Goal: Contribute content: Contribute content

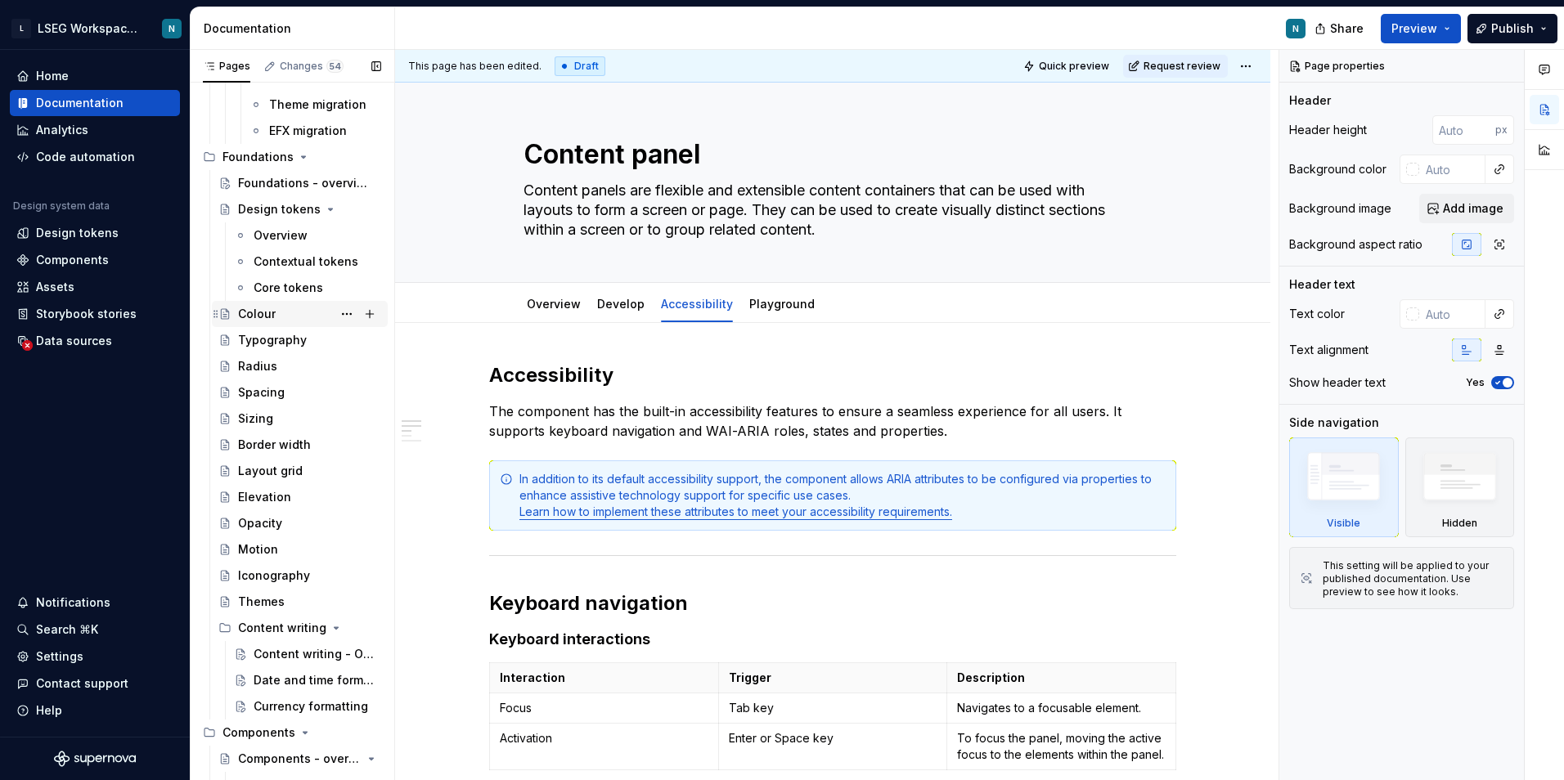
scroll to position [654, 0]
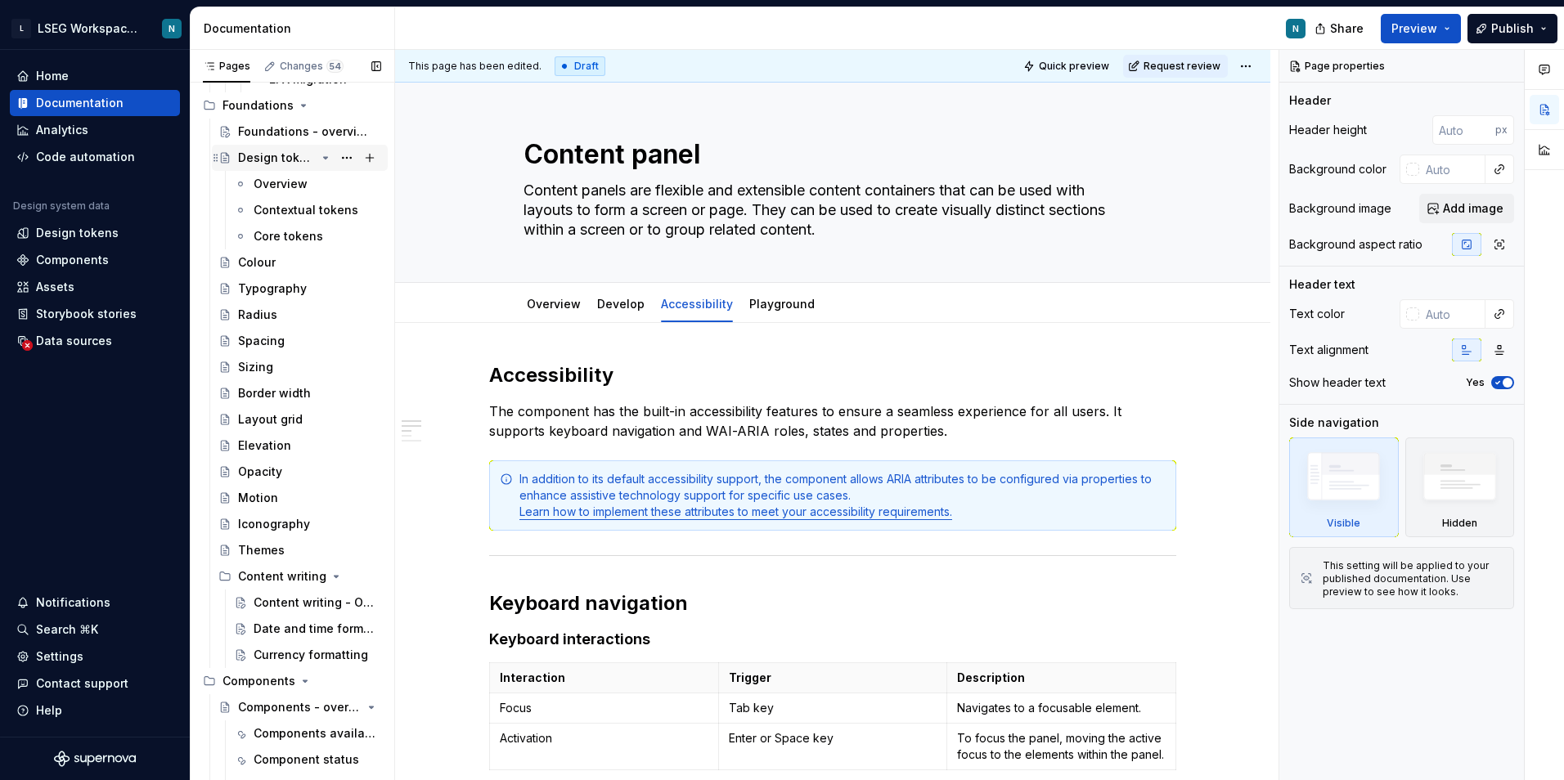
drag, startPoint x: 319, startPoint y: 156, endPoint x: 334, endPoint y: 215, distance: 60.9
click at [324, 156] on icon "Page tree" at bounding box center [330, 157] width 13 height 13
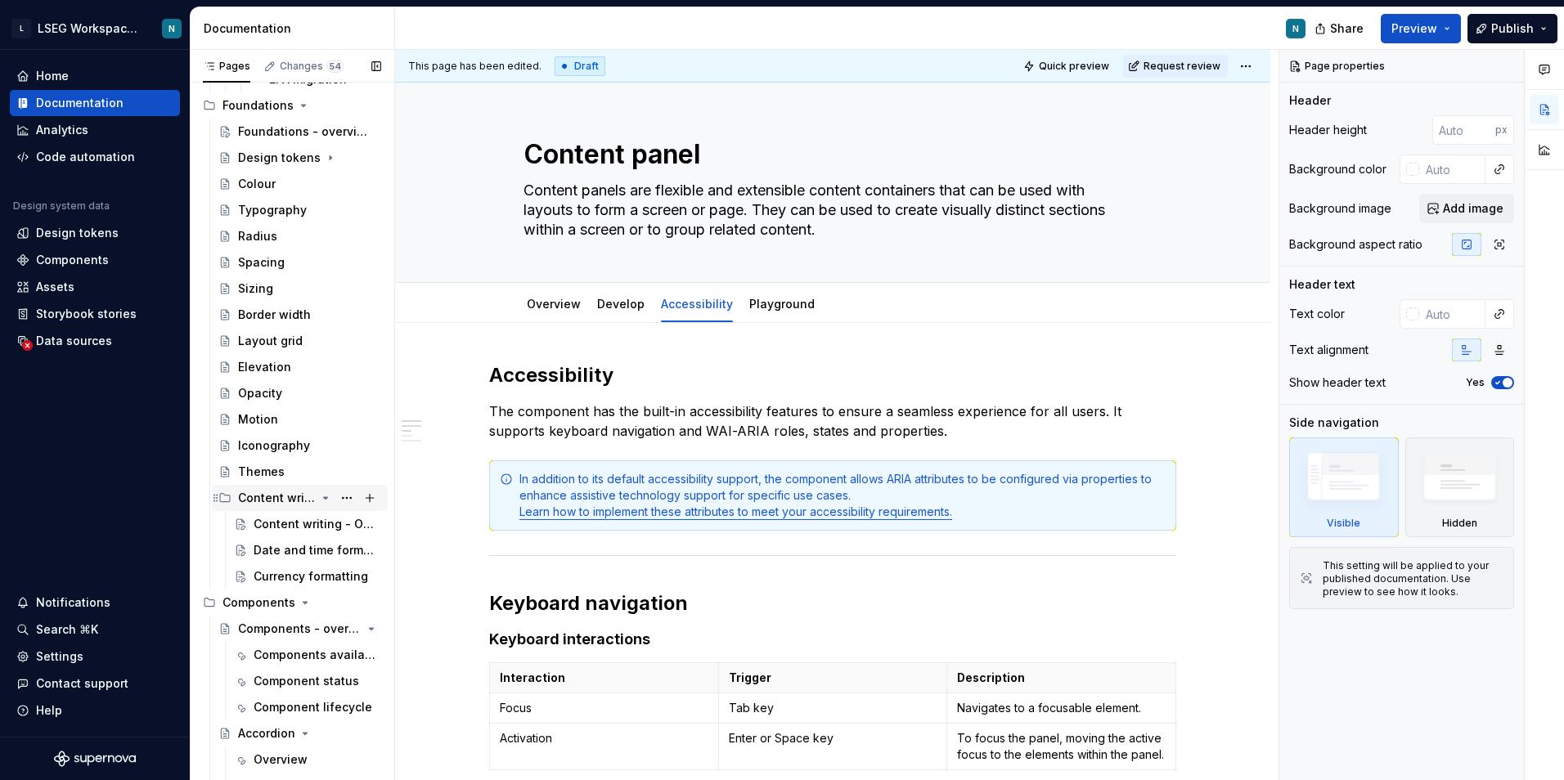
click at [319, 500] on icon "Page tree" at bounding box center [325, 497] width 13 height 13
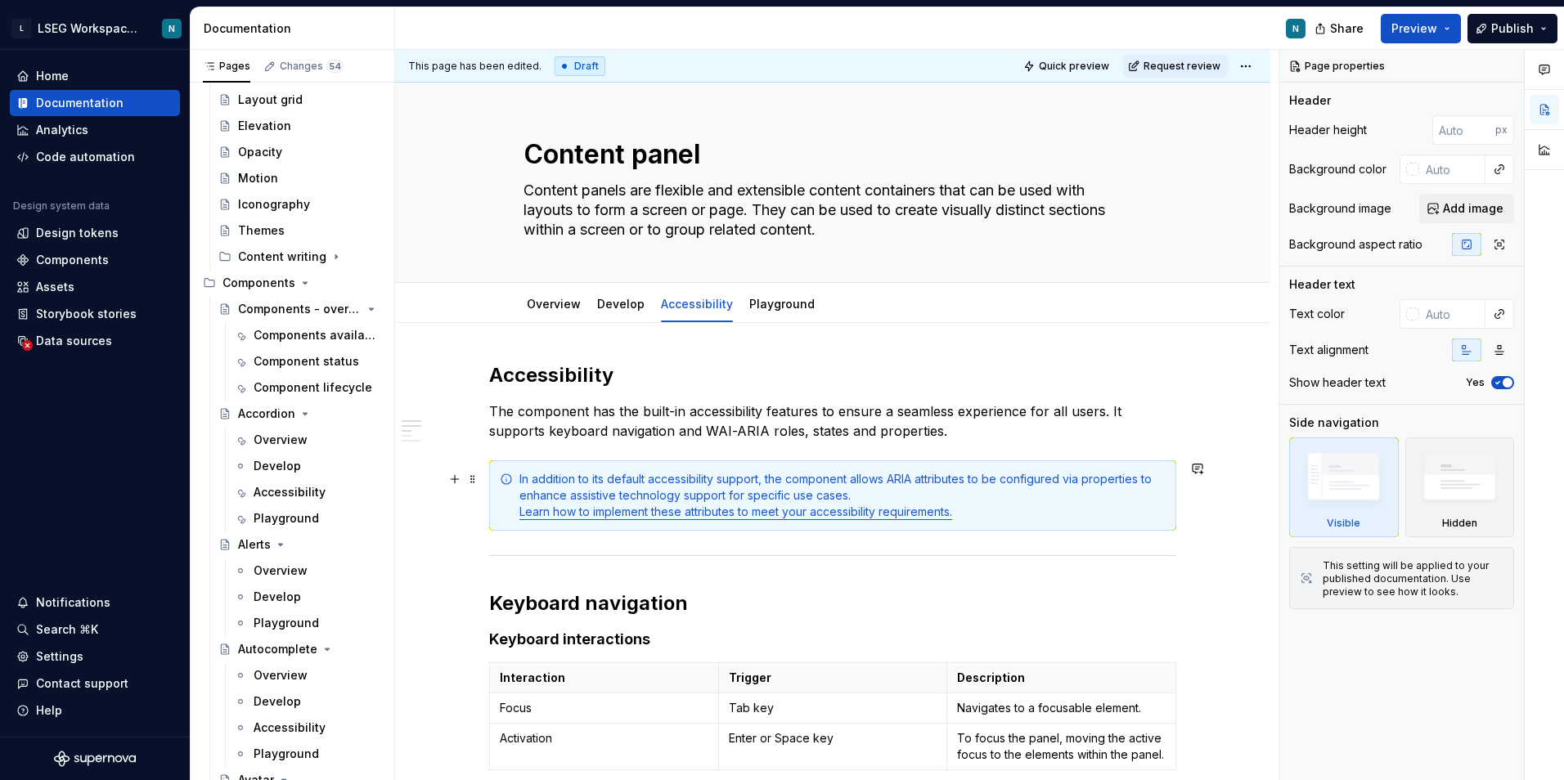
scroll to position [900, 0]
click at [309, 308] on div "Components - overview" at bounding box center [309, 305] width 143 height 23
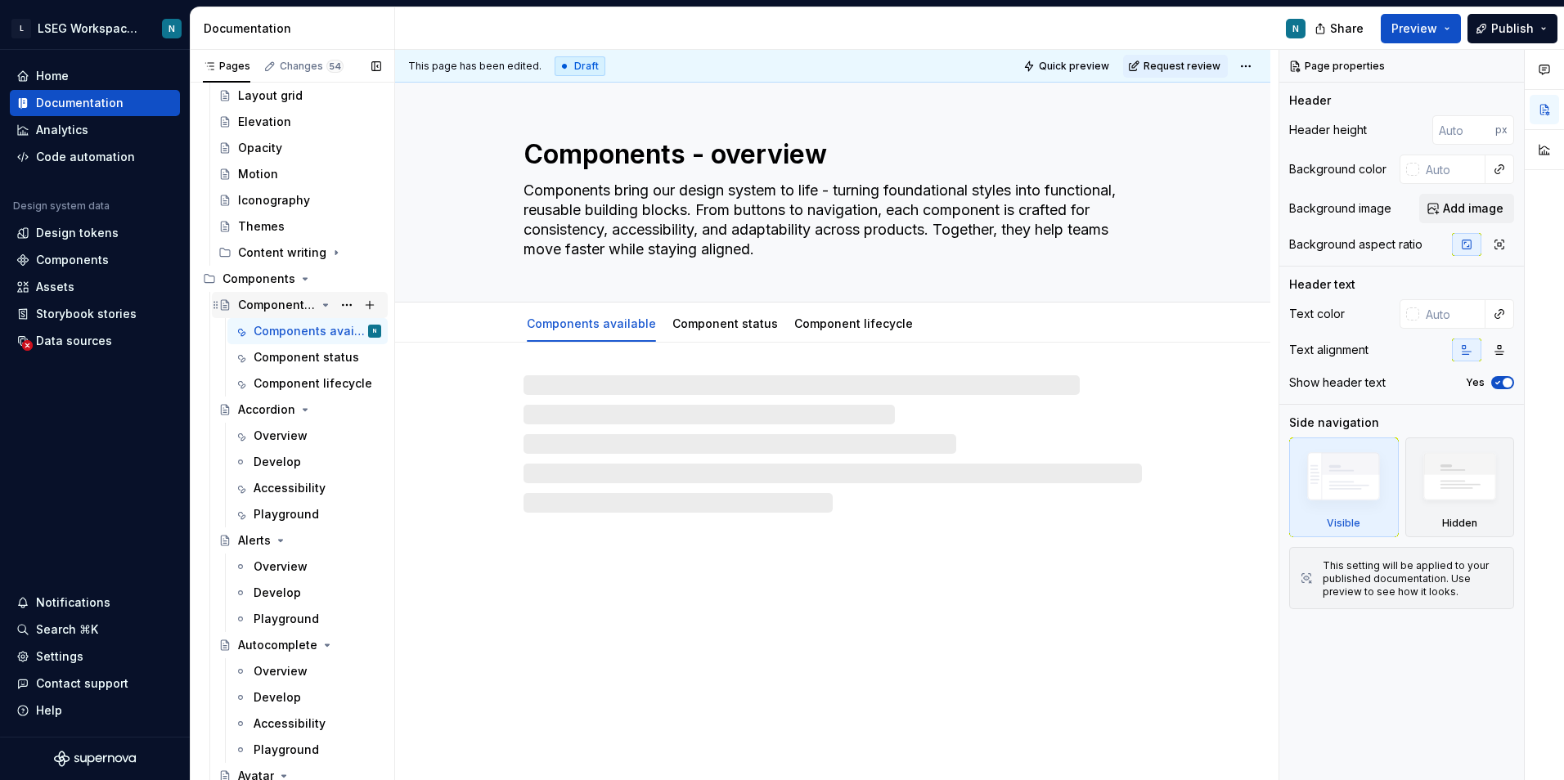
click at [324, 304] on icon "Page tree" at bounding box center [326, 305] width 4 height 2
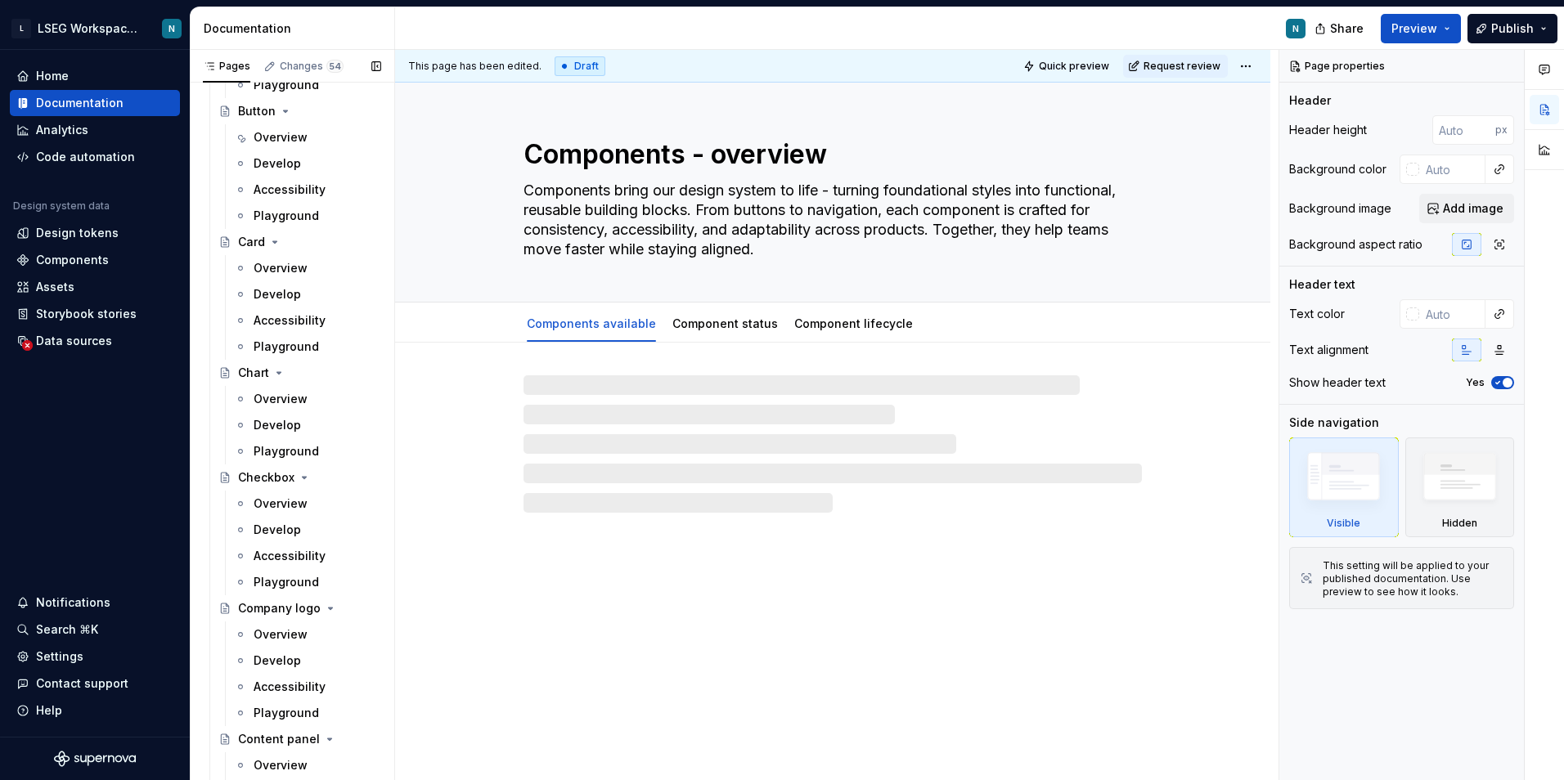
scroll to position [1799, 0]
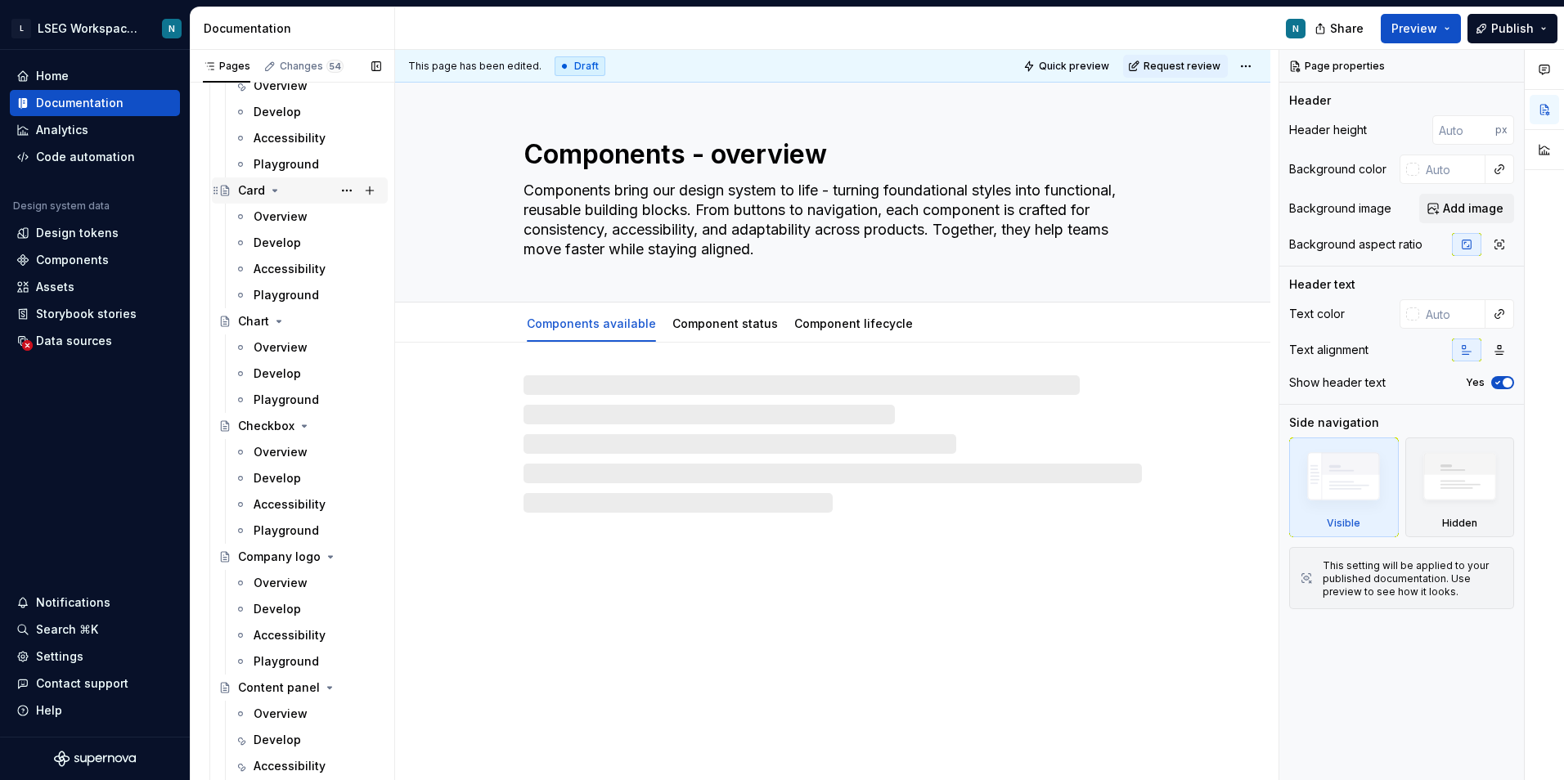
click at [272, 186] on icon "Page tree" at bounding box center [274, 190] width 13 height 13
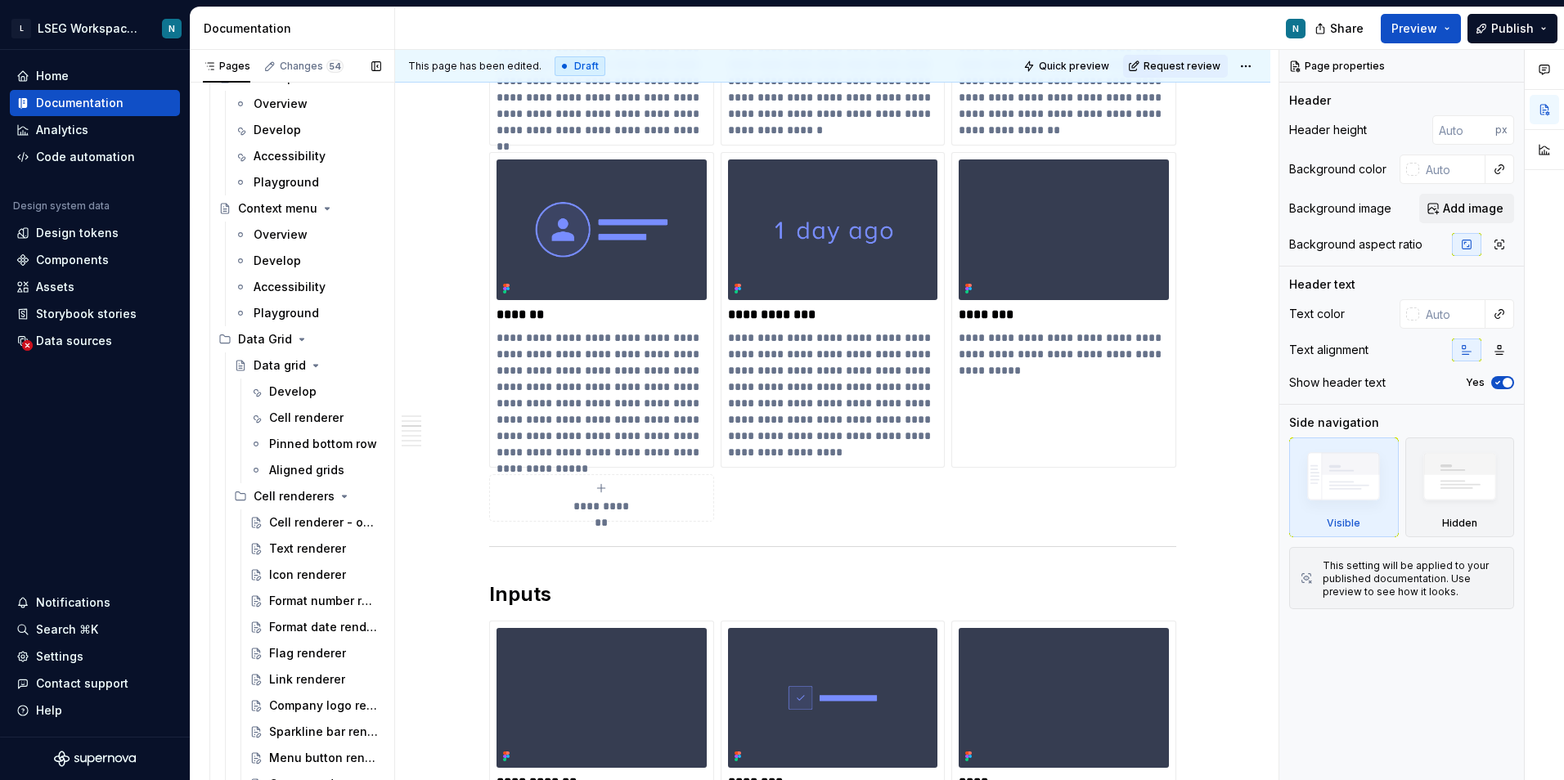
scroll to position [2372, 0]
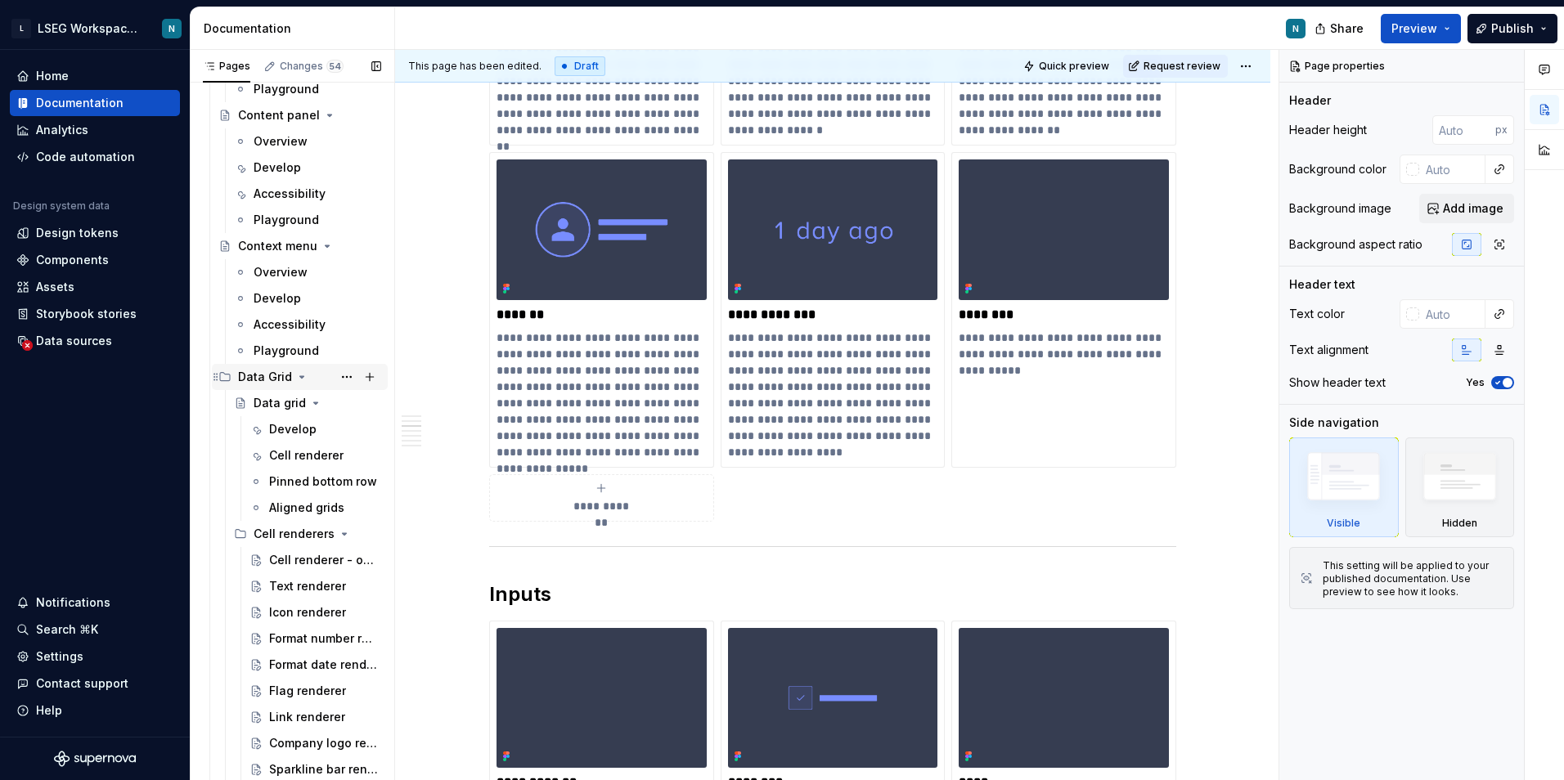
click at [261, 371] on div "Data Grid" at bounding box center [265, 377] width 54 height 16
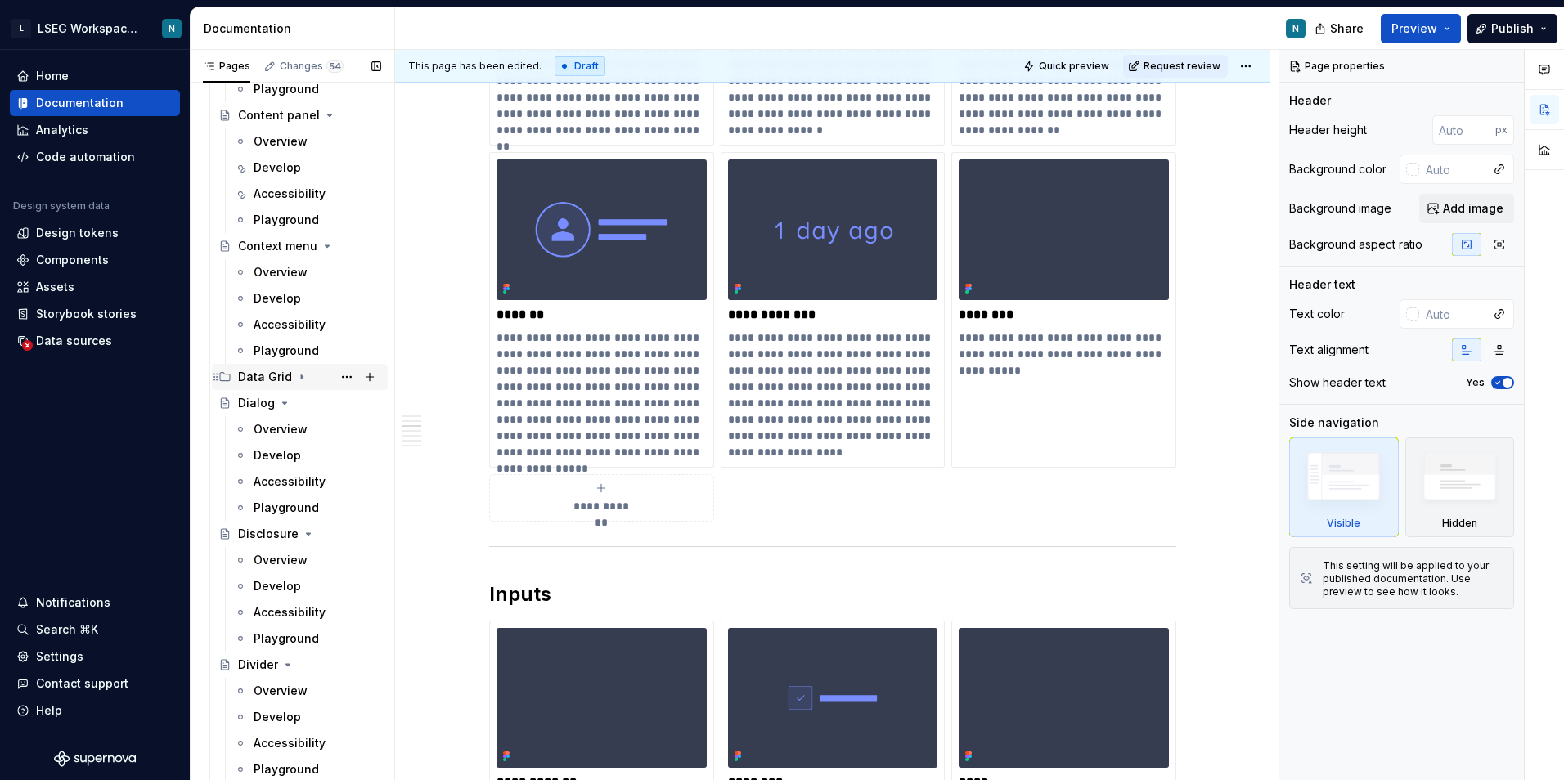
click at [275, 372] on div "Data Grid" at bounding box center [265, 377] width 54 height 16
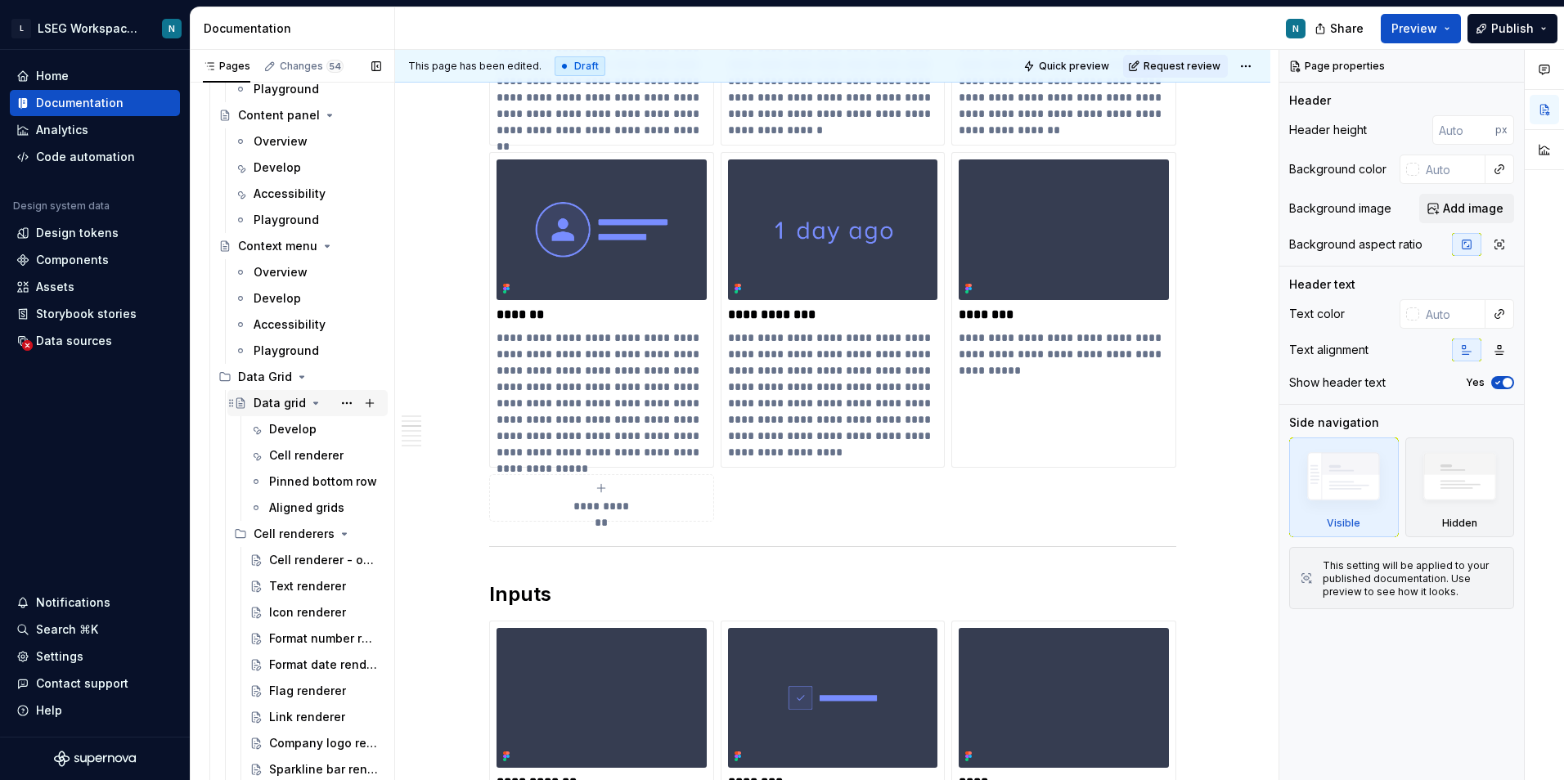
click at [272, 400] on div "Data grid" at bounding box center [280, 403] width 52 height 16
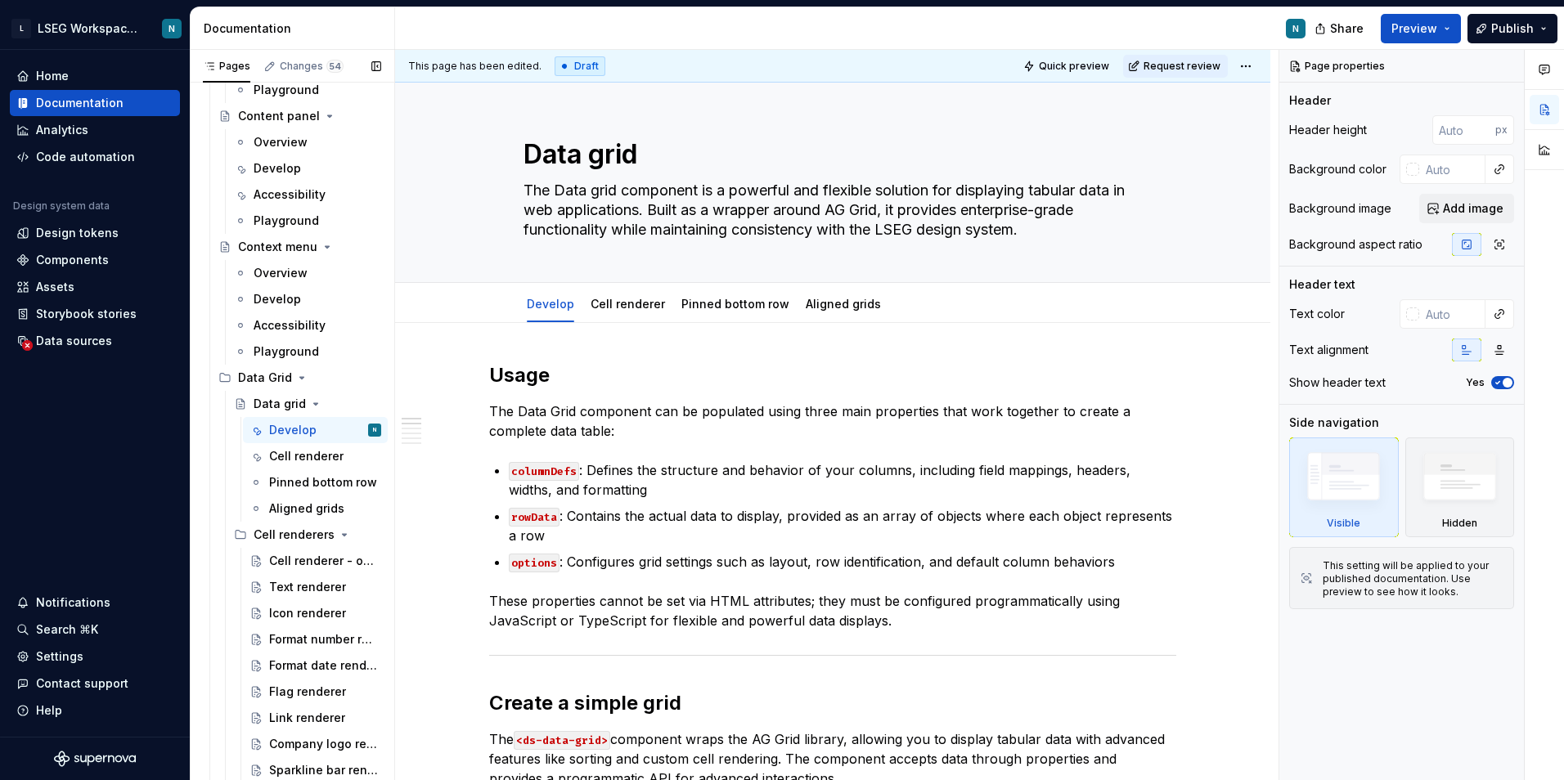
scroll to position [2372, 0]
click at [314, 400] on icon "Page tree" at bounding box center [315, 403] width 13 height 13
click at [300, 380] on icon "Page tree" at bounding box center [301, 376] width 13 height 13
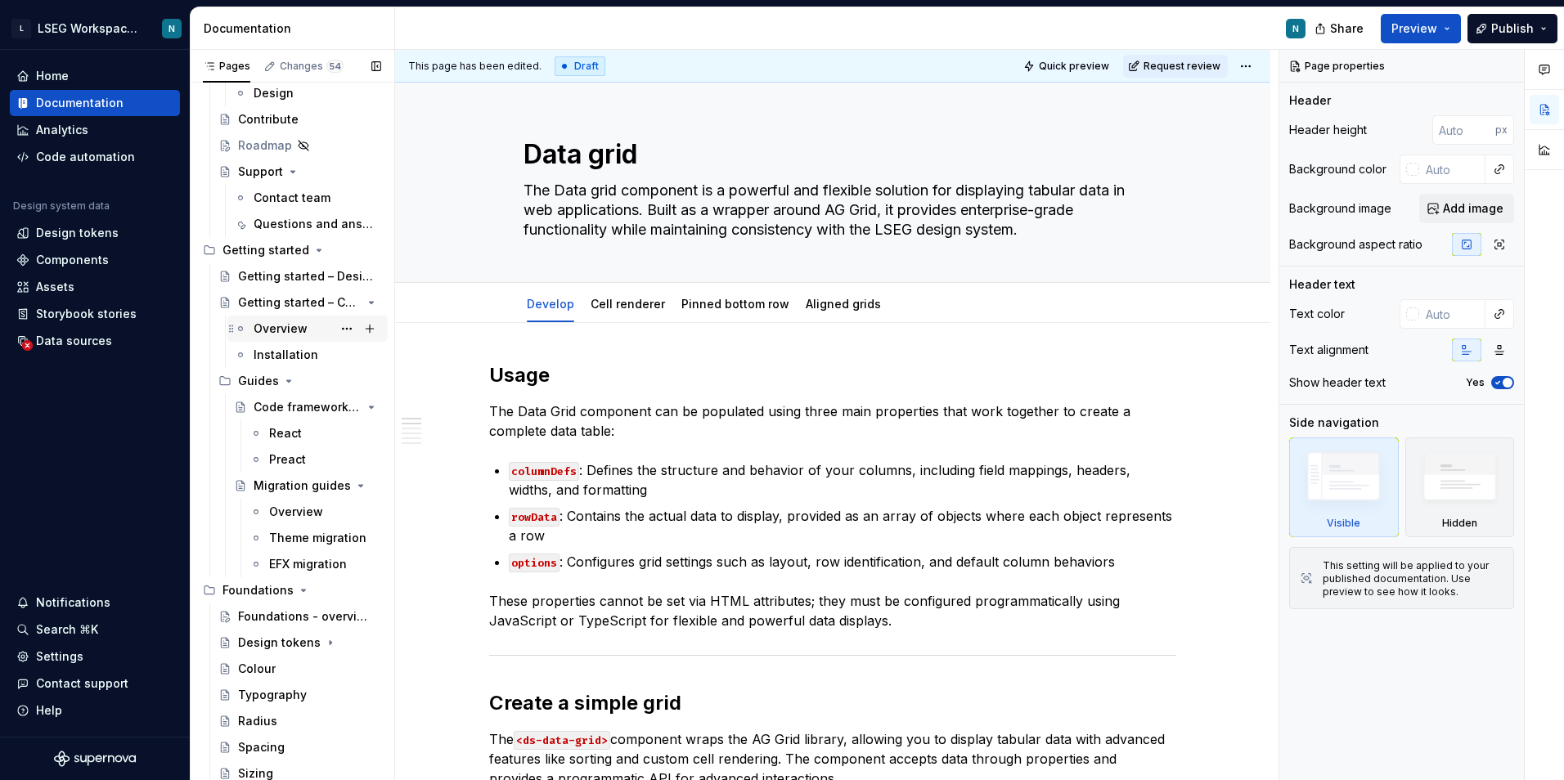
scroll to position [164, 0]
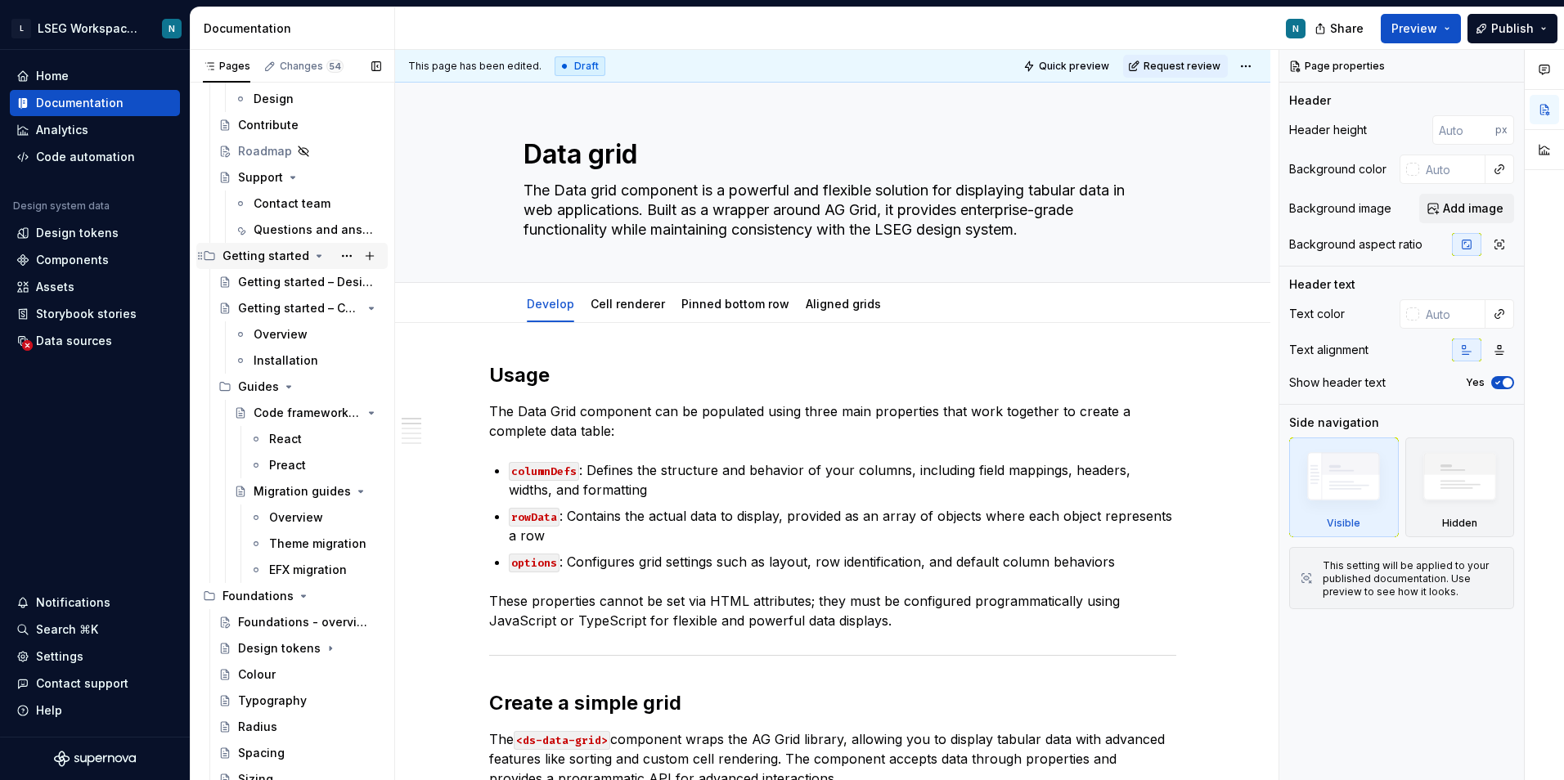
click at [317, 257] on icon "Page tree" at bounding box center [319, 256] width 4 height 2
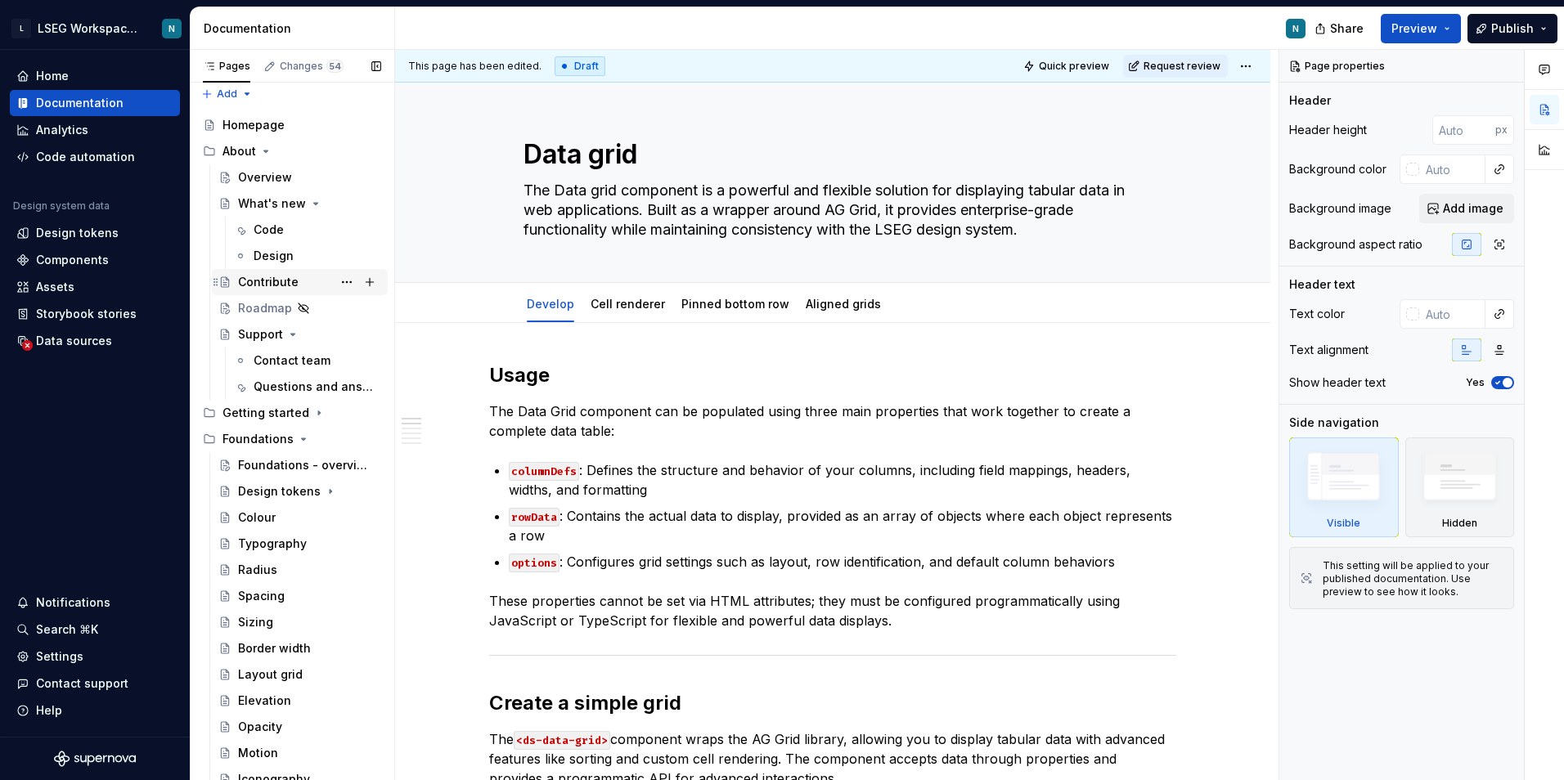
scroll to position [0, 0]
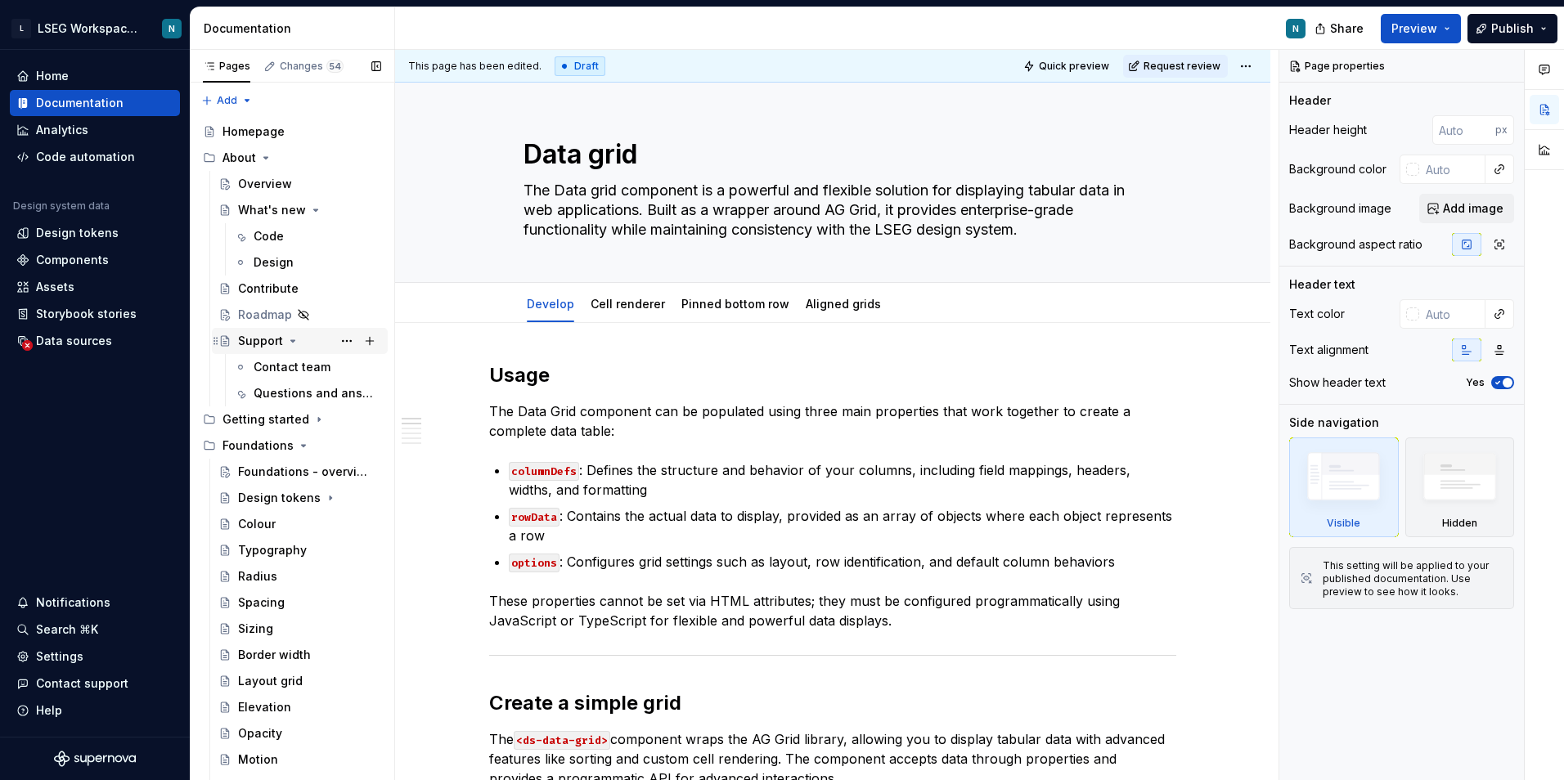
click at [291, 341] on icon "Page tree" at bounding box center [293, 341] width 4 height 2
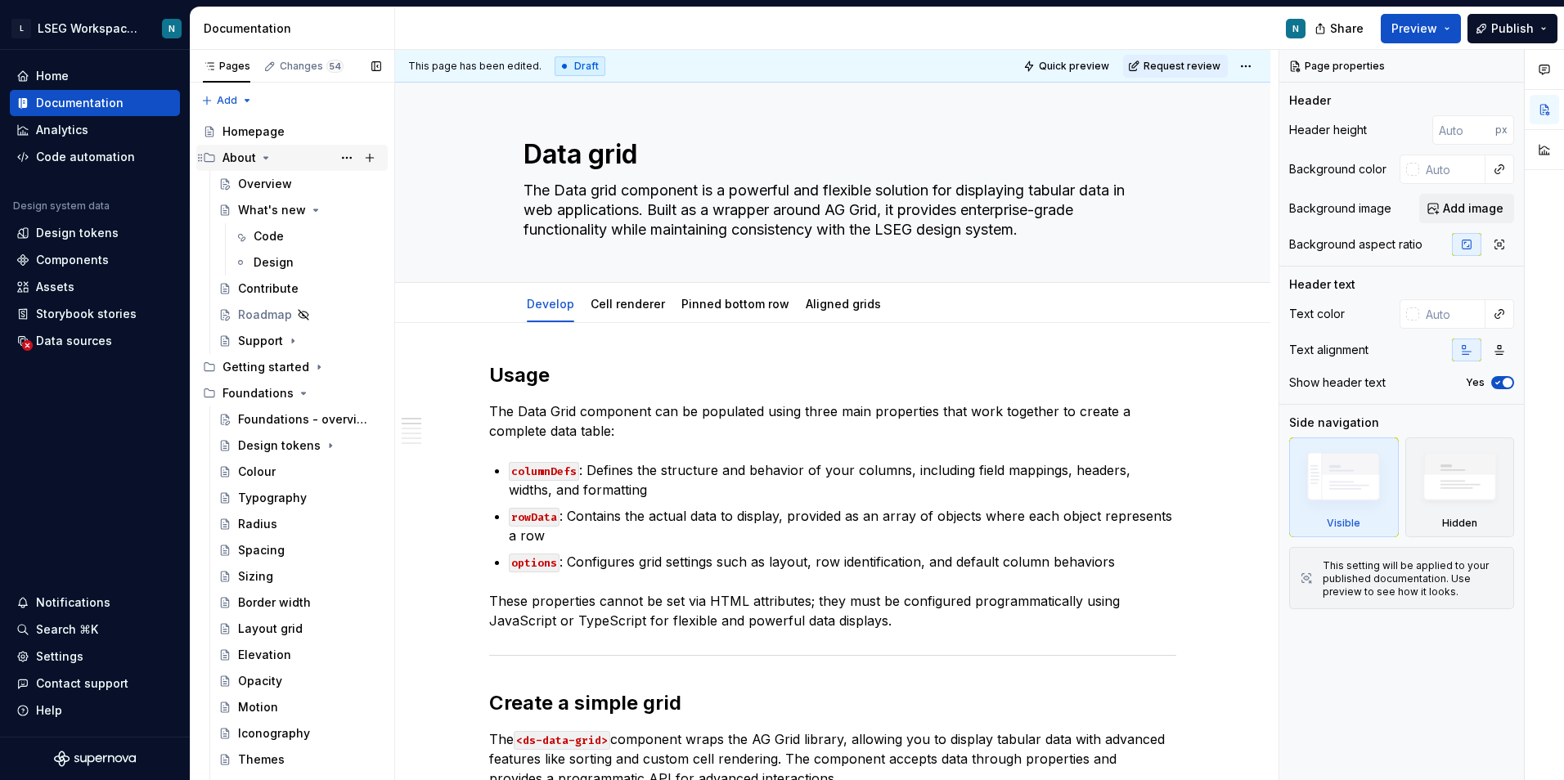
click at [268, 162] on icon "Page tree" at bounding box center [265, 157] width 13 height 13
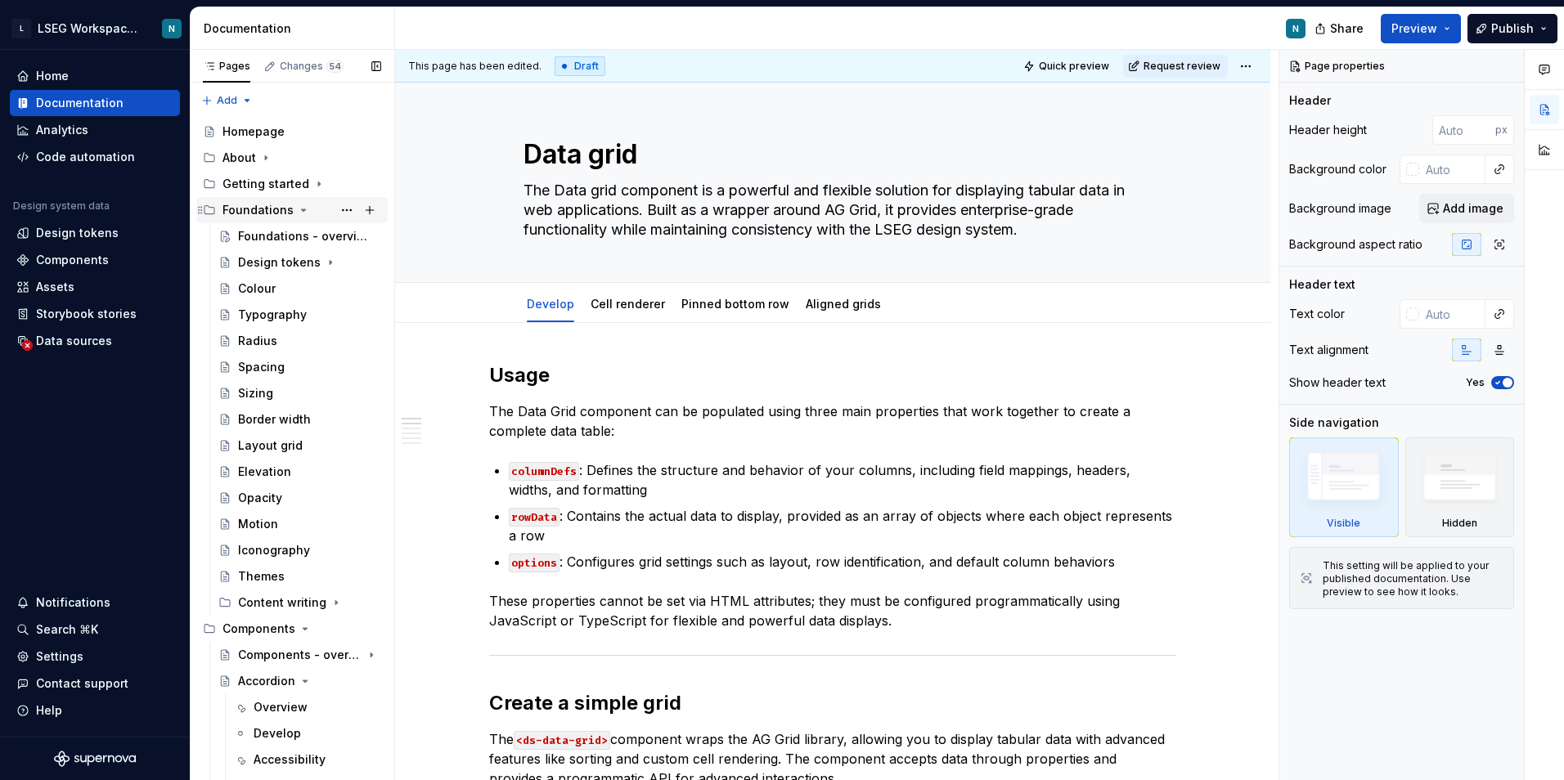
drag, startPoint x: 294, startPoint y: 207, endPoint x: 298, endPoint y: 217, distance: 10.3
click at [297, 207] on icon "Page tree" at bounding box center [303, 210] width 13 height 13
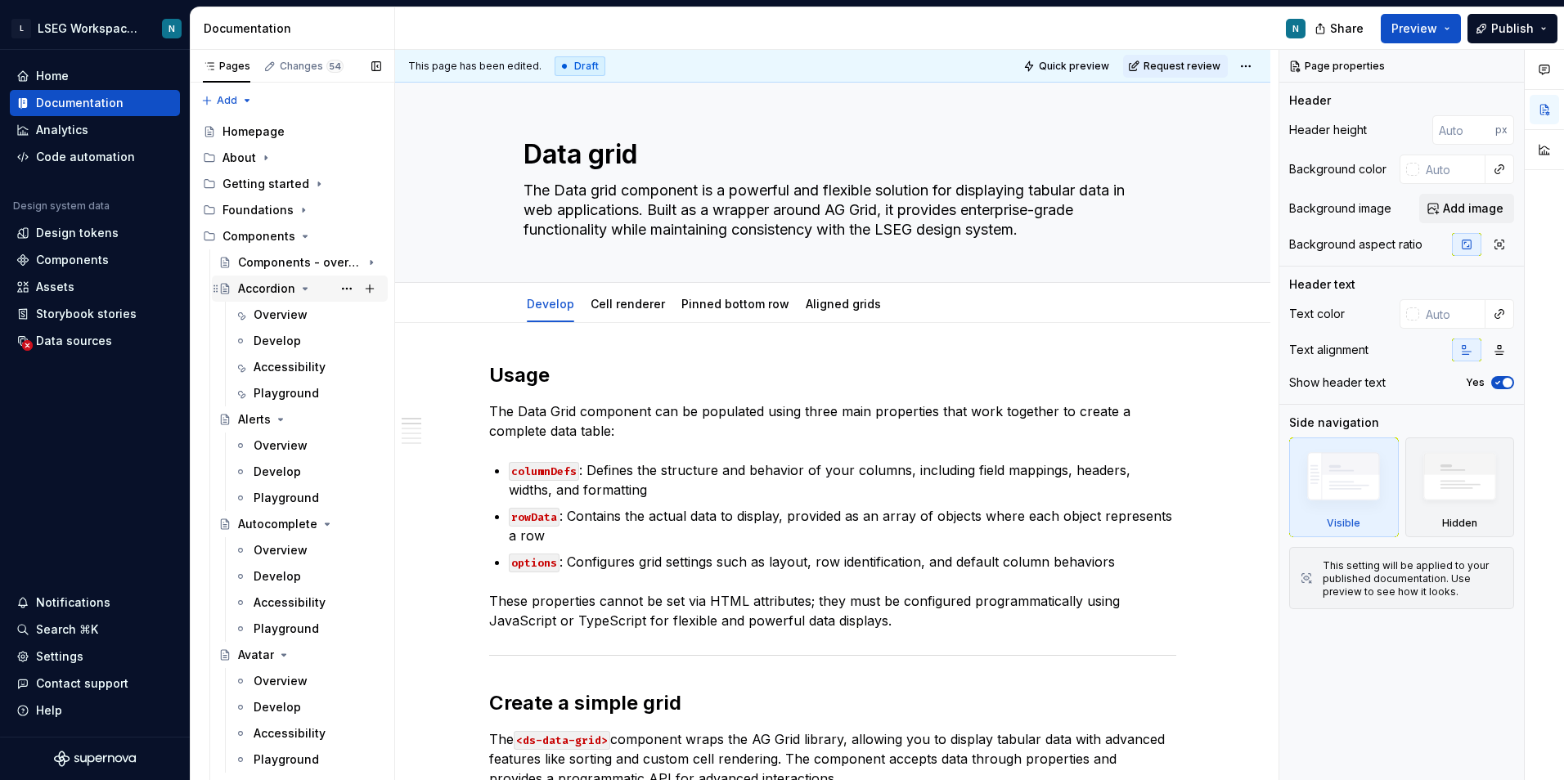
click at [299, 287] on icon "Page tree" at bounding box center [304, 288] width 13 height 13
click at [281, 314] on icon "Page tree" at bounding box center [281, 315] width 4 height 2
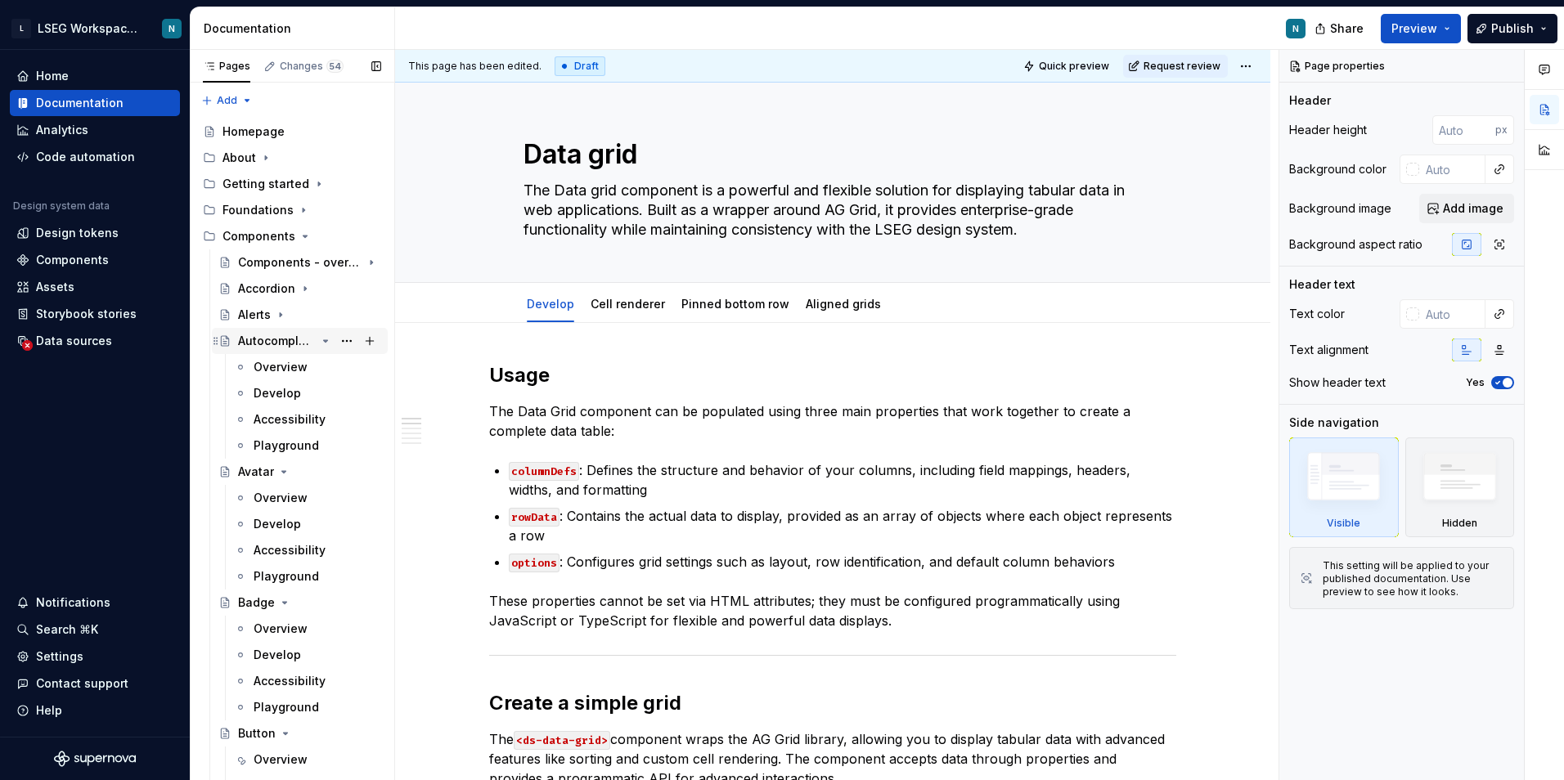
click at [324, 340] on icon "Page tree" at bounding box center [326, 341] width 4 height 2
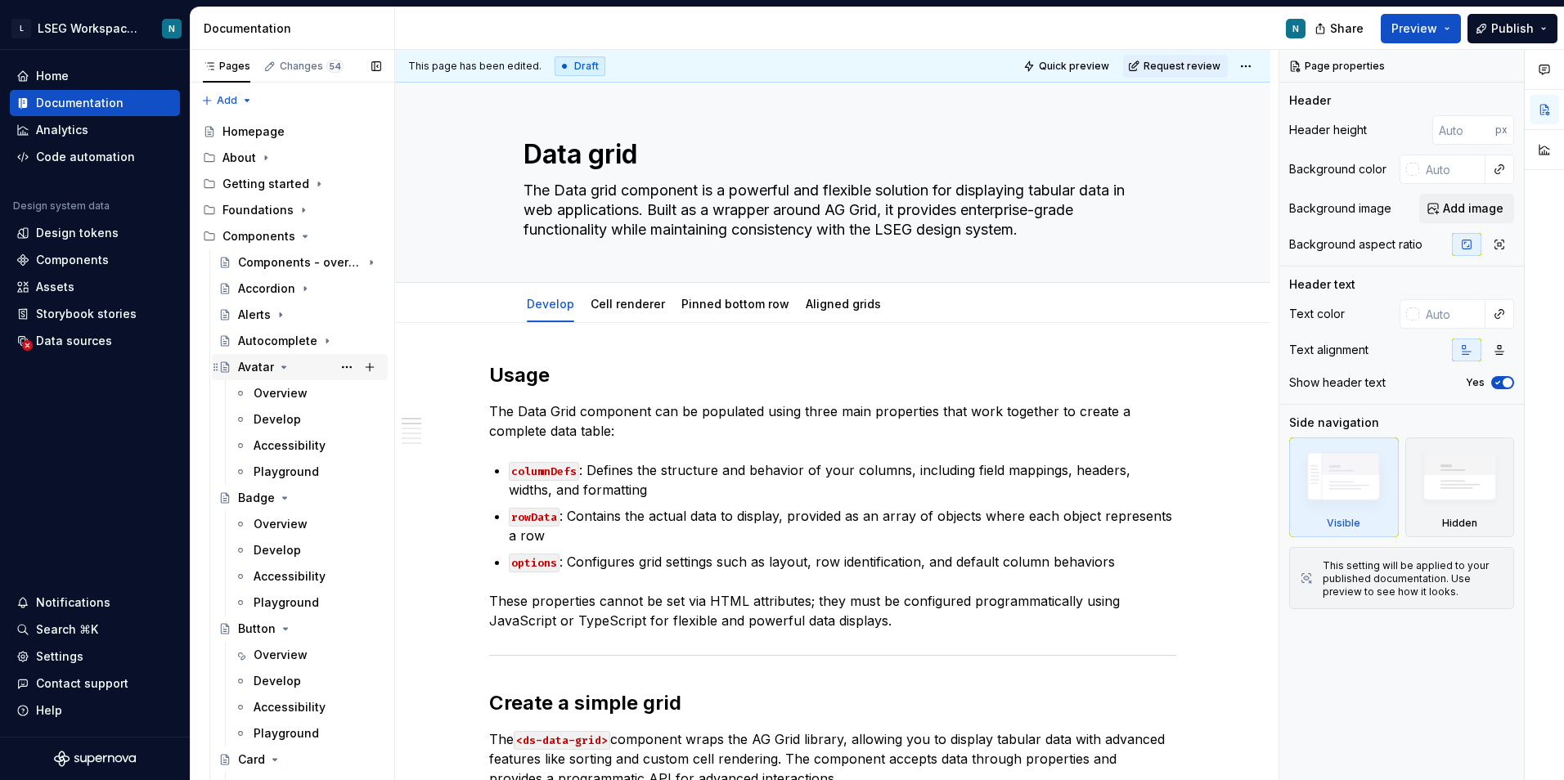
click at [285, 369] on icon "Page tree" at bounding box center [283, 367] width 13 height 13
click at [285, 392] on icon "Page tree" at bounding box center [284, 393] width 13 height 13
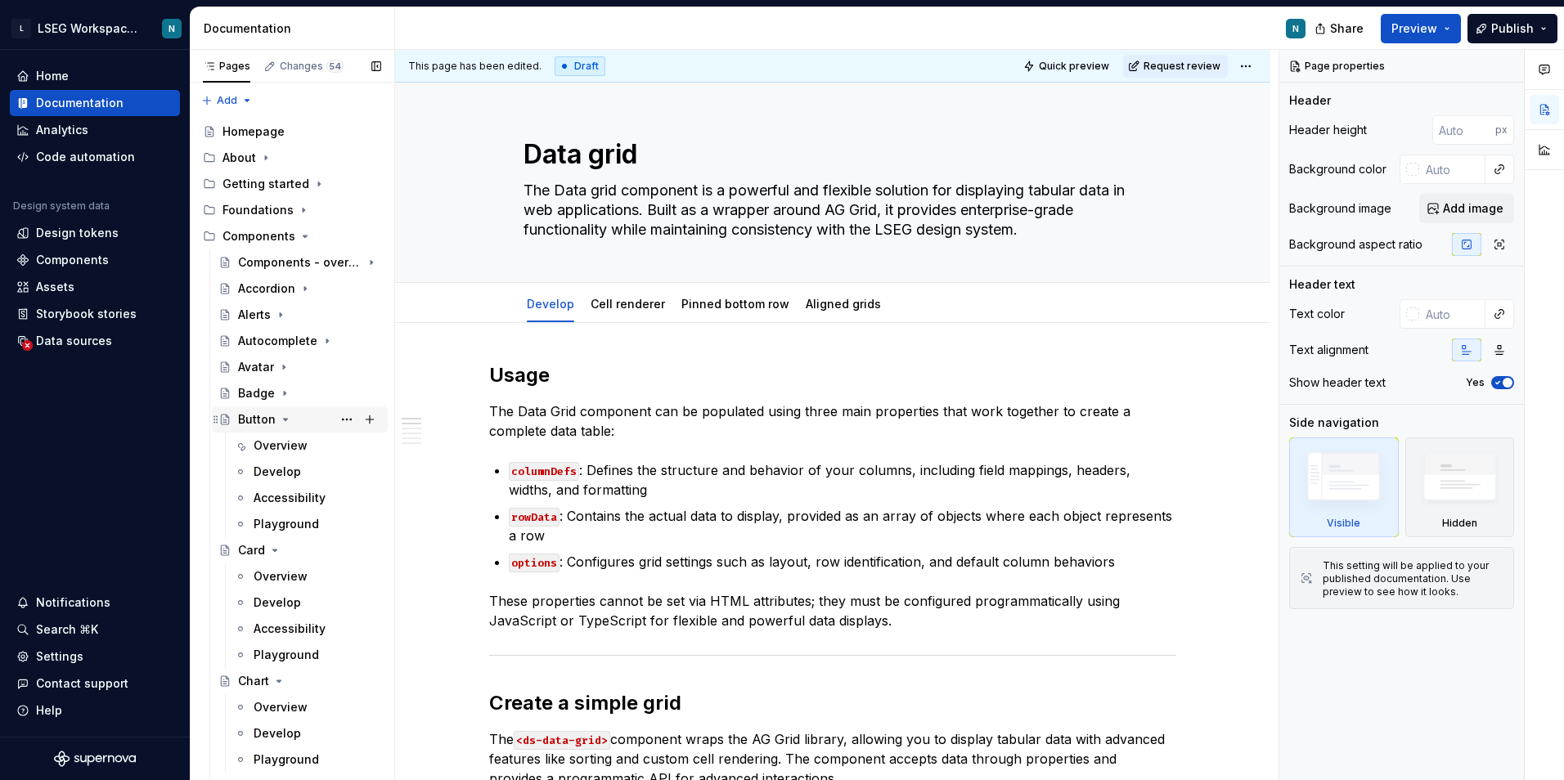
click at [283, 415] on icon "Page tree" at bounding box center [285, 419] width 13 height 13
click at [278, 447] on icon "Page tree" at bounding box center [274, 445] width 13 height 13
click at [274, 471] on icon "Page tree" at bounding box center [278, 471] width 13 height 13
click at [305, 496] on icon "Page tree" at bounding box center [304, 497] width 13 height 13
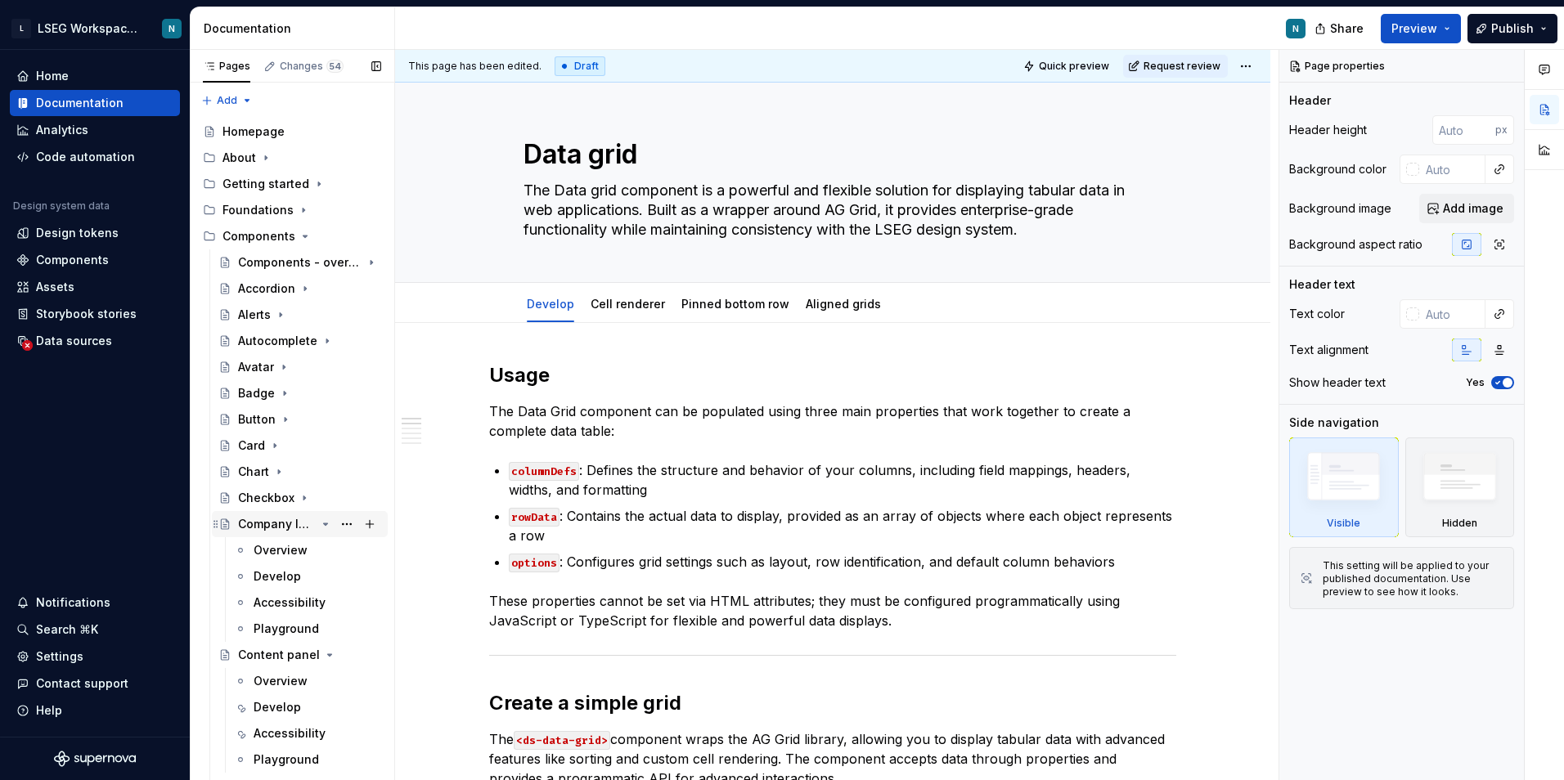
click at [321, 525] on icon "Page tree" at bounding box center [325, 524] width 13 height 13
click at [365, 500] on button "Page tree" at bounding box center [369, 498] width 23 height 23
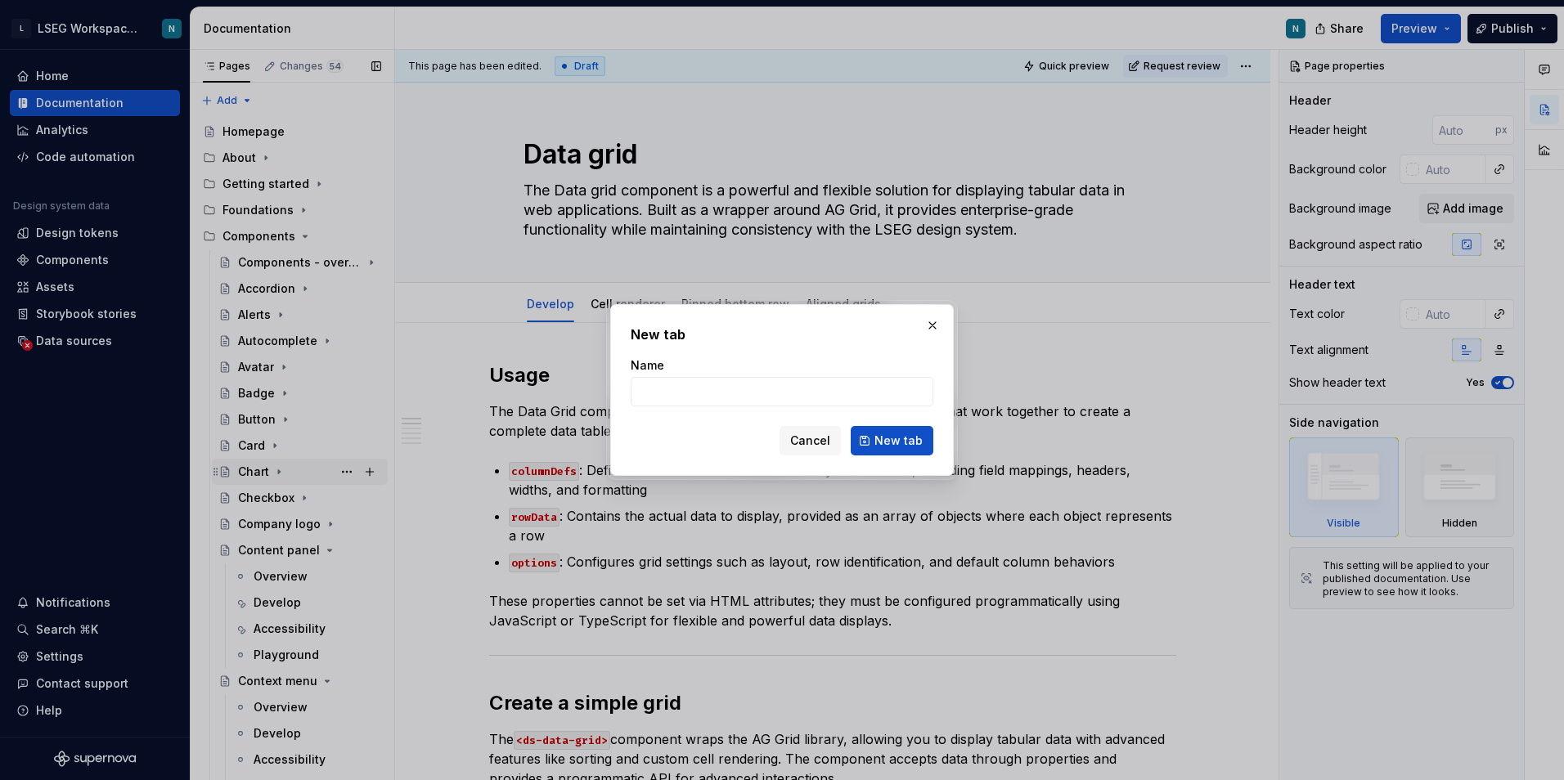
drag, startPoint x: 800, startPoint y: 436, endPoint x: 379, endPoint y: 483, distance: 423.8
click at [801, 437] on span "Cancel" at bounding box center [810, 441] width 40 height 16
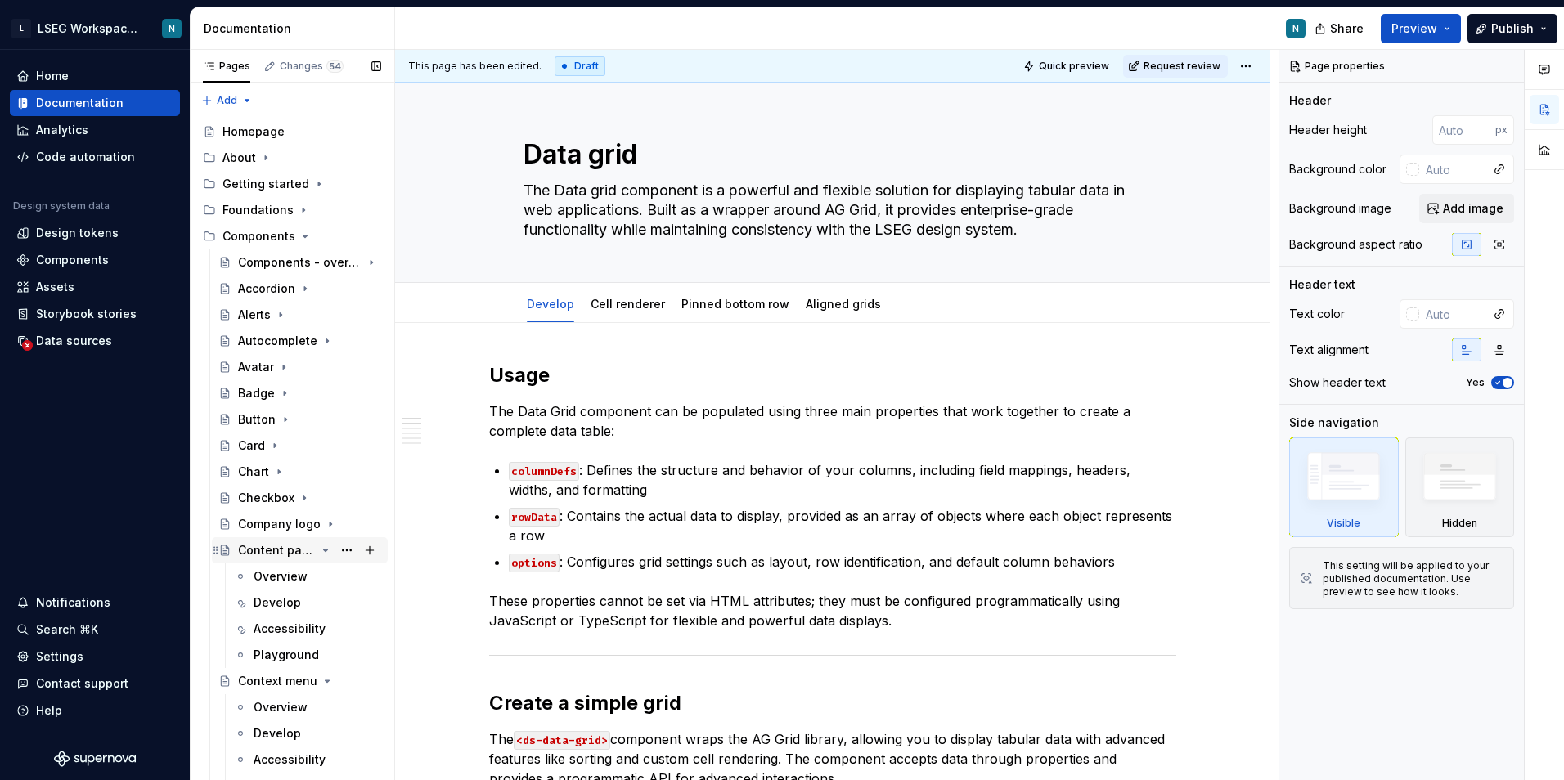
click at [321, 543] on div "Content panel" at bounding box center [309, 550] width 143 height 23
click at [319, 544] on icon "Page tree" at bounding box center [325, 550] width 13 height 13
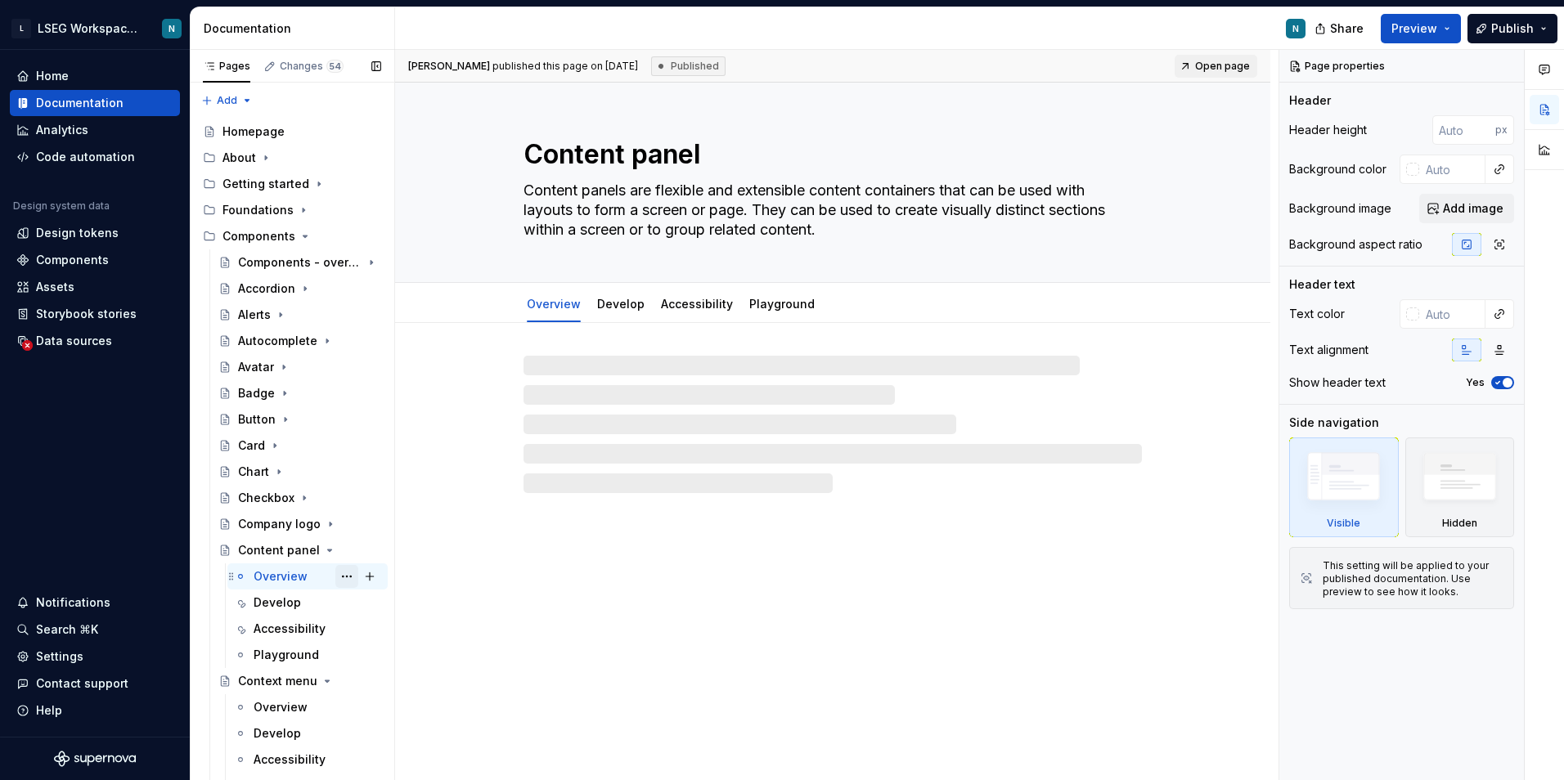
click at [335, 576] on button "Page tree" at bounding box center [346, 576] width 23 height 23
click at [316, 553] on div "Pages Changes 54 Add Accessibility guide for tree Page tree. Navigate the tree …" at bounding box center [292, 419] width 204 height 738
click at [324, 550] on icon "Page tree" at bounding box center [326, 551] width 4 height 2
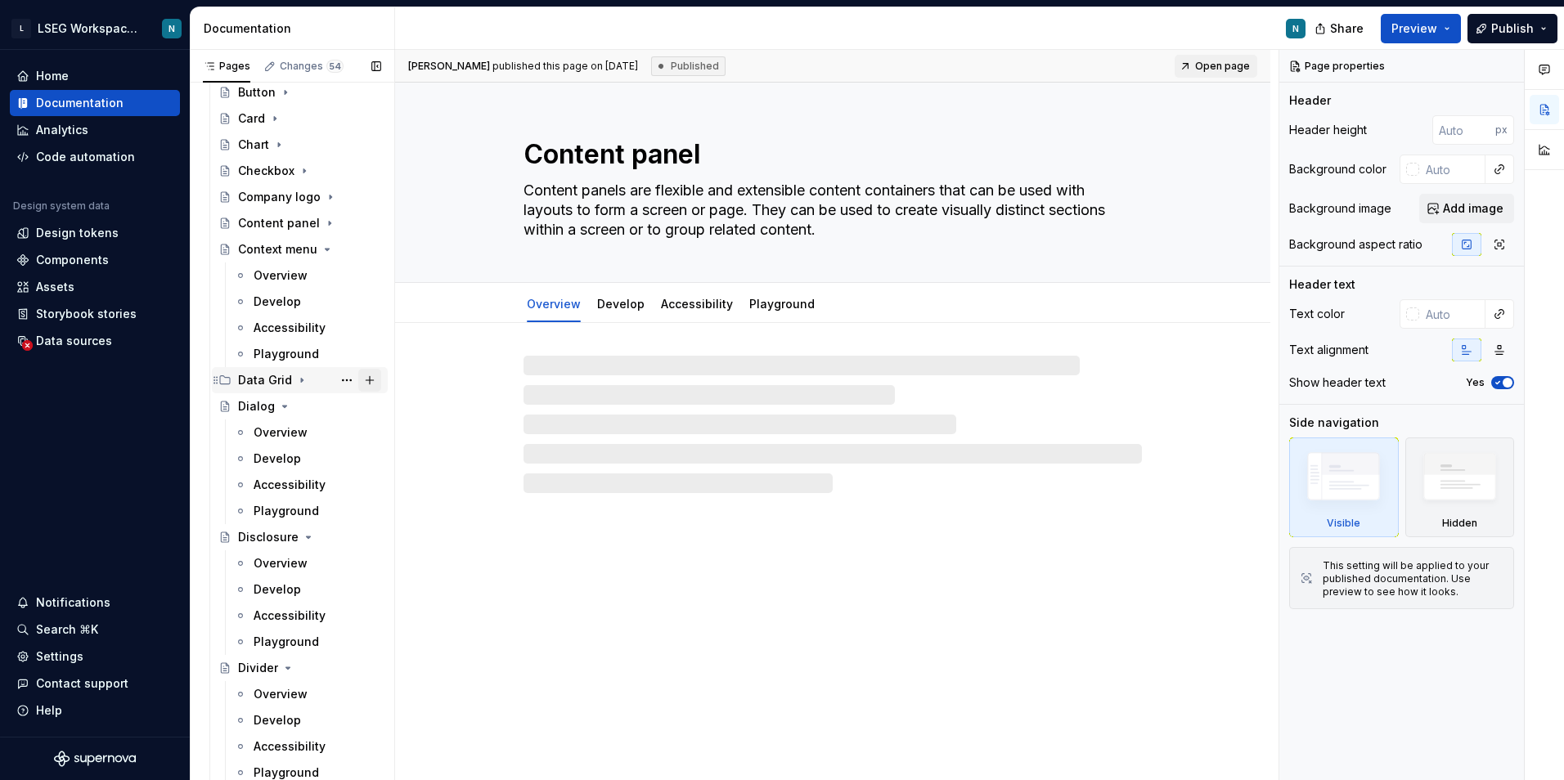
click at [360, 383] on button "Page tree" at bounding box center [369, 380] width 23 height 23
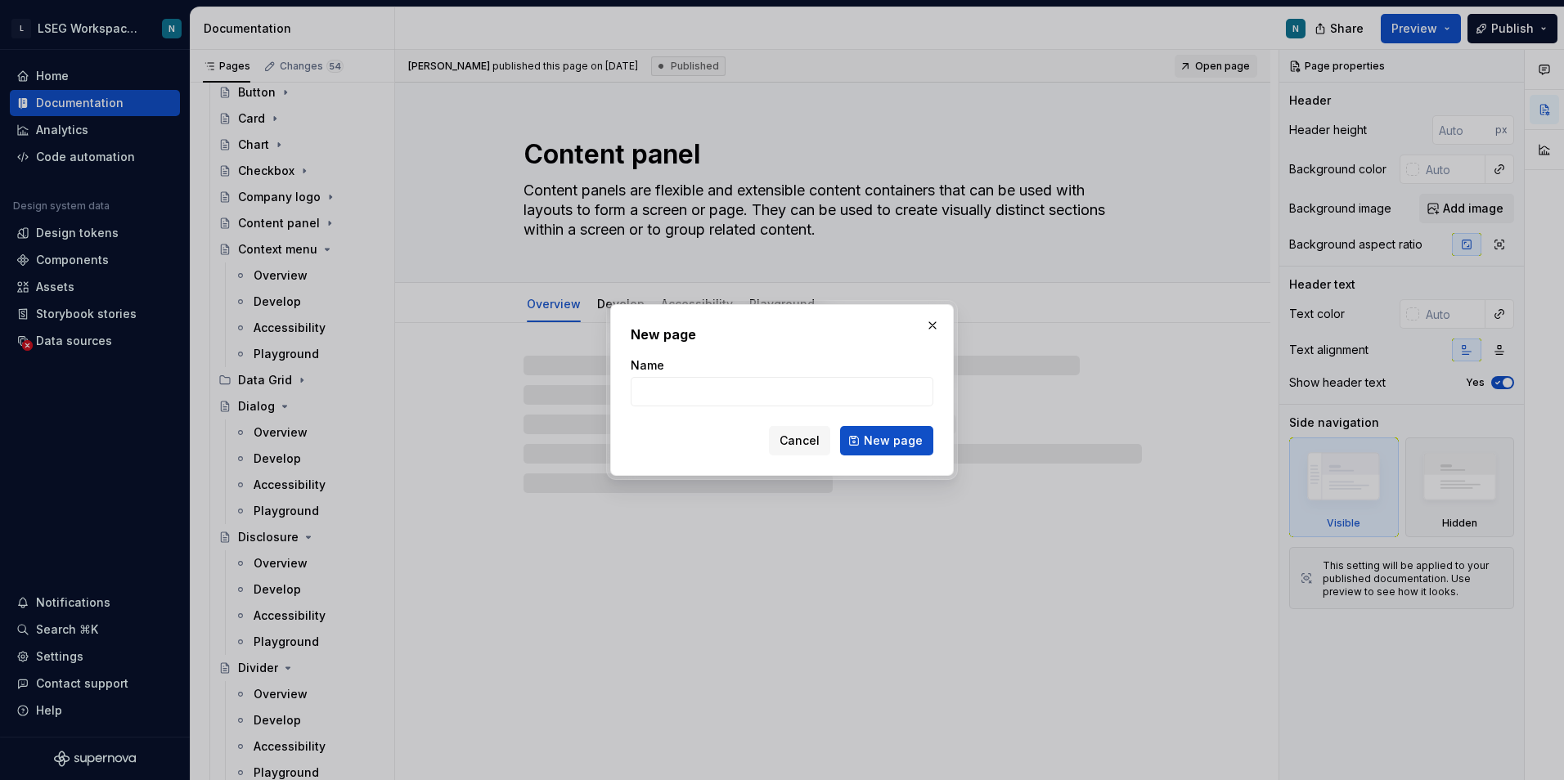
type textarea "*"
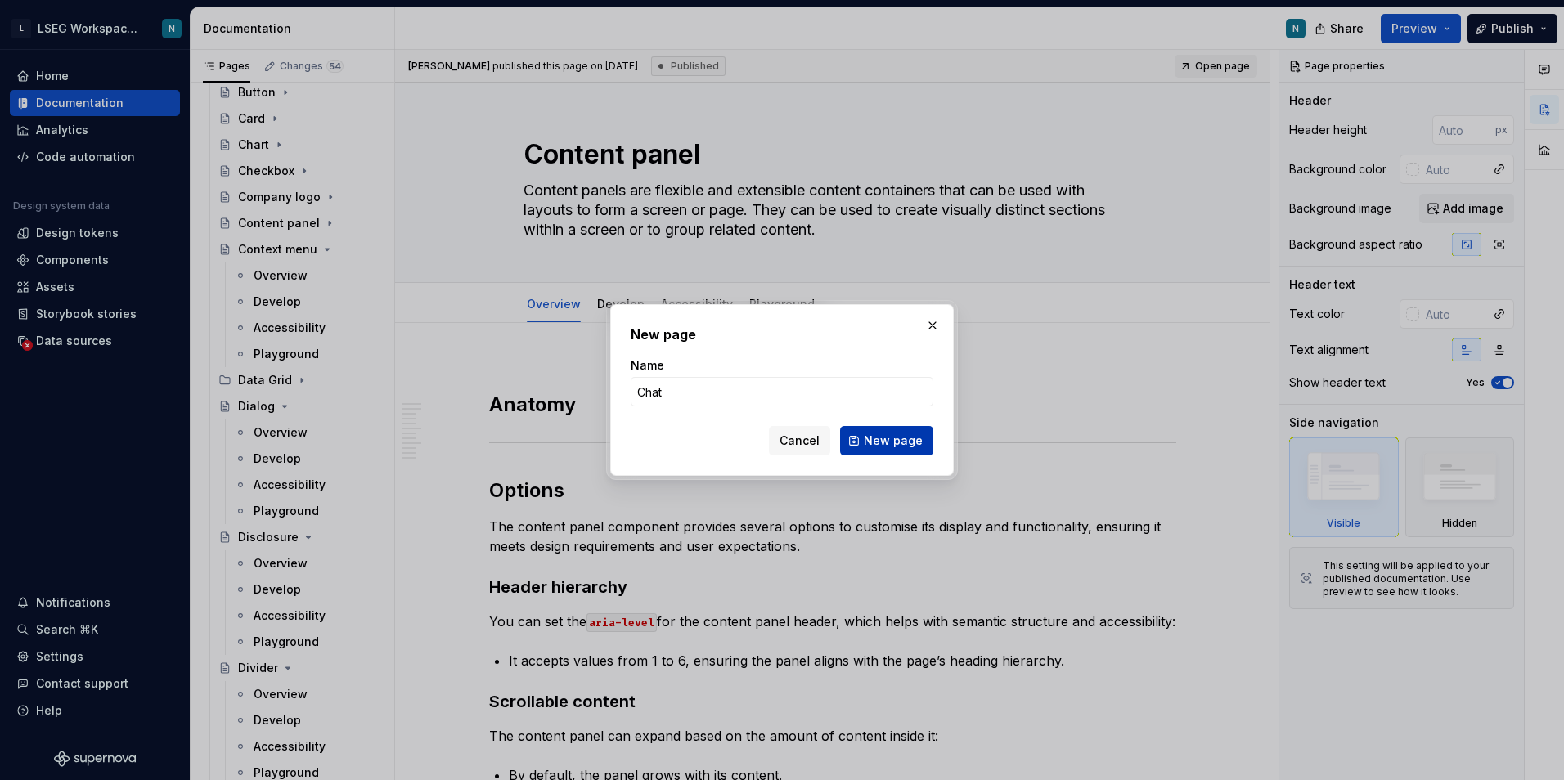
type input "Chat"
click at [868, 440] on span "New page" at bounding box center [893, 441] width 59 height 16
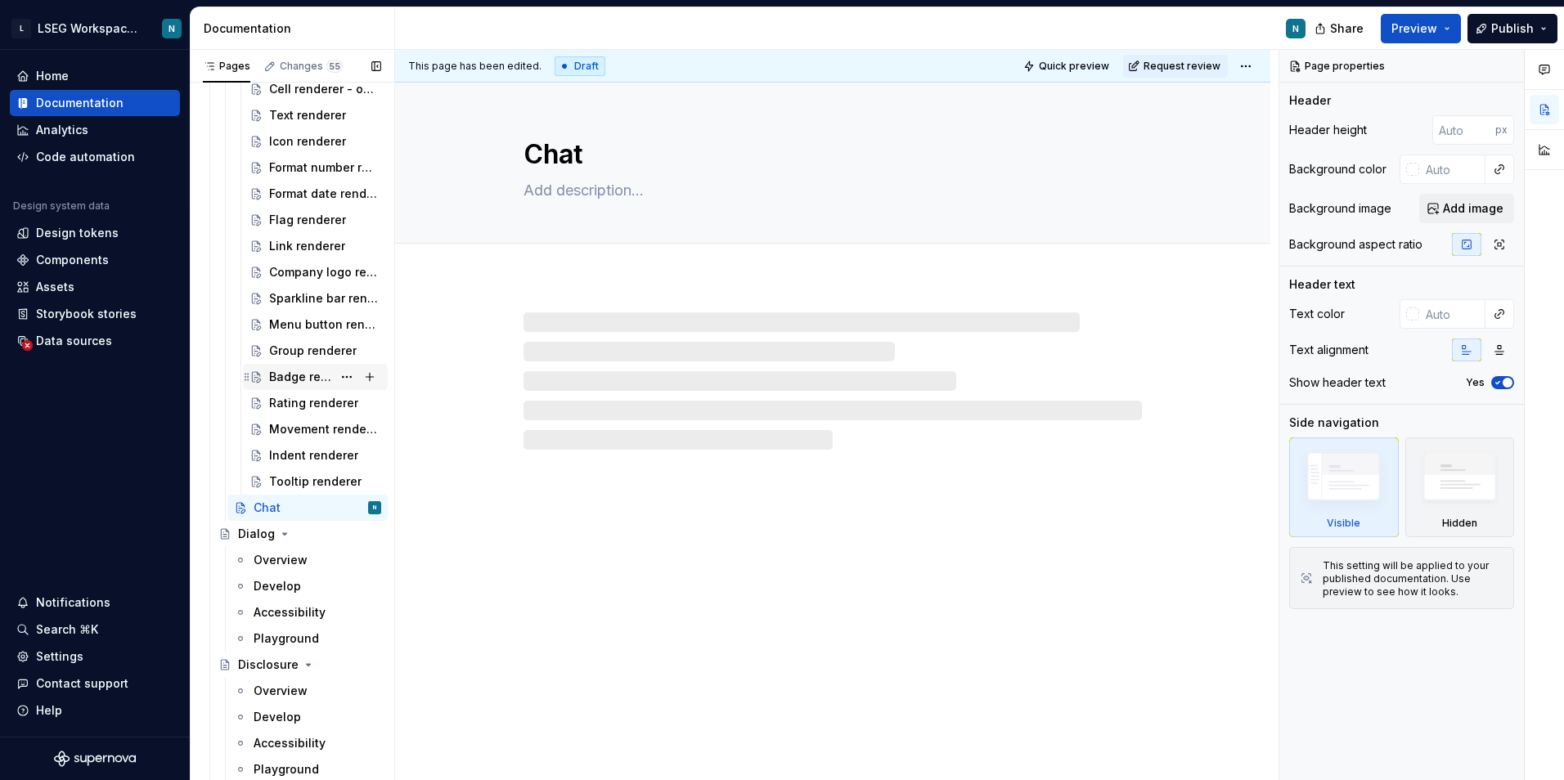
scroll to position [572, 0]
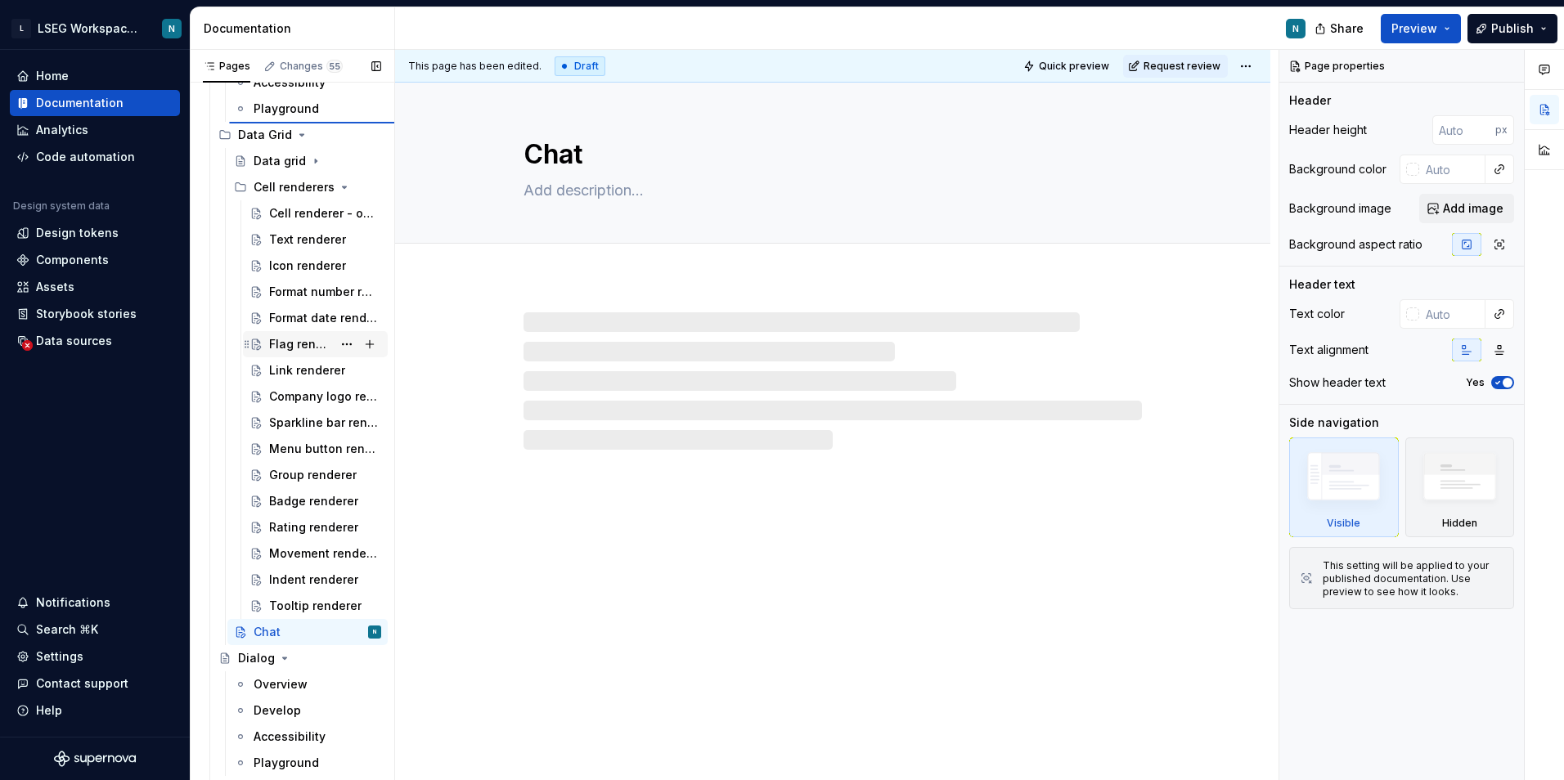
type textarea "*"
type textarea "Context menu"
type textarea "The context menu component provides users with a list of options or actions rel…"
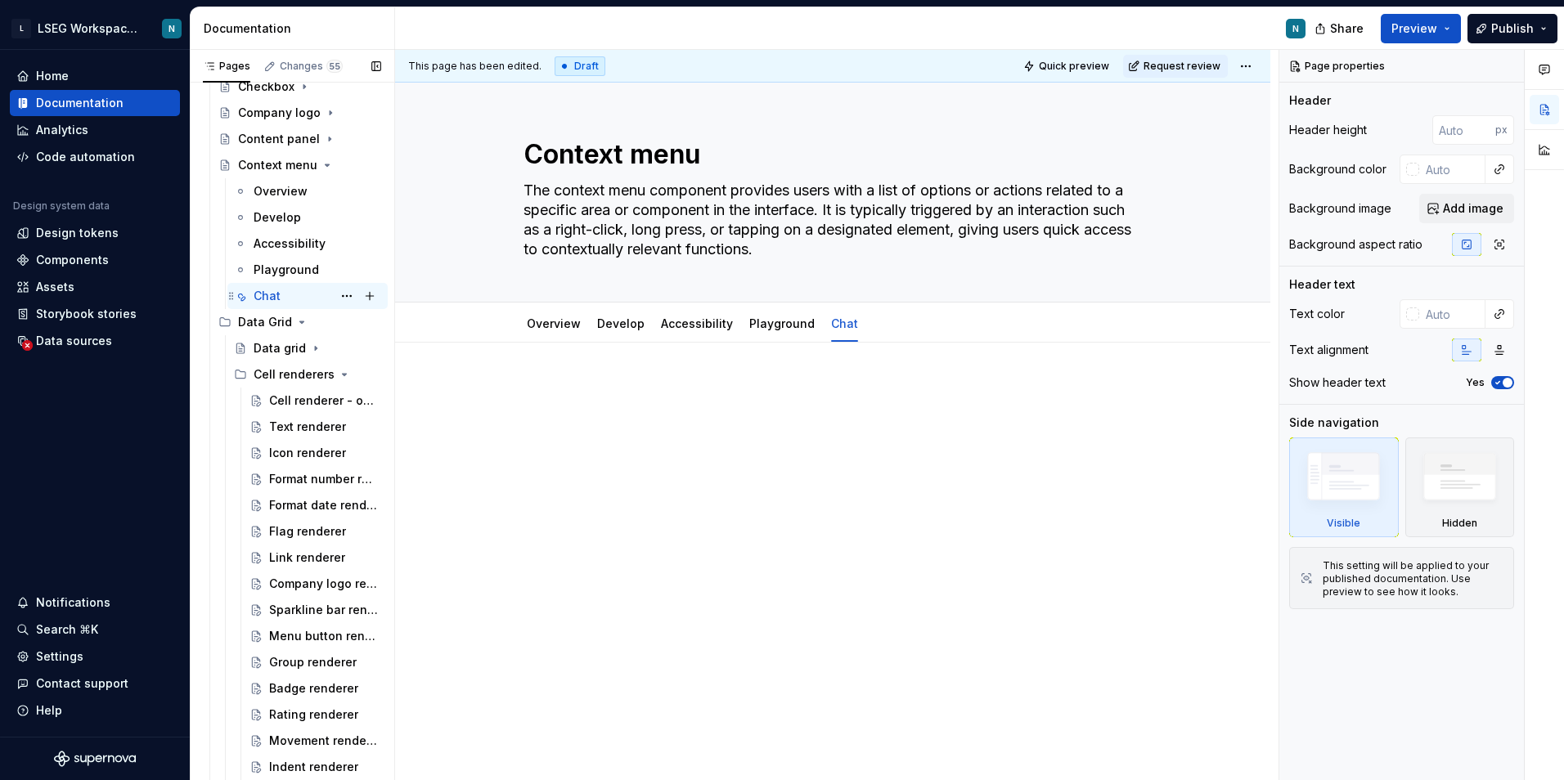
scroll to position [409, 0]
type textarea "*"
type textarea "Chat"
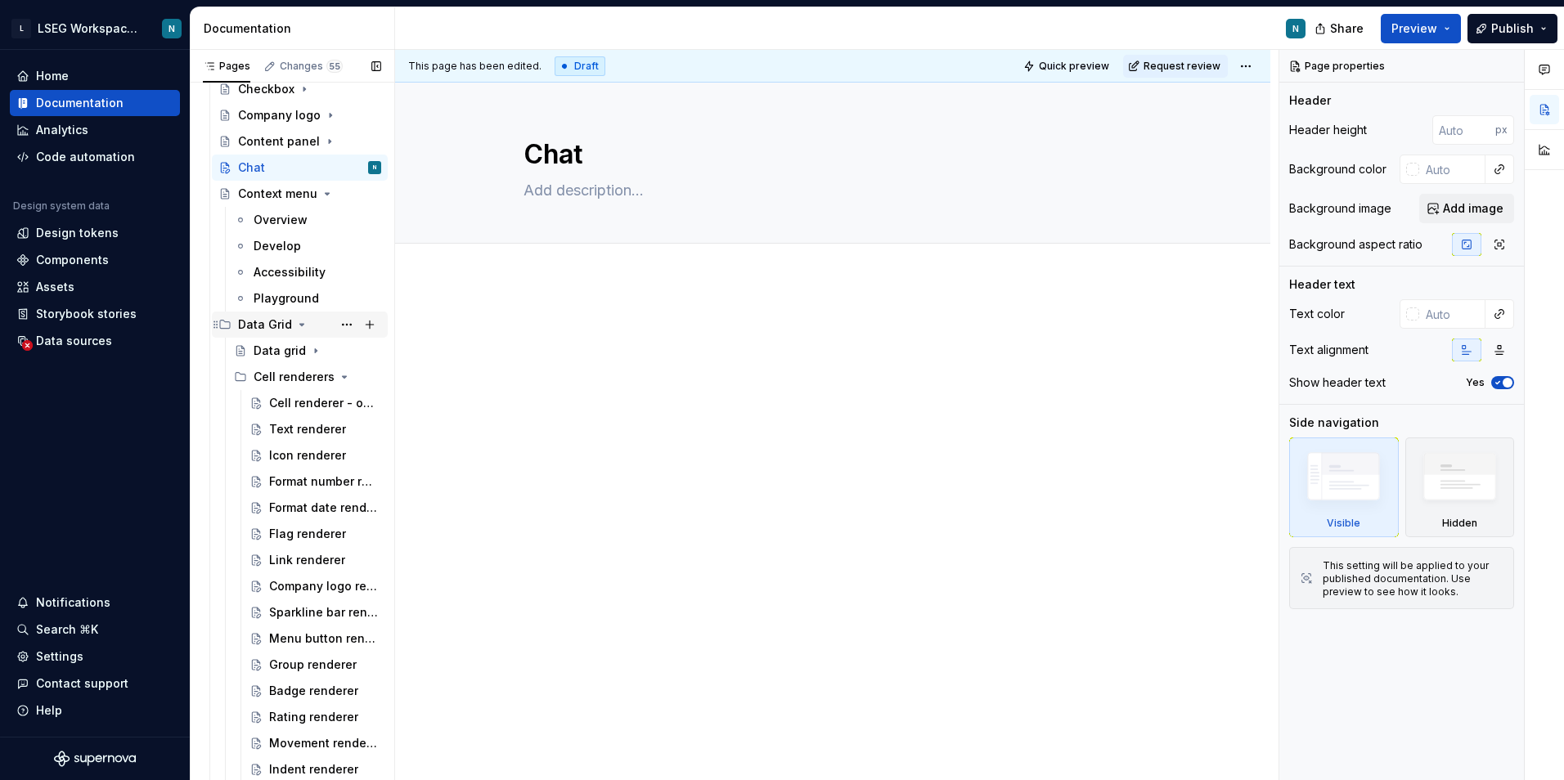
click at [239, 322] on div "Data Grid" at bounding box center [265, 324] width 54 height 16
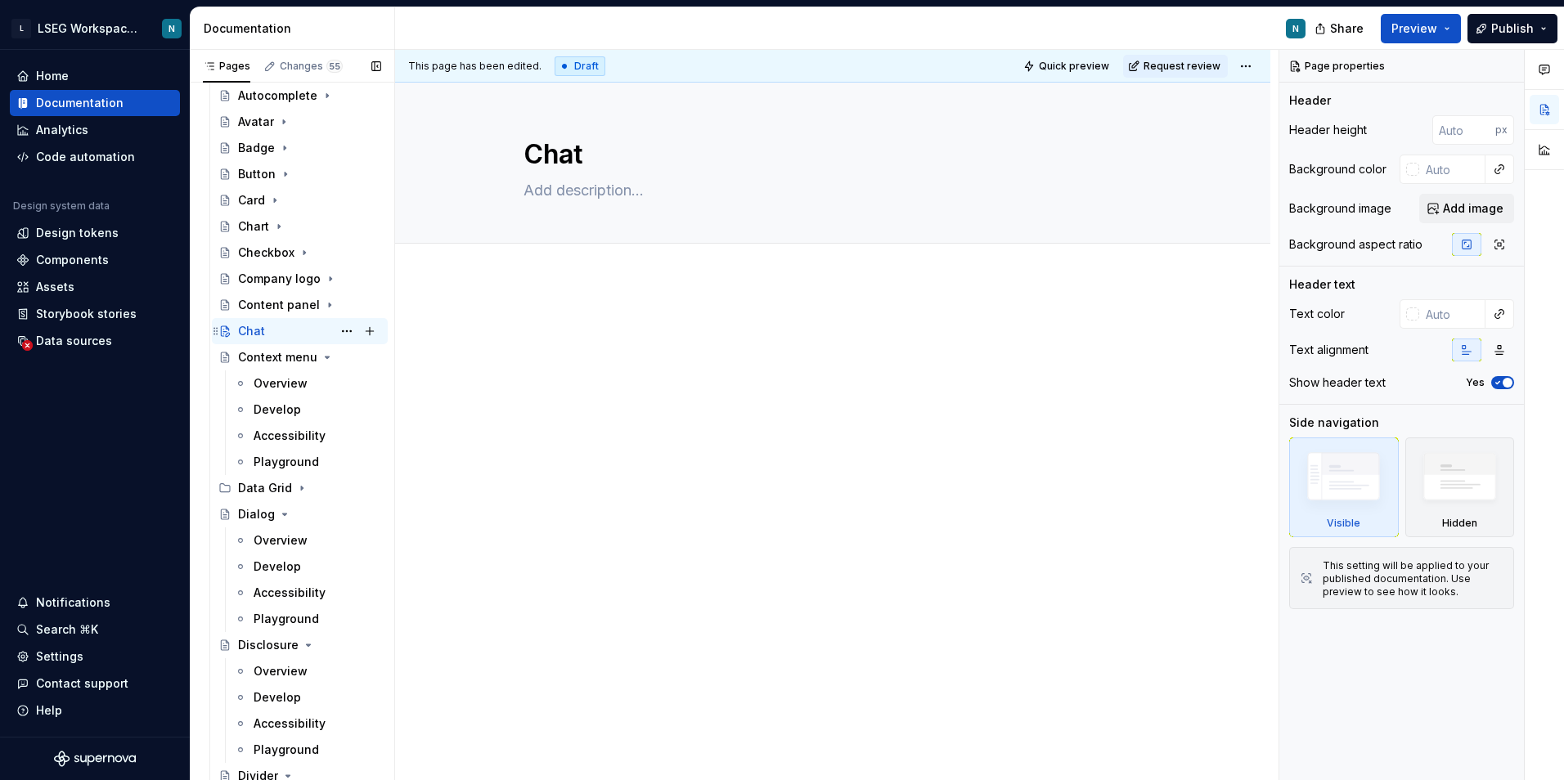
scroll to position [0, 0]
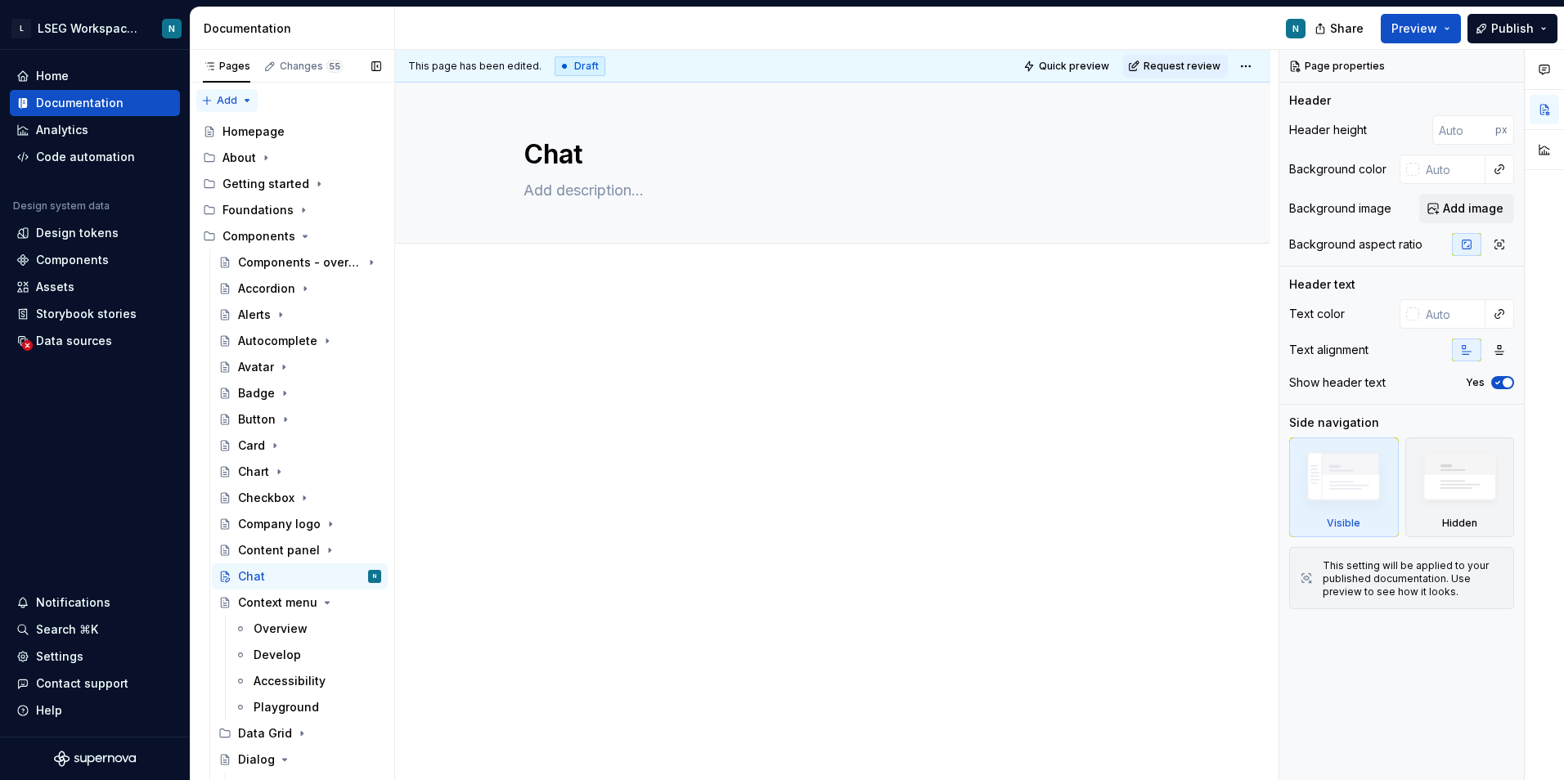
click at [222, 94] on div "Pages Changes 55 Add Accessibility guide for tree Page tree. Navigate the tree …" at bounding box center [292, 419] width 204 height 738
click at [245, 99] on div "Pages Changes 55 Add Accessibility guide for tree Page tree. Navigate the tree …" at bounding box center [292, 419] width 204 height 738
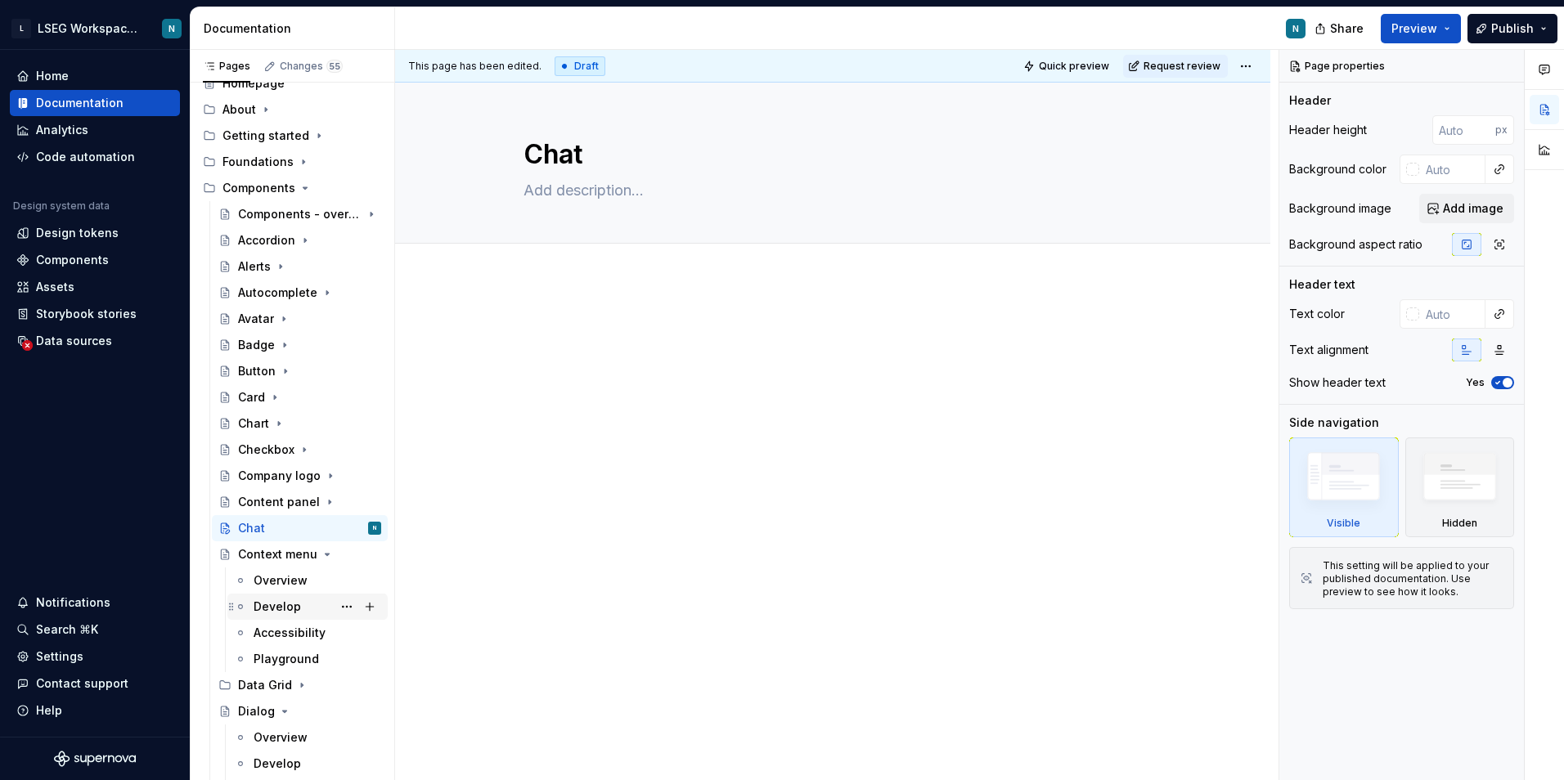
scroll to position [245, 0]
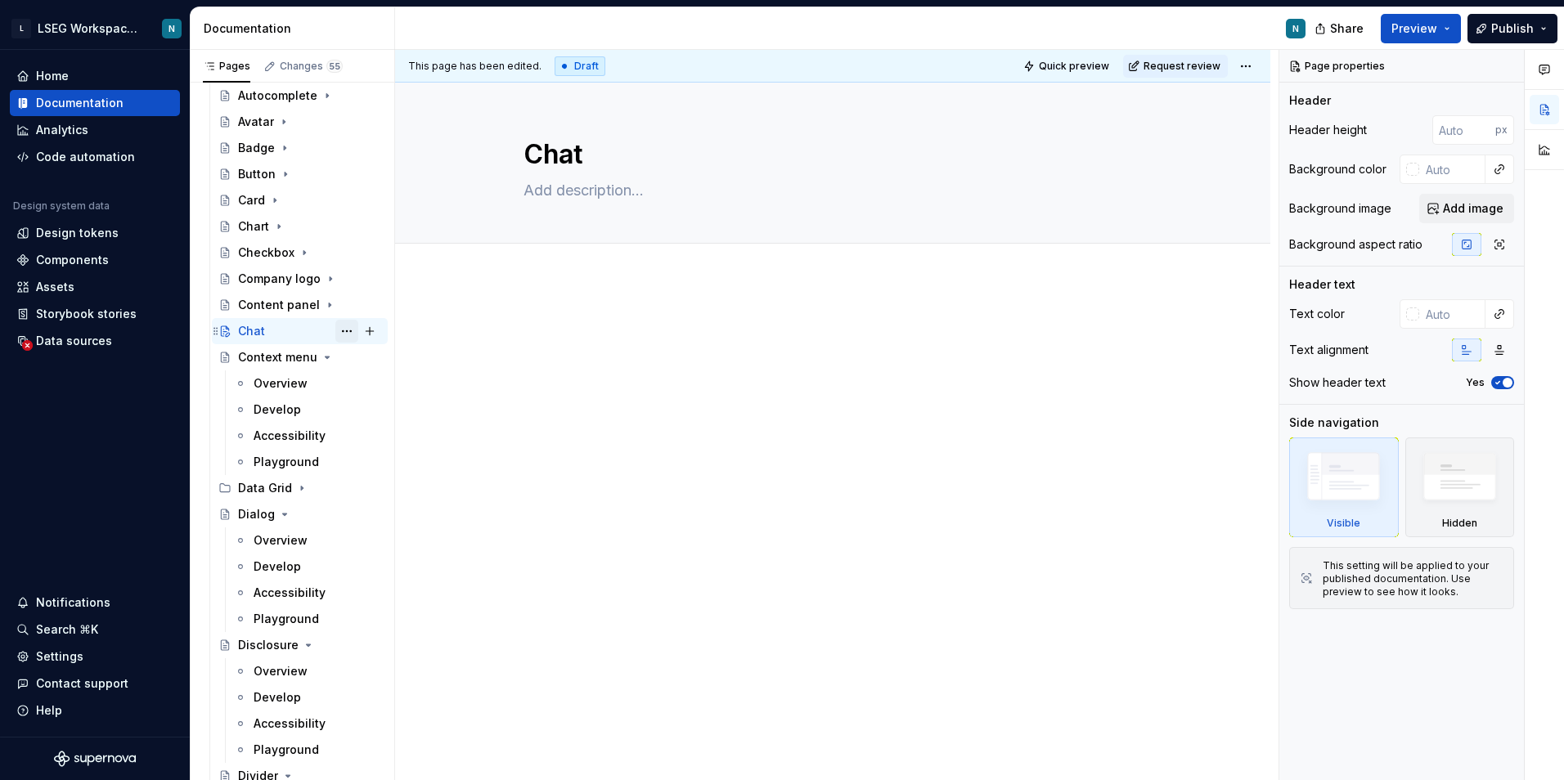
click at [337, 333] on button "Page tree" at bounding box center [346, 331] width 23 height 23
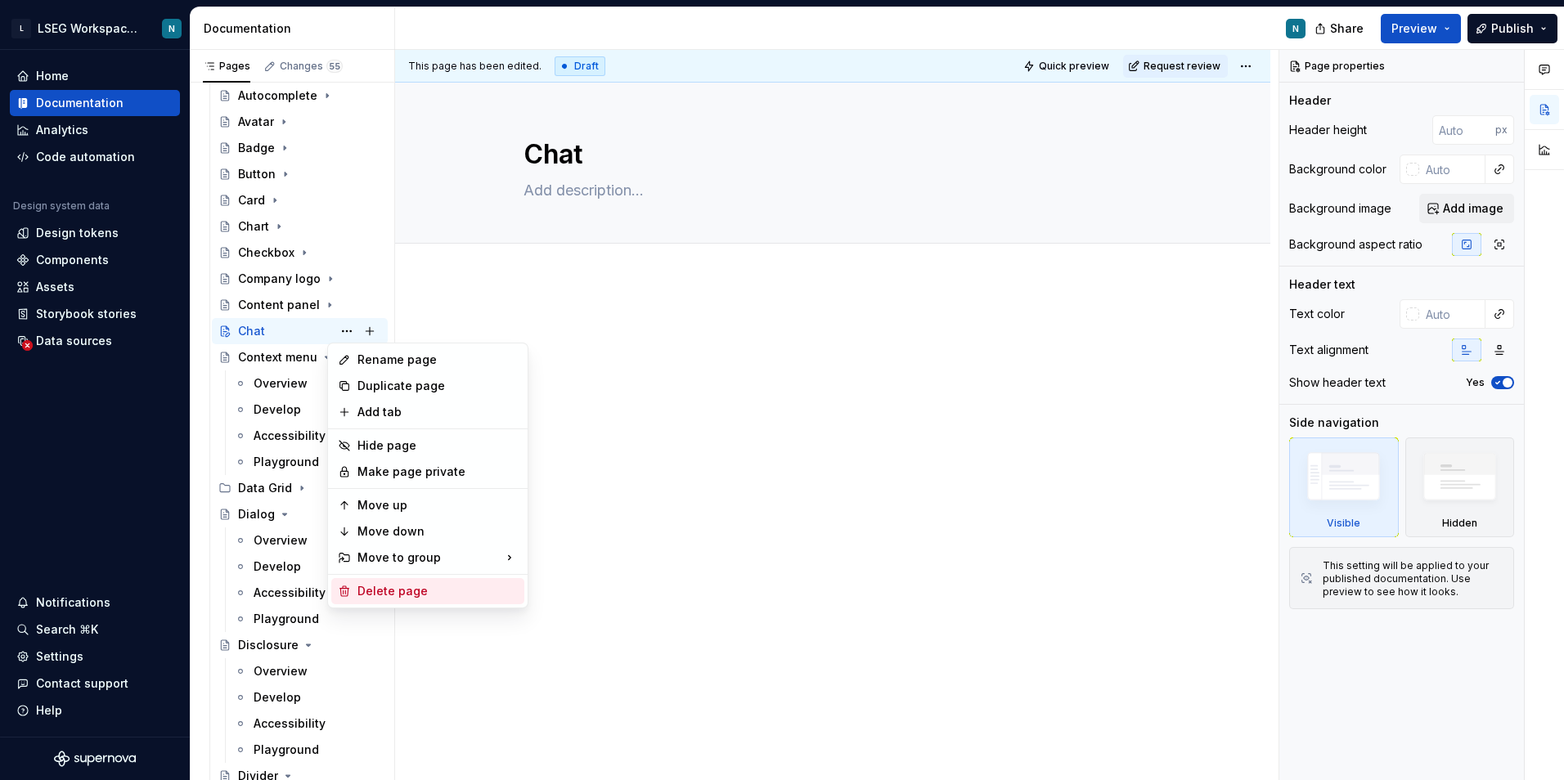
click at [403, 591] on div "Delete page" at bounding box center [437, 591] width 160 height 16
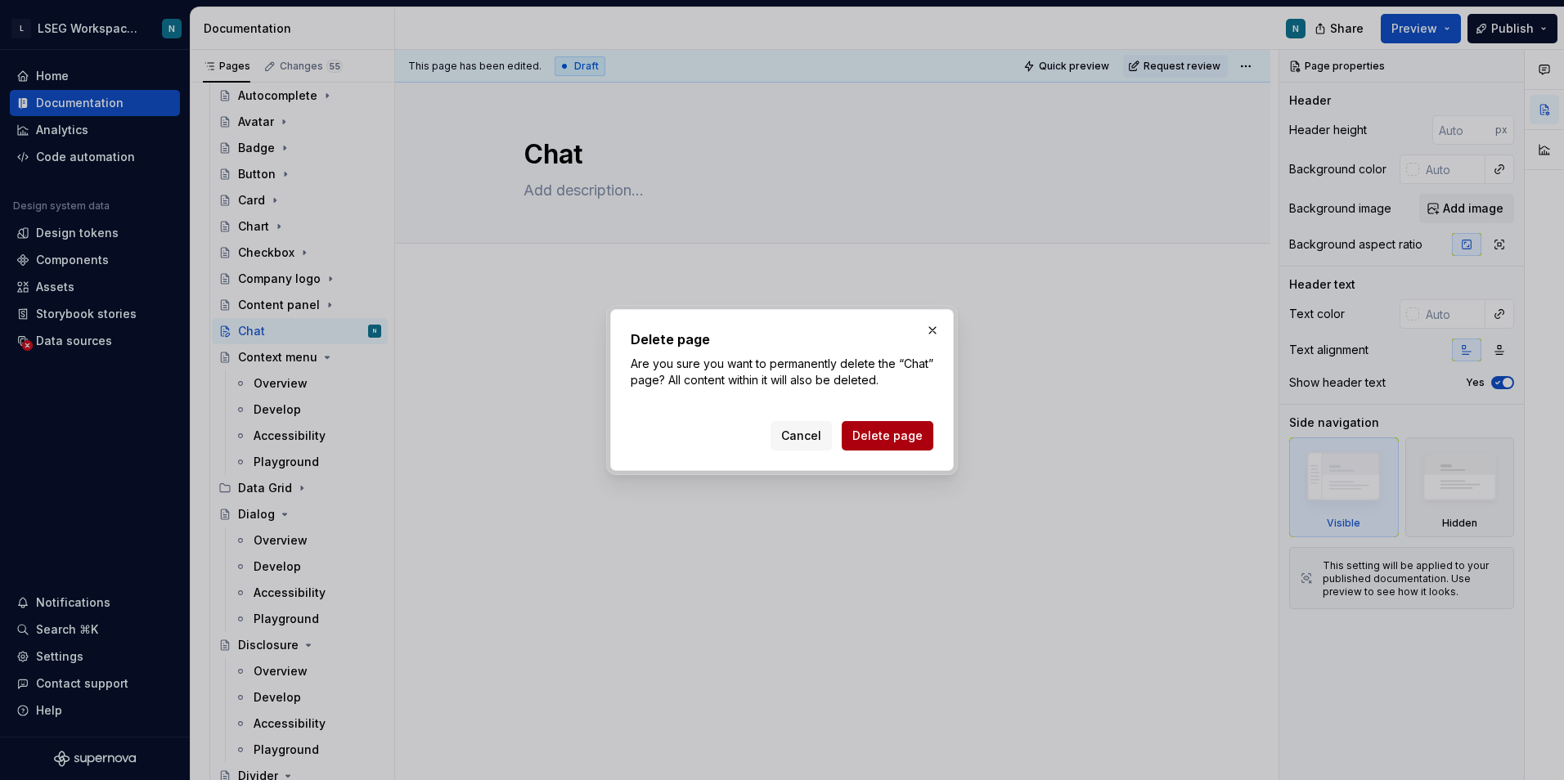
click at [862, 439] on span "Delete page" at bounding box center [887, 436] width 70 height 16
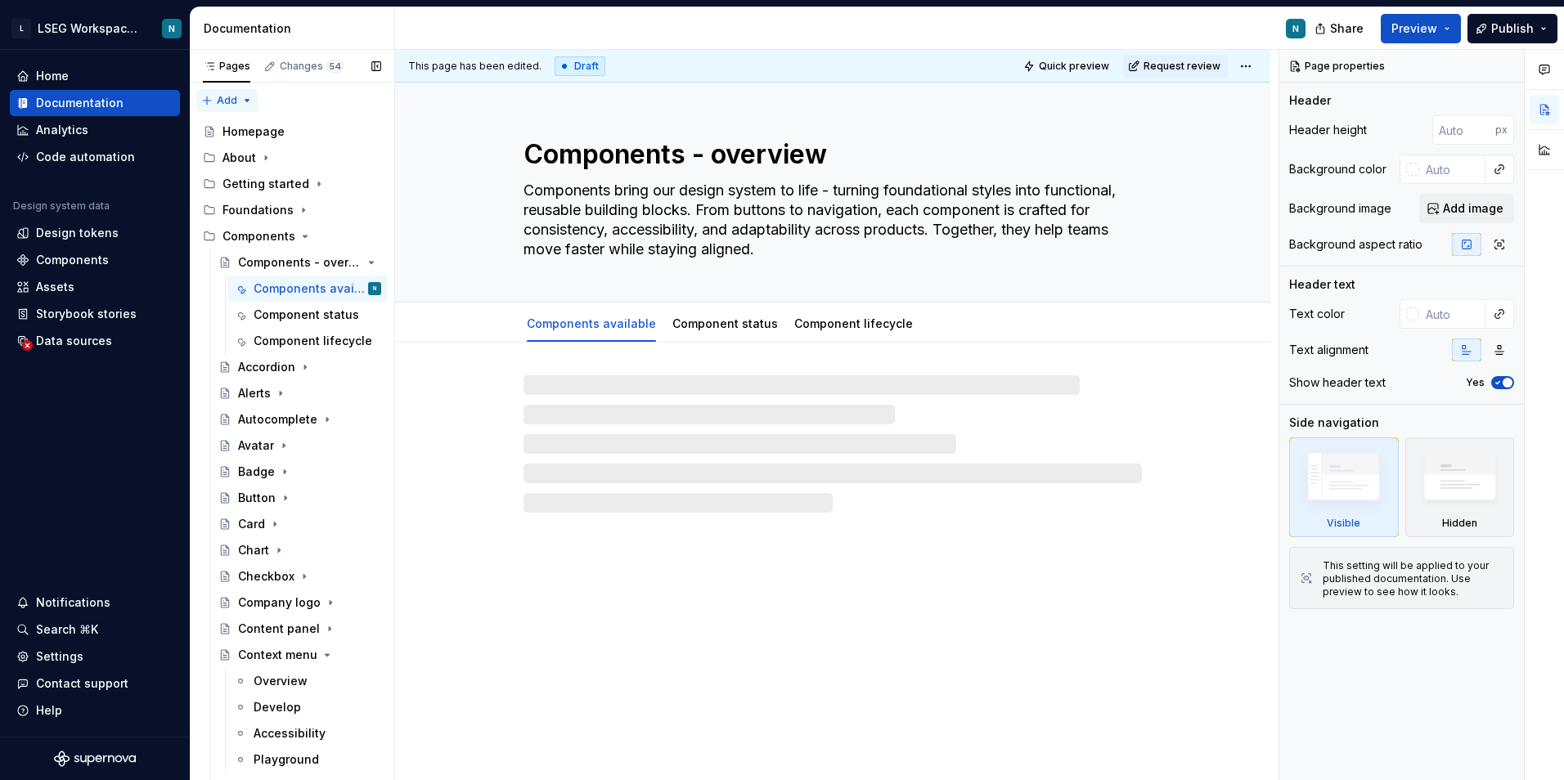
click at [222, 101] on div "Pages Changes 54 Add Accessibility guide for tree Page tree. Navigate the tree …" at bounding box center [292, 419] width 204 height 738
click at [254, 155] on div "New group" at bounding box center [280, 158] width 106 height 16
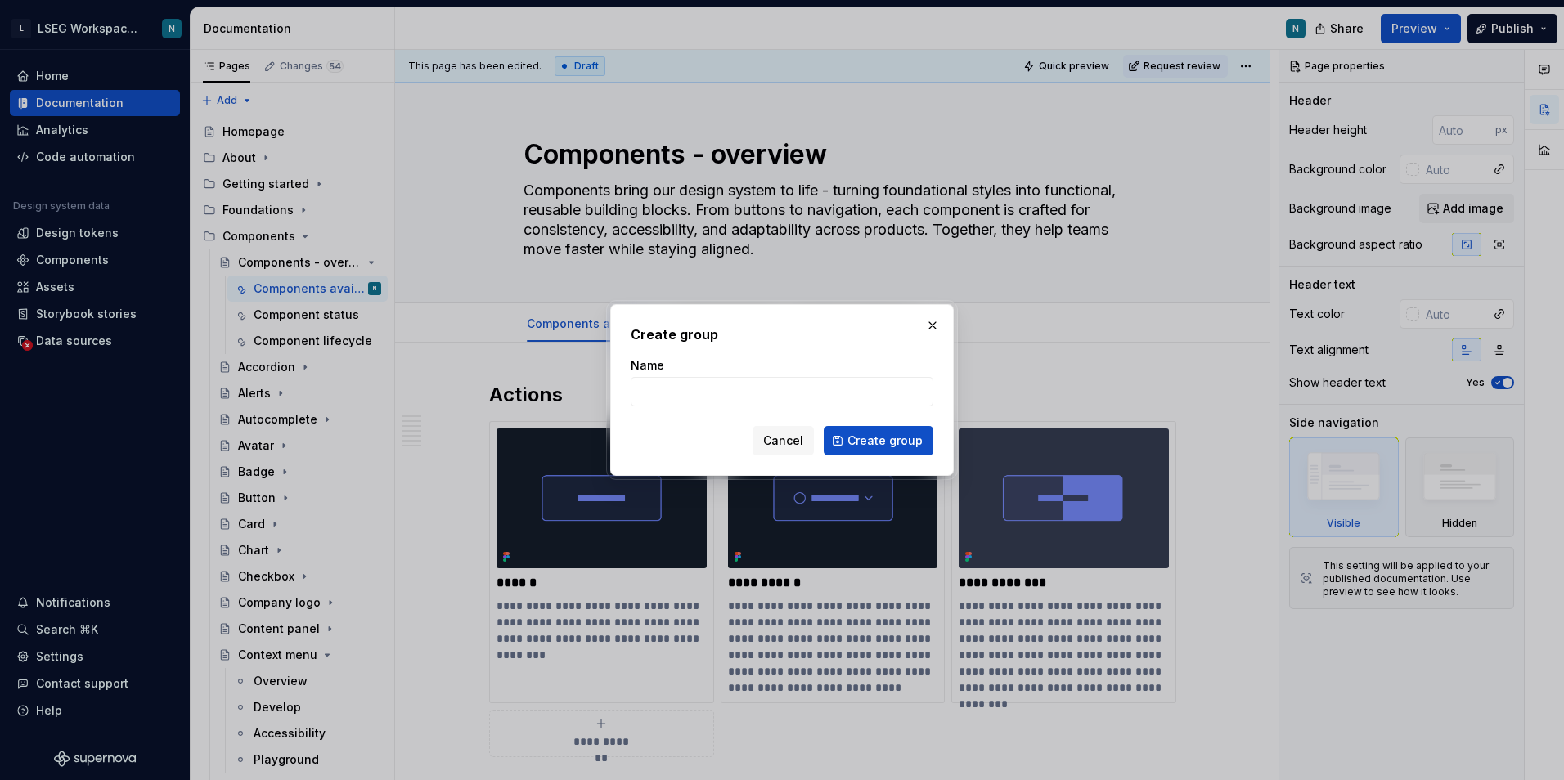
type textarea "*"
type input "Chat"
click at [875, 437] on span "Create group" at bounding box center [884, 441] width 75 height 16
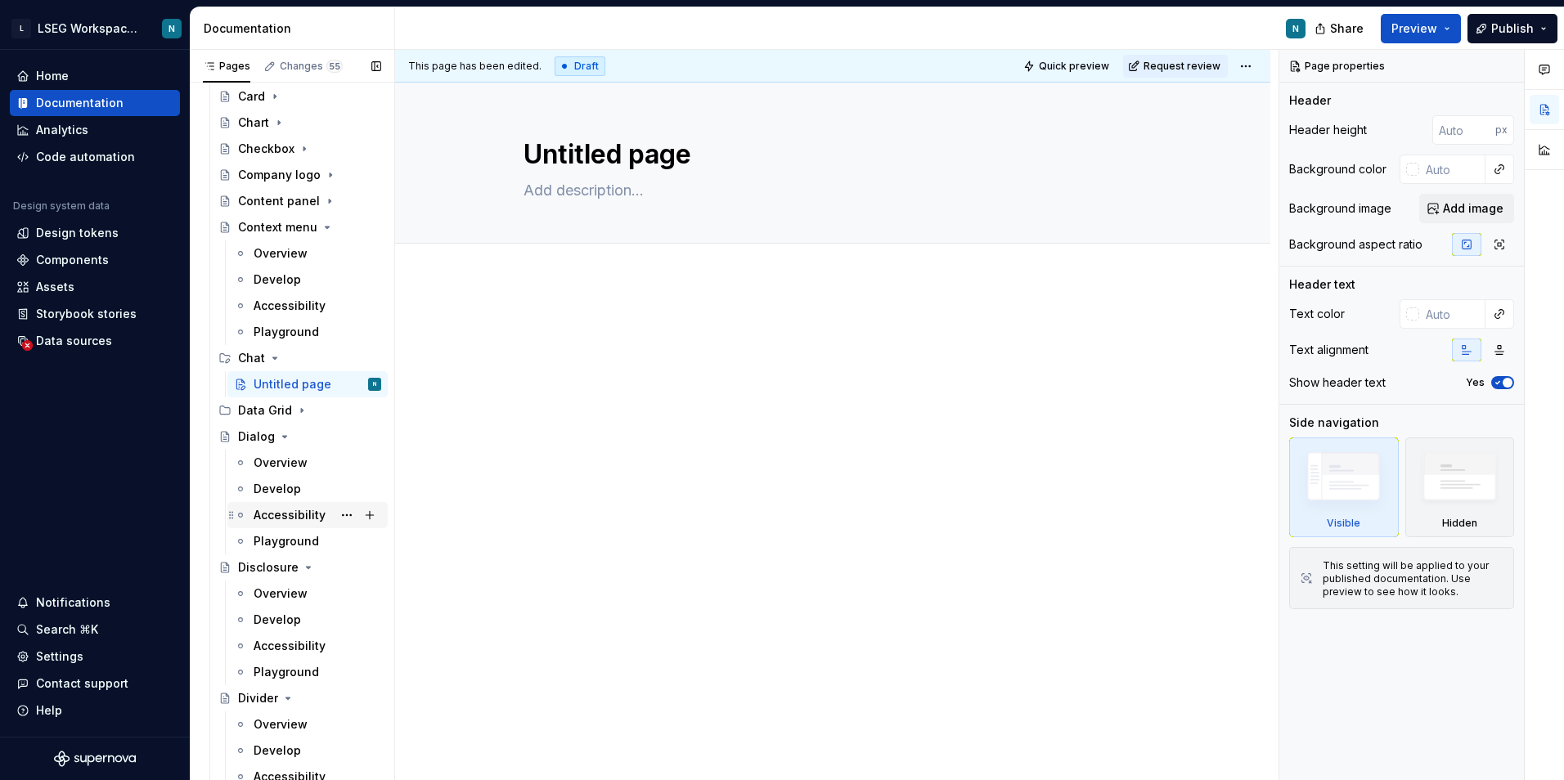
scroll to position [375, 0]
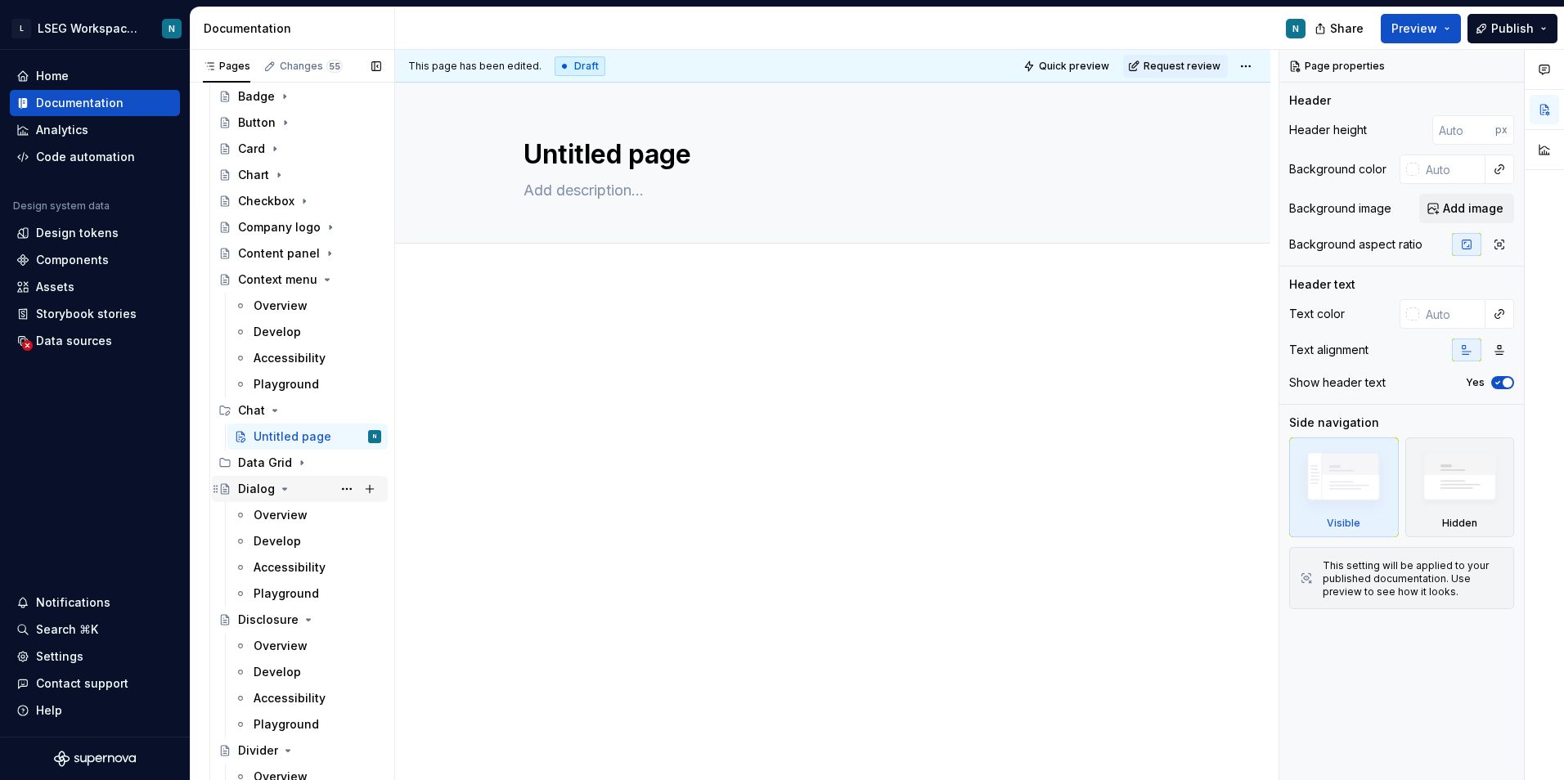
click at [279, 486] on icon "Page tree" at bounding box center [284, 488] width 13 height 13
click at [302, 520] on icon "Page tree" at bounding box center [308, 515] width 13 height 13
click at [295, 543] on div "Divider" at bounding box center [309, 541] width 143 height 23
click at [287, 542] on icon "Page tree" at bounding box center [288, 542] width 4 height 2
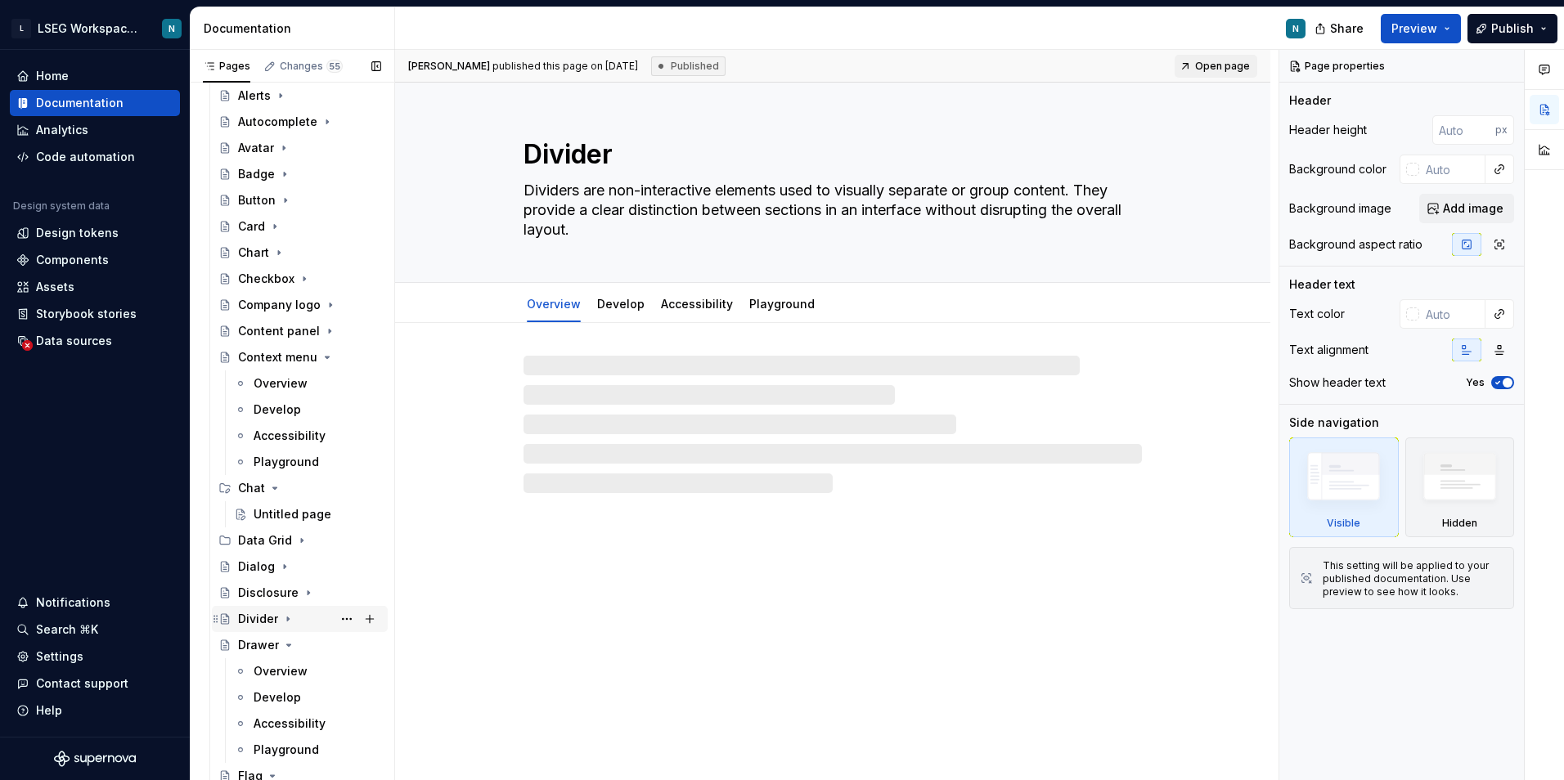
scroll to position [294, 0]
click at [227, 74] on div "Pages" at bounding box center [226, 66] width 61 height 23
drag, startPoint x: 231, startPoint y: 70, endPoint x: 213, endPoint y: 62, distance: 19.8
click at [213, 62] on icon "button" at bounding box center [209, 66] width 13 height 13
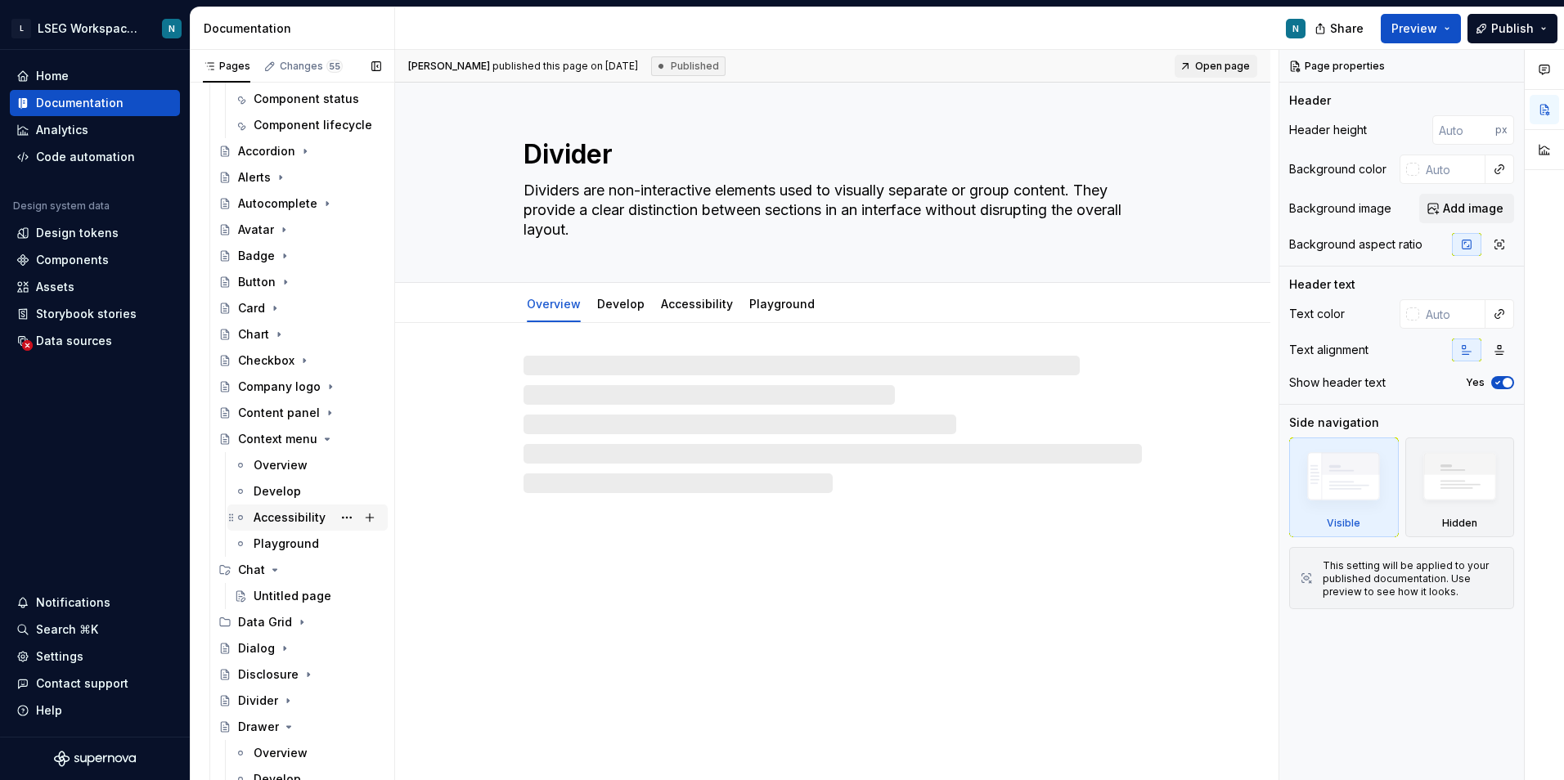
scroll to position [212, 0]
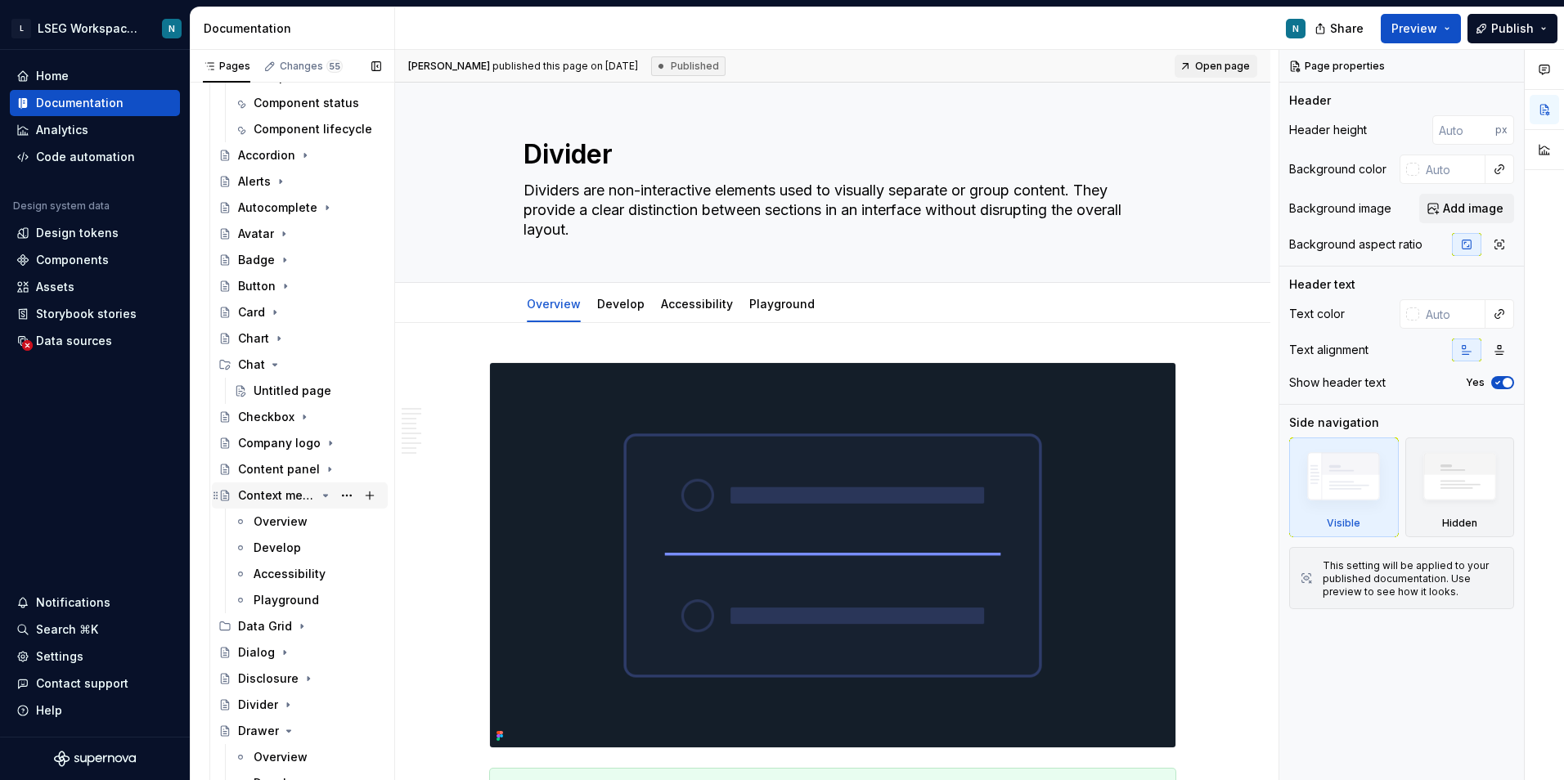
click at [324, 496] on icon "Page tree" at bounding box center [326, 496] width 4 height 2
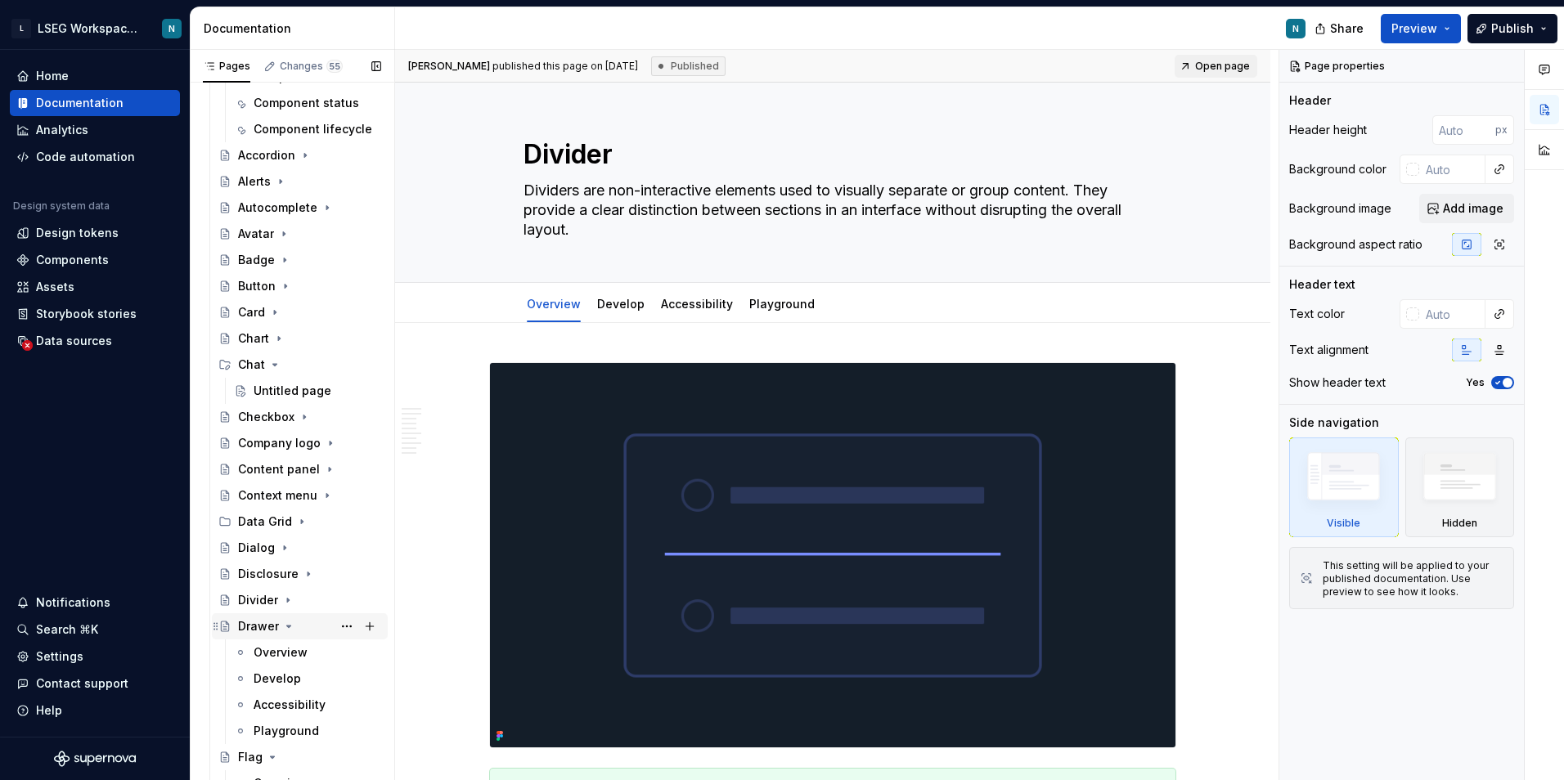
click at [283, 622] on icon "Page tree" at bounding box center [288, 626] width 13 height 13
click at [272, 653] on icon "Page tree" at bounding box center [273, 653] width 4 height 2
click at [283, 680] on div "Form" at bounding box center [309, 678] width 143 height 23
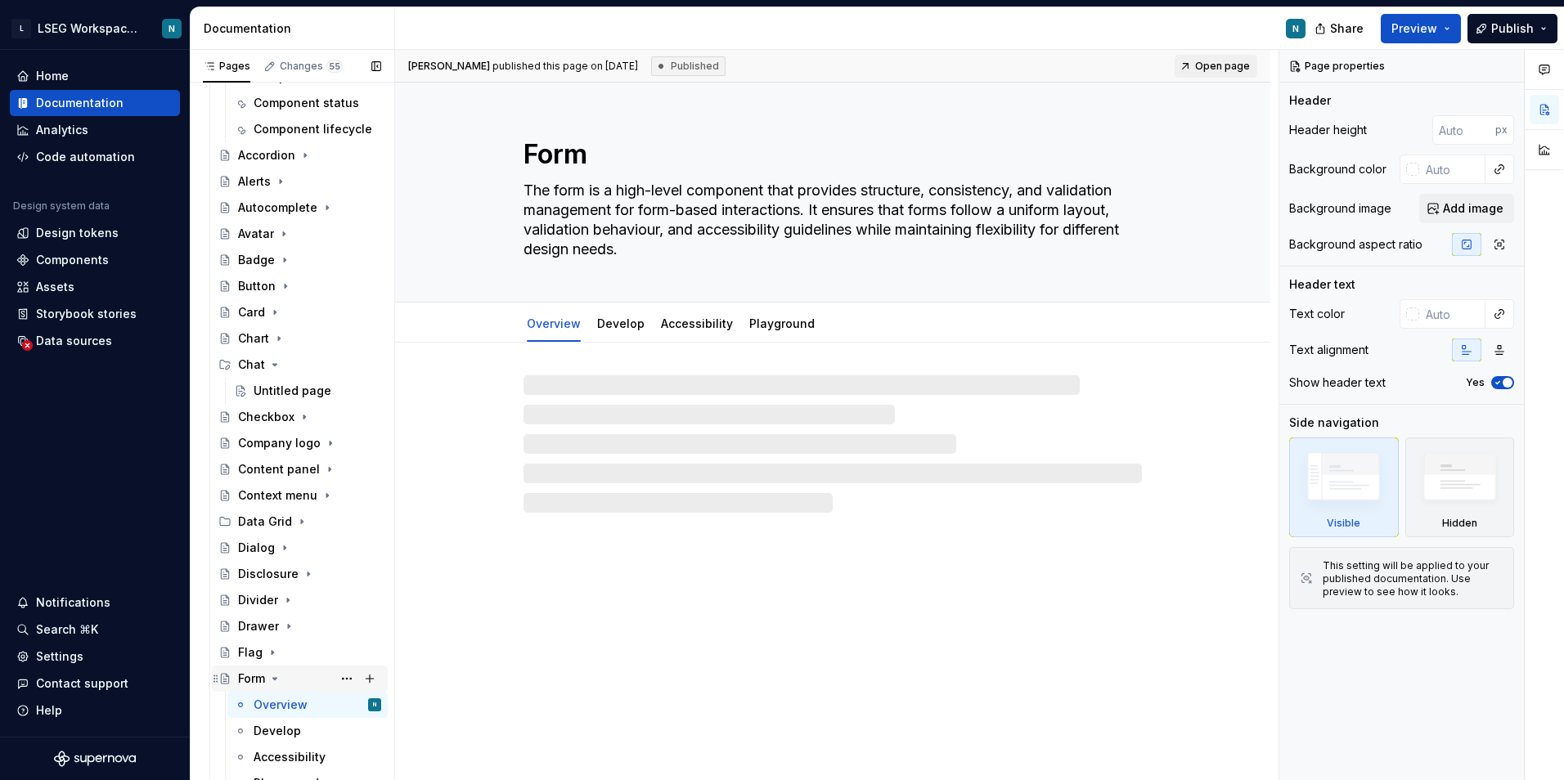
click at [275, 680] on icon "Page tree" at bounding box center [274, 678] width 13 height 13
click at [312, 702] on icon "Page tree" at bounding box center [315, 704] width 13 height 13
click at [319, 733] on icon "Page tree" at bounding box center [325, 731] width 13 height 13
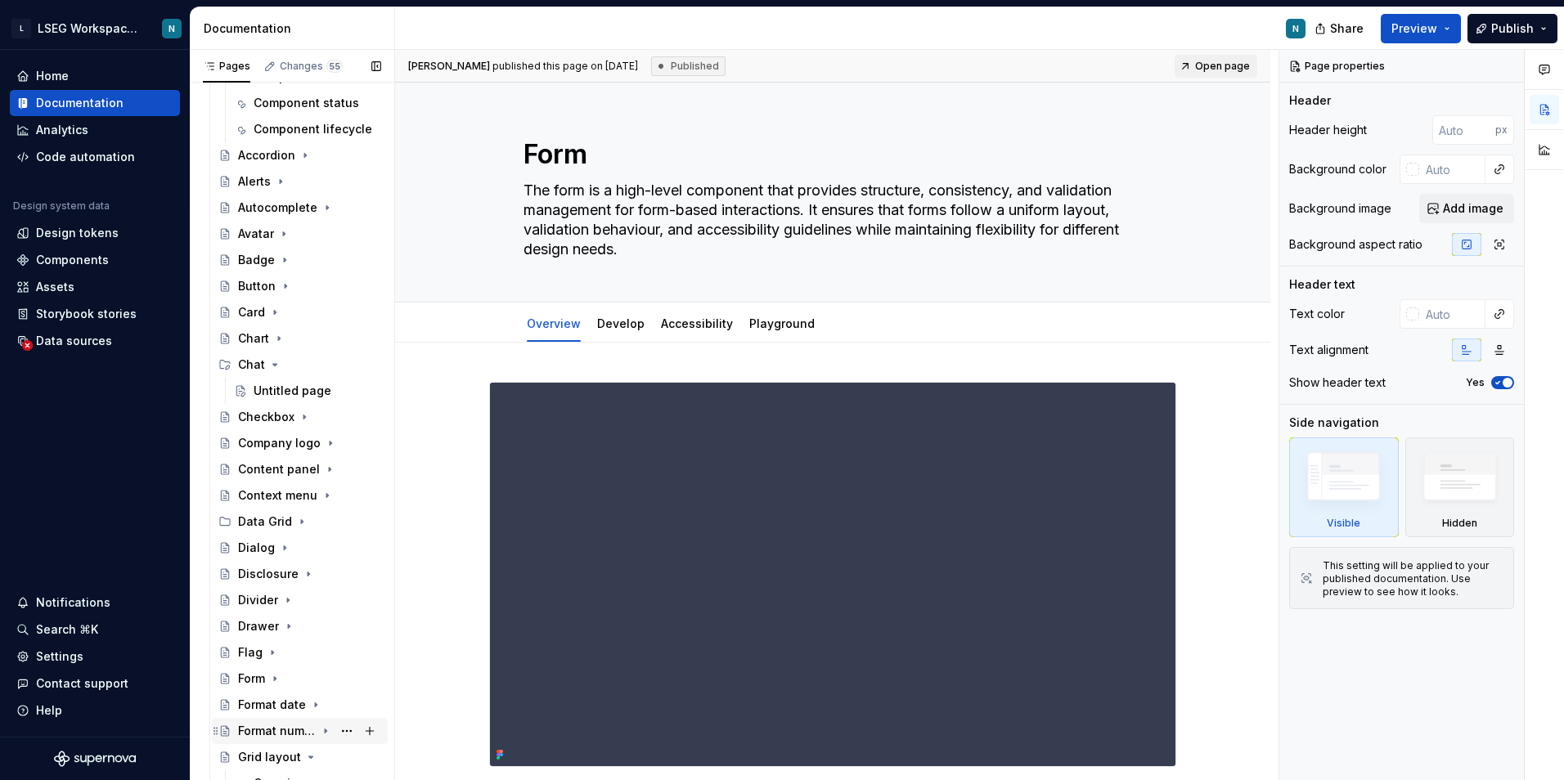
click at [307, 760] on icon "Page tree" at bounding box center [310, 757] width 13 height 13
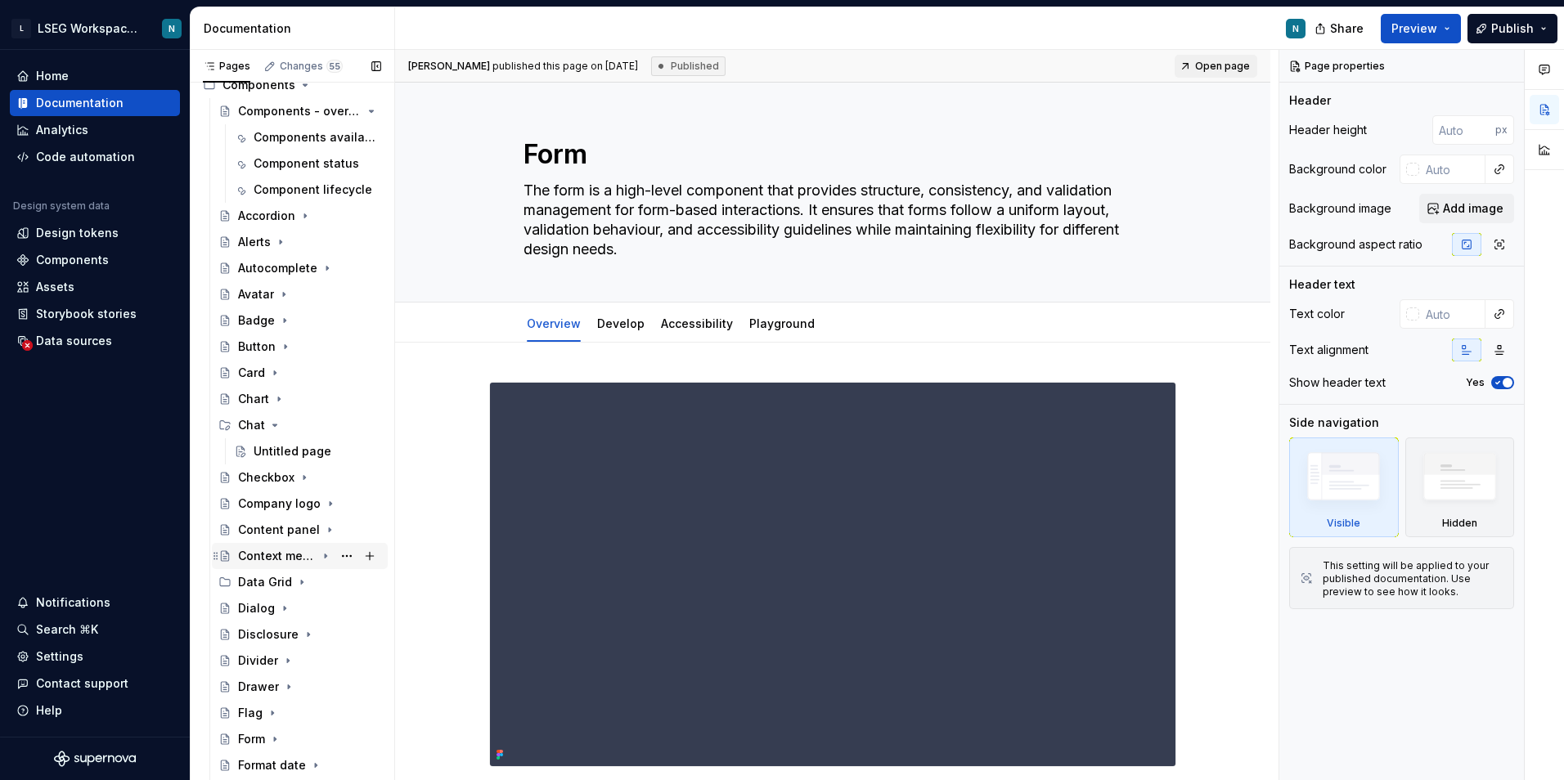
scroll to position [164, 0]
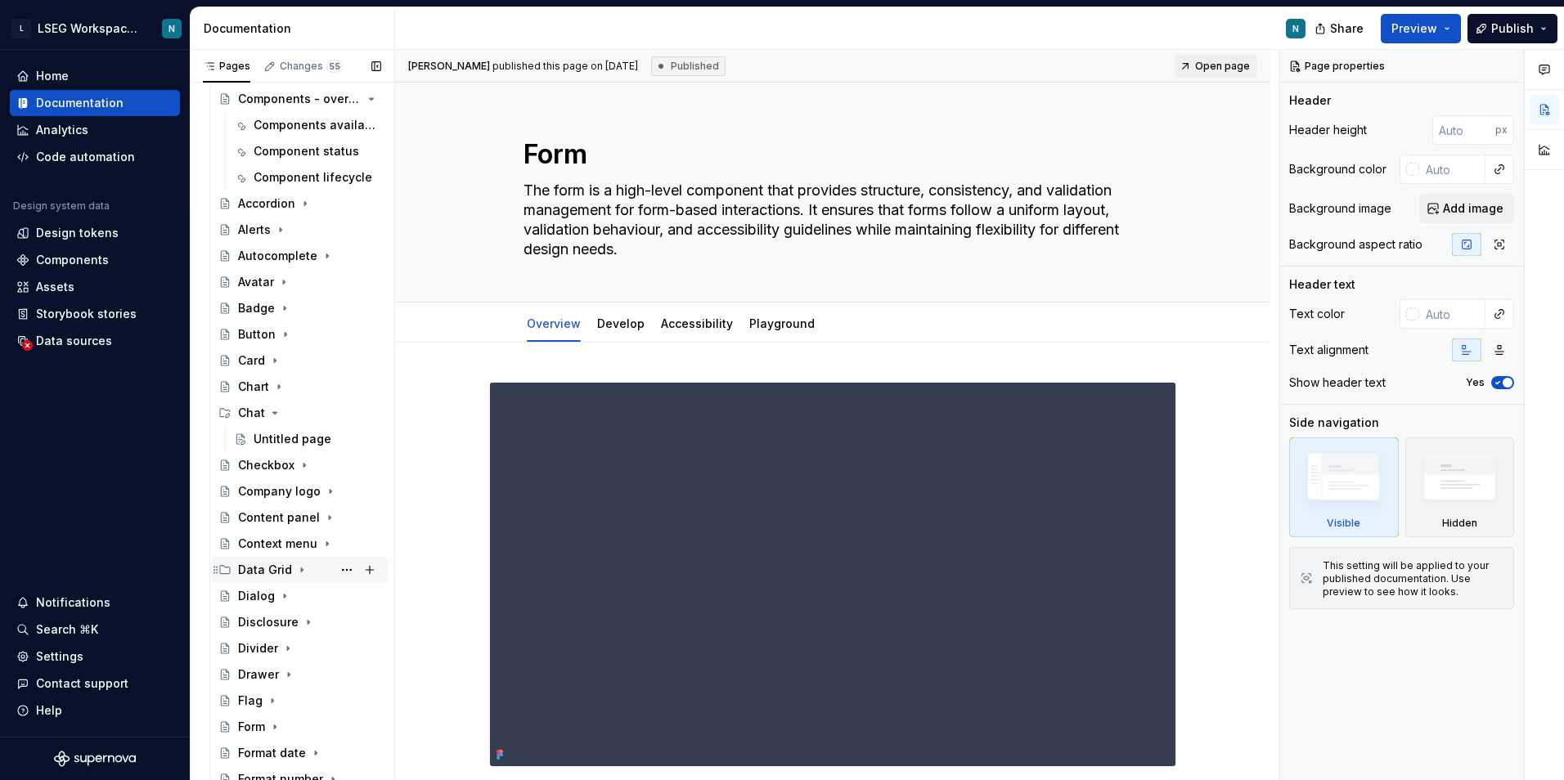
click at [301, 568] on icon "Page tree" at bounding box center [302, 570] width 2 height 4
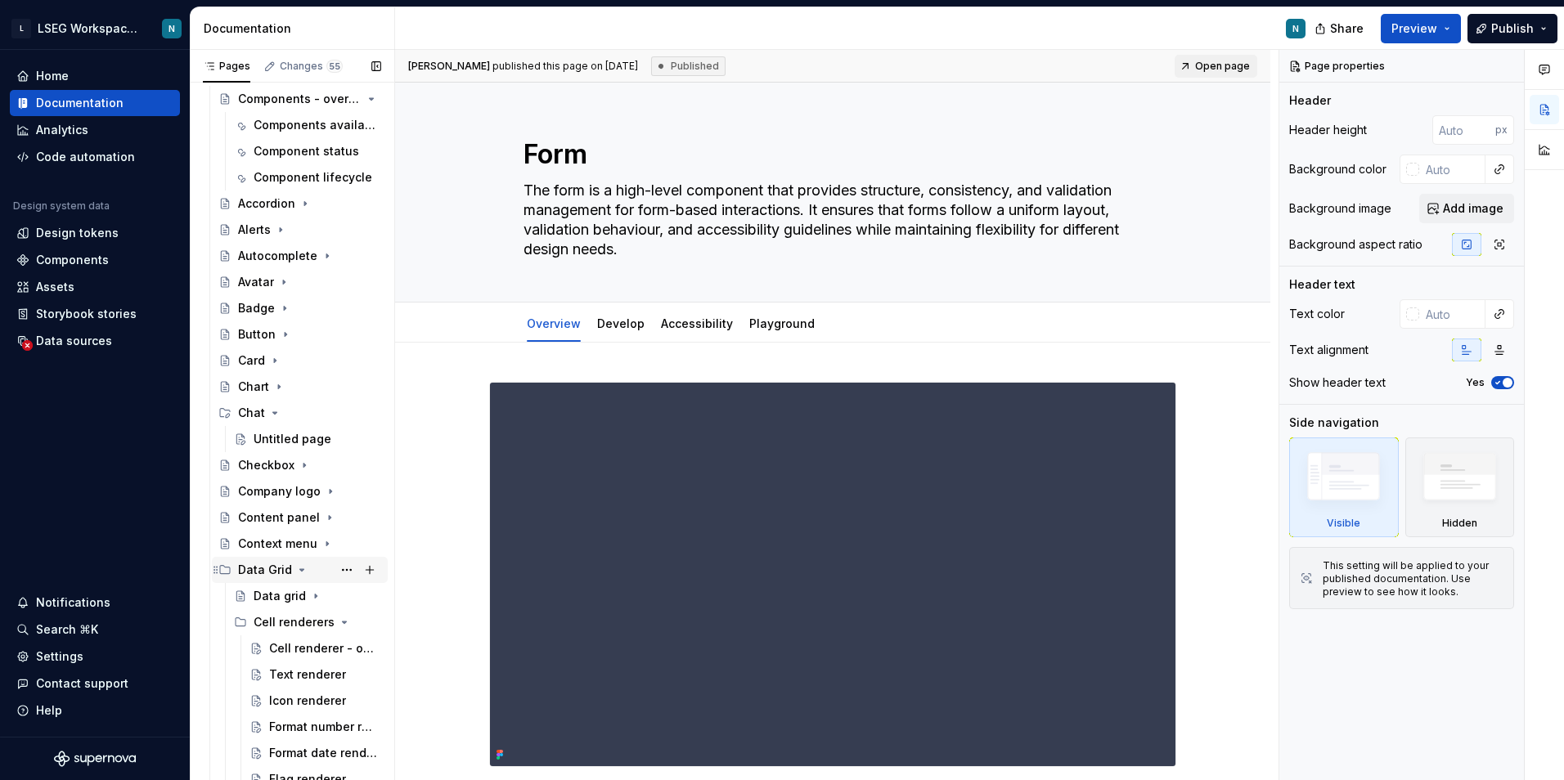
click at [298, 568] on icon "Page tree" at bounding box center [301, 569] width 13 height 13
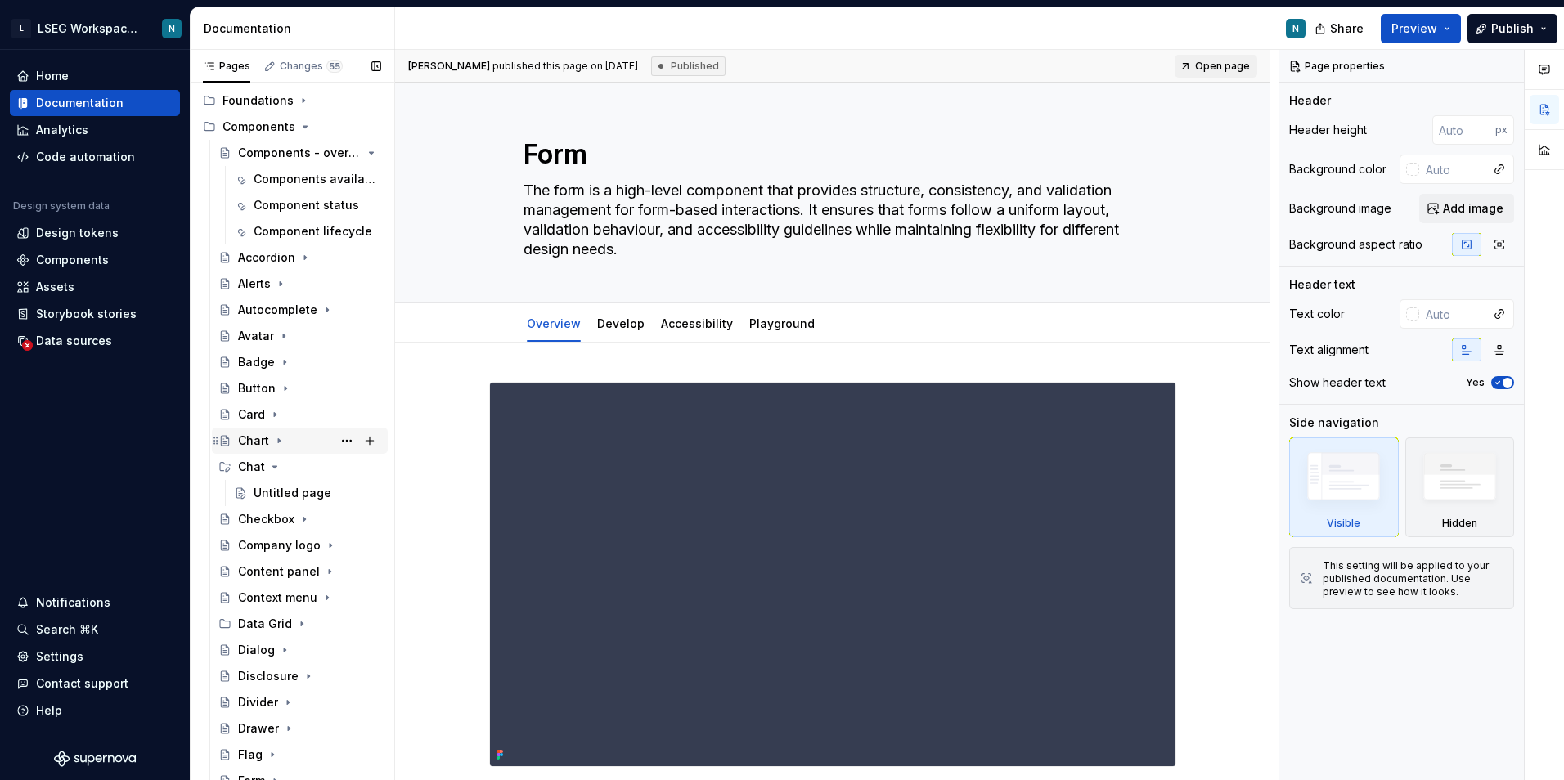
scroll to position [0, 0]
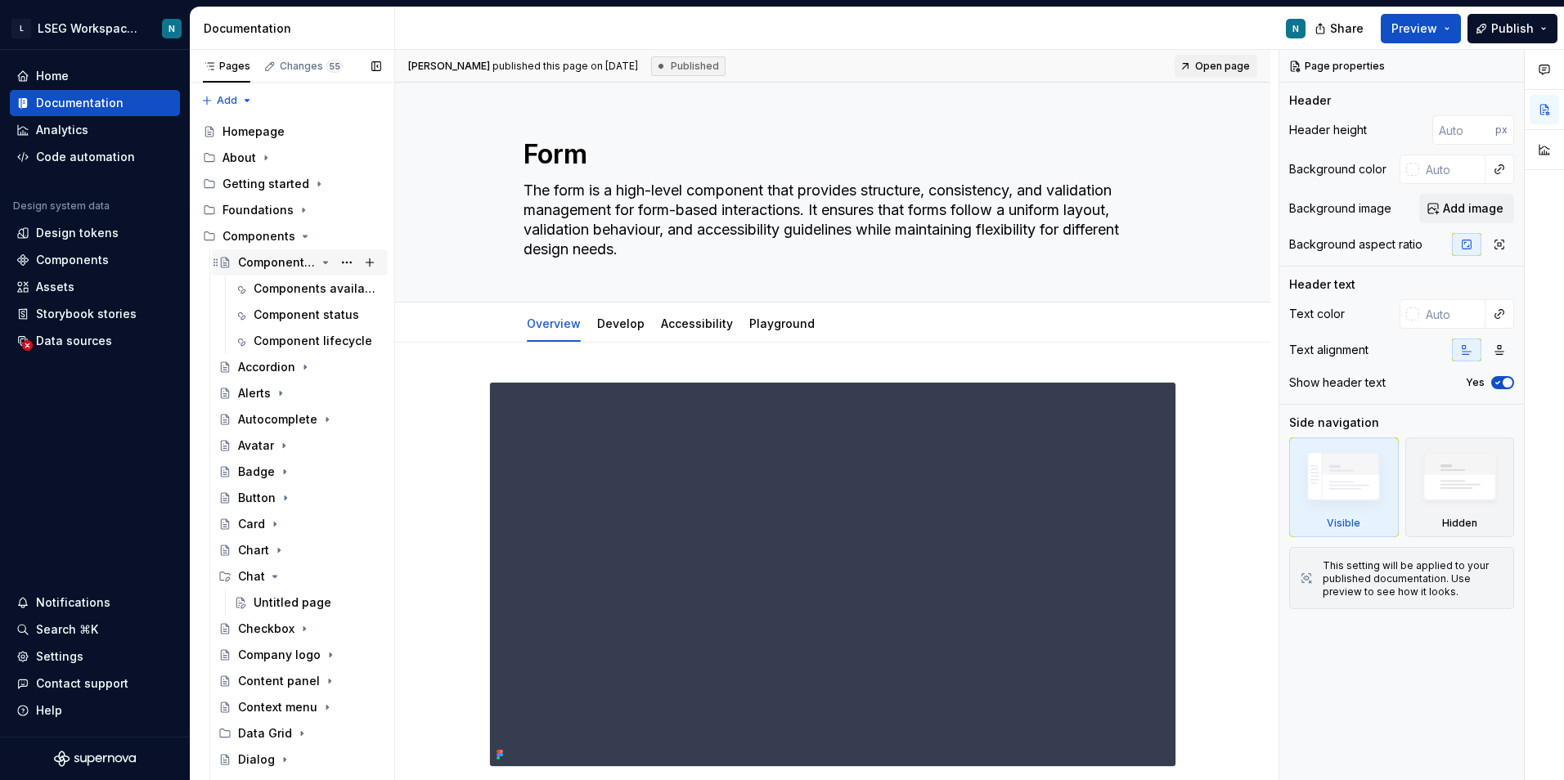
click at [319, 261] on icon "Page tree" at bounding box center [325, 262] width 13 height 13
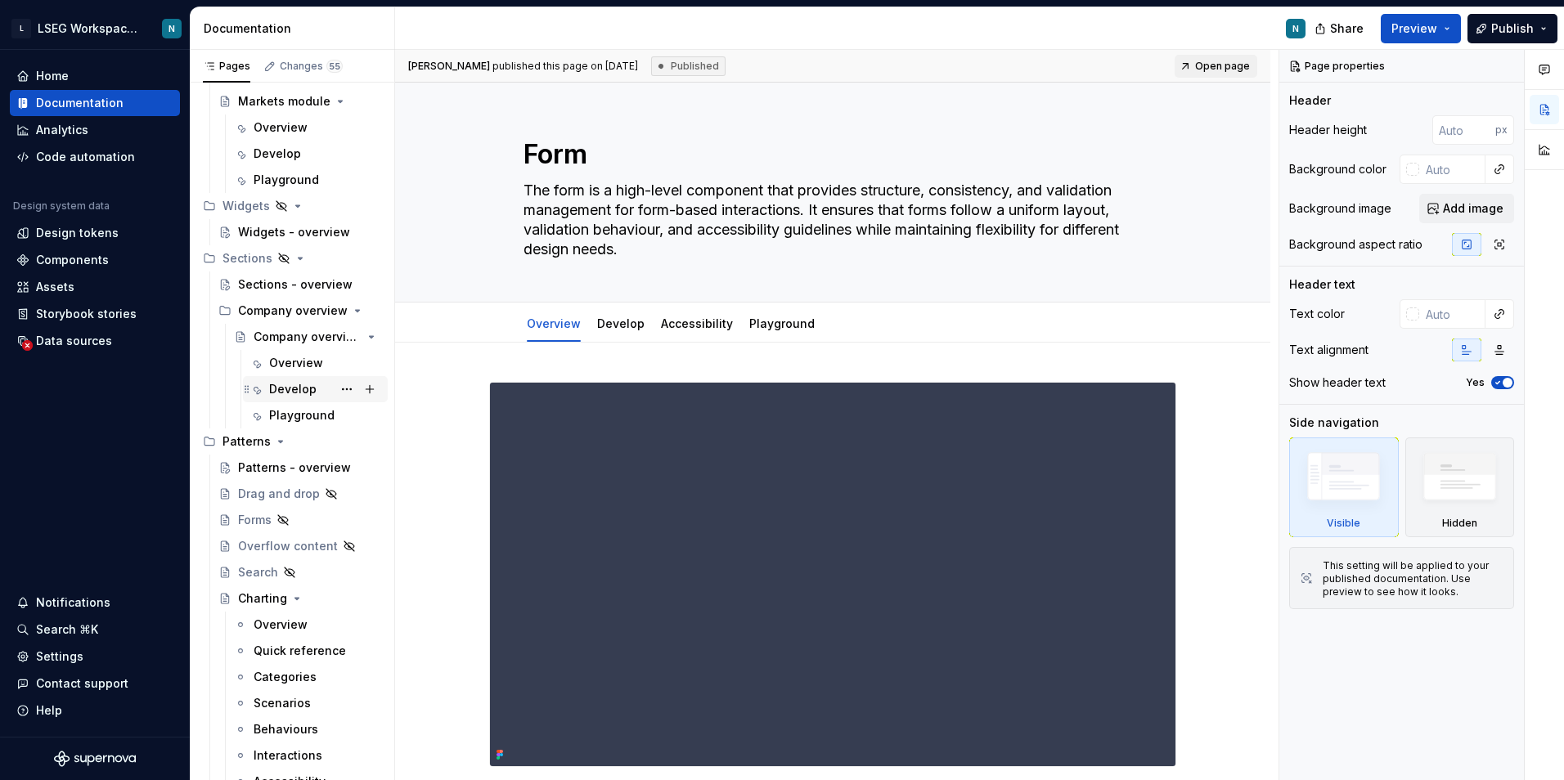
scroll to position [4989, 0]
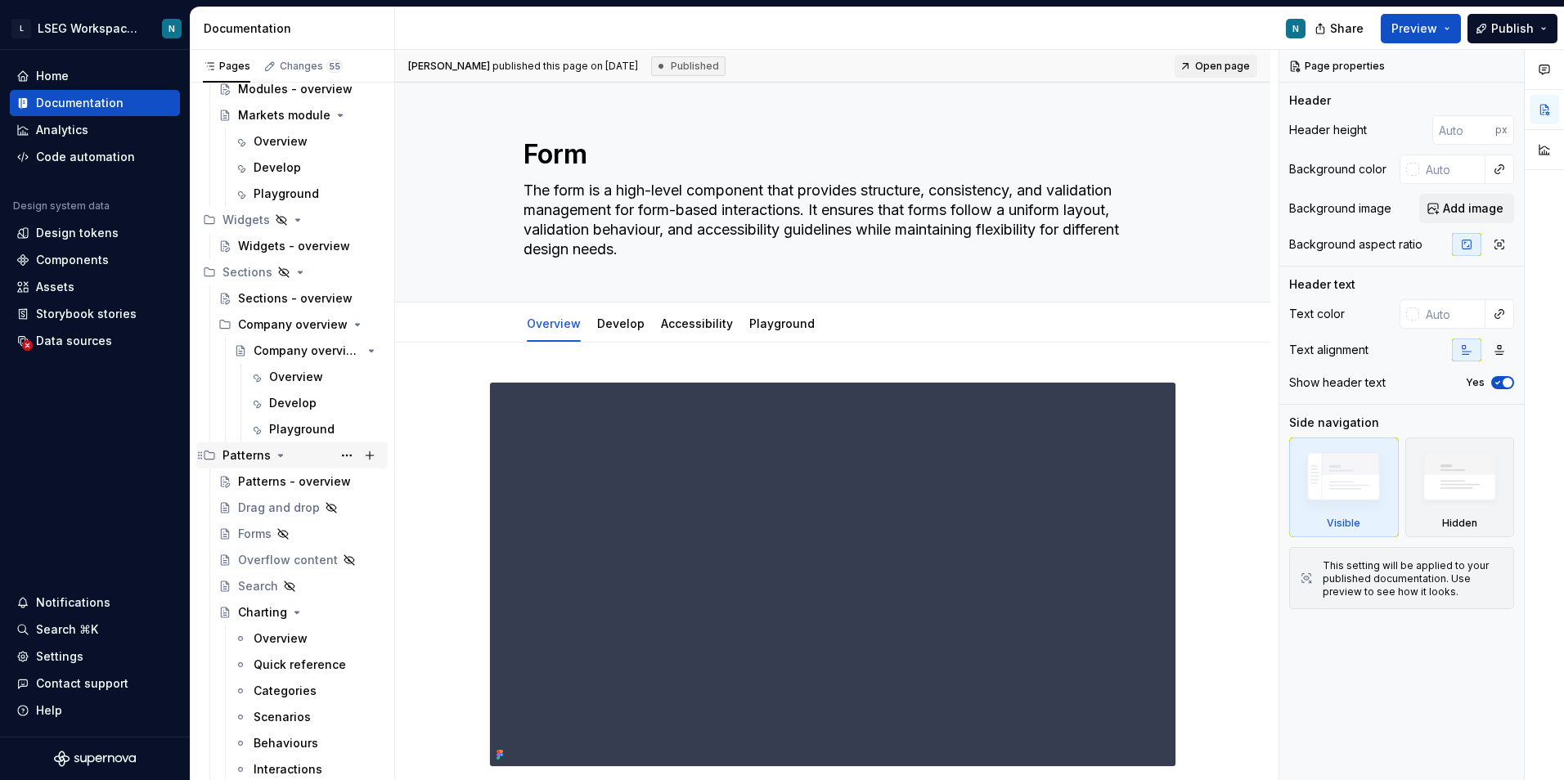
click at [275, 454] on icon "Page tree" at bounding box center [280, 455] width 13 height 13
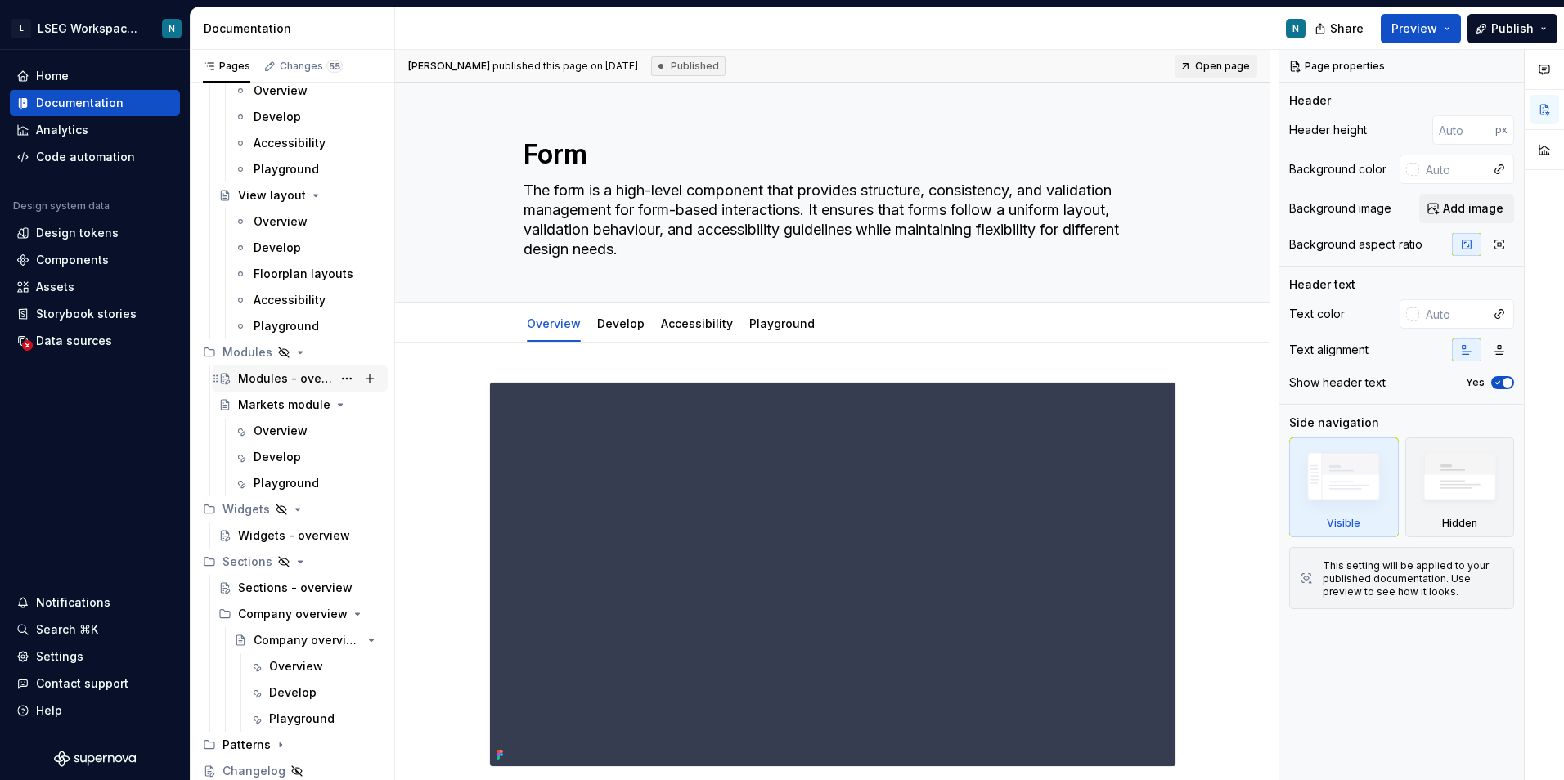
scroll to position [4699, 0]
drag, startPoint x: 294, startPoint y: 563, endPoint x: 296, endPoint y: 544, distance: 19.0
click at [294, 563] on icon "Page tree" at bounding box center [300, 561] width 13 height 13
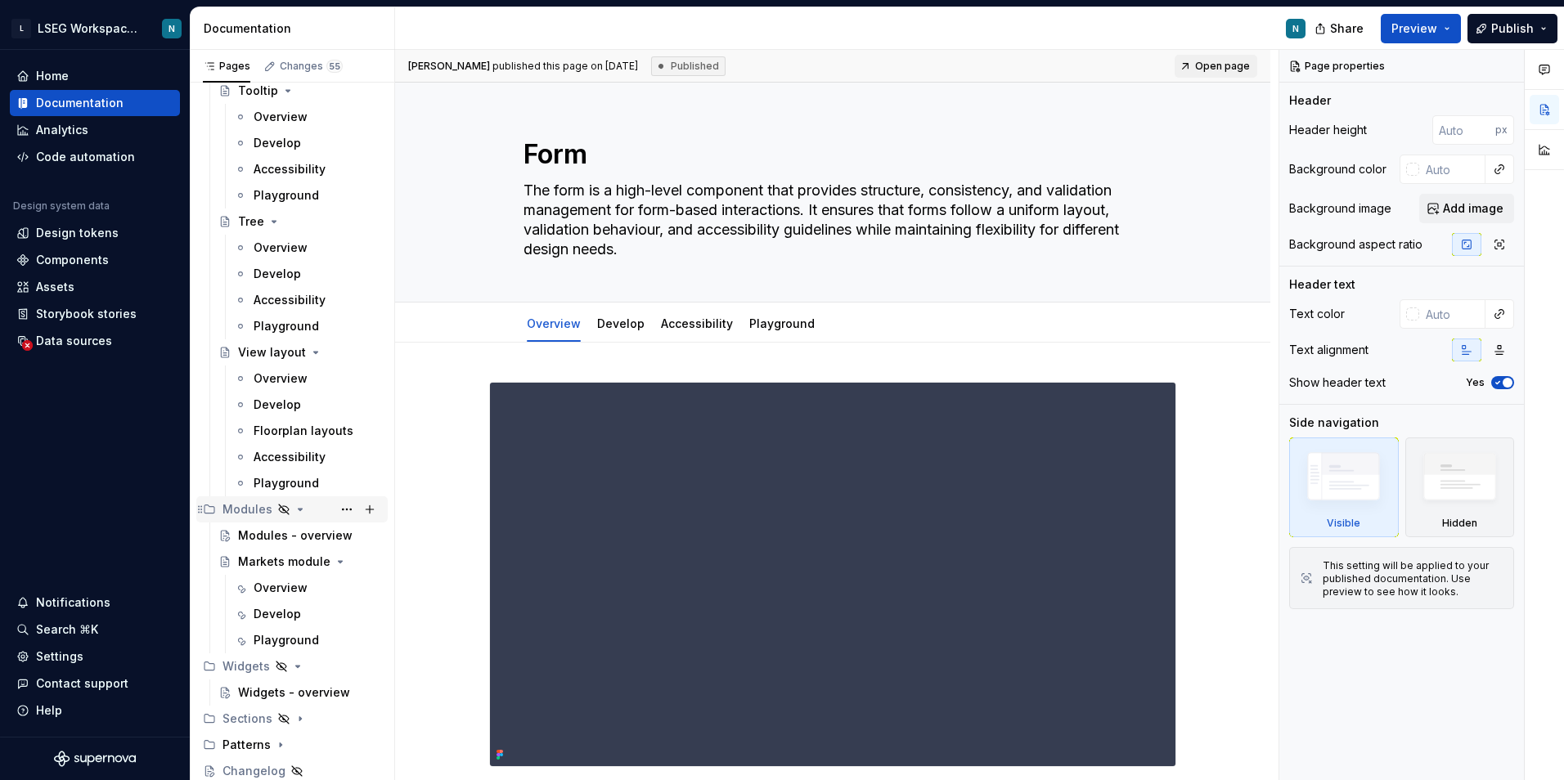
click at [295, 513] on icon "Page tree" at bounding box center [300, 509] width 13 height 13
click at [297, 668] on icon "Page tree" at bounding box center [297, 666] width 13 height 13
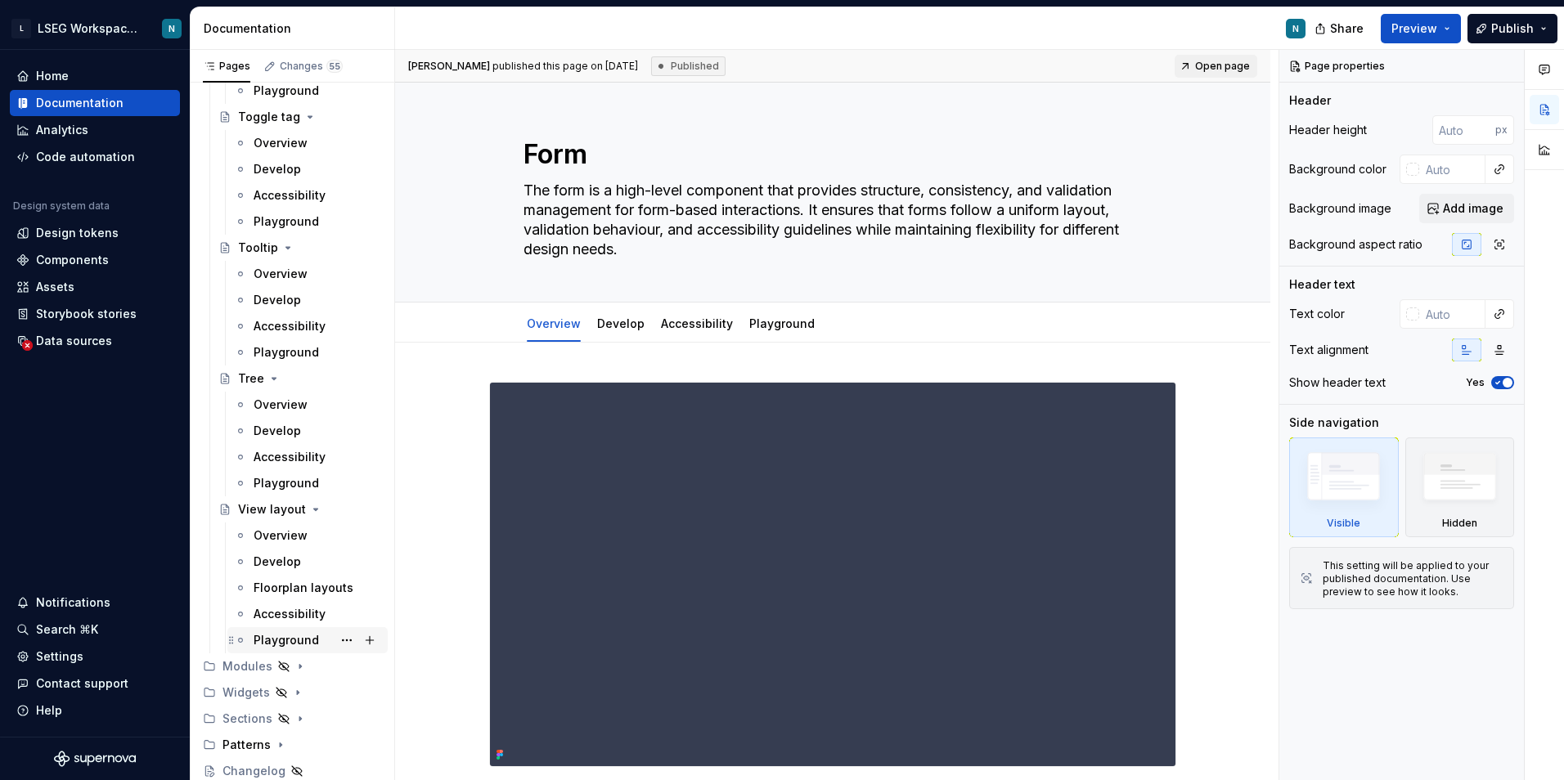
scroll to position [4385, 0]
click at [314, 509] on icon "Page tree" at bounding box center [316, 510] width 4 height 2
click at [272, 509] on icon "Page tree" at bounding box center [274, 510] width 4 height 2
click at [285, 482] on icon "Page tree" at bounding box center [287, 483] width 13 height 13
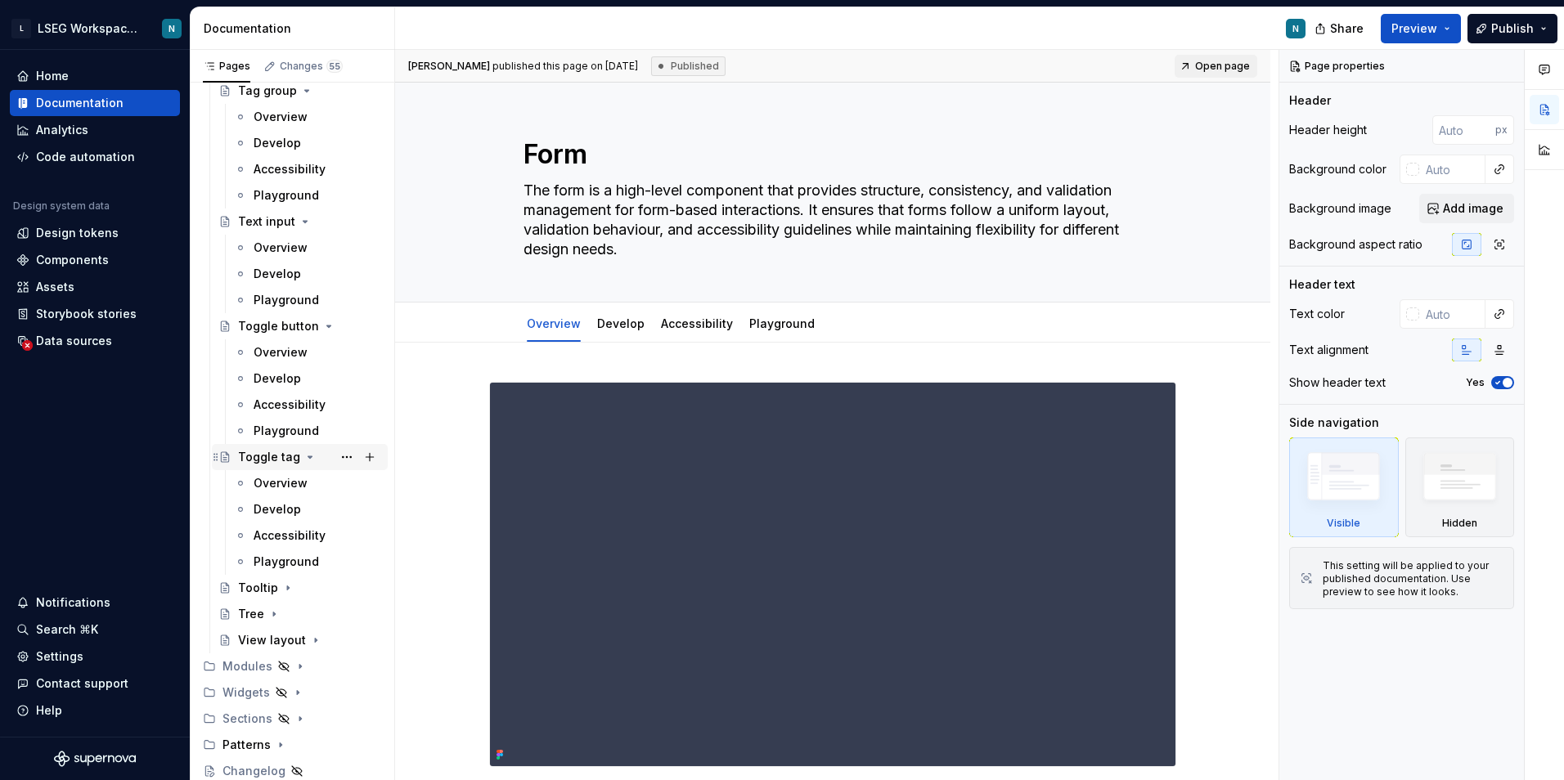
click at [304, 461] on icon "Page tree" at bounding box center [309, 457] width 13 height 13
click at [320, 429] on icon "Page tree" at bounding box center [325, 430] width 13 height 13
click at [303, 430] on icon "Page tree" at bounding box center [305, 431] width 4 height 2
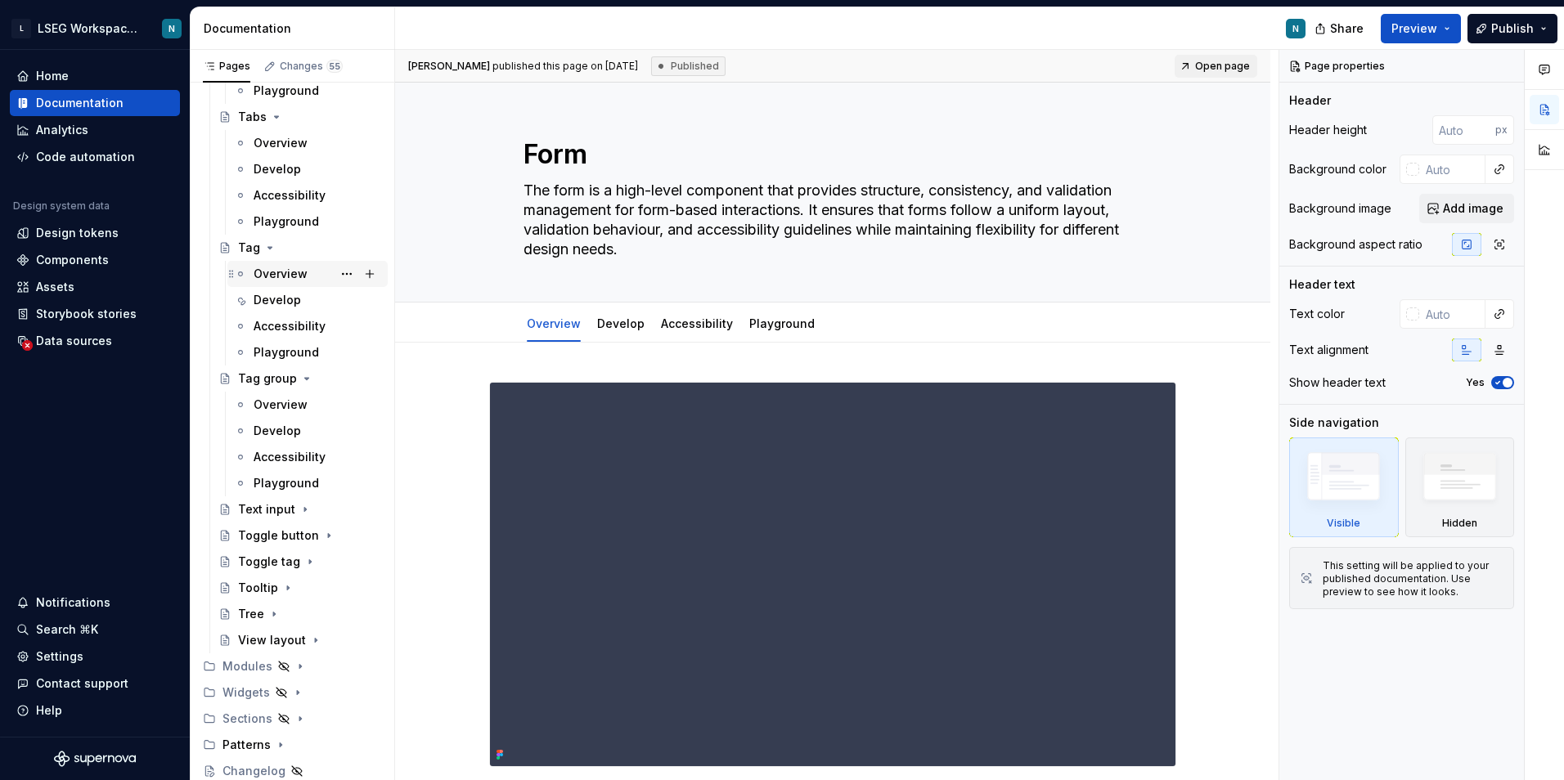
click at [301, 377] on icon "Page tree" at bounding box center [306, 378] width 13 height 13
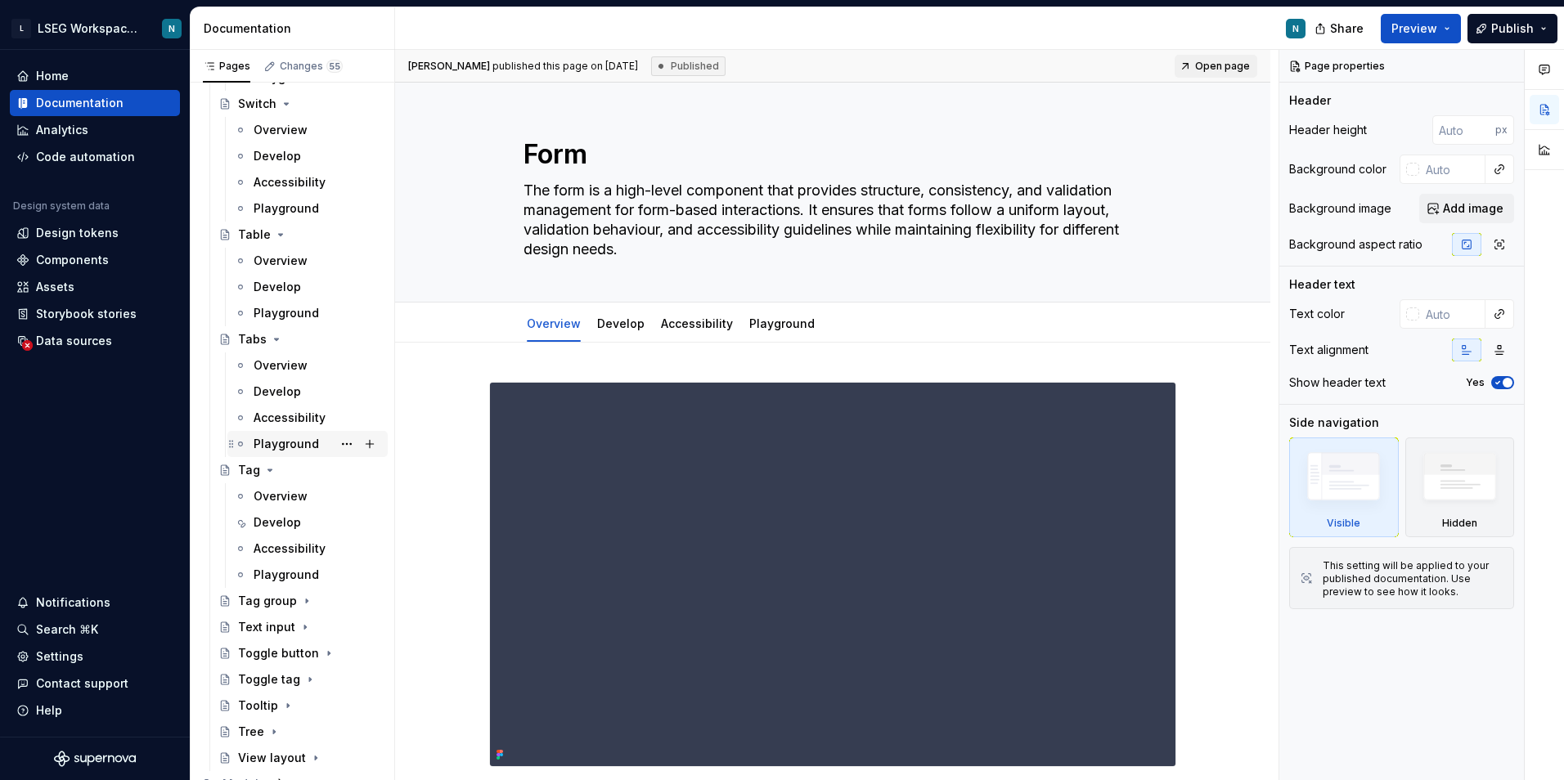
scroll to position [3489, 0]
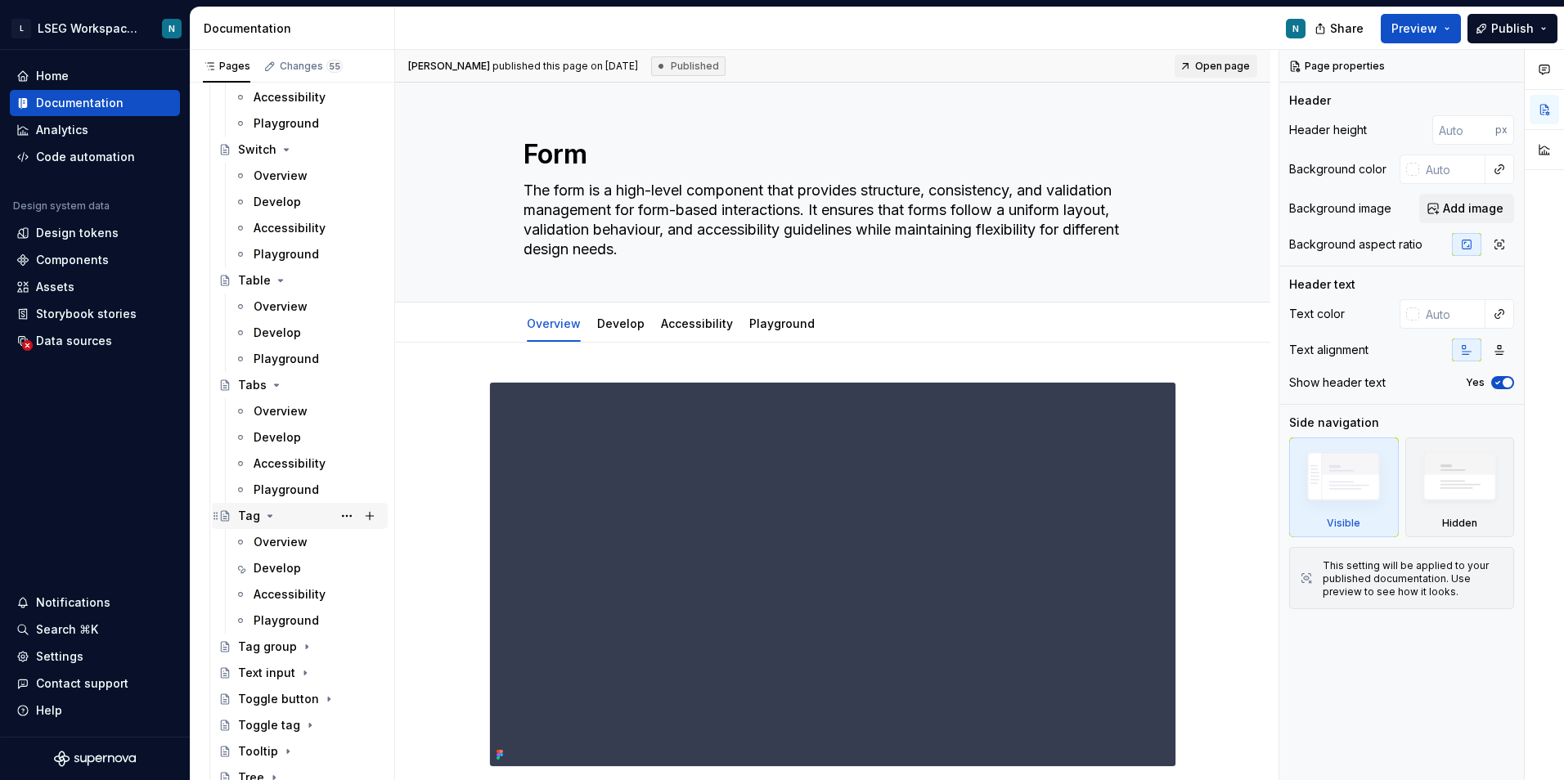
click at [268, 515] on icon "Page tree" at bounding box center [270, 516] width 4 height 2
click at [276, 390] on icon "Page tree" at bounding box center [276, 385] width 13 height 13
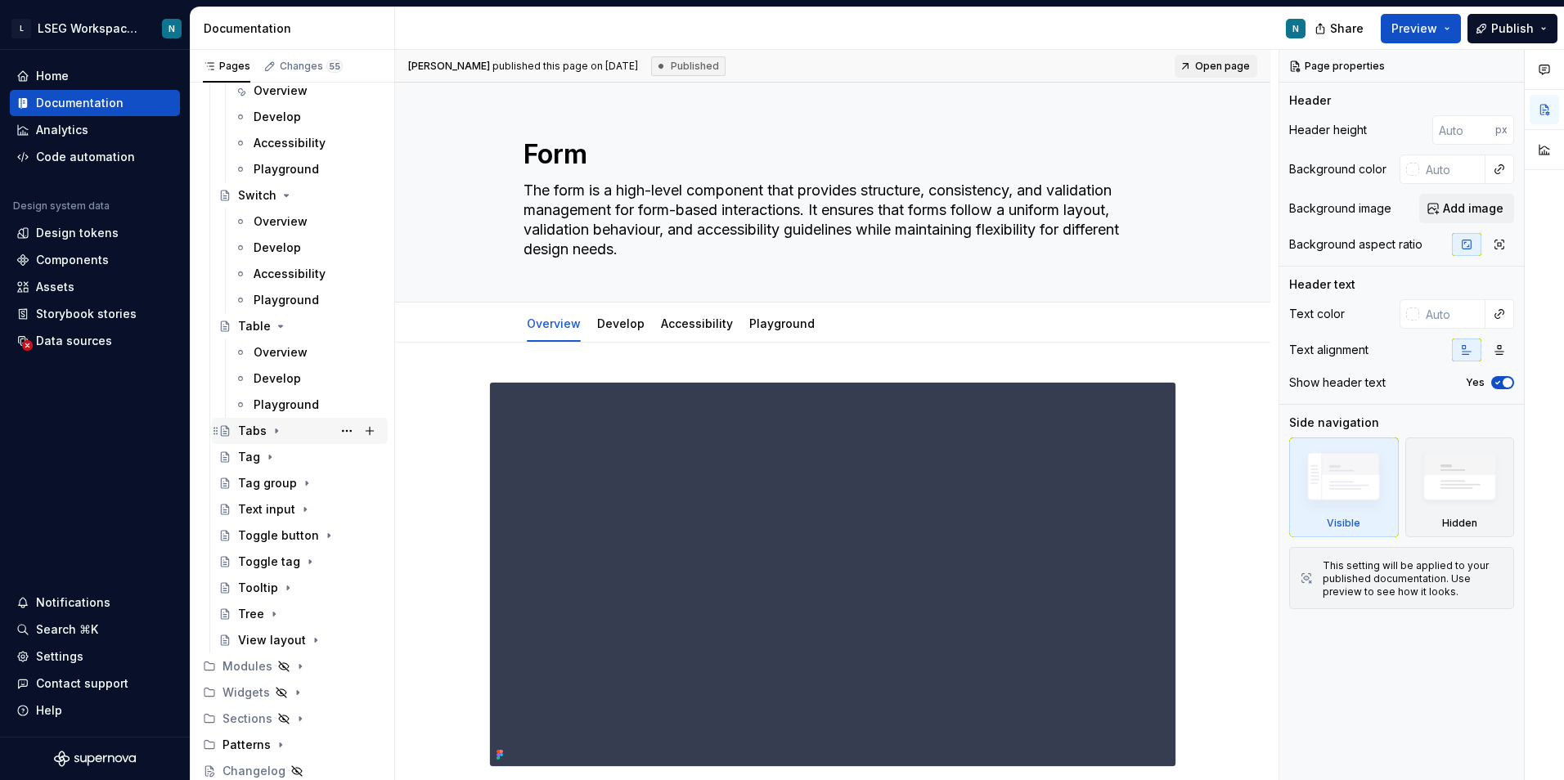
scroll to position [3443, 0]
click at [279, 331] on icon "Page tree" at bounding box center [280, 326] width 13 height 13
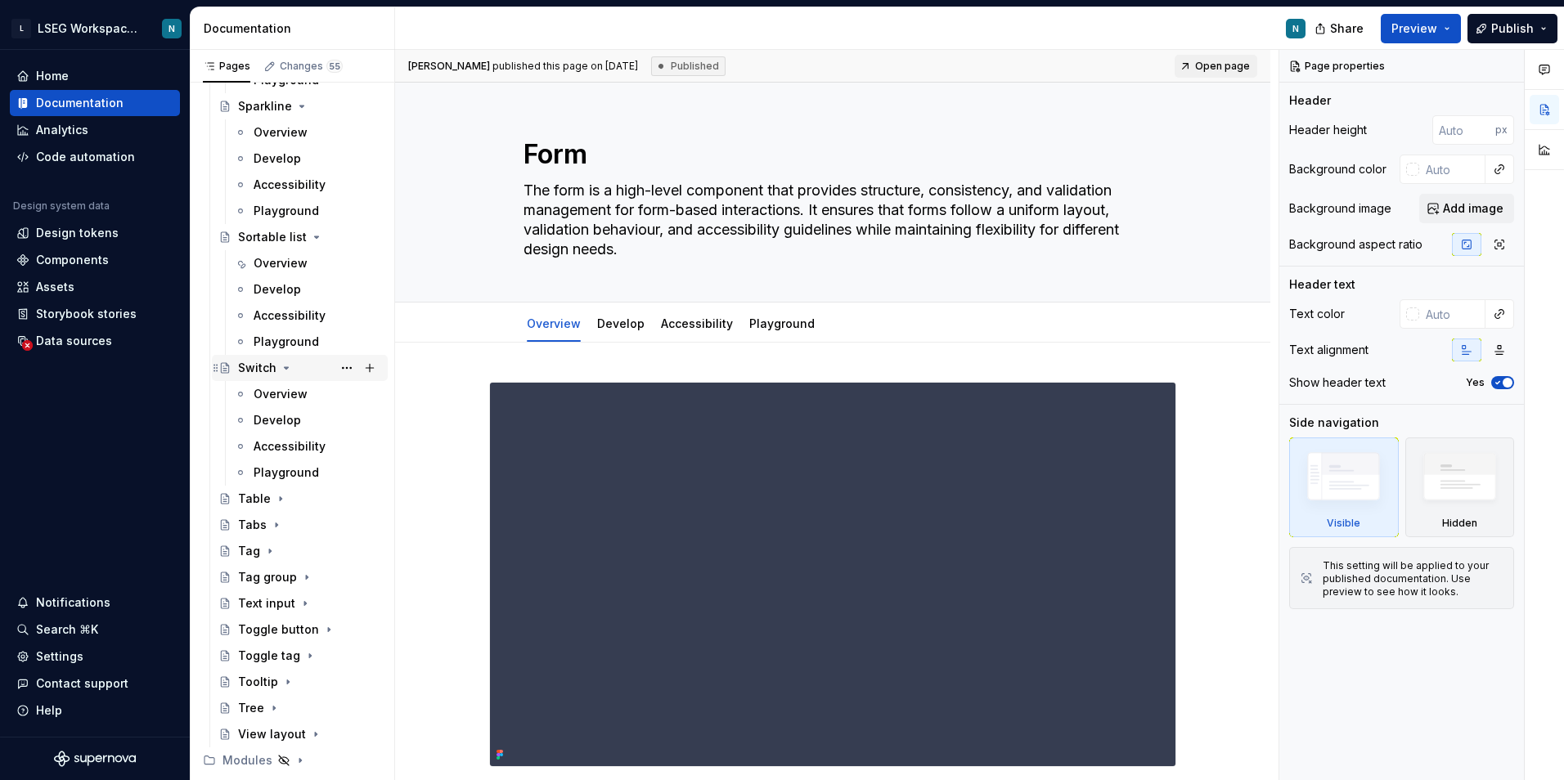
scroll to position [3201, 0]
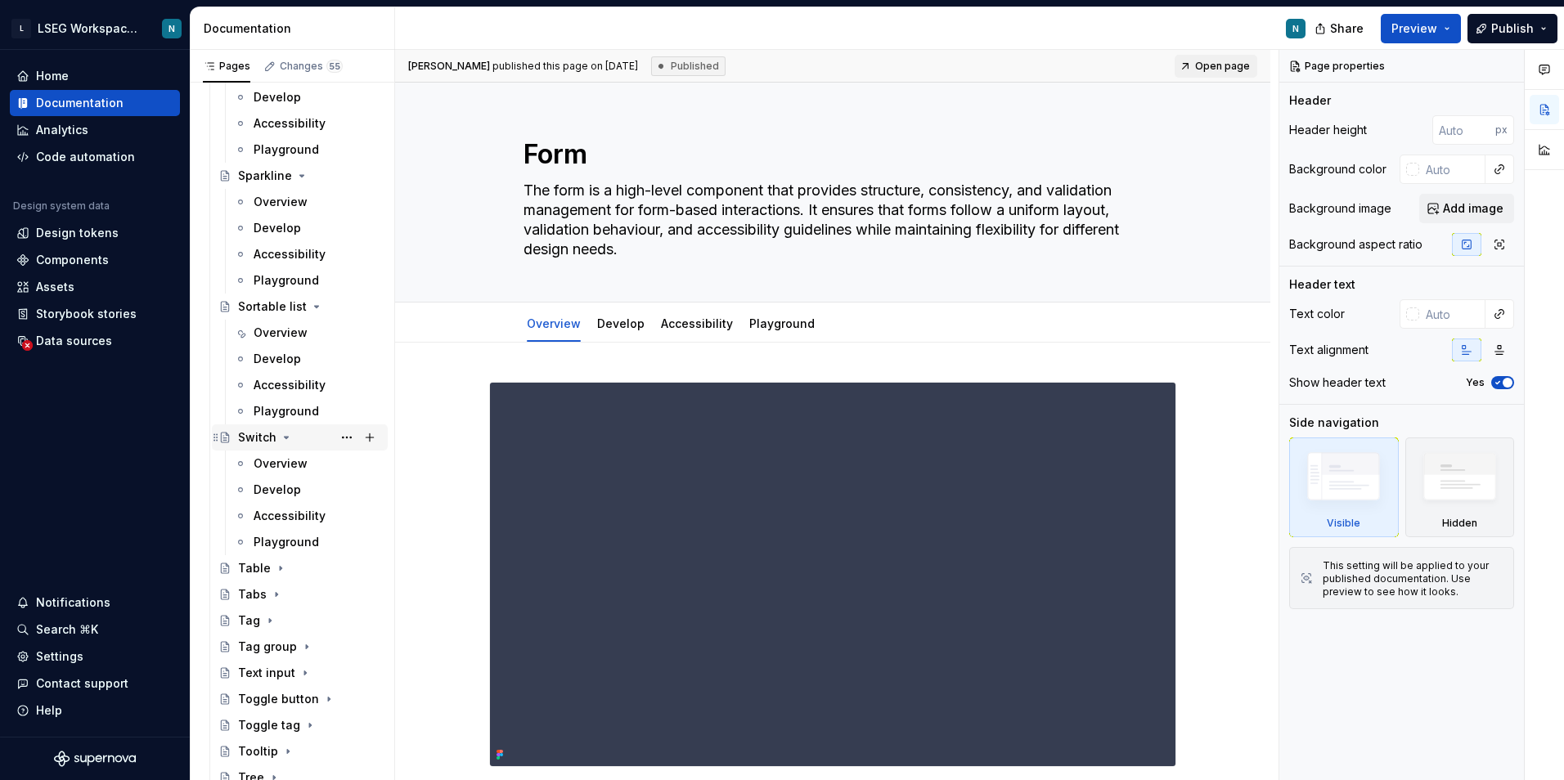
click at [281, 439] on icon "Page tree" at bounding box center [286, 437] width 13 height 13
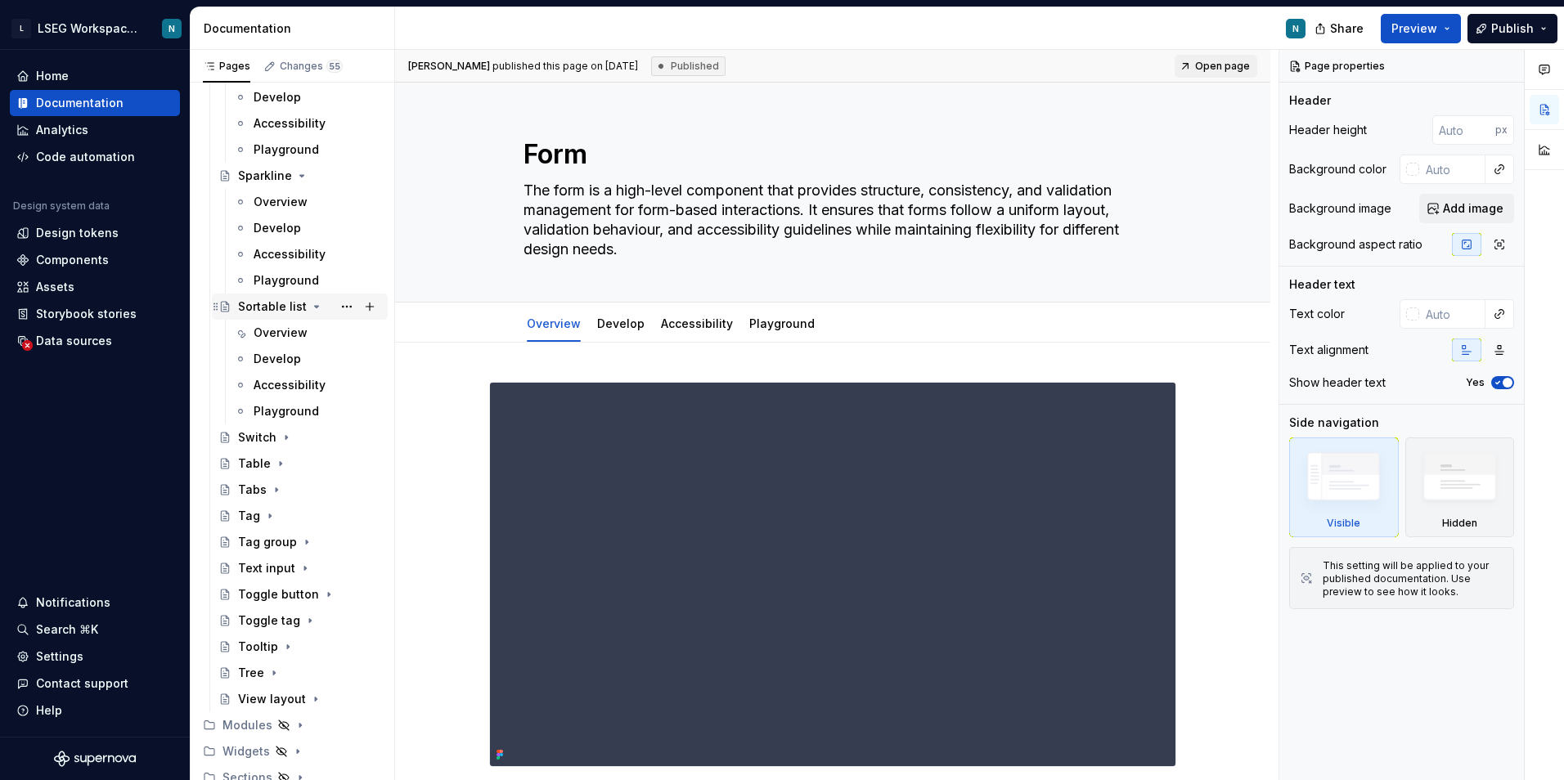
click at [310, 305] on icon "Page tree" at bounding box center [316, 306] width 13 height 13
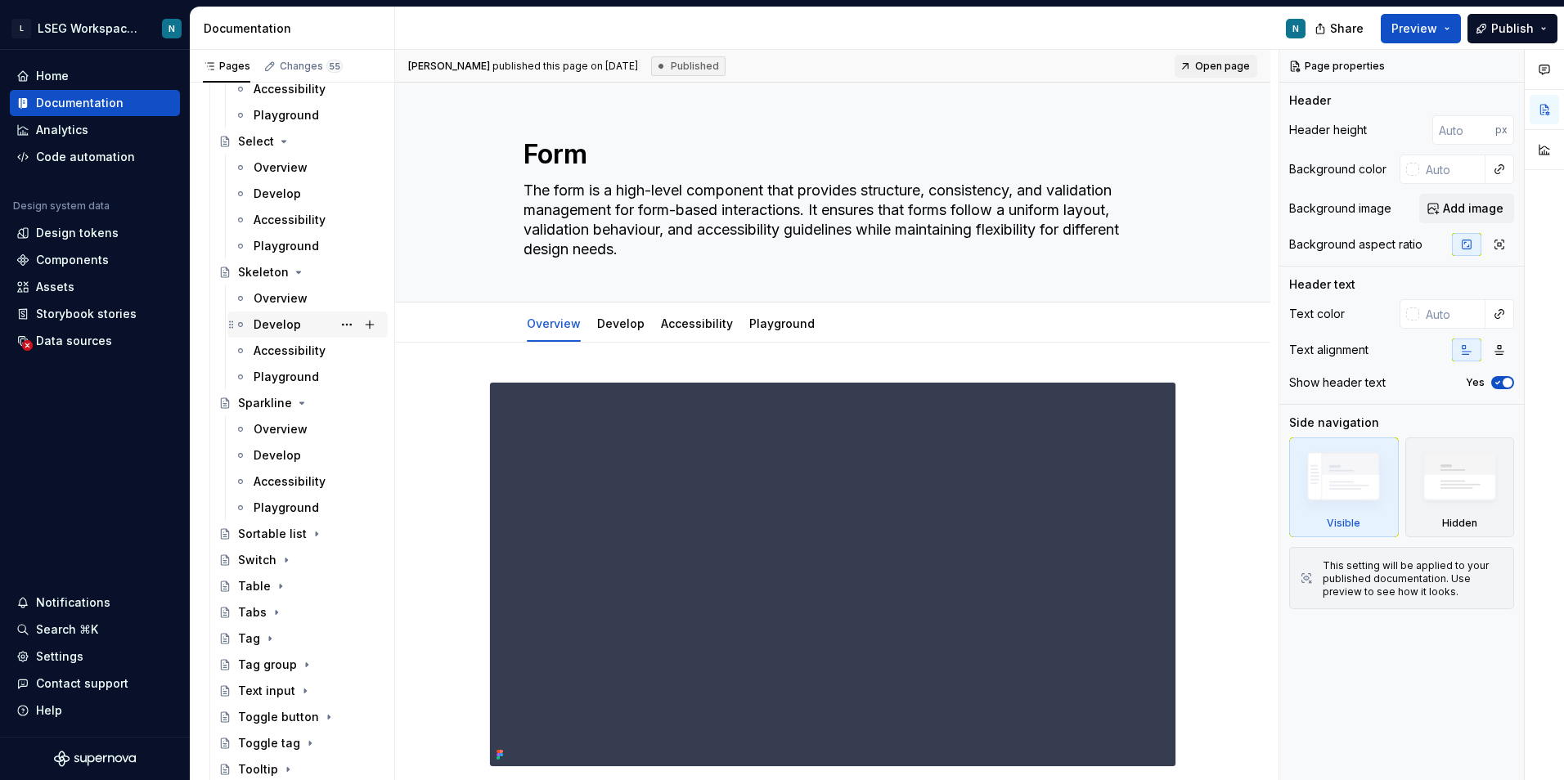
scroll to position [2910, 0]
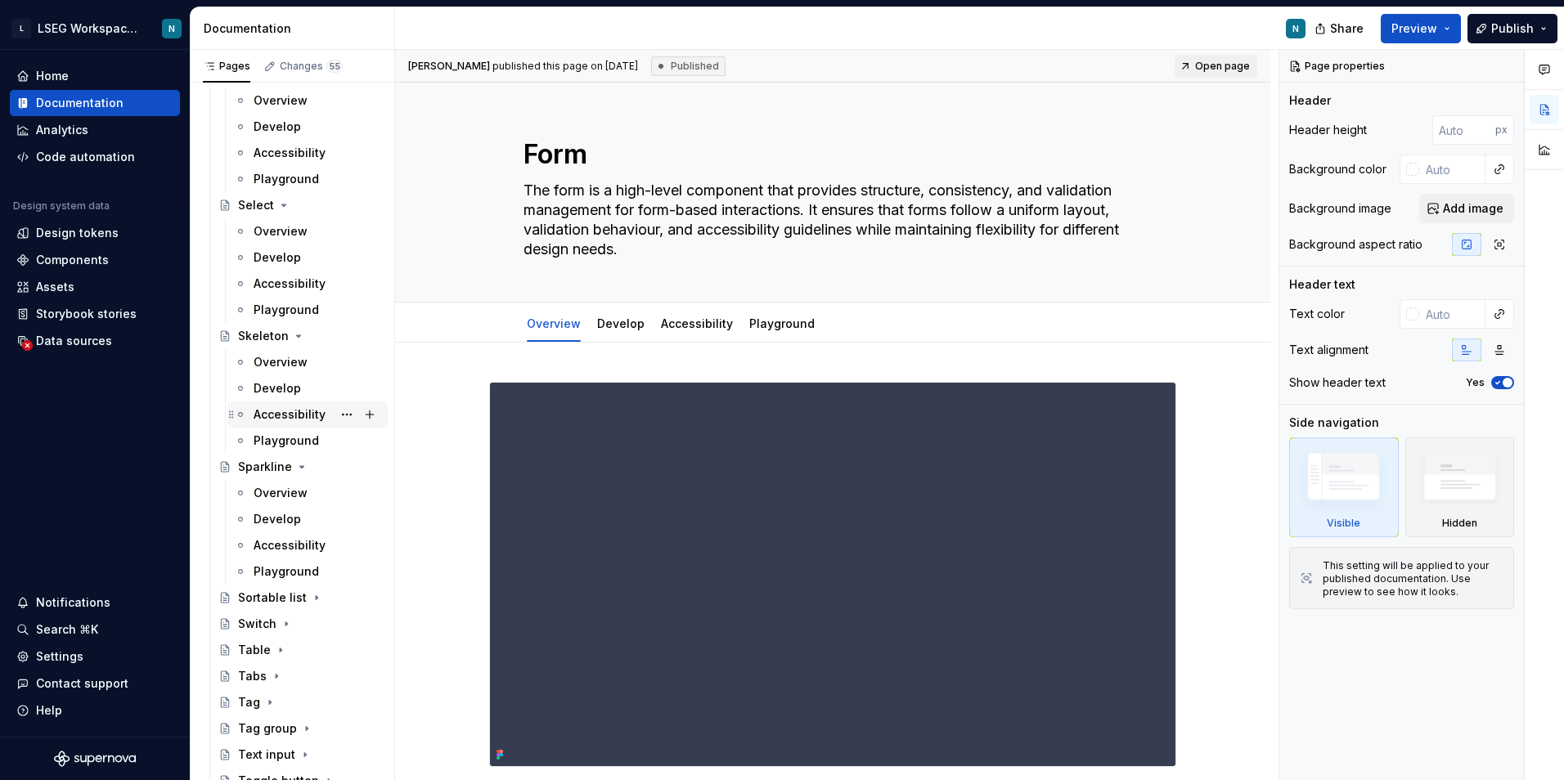
click at [296, 464] on icon "Page tree" at bounding box center [301, 466] width 13 height 13
click at [294, 334] on icon "Page tree" at bounding box center [298, 336] width 13 height 13
click at [282, 206] on icon "Page tree" at bounding box center [284, 205] width 4 height 2
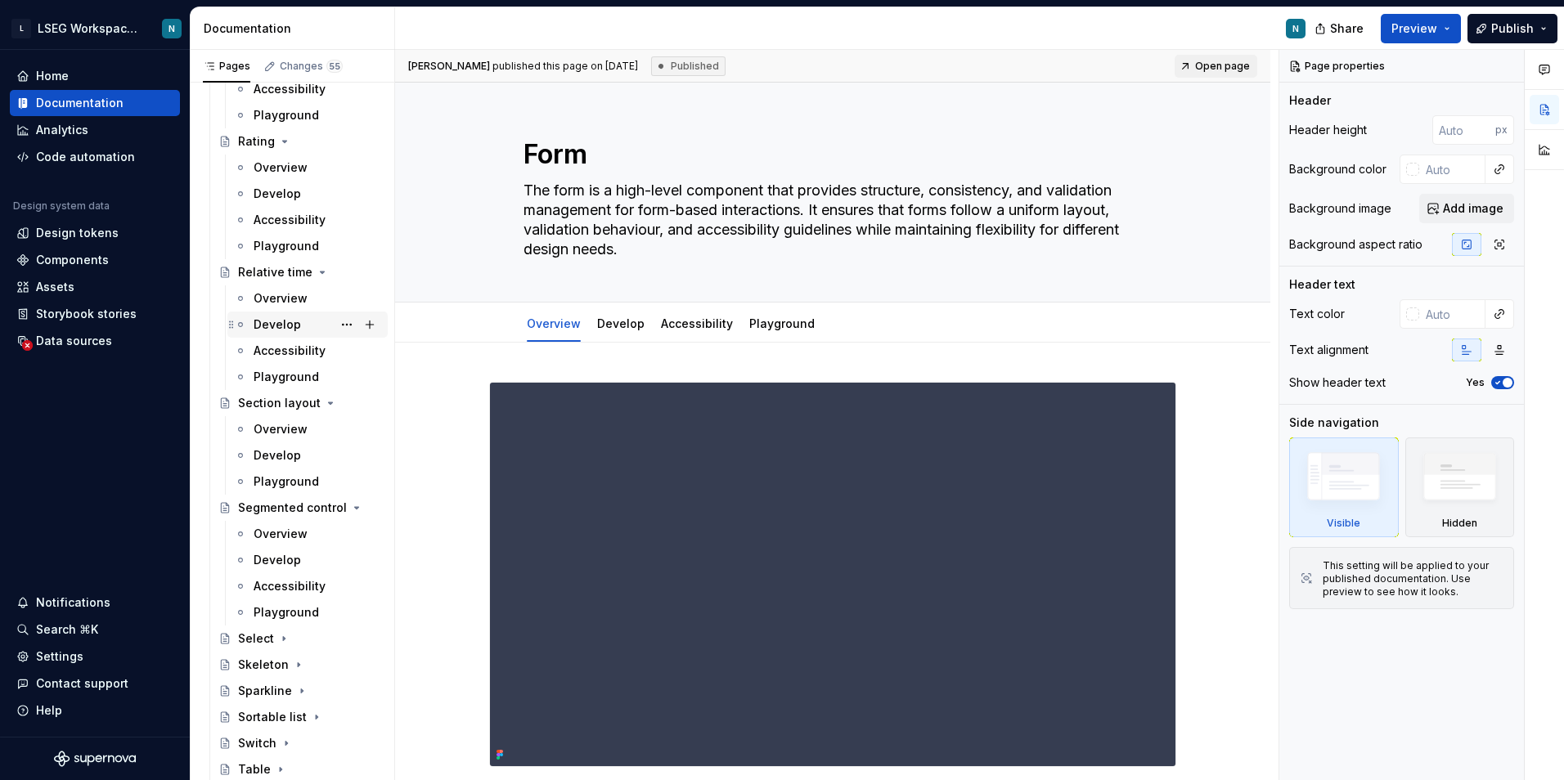
scroll to position [2432, 0]
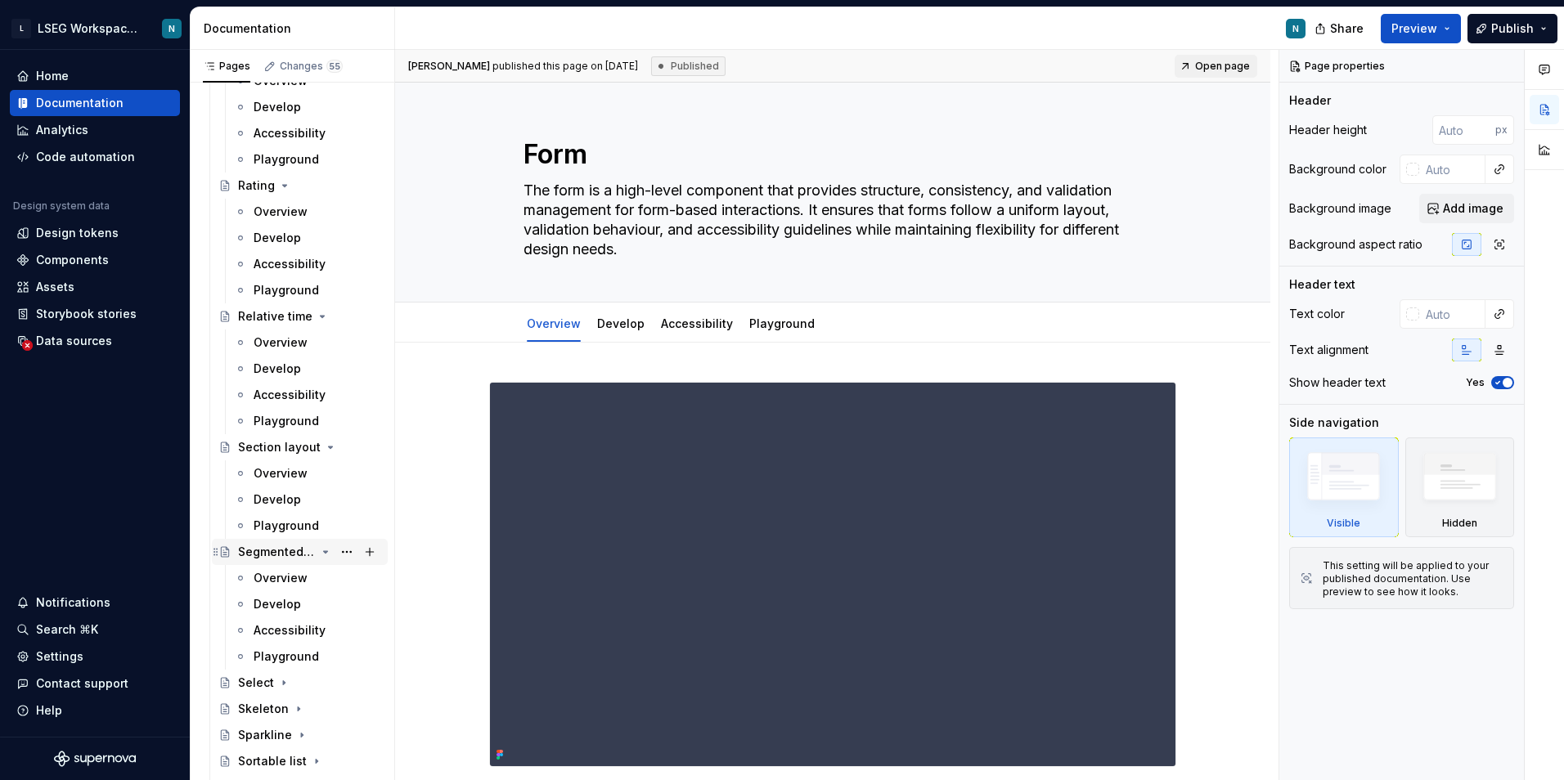
drag, startPoint x: 321, startPoint y: 550, endPoint x: 316, endPoint y: 503, distance: 47.7
click at [320, 550] on icon "Page tree" at bounding box center [325, 551] width 13 height 13
click at [329, 447] on icon "Page tree" at bounding box center [331, 448] width 4 height 2
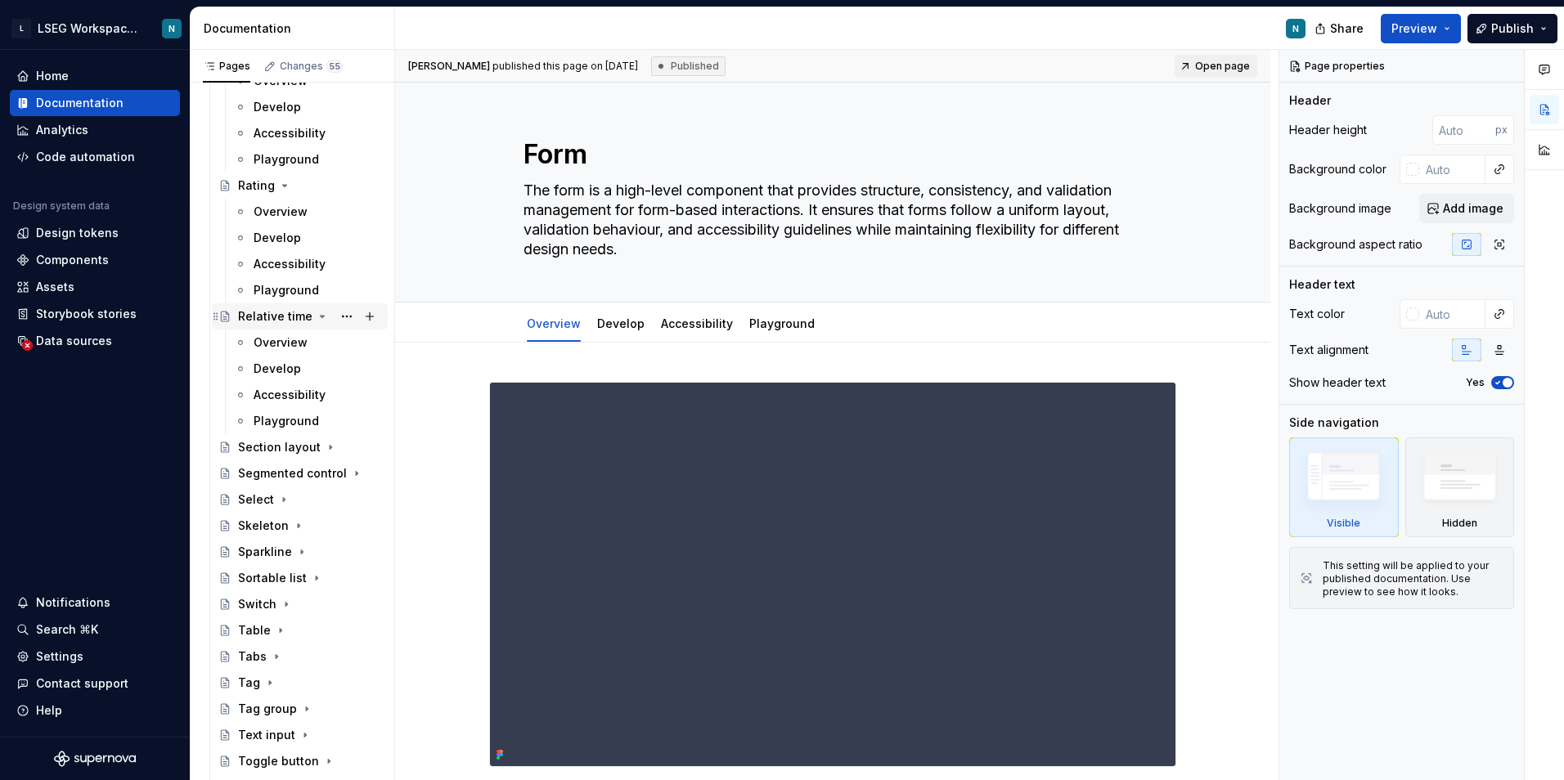
click at [321, 316] on icon "Page tree" at bounding box center [323, 317] width 4 height 2
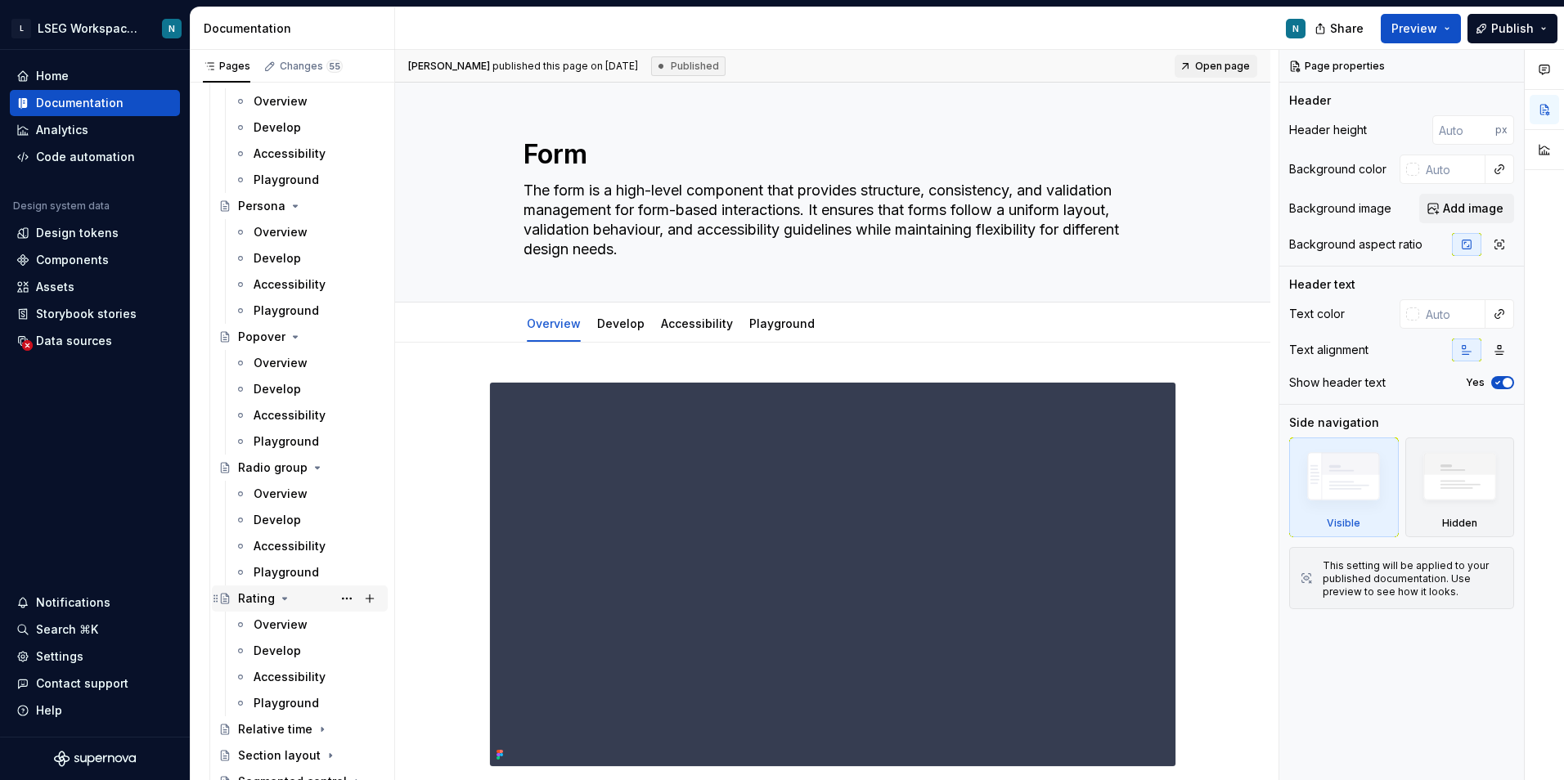
scroll to position [2023, 0]
click at [279, 595] on icon "Page tree" at bounding box center [284, 594] width 13 height 13
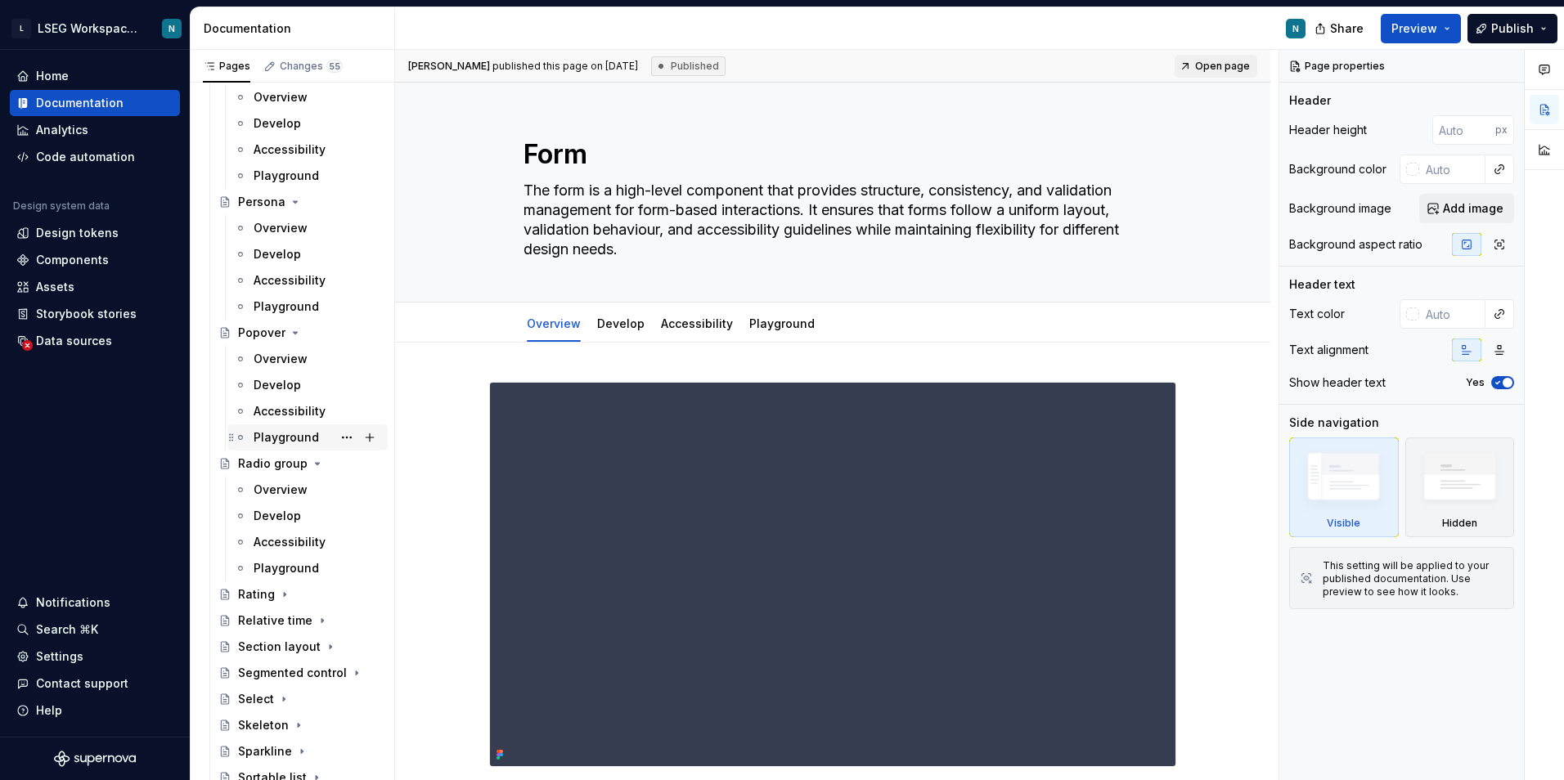
drag, startPoint x: 312, startPoint y: 461, endPoint x: 315, endPoint y: 436, distance: 25.5
click at [313, 460] on icon "Page tree" at bounding box center [317, 463] width 13 height 13
click at [294, 334] on icon "Page tree" at bounding box center [295, 332] width 13 height 13
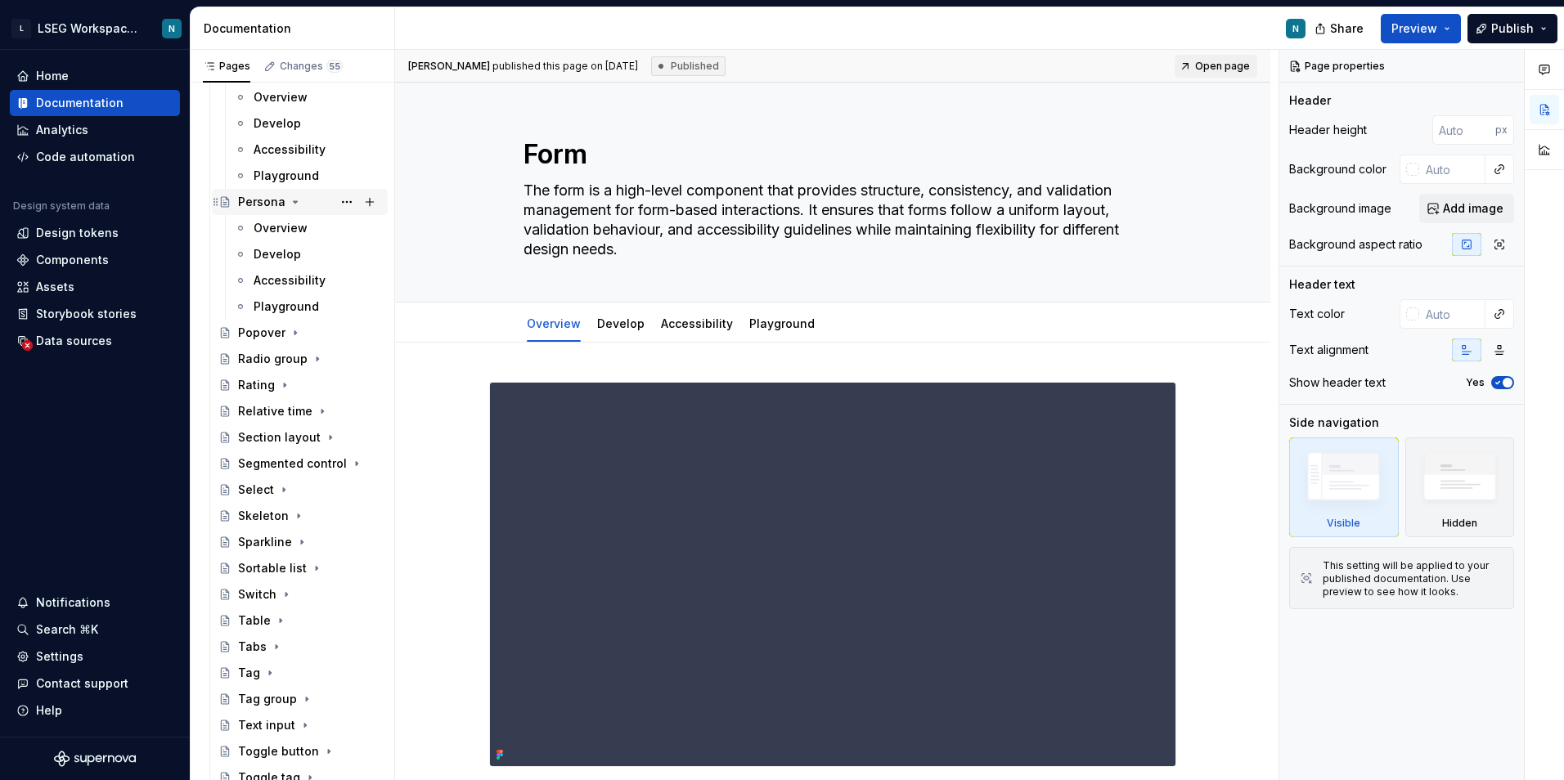
click at [294, 204] on icon "Page tree" at bounding box center [295, 201] width 13 height 13
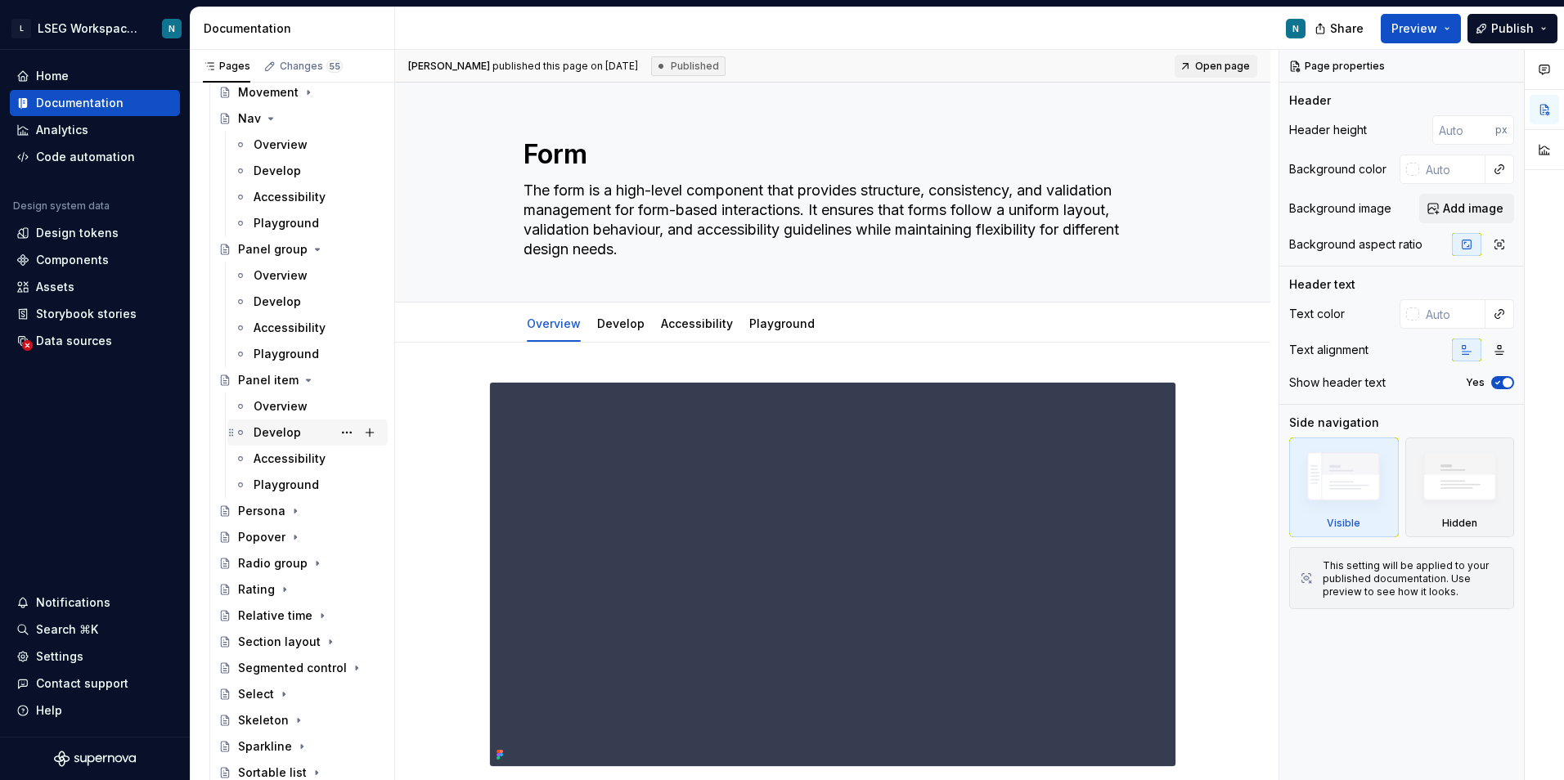
scroll to position [1696, 0]
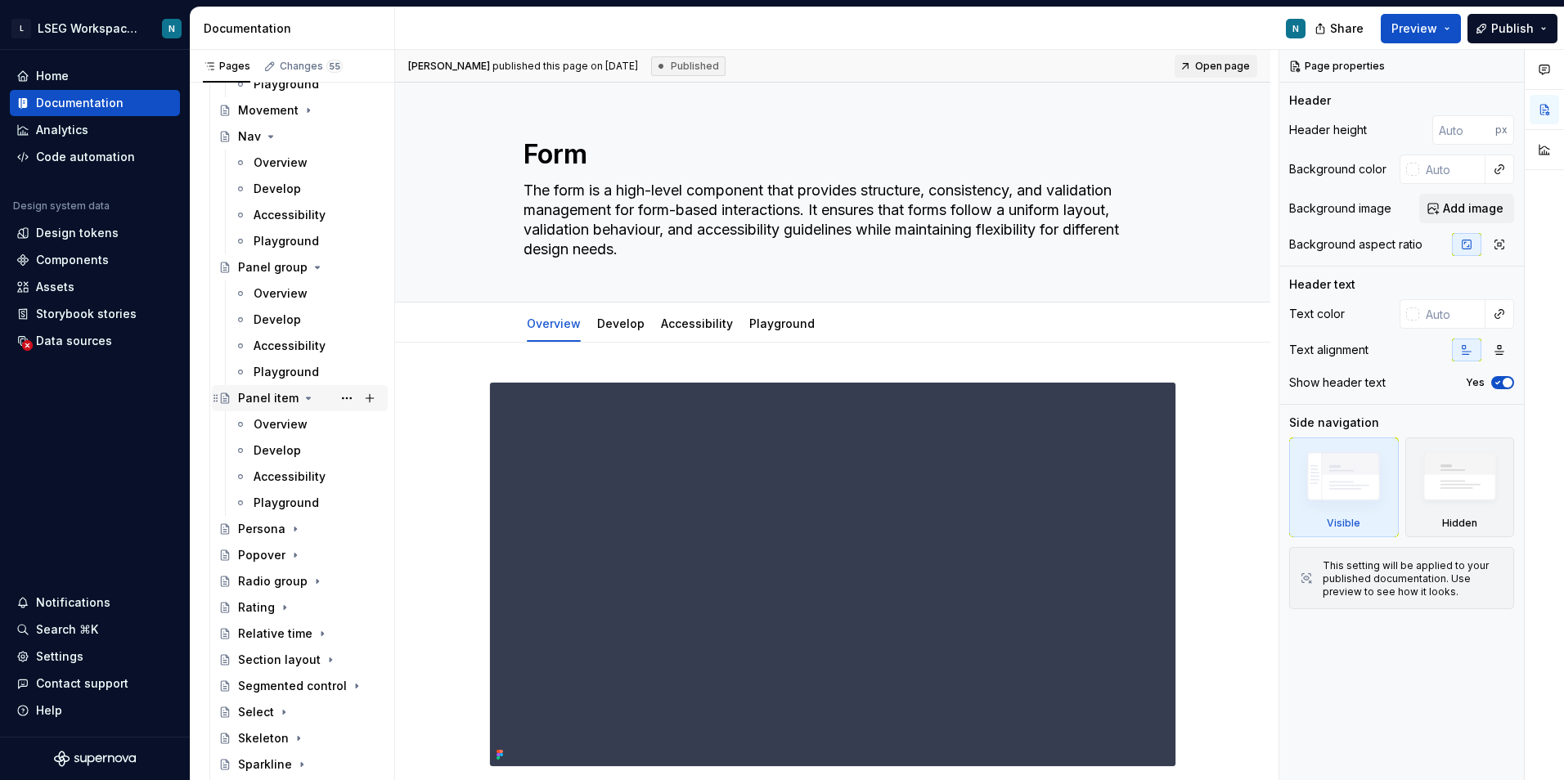
click at [302, 397] on icon "Page tree" at bounding box center [308, 398] width 13 height 13
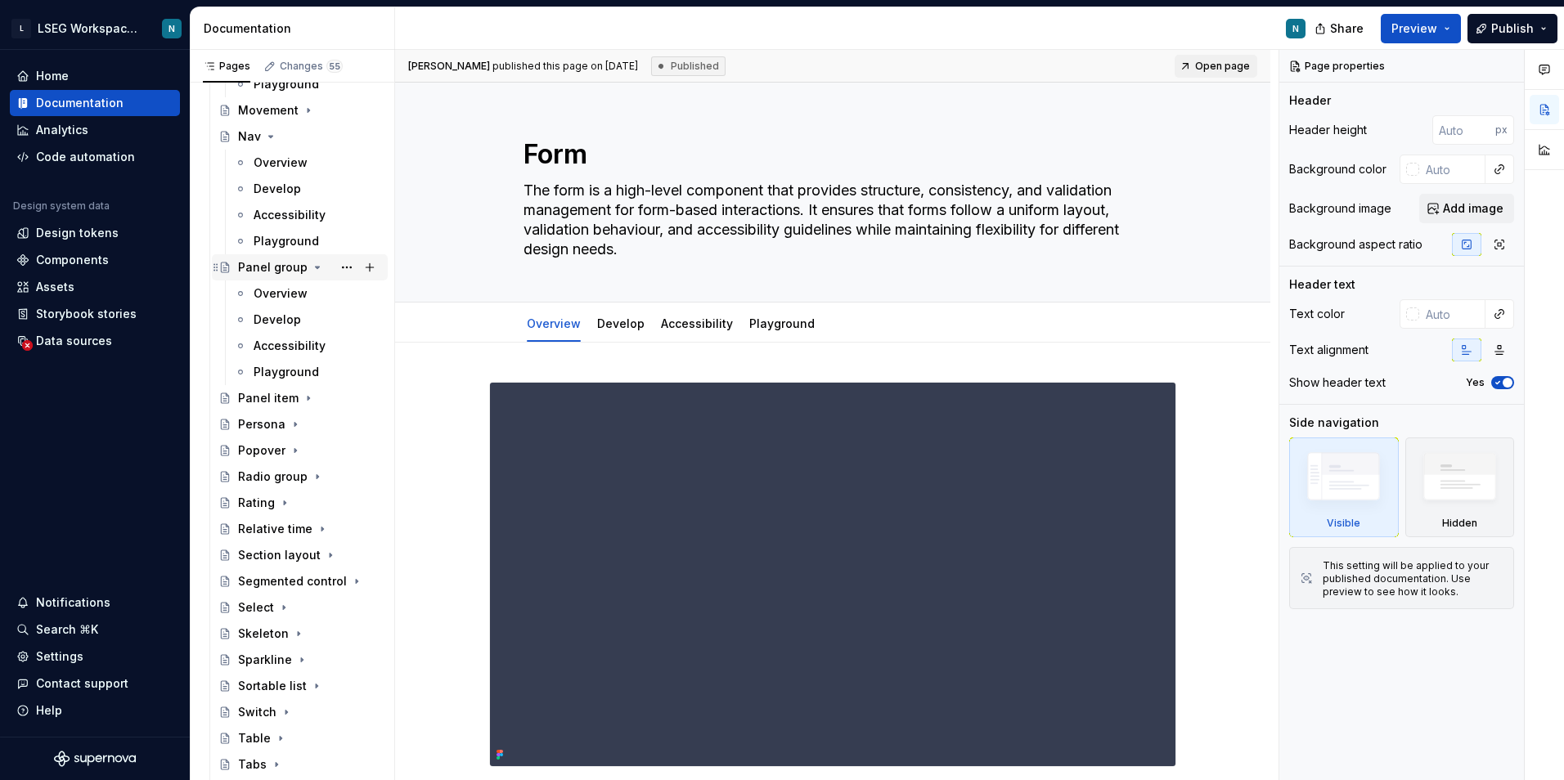
click at [311, 267] on icon "Page tree" at bounding box center [317, 267] width 13 height 13
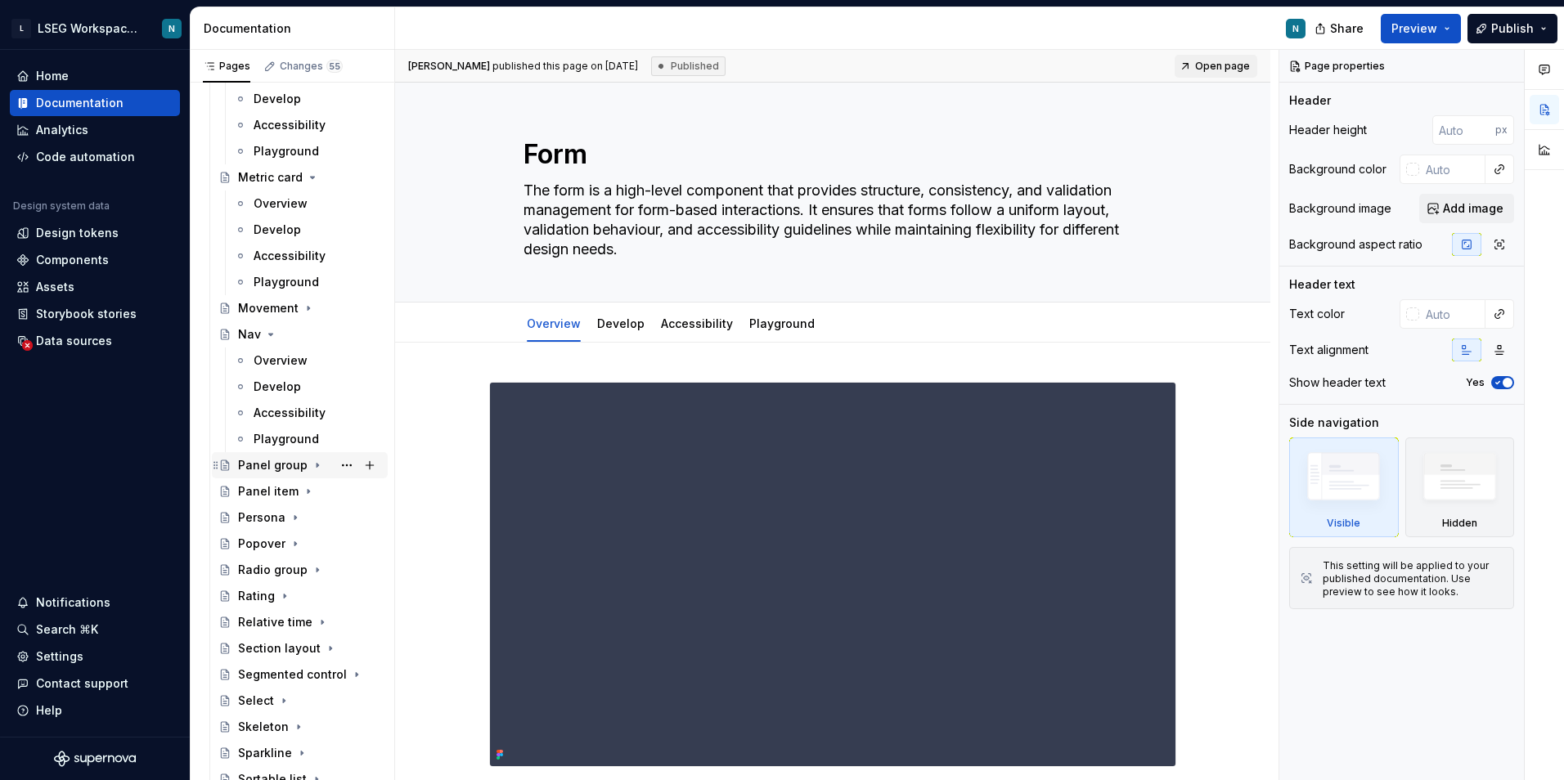
scroll to position [1451, 0]
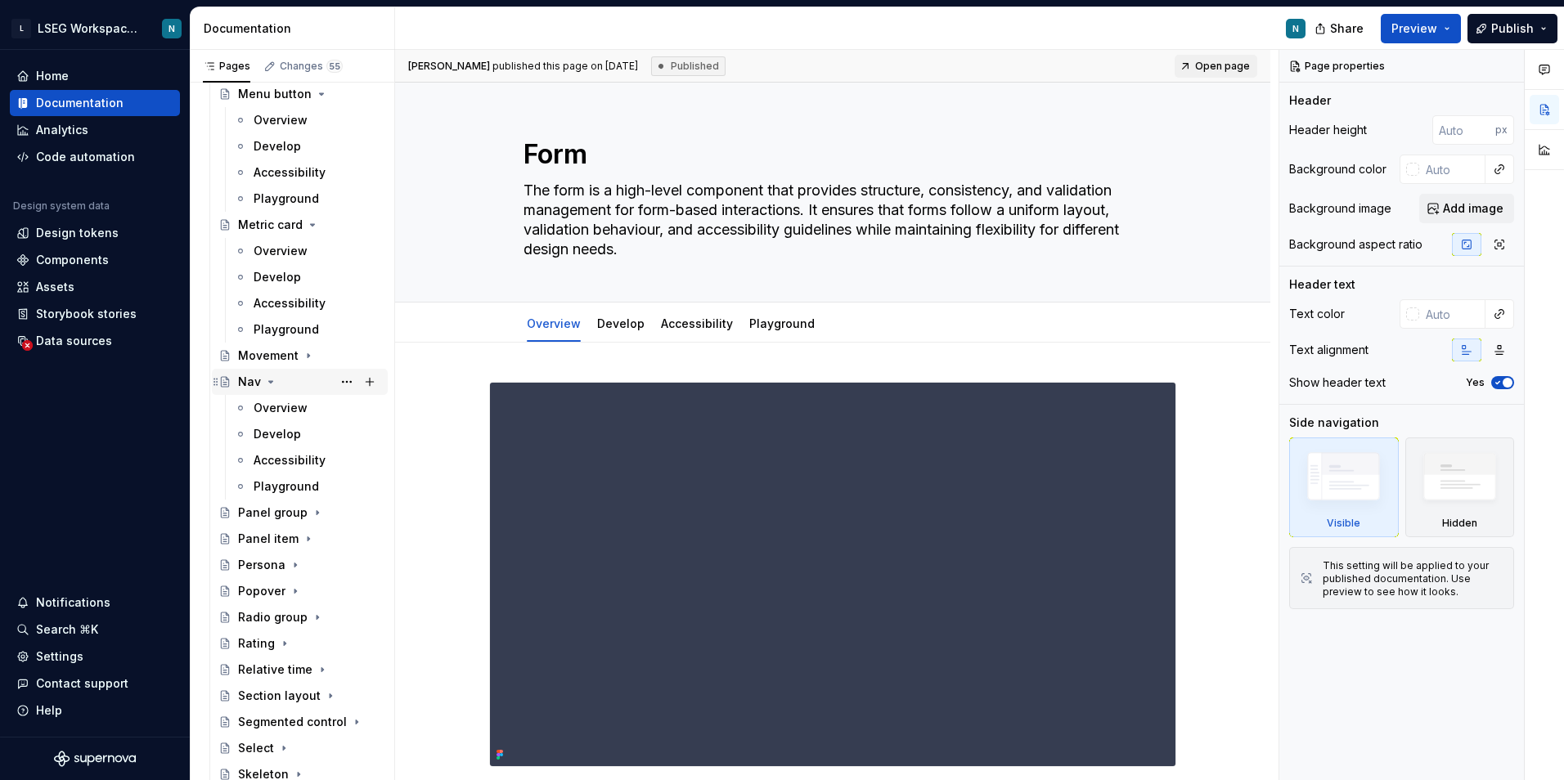
click at [267, 379] on icon "Page tree" at bounding box center [270, 381] width 13 height 13
click at [310, 225] on icon "Page tree" at bounding box center [312, 224] width 13 height 13
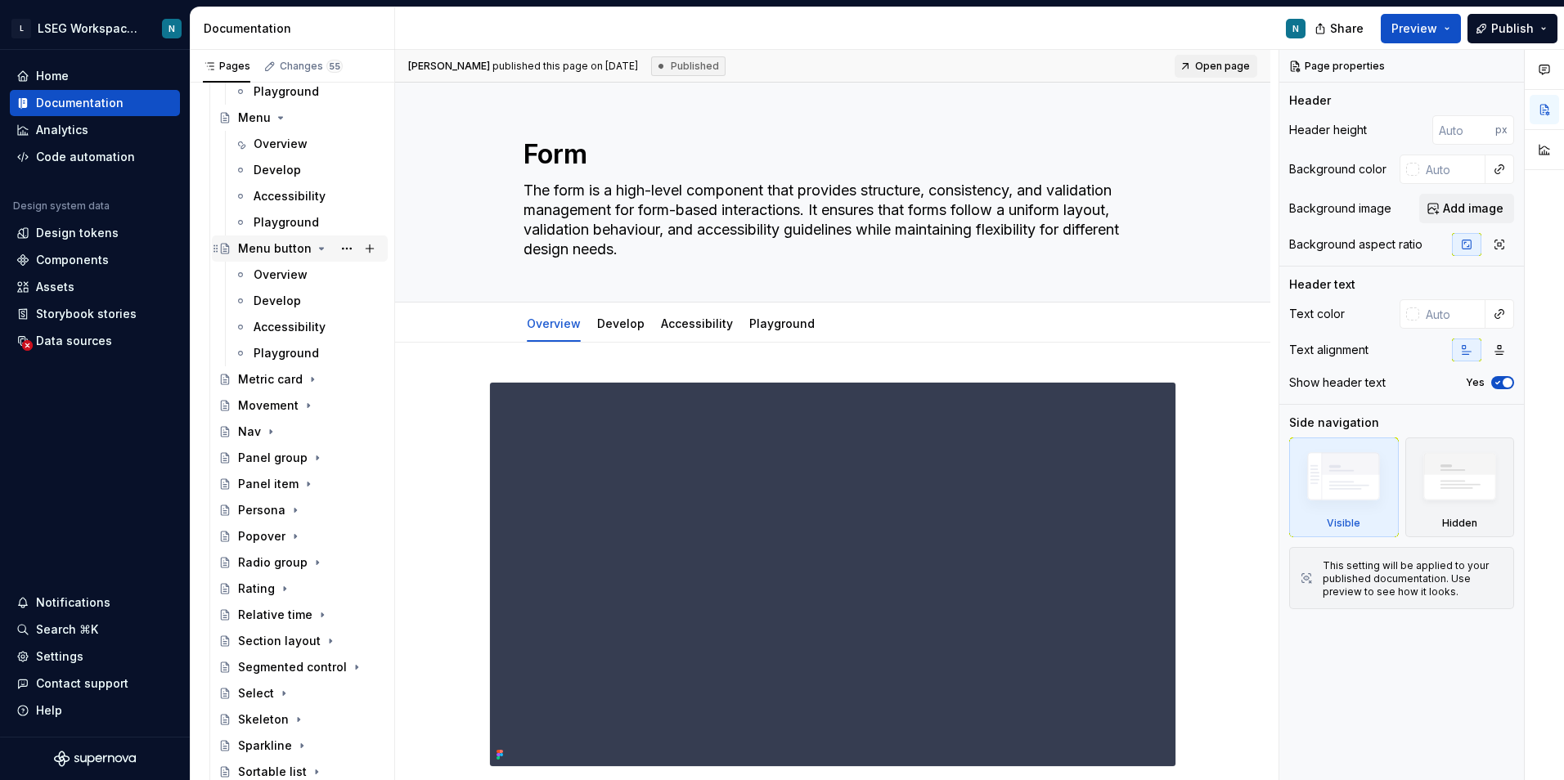
scroll to position [1205, 0]
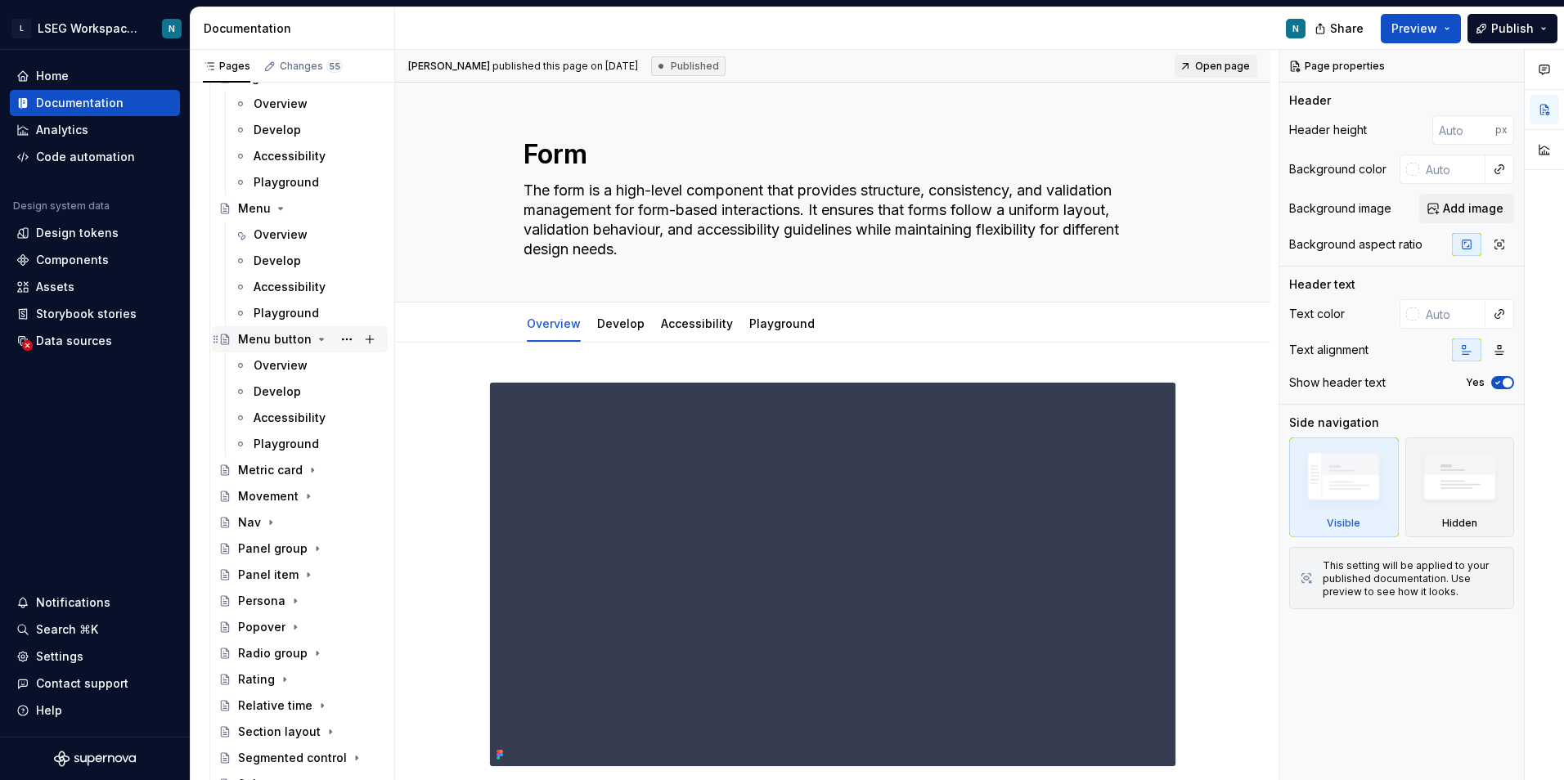
click at [315, 340] on icon "Page tree" at bounding box center [321, 339] width 13 height 13
click at [276, 212] on icon "Page tree" at bounding box center [280, 208] width 13 height 13
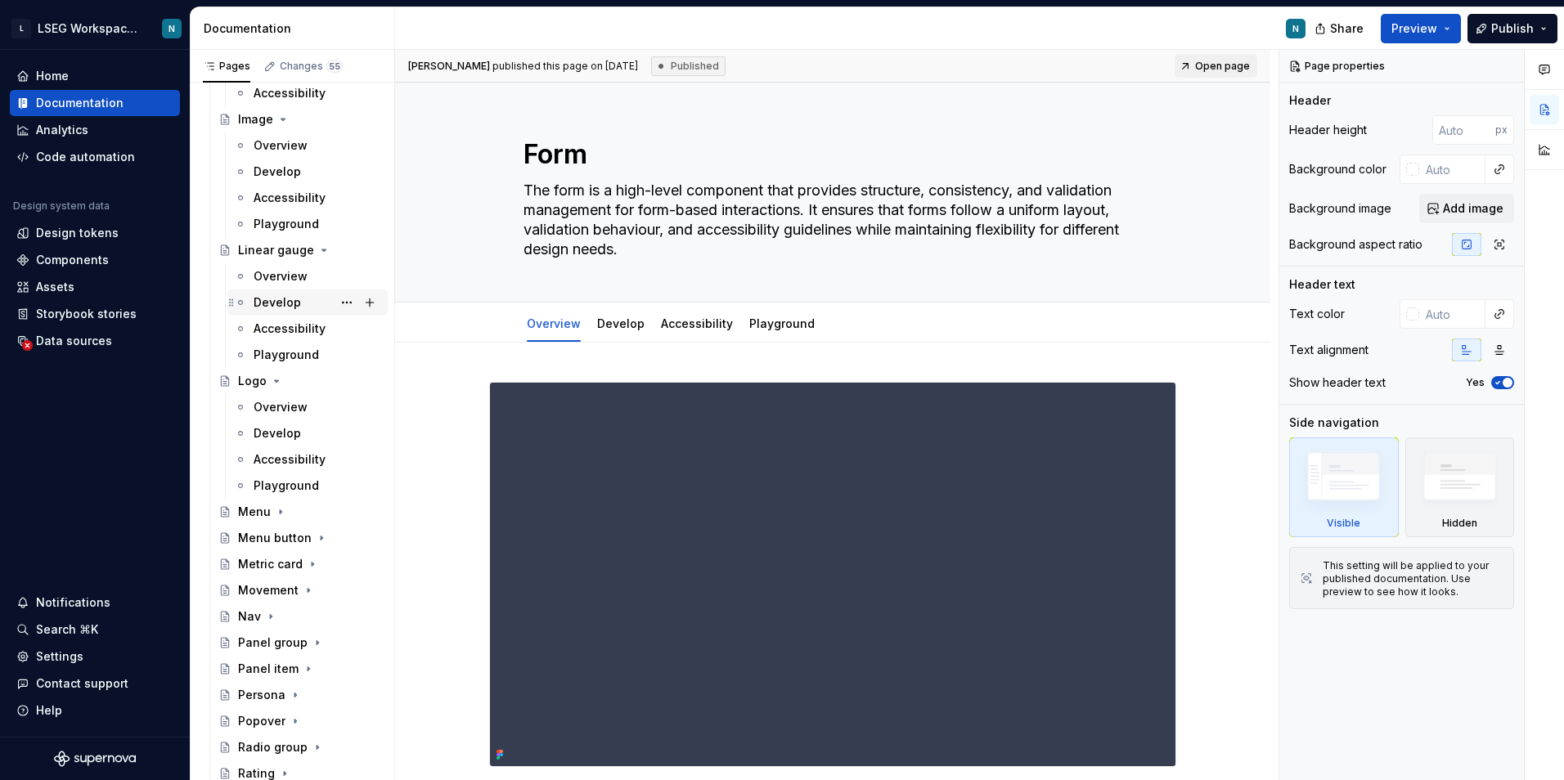
scroll to position [878, 0]
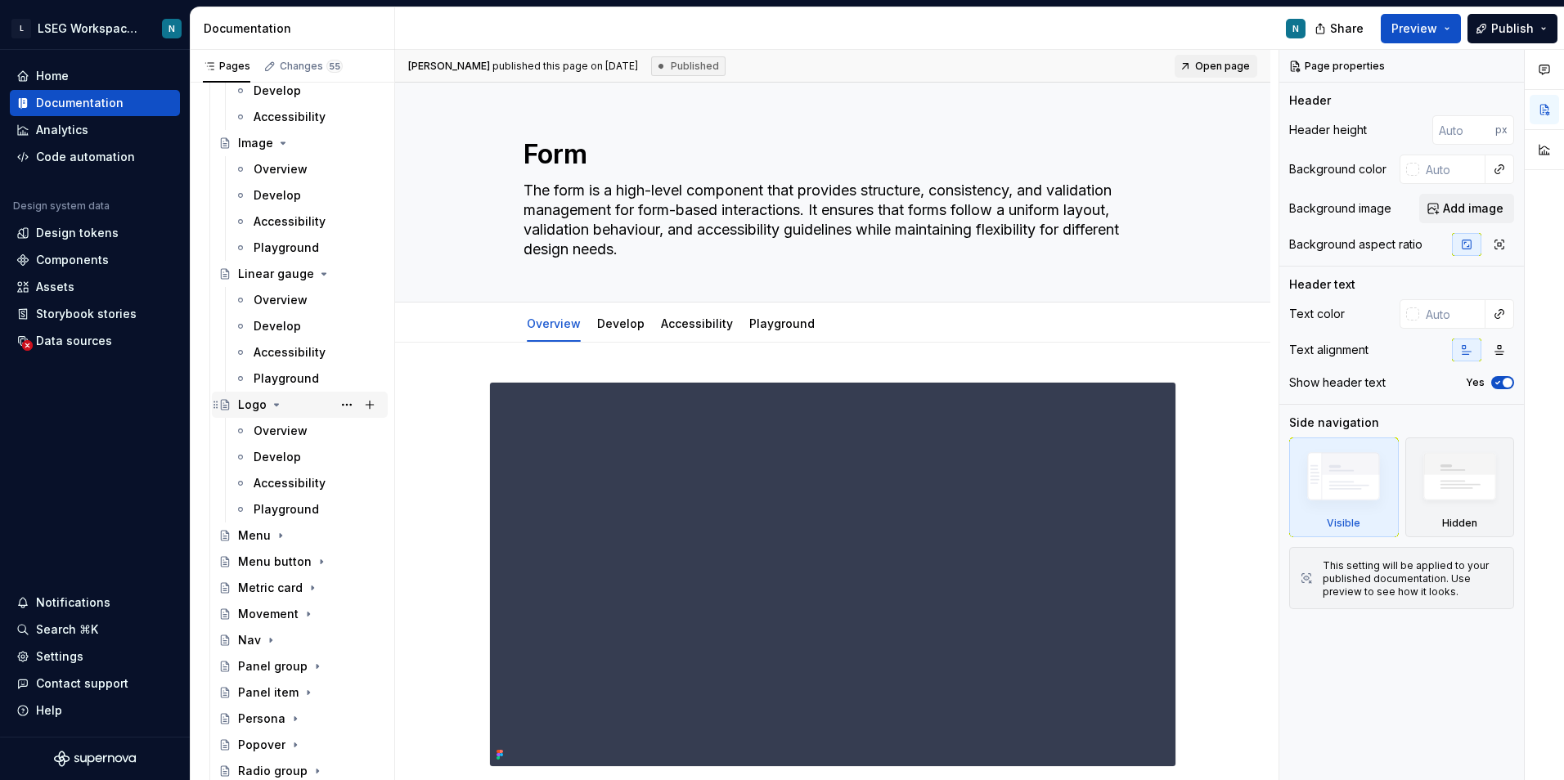
click at [277, 404] on icon "Page tree" at bounding box center [277, 405] width 4 height 2
click at [317, 276] on icon "Page tree" at bounding box center [323, 273] width 13 height 13
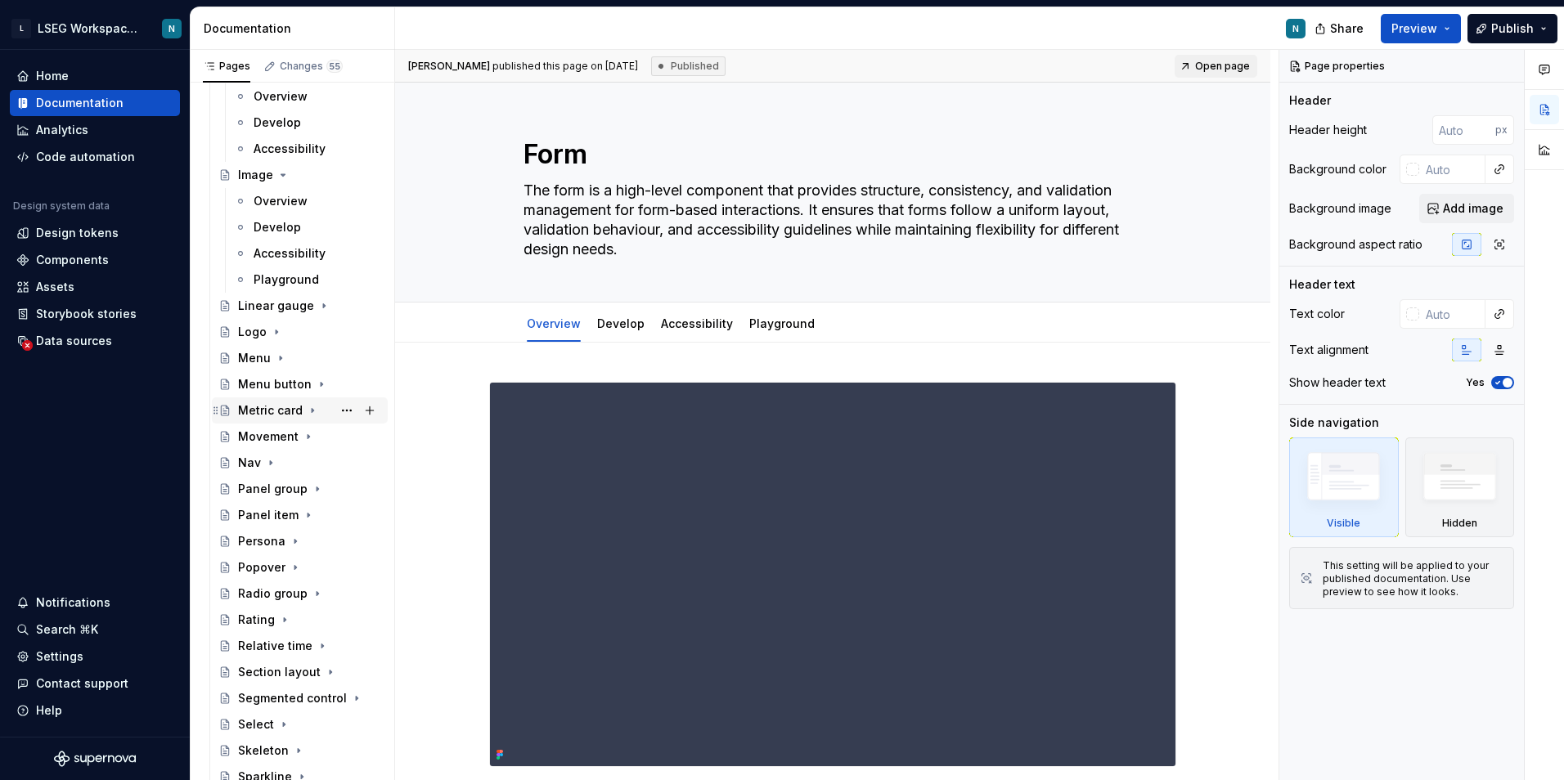
scroll to position [715, 0]
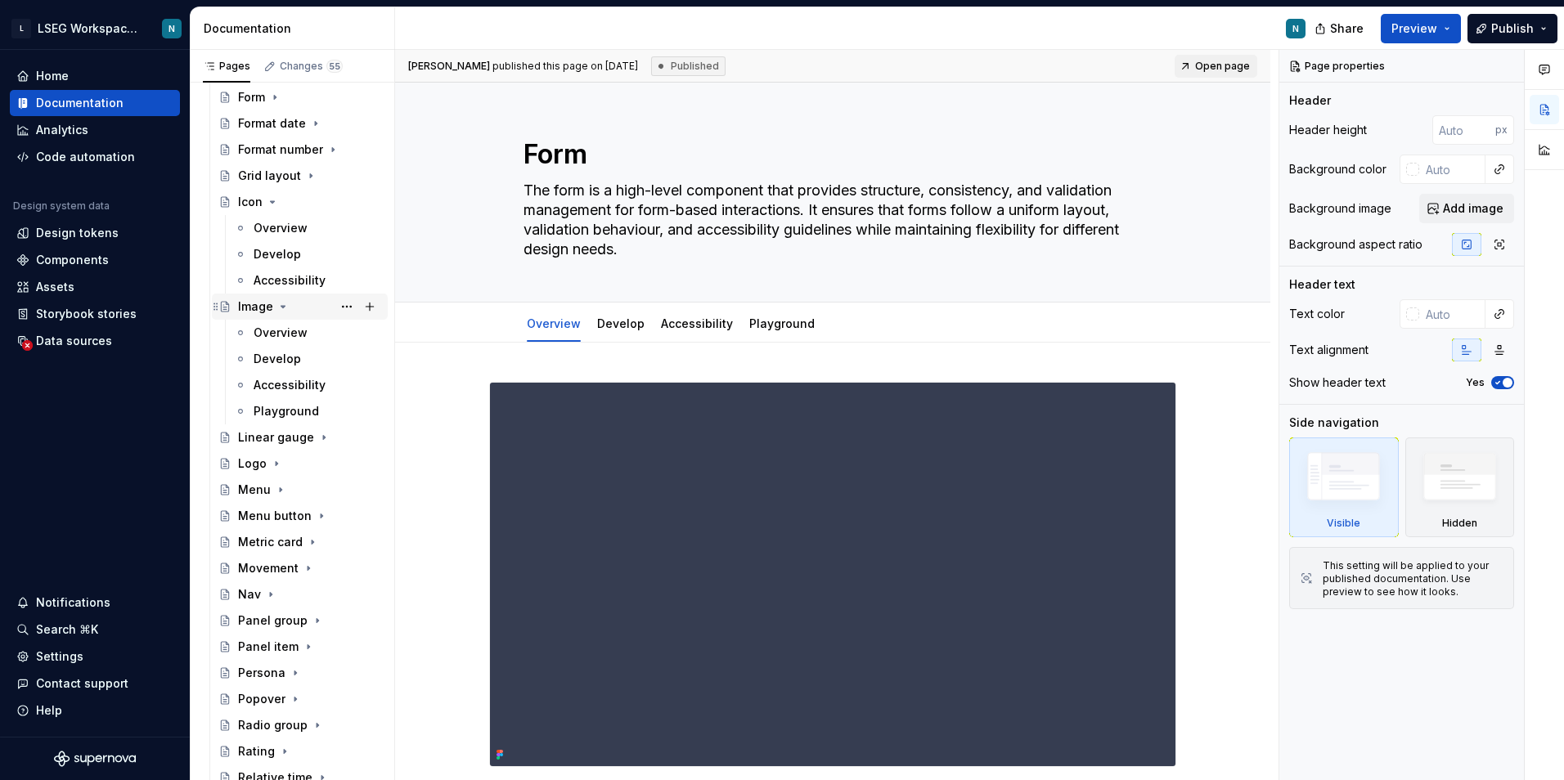
drag, startPoint x: 285, startPoint y: 306, endPoint x: 280, endPoint y: 269, distance: 37.1
click at [285, 306] on icon "Page tree" at bounding box center [282, 306] width 13 height 13
click at [273, 202] on icon "Page tree" at bounding box center [273, 202] width 4 height 2
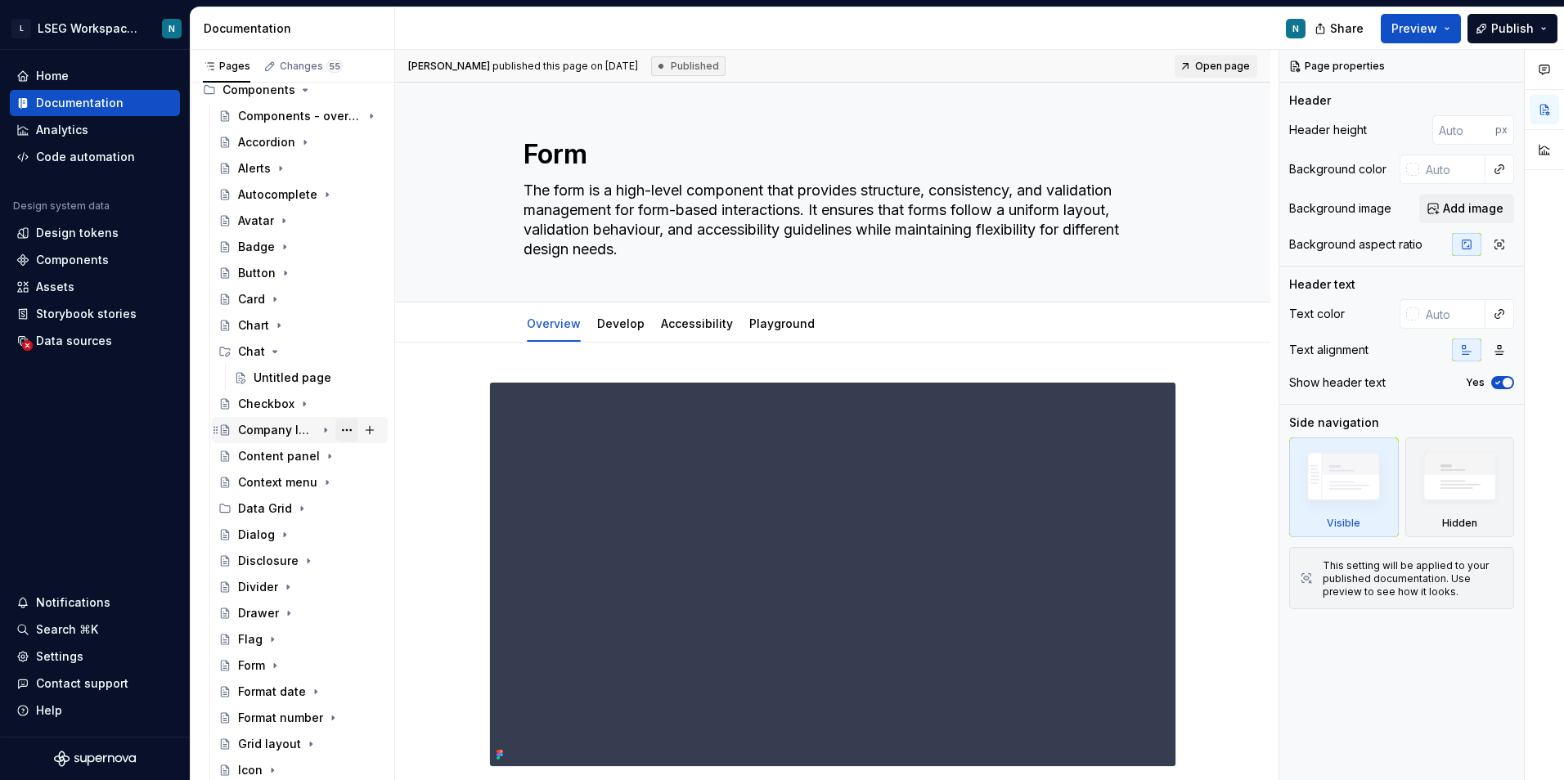
scroll to position [164, 0]
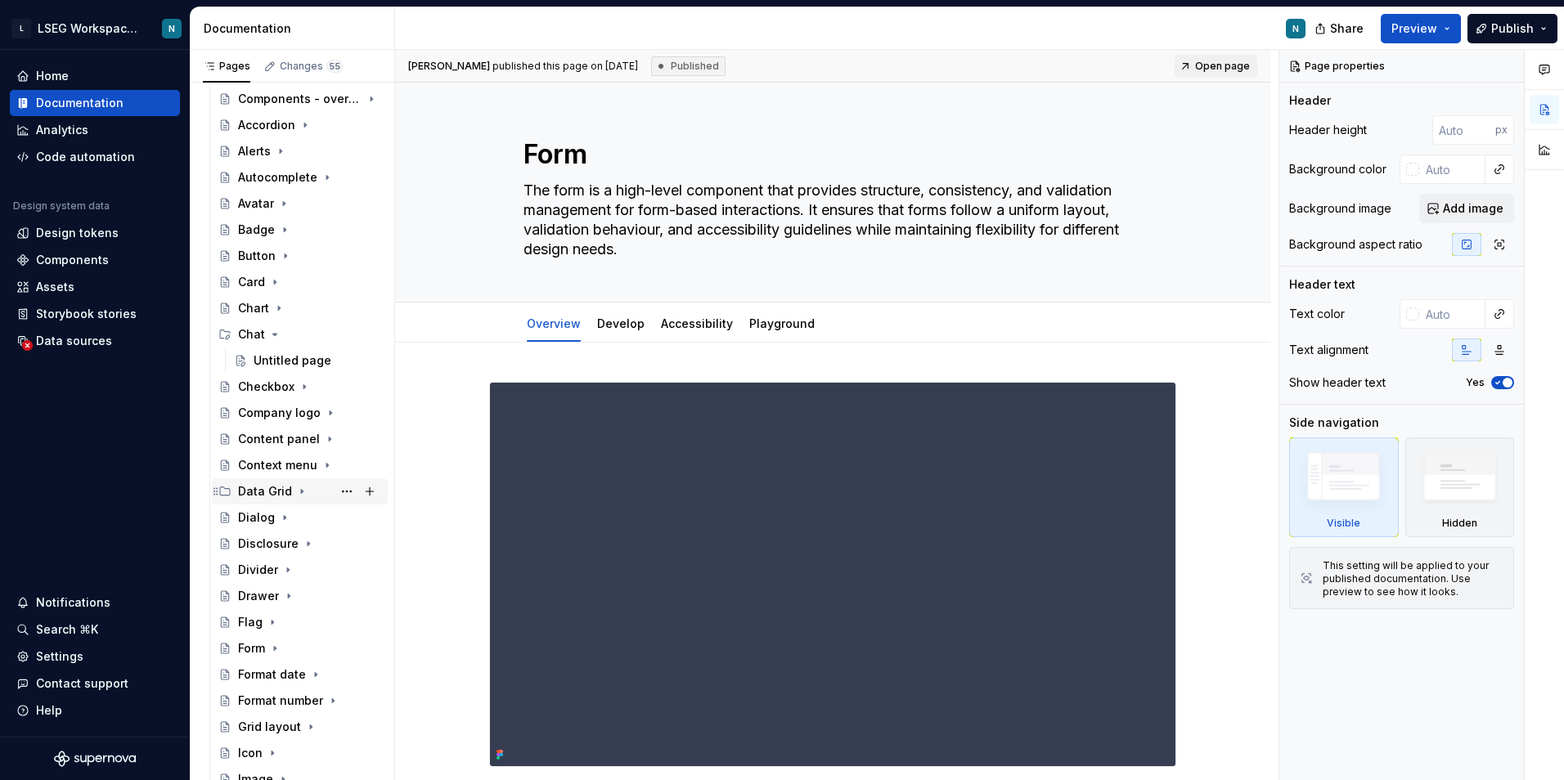
click at [296, 494] on icon "Page tree" at bounding box center [301, 491] width 13 height 13
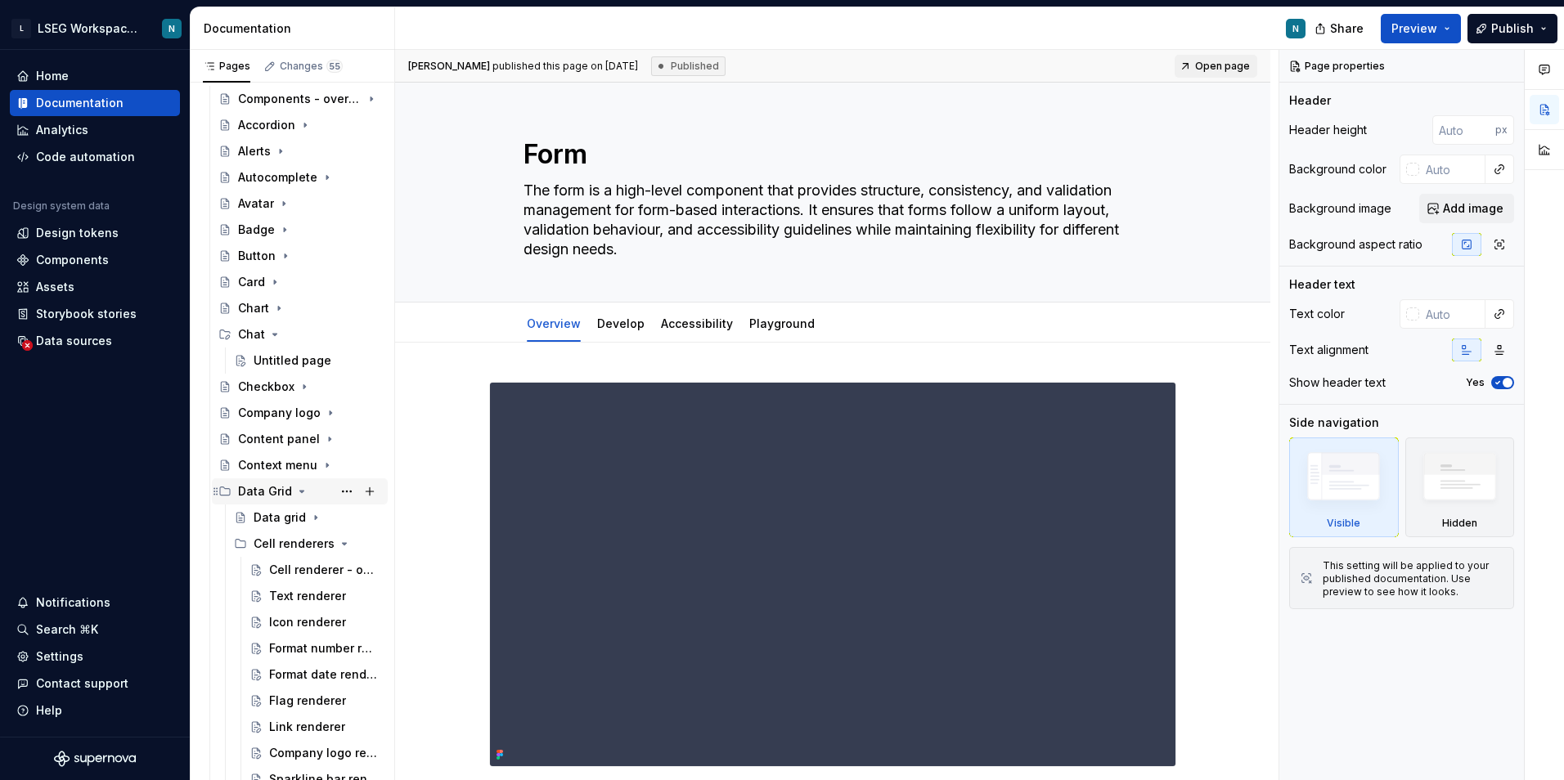
click at [296, 494] on icon "Page tree" at bounding box center [301, 491] width 13 height 13
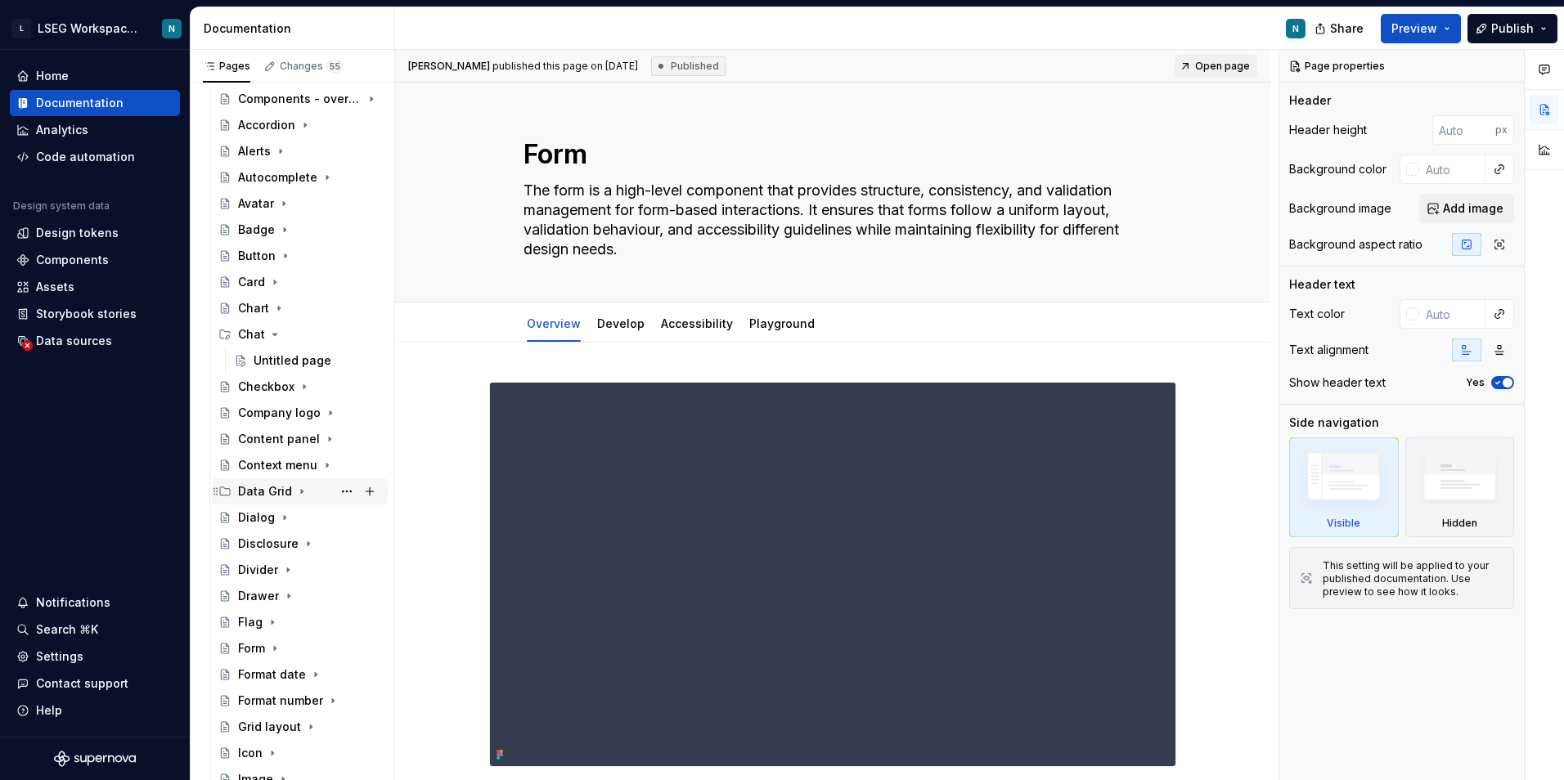
click at [301, 493] on icon "Page tree" at bounding box center [301, 491] width 13 height 13
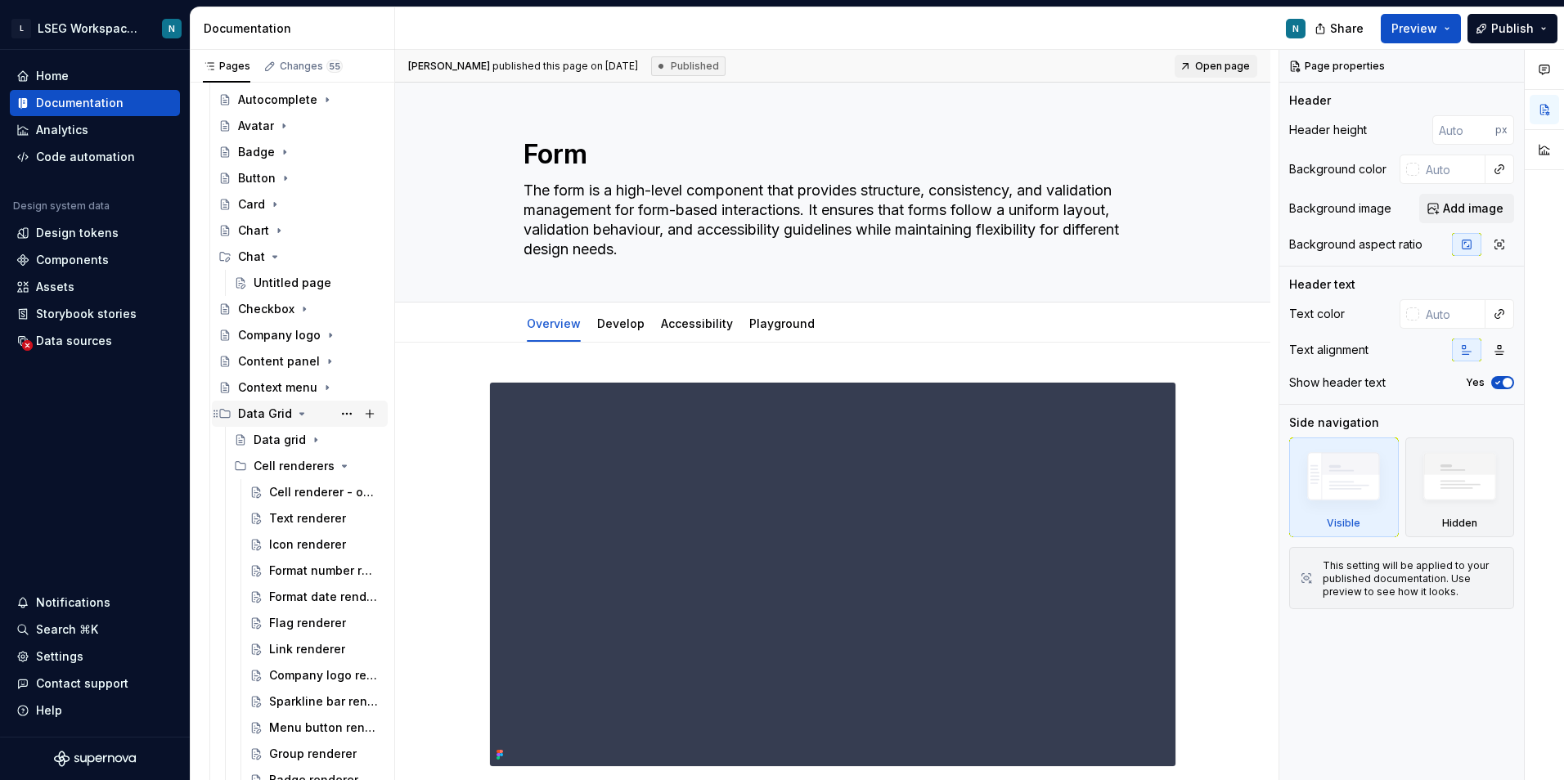
scroll to position [245, 0]
click at [319, 465] on icon "Page tree" at bounding box center [325, 462] width 13 height 13
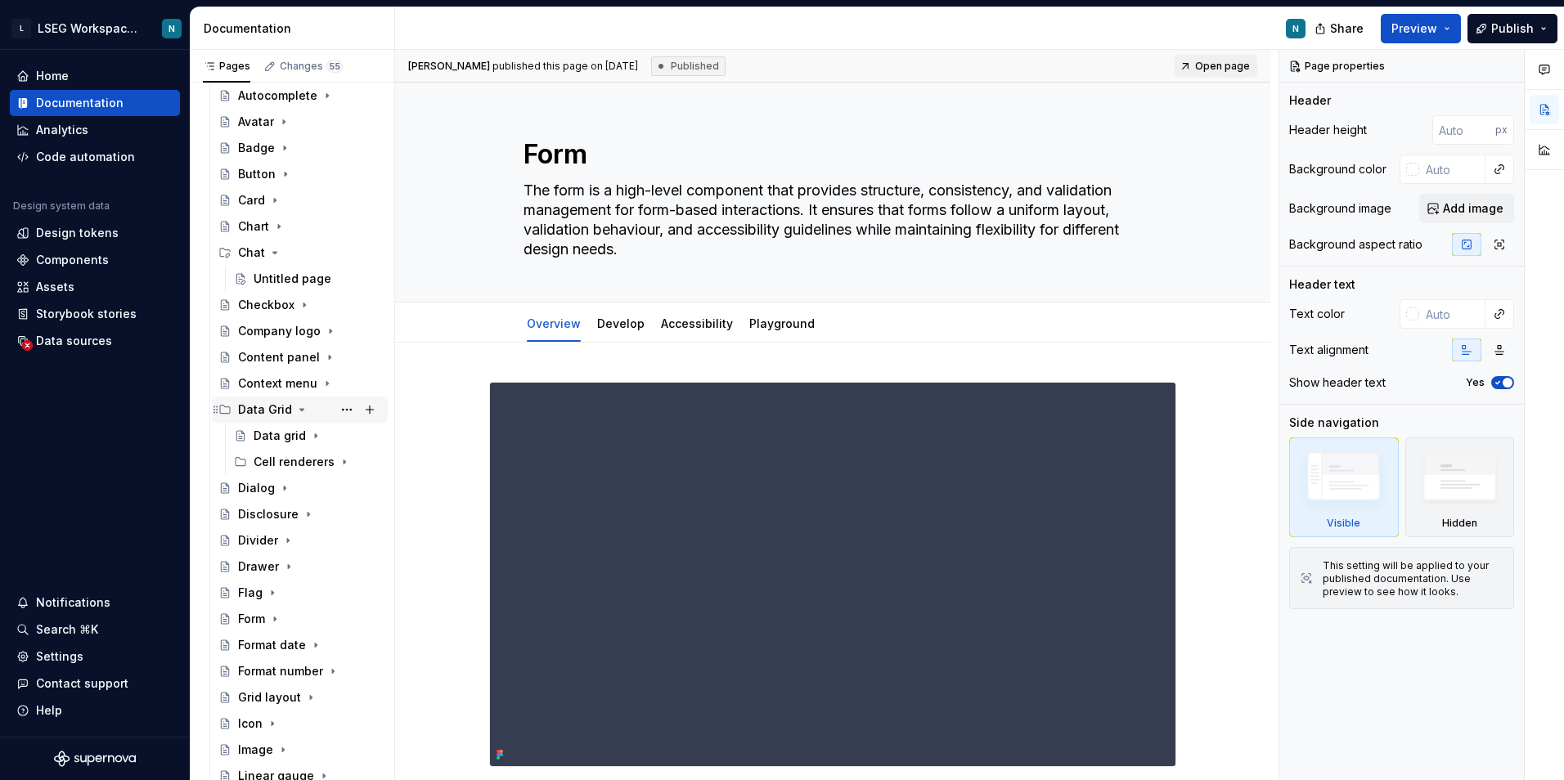
click at [295, 406] on icon "Page tree" at bounding box center [301, 409] width 13 height 13
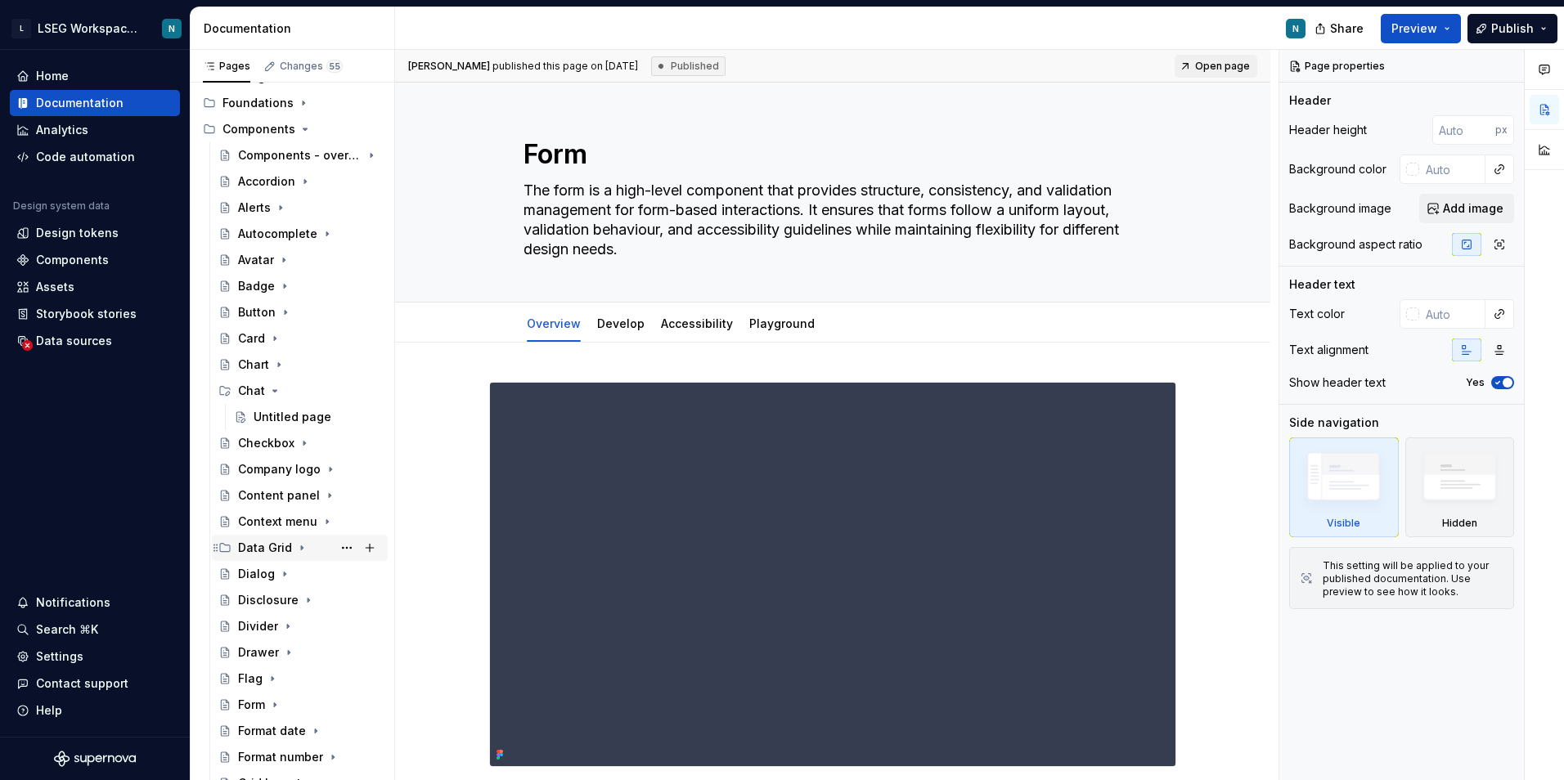
scroll to position [82, 0]
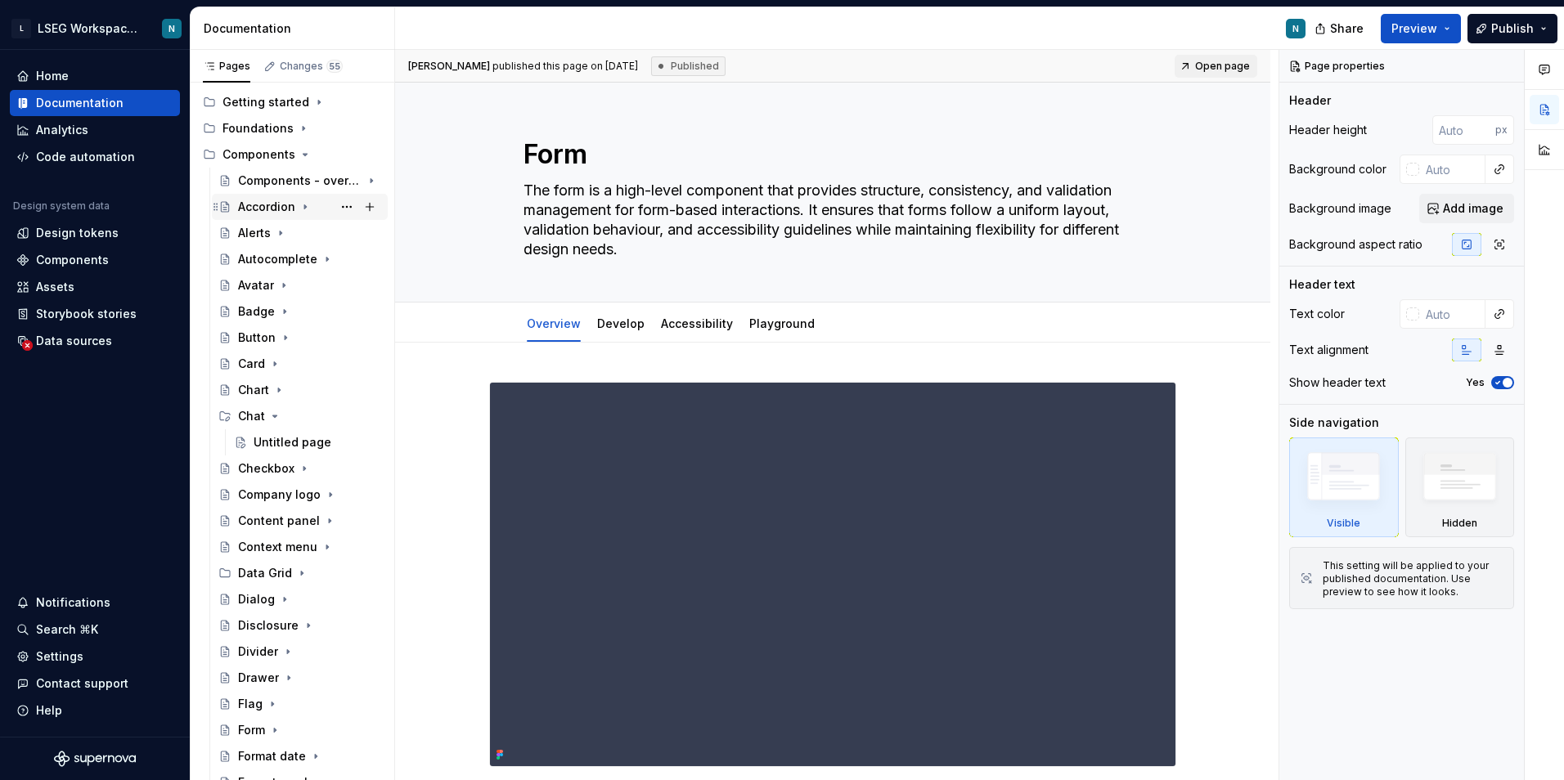
click at [303, 209] on icon "Page tree" at bounding box center [304, 206] width 13 height 13
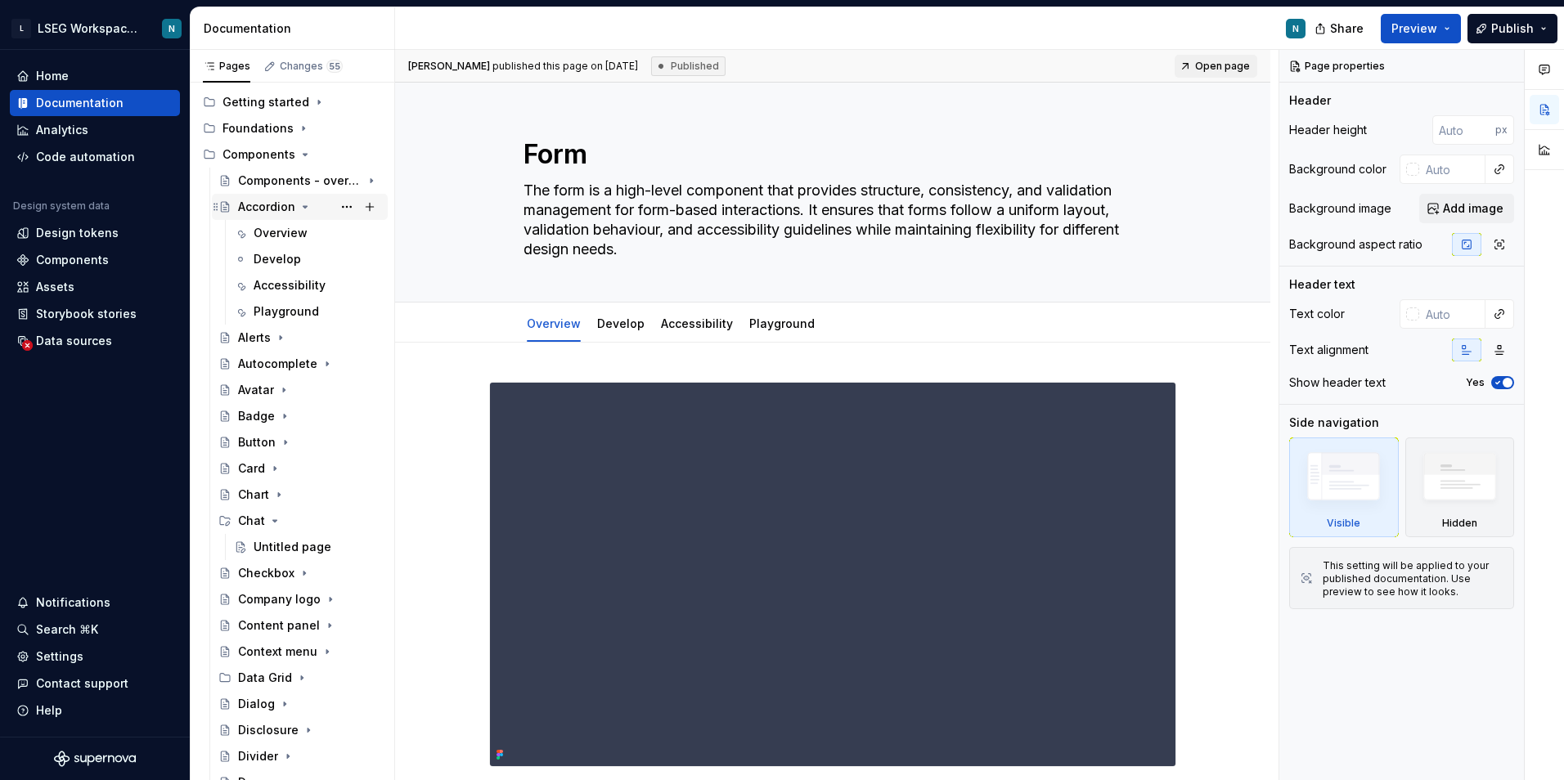
click at [303, 209] on icon "Page tree" at bounding box center [304, 206] width 13 height 13
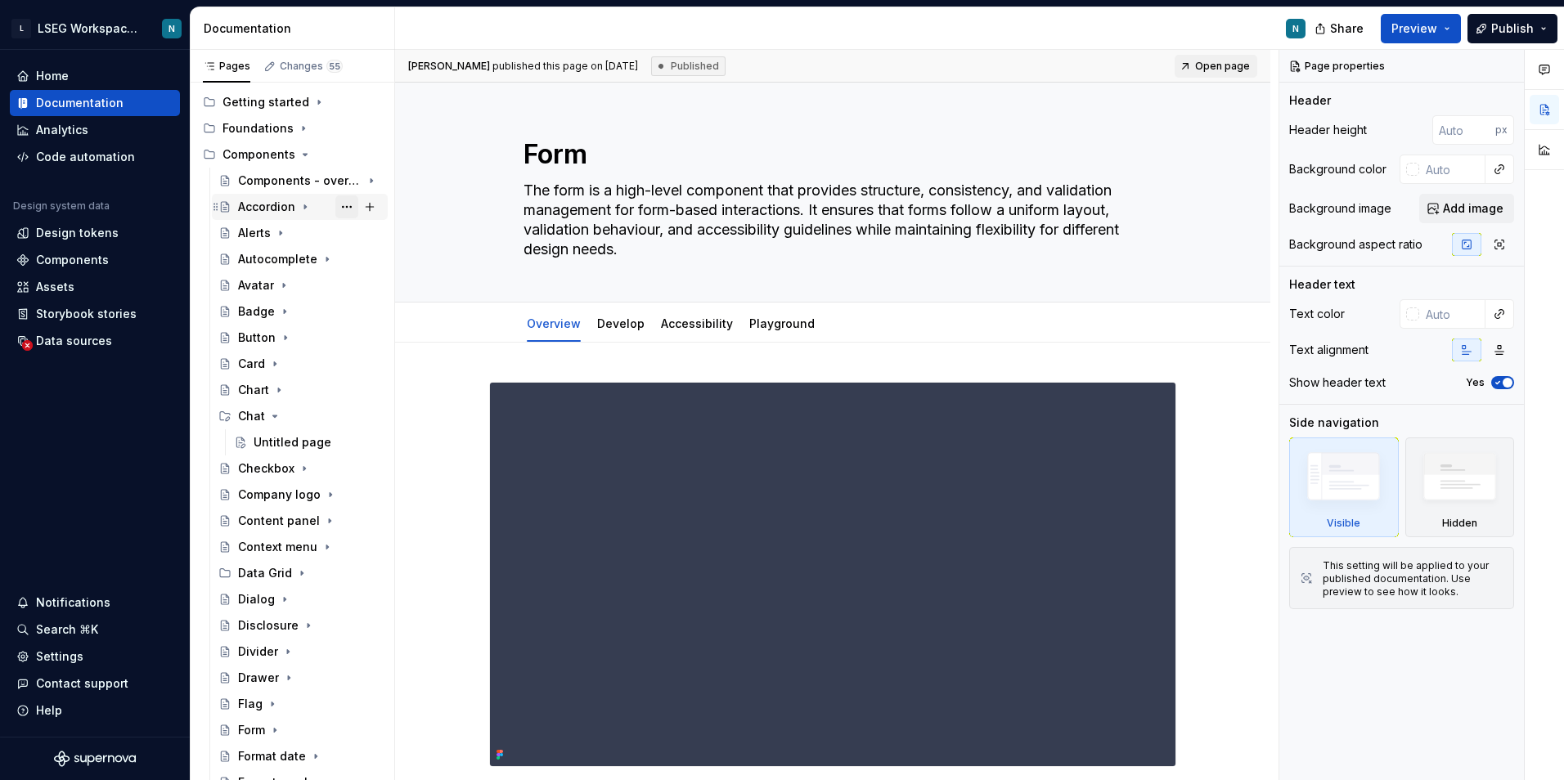
click at [344, 209] on button "Page tree" at bounding box center [346, 206] width 23 height 23
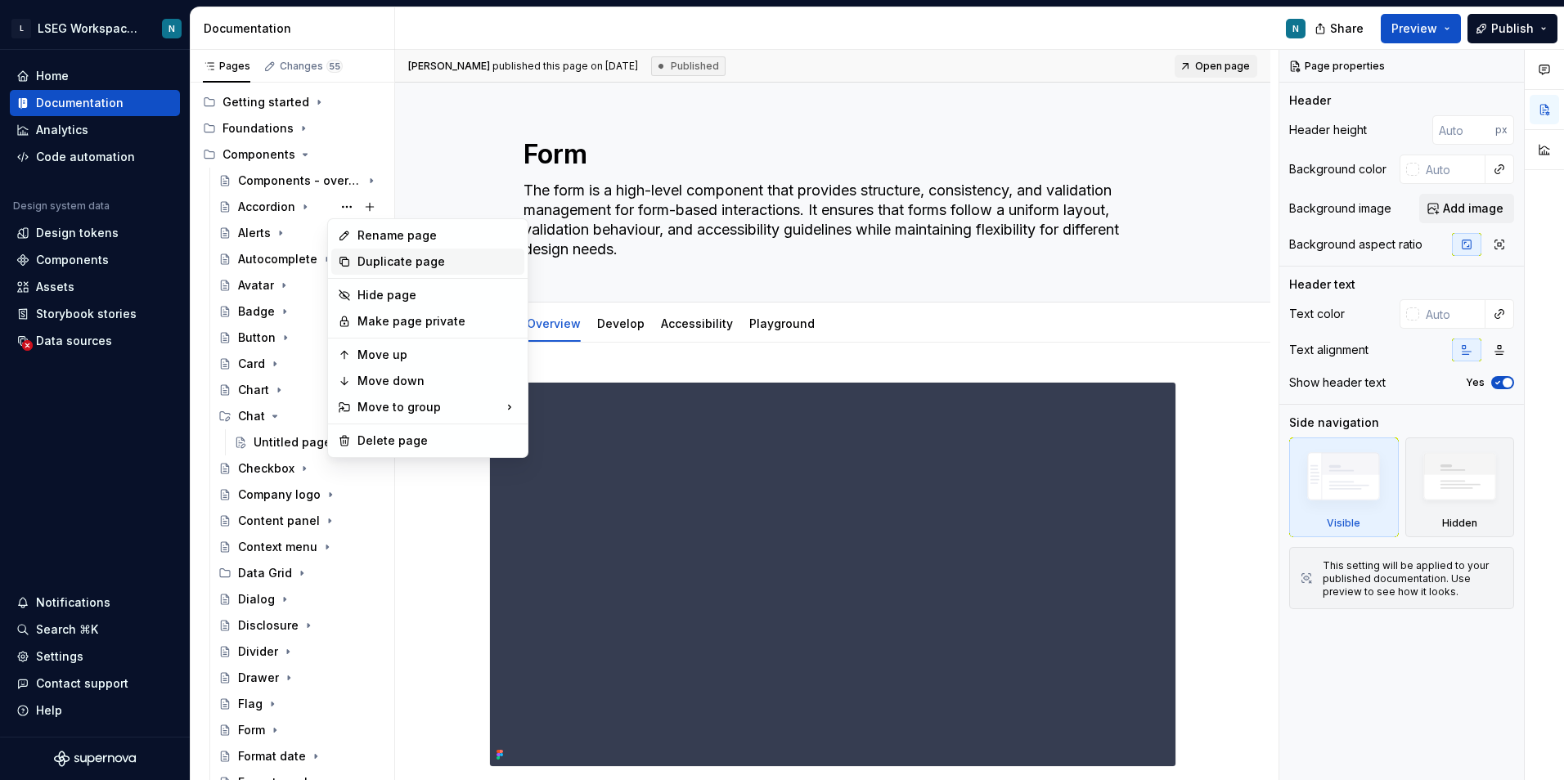
click at [375, 258] on div "Duplicate page" at bounding box center [437, 262] width 160 height 16
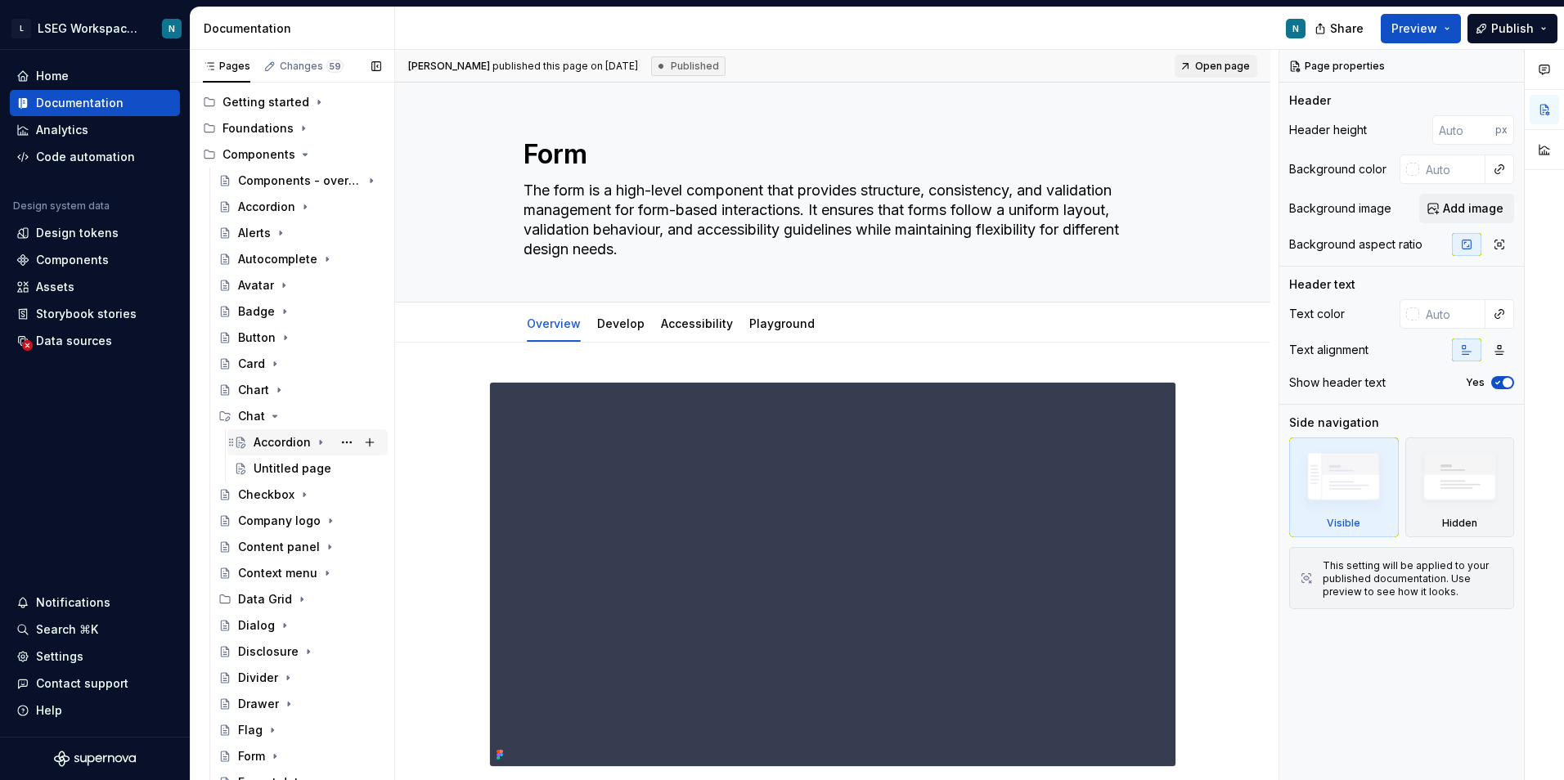
click at [265, 441] on div "Accordion" at bounding box center [282, 442] width 57 height 16
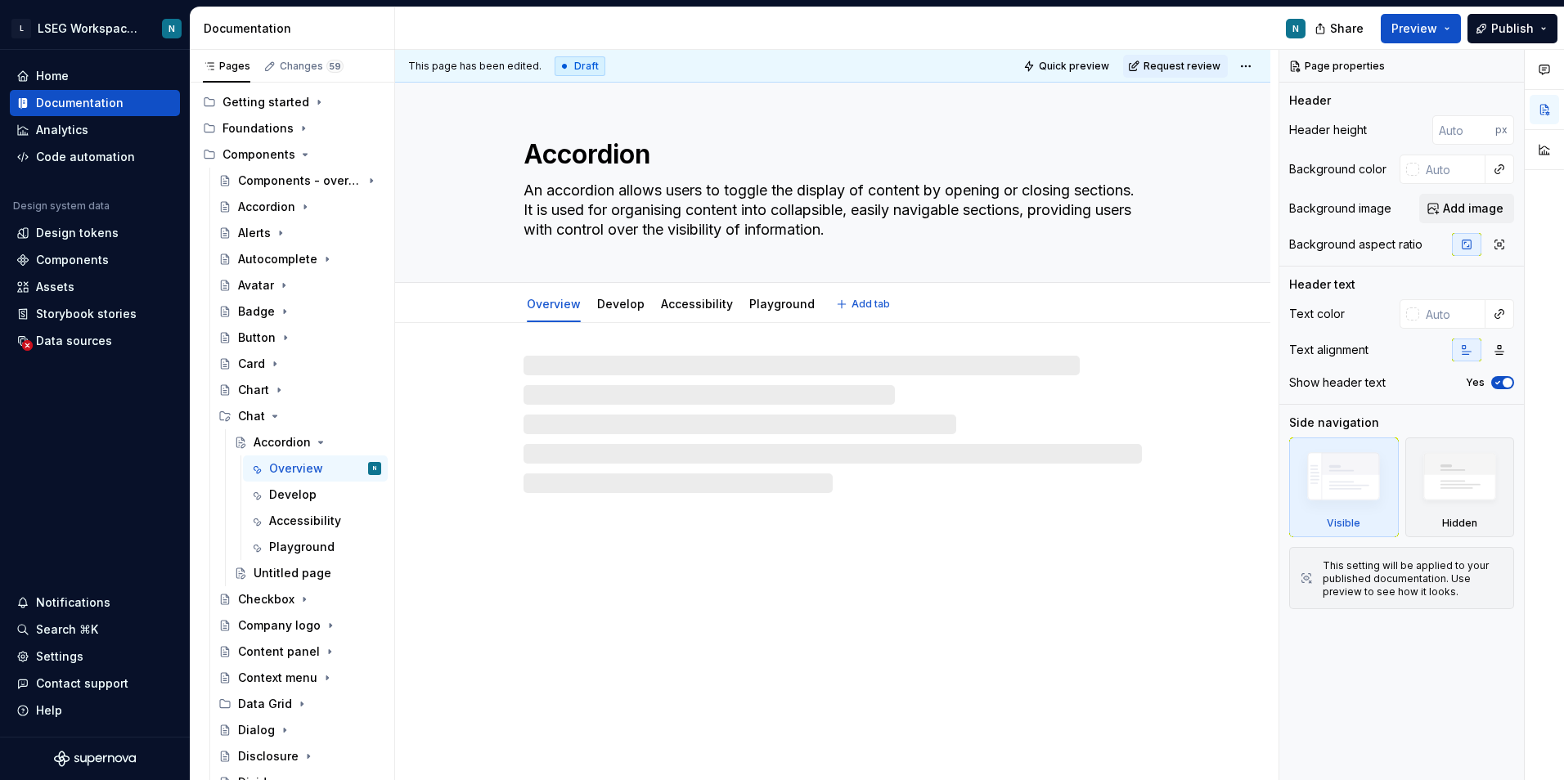
click at [591, 152] on textarea "Accordion" at bounding box center [829, 154] width 618 height 39
click at [683, 137] on textarea "Accordion" at bounding box center [829, 154] width 618 height 39
click at [627, 173] on textarea "Accordion" at bounding box center [829, 154] width 618 height 39
click at [620, 167] on textarea "Accordion" at bounding box center [829, 154] width 618 height 39
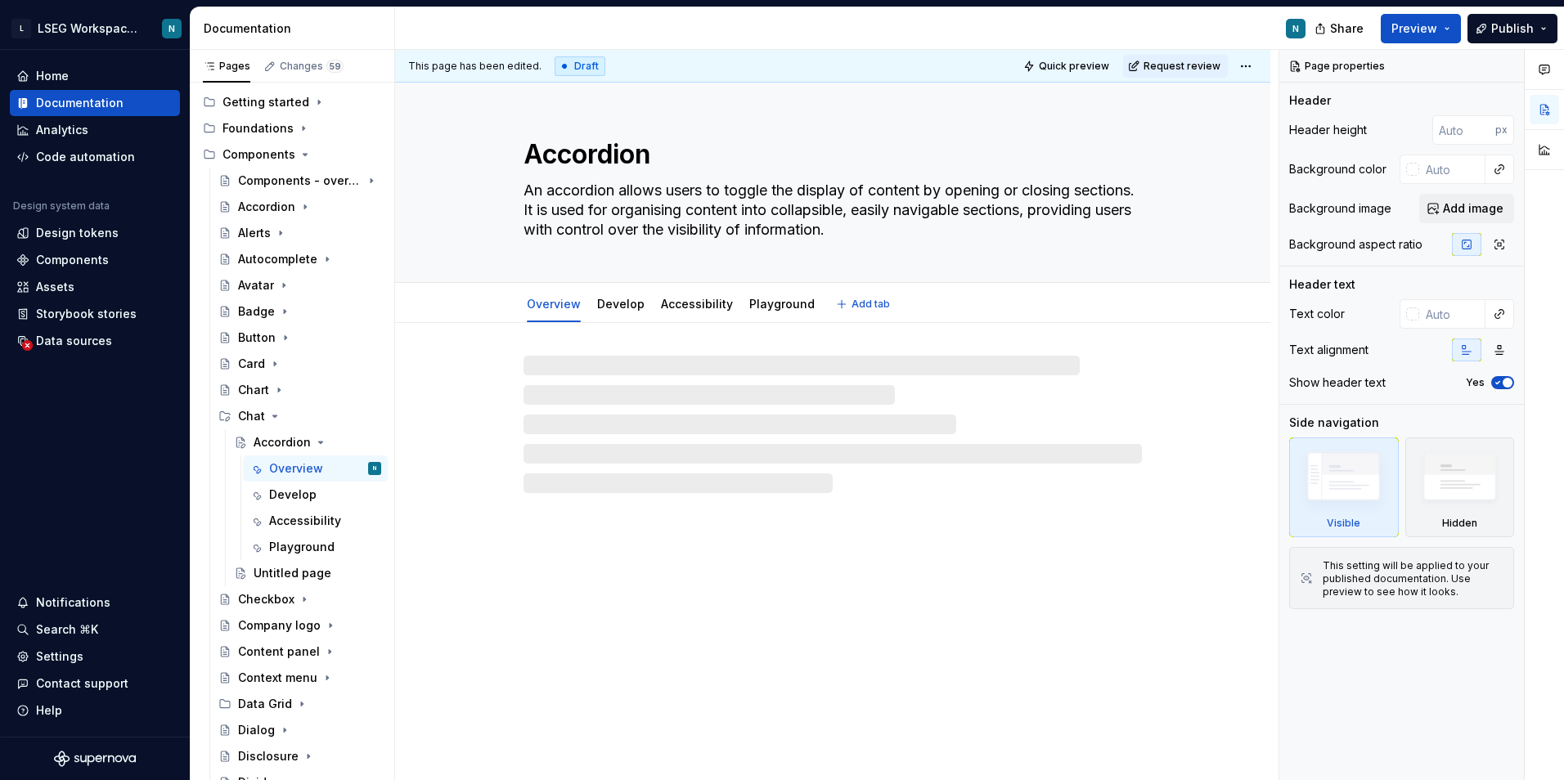
click at [646, 222] on textarea "An accordion allows users to toggle the display of content by opening or closin…" at bounding box center [829, 209] width 618 height 65
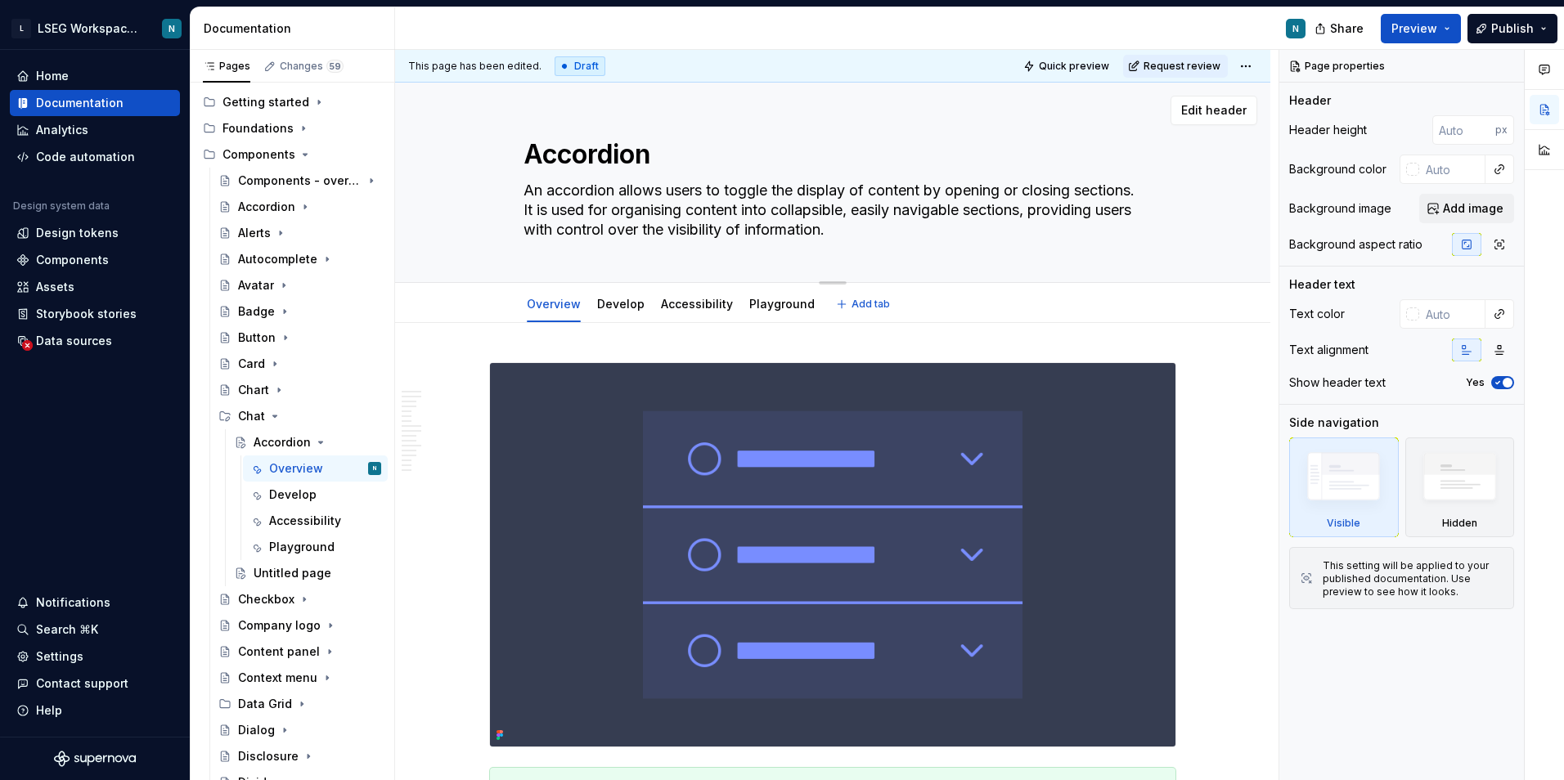
click at [619, 160] on textarea "Accordion" at bounding box center [829, 154] width 618 height 39
type textarea "*"
type textarea "C"
type textarea "*"
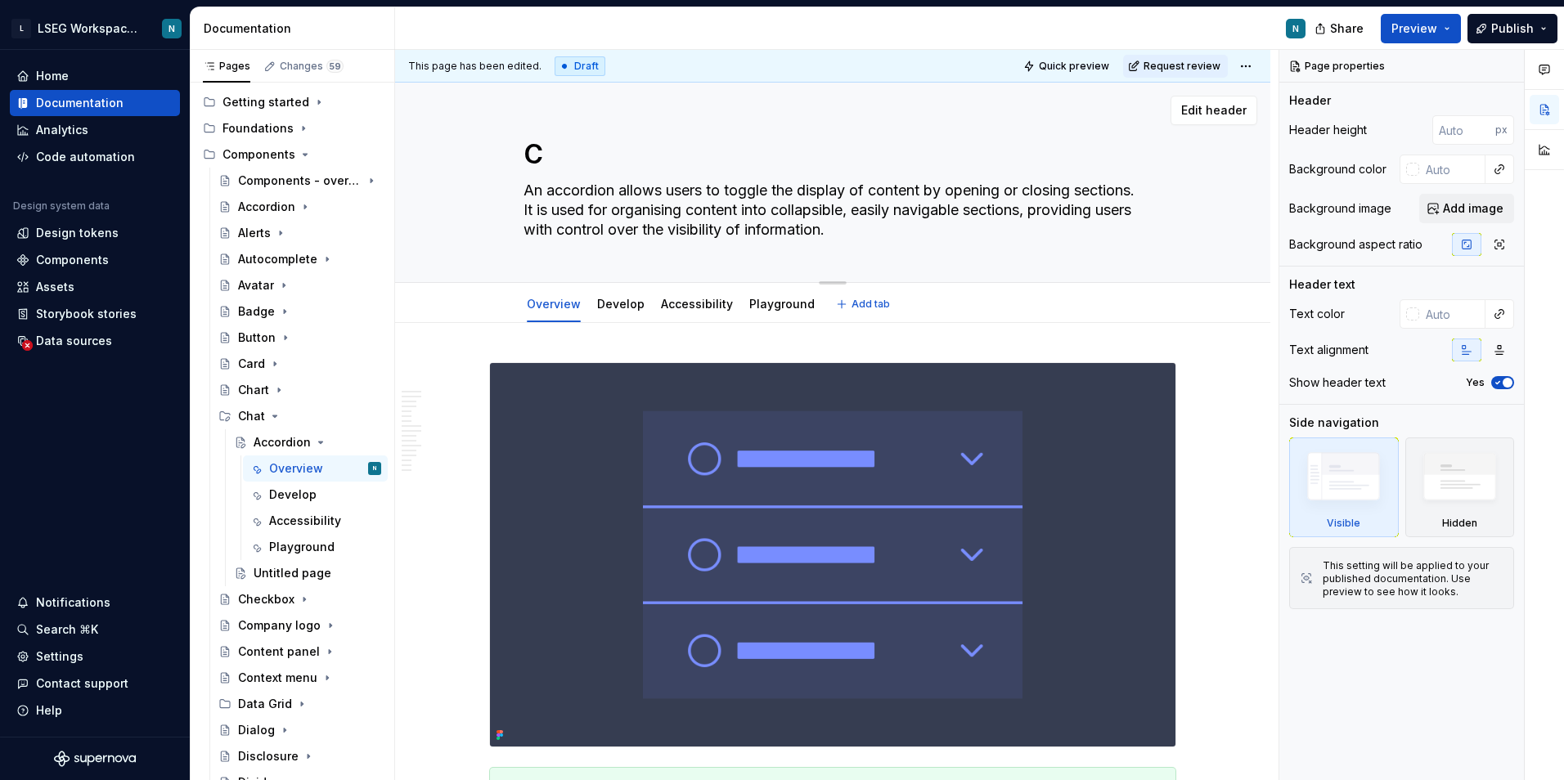
type textarea "Ch"
type textarea "*"
type textarea "Cha"
type textarea "*"
type textarea "Chat"
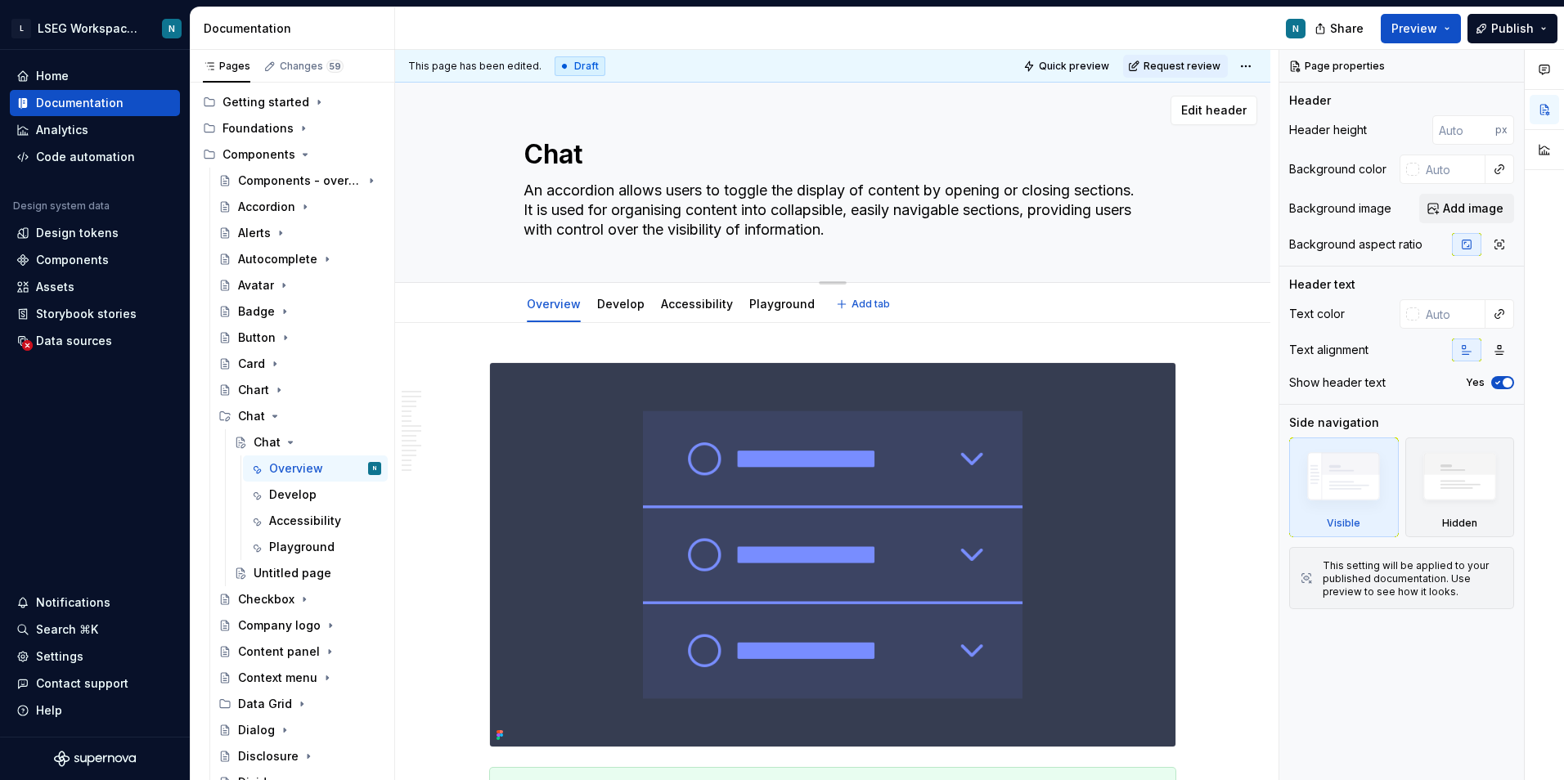
click at [627, 156] on textarea "Chat" at bounding box center [829, 154] width 618 height 39
type textarea "*"
type textarea "Chat"
click at [339, 575] on button "Page tree" at bounding box center [346, 573] width 23 height 23
click at [441, 199] on html "L LSEG Workspace Design System N Home Documentation Analytics Code automation D…" at bounding box center [782, 390] width 1564 height 780
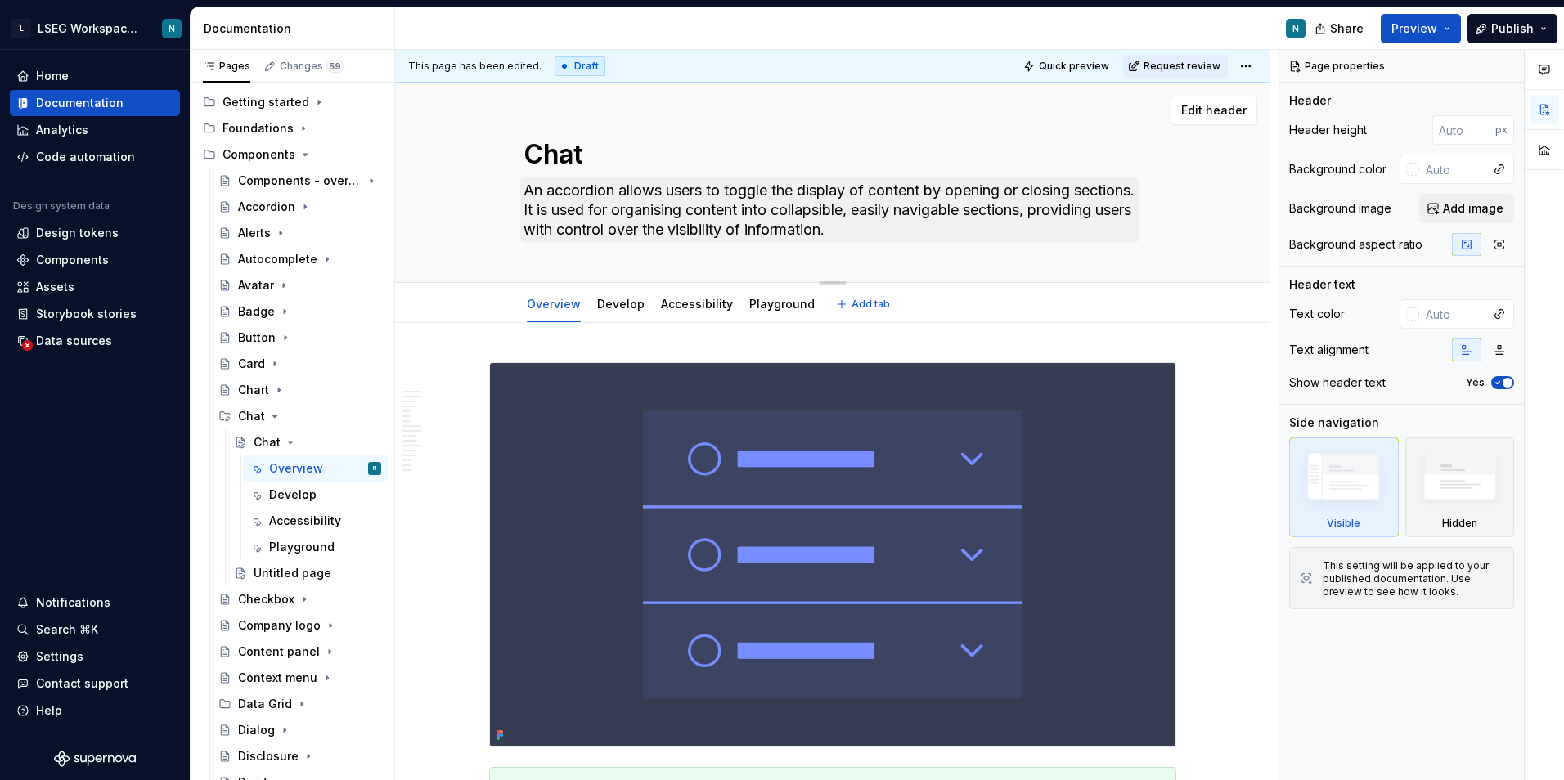
type textarea "*"
click at [802, 211] on textarea "An accordion allows users to toggle the display of content by opening or closin…" at bounding box center [829, 209] width 618 height 65
paste textarea "The chat component is used for conversational interfaces. It supports both AI a…"
type textarea "The chat component is used for conversational interfaces. It supports both AI a…"
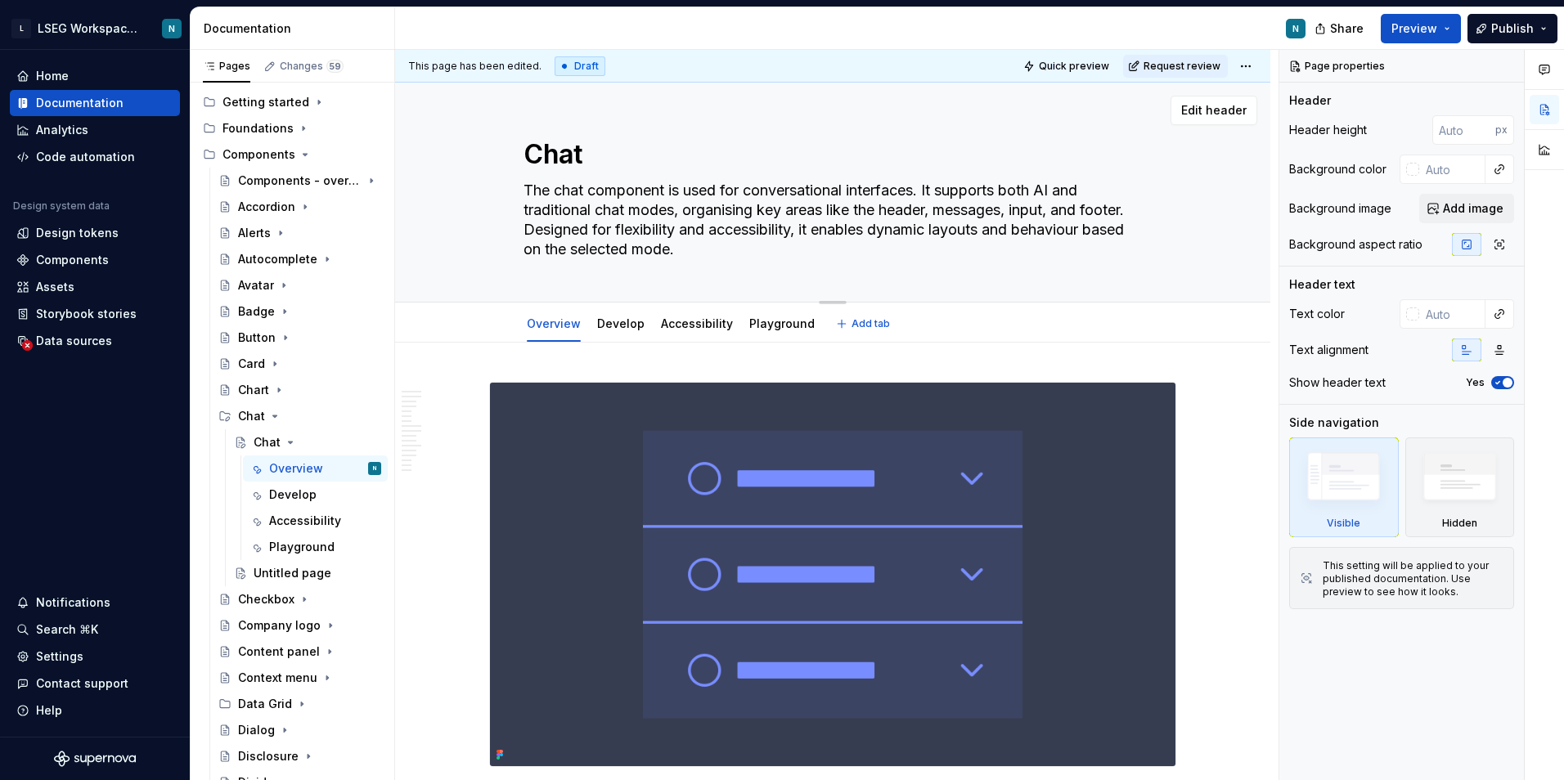
click at [888, 259] on textarea "The chat component is used for conversational interfaces. It supports both AI a…" at bounding box center [829, 219] width 618 height 85
type textarea "*"
type textarea "The chat component is used for conversational interfaces. It supports both AI a…"
click at [737, 430] on img at bounding box center [832, 575] width 685 height 384
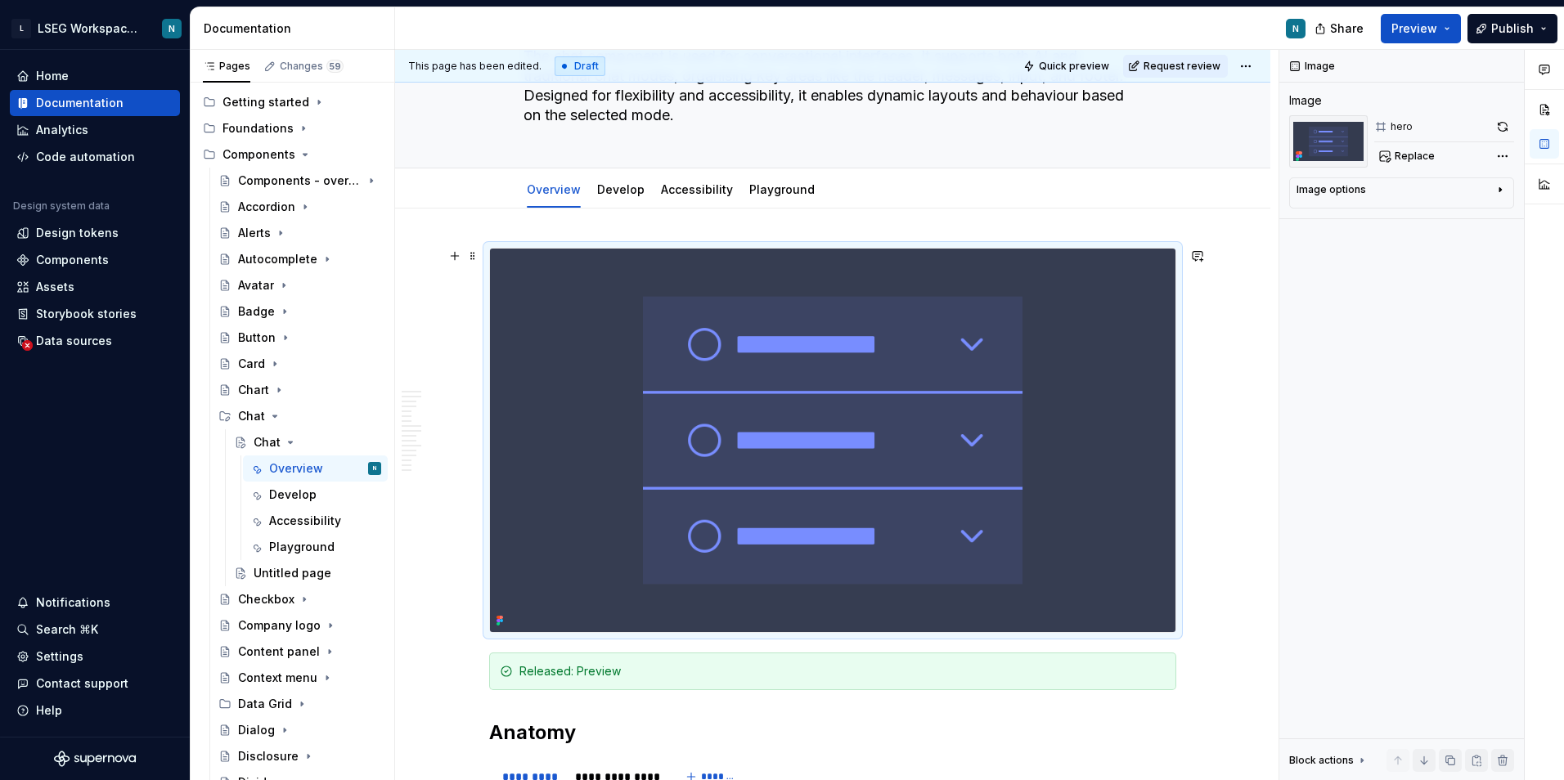
scroll to position [164, 0]
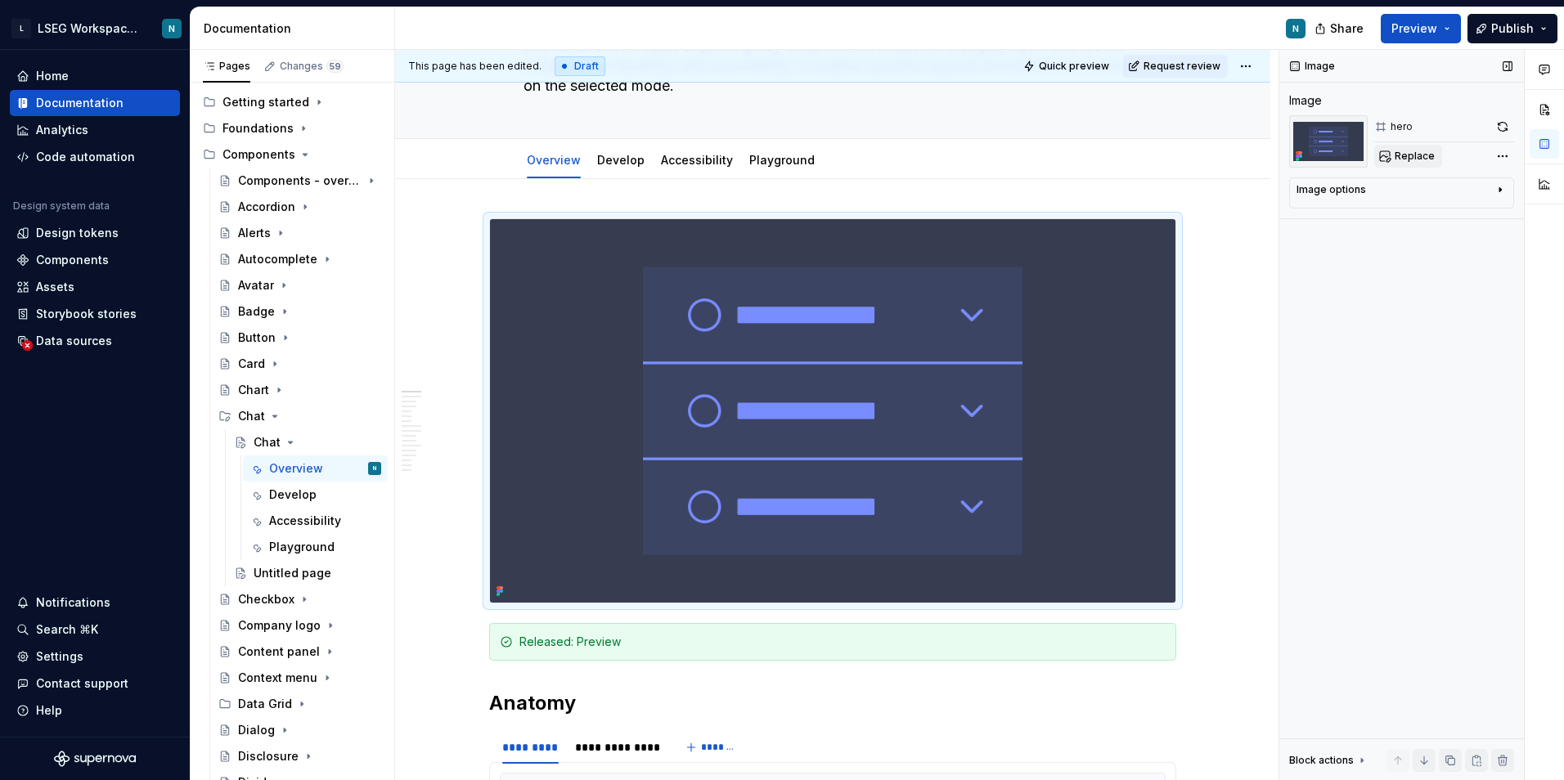
click at [1415, 150] on span "Replace" at bounding box center [1414, 156] width 40 height 13
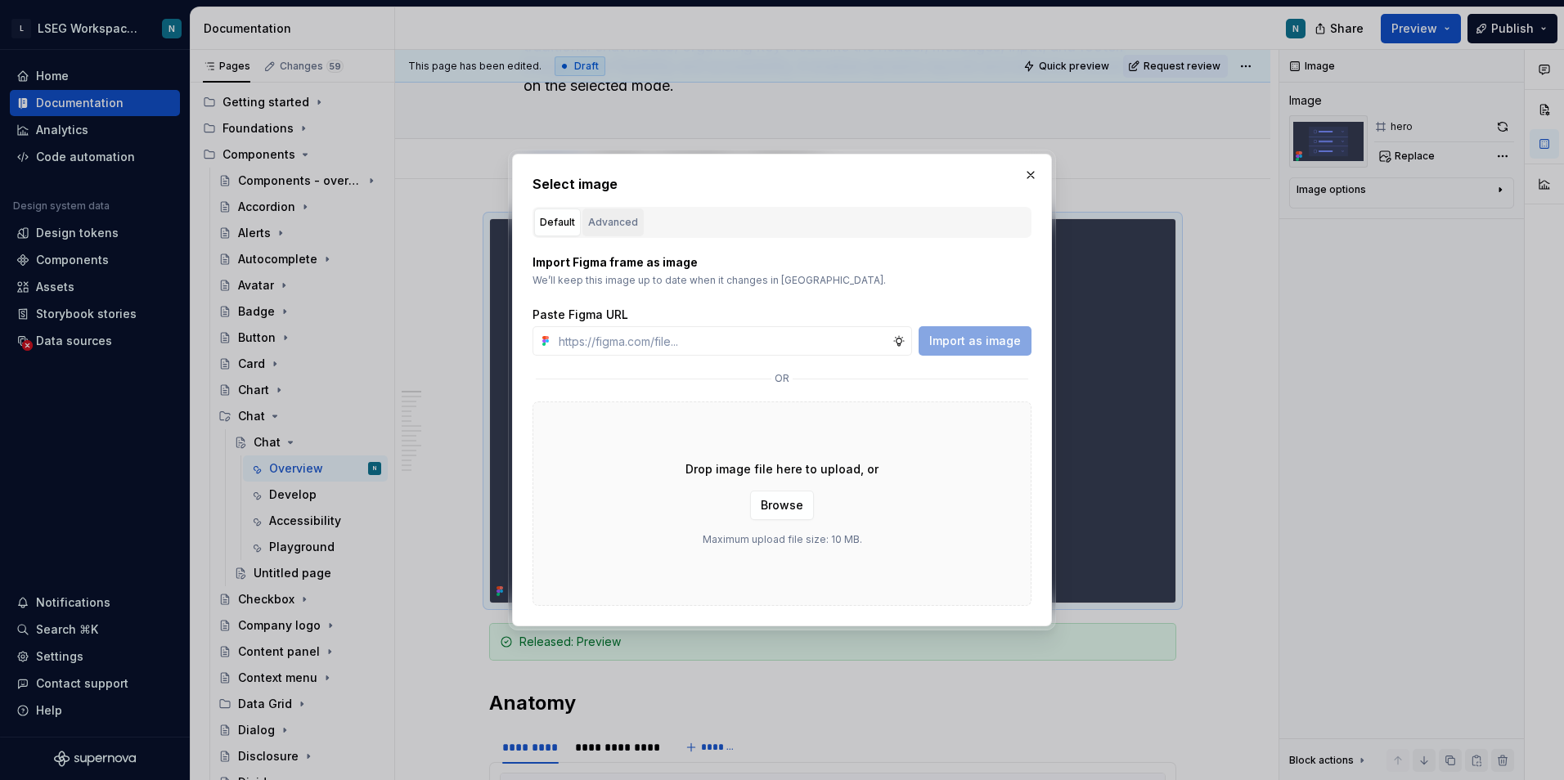
click at [622, 220] on div "Advanced" at bounding box center [613, 222] width 50 height 16
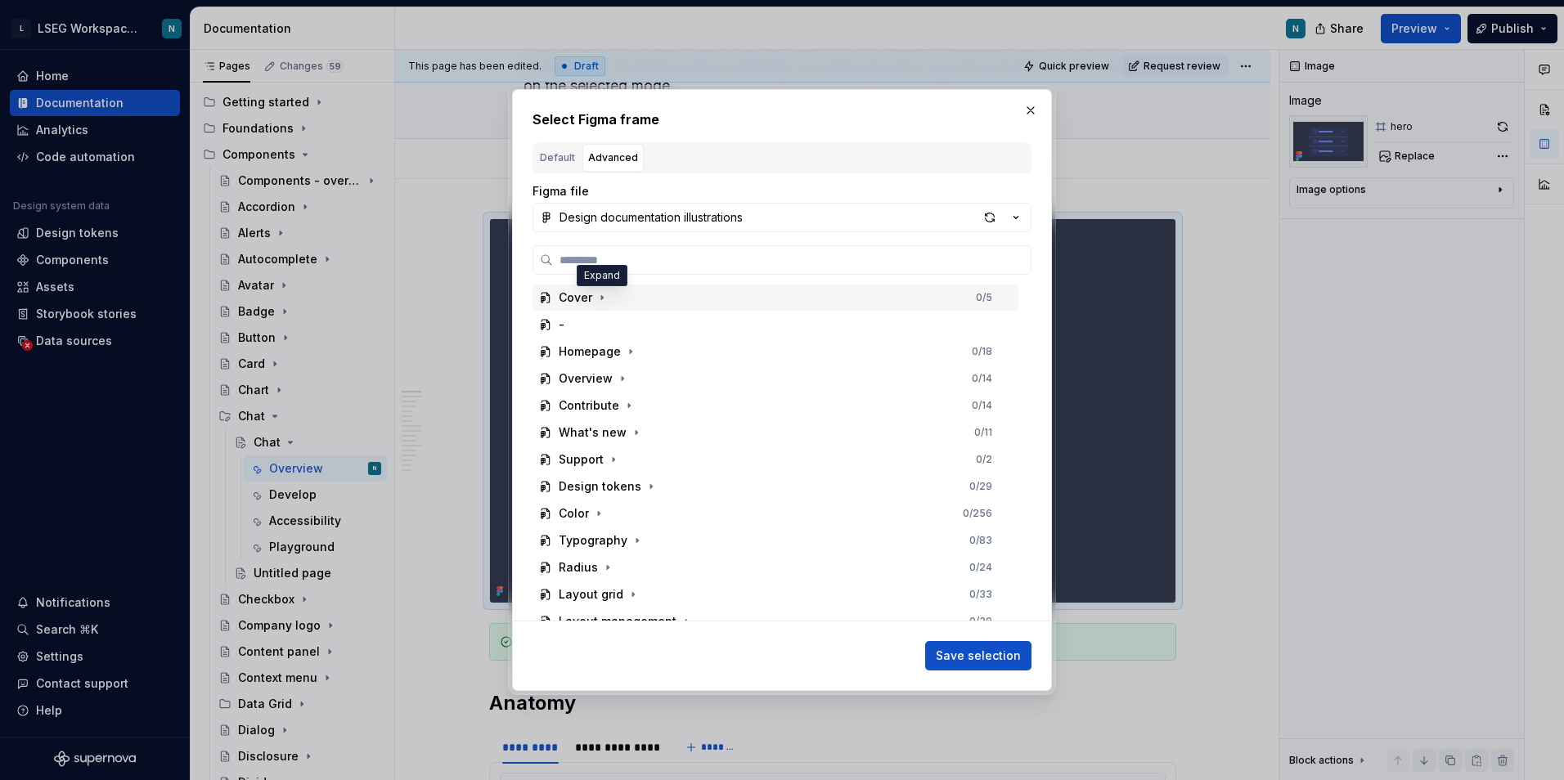
type textarea "*"
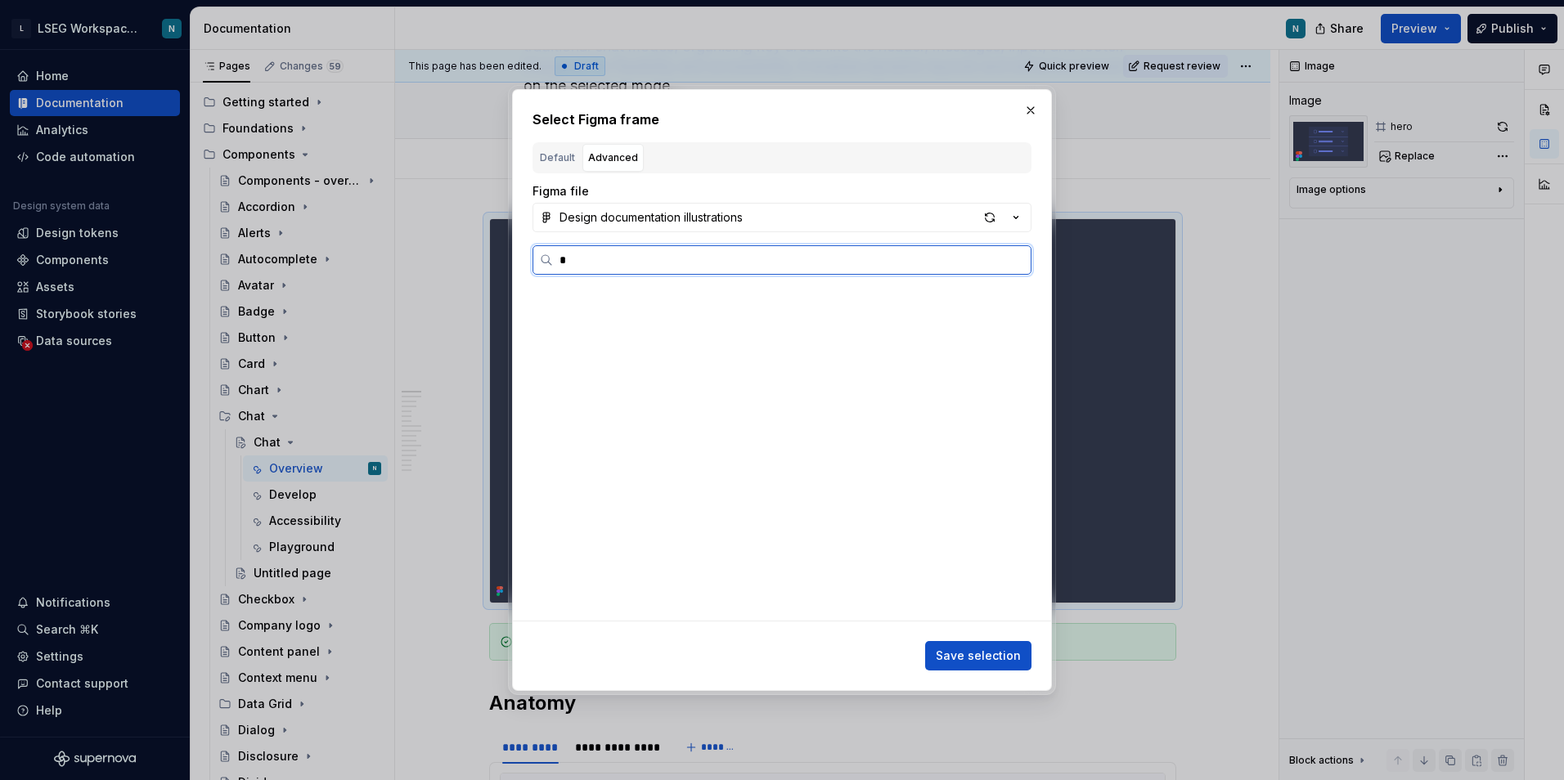
scroll to position [0, 0]
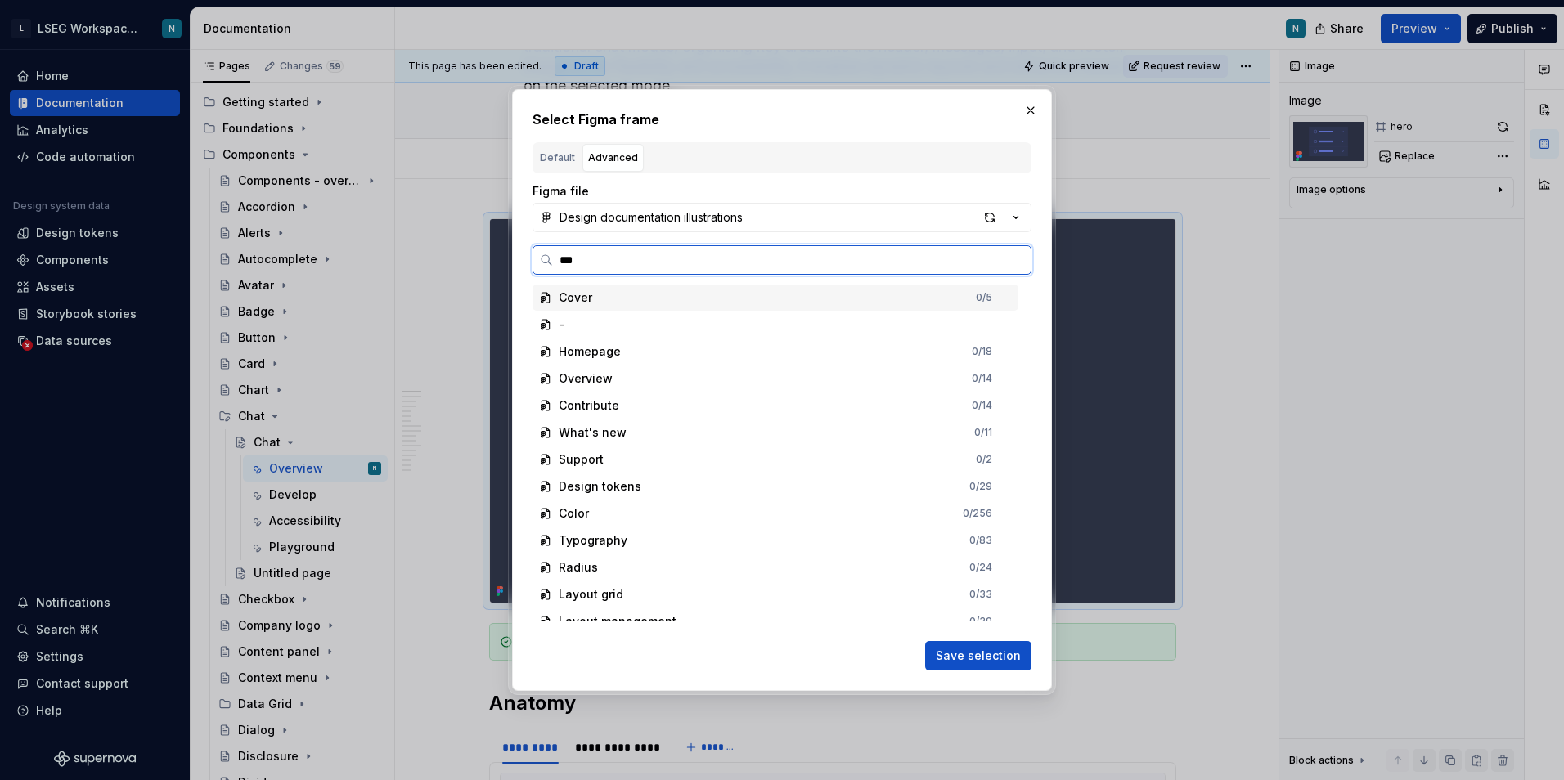
type input "****"
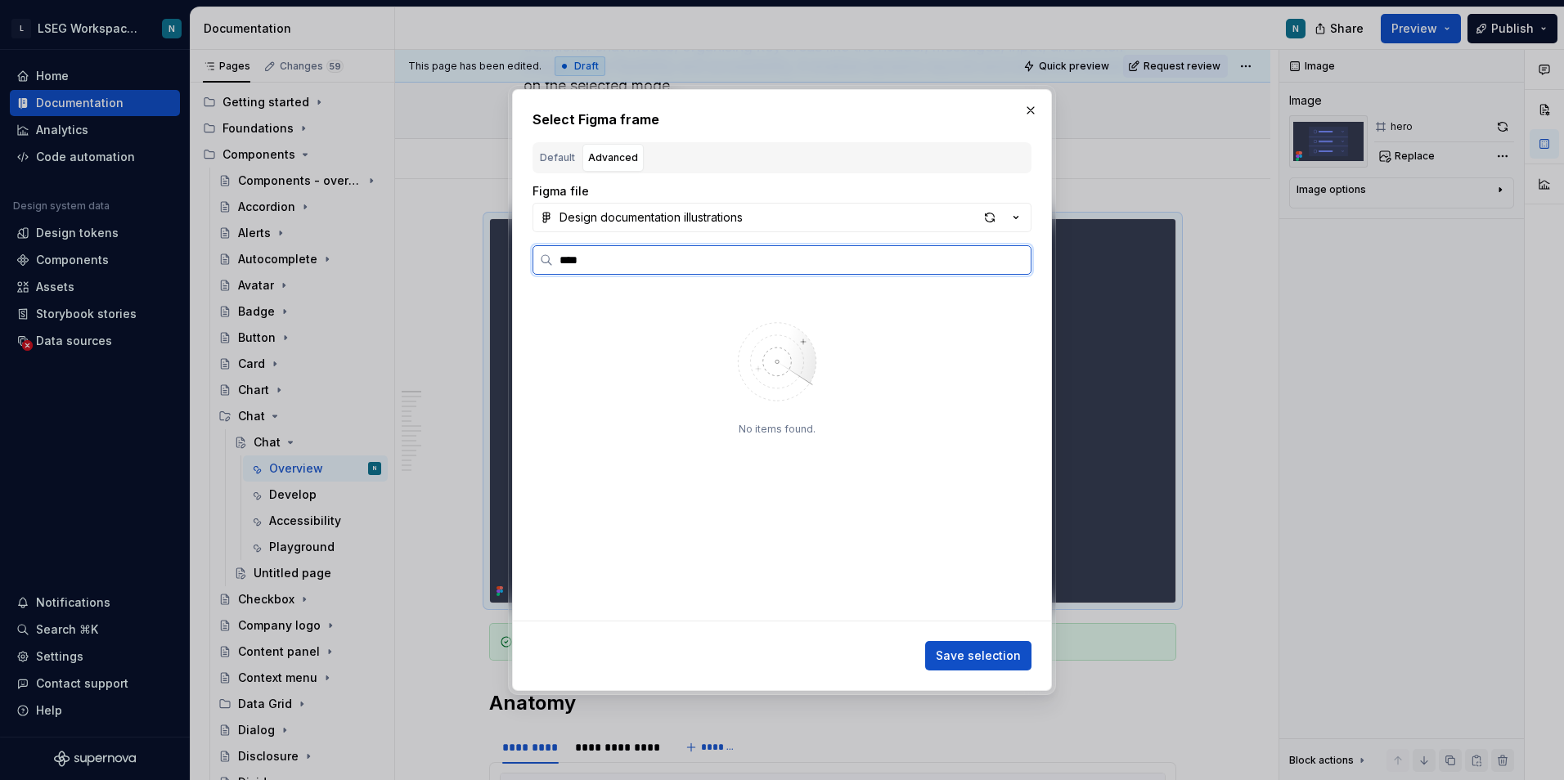
click at [1014, 261] on input "****" at bounding box center [792, 260] width 478 height 16
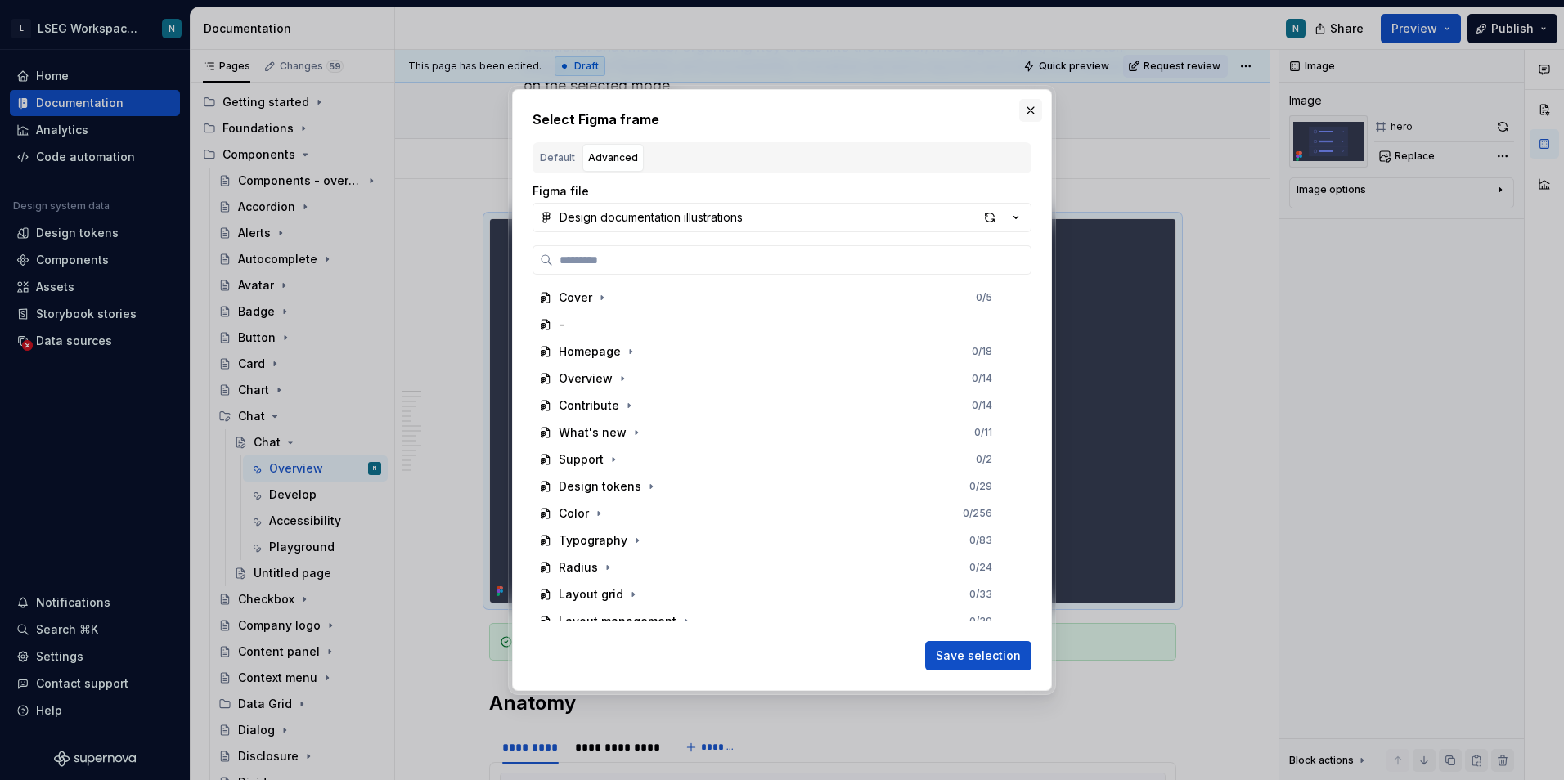
click at [1026, 114] on button "button" at bounding box center [1030, 110] width 23 height 23
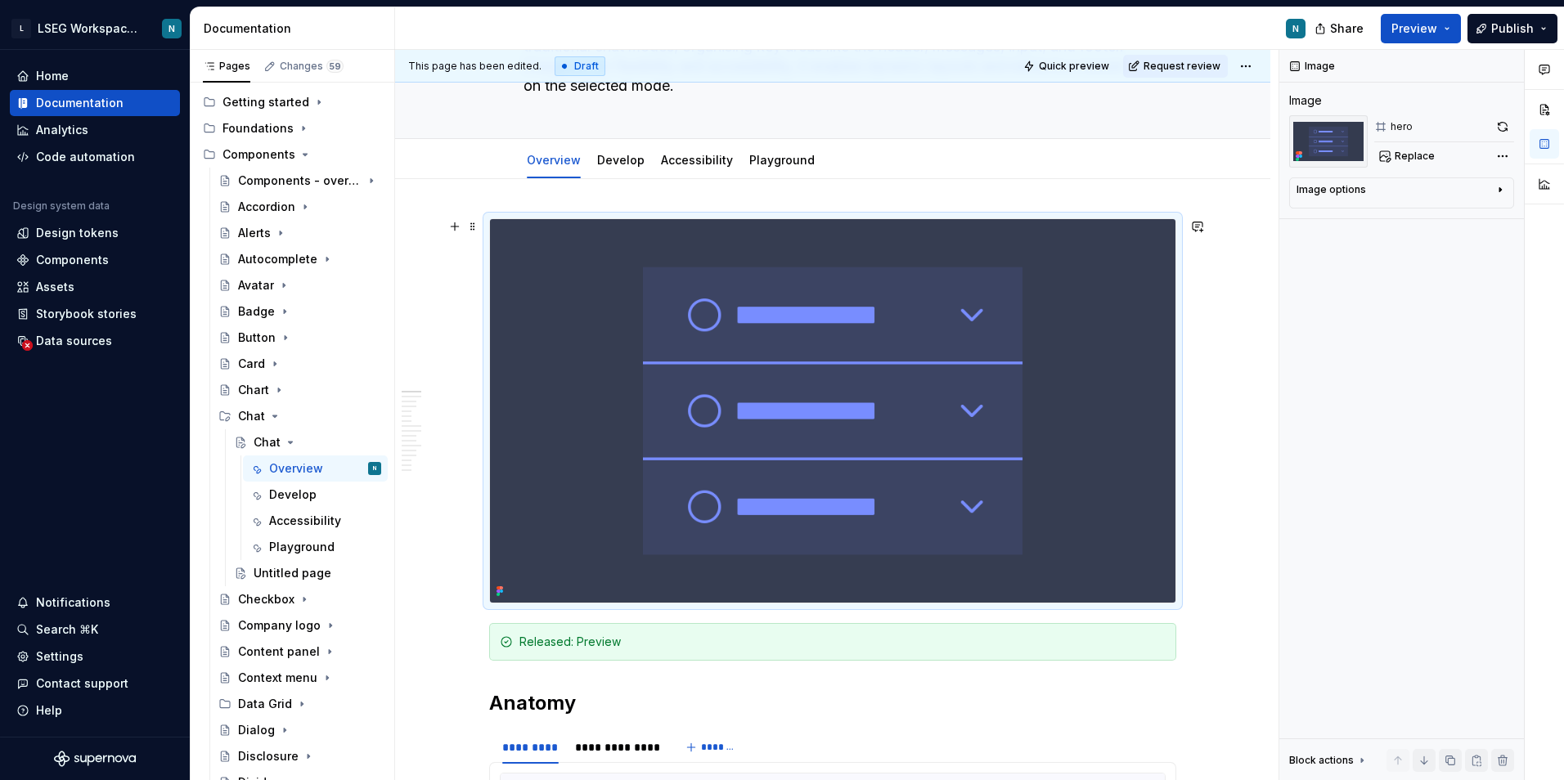
click at [775, 392] on img at bounding box center [832, 411] width 685 height 384
click at [1407, 157] on span "Replace" at bounding box center [1414, 156] width 40 height 13
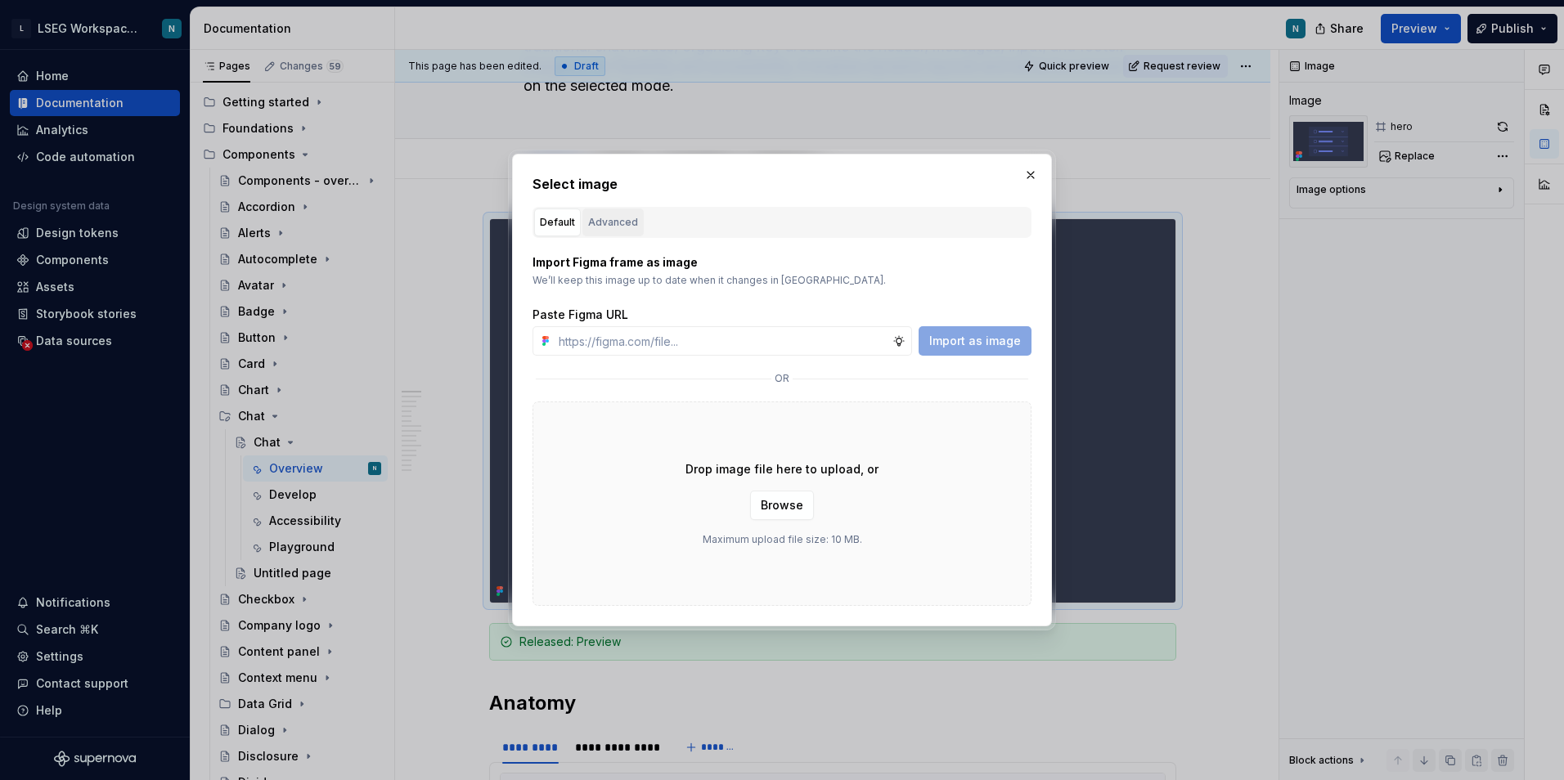
click at [634, 218] on div "Advanced" at bounding box center [613, 222] width 50 height 16
type textarea "*"
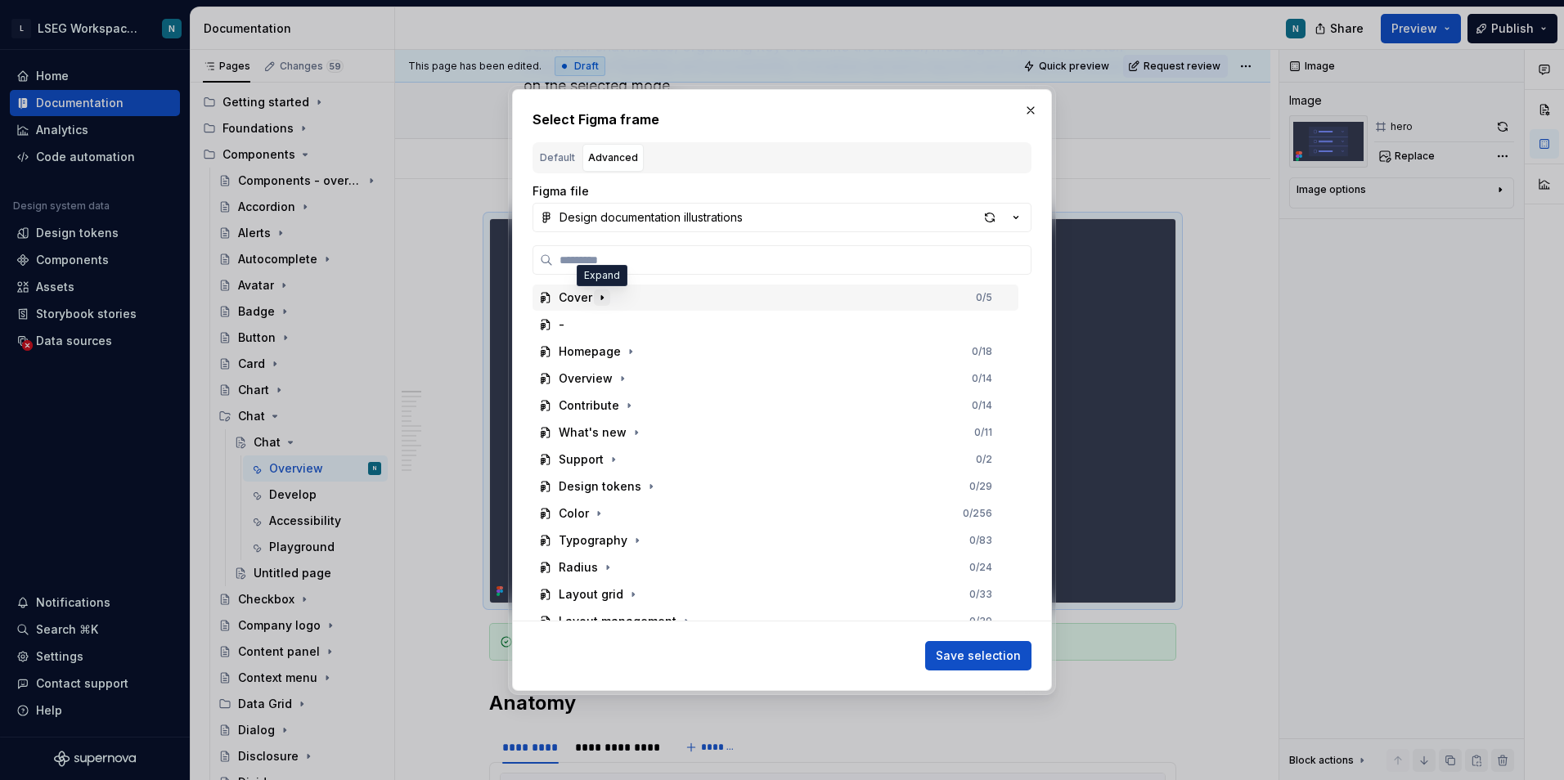
click at [603, 297] on icon "button" at bounding box center [601, 297] width 13 height 13
click at [617, 323] on icon "button" at bounding box center [617, 324] width 13 height 13
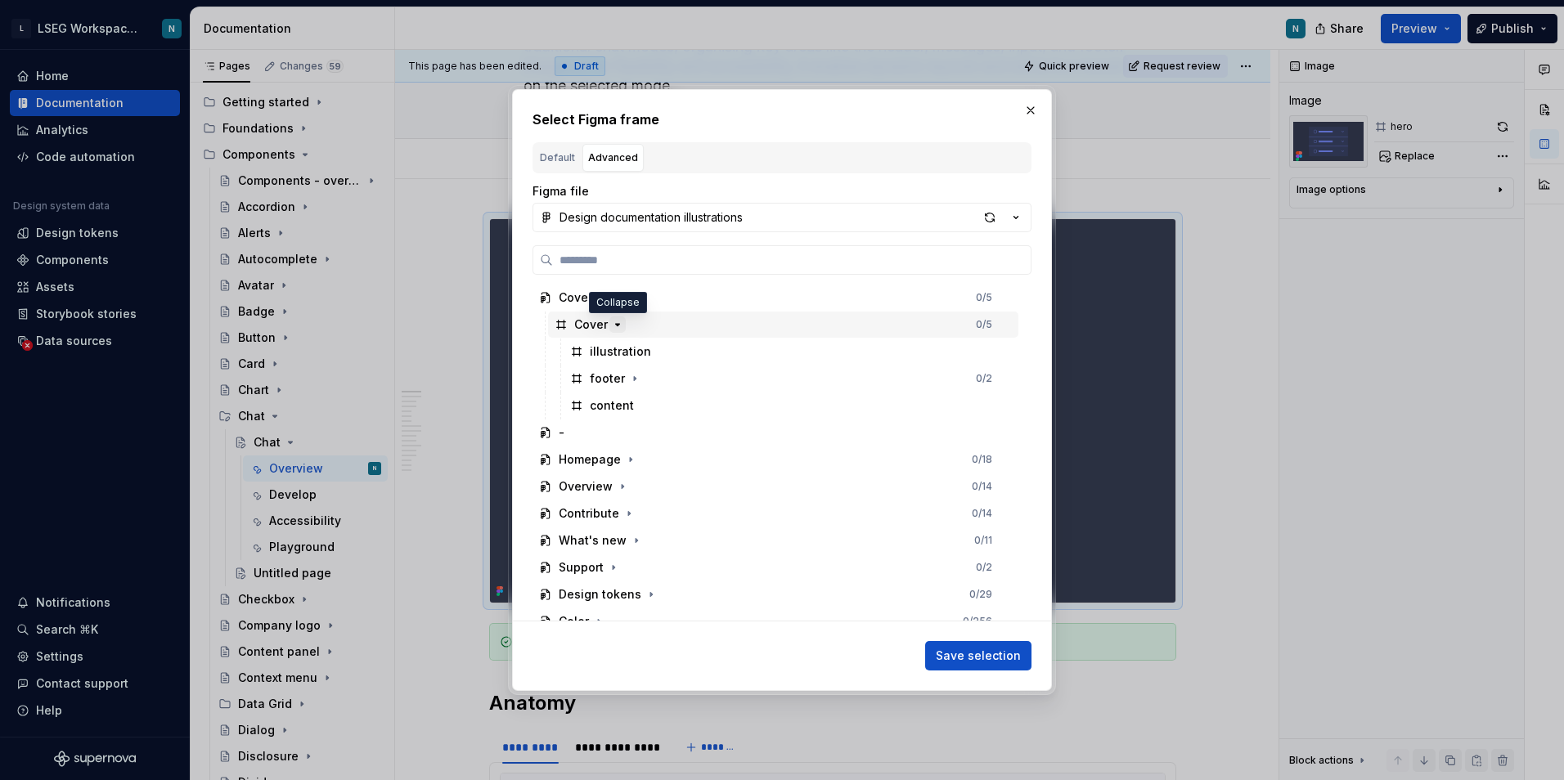
click at [617, 323] on icon "button" at bounding box center [617, 324] width 13 height 13
click at [604, 299] on icon "button" at bounding box center [601, 297] width 13 height 13
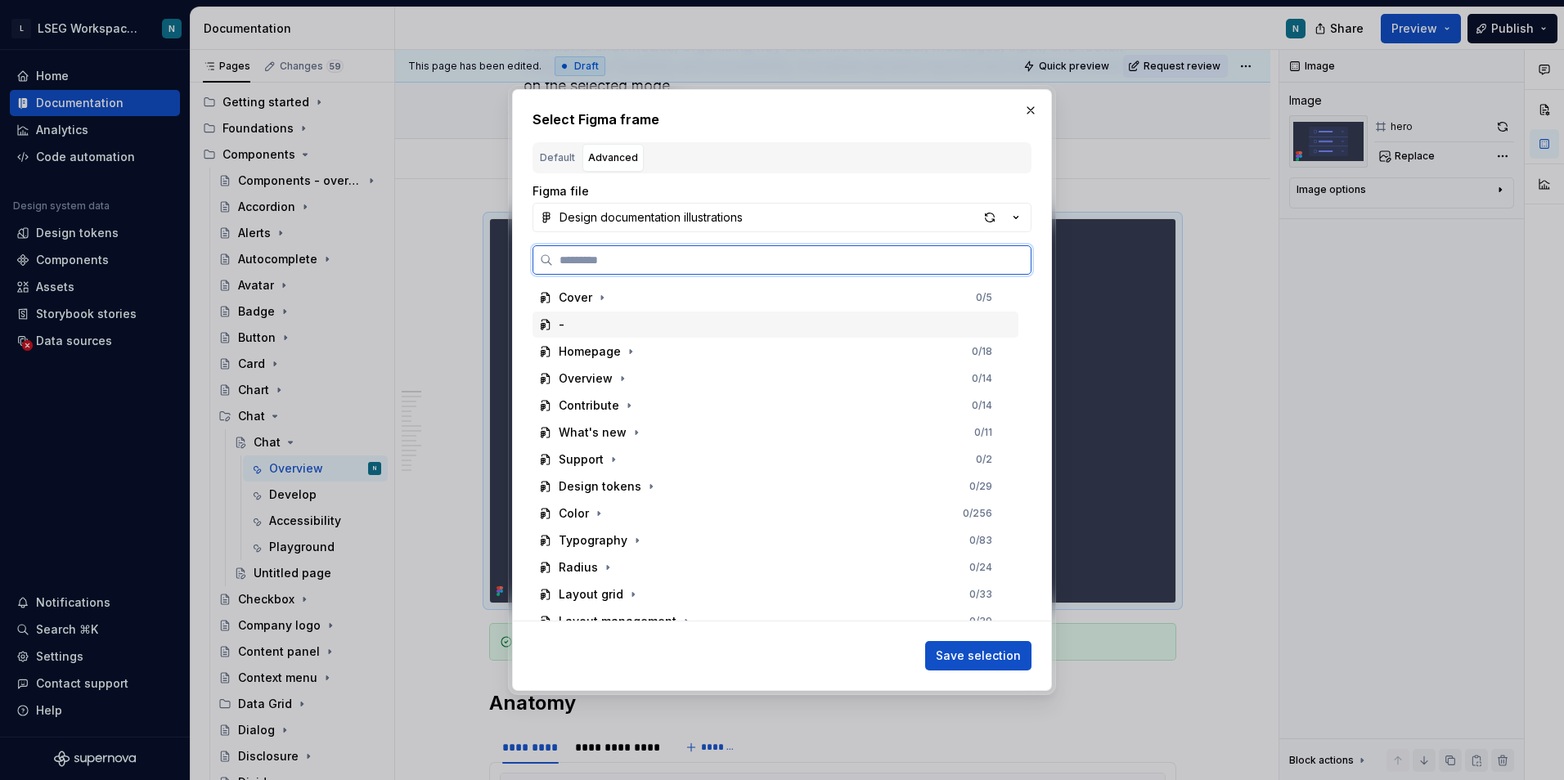
click at [566, 326] on div "-" at bounding box center [775, 325] width 486 height 26
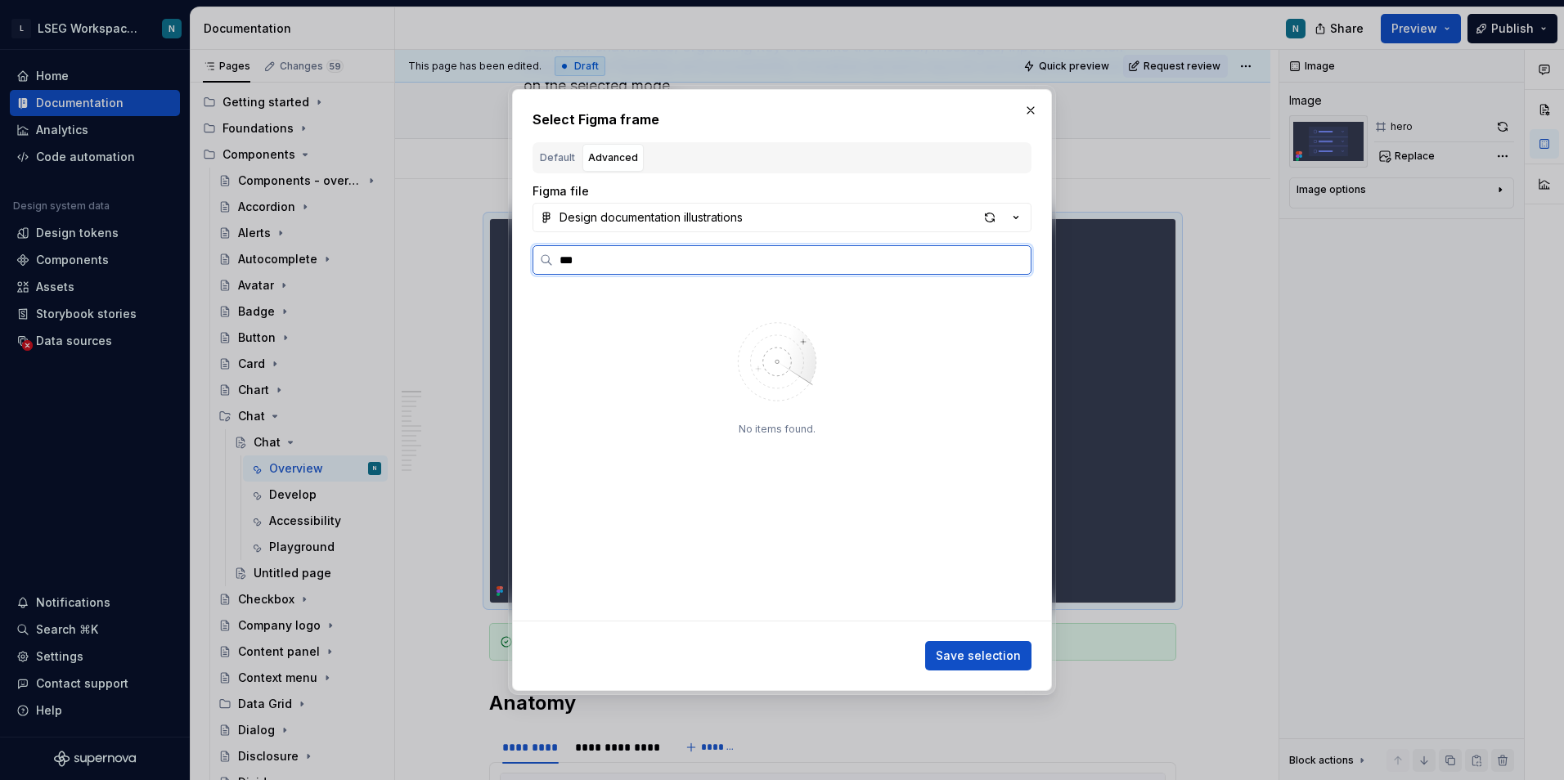
type input "****"
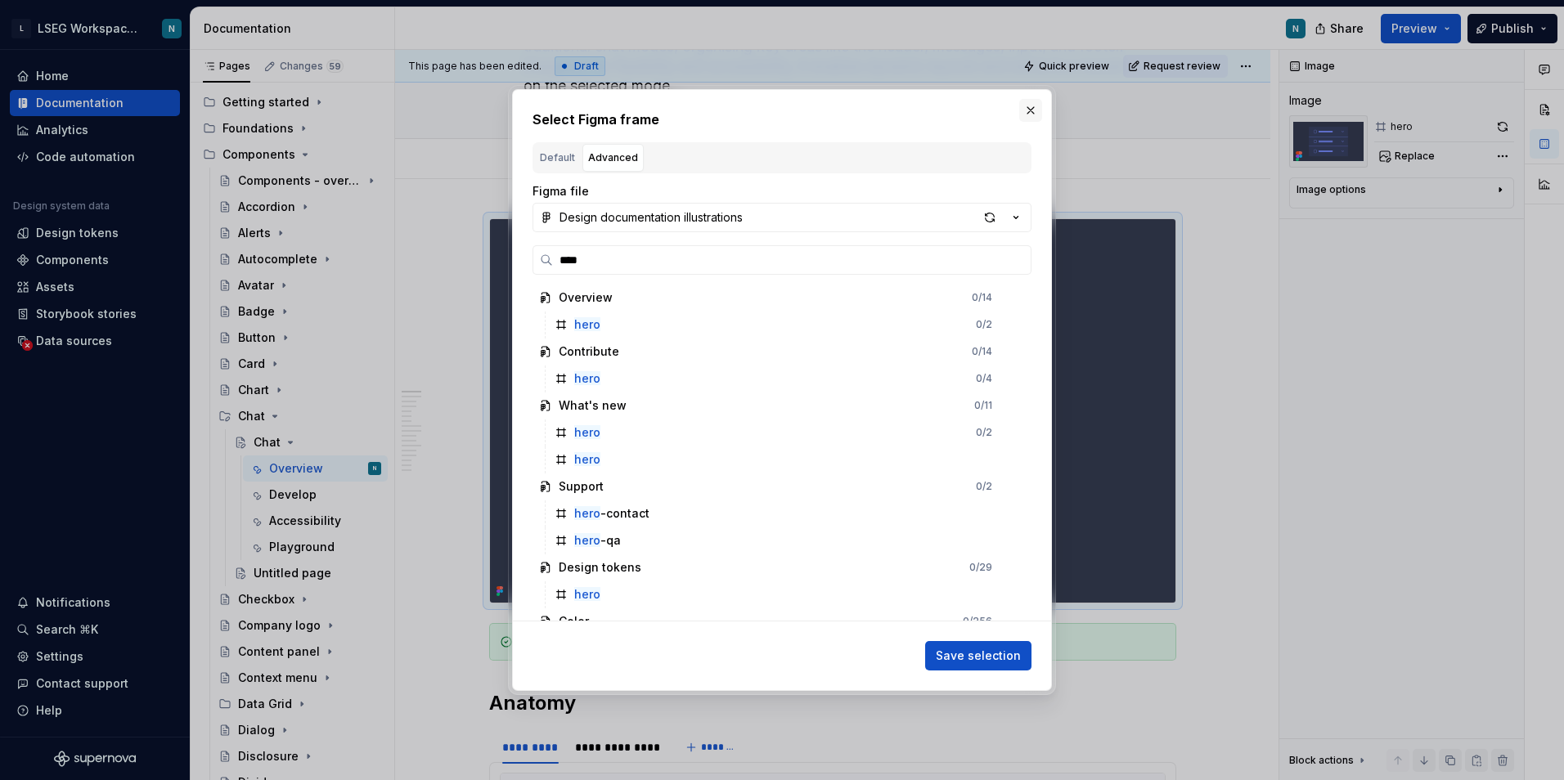
click at [1030, 114] on button "button" at bounding box center [1030, 110] width 23 height 23
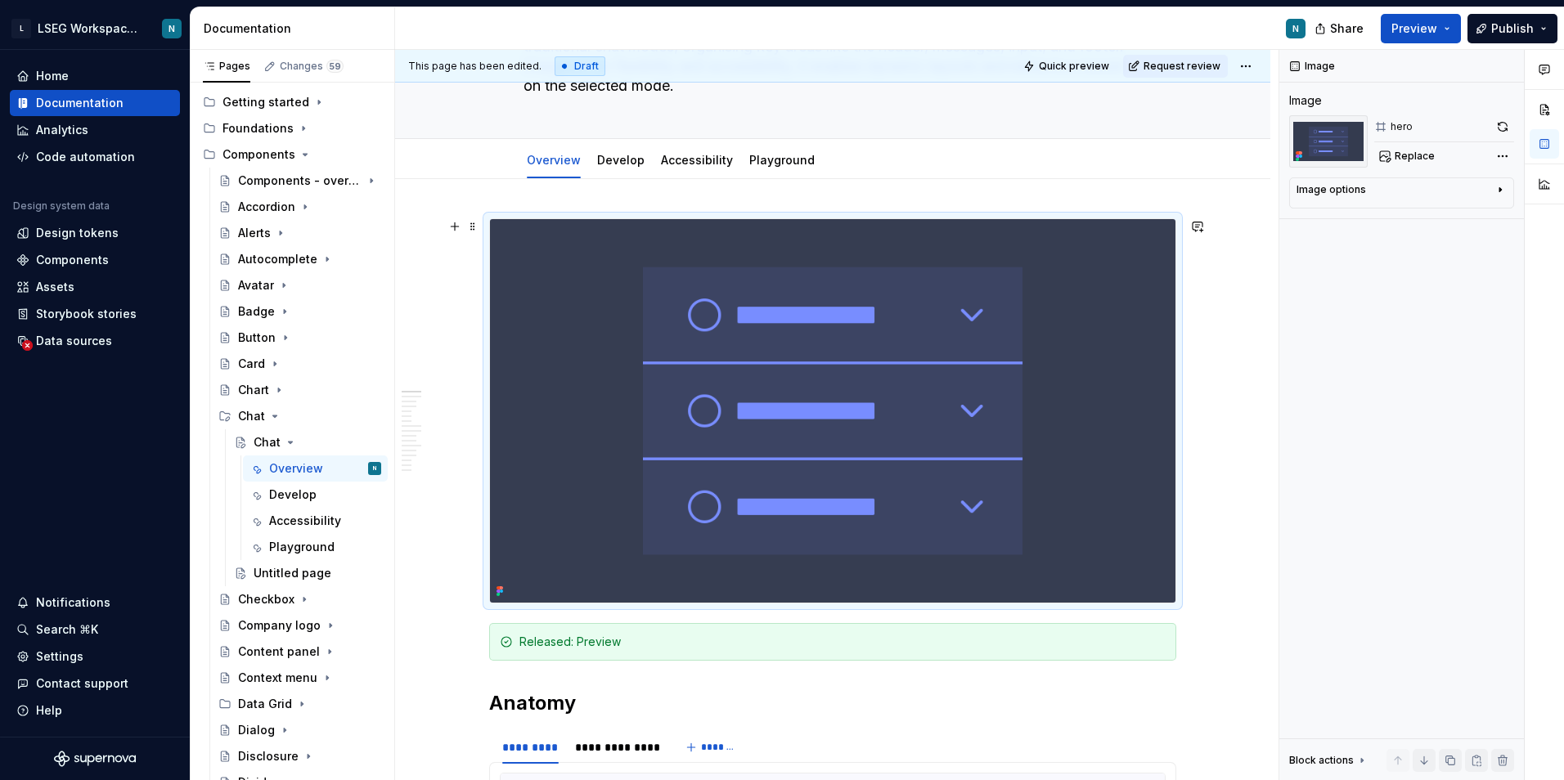
click at [809, 456] on img at bounding box center [832, 411] width 685 height 384
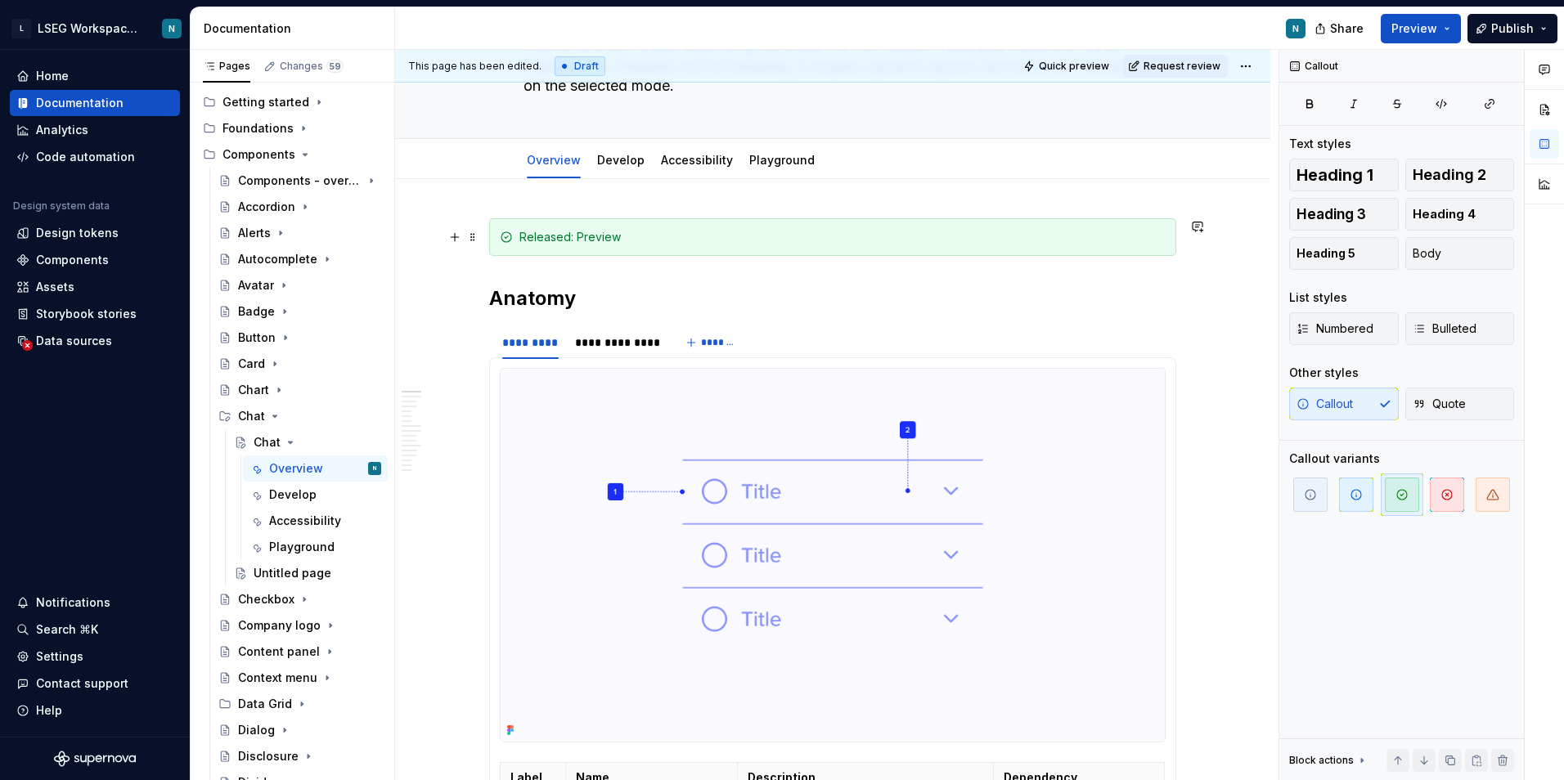
click at [750, 240] on div "Released: Preview" at bounding box center [842, 237] width 646 height 16
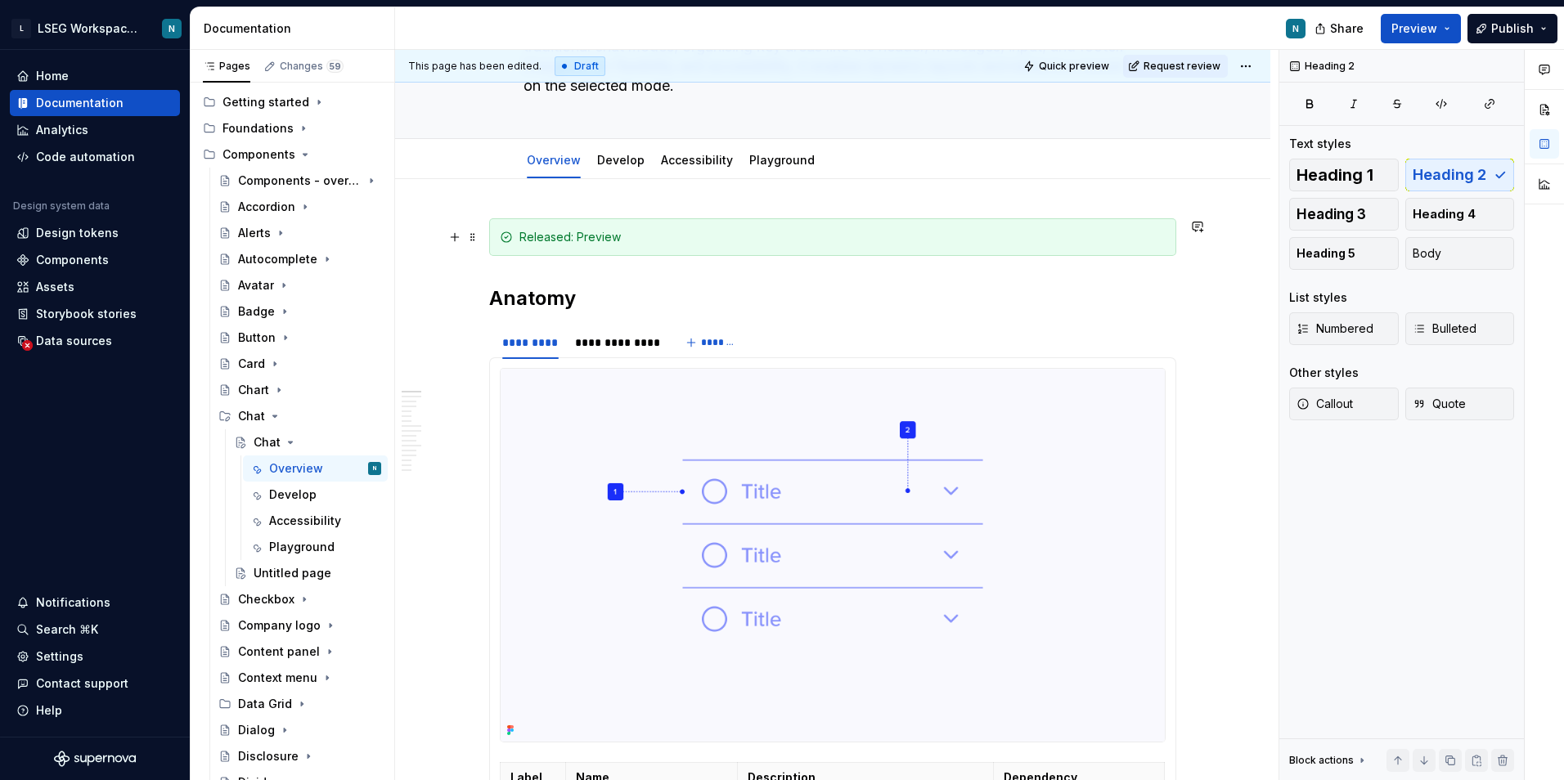
click at [761, 234] on div "Released: Preview" at bounding box center [842, 237] width 646 height 16
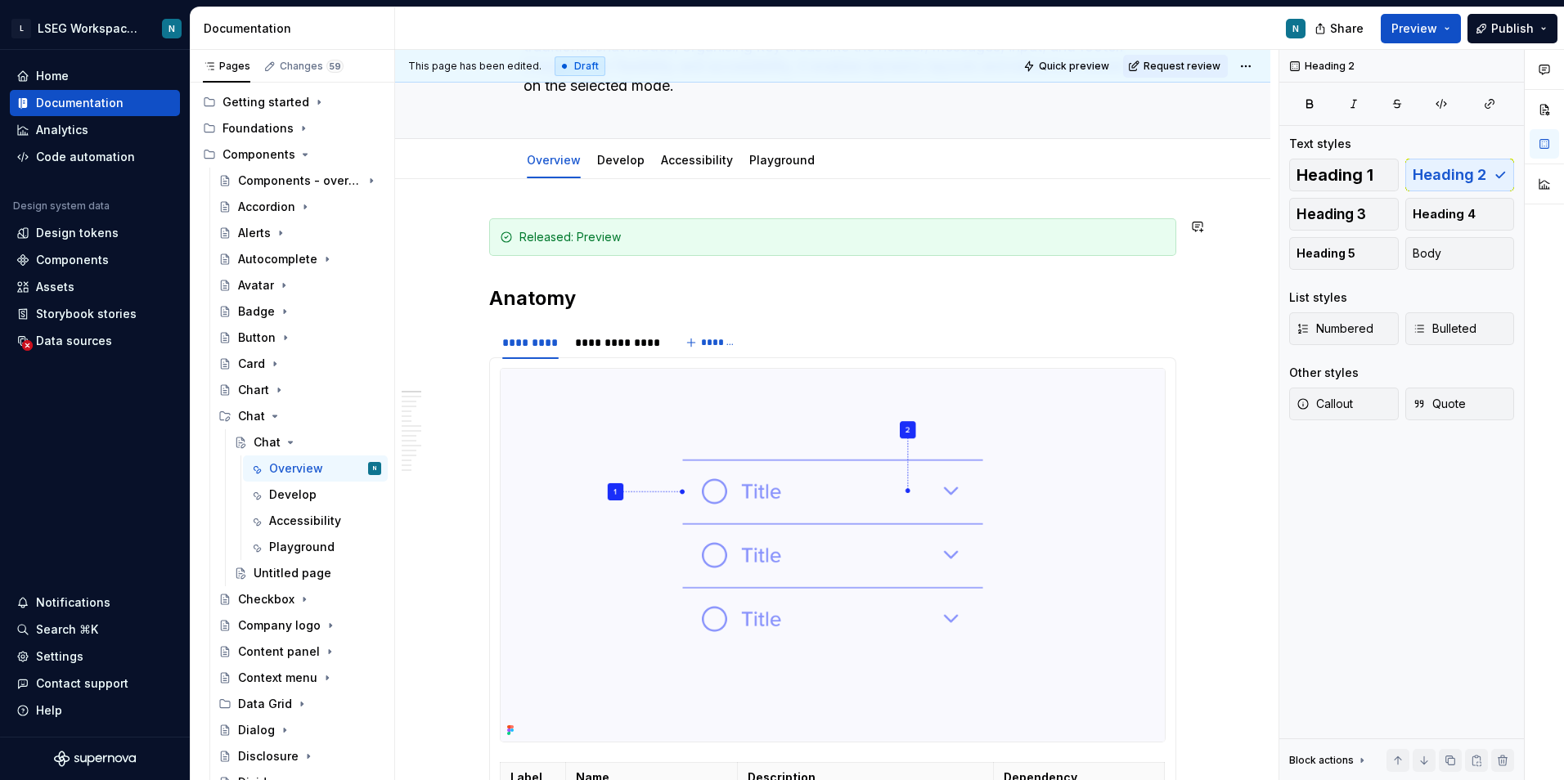
click at [953, 243] on div "Released: Preview" at bounding box center [842, 237] width 646 height 16
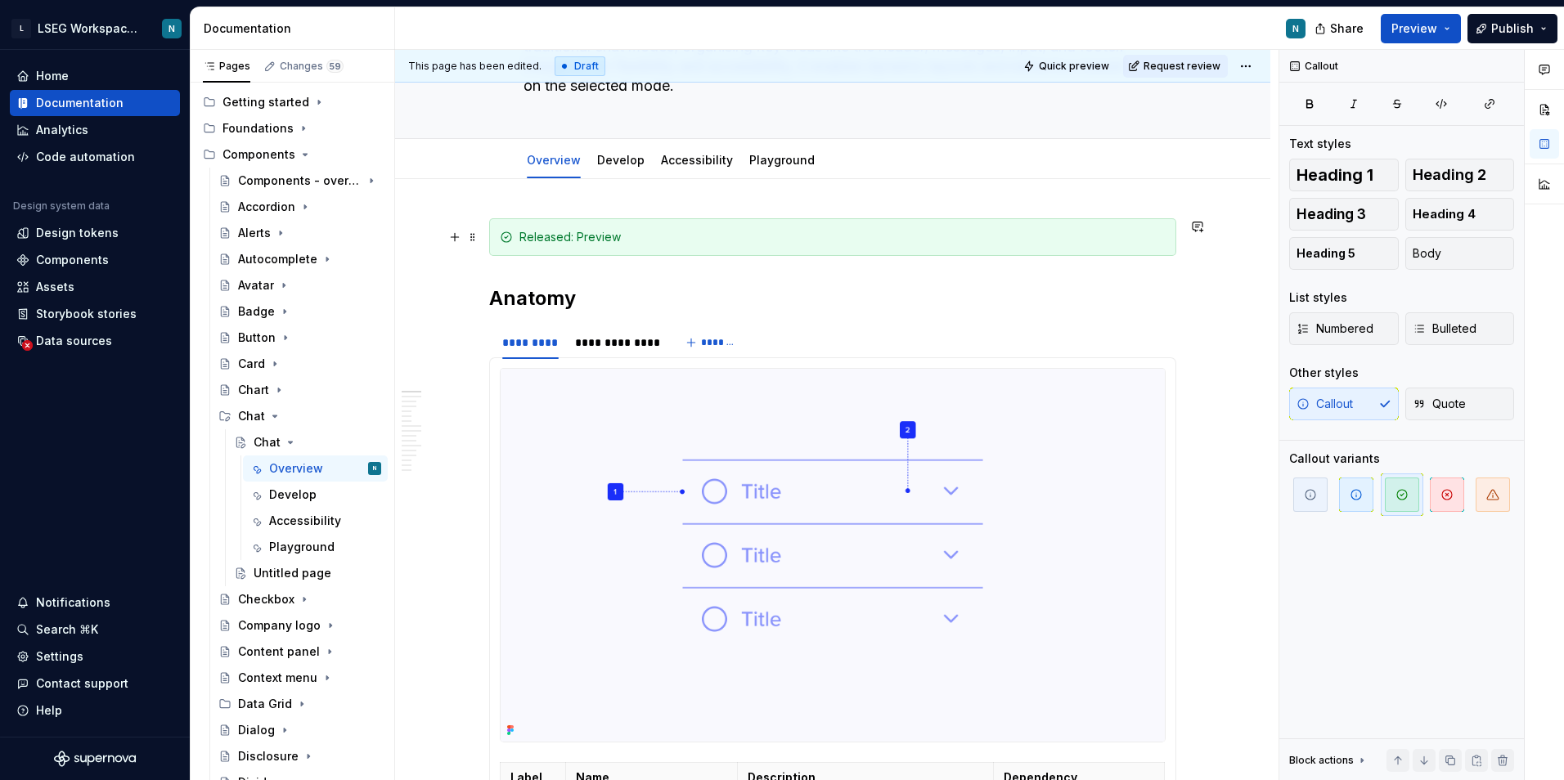
click at [536, 242] on div "Released: Preview" at bounding box center [842, 237] width 646 height 16
click at [675, 240] on div "Released: Preview" at bounding box center [842, 237] width 646 height 16
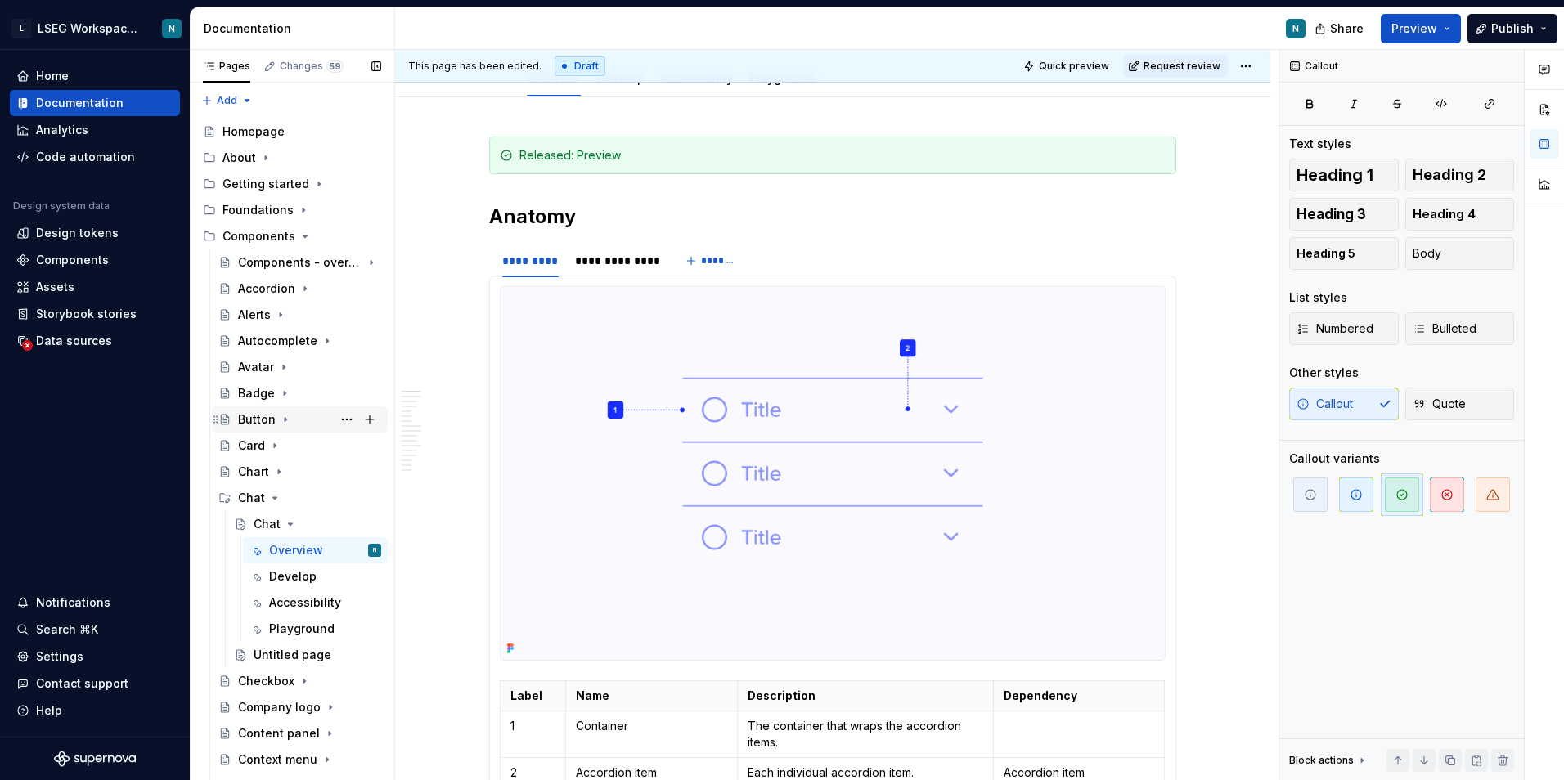
click at [285, 418] on icon "Page tree" at bounding box center [285, 419] width 13 height 13
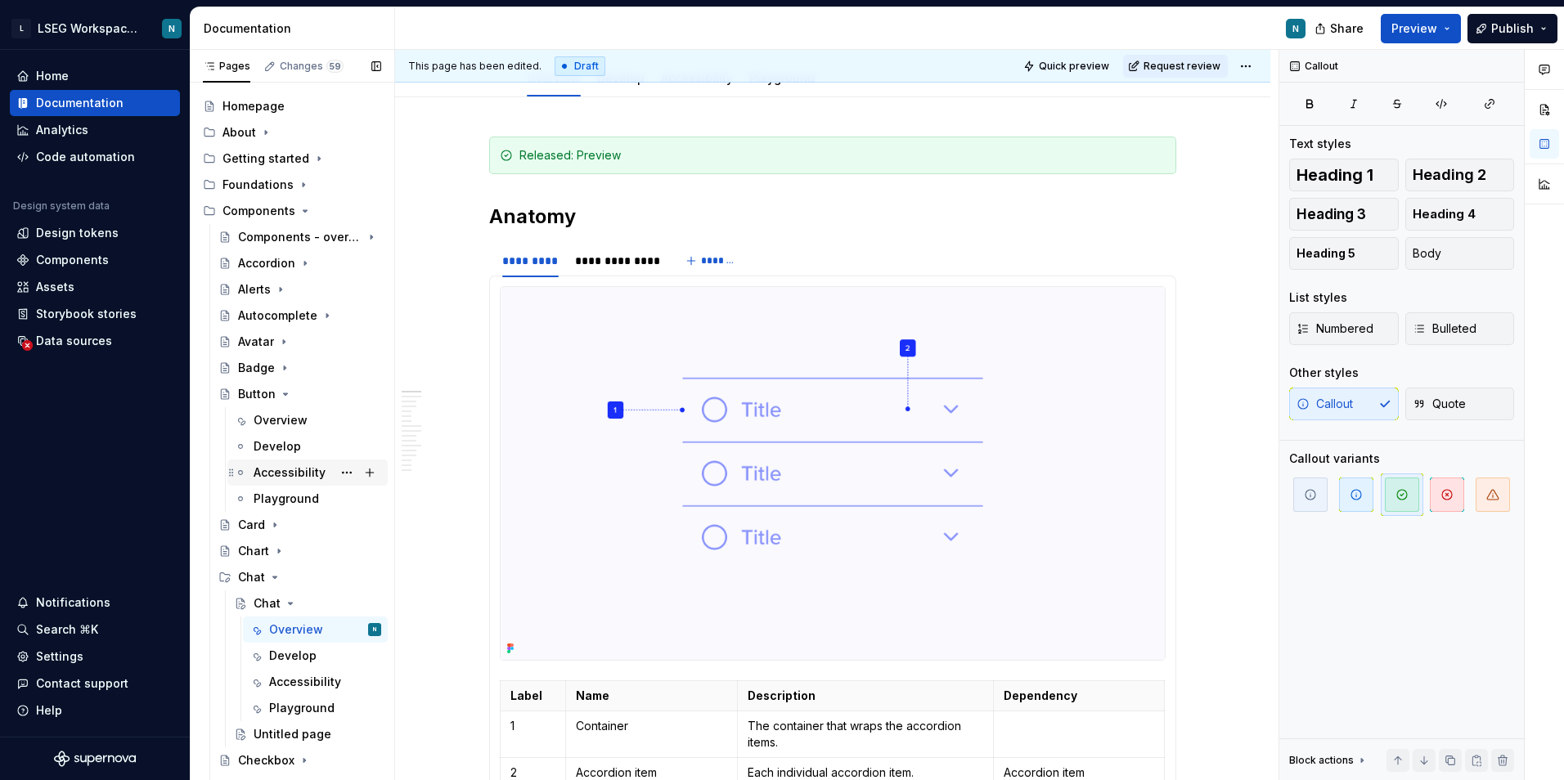
scroll to position [82, 0]
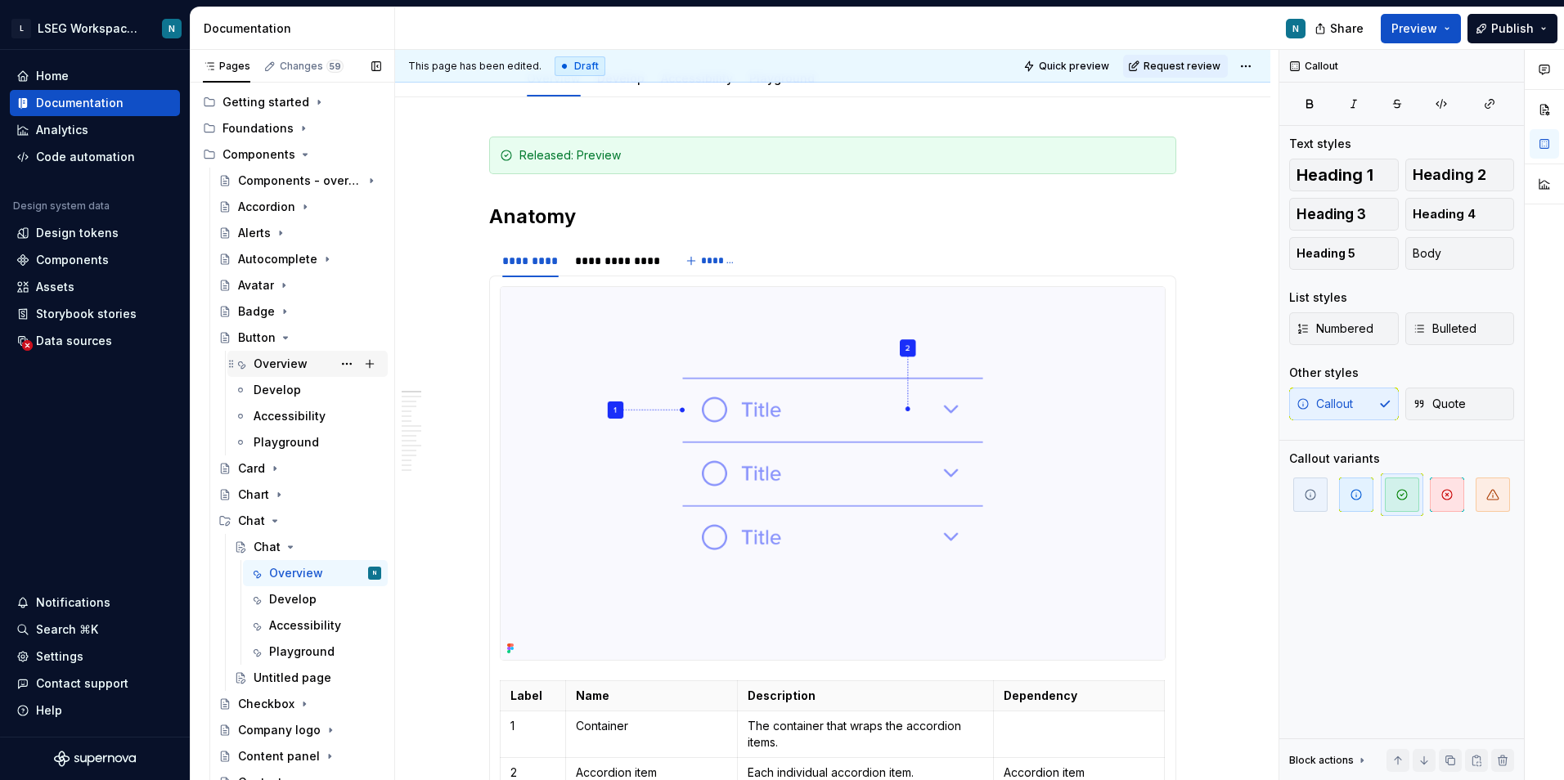
click at [288, 362] on div "Overview" at bounding box center [281, 364] width 54 height 16
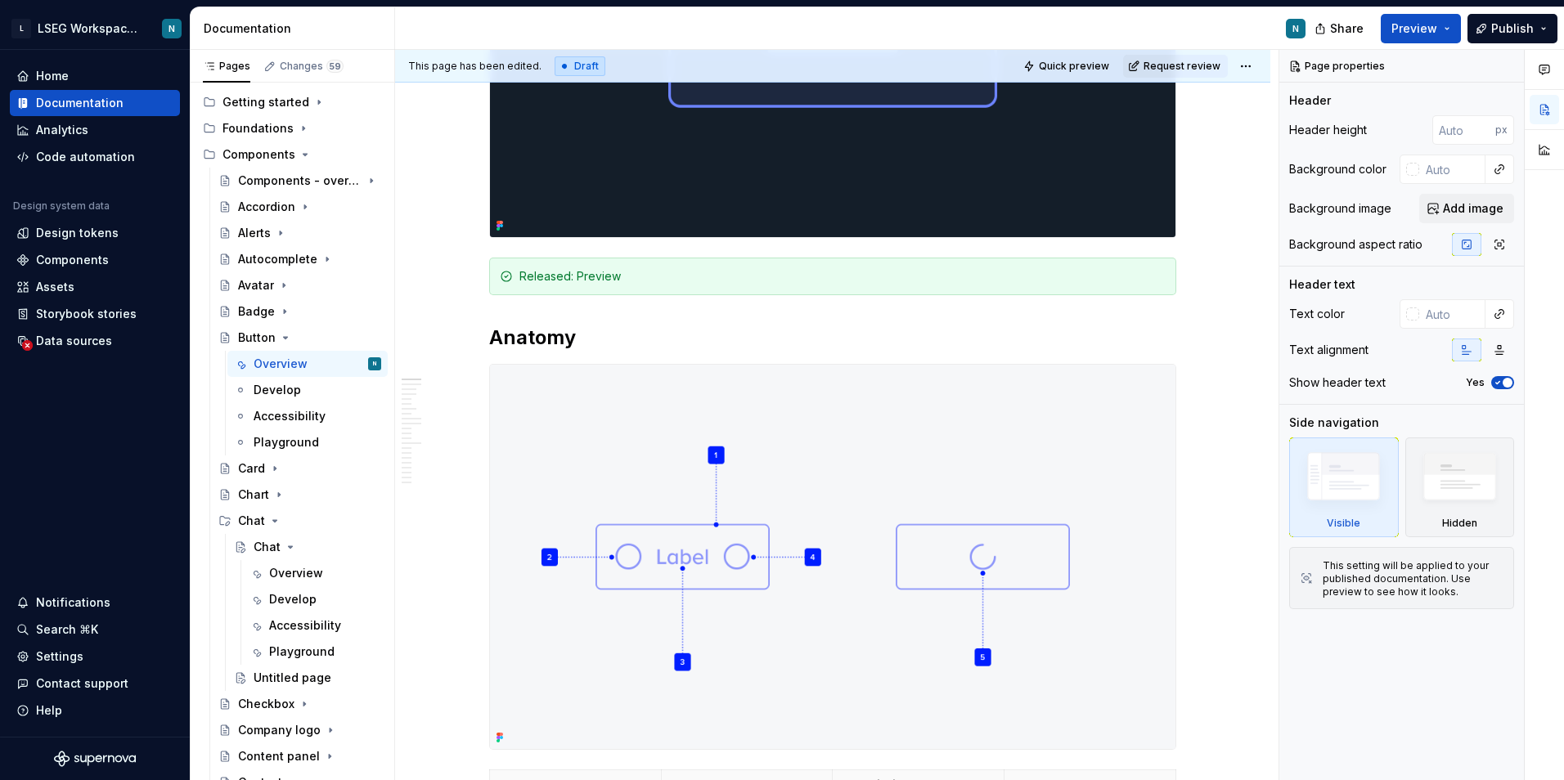
scroll to position [736, 0]
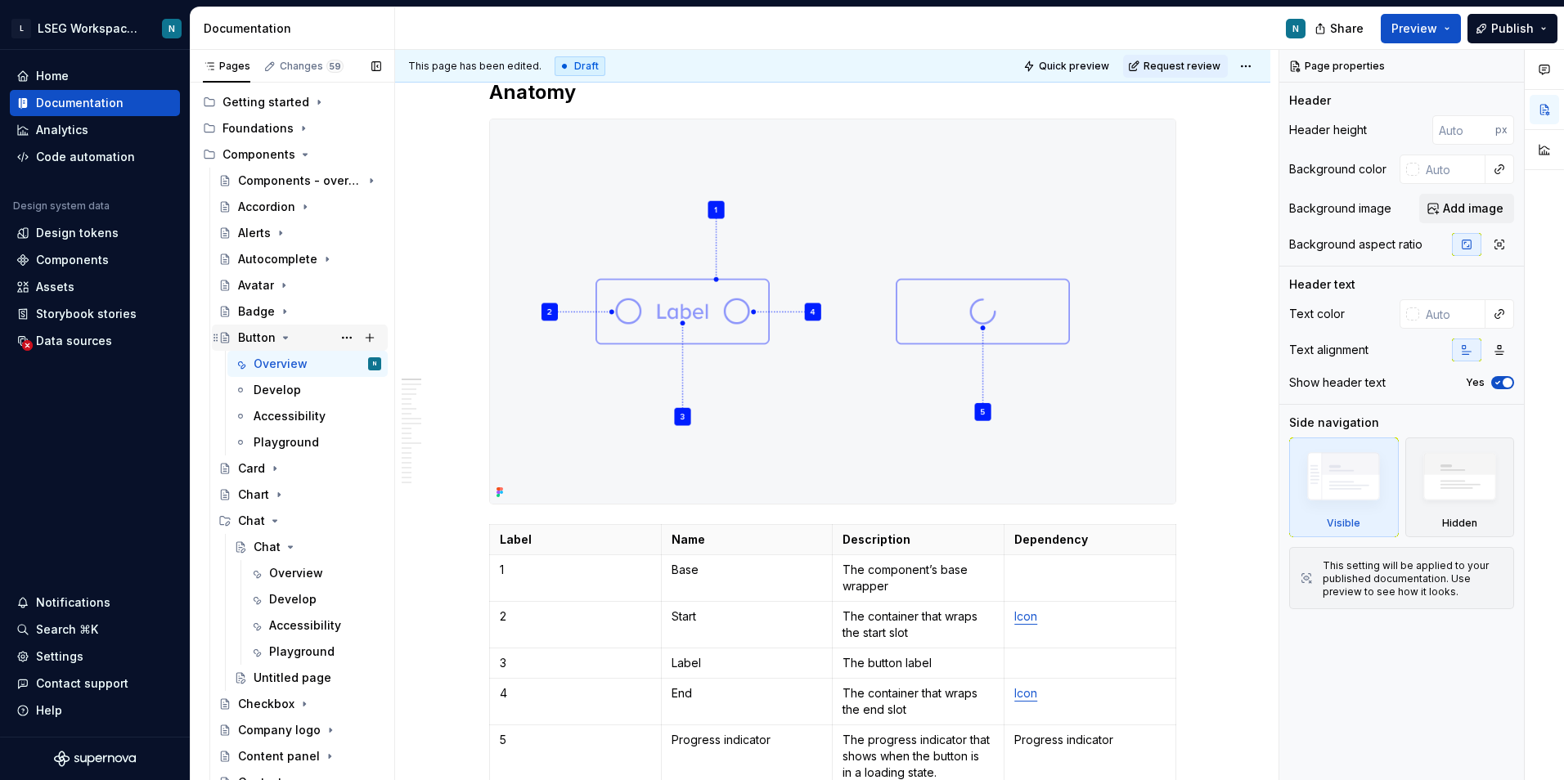
click at [284, 341] on icon "Page tree" at bounding box center [285, 337] width 13 height 13
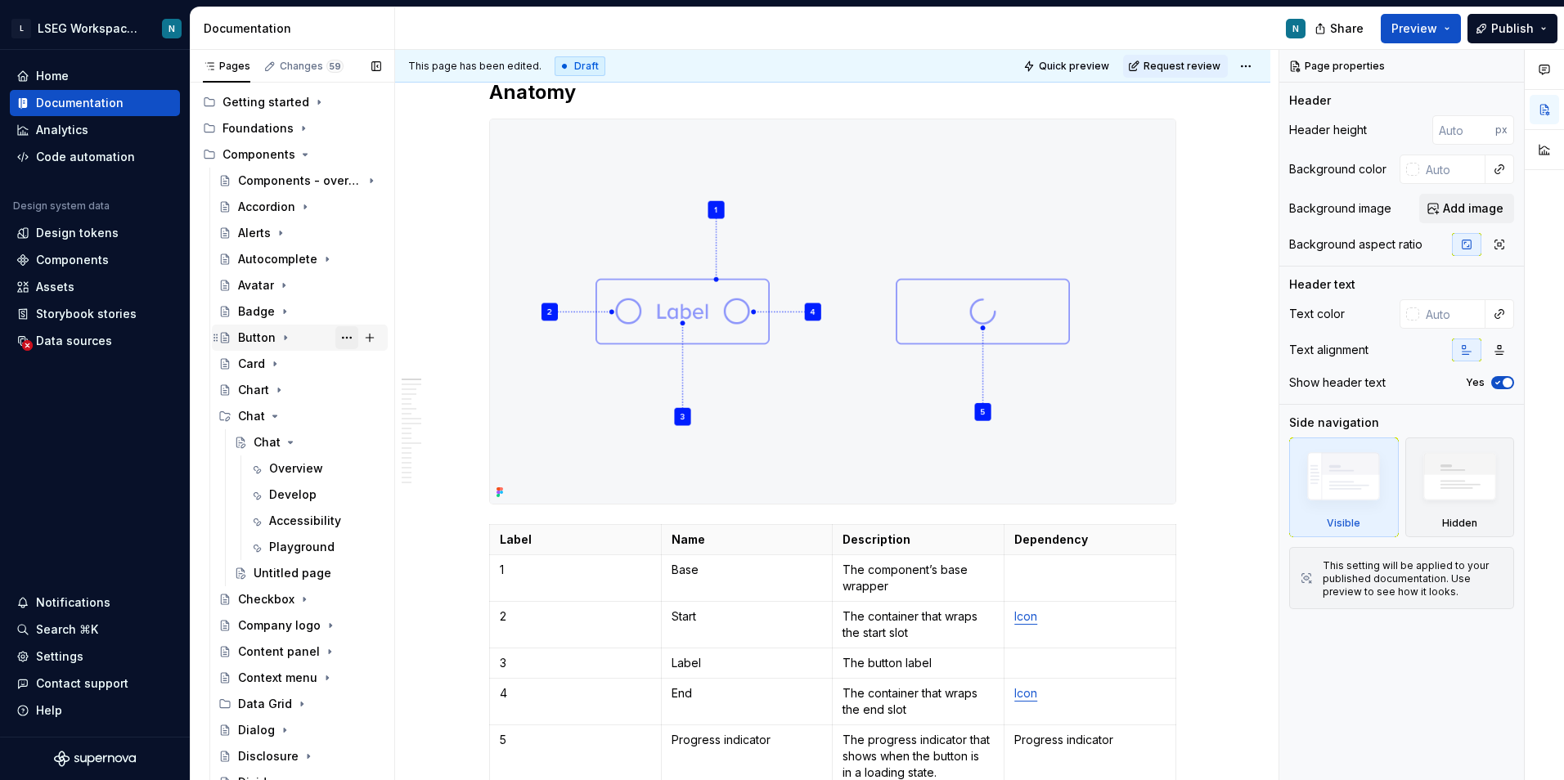
click at [341, 339] on button "Page tree" at bounding box center [346, 337] width 23 height 23
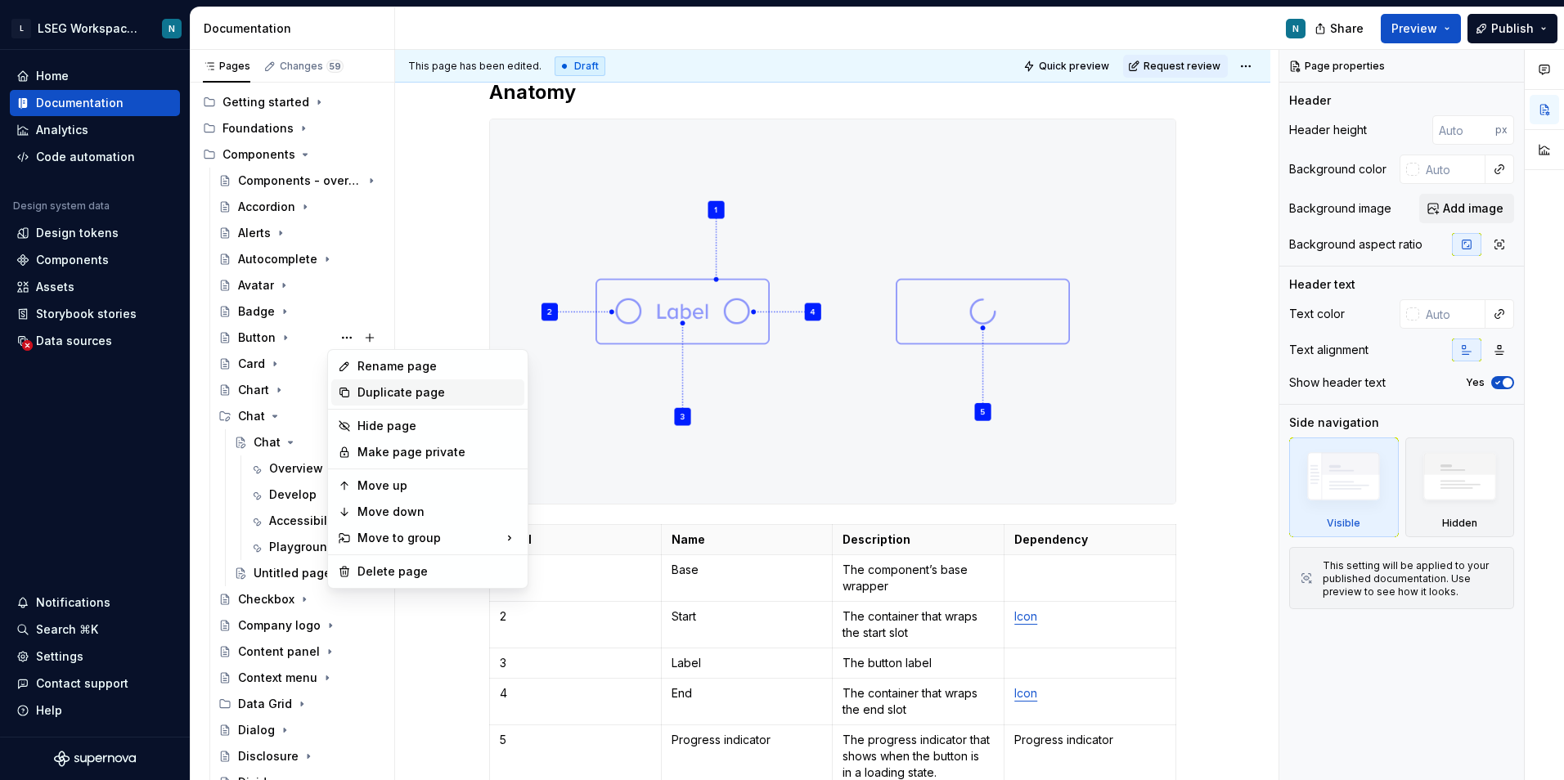
click at [370, 390] on div "Duplicate page" at bounding box center [437, 392] width 160 height 16
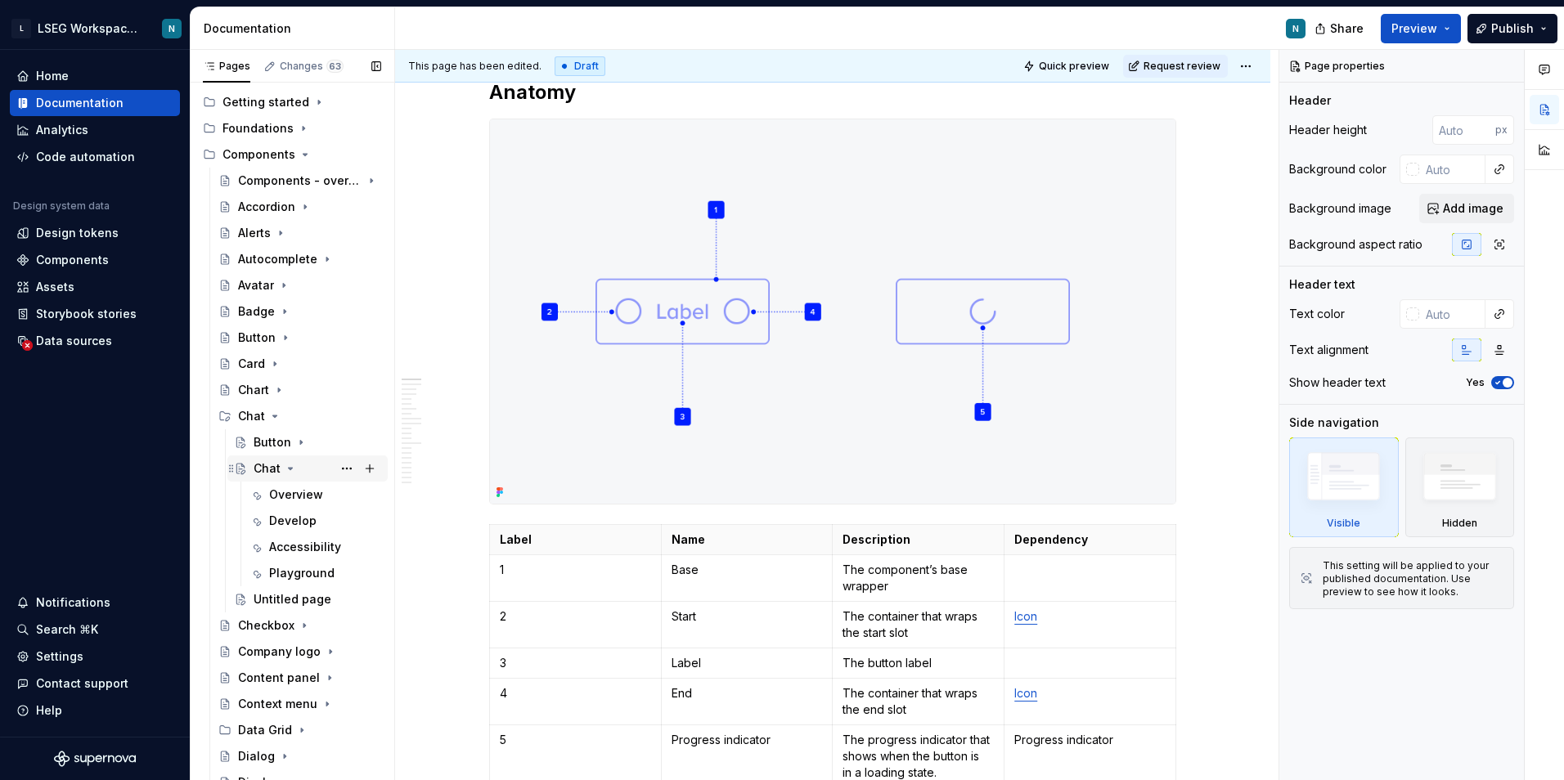
click at [290, 467] on icon "Page tree" at bounding box center [290, 468] width 13 height 13
click at [335, 468] on button "Page tree" at bounding box center [346, 468] width 23 height 23
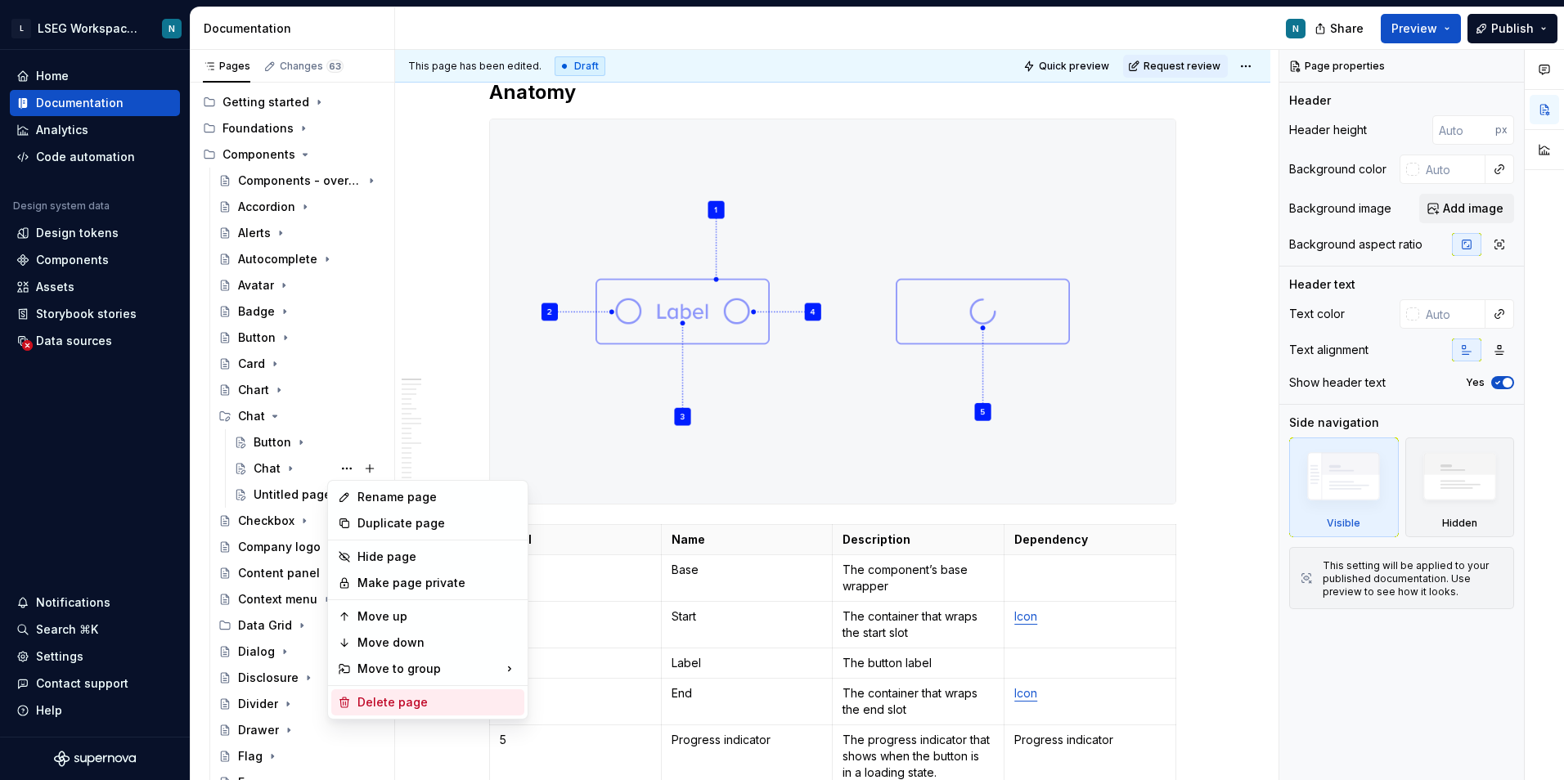
click at [388, 695] on div "Delete page" at bounding box center [437, 702] width 160 height 16
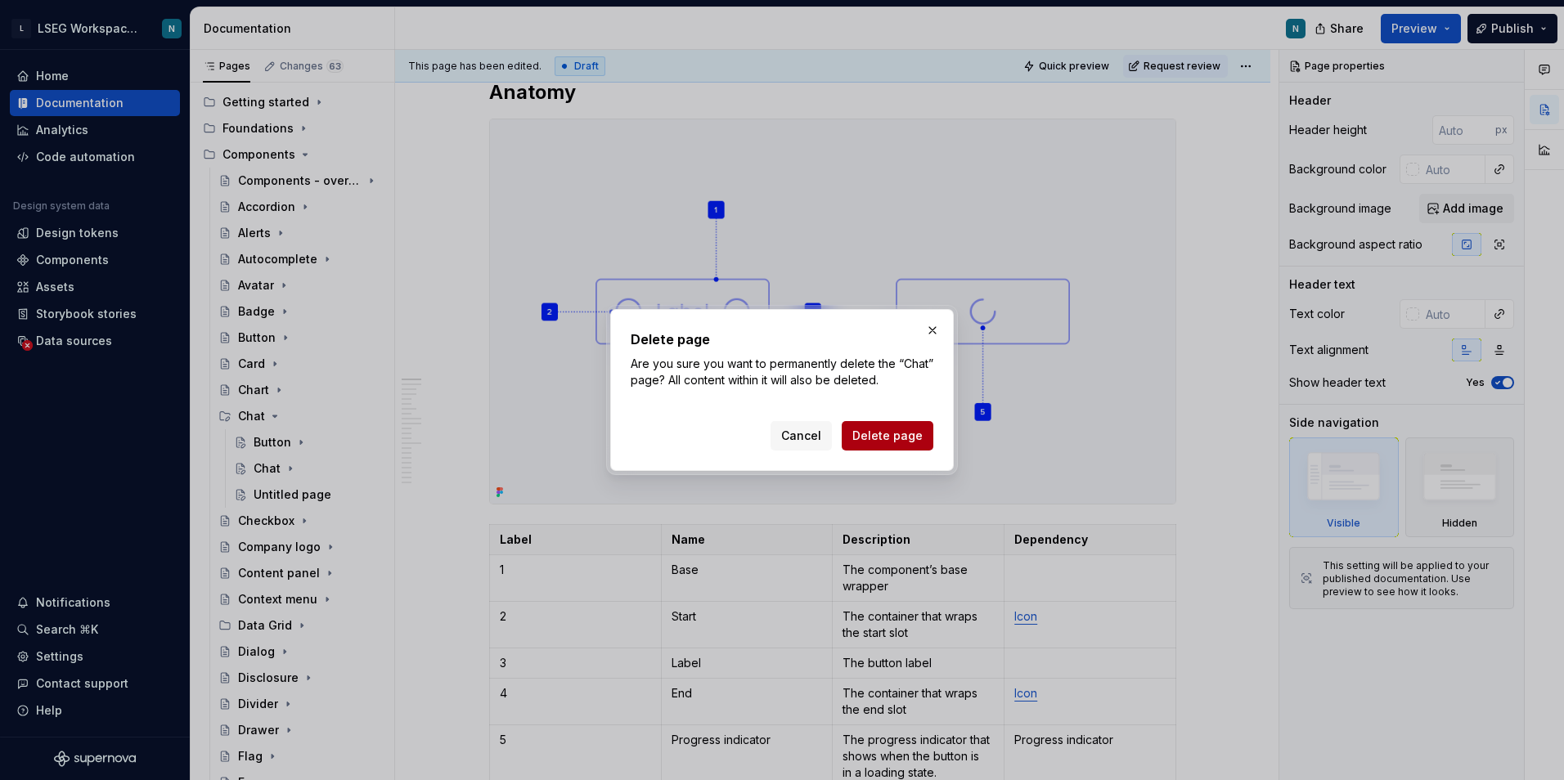
click at [889, 436] on span "Delete page" at bounding box center [887, 436] width 70 height 16
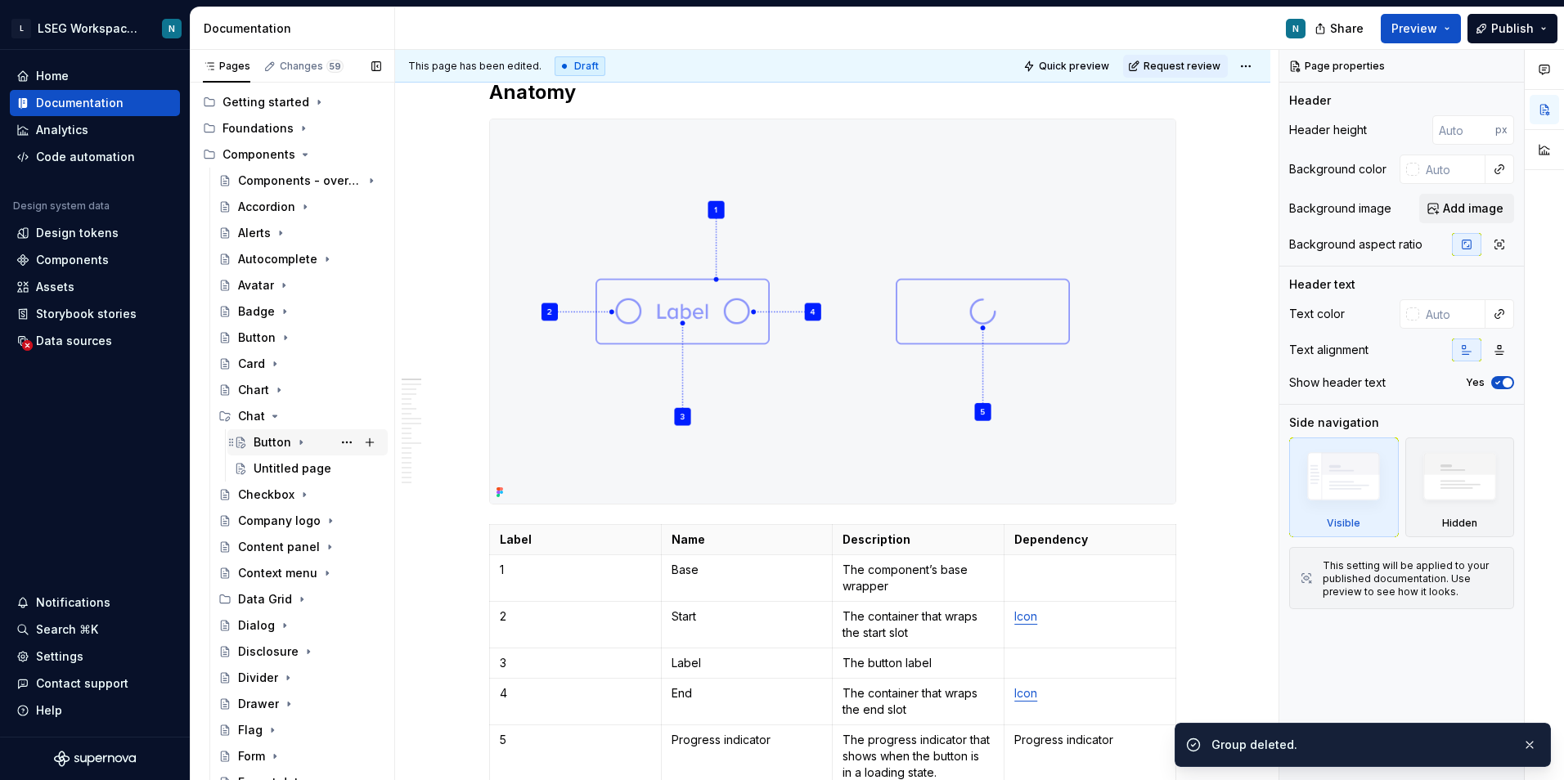
click at [273, 440] on div "Button" at bounding box center [273, 442] width 38 height 16
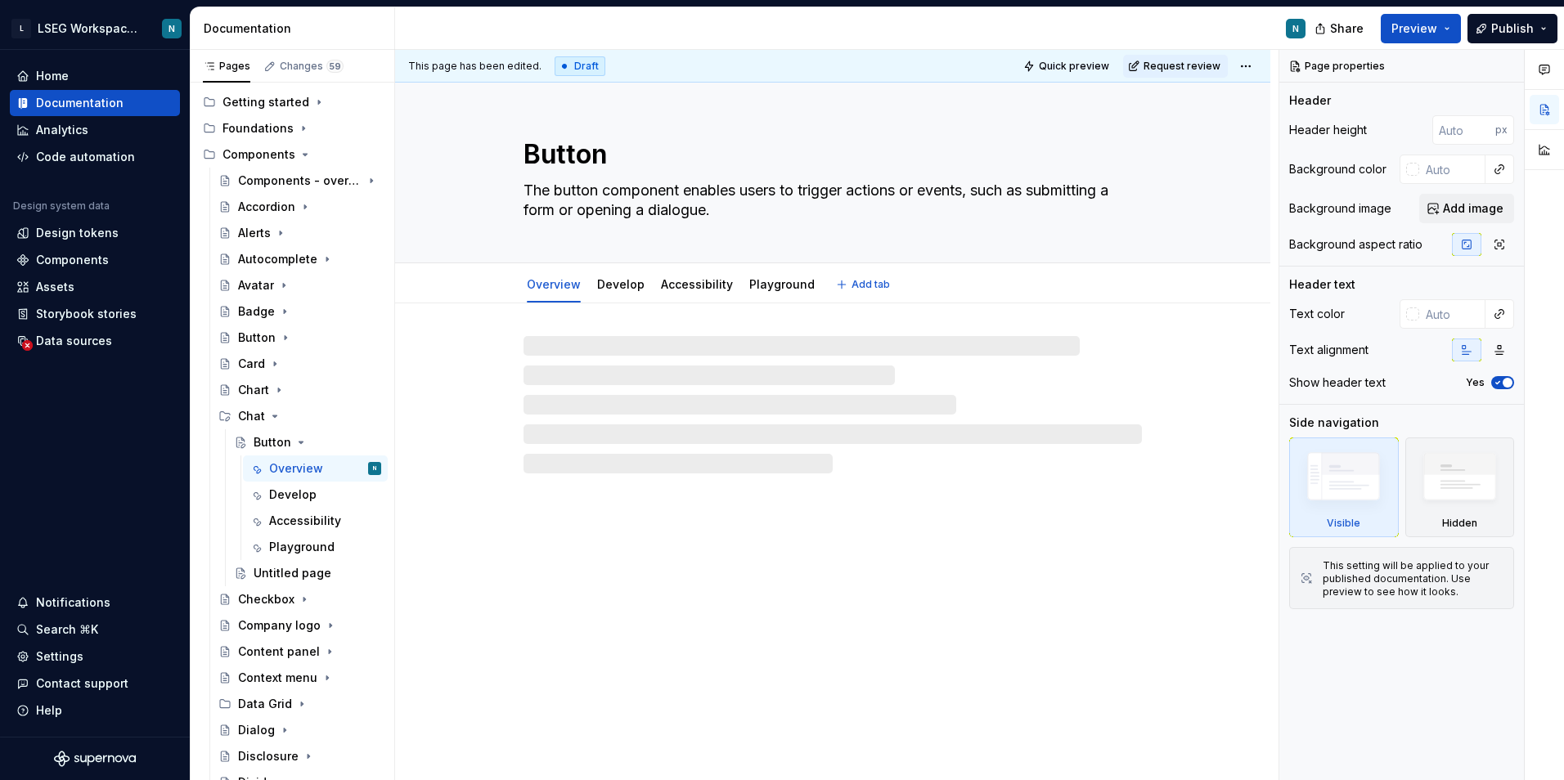
click at [628, 202] on textarea "The button component enables users to trigger actions or events, such as submit…" at bounding box center [829, 200] width 618 height 46
click at [758, 204] on textarea "The button component enables users to trigger actions or events, such as submit…" at bounding box center [829, 200] width 618 height 46
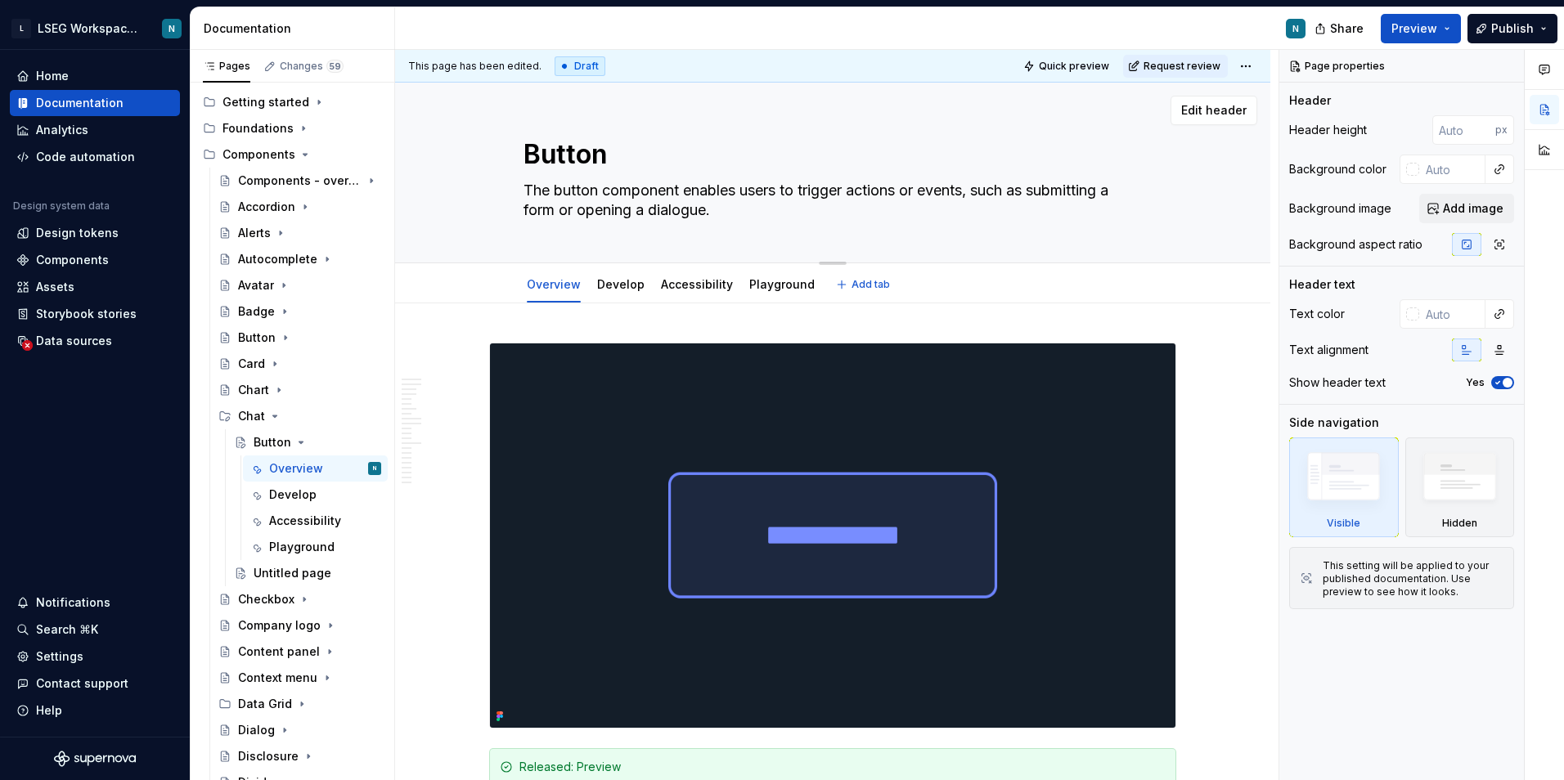
click at [738, 212] on textarea "The button component enables users to trigger actions or events, such as submit…" at bounding box center [829, 200] width 618 height 46
paste textarea "chat component is used for conversational interfaces. It supports both AI and t…"
type textarea "*"
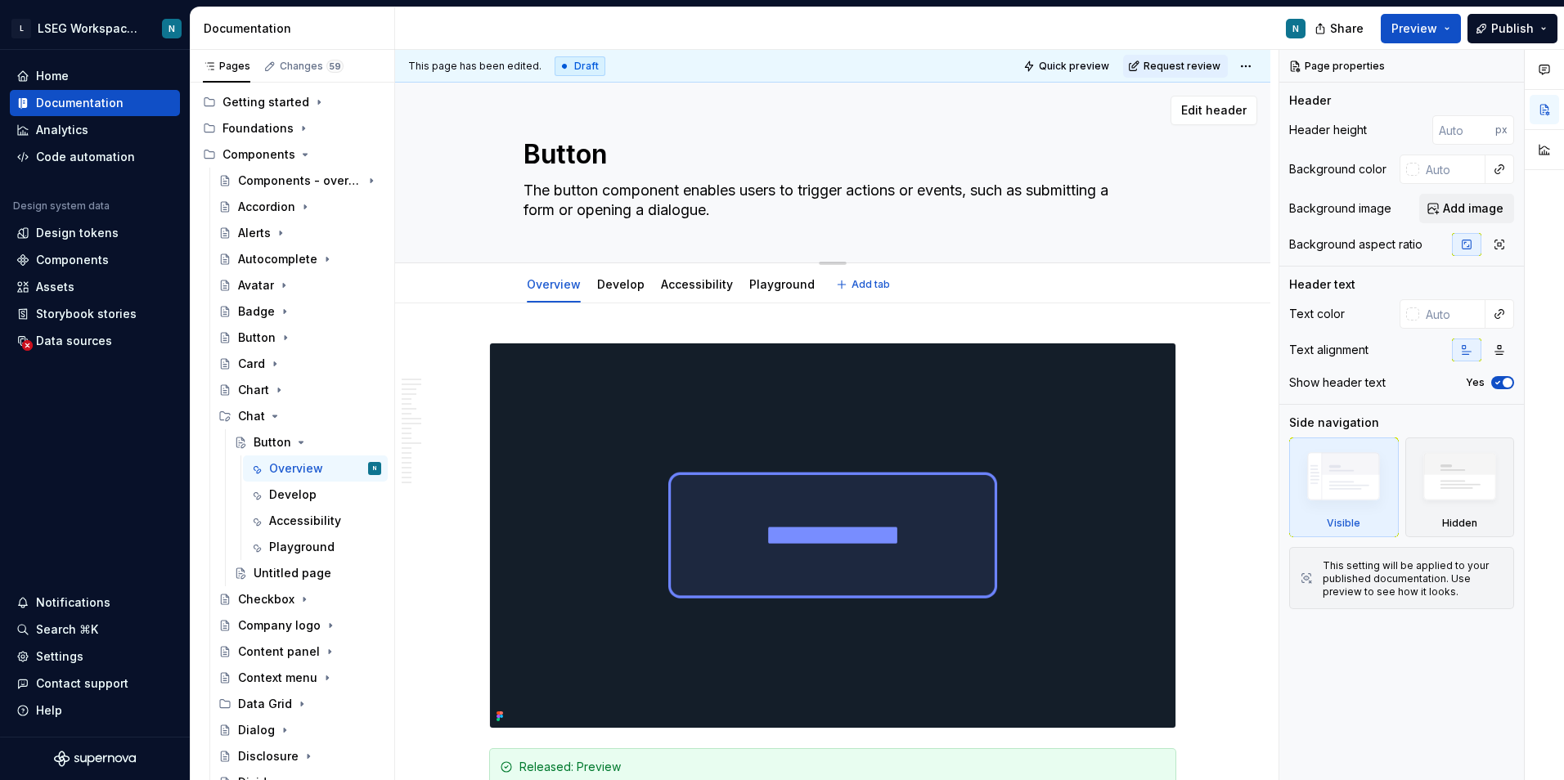
type textarea "The chat component is used for conversational interfaces. It supports both AI a…"
type textarea "*"
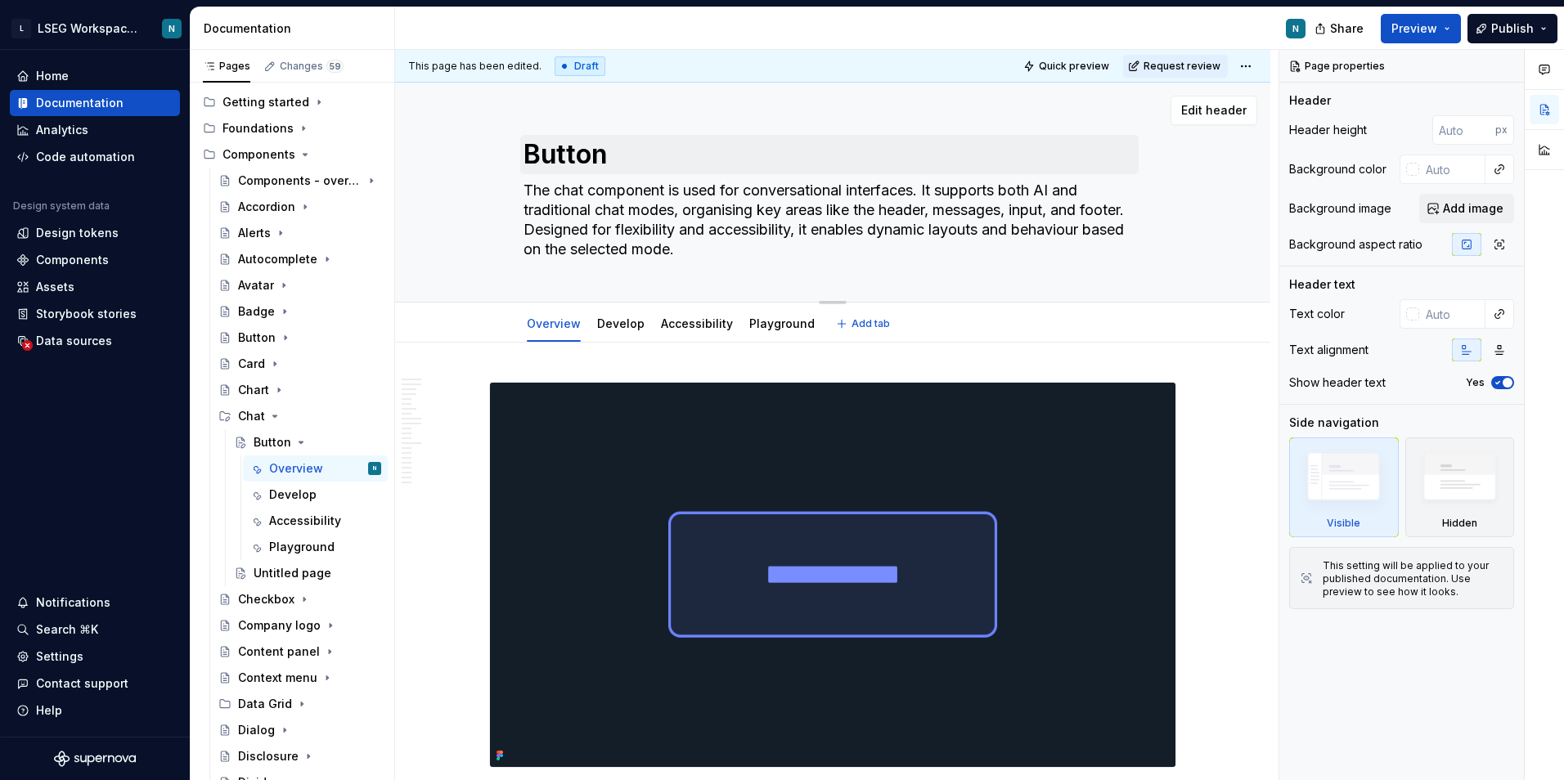
type textarea "The chat component is used for conversational interfaces. It supports both AI a…"
click at [656, 157] on textarea "Button" at bounding box center [829, 154] width 618 height 39
type textarea "*"
type textarea "C"
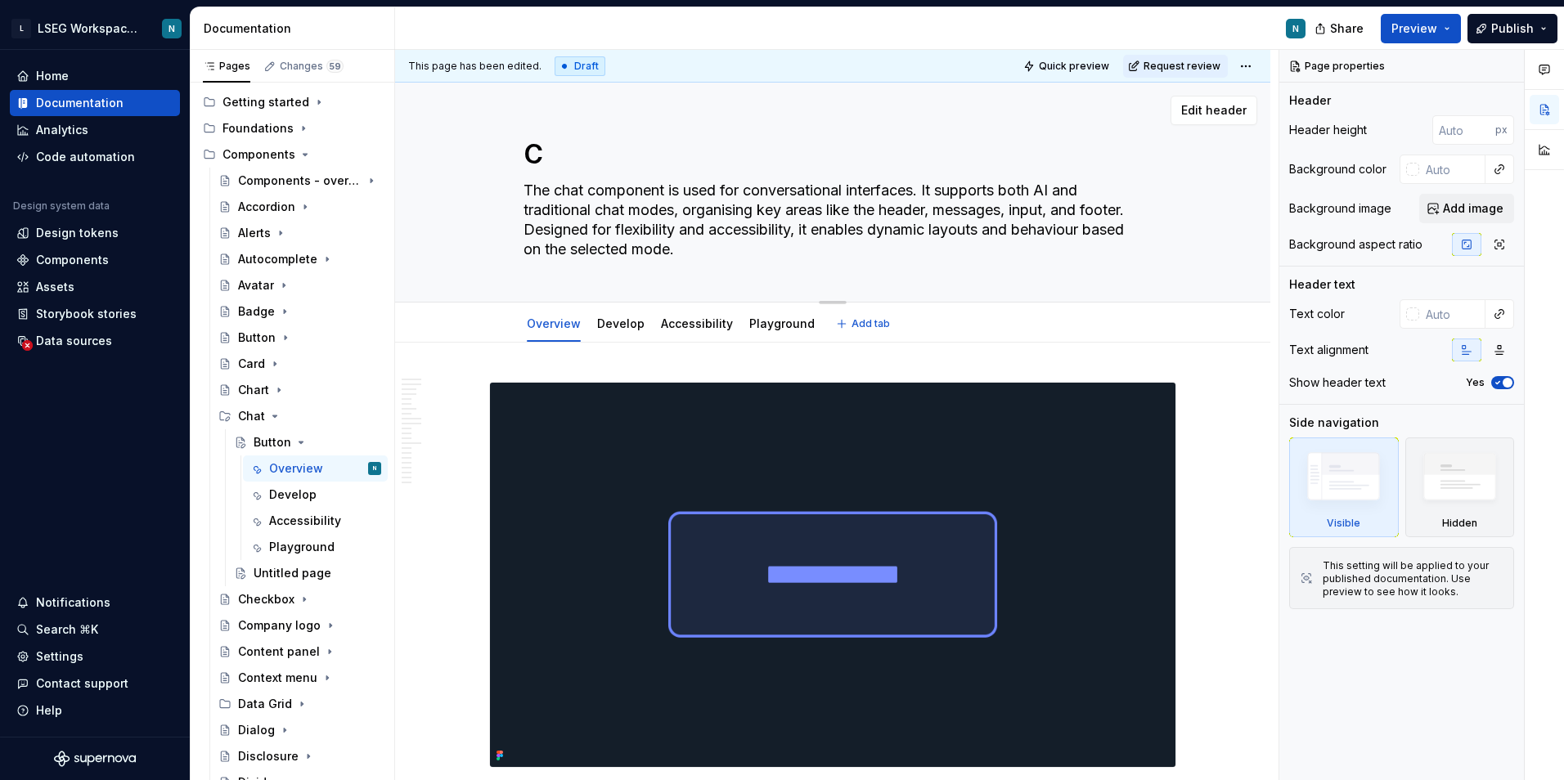
type textarea "*"
type textarea "Ch"
type textarea "*"
type textarea "Cha"
type textarea "*"
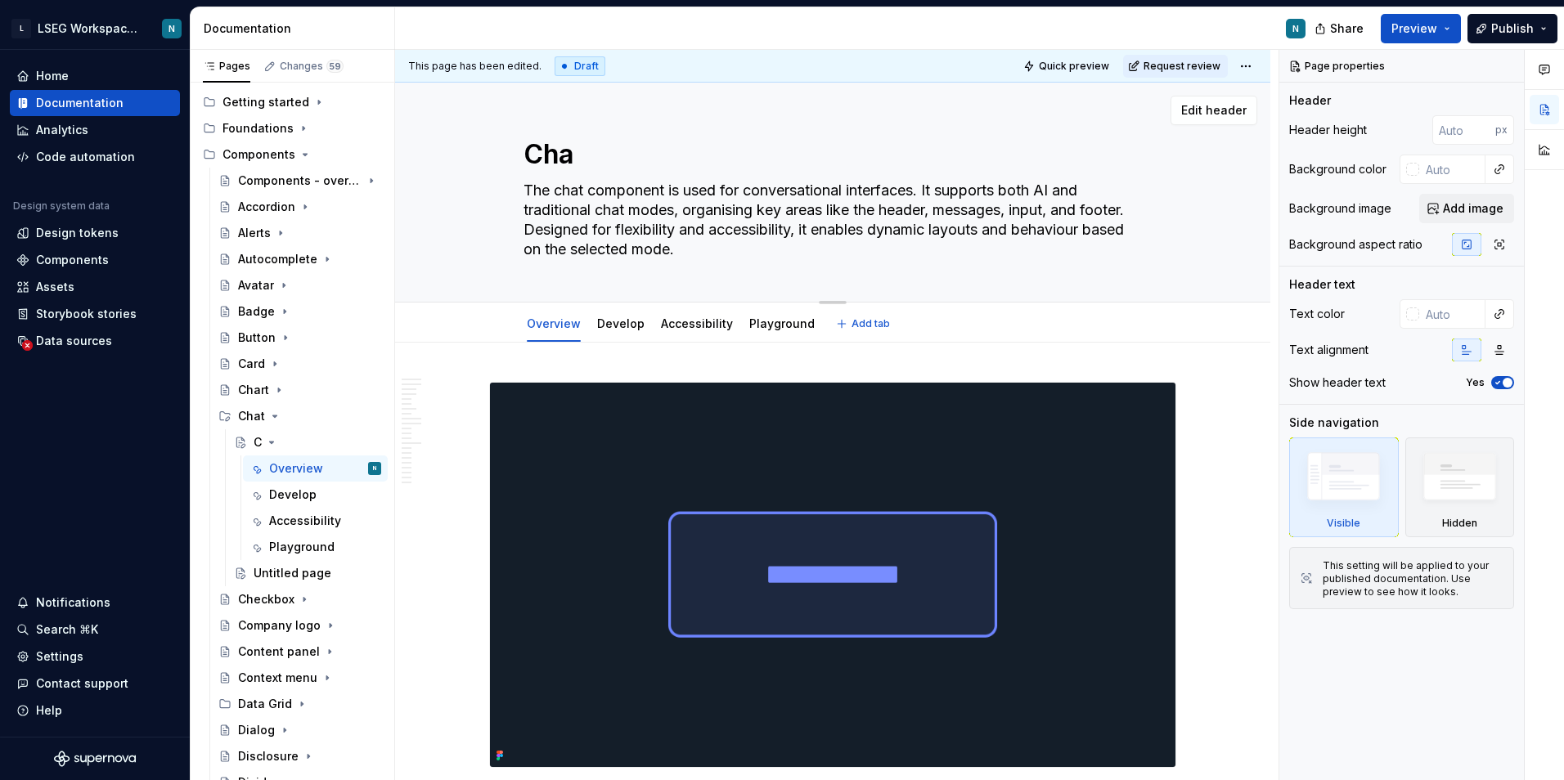
type textarea "Chat"
type textarea "*"
type textarea "Chat"
click at [482, 203] on div "Chat The chat component is used for conversational interfaces. It supports both…" at bounding box center [832, 192] width 744 height 219
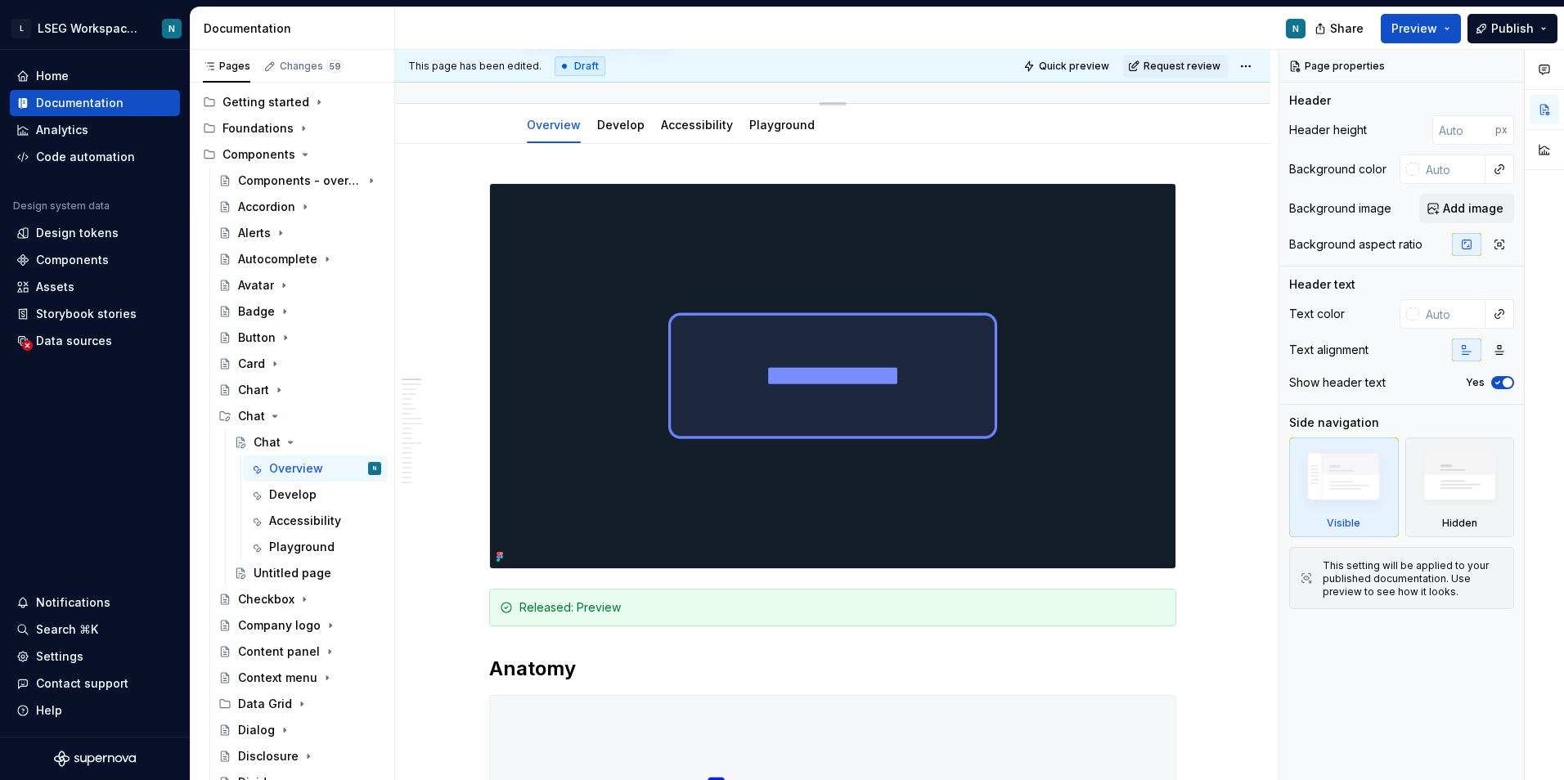
scroll to position [327, 0]
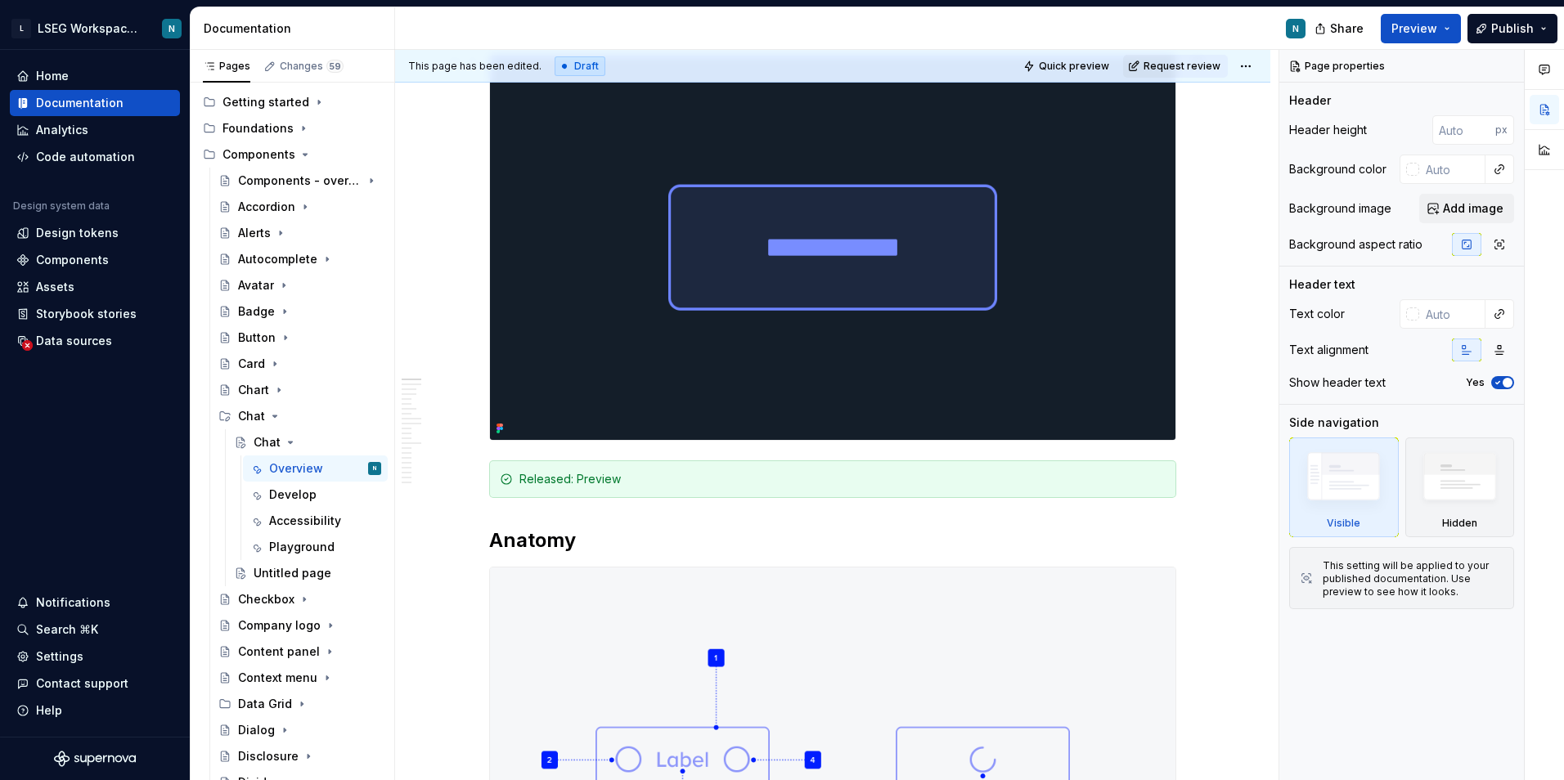
click at [644, 312] on img at bounding box center [832, 248] width 685 height 384
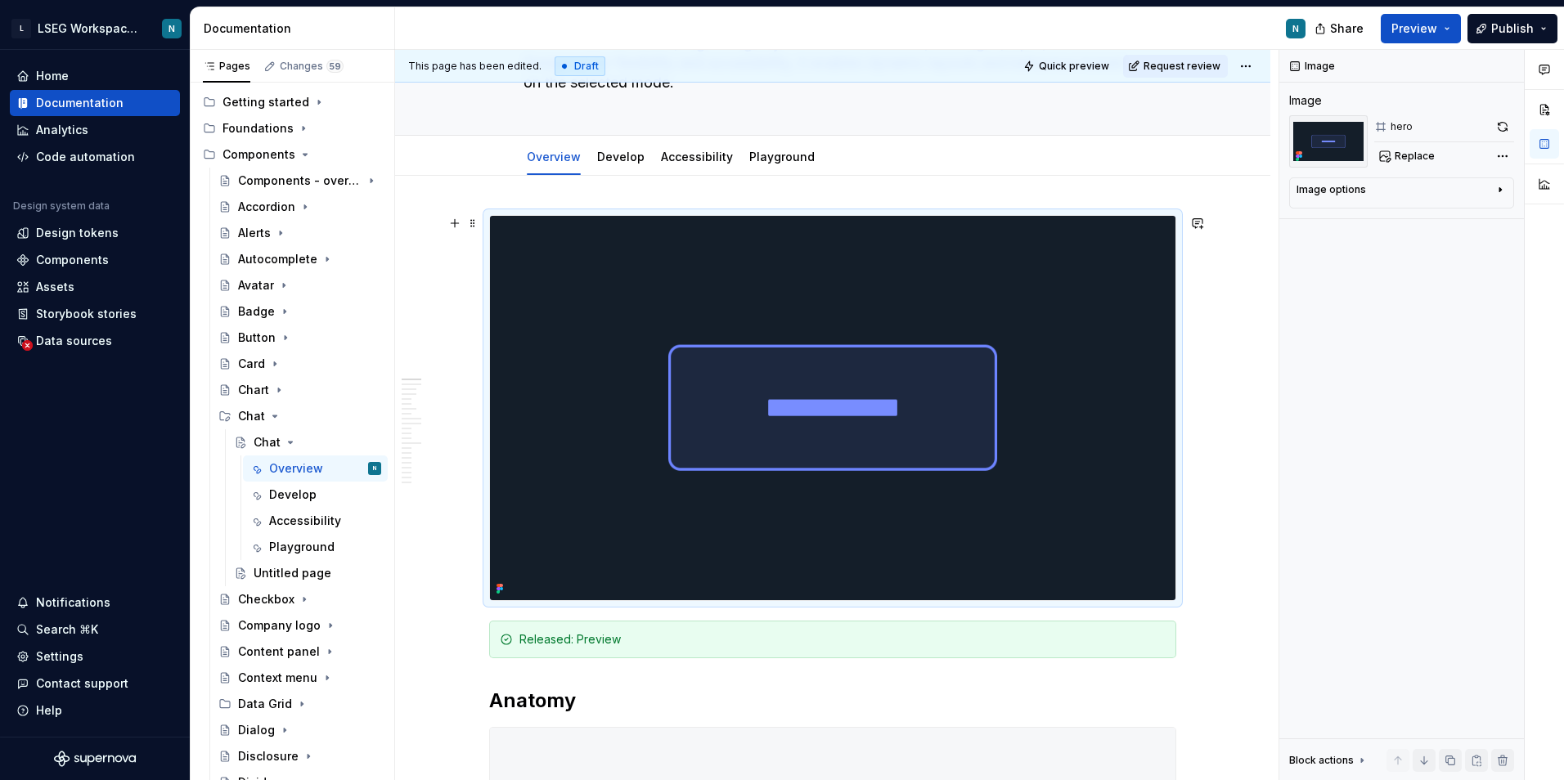
scroll to position [164, 0]
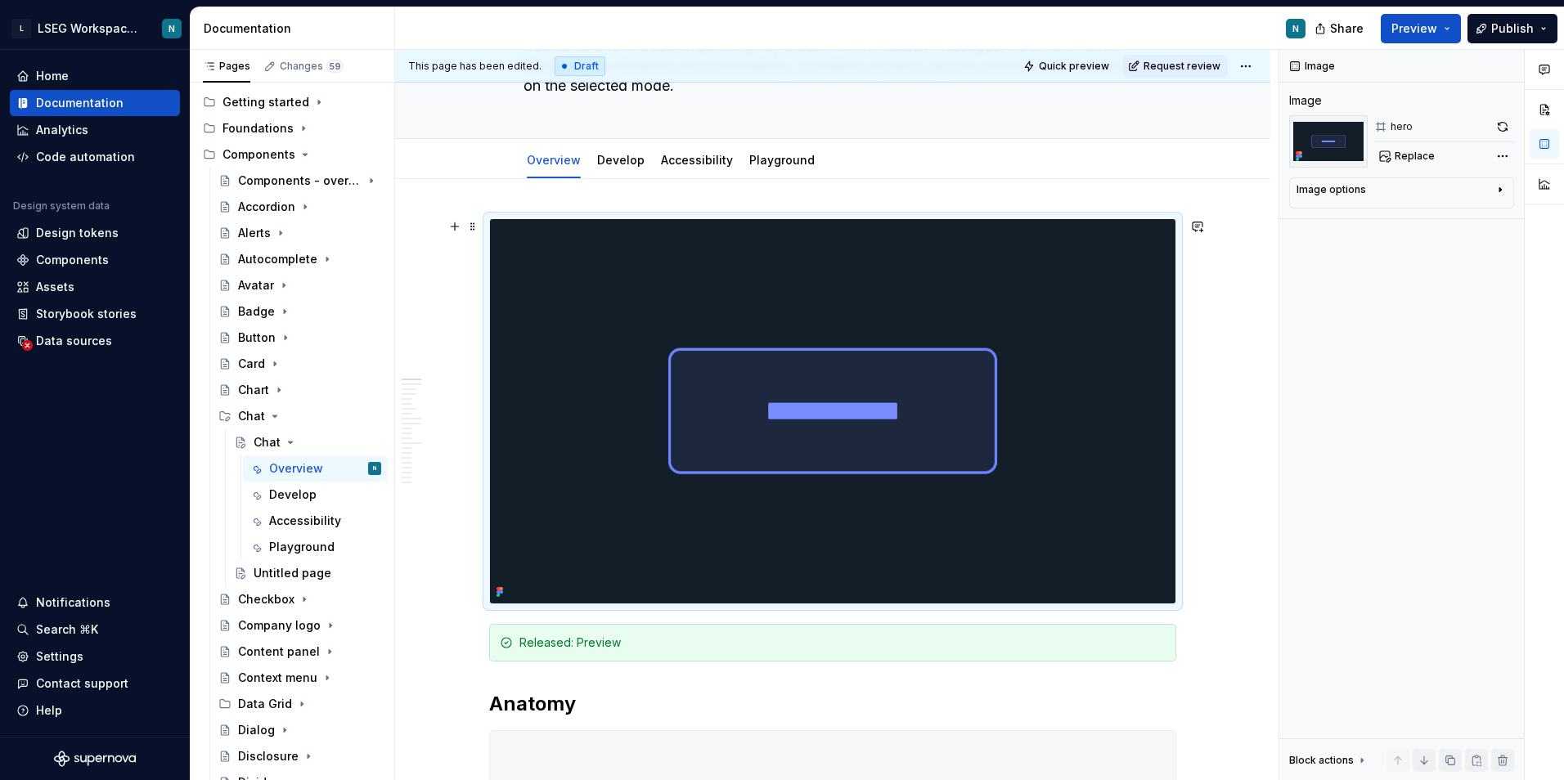
click at [1080, 455] on img at bounding box center [832, 411] width 685 height 384
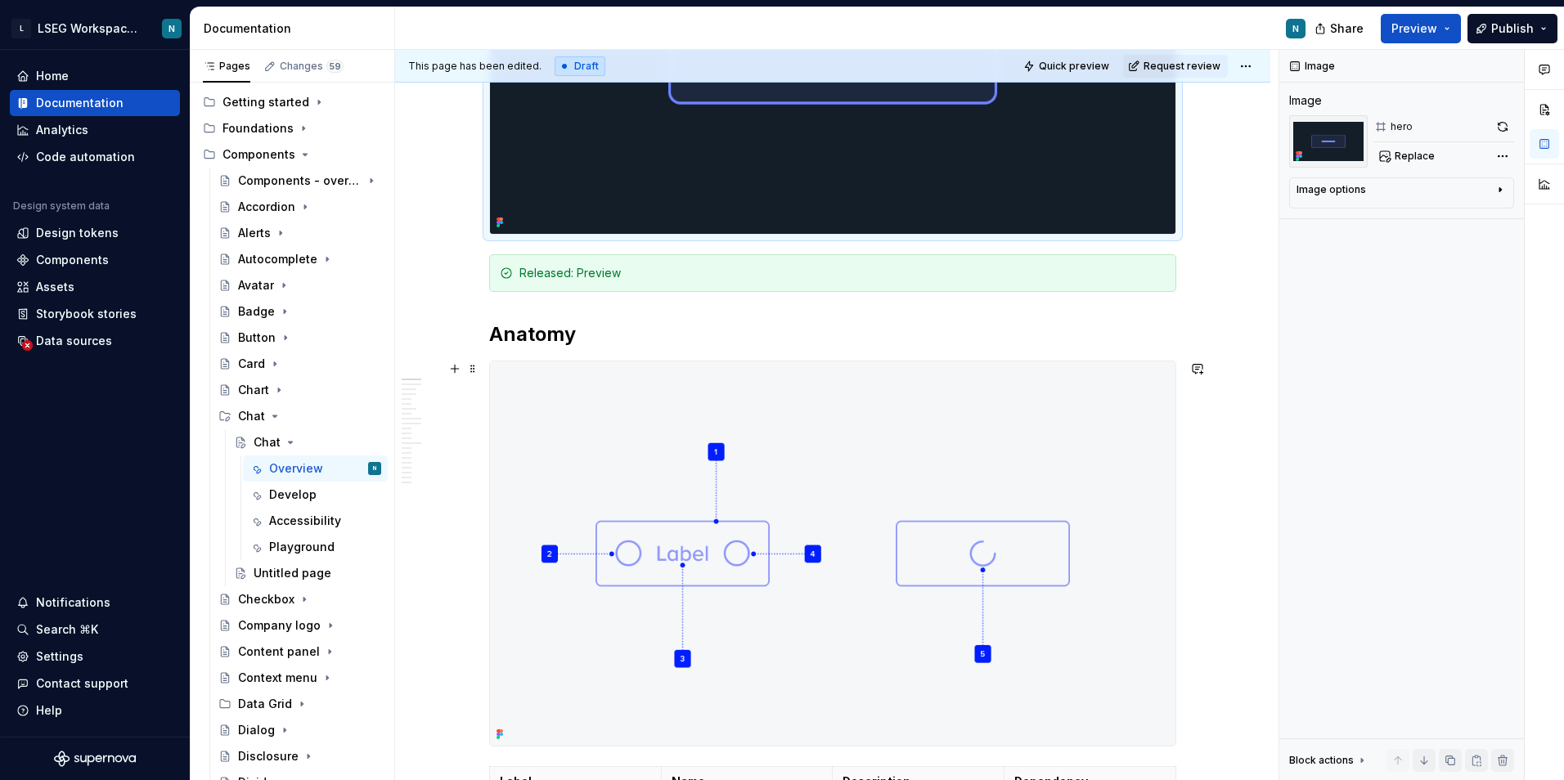
scroll to position [572, 0]
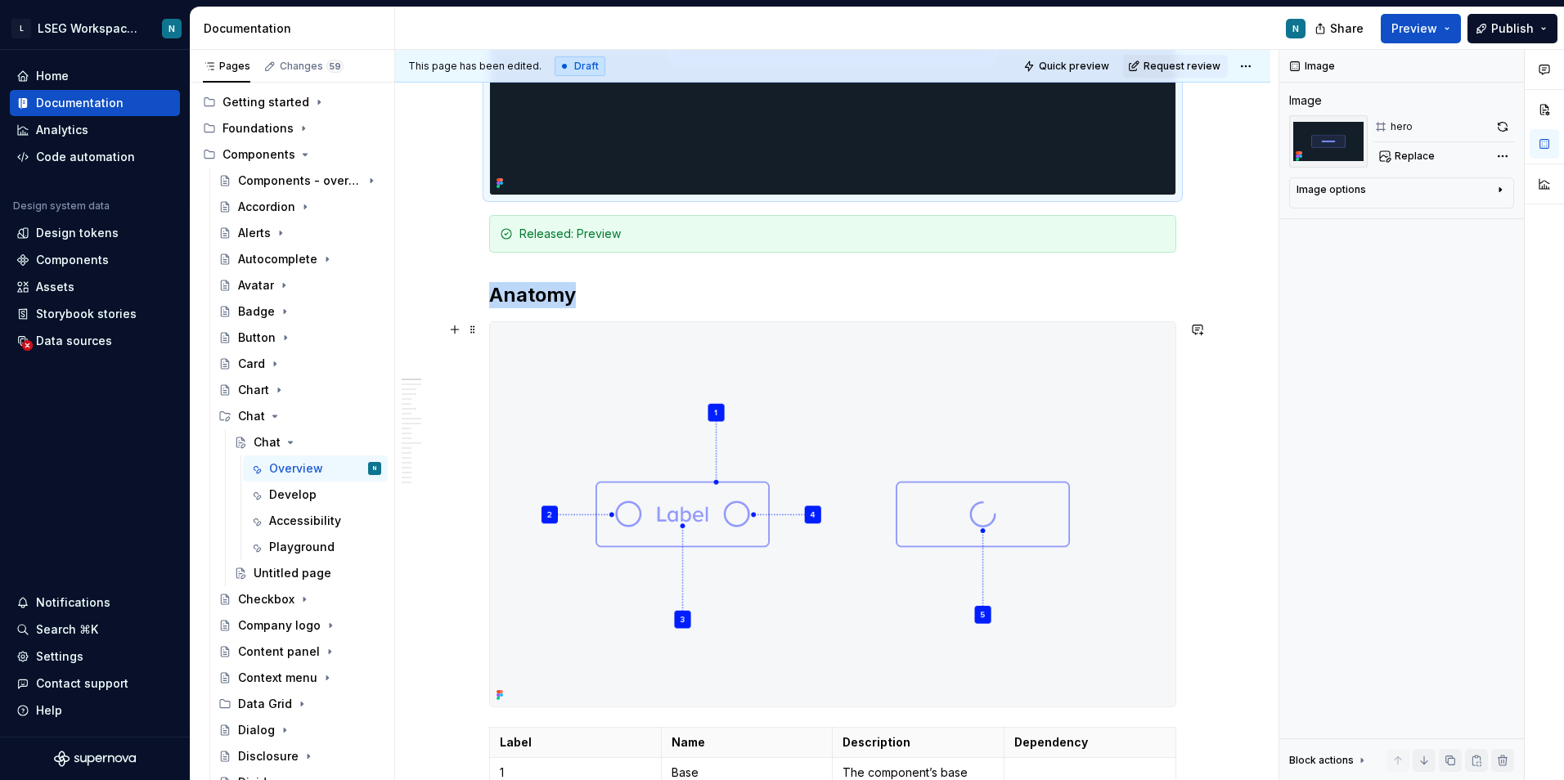
click at [765, 513] on img at bounding box center [832, 514] width 685 height 384
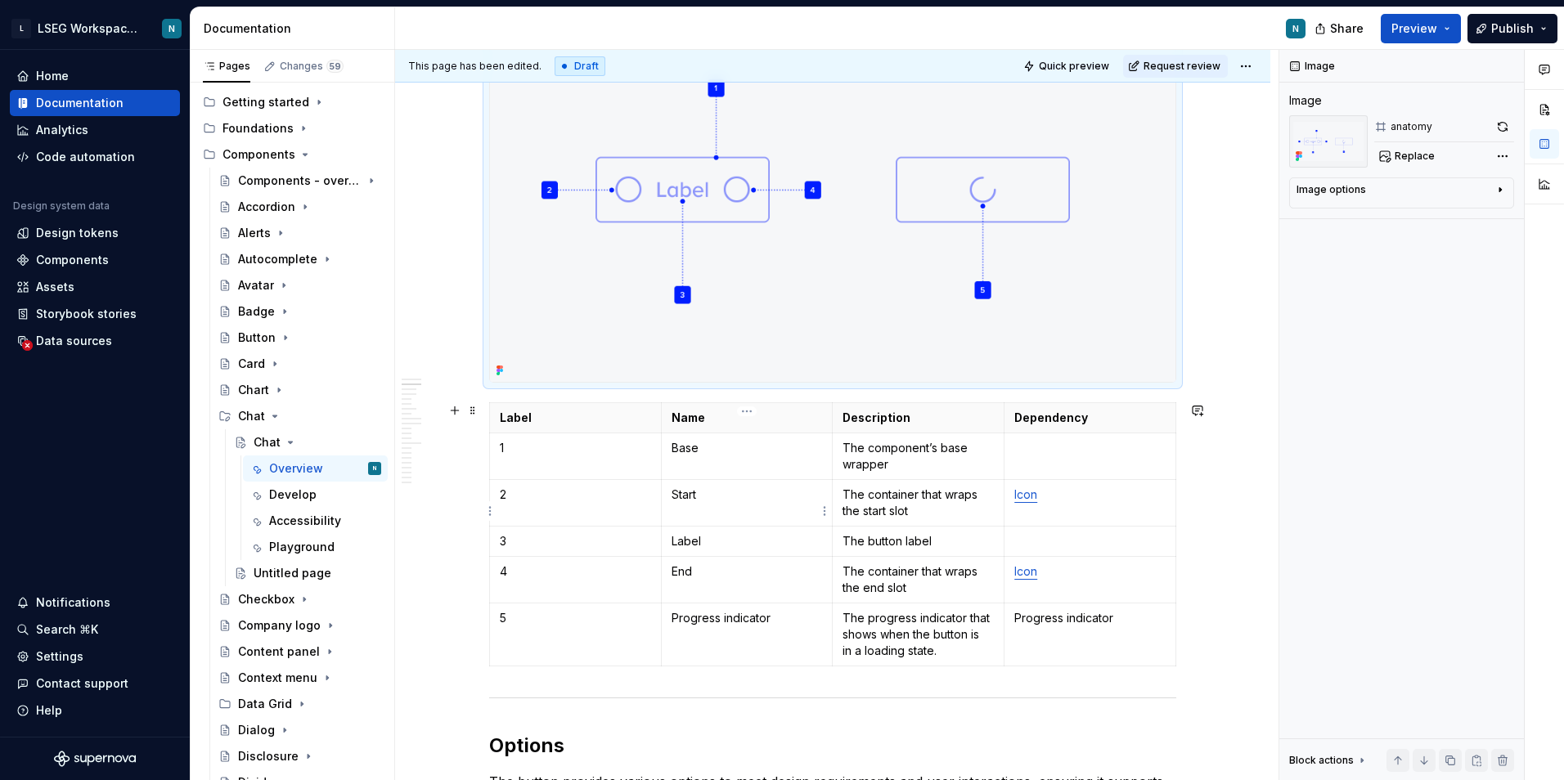
scroll to position [900, 0]
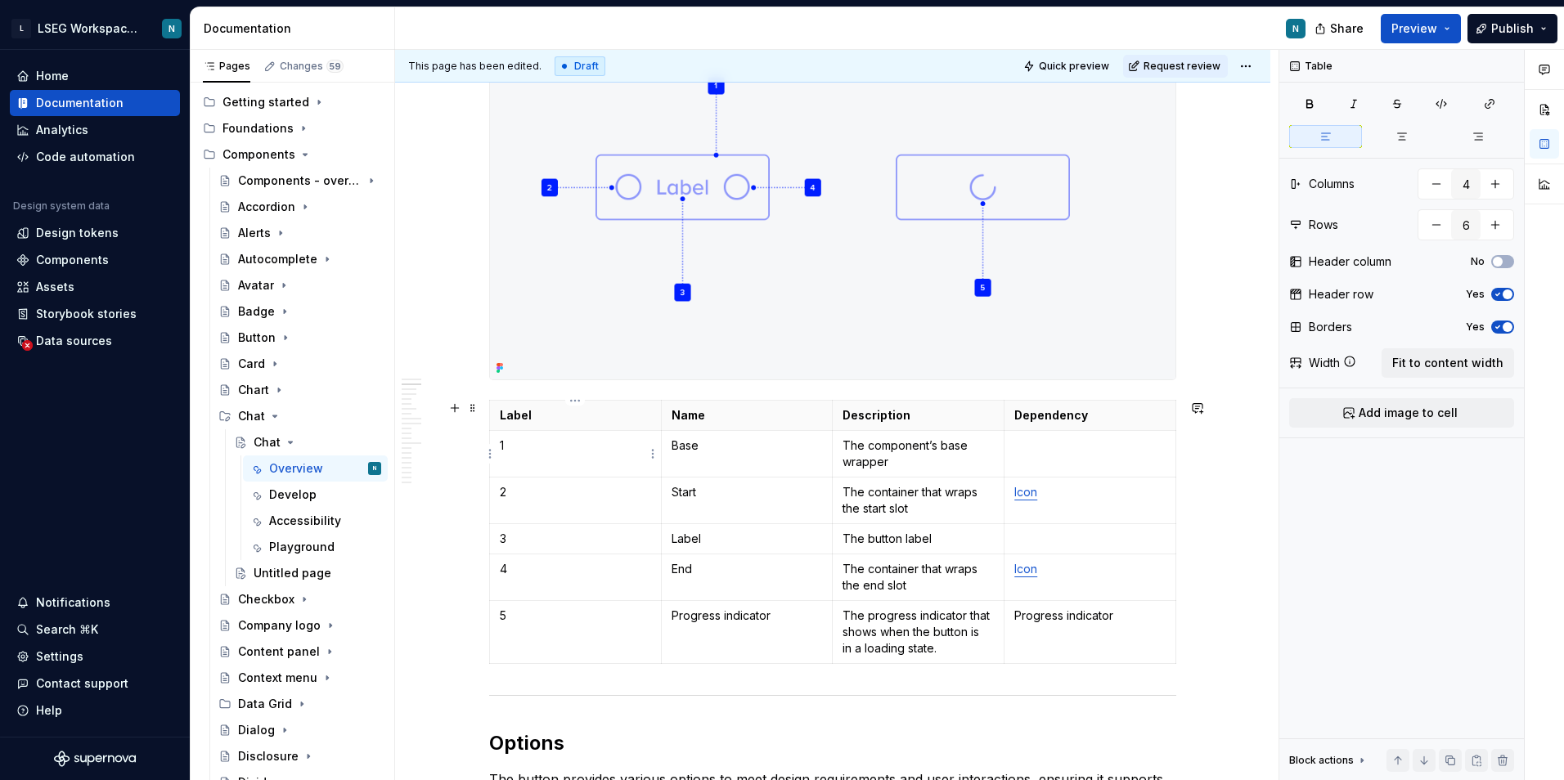
click at [602, 451] on p "1" at bounding box center [575, 446] width 151 height 16
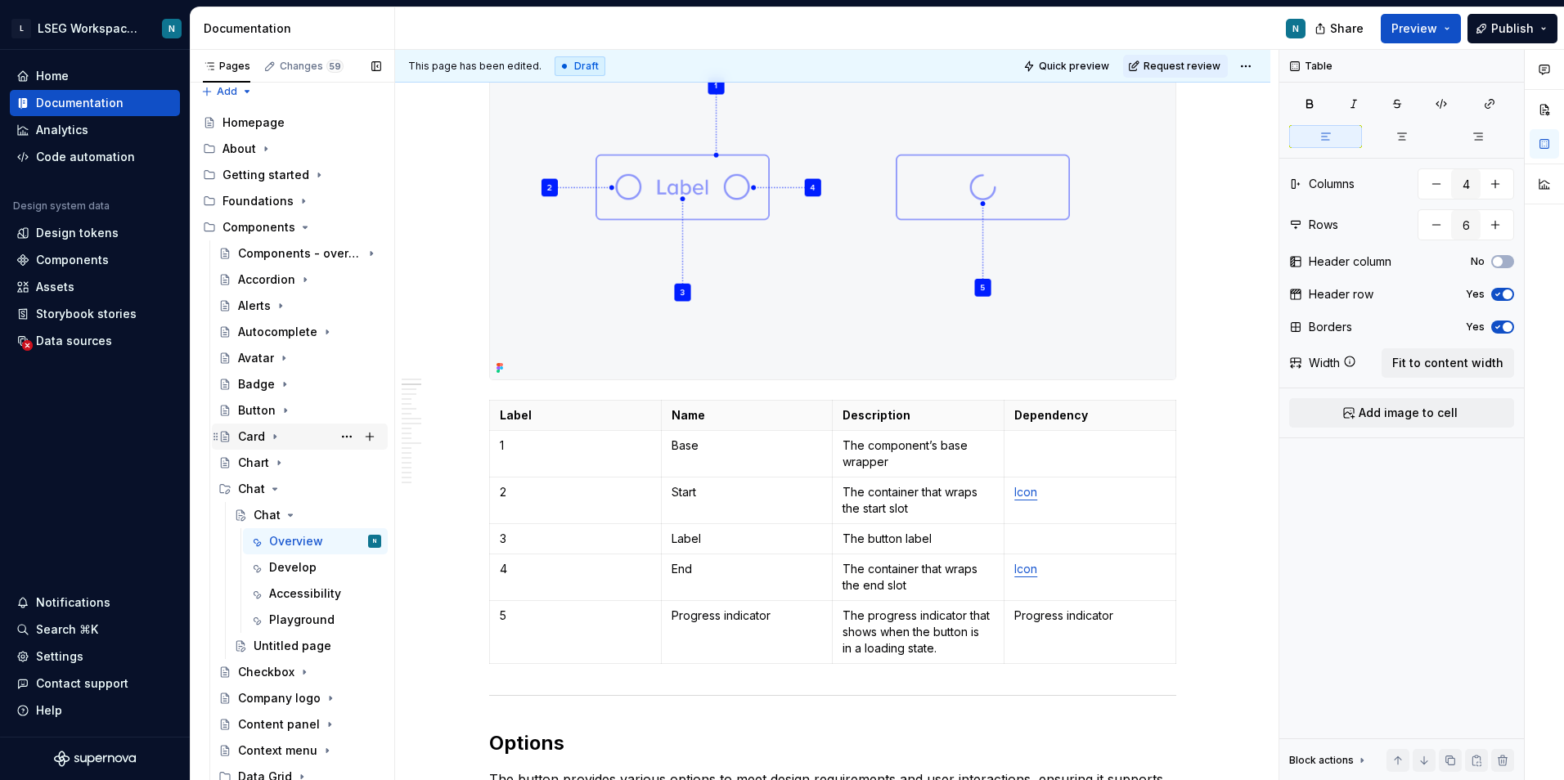
scroll to position [0, 0]
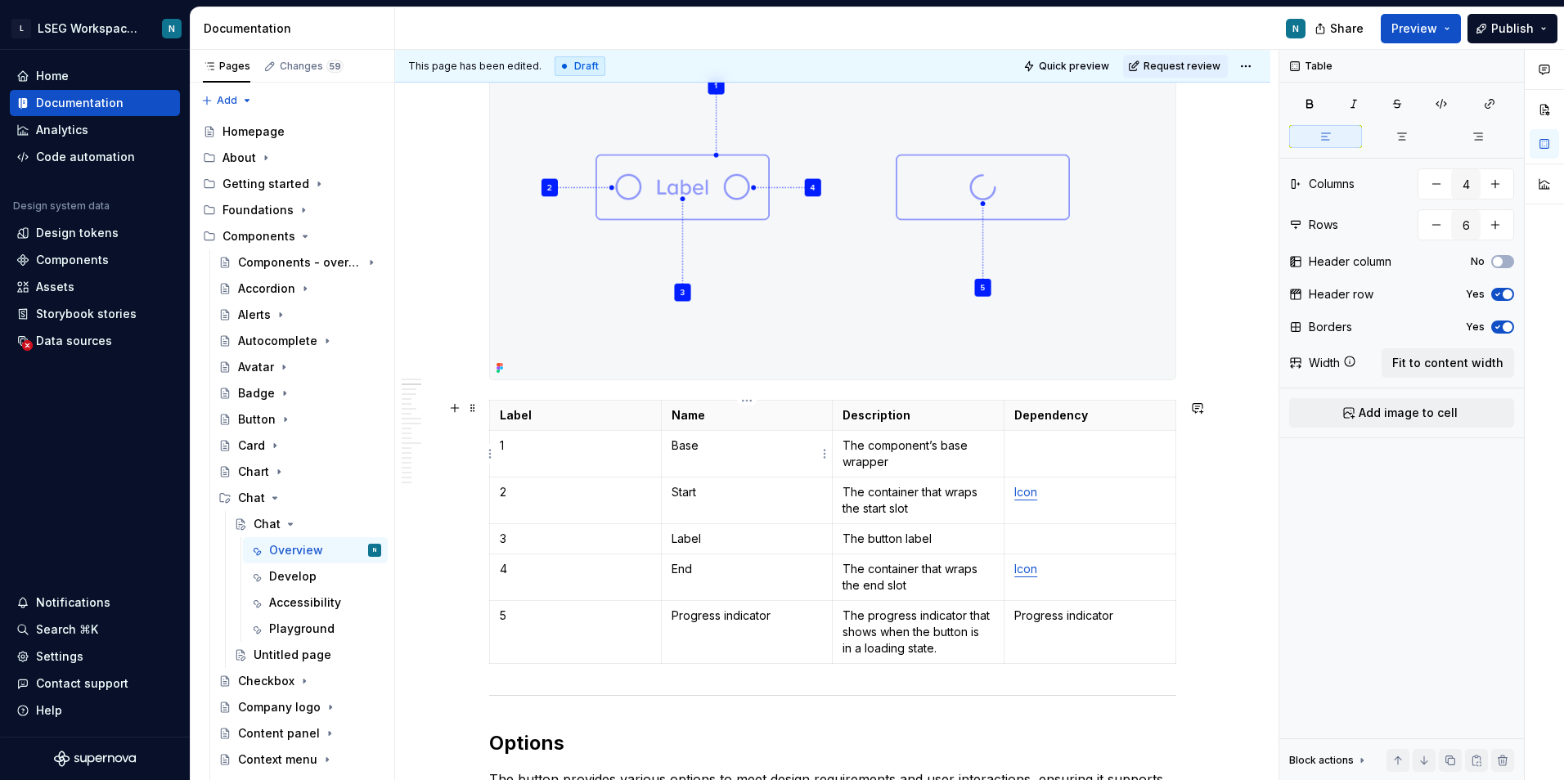
type textarea "*"
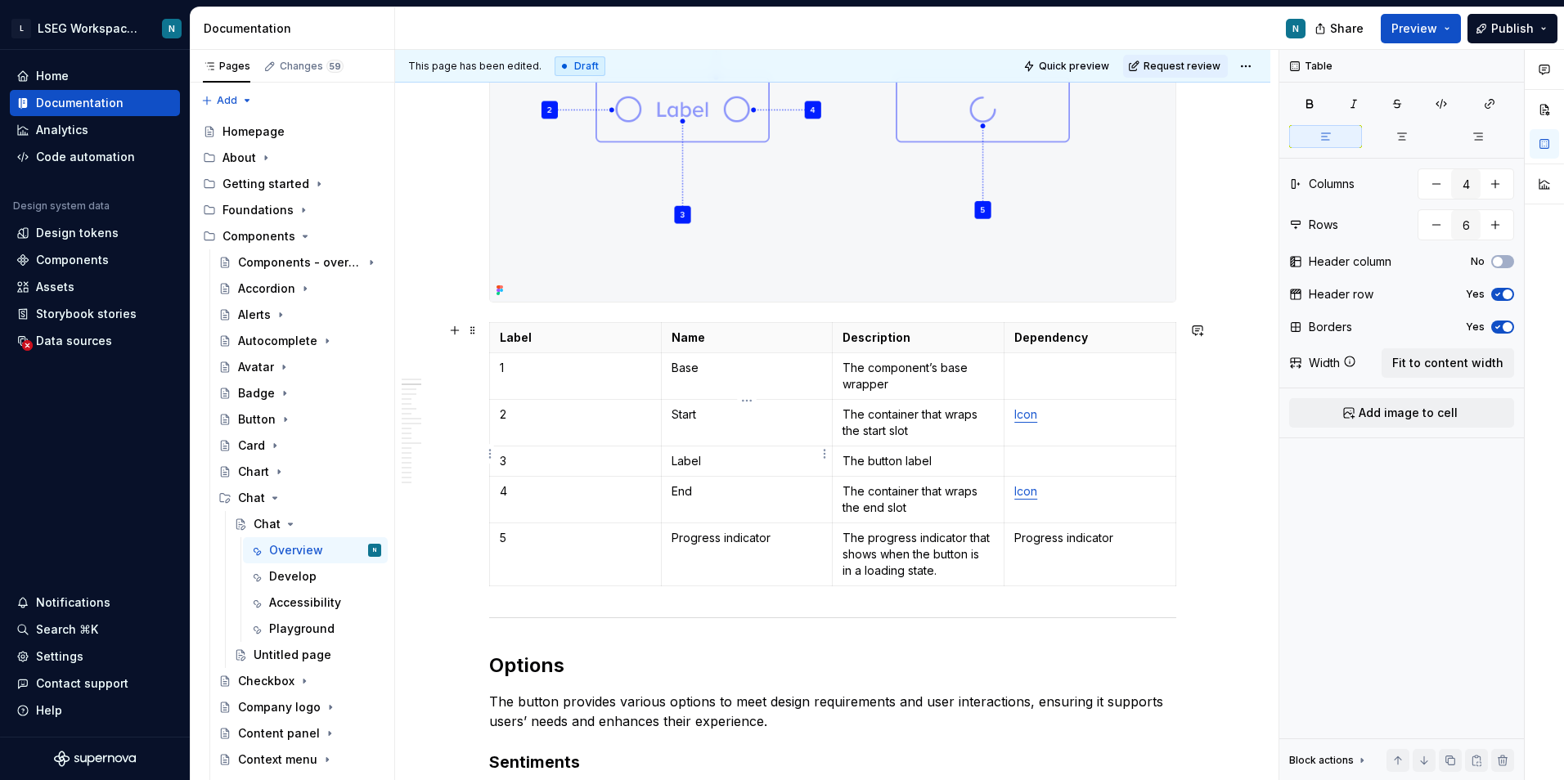
scroll to position [981, 0]
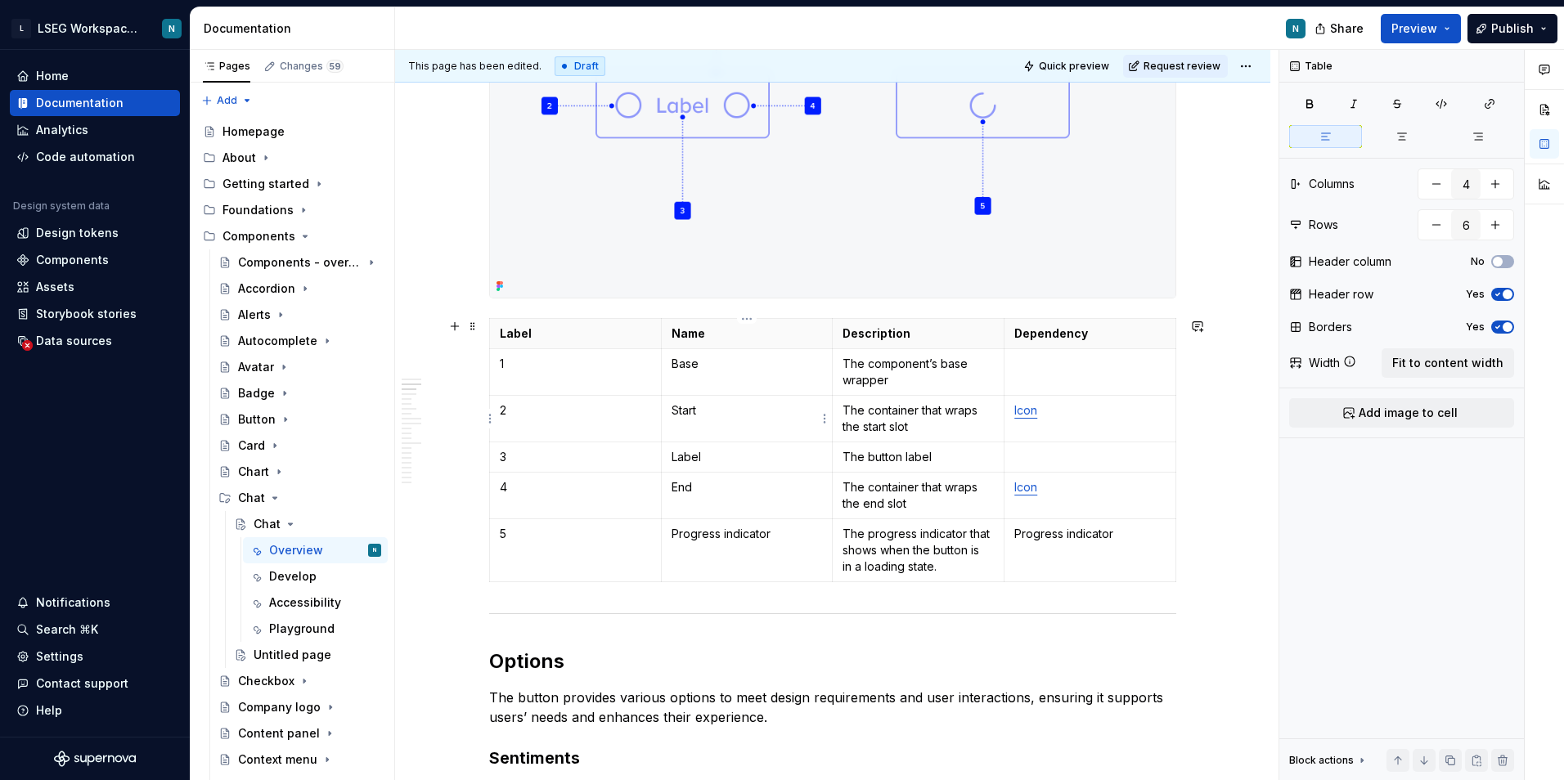
click at [695, 406] on p "Start" at bounding box center [746, 410] width 151 height 16
click at [689, 451] on p "Label" at bounding box center [746, 457] width 151 height 16
click at [701, 491] on p "End" at bounding box center [746, 487] width 151 height 16
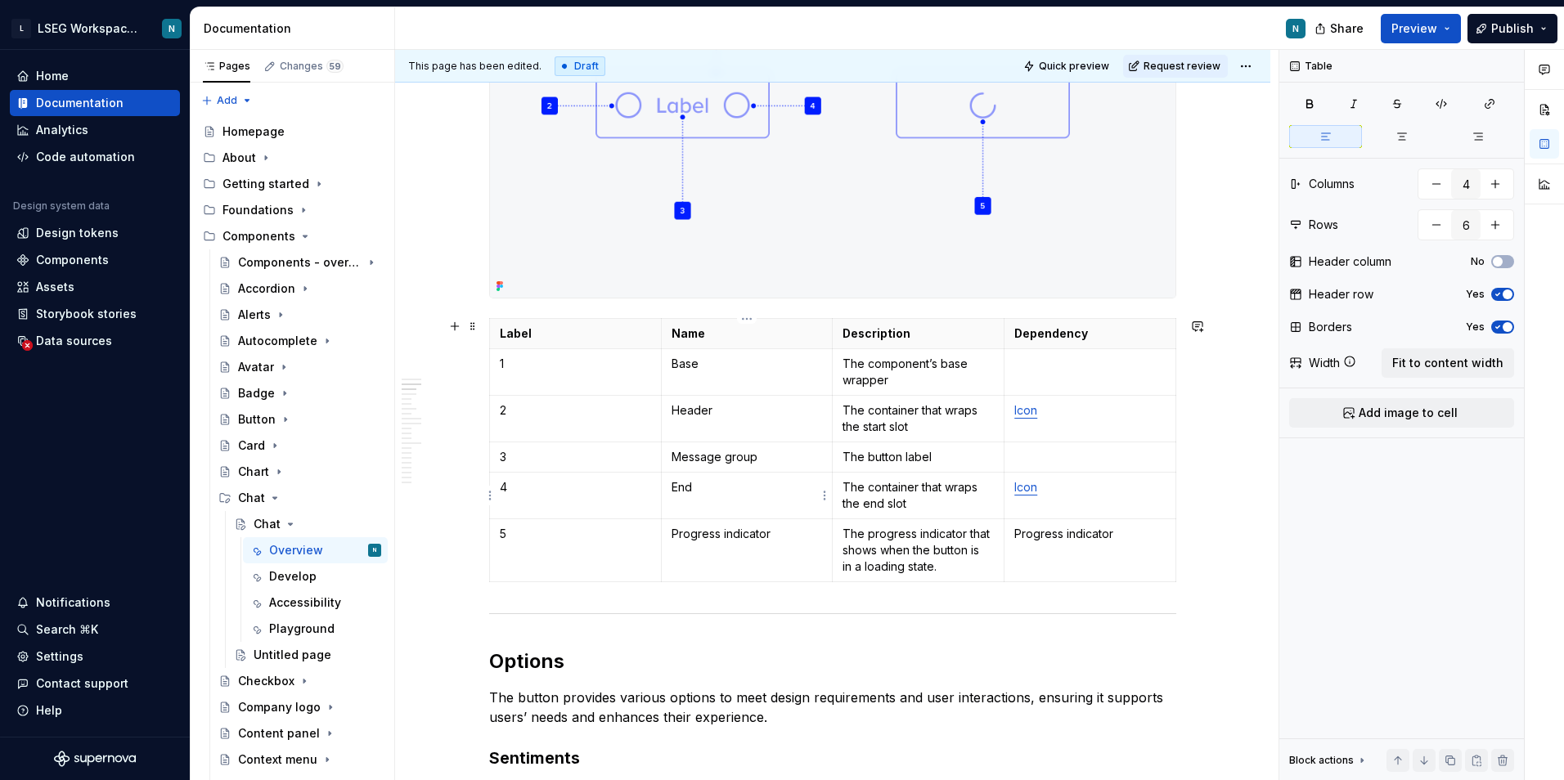
click at [701, 491] on p "End" at bounding box center [746, 487] width 151 height 16
drag, startPoint x: 792, startPoint y: 530, endPoint x: 670, endPoint y: 536, distance: 122.8
click at [670, 536] on td "Progress indicator" at bounding box center [747, 550] width 172 height 63
drag, startPoint x: 906, startPoint y: 421, endPoint x: 843, endPoint y: 408, distance: 64.3
click at [842, 408] on td "The container that wraps the start slot" at bounding box center [919, 419] width 172 height 47
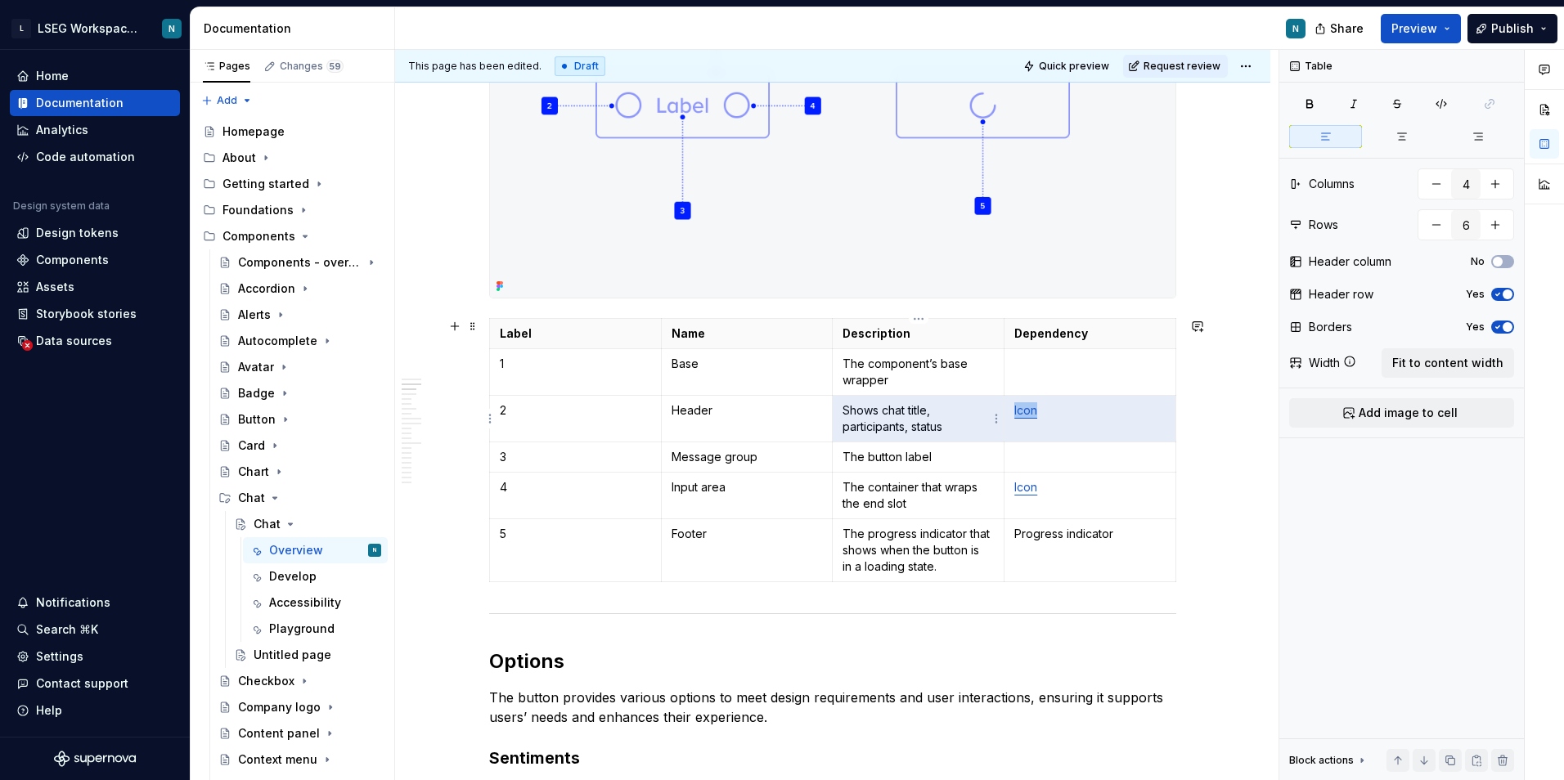
drag, startPoint x: 1050, startPoint y: 409, endPoint x: 998, endPoint y: 404, distance: 52.6
click at [998, 404] on tr "2 Header Shows chat title, participants, status Icon" at bounding box center [833, 419] width 686 height 47
click at [1080, 416] on p "Icon" at bounding box center [1089, 410] width 151 height 16
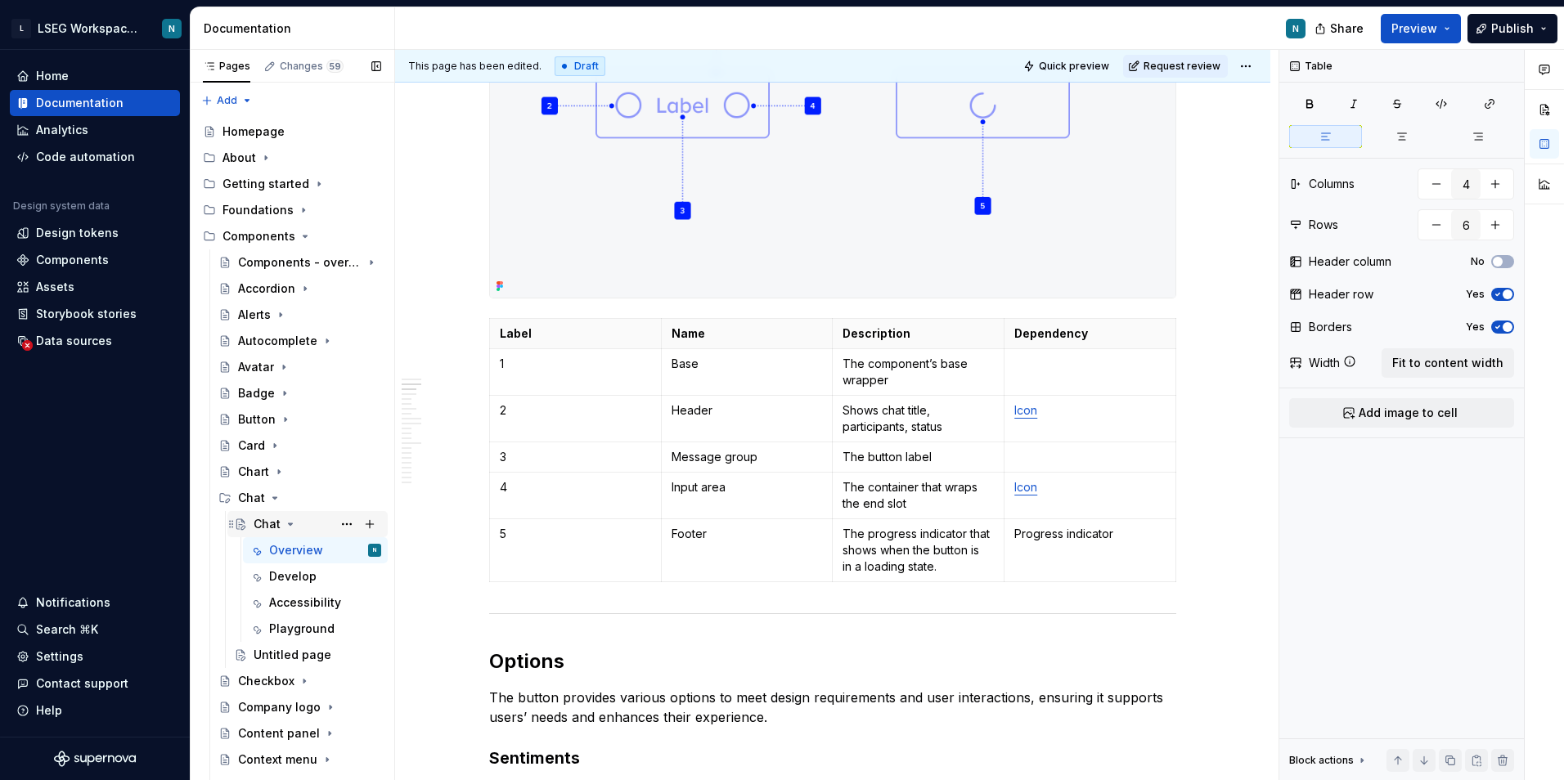
click at [292, 522] on icon "Page tree" at bounding box center [290, 524] width 13 height 13
click at [1045, 416] on p "Icon" at bounding box center [1089, 410] width 151 height 16
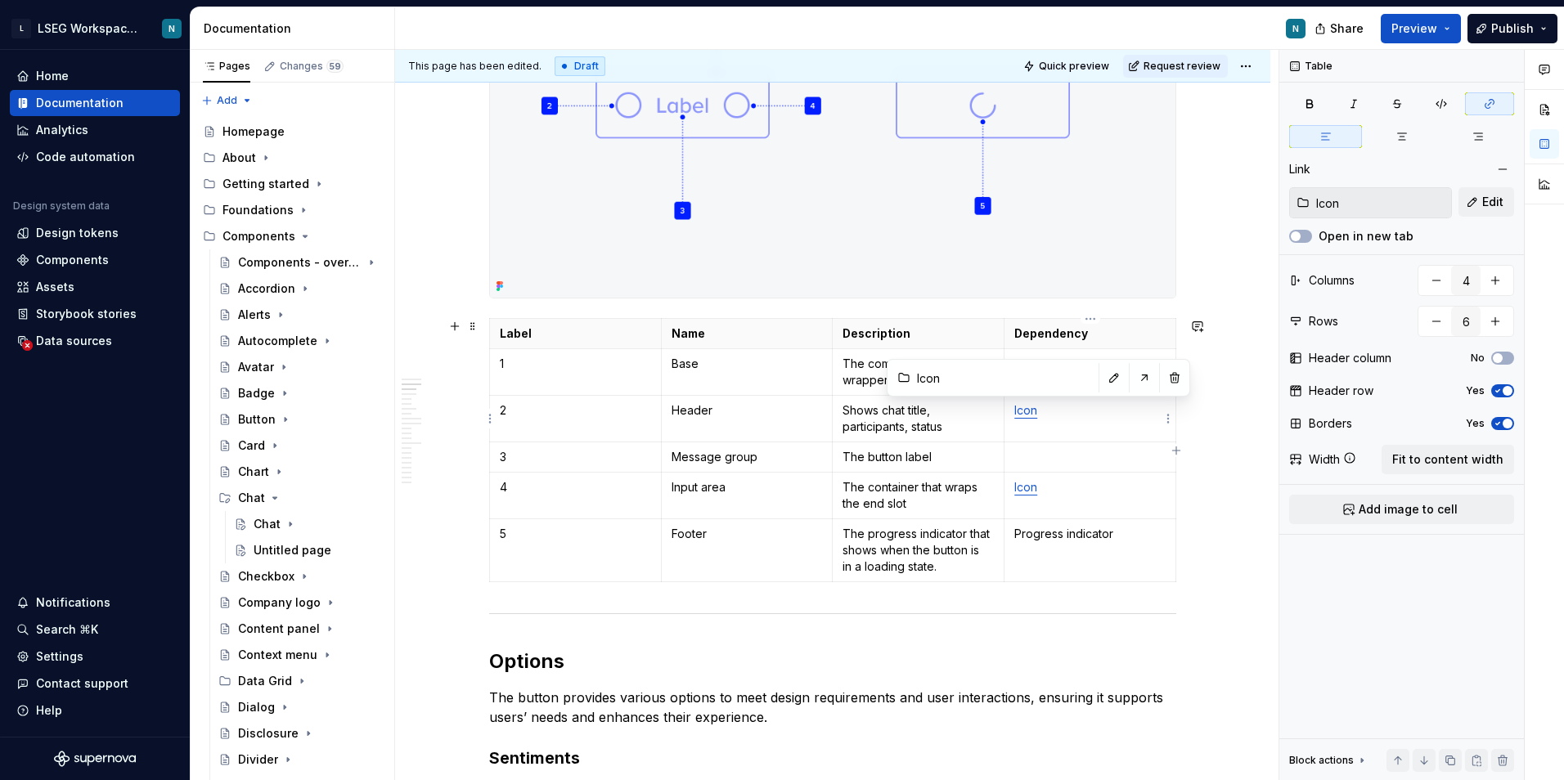
click at [1028, 412] on link "Icon" at bounding box center [1025, 410] width 23 height 14
click at [1104, 379] on button "button" at bounding box center [1113, 377] width 23 height 23
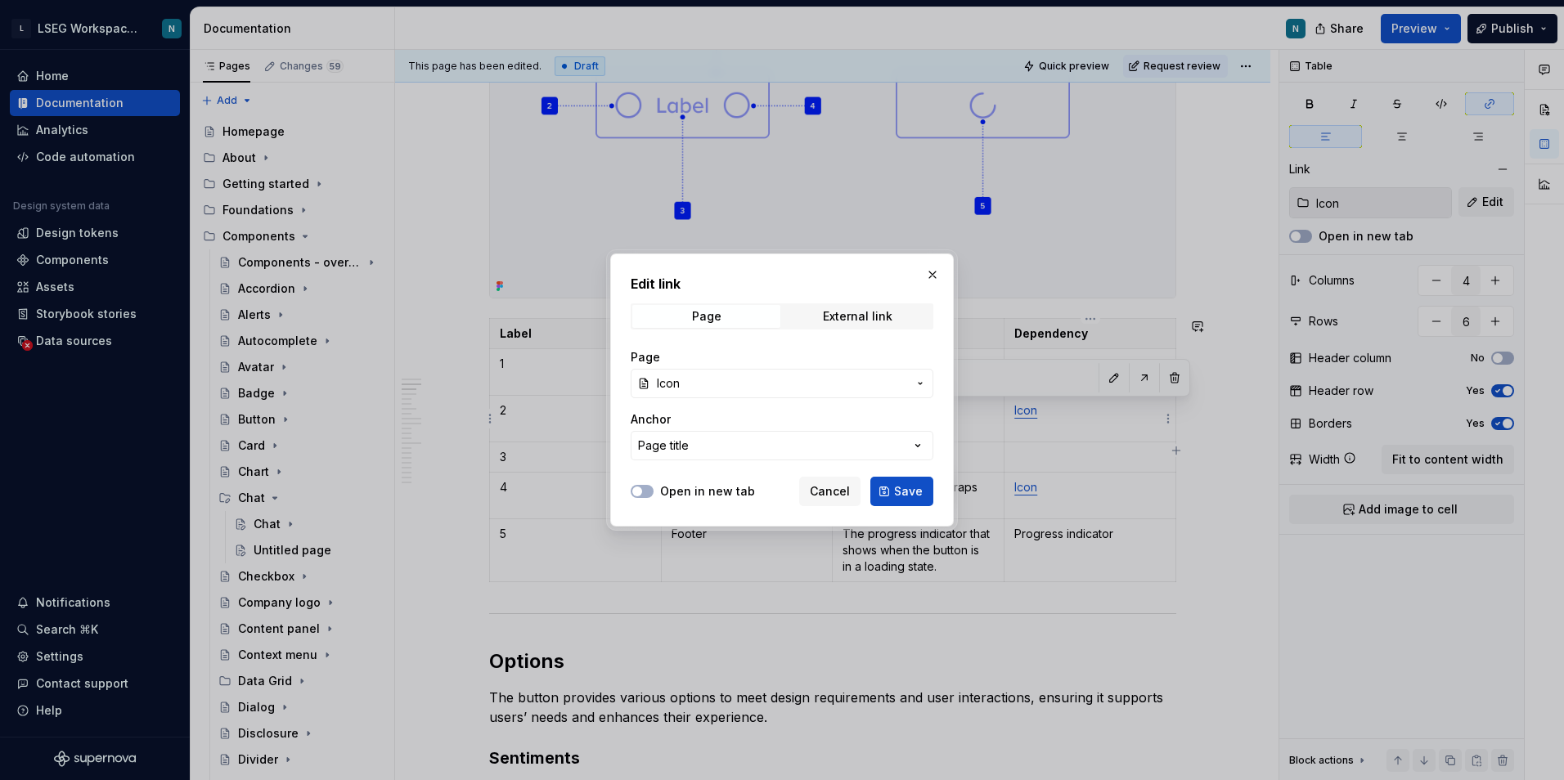
click at [786, 383] on span "Icon" at bounding box center [782, 383] width 250 height 16
click at [786, 383] on div "Edit link Page External link Page Icon Anchor Page title Open in new tab Cancel…" at bounding box center [782, 390] width 1564 height 780
click at [929, 278] on button "button" at bounding box center [932, 274] width 23 height 23
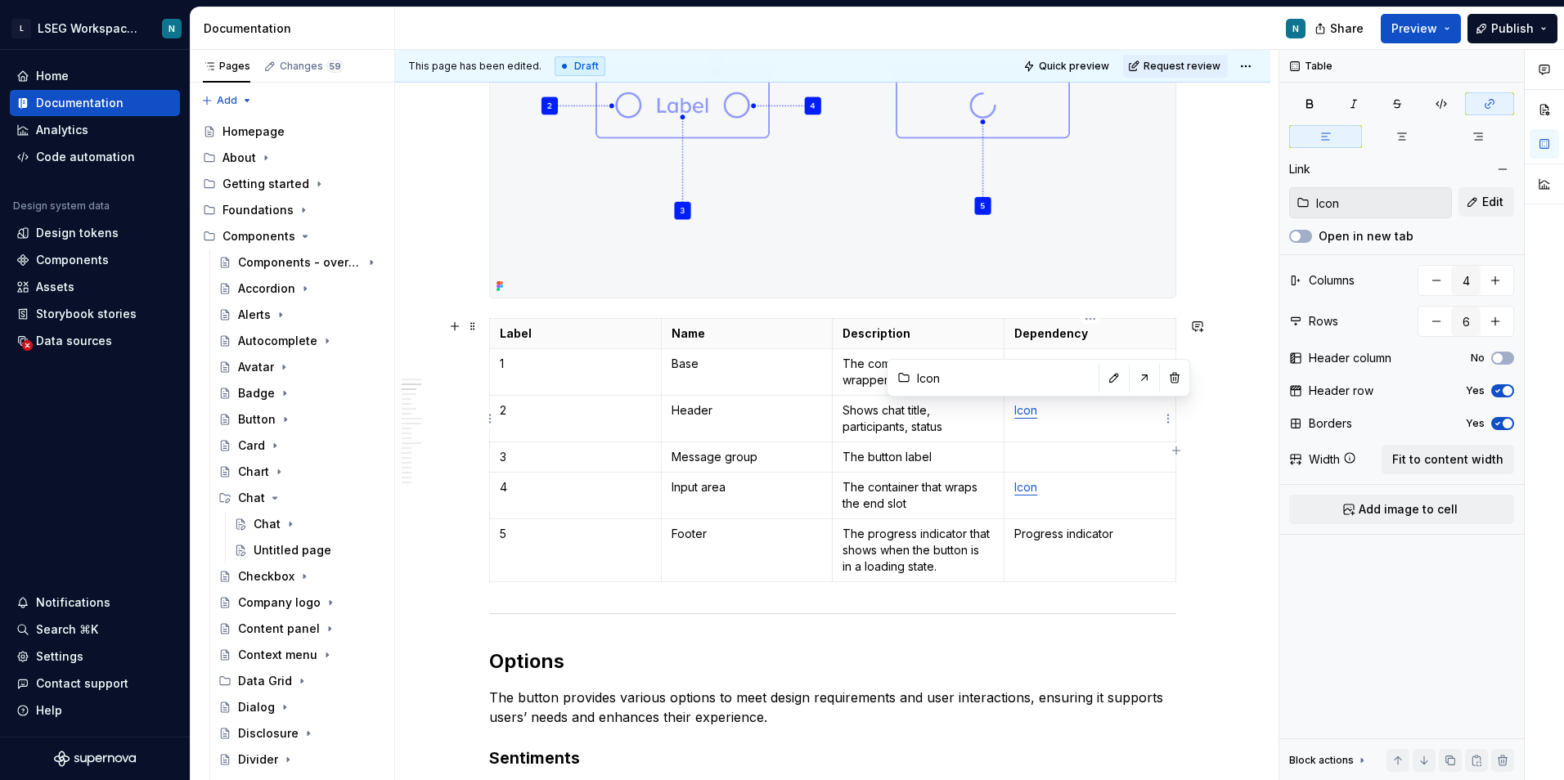
click at [1055, 428] on td "Icon" at bounding box center [1090, 419] width 172 height 47
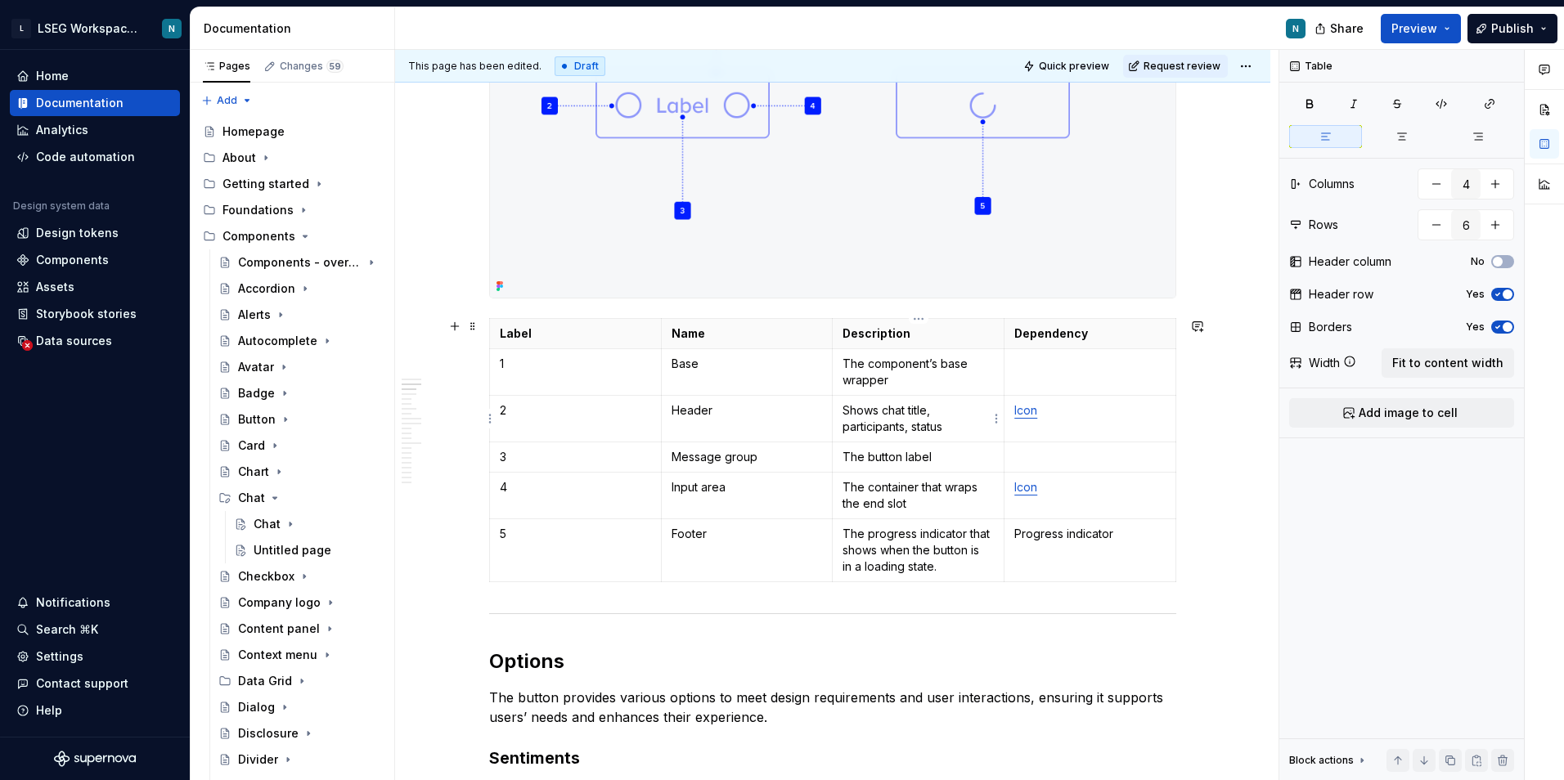
click at [954, 421] on p "Shows chat title, participants, status" at bounding box center [917, 418] width 151 height 33
drag, startPoint x: 938, startPoint y: 453, endPoint x: 837, endPoint y: 457, distance: 100.7
click at [837, 457] on td "The button label" at bounding box center [919, 457] width 172 height 30
drag, startPoint x: 922, startPoint y: 500, endPoint x: 833, endPoint y: 482, distance: 90.8
click at [833, 482] on td "The container that wraps the end slot" at bounding box center [919, 496] width 172 height 47
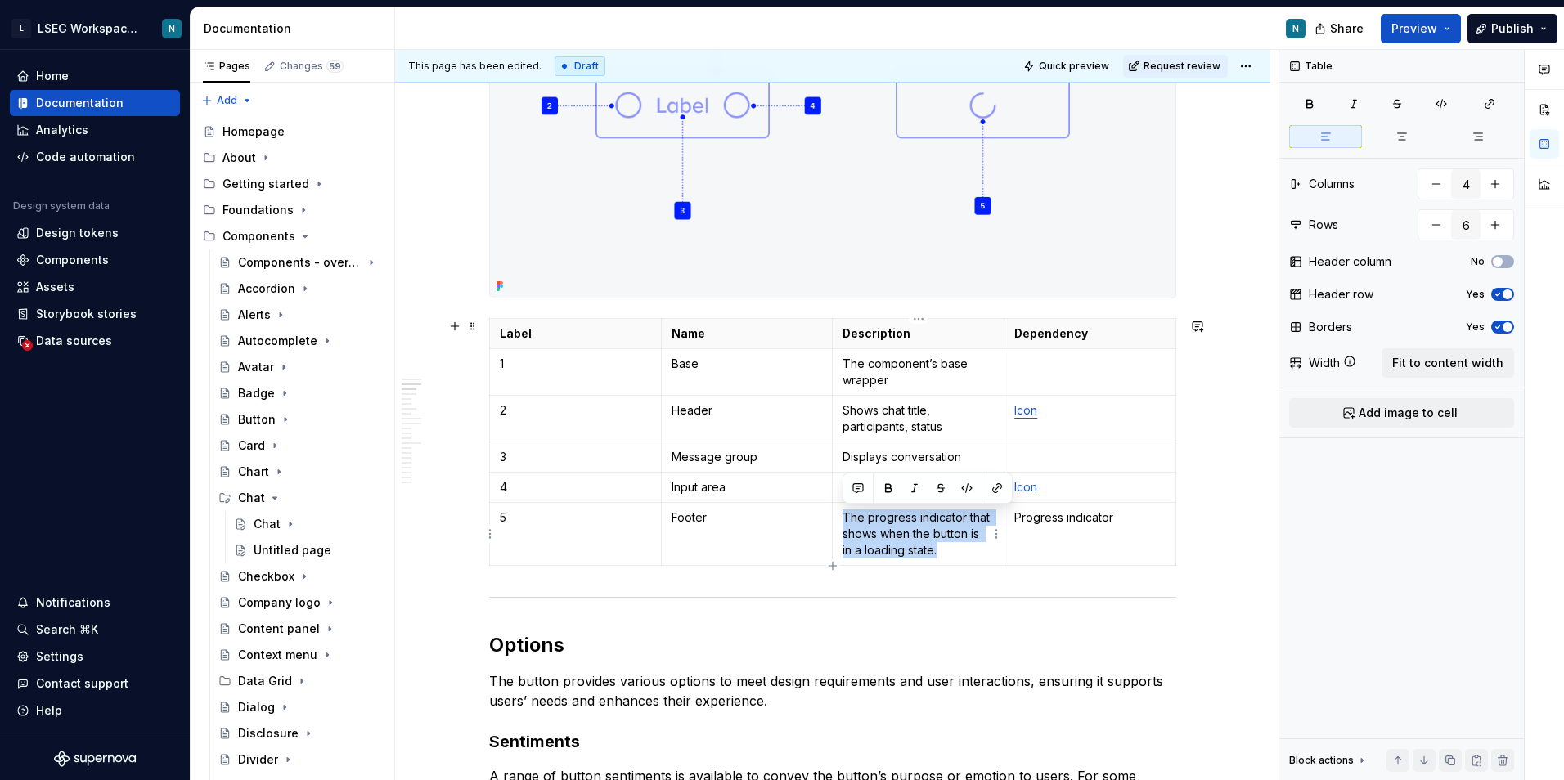
drag, startPoint x: 945, startPoint y: 546, endPoint x: 837, endPoint y: 514, distance: 111.8
click at [837, 514] on td "The progress indicator that shows when the button is in a loading state." at bounding box center [919, 534] width 172 height 63
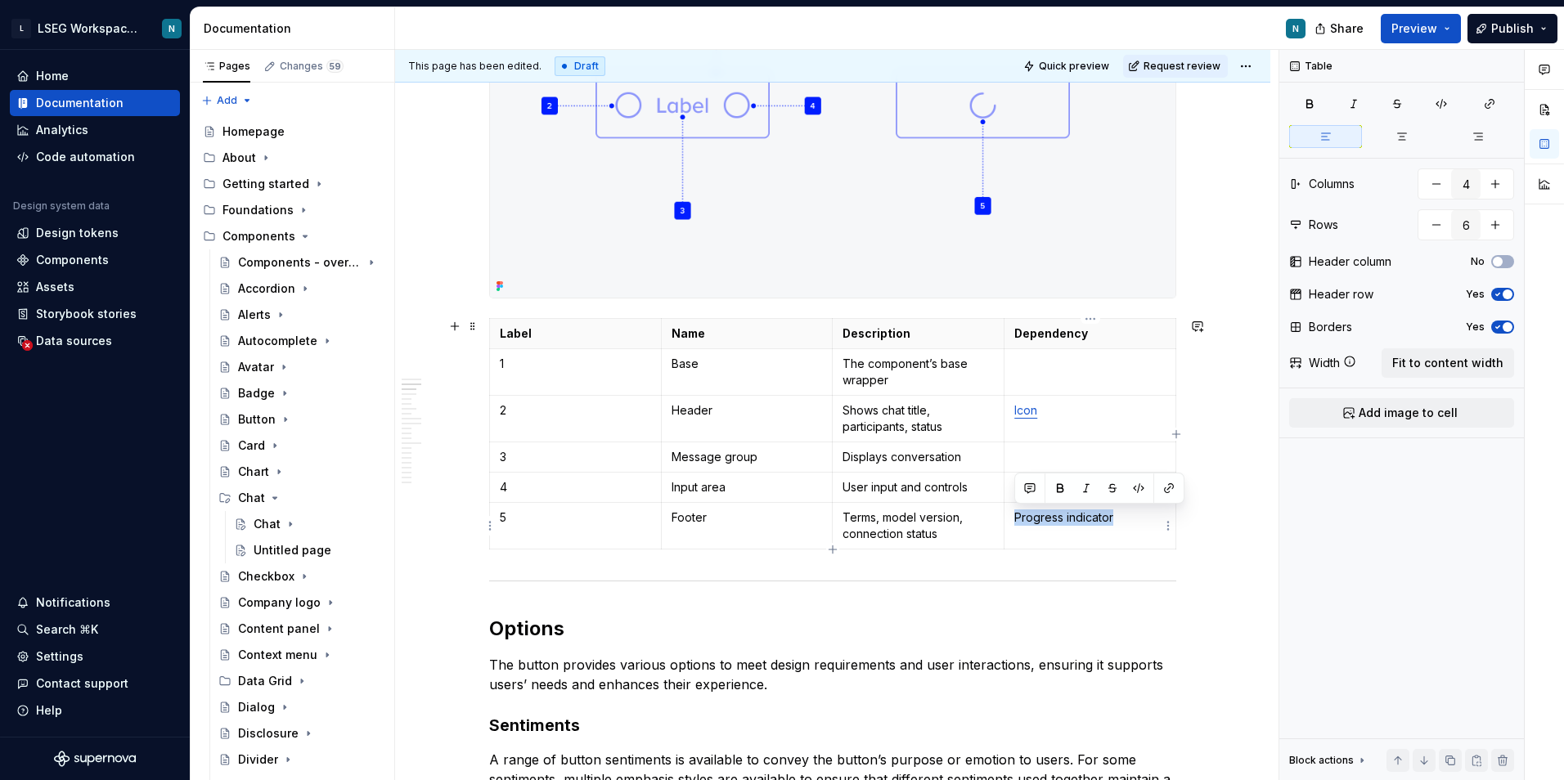
drag, startPoint x: 1129, startPoint y: 519, endPoint x: 1010, endPoint y: 513, distance: 119.6
click at [1010, 513] on td "Progress indicator" at bounding box center [1090, 526] width 172 height 47
click at [1055, 455] on p at bounding box center [1089, 457] width 151 height 16
click at [922, 379] on p "The component’s base wrapper" at bounding box center [917, 372] width 151 height 33
click at [944, 407] on p "Shows chat title, participants, status" at bounding box center [917, 418] width 151 height 33
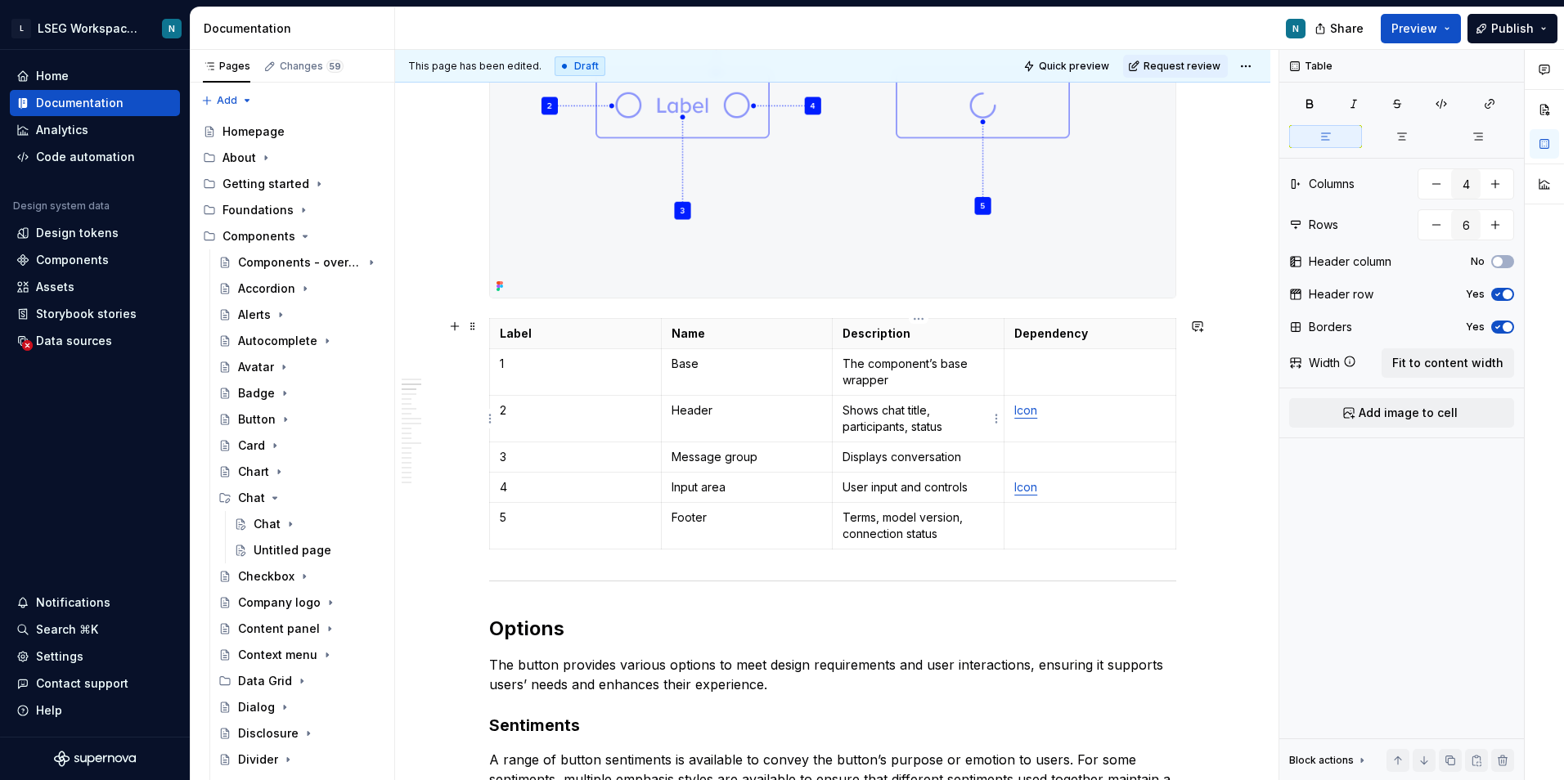
click at [952, 424] on p "Shows chat title, participants, status" at bounding box center [917, 418] width 151 height 33
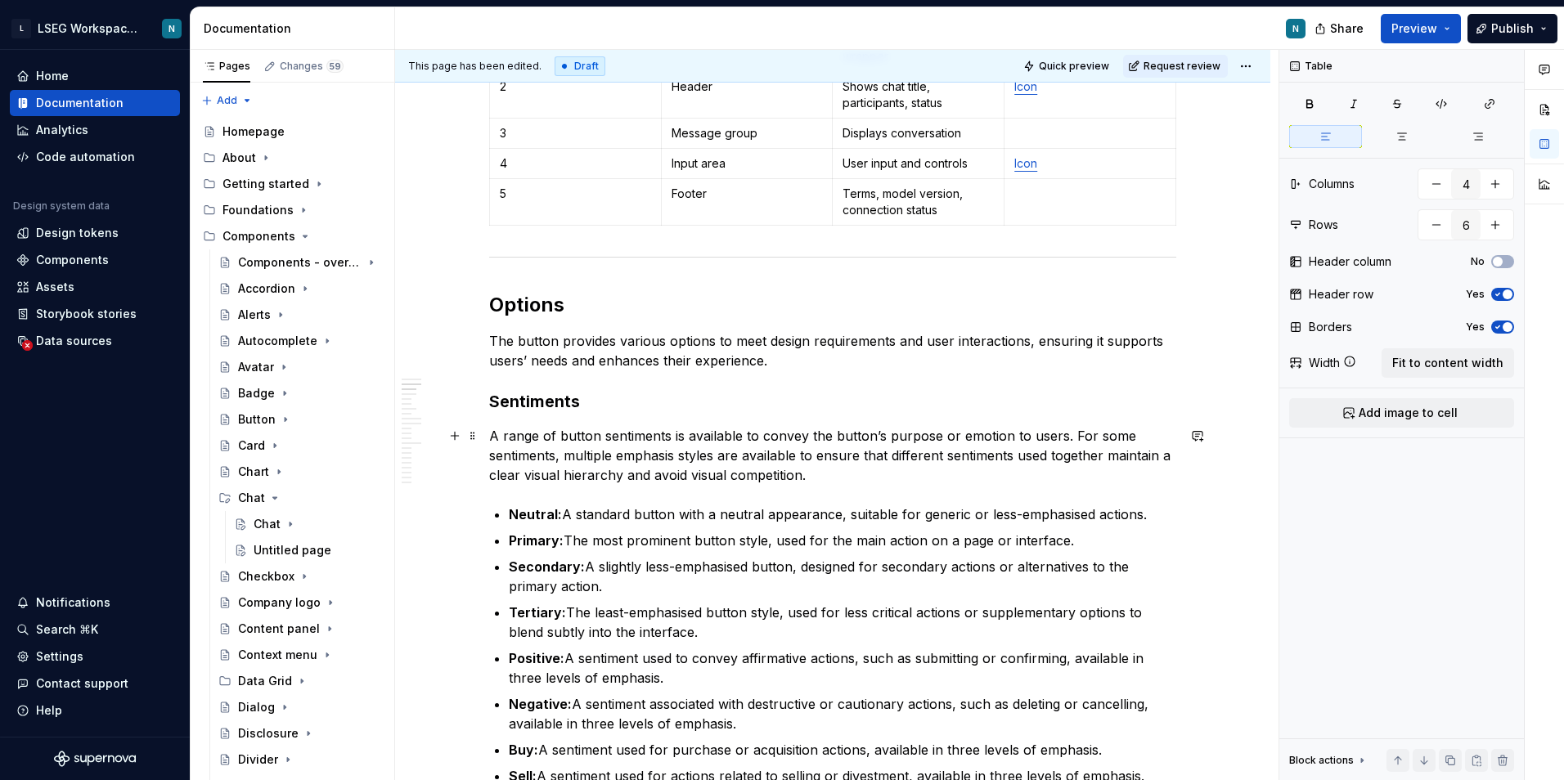
scroll to position [1308, 0]
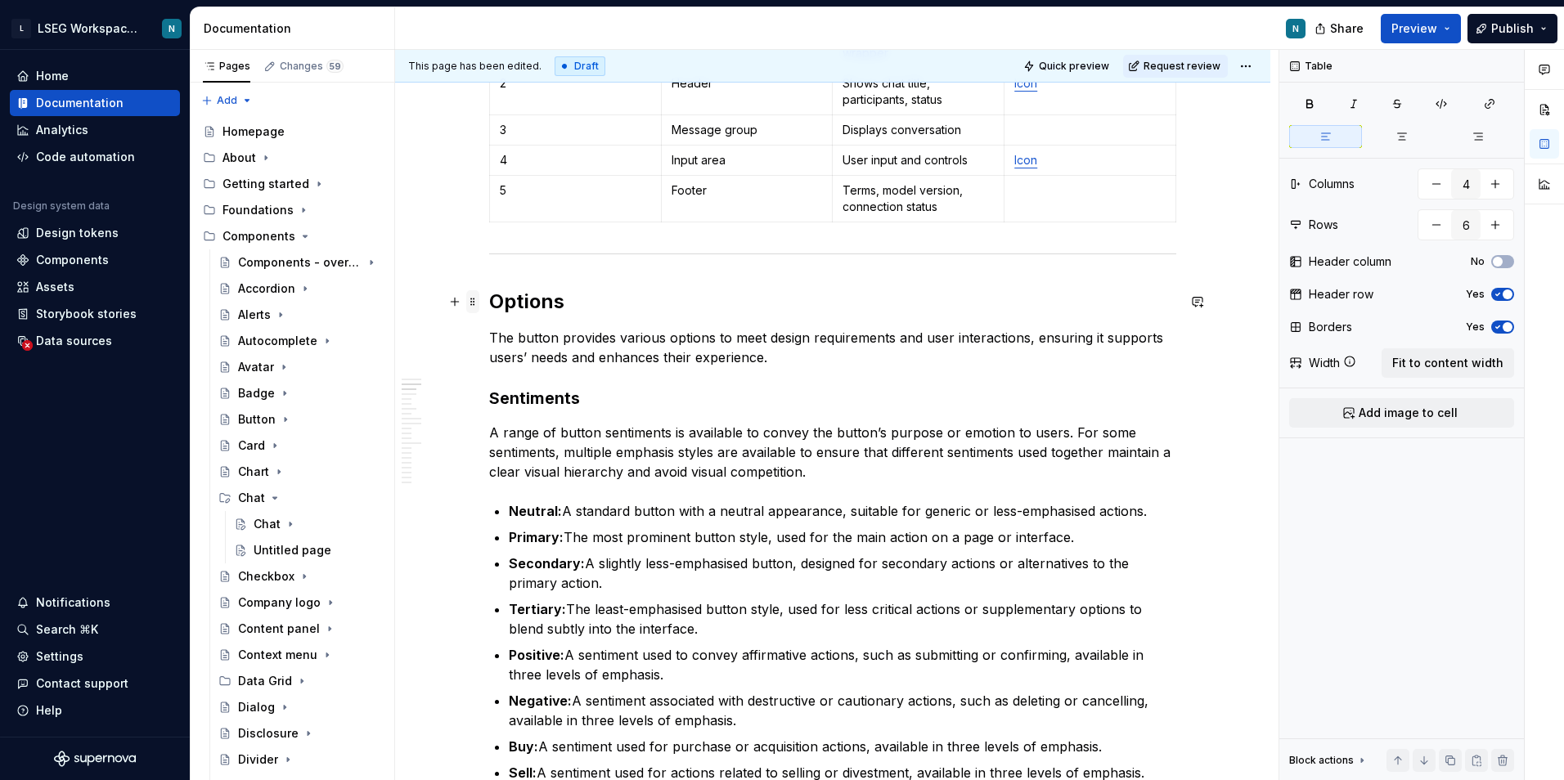
click at [475, 303] on span at bounding box center [472, 301] width 13 height 23
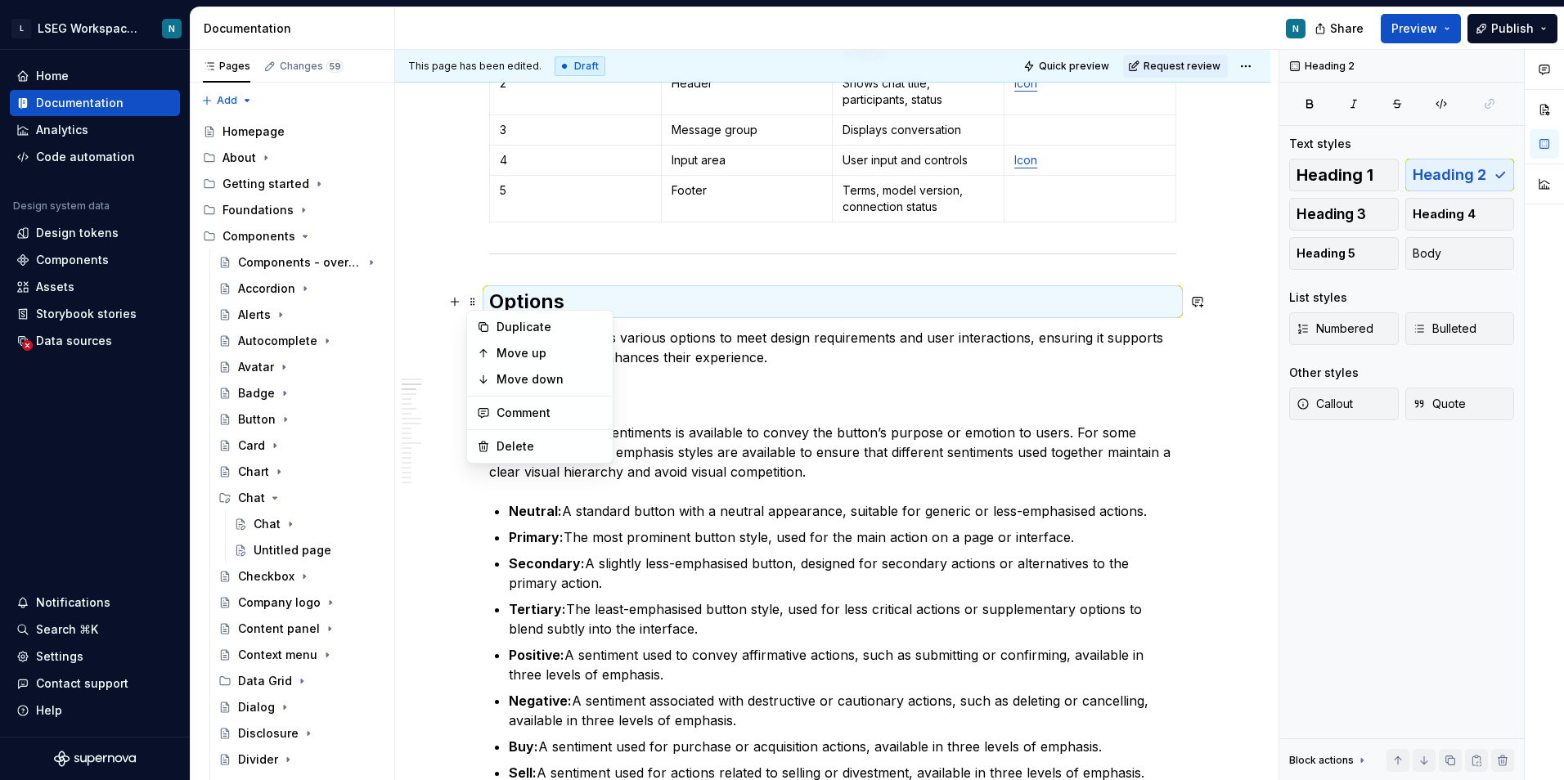
click at [758, 409] on h3 "Sentiments" at bounding box center [832, 398] width 687 height 23
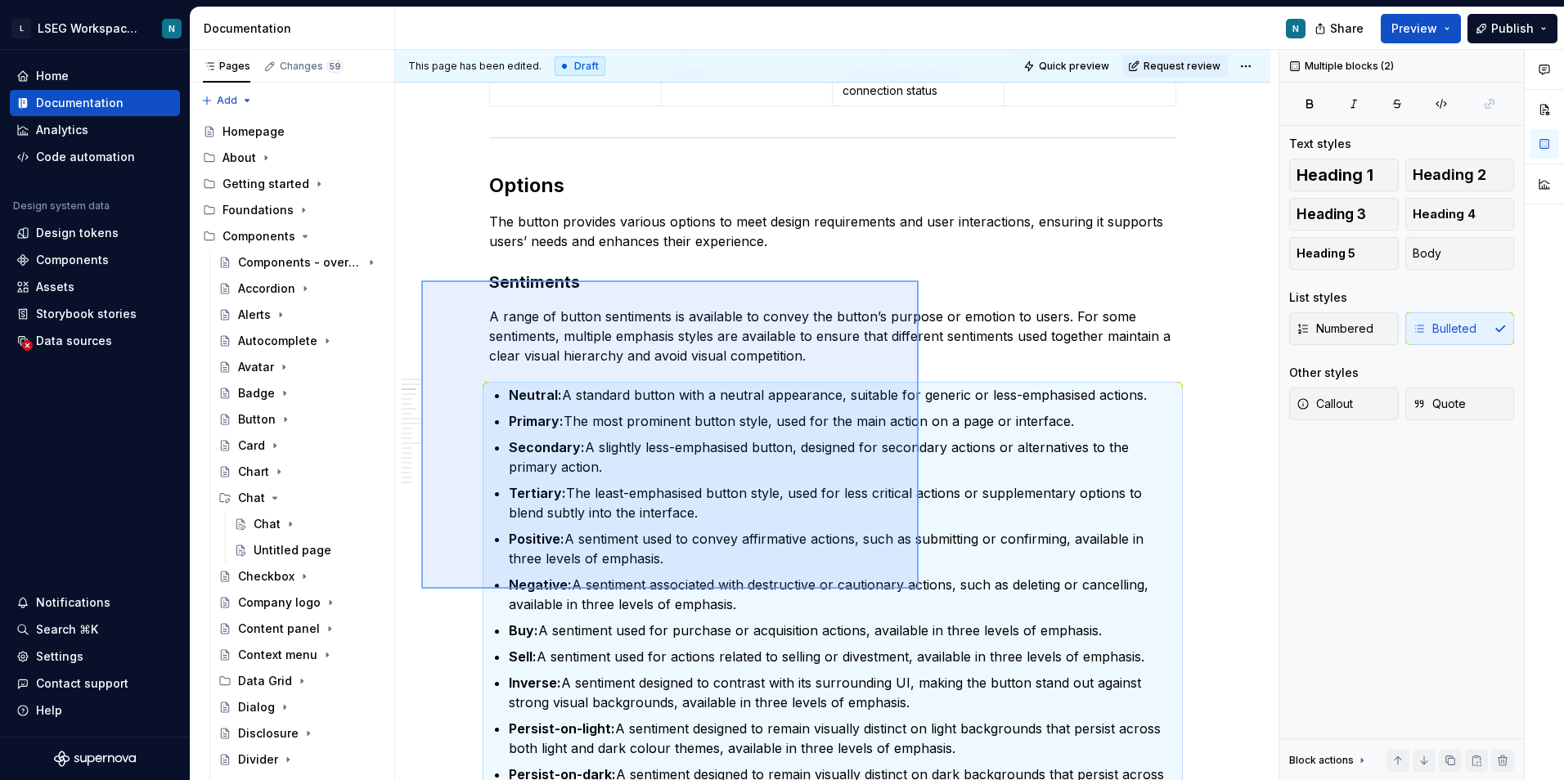
scroll to position [1390, 0]
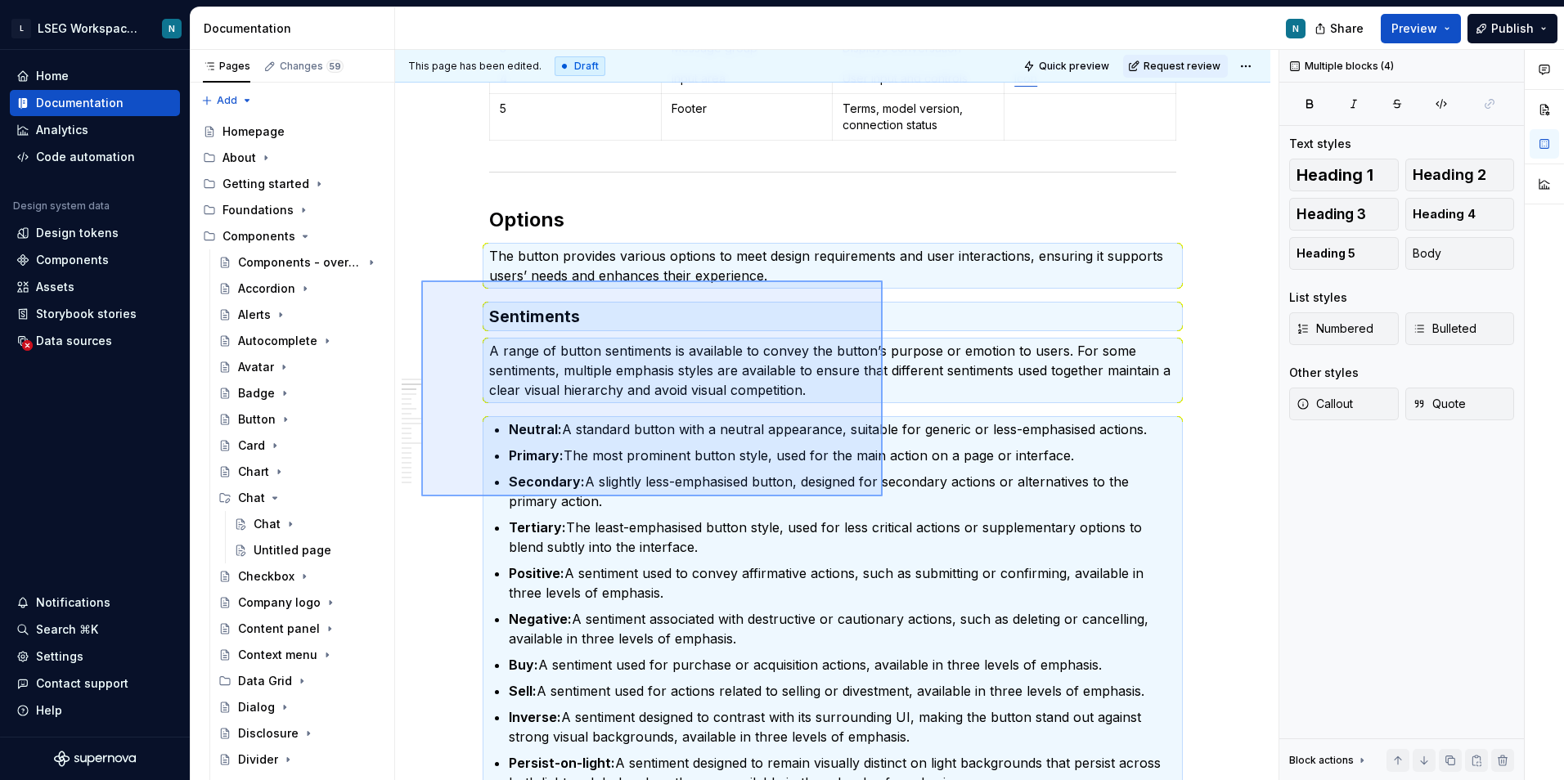
drag, startPoint x: 421, startPoint y: 281, endPoint x: 886, endPoint y: 485, distance: 508.3
click at [886, 485] on div "This page has been edited. Draft Quick preview Request review Chat The chat com…" at bounding box center [836, 415] width 883 height 731
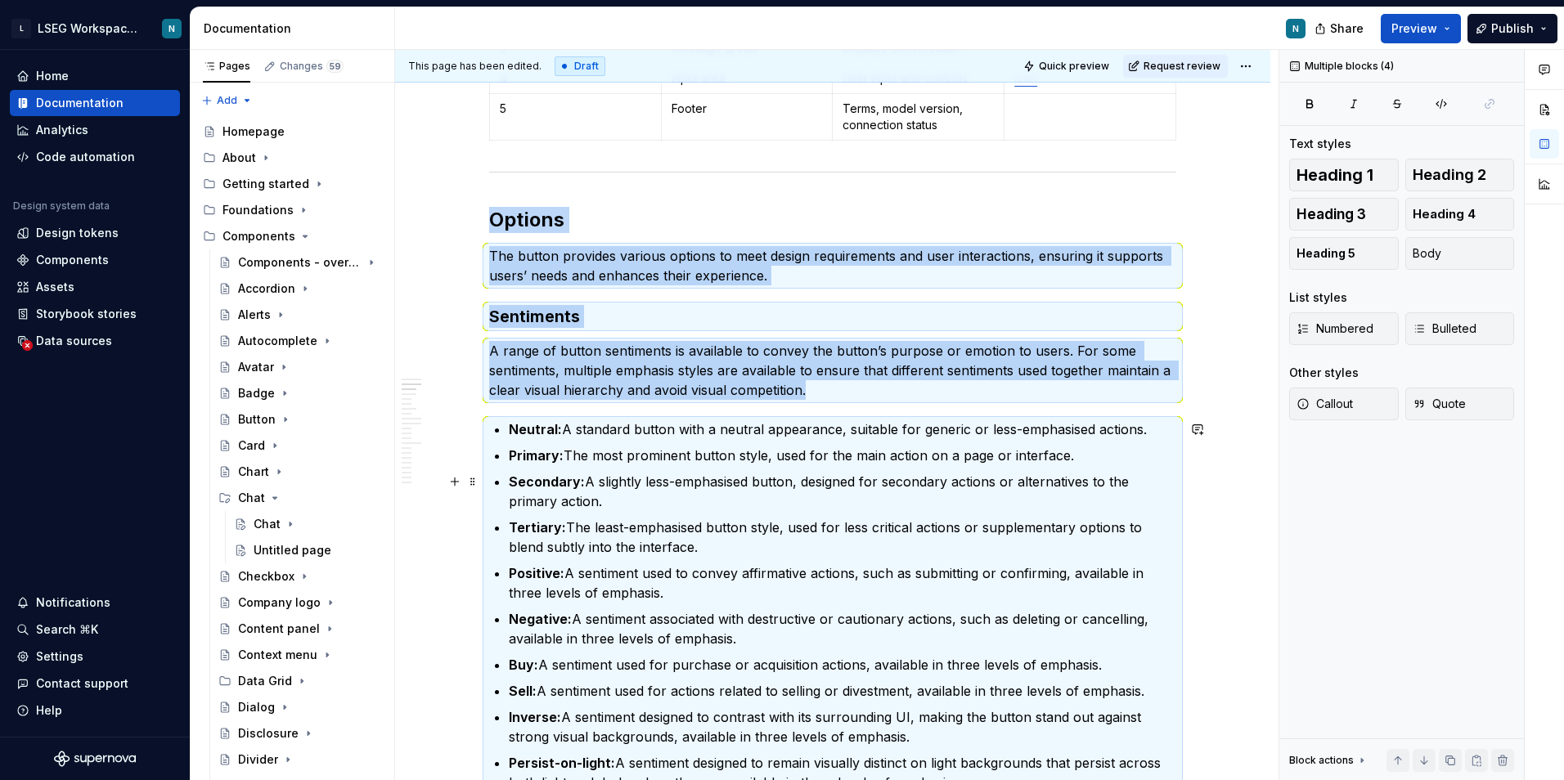
scroll to position [1447, 0]
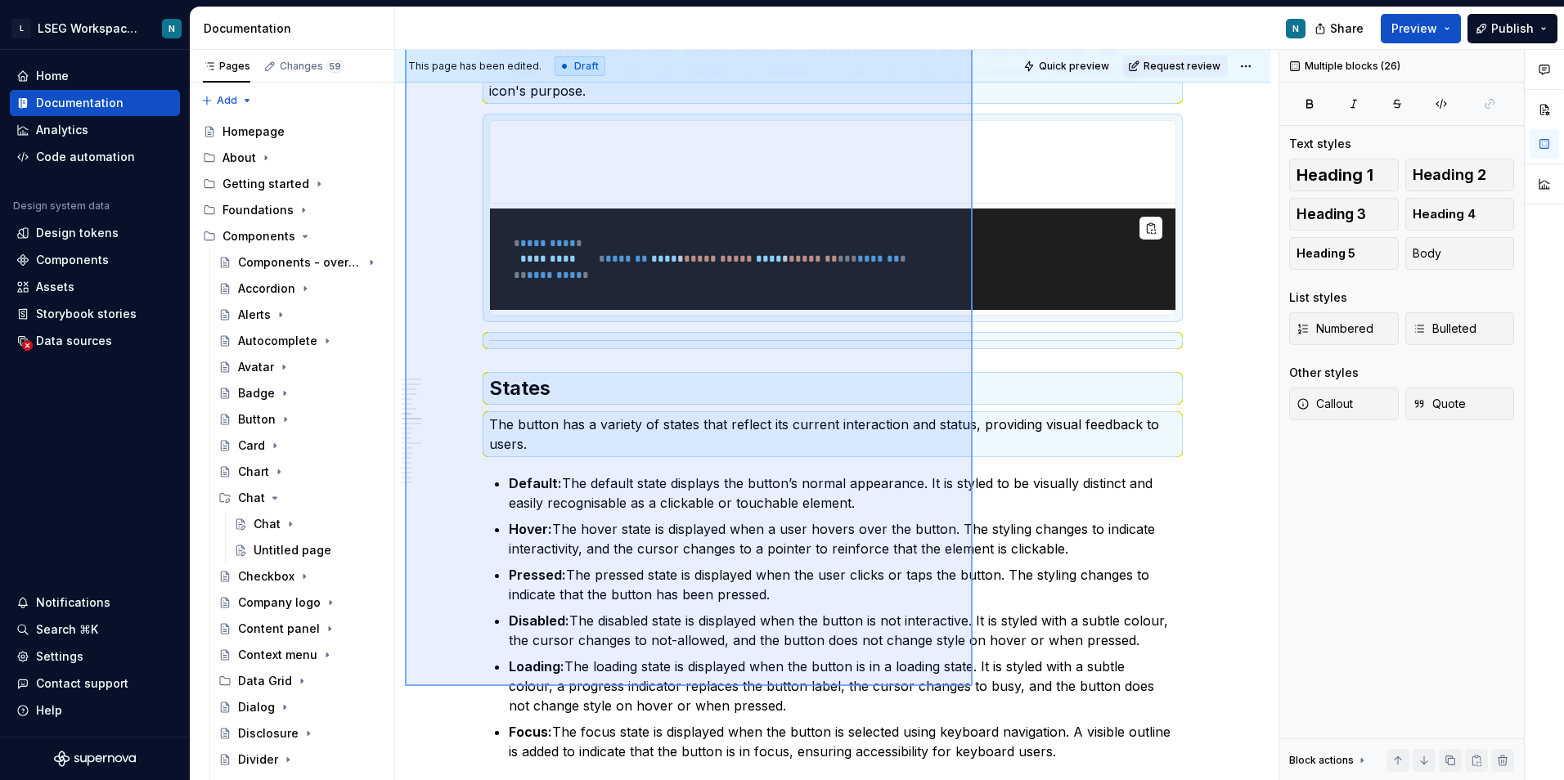
scroll to position [5214, 0]
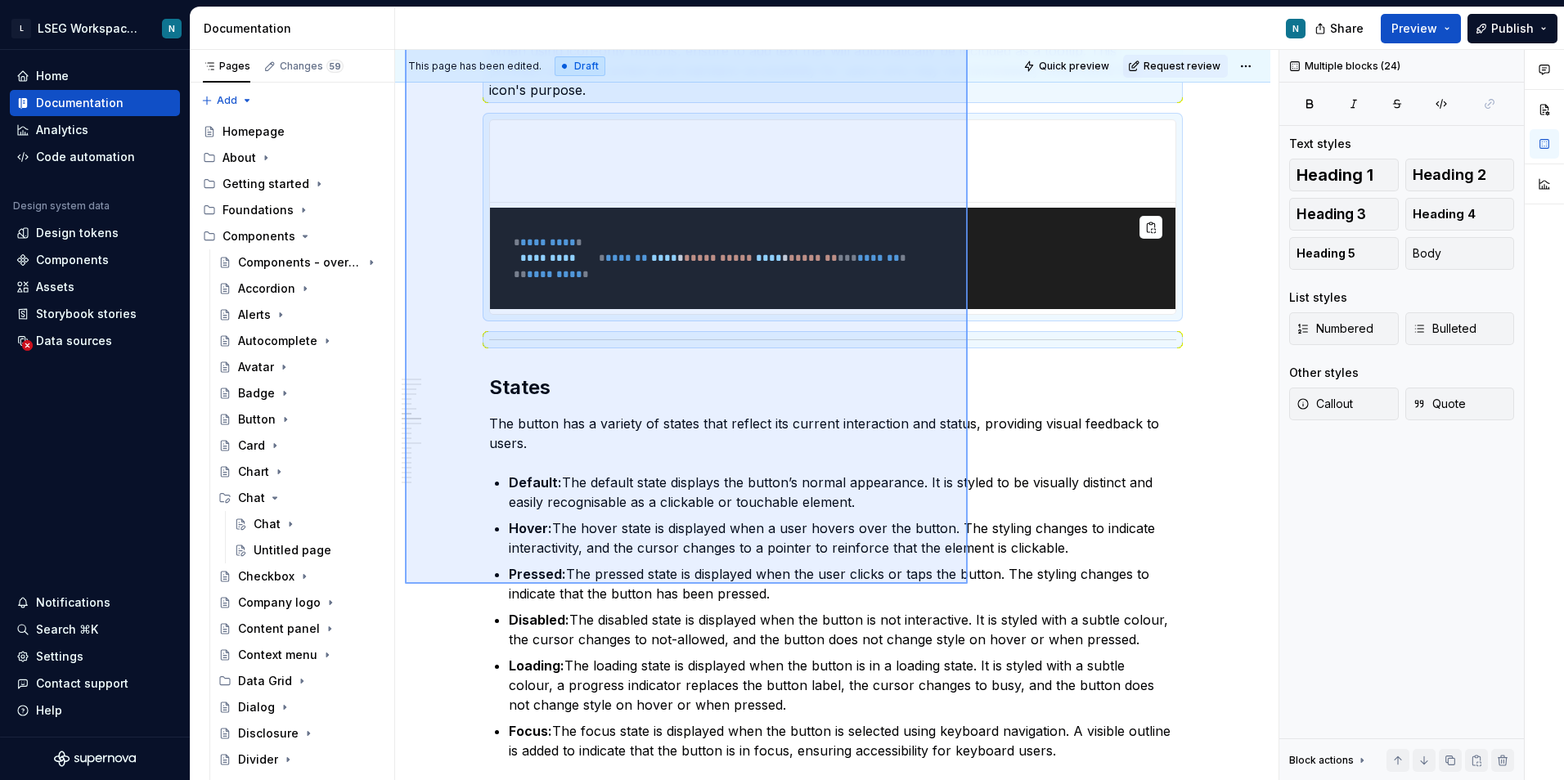
drag, startPoint x: 620, startPoint y: 240, endPoint x: 967, endPoint y: 584, distance: 488.6
click at [967, 584] on div "This page has been edited. Draft Quick preview Request review Chat The chat com…" at bounding box center [836, 415] width 883 height 731
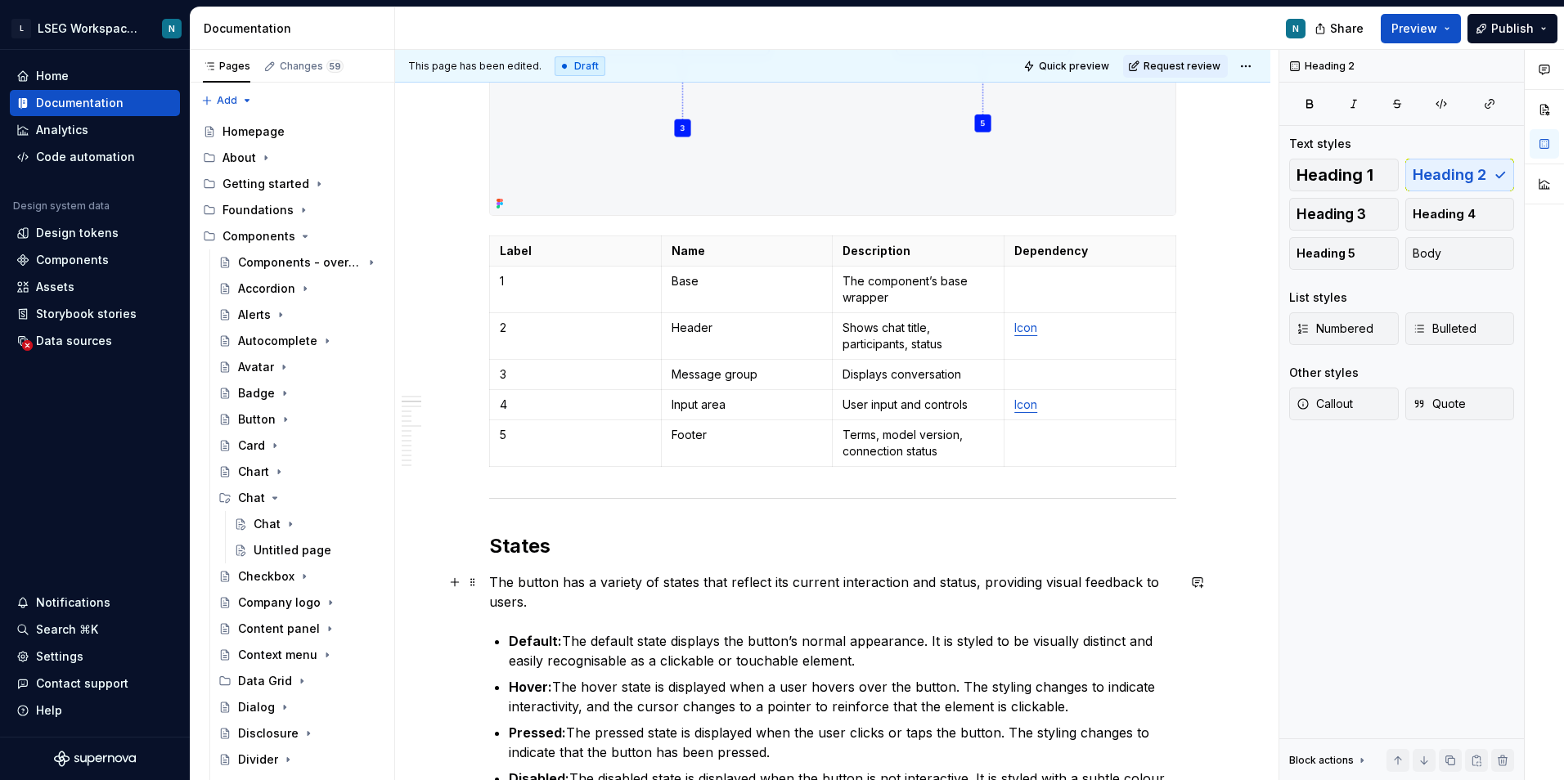
scroll to position [1069, 0]
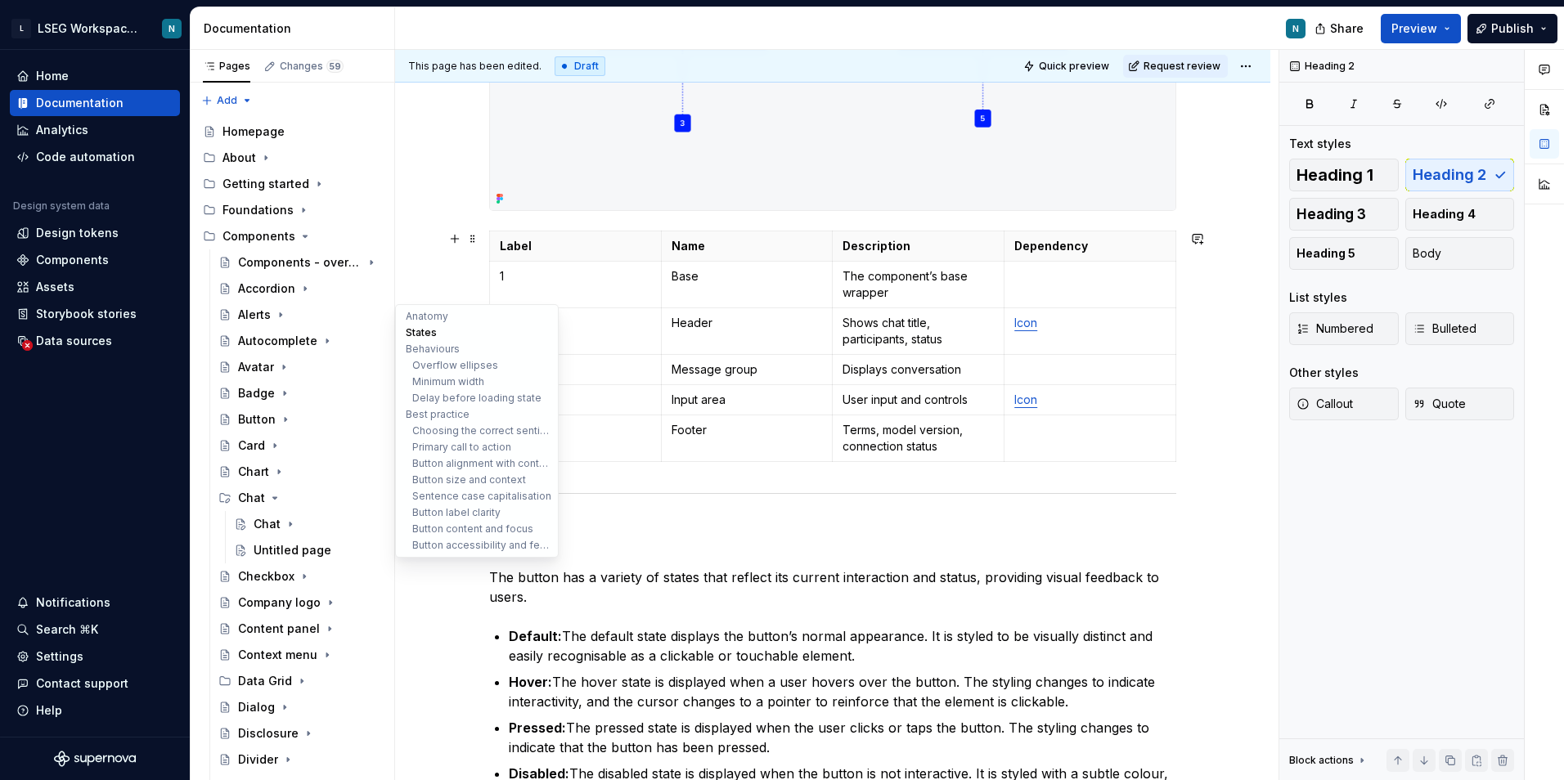
click at [420, 330] on button "States" at bounding box center [476, 333] width 155 height 16
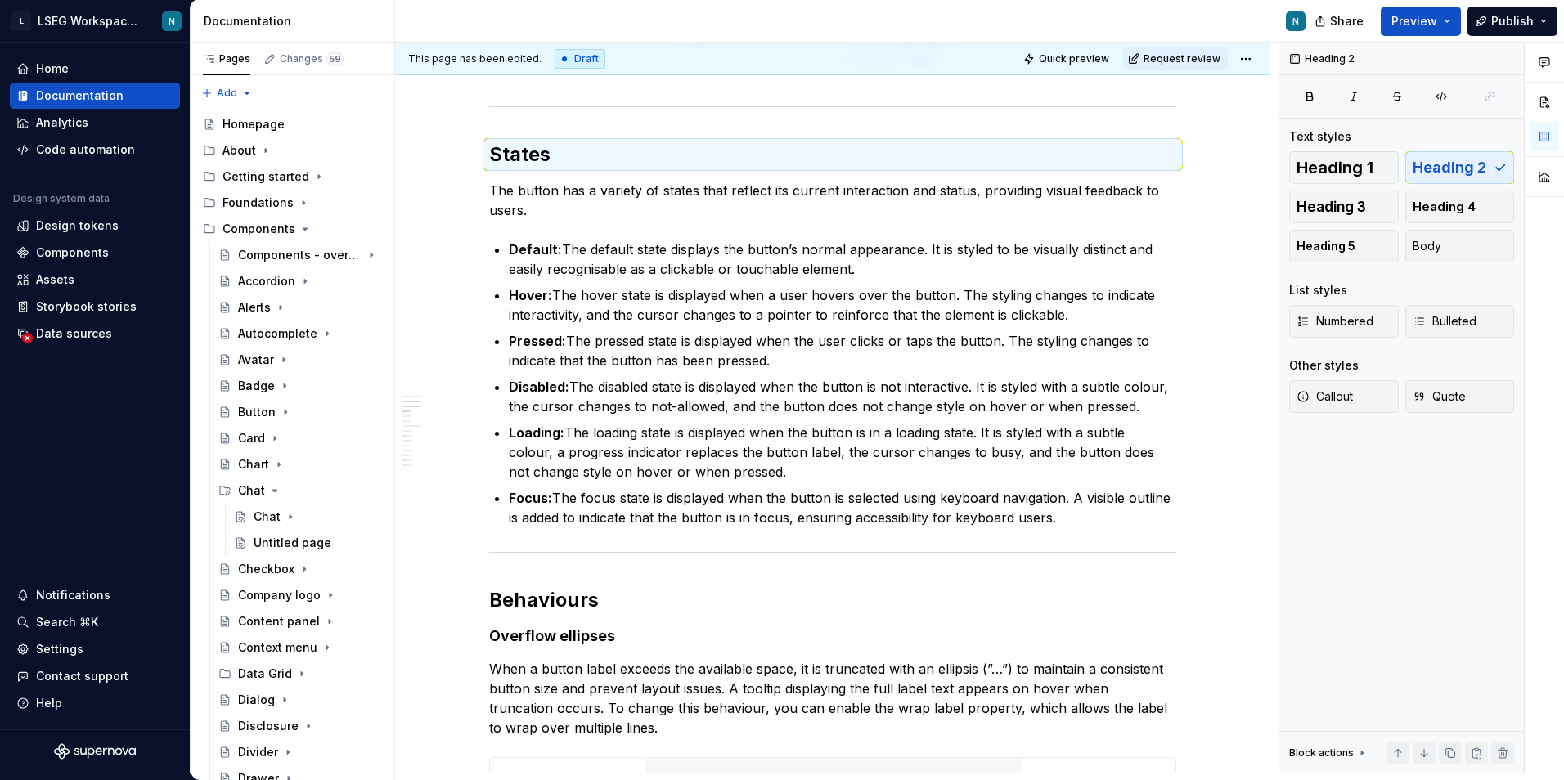
scroll to position [1465, 0]
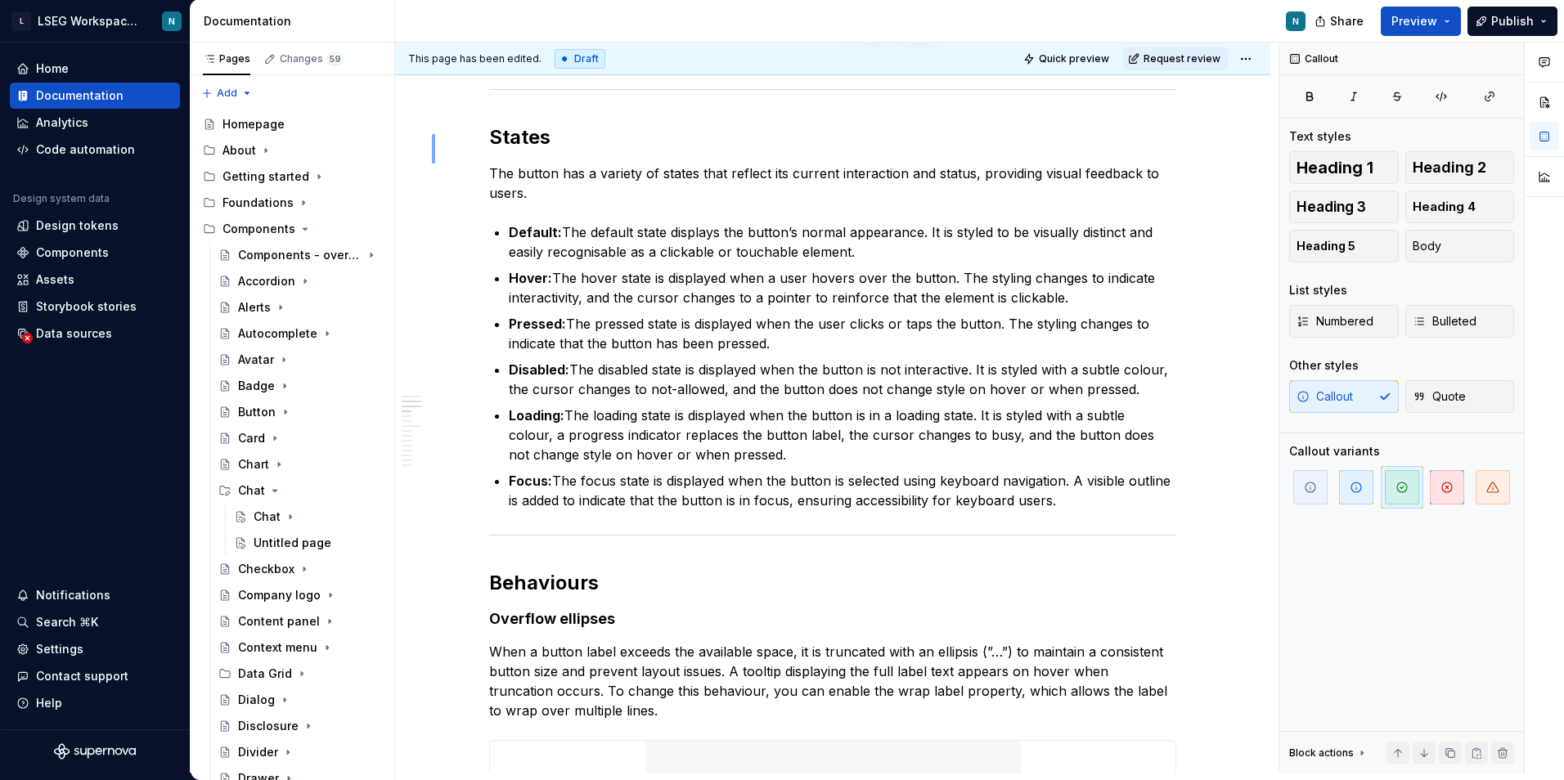
click at [445, 179] on div "This page has been edited. Draft Quick preview Request review Chat The chat com…" at bounding box center [836, 408] width 883 height 731
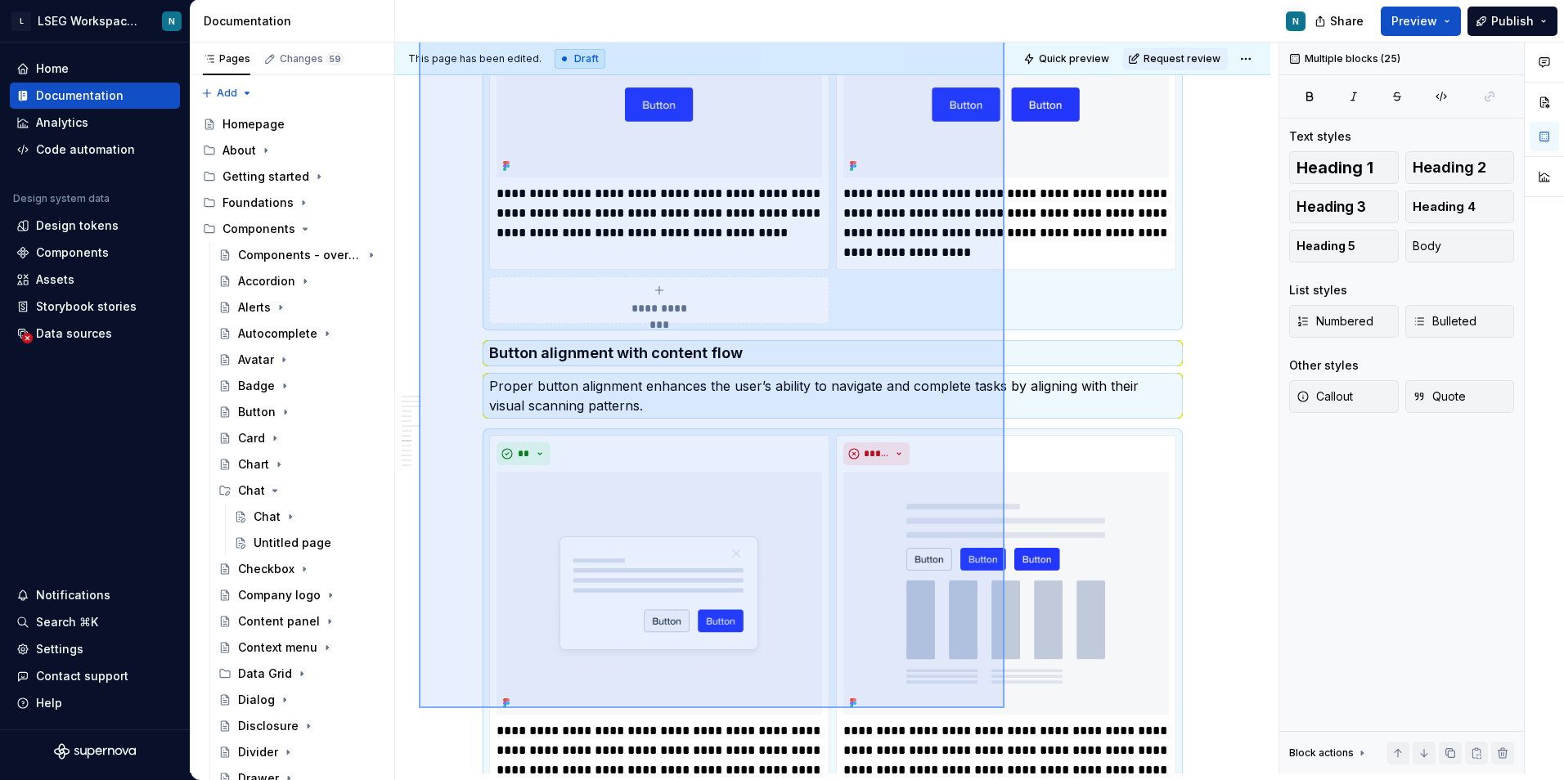
click at [1004, 708] on div "This page has been edited. Draft Quick preview Request review Chat The chat com…" at bounding box center [836, 408] width 883 height 731
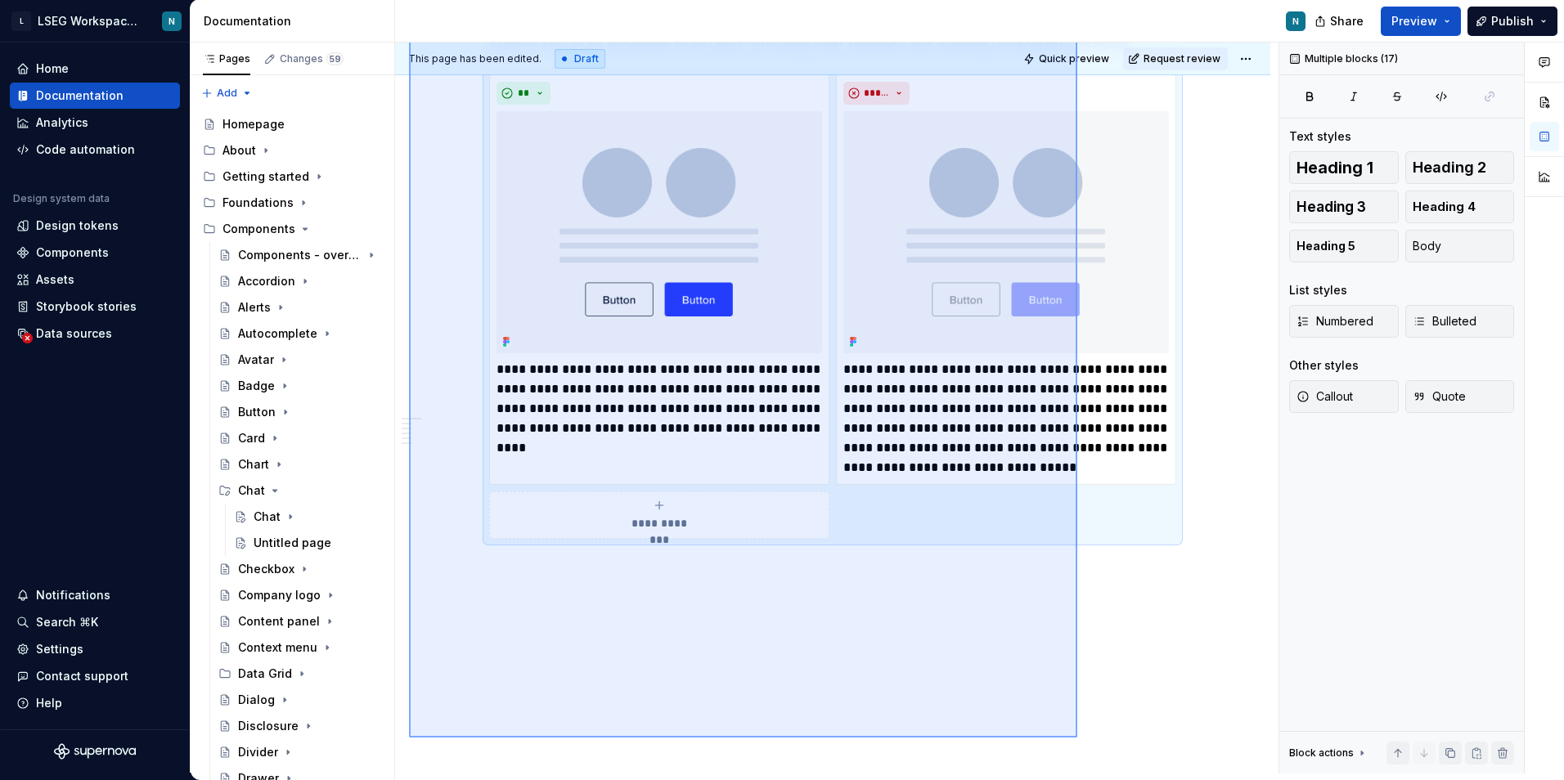
scroll to position [4674, 0]
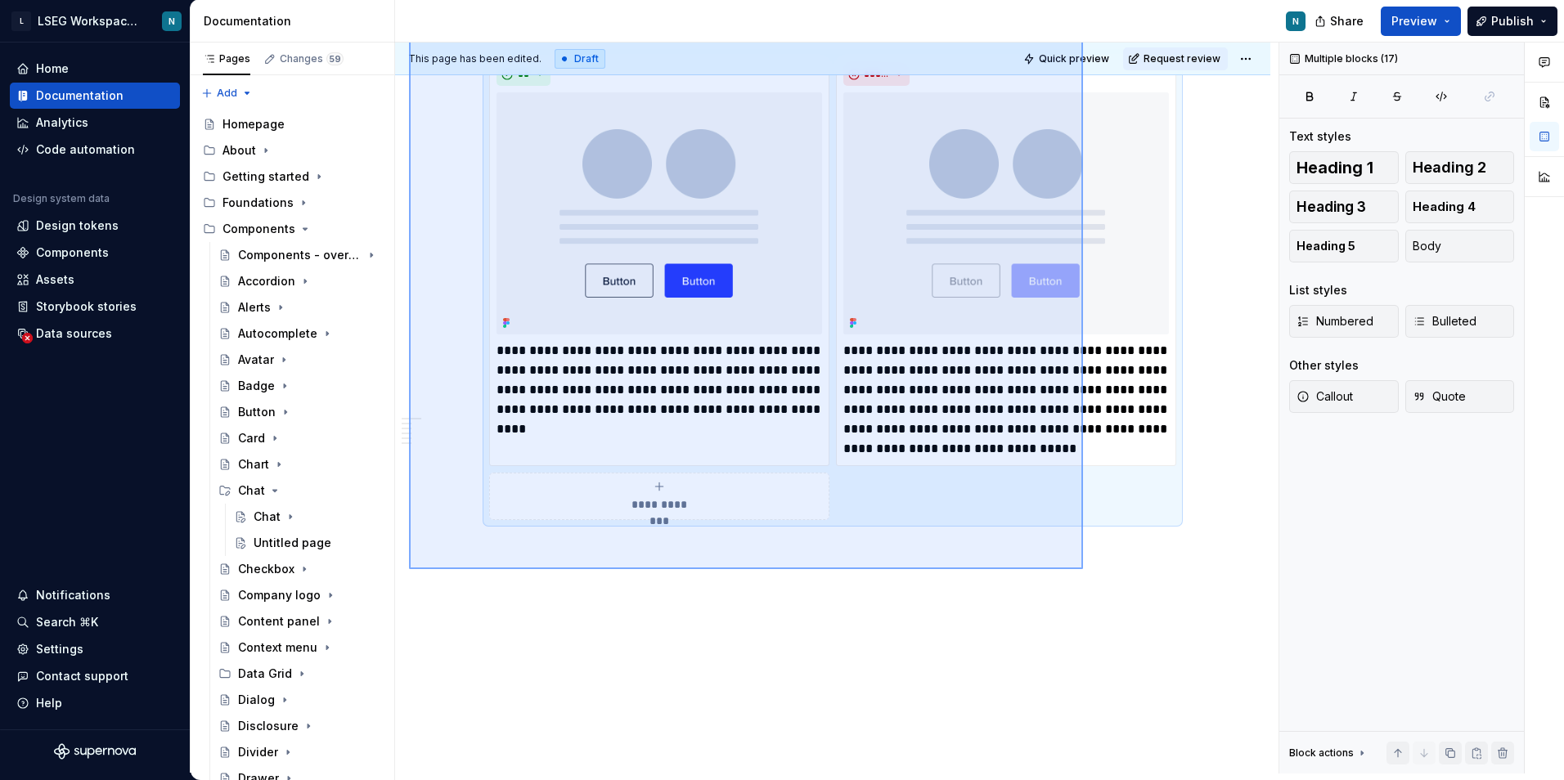
click at [1083, 569] on div "**********" at bounding box center [836, 408] width 883 height 731
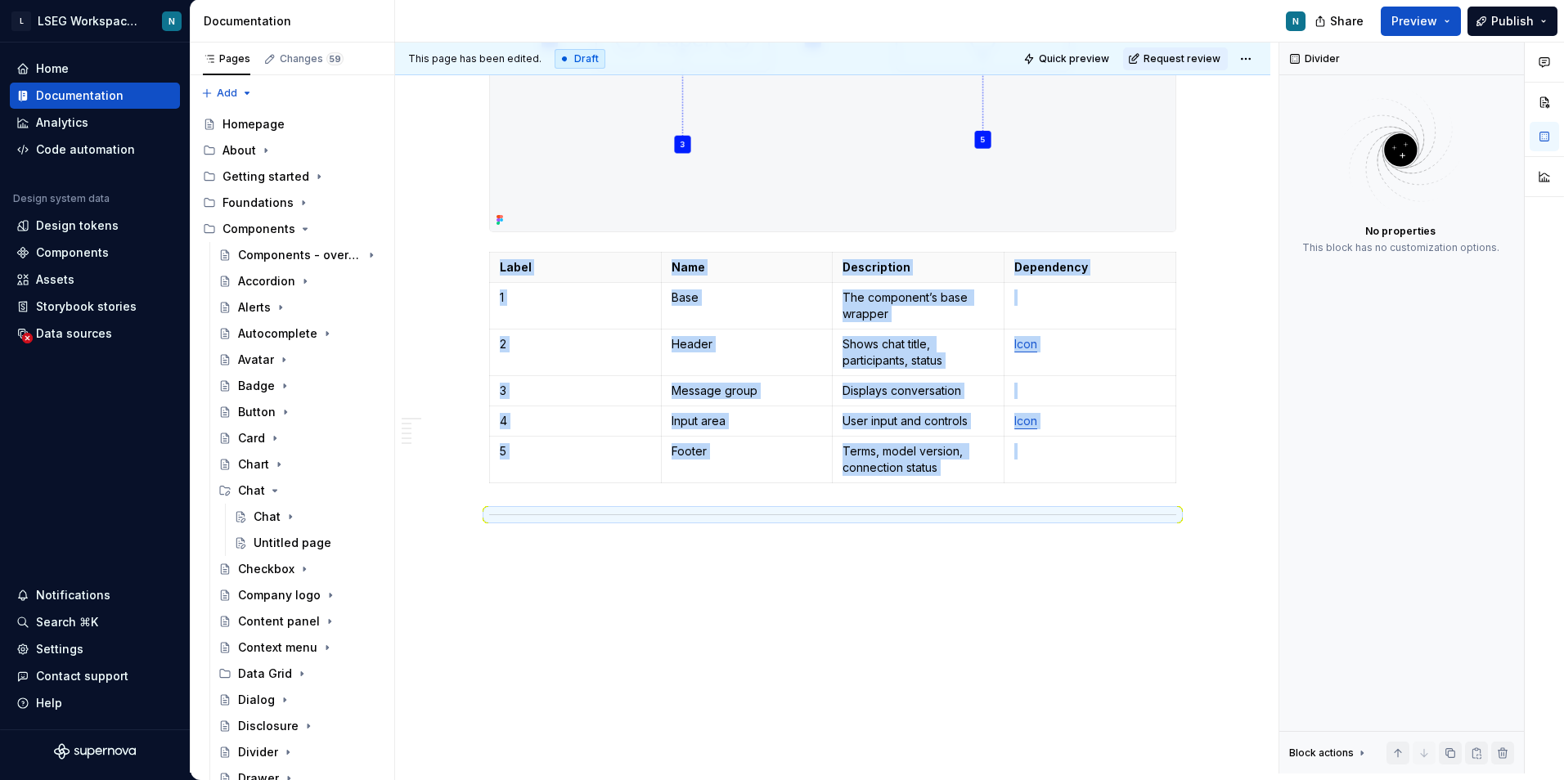
scroll to position [1040, 0]
click at [997, 621] on div "Released: Preview Anatomy Label Name Description Dependency 1 Base The componen…" at bounding box center [832, 34] width 875 height 1479
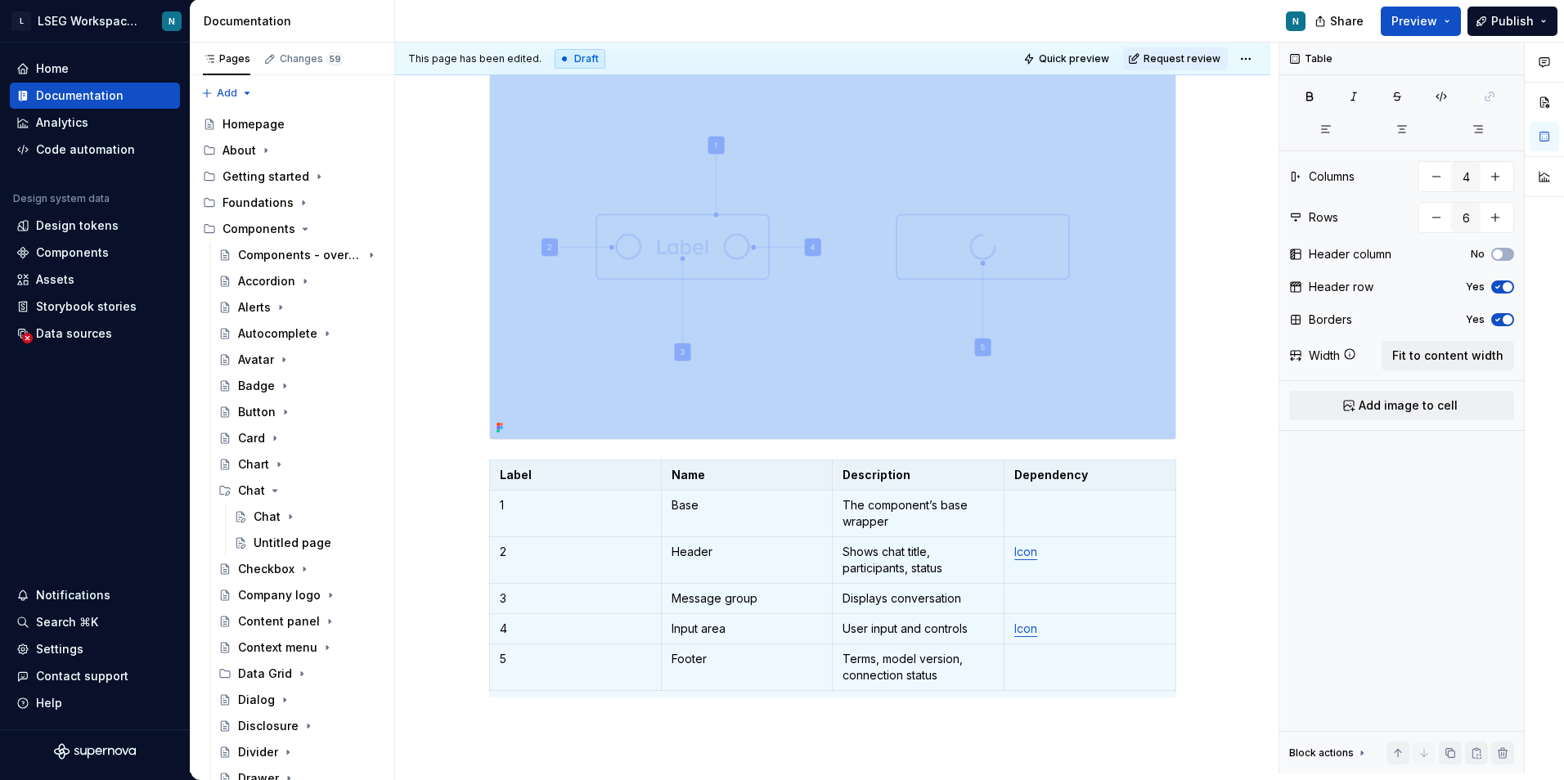
scroll to position [859, 0]
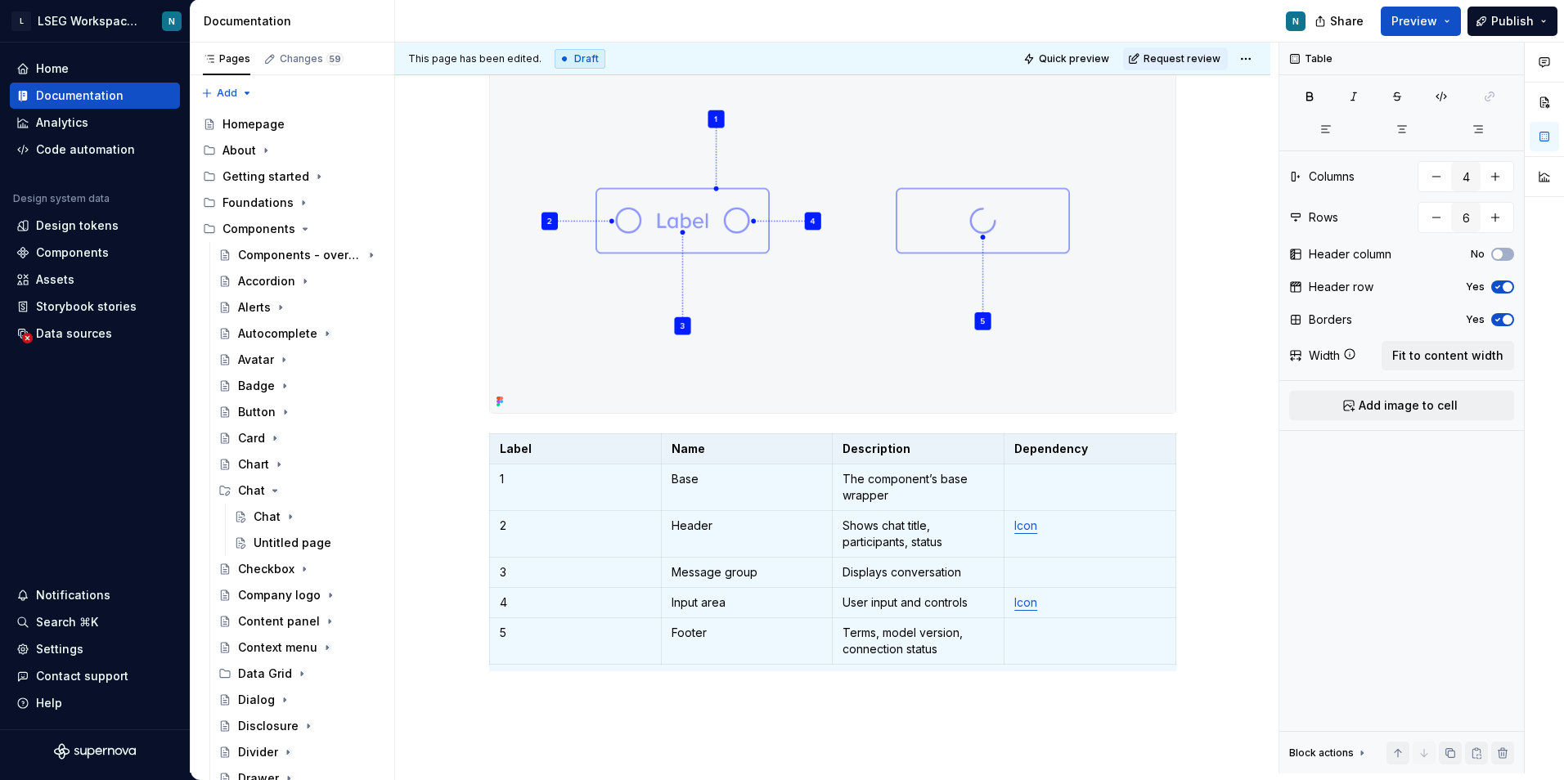
click at [817, 307] on img at bounding box center [832, 221] width 685 height 384
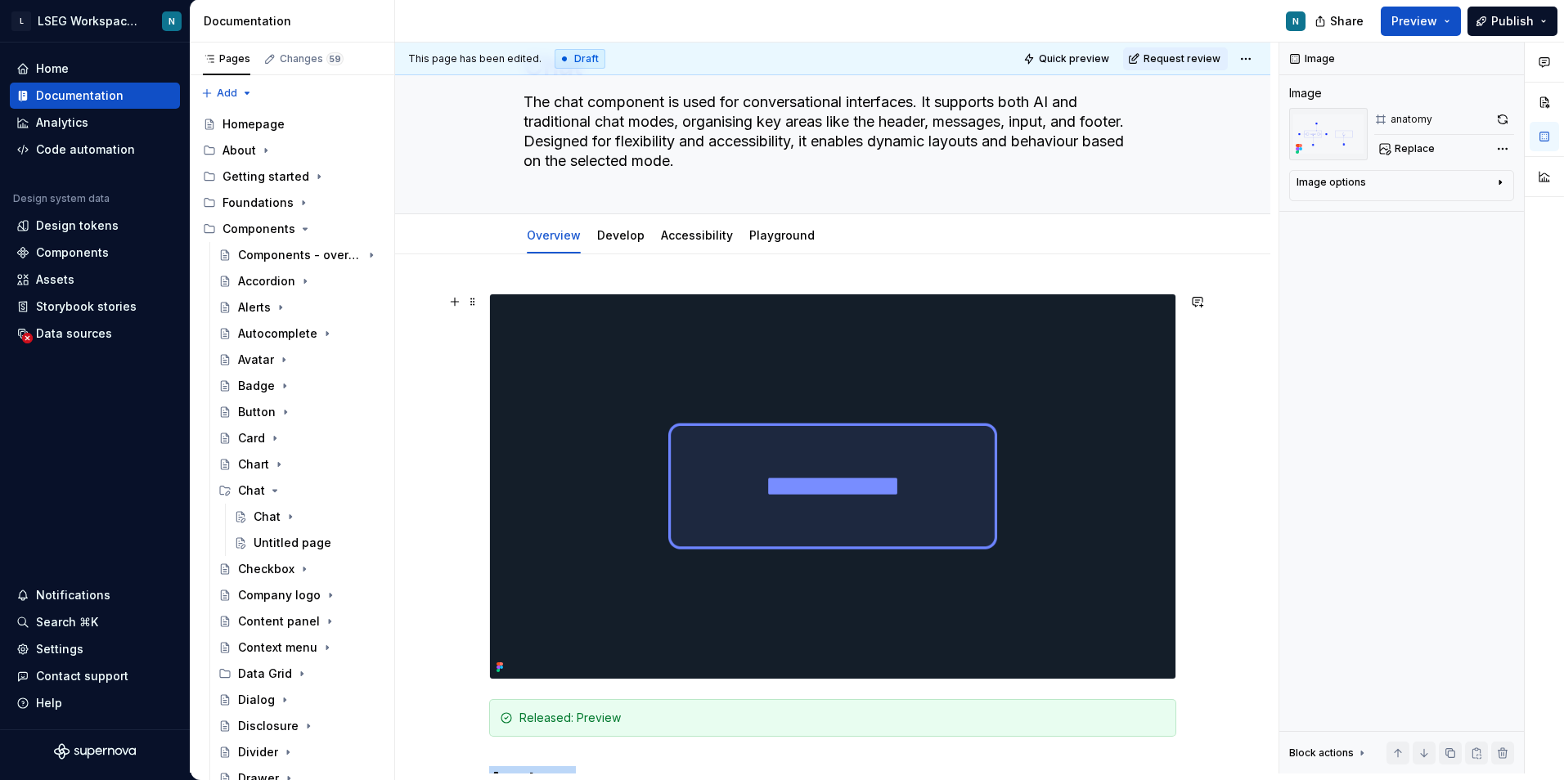
scroll to position [0, 0]
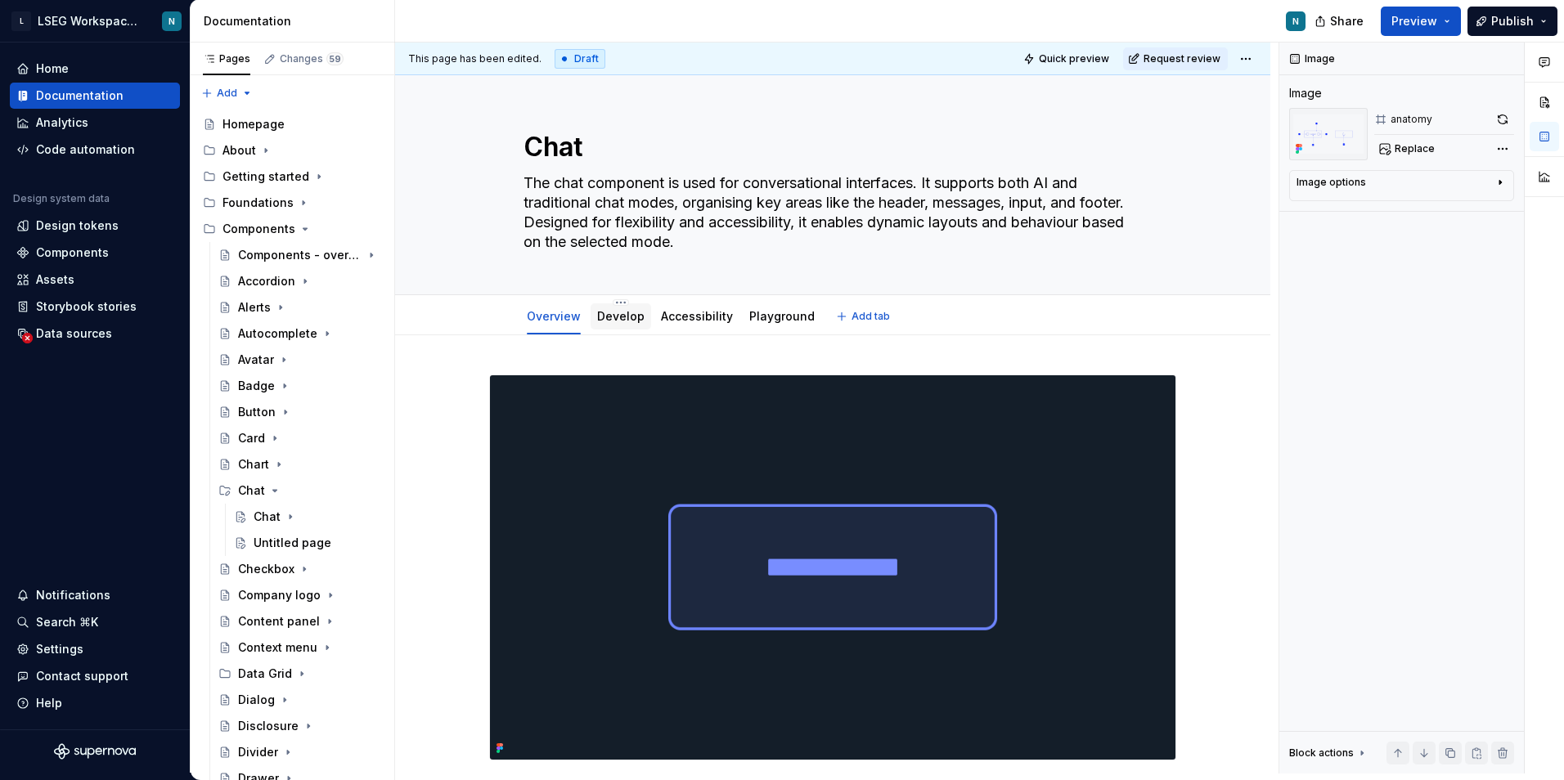
click at [614, 322] on link "Develop" at bounding box center [620, 316] width 47 height 14
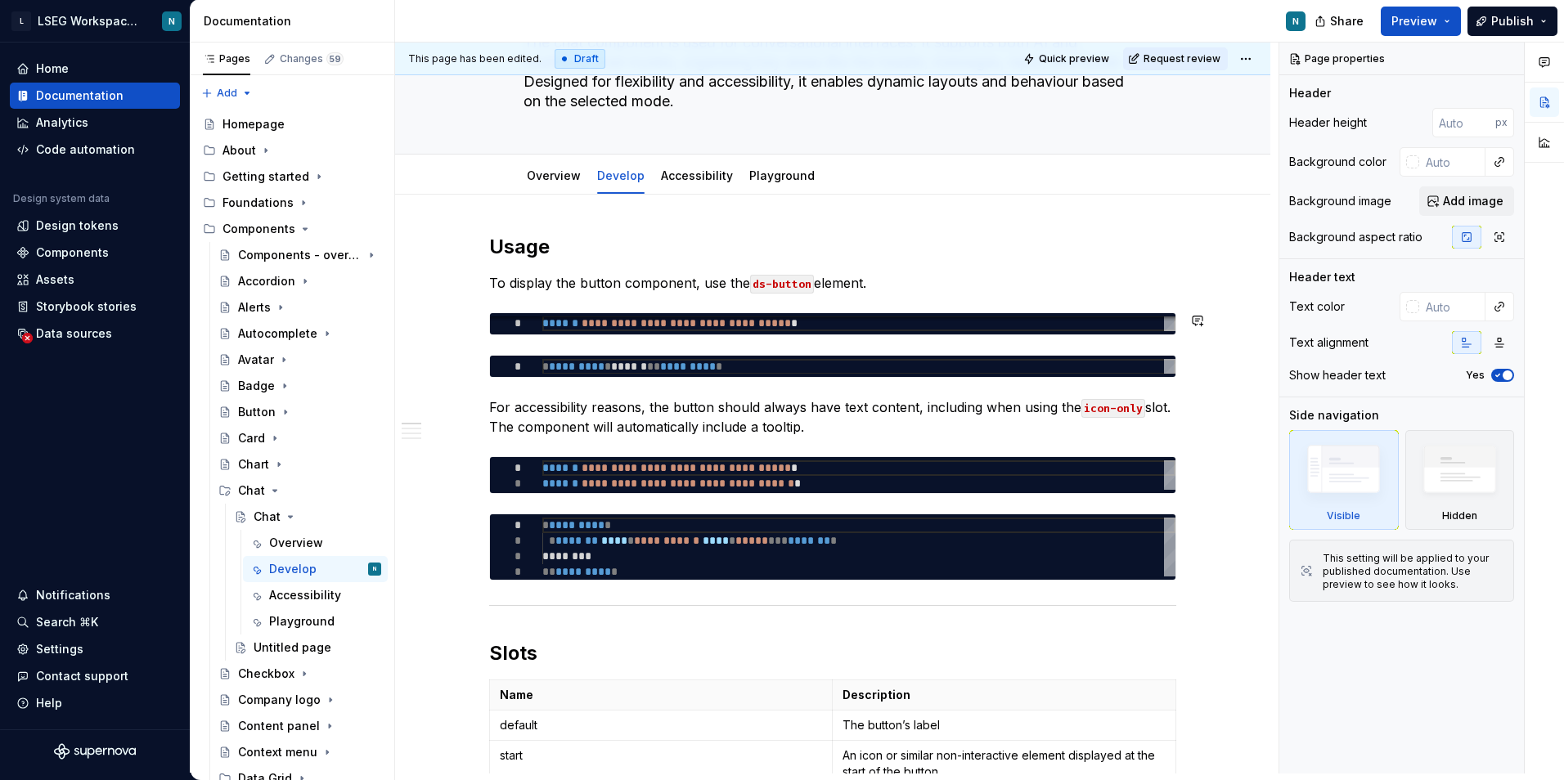
scroll to position [164, 0]
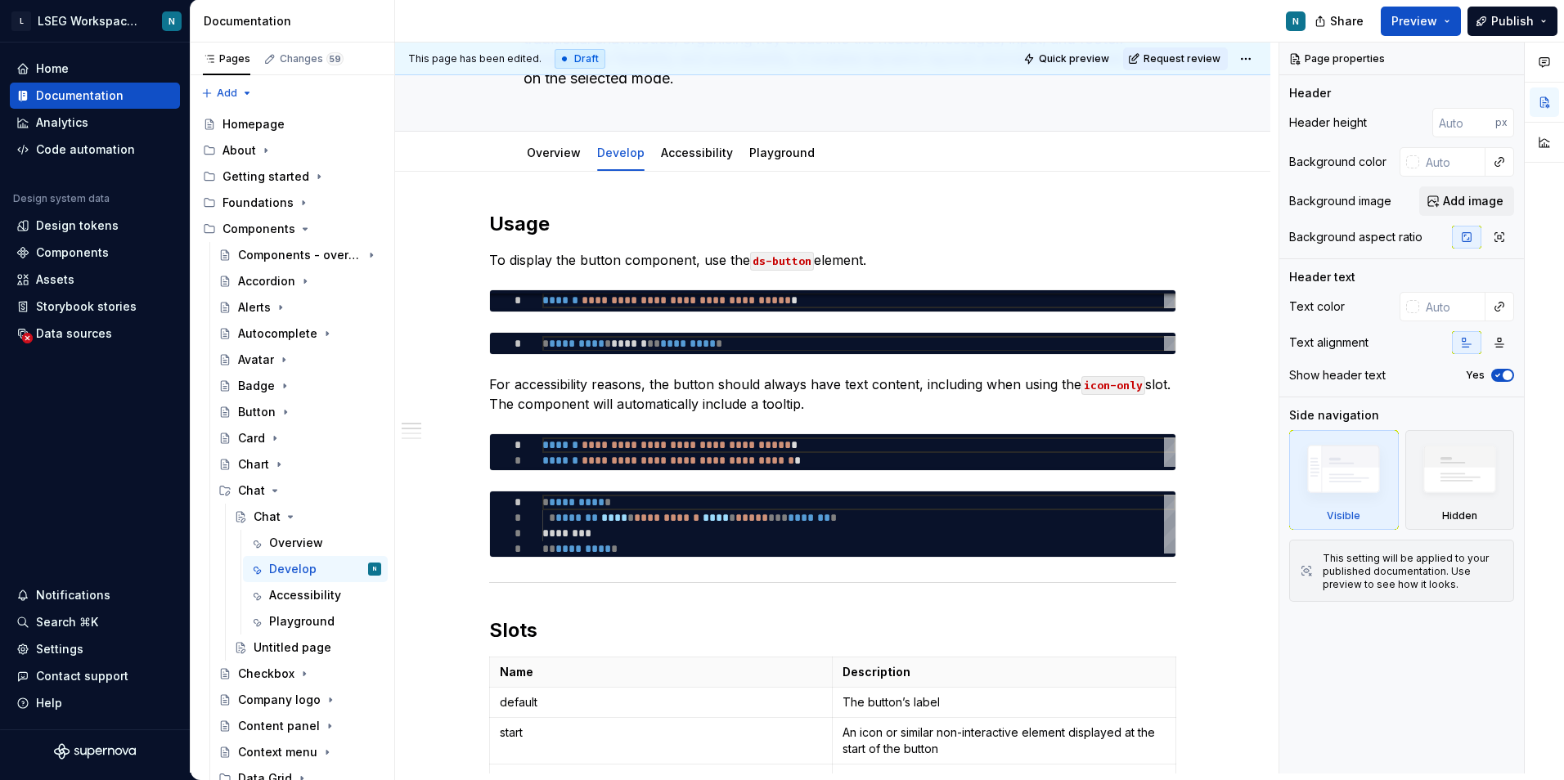
type textarea "*"
click at [590, 231] on h2 "Usage" at bounding box center [832, 224] width 687 height 26
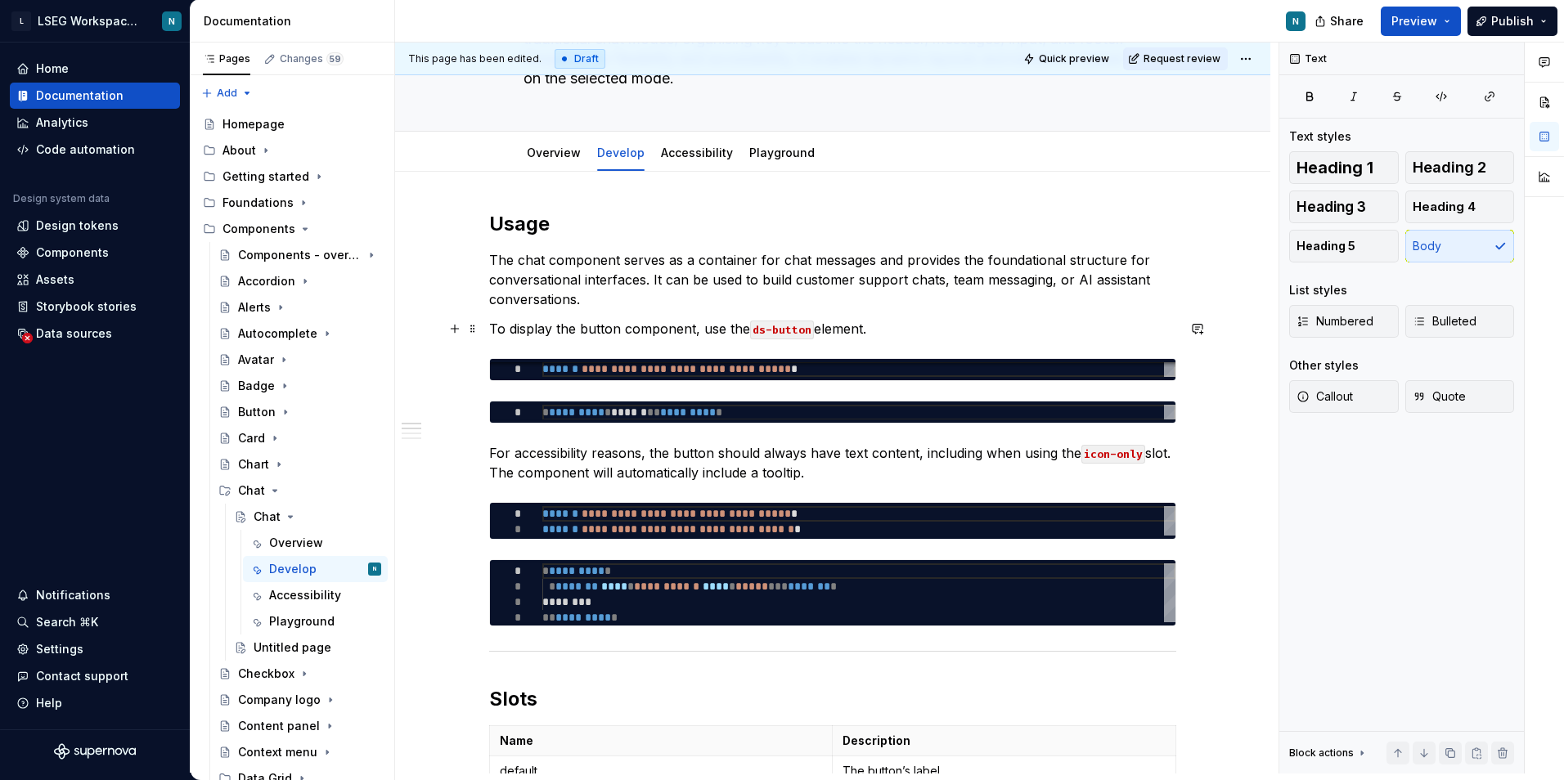
click at [579, 325] on p "To display the button component, use the ds-button element." at bounding box center [832, 329] width 687 height 20
click at [772, 325] on code "ds-button" at bounding box center [764, 330] width 64 height 19
type textarea "*"
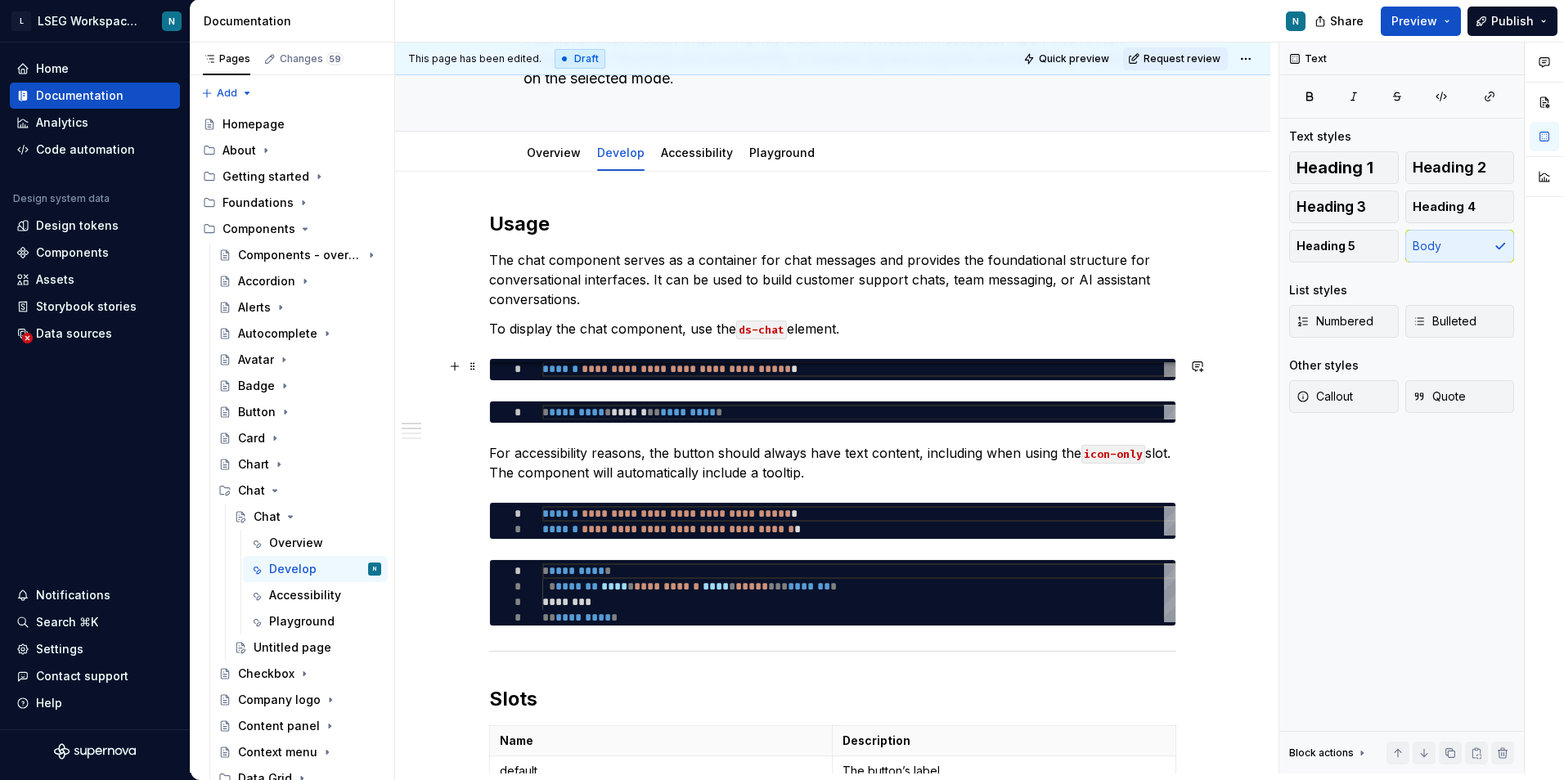
click at [794, 370] on div "**********" at bounding box center [858, 369] width 633 height 16
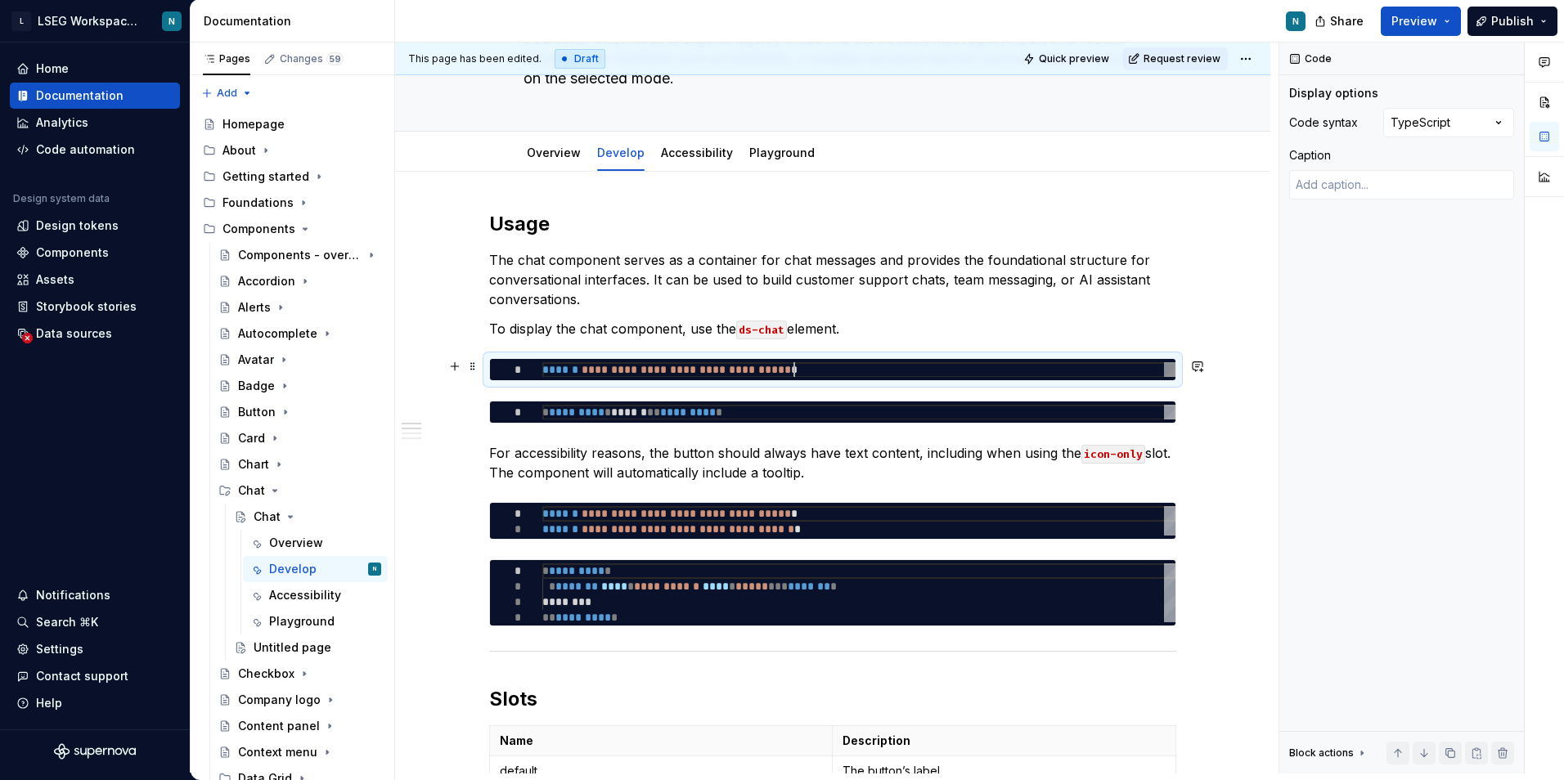
click at [794, 370] on div "**********" at bounding box center [858, 370] width 633 height 16
type textarea "**********"
type textarea "*"
type textarea "**********"
type textarea "*"
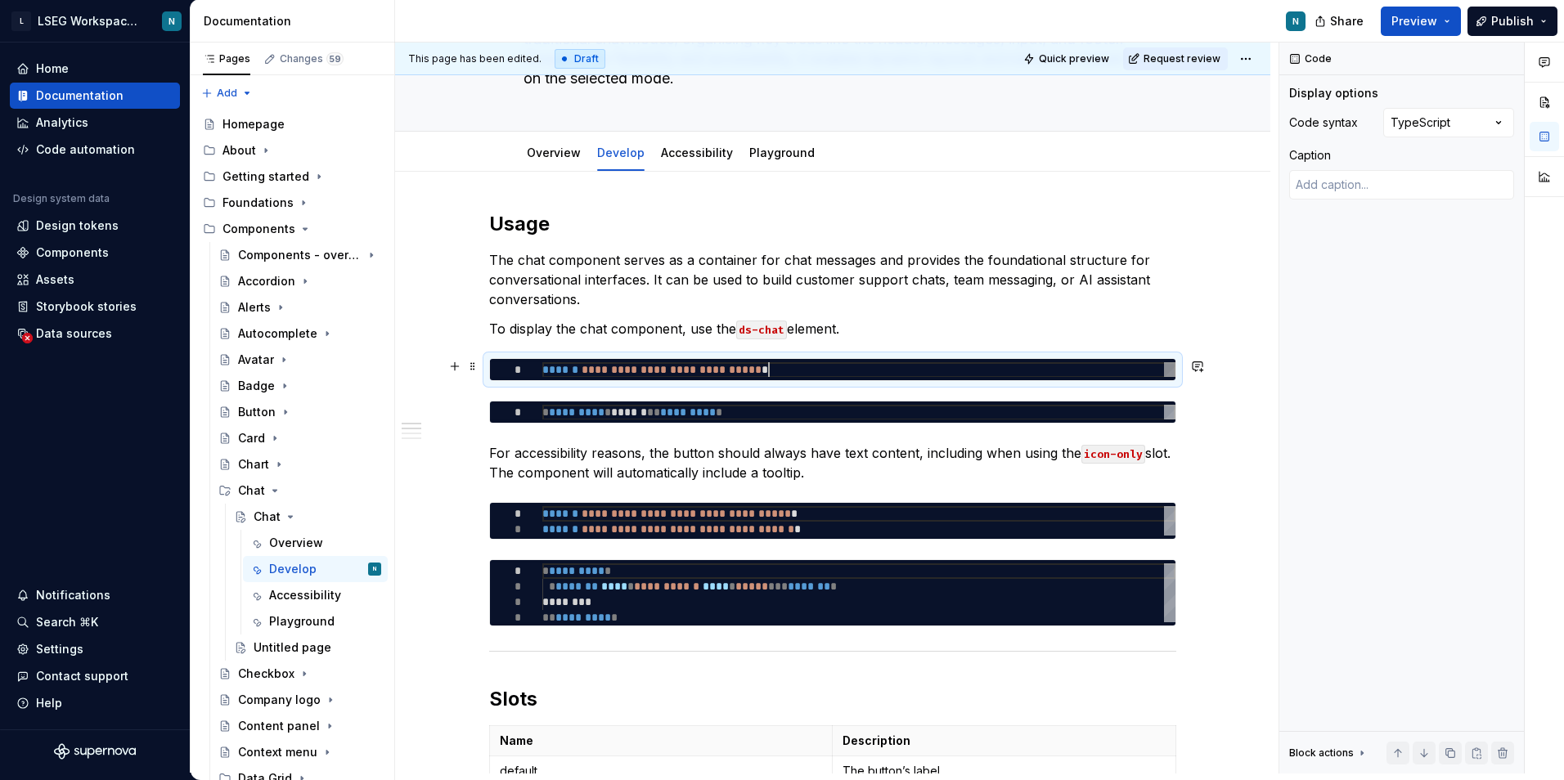
type textarea "**********"
type textarea "*"
type textarea "**********"
type textarea "*"
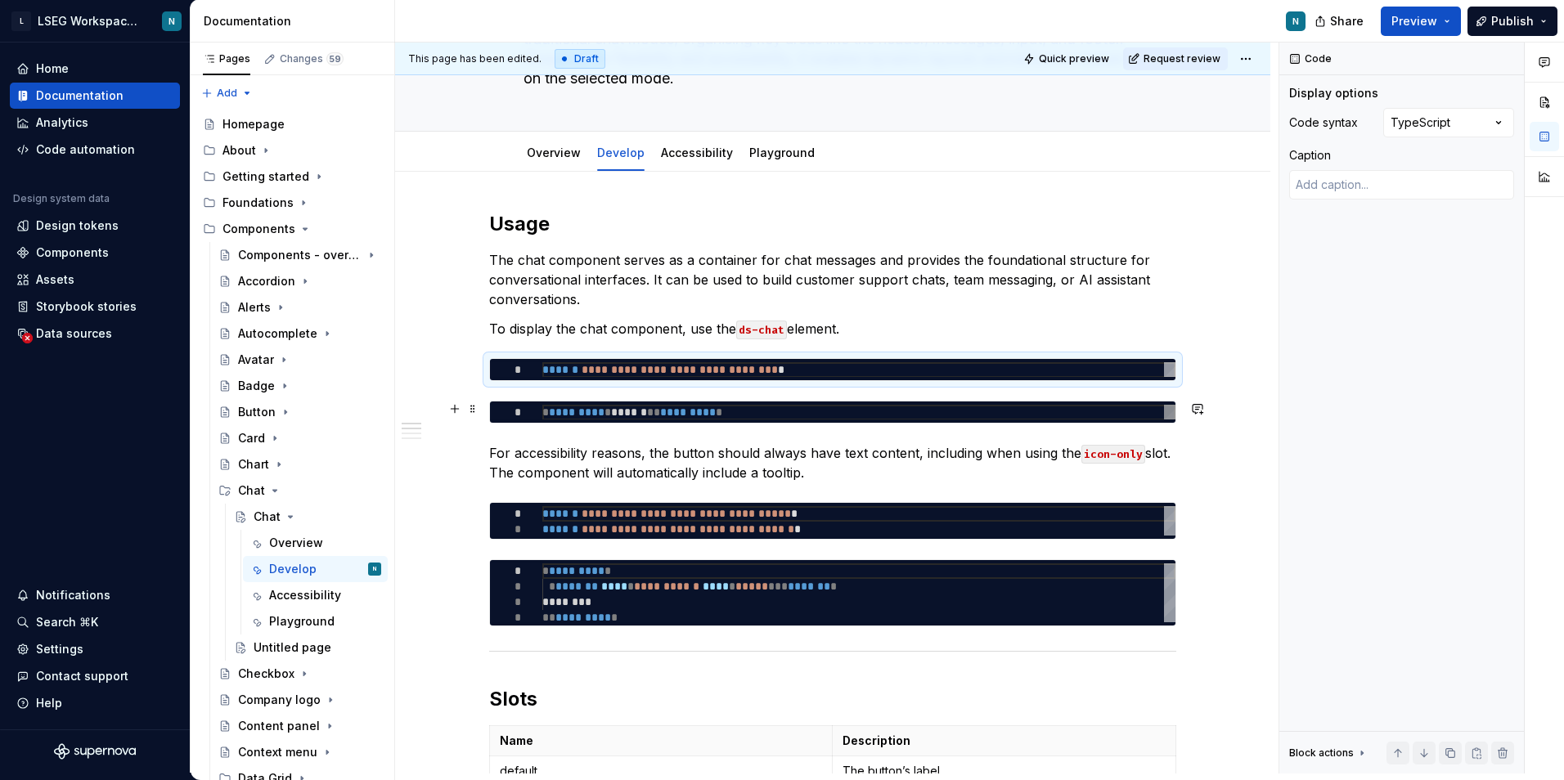
type textarea "**********"
click at [766, 415] on div "* ********* * ****** ** ********* *" at bounding box center [858, 413] width 633 height 16
click at [763, 401] on div "**********" at bounding box center [832, 412] width 687 height 23
click at [758, 381] on div "**********" at bounding box center [832, 369] width 687 height 23
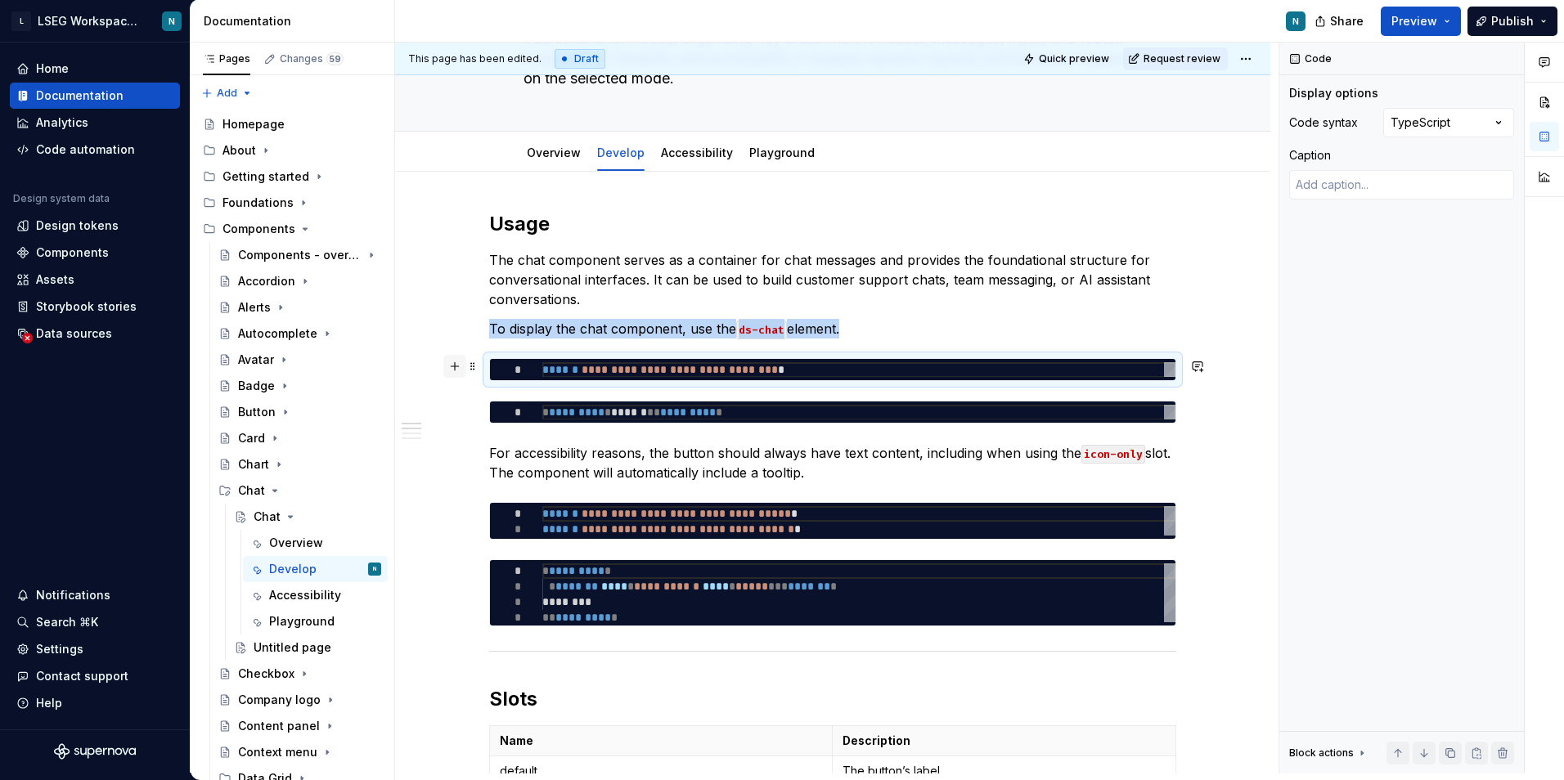
click at [447, 365] on button "button" at bounding box center [454, 366] width 23 height 23
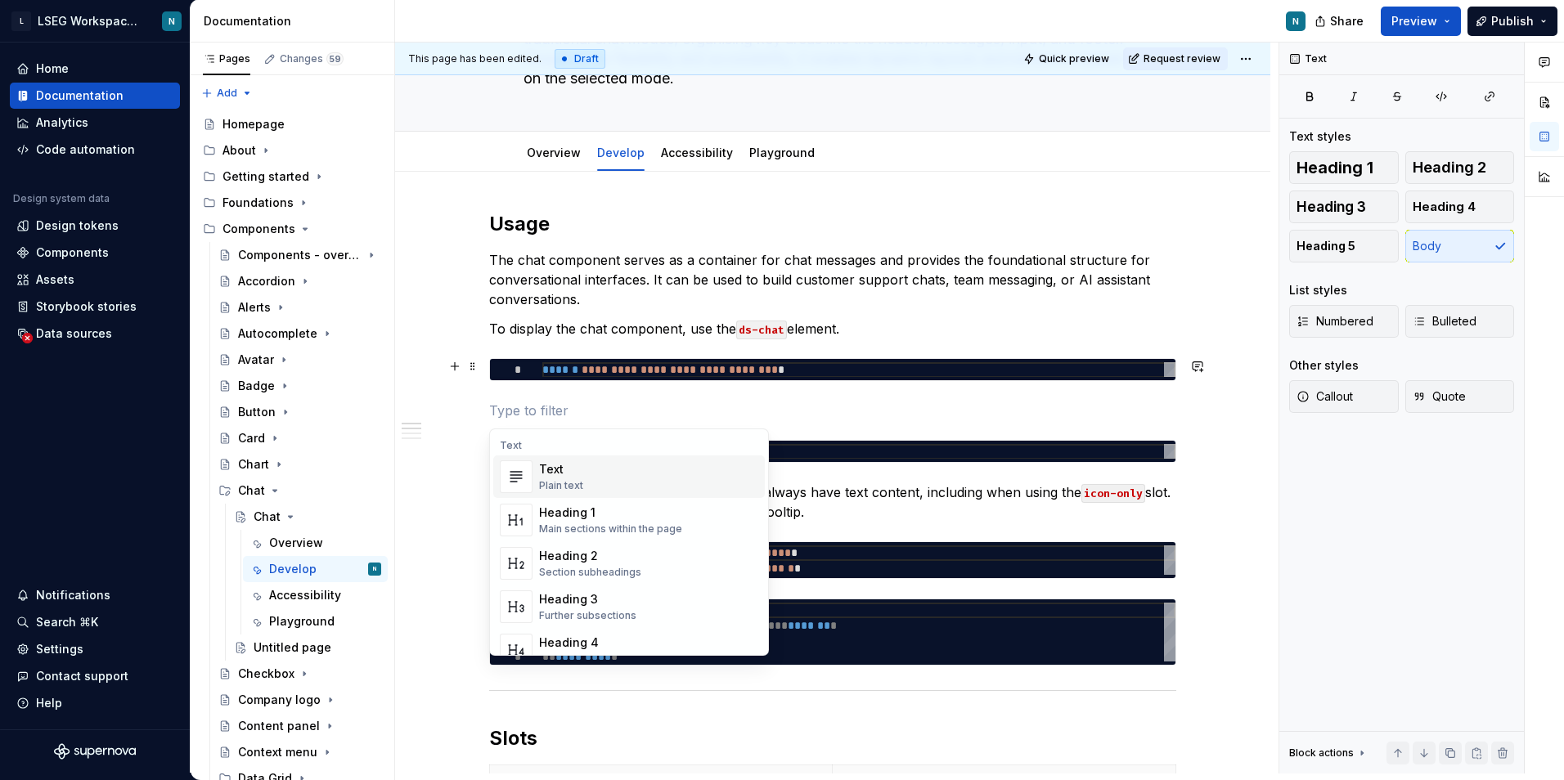
click at [570, 403] on p at bounding box center [832, 411] width 687 height 20
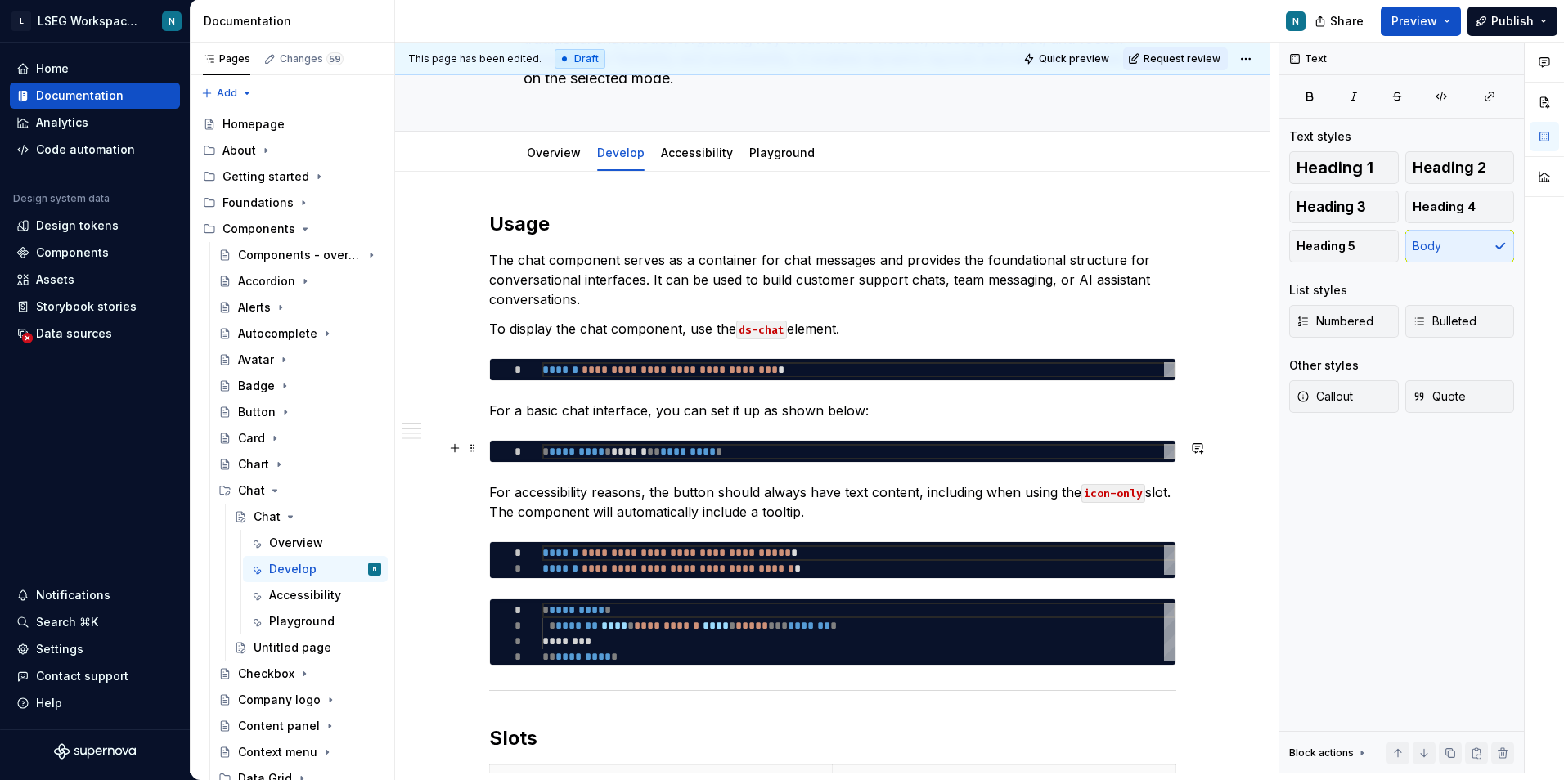
type textarea "*"
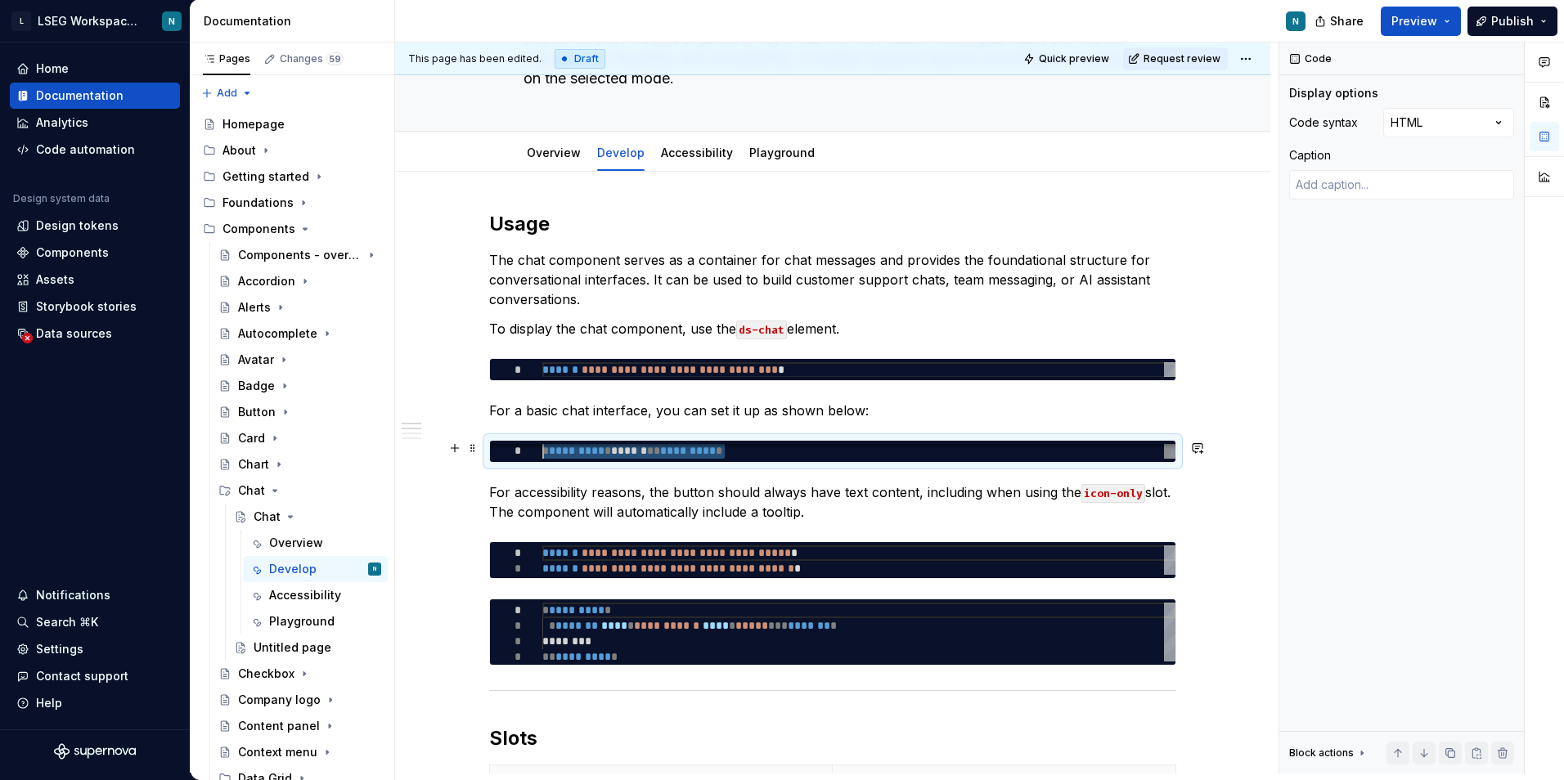
drag, startPoint x: 751, startPoint y: 449, endPoint x: 523, endPoint y: 460, distance: 227.6
click at [542, 459] on div "* ********* * ****** ** ********* *" at bounding box center [858, 451] width 633 height 16
type textarea "**********"
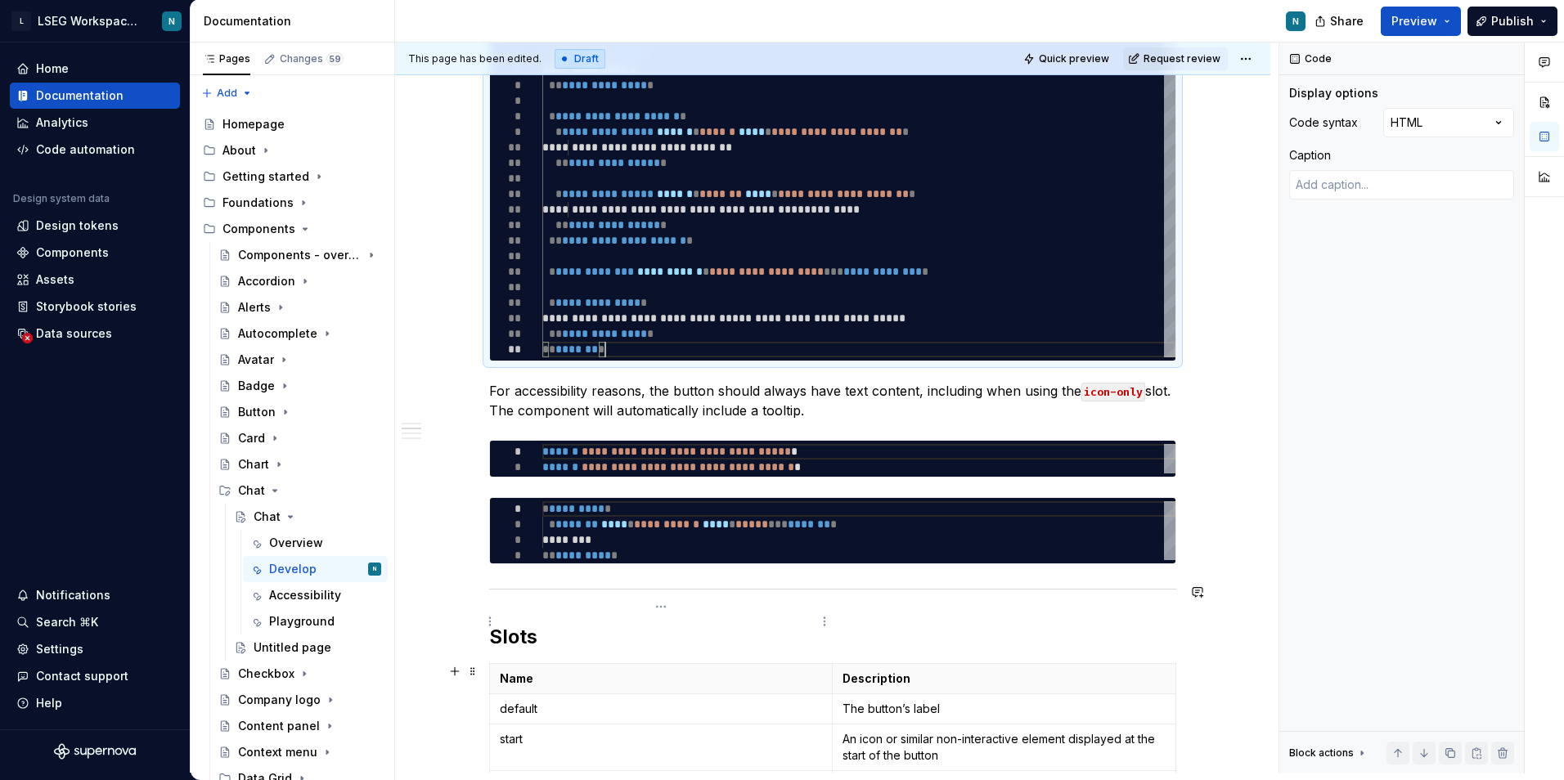
scroll to position [654, 0]
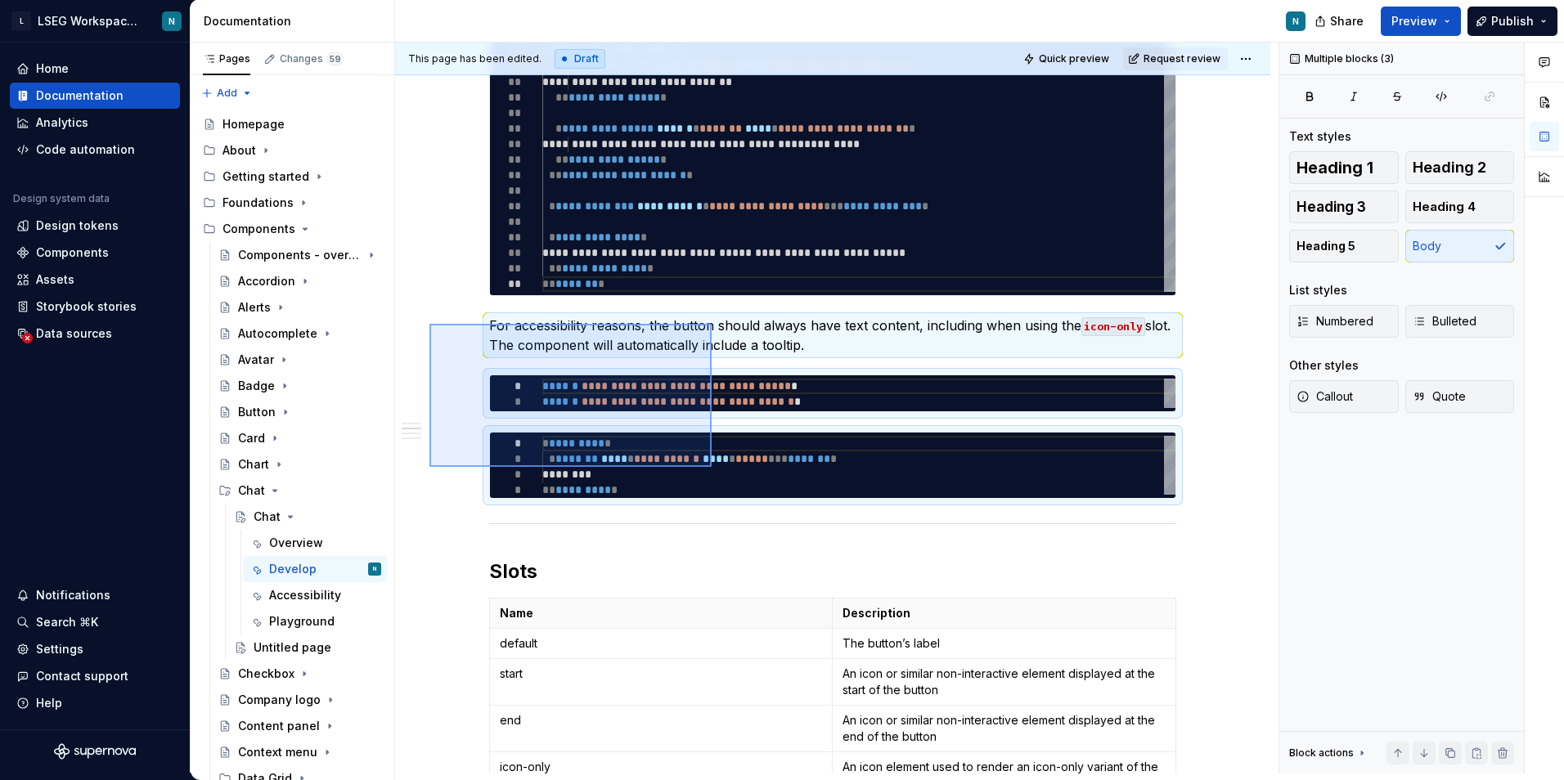
drag, startPoint x: 429, startPoint y: 324, endPoint x: 712, endPoint y: 468, distance: 317.5
click at [712, 468] on div "**********" at bounding box center [836, 408] width 883 height 731
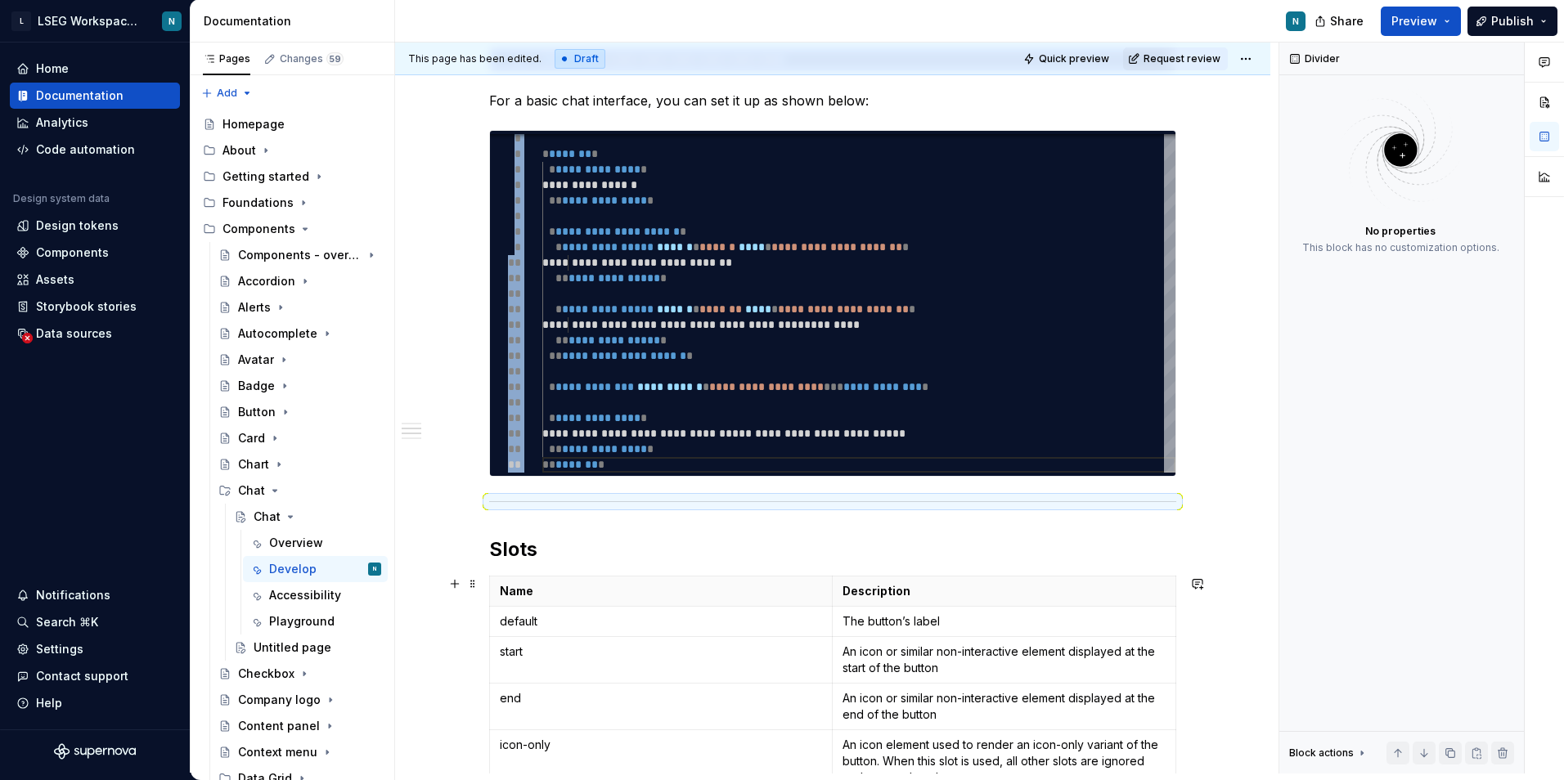
scroll to position [245, 0]
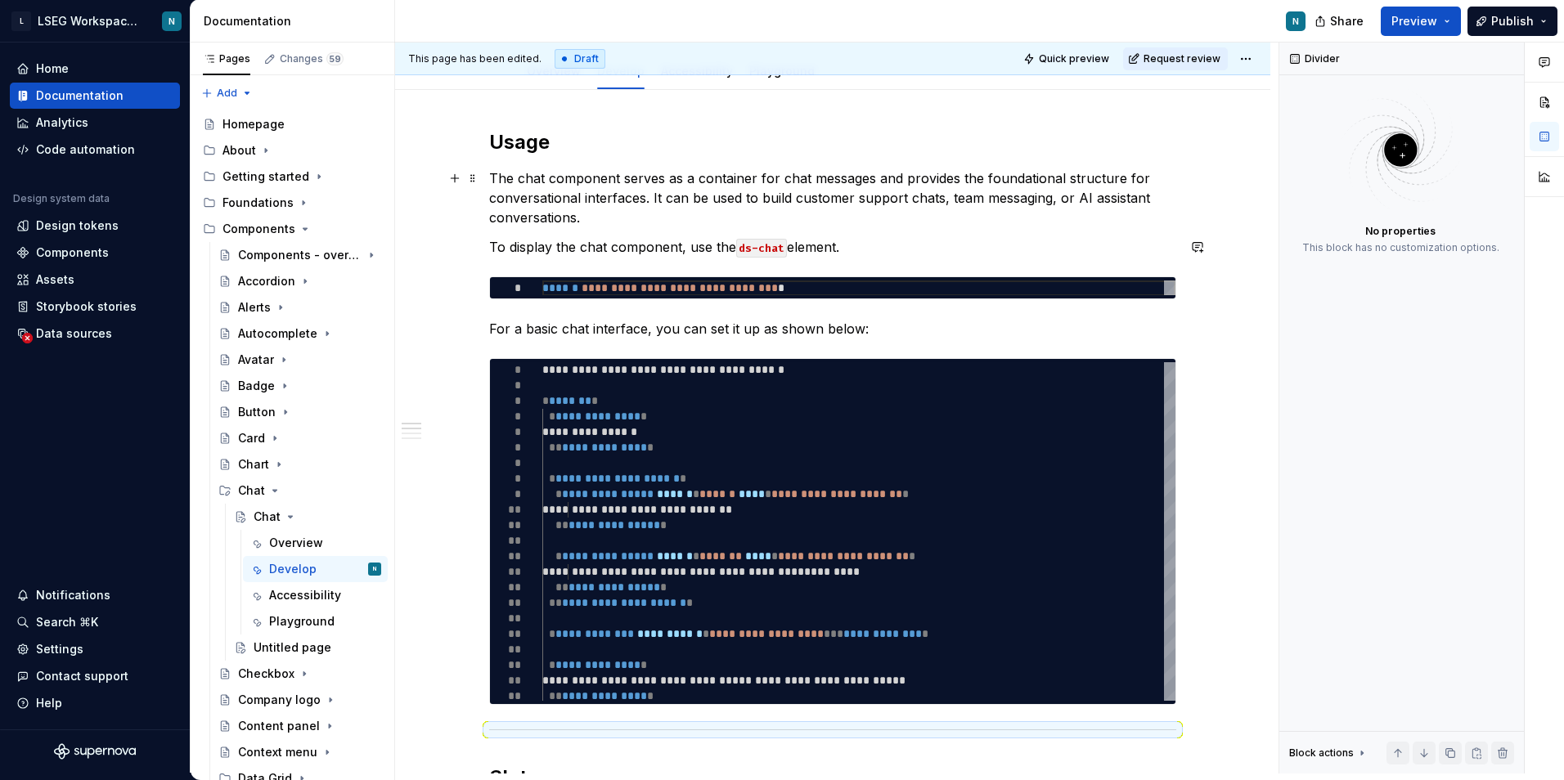
click at [866, 216] on p "The chat component serves as a container for chat messages and provides the fou…" at bounding box center [832, 197] width 687 height 59
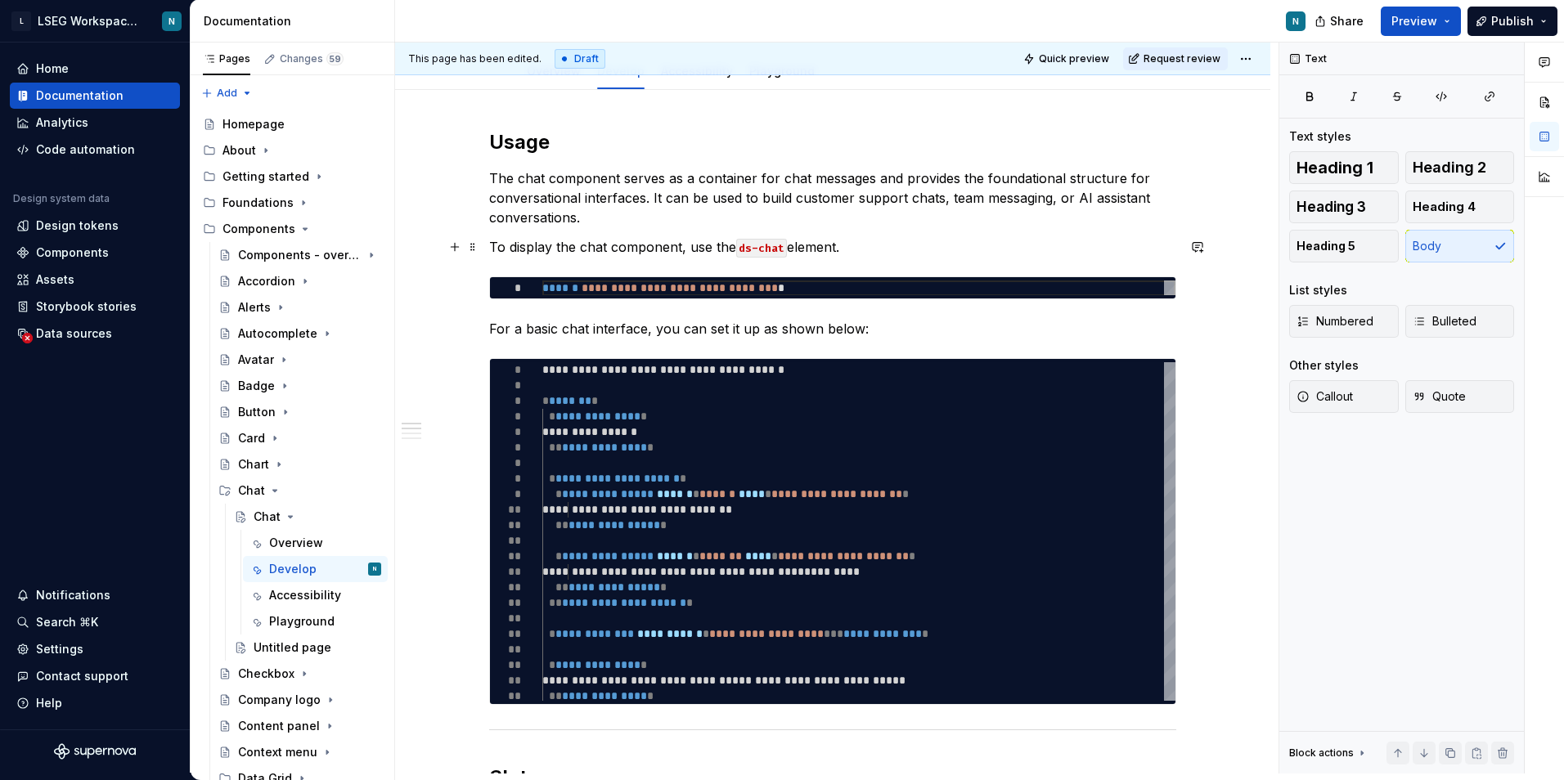
click at [840, 254] on p "To display the chat component, use the ds-chat element." at bounding box center [832, 247] width 687 height 20
click at [864, 249] on p "To display the chat component, use the ds-chat element." at bounding box center [832, 247] width 687 height 20
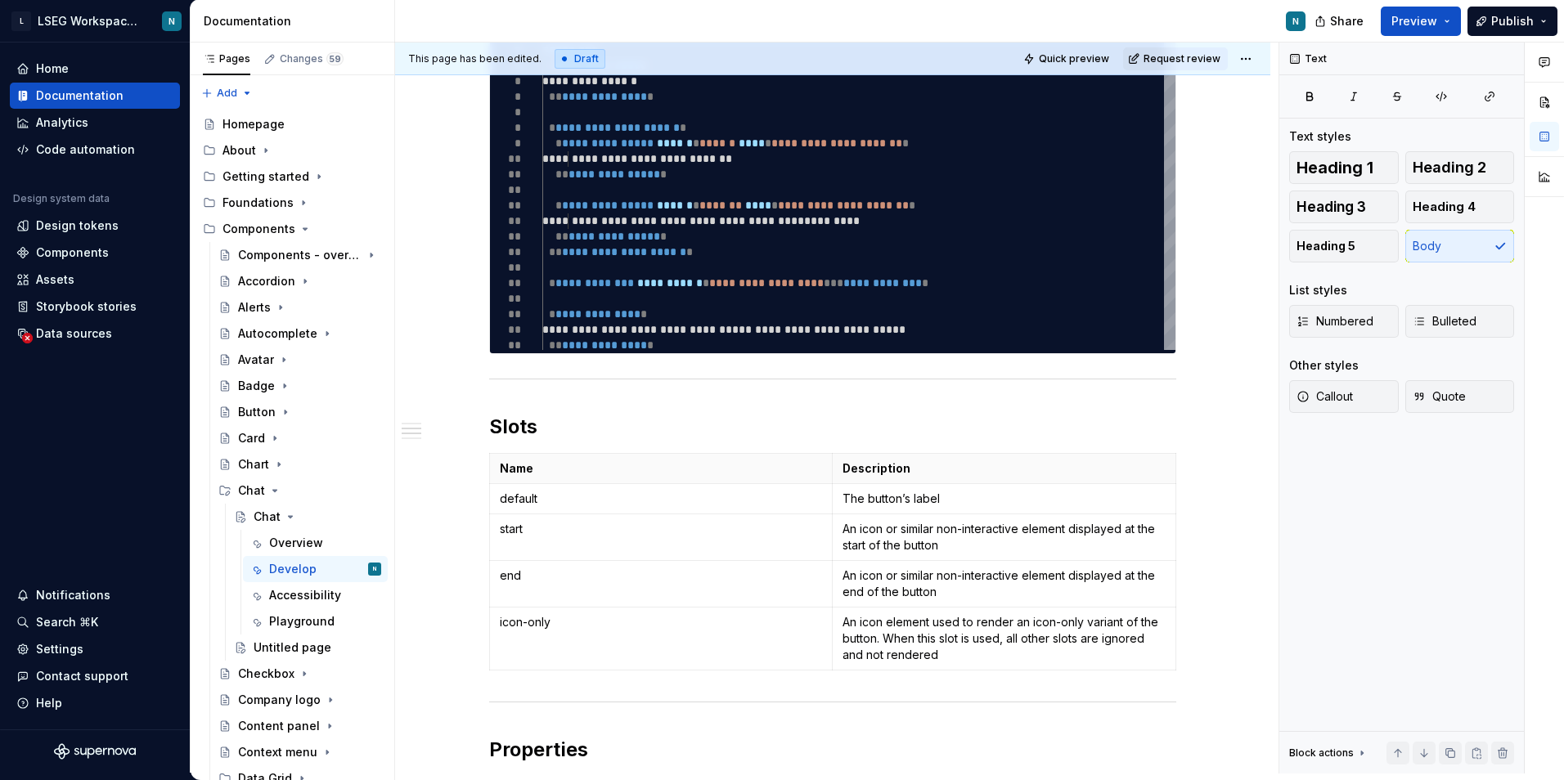
scroll to position [736, 0]
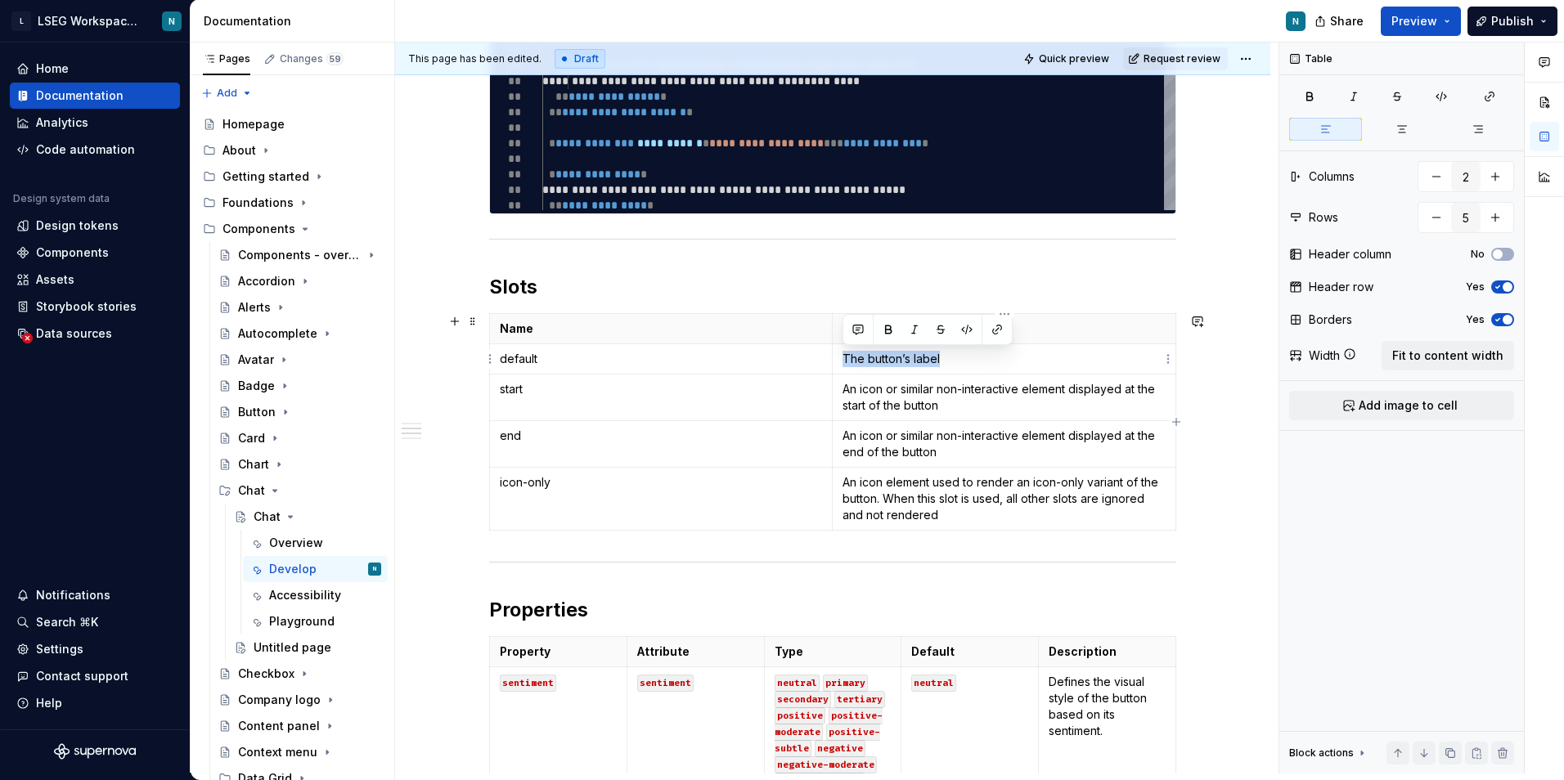
drag, startPoint x: 841, startPoint y: 364, endPoint x: 953, endPoint y: 356, distance: 112.3
click at [953, 356] on td "The button’s label" at bounding box center [1004, 359] width 343 height 30
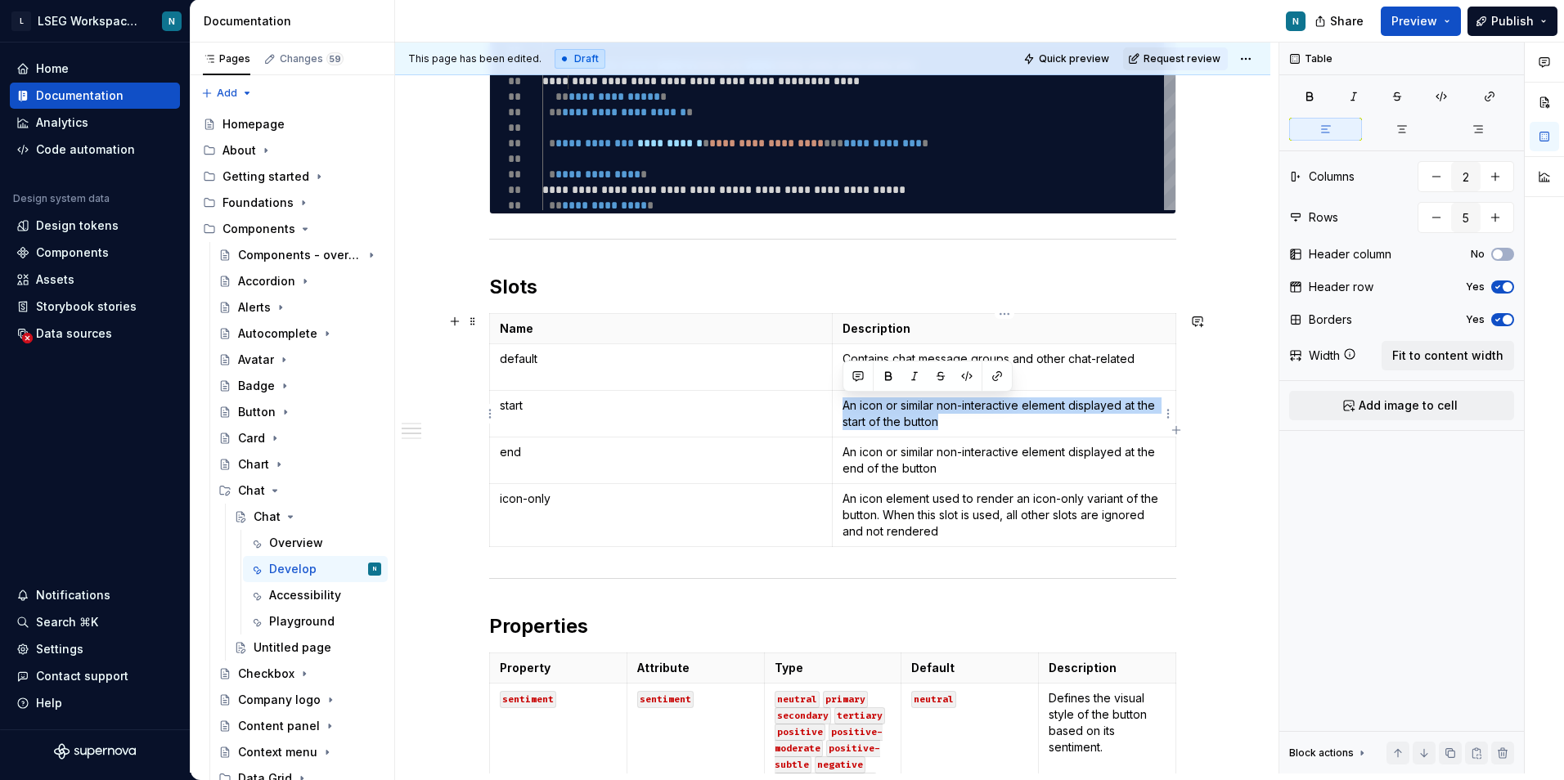
drag, startPoint x: 843, startPoint y: 410, endPoint x: 971, endPoint y: 424, distance: 128.3
click at [971, 424] on p "An icon or similar non-interactive element displayed at the start of the button" at bounding box center [1003, 413] width 323 height 33
click at [510, 407] on p "start" at bounding box center [661, 405] width 322 height 16
click at [505, 452] on p "end" at bounding box center [661, 452] width 322 height 16
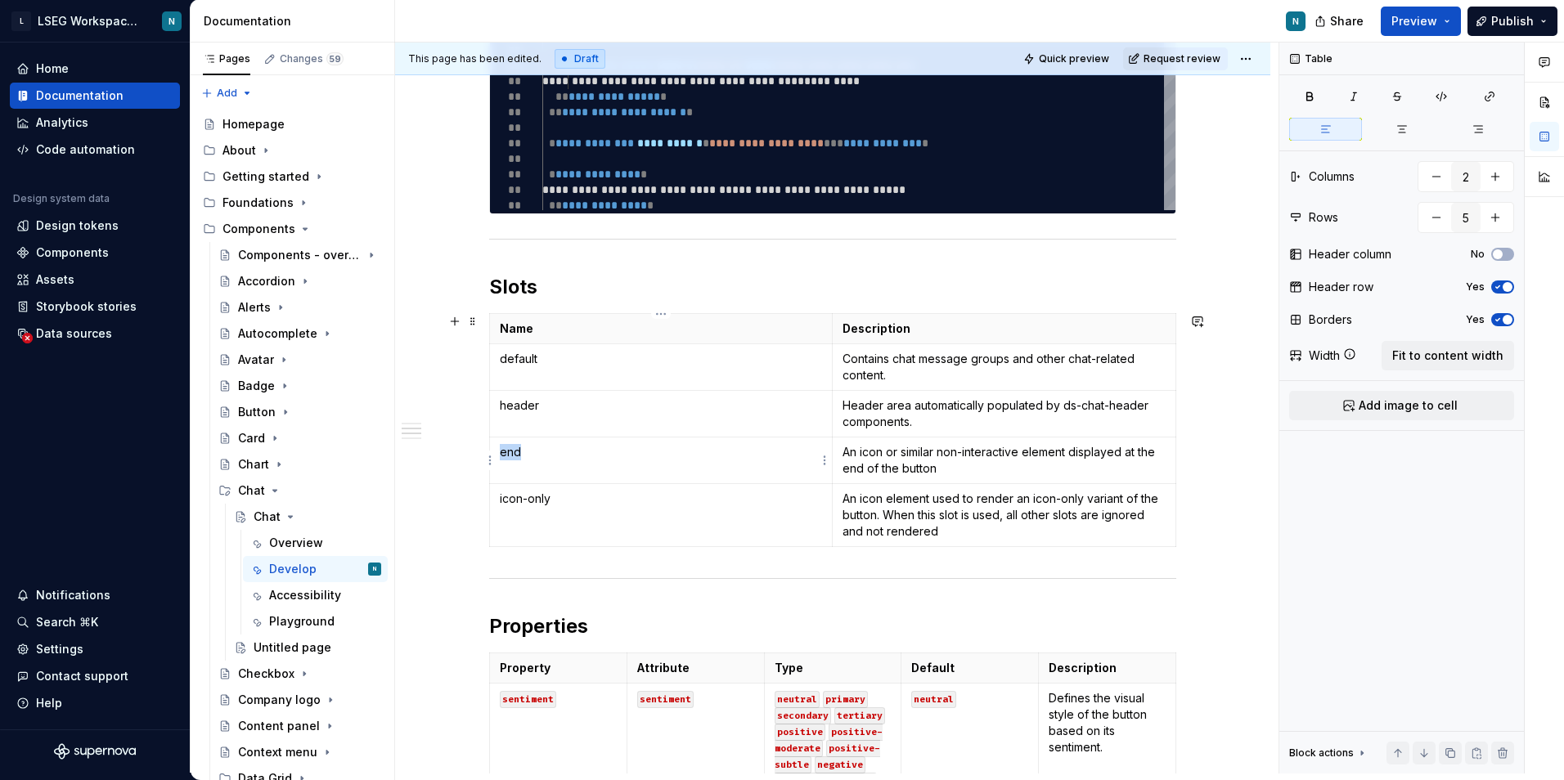
click at [505, 452] on p "end" at bounding box center [661, 452] width 322 height 16
click at [539, 501] on p "icon-only" at bounding box center [661, 499] width 322 height 16
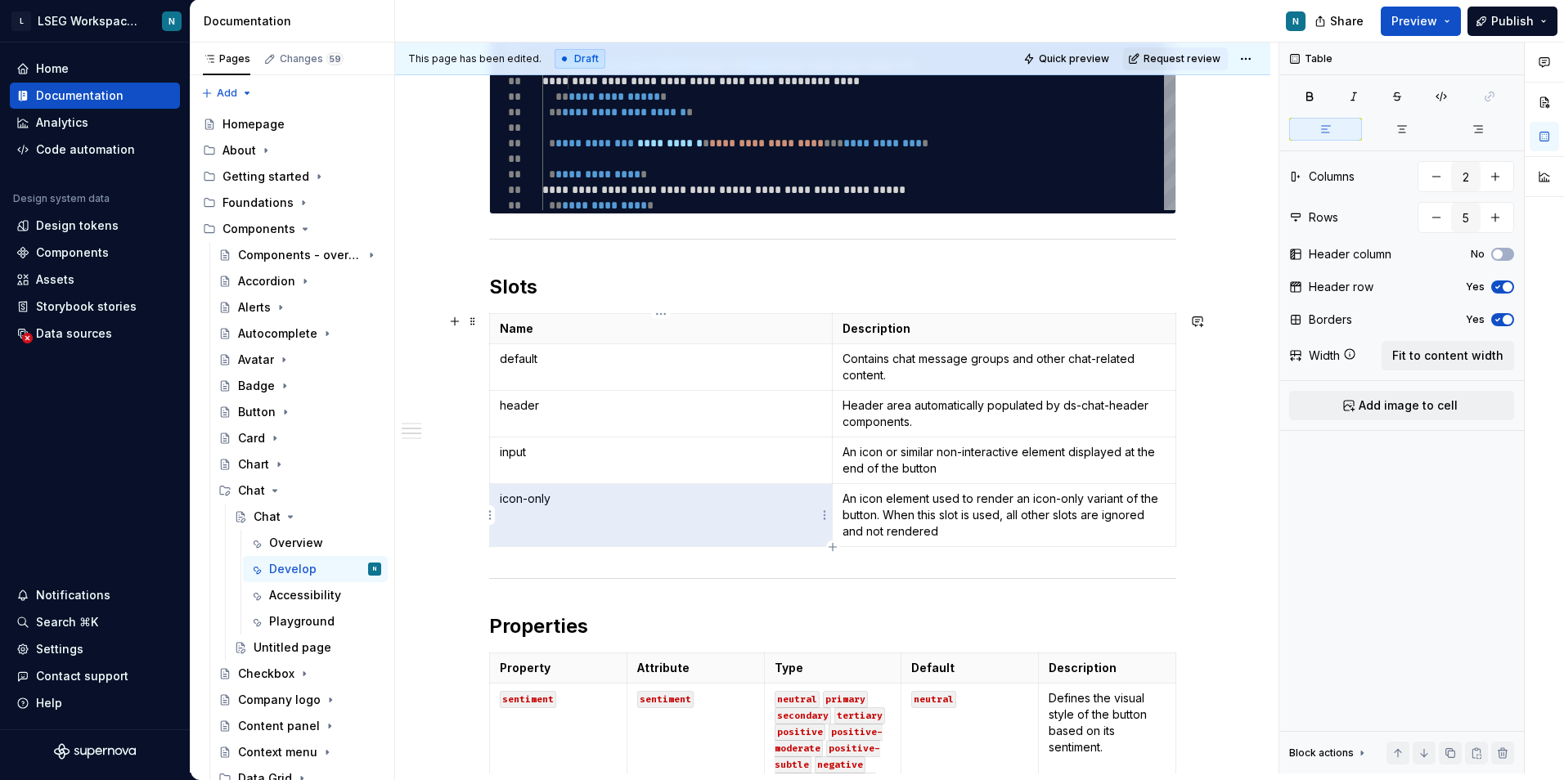
click at [548, 514] on td "icon-only" at bounding box center [661, 515] width 343 height 63
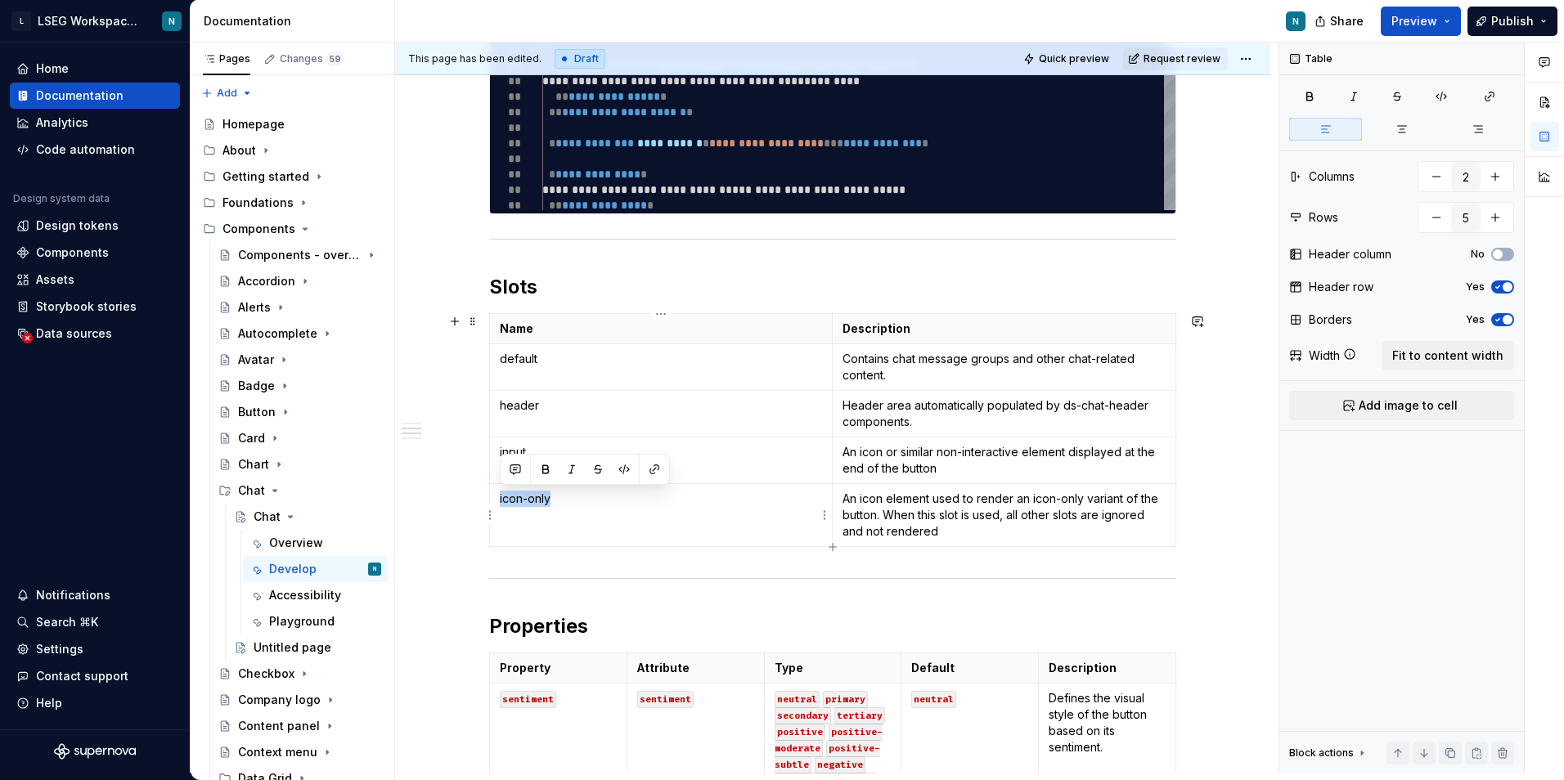
drag, startPoint x: 554, startPoint y: 488, endPoint x: 498, endPoint y: 495, distance: 56.8
click at [498, 495] on td "icon-only" at bounding box center [661, 515] width 343 height 63
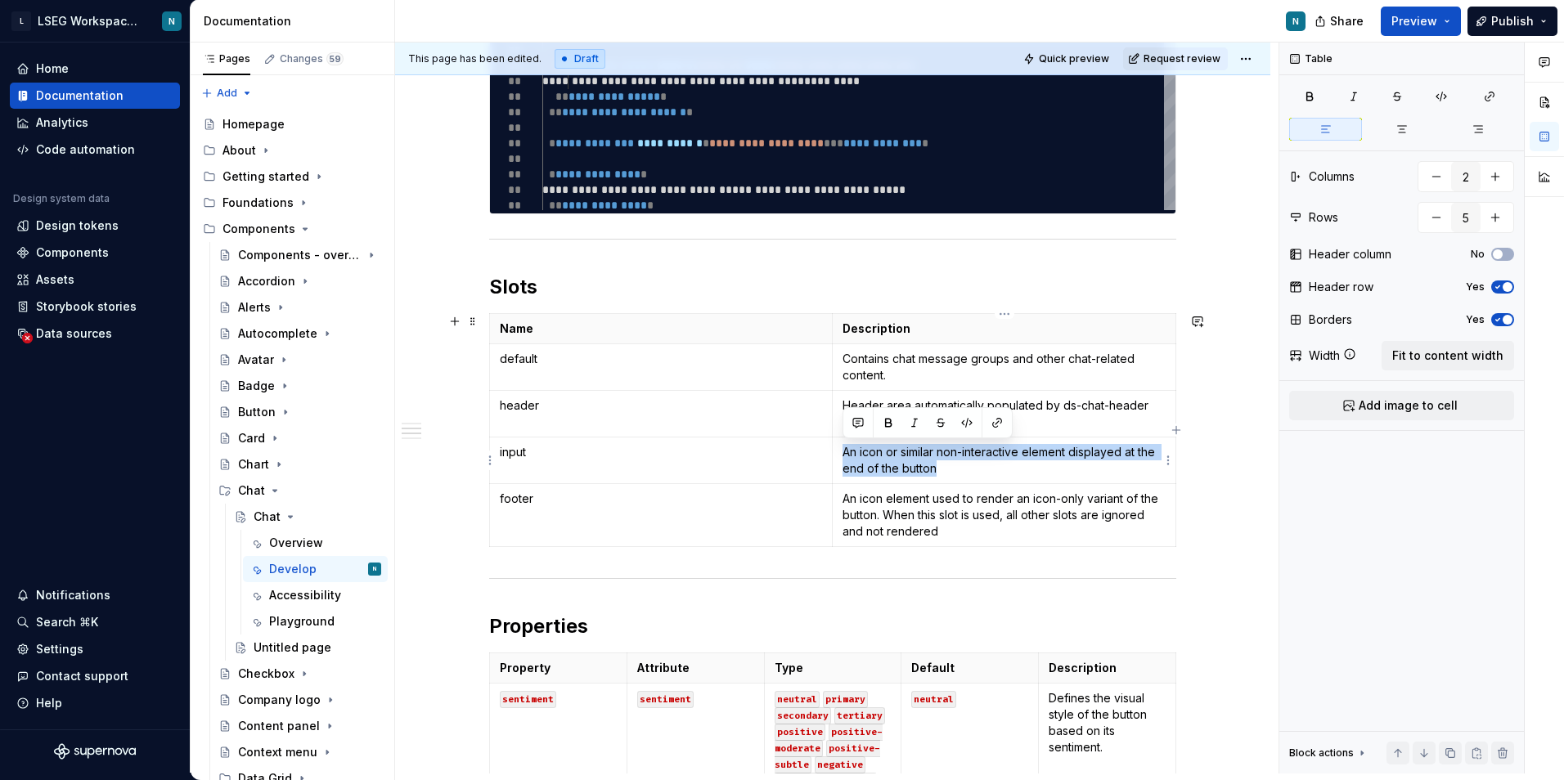
drag, startPoint x: 840, startPoint y: 450, endPoint x: 985, endPoint y: 471, distance: 147.1
click at [985, 471] on td "An icon or similar non-interactive element displayed at the end of the button" at bounding box center [1004, 461] width 343 height 47
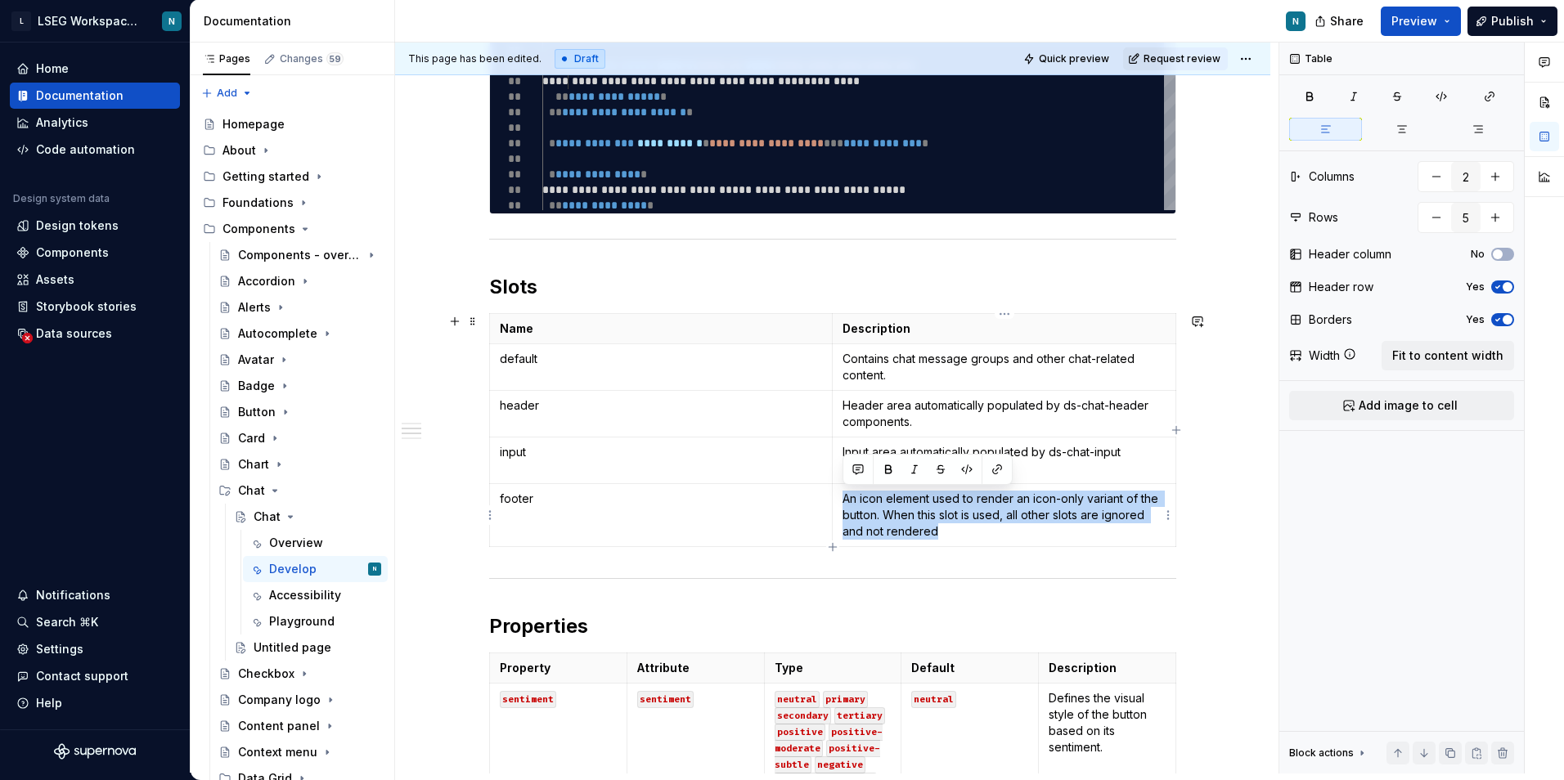
drag, startPoint x: 958, startPoint y: 531, endPoint x: 837, endPoint y: 501, distance: 124.6
click at [837, 501] on td "An icon element used to render an icon-only variant of the button. When this sl…" at bounding box center [1004, 515] width 343 height 63
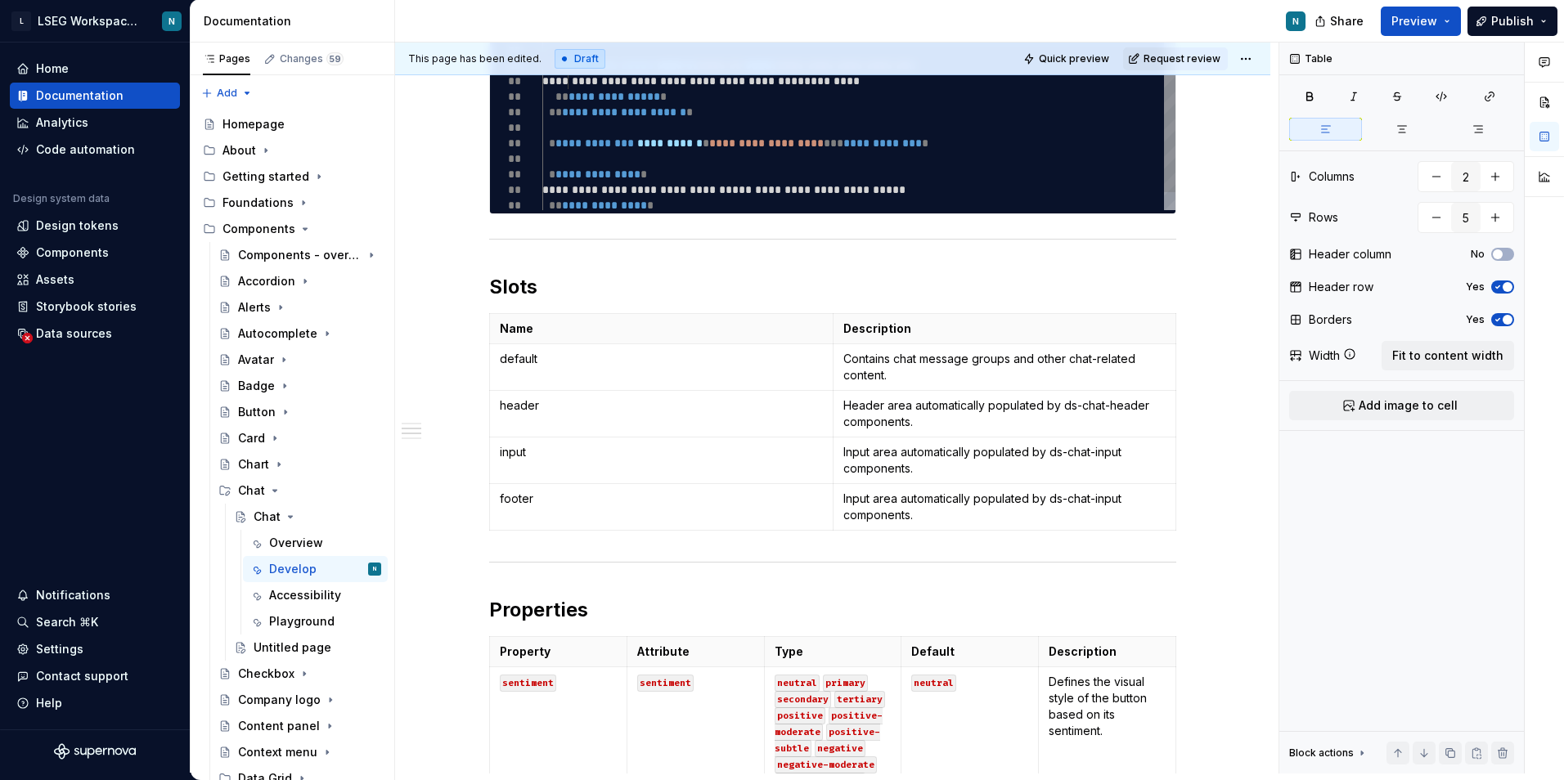
type textarea "*"
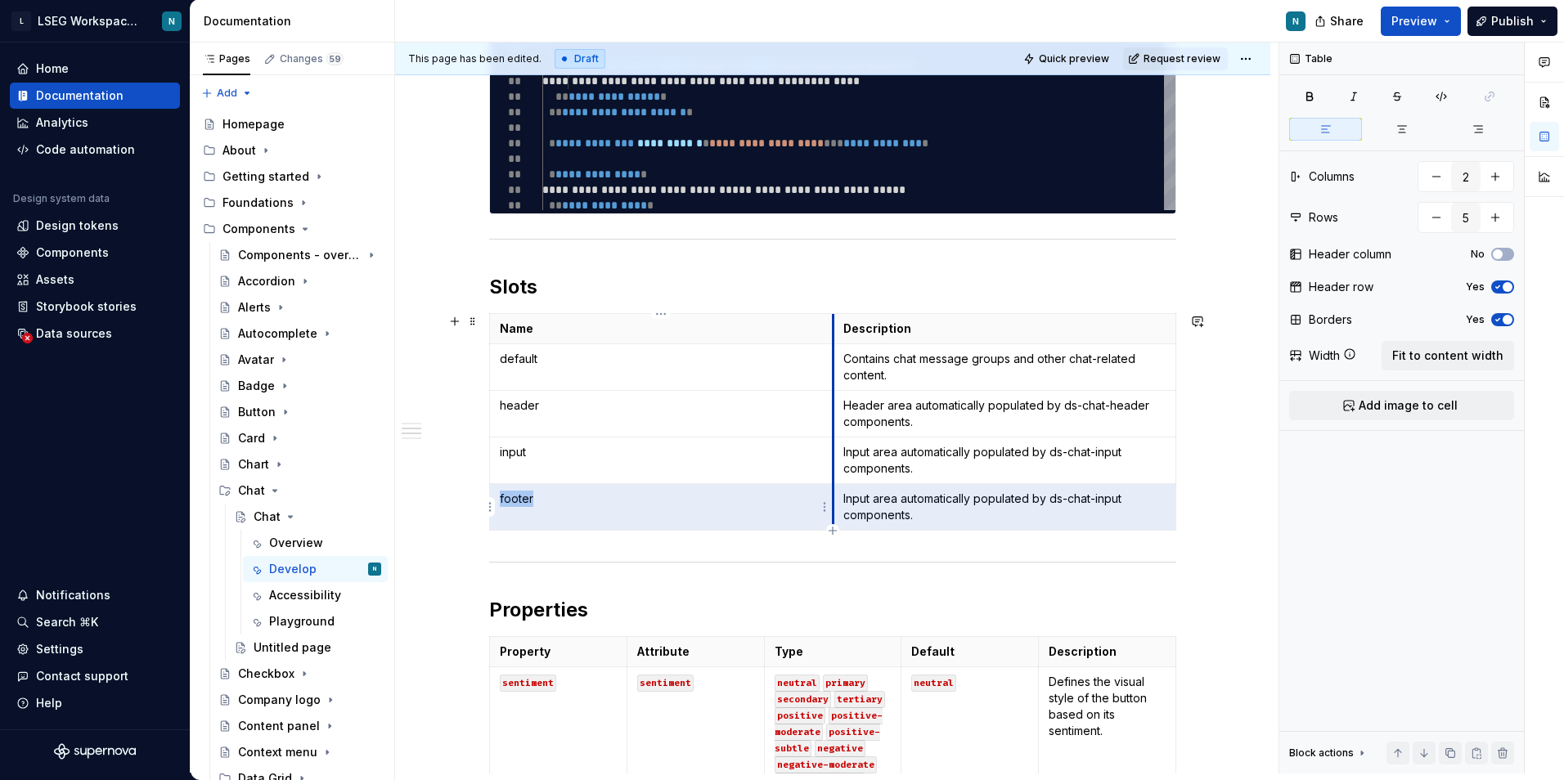
drag, startPoint x: 925, startPoint y: 519, endPoint x: 832, endPoint y: 504, distance: 94.5
click at [832, 504] on tr "footer Input area automatically populated by ds-chat-input components." at bounding box center [833, 507] width 686 height 47
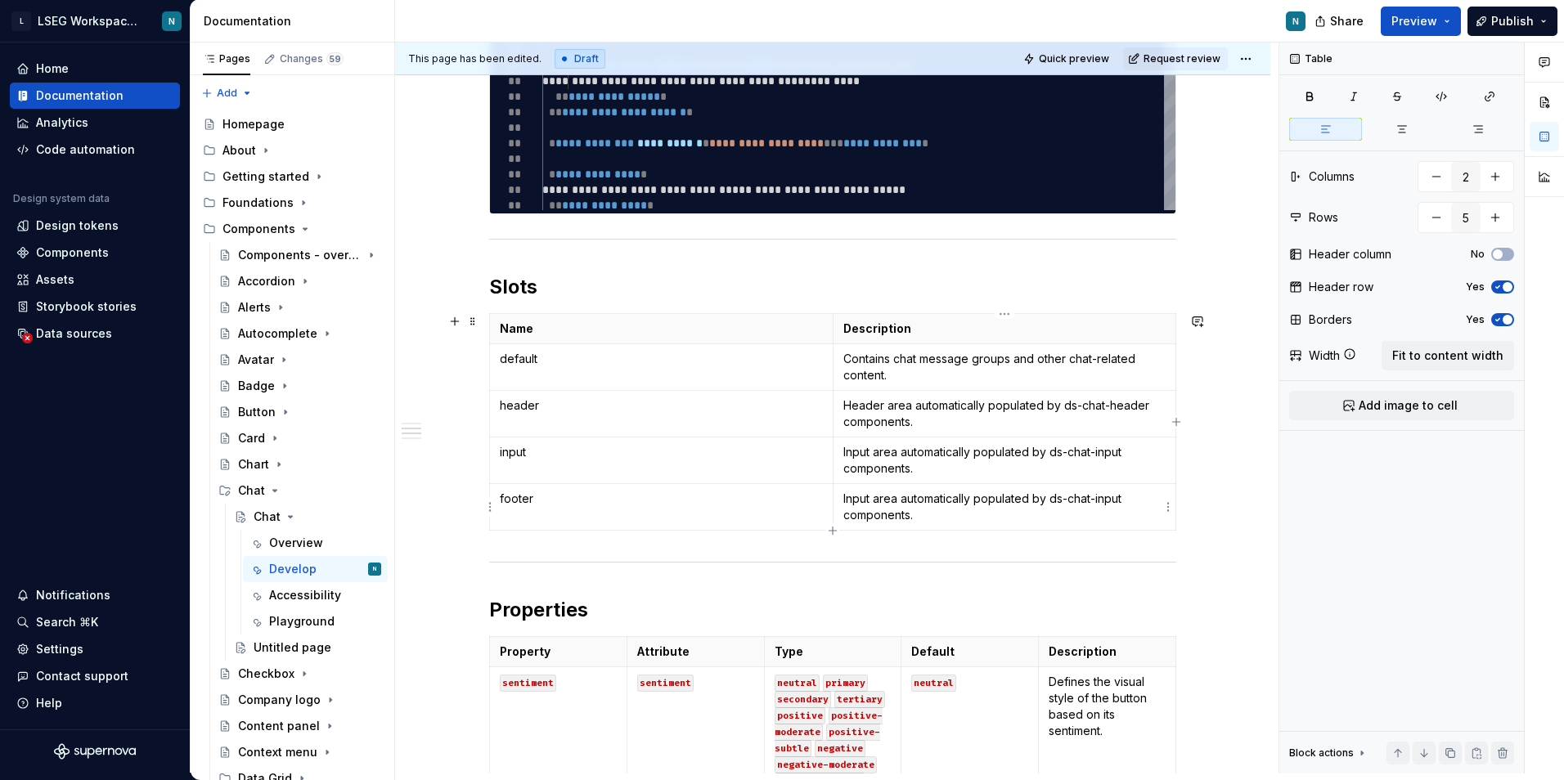
click at [864, 505] on p "Input area automatically populated by ds-chat-input components." at bounding box center [1004, 507] width 323 height 33
drag, startPoint x: 841, startPoint y: 500, endPoint x: 923, endPoint y: 517, distance: 84.4
click at [923, 517] on td "Input area automatically populated by ds-chat-input components." at bounding box center [1004, 507] width 343 height 47
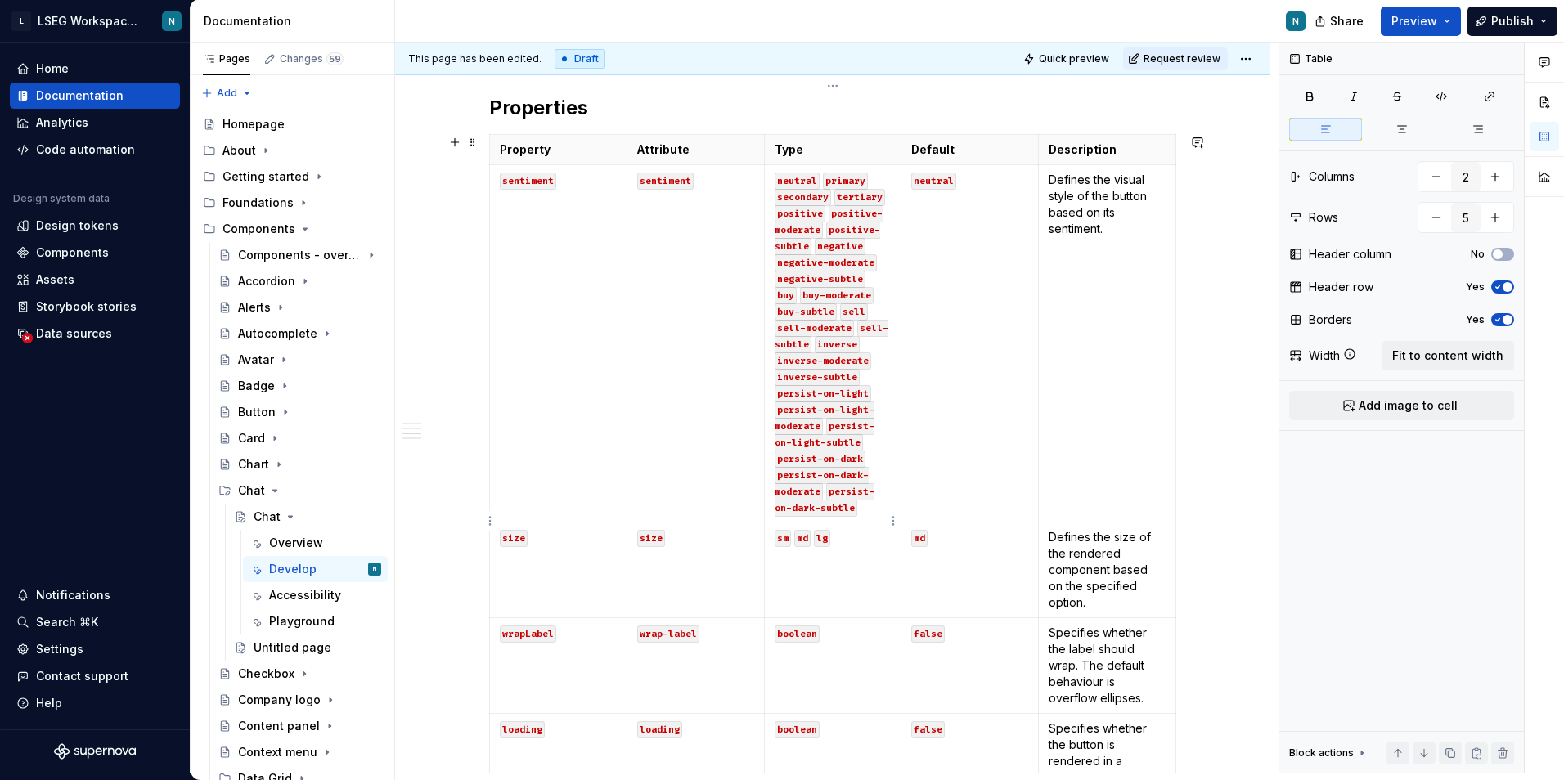
scroll to position [1063, 0]
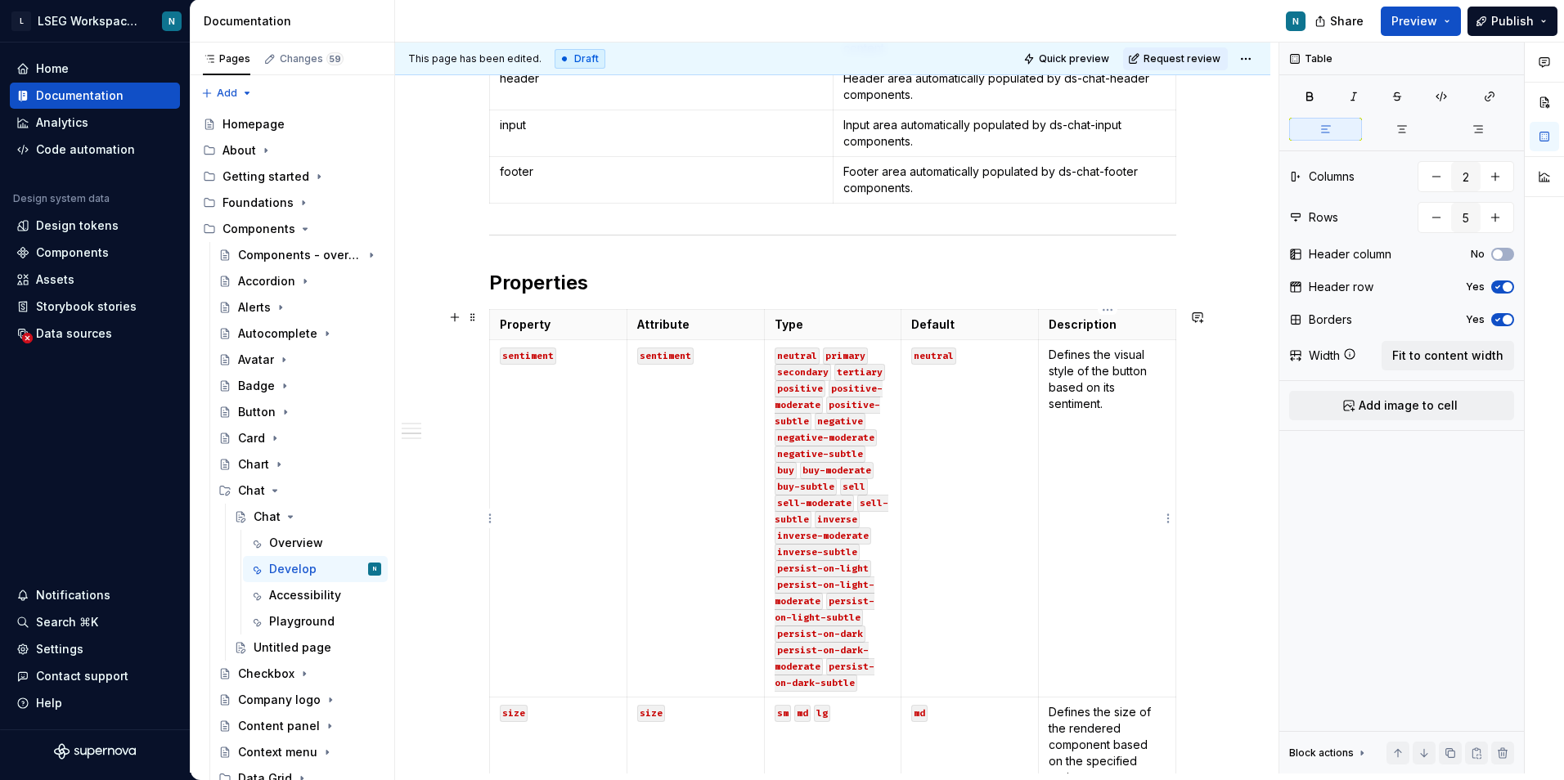
type input "5"
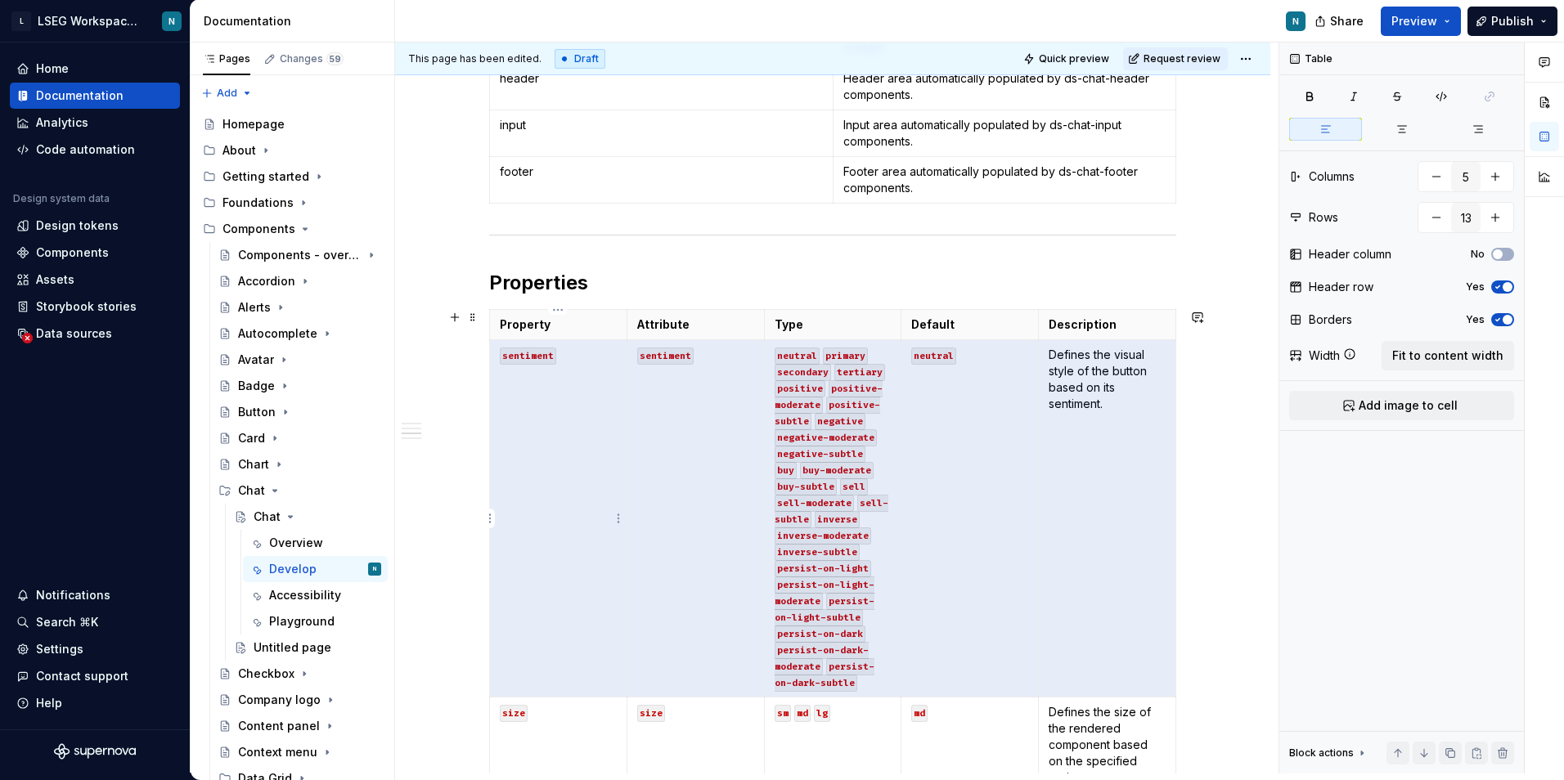
drag, startPoint x: 1108, startPoint y: 654, endPoint x: 564, endPoint y: 584, distance: 548.4
click at [564, 584] on tr "sentiment sentiment neutral primary secondary tertiary positive positive-modera…" at bounding box center [833, 518] width 686 height 357
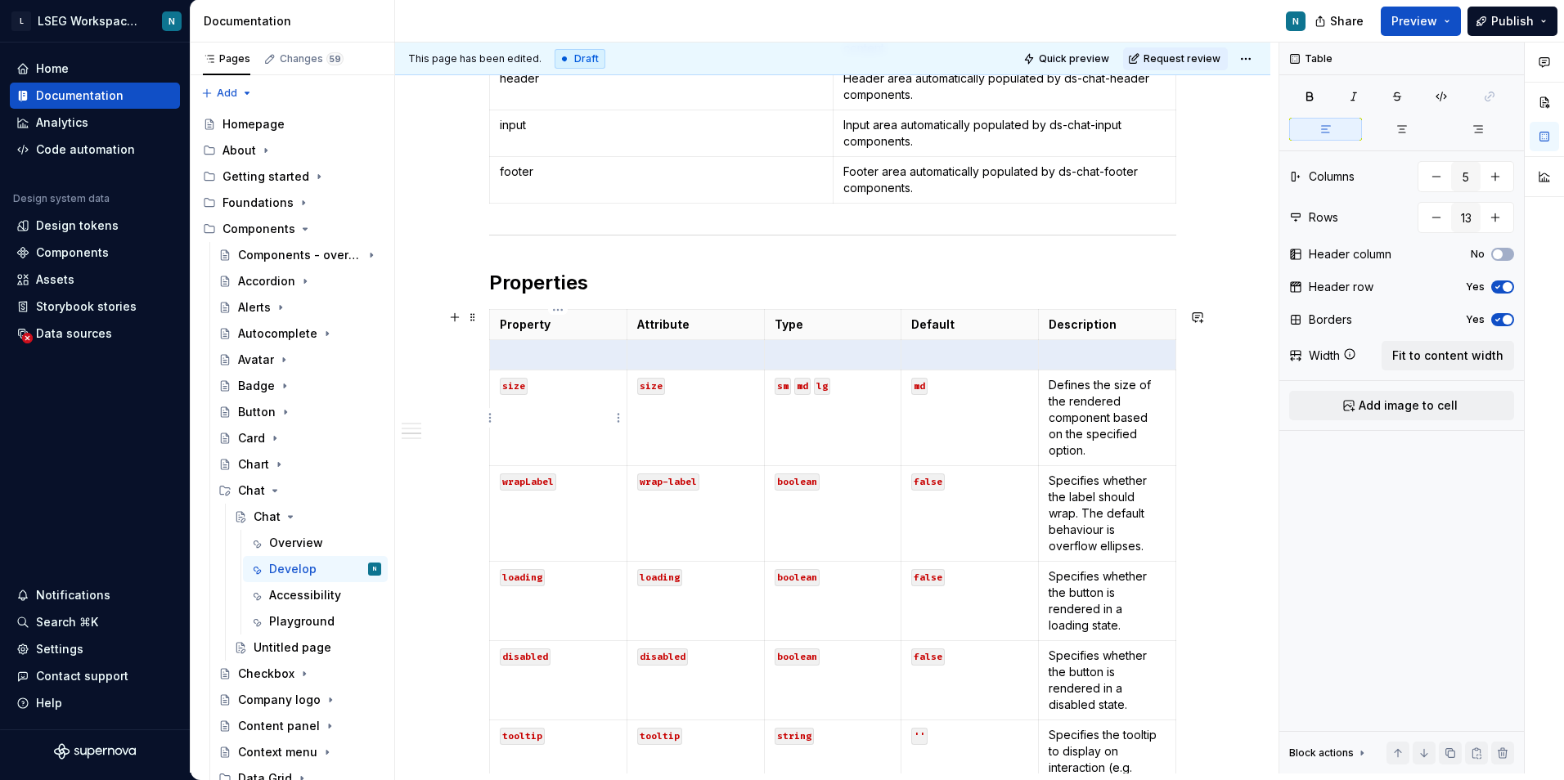
click at [554, 426] on td "size" at bounding box center [558, 418] width 137 height 96
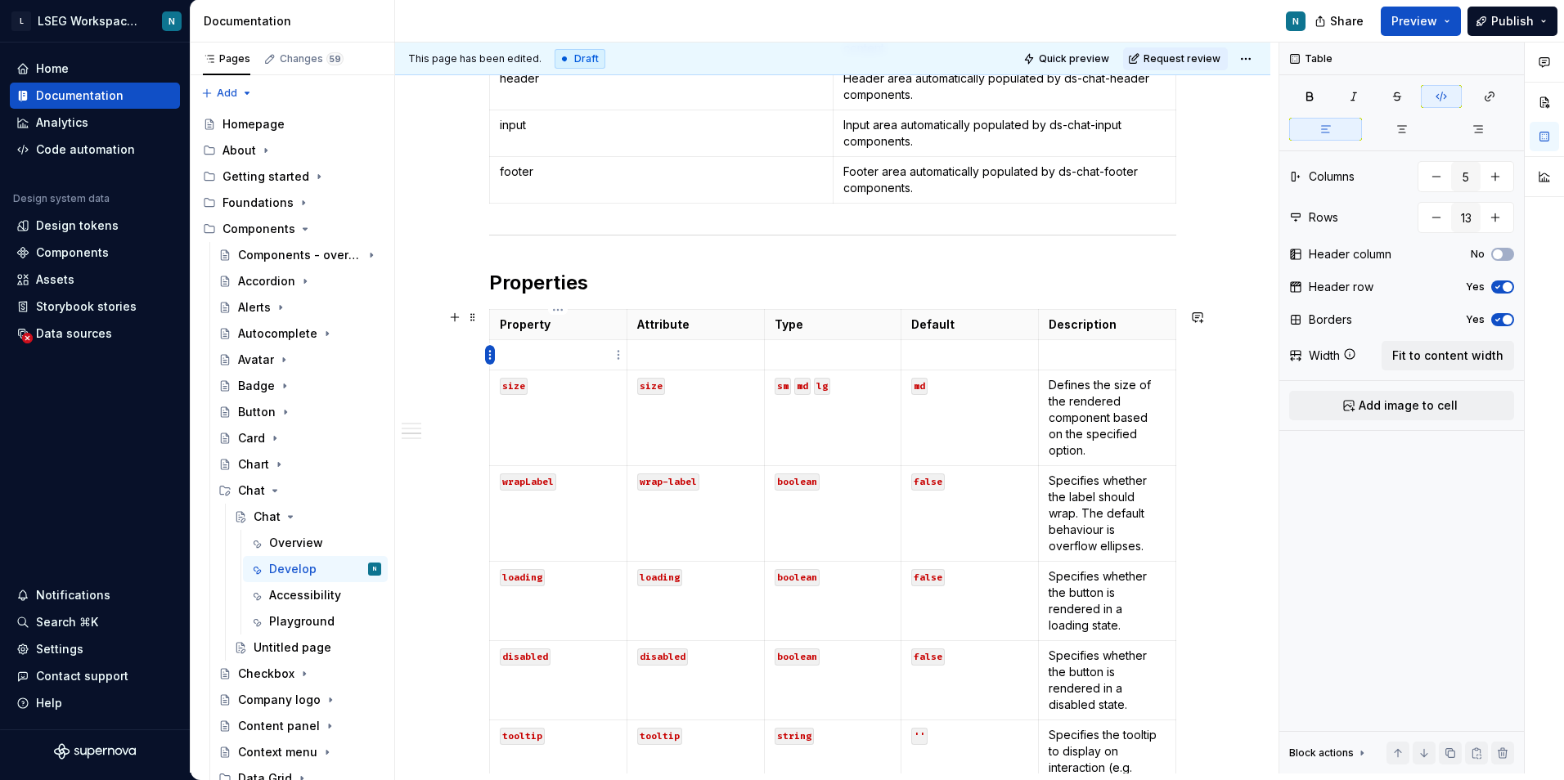
click at [487, 359] on html "L LSEG Workspace Design System N Home Documentation Analytics Code automation D…" at bounding box center [782, 390] width 1564 height 780
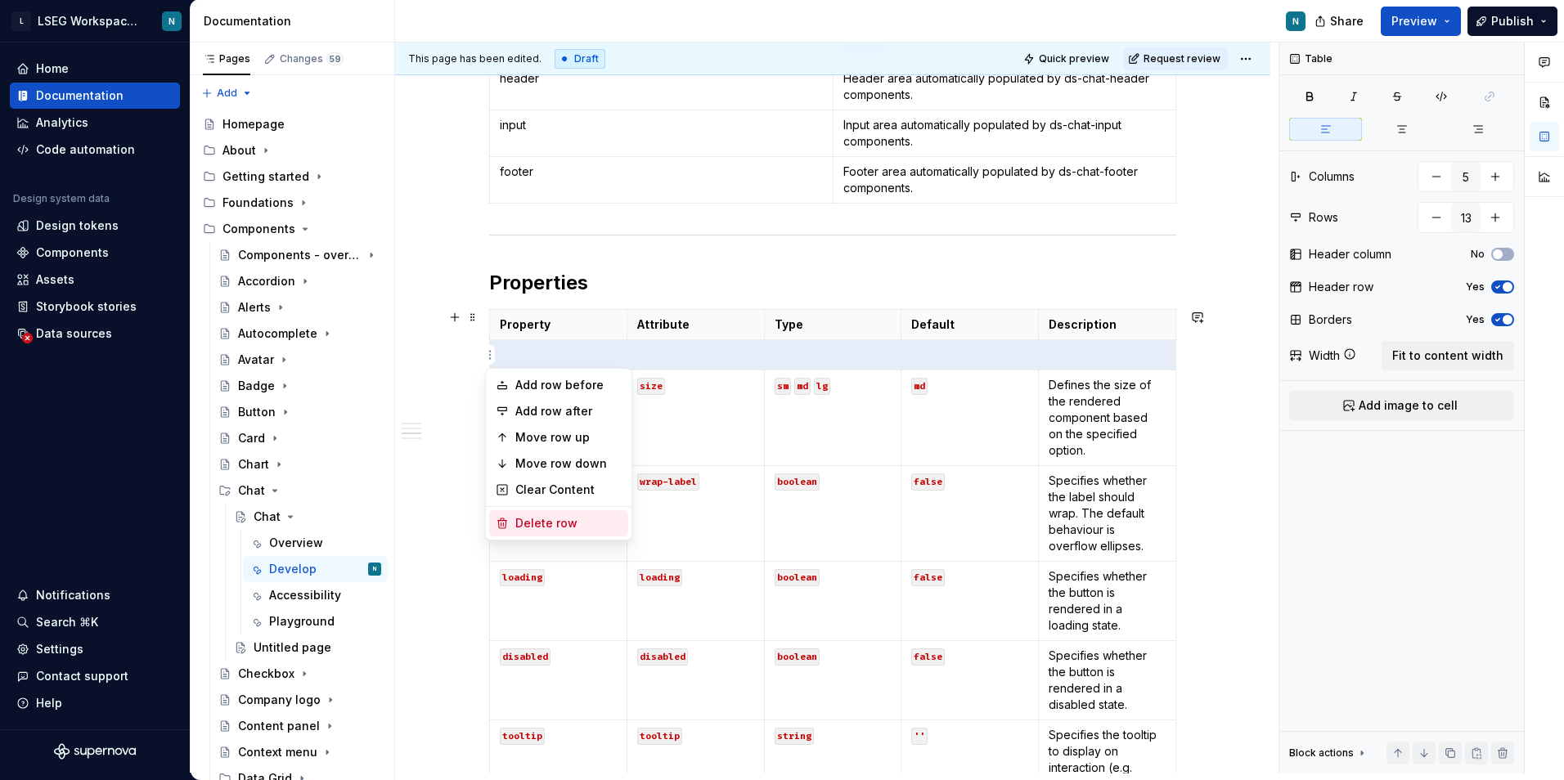
click at [535, 518] on div "Delete row" at bounding box center [568, 523] width 106 height 16
type input "12"
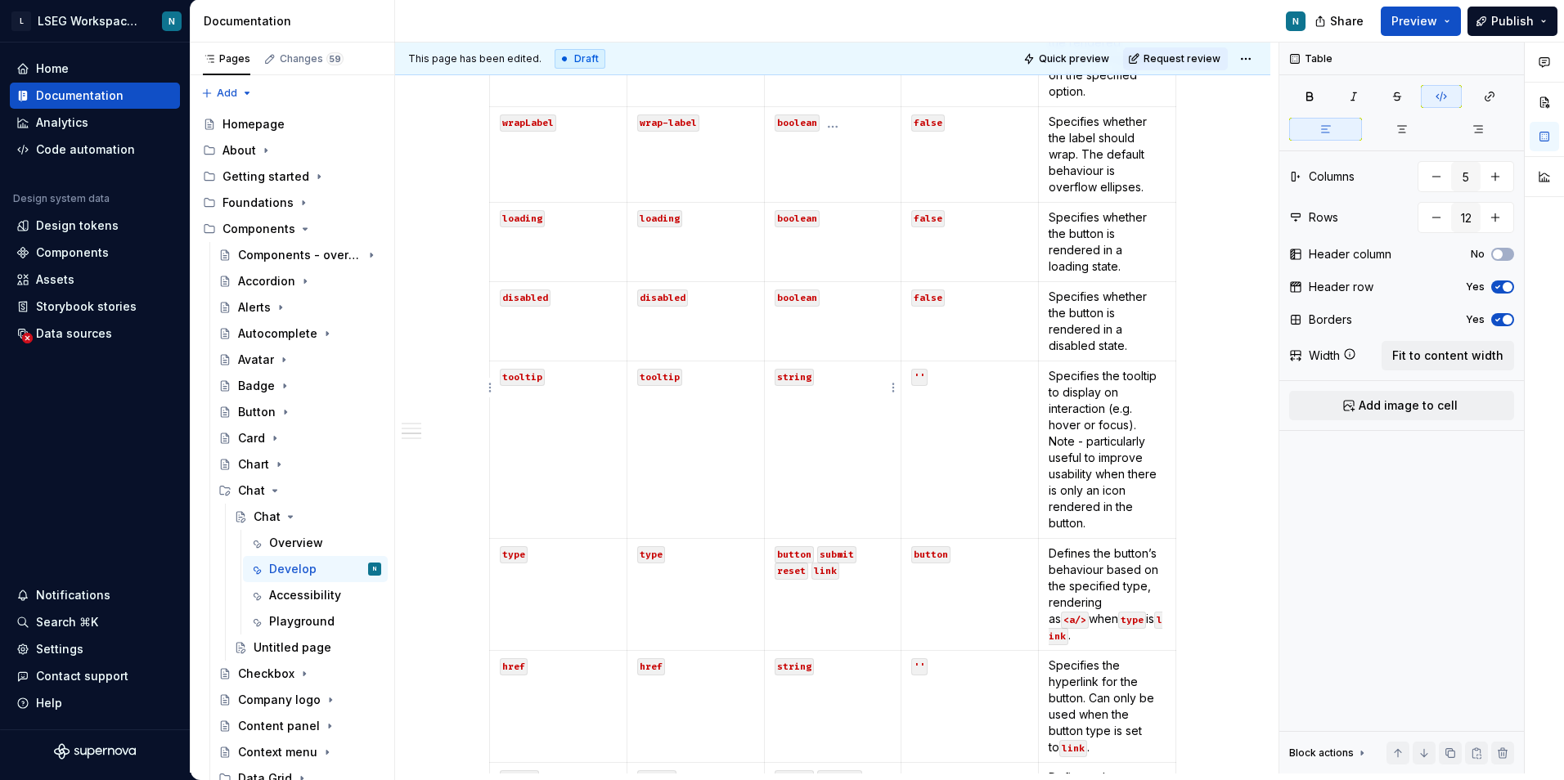
scroll to position [1145, 0]
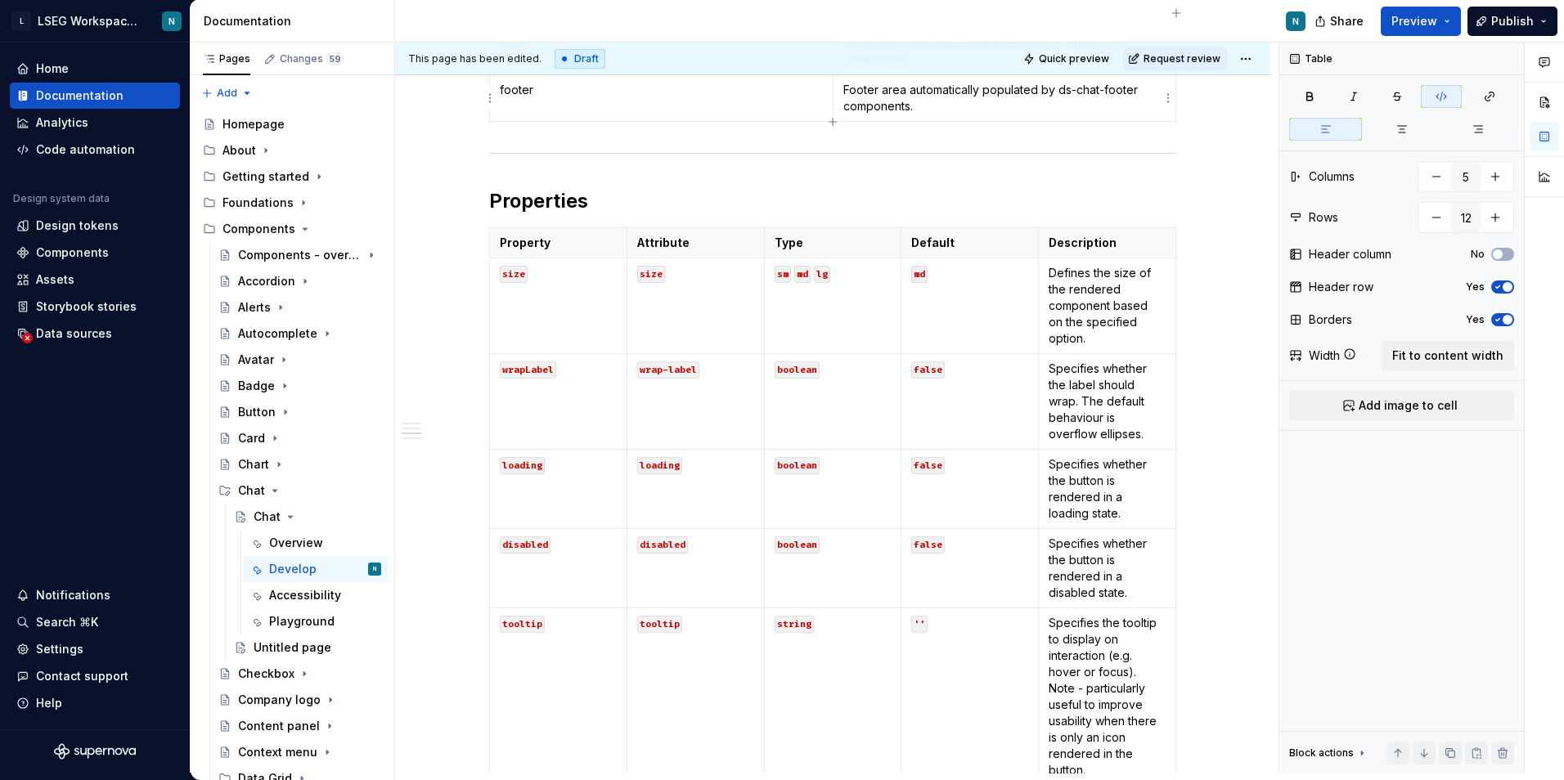
type textarea "*"
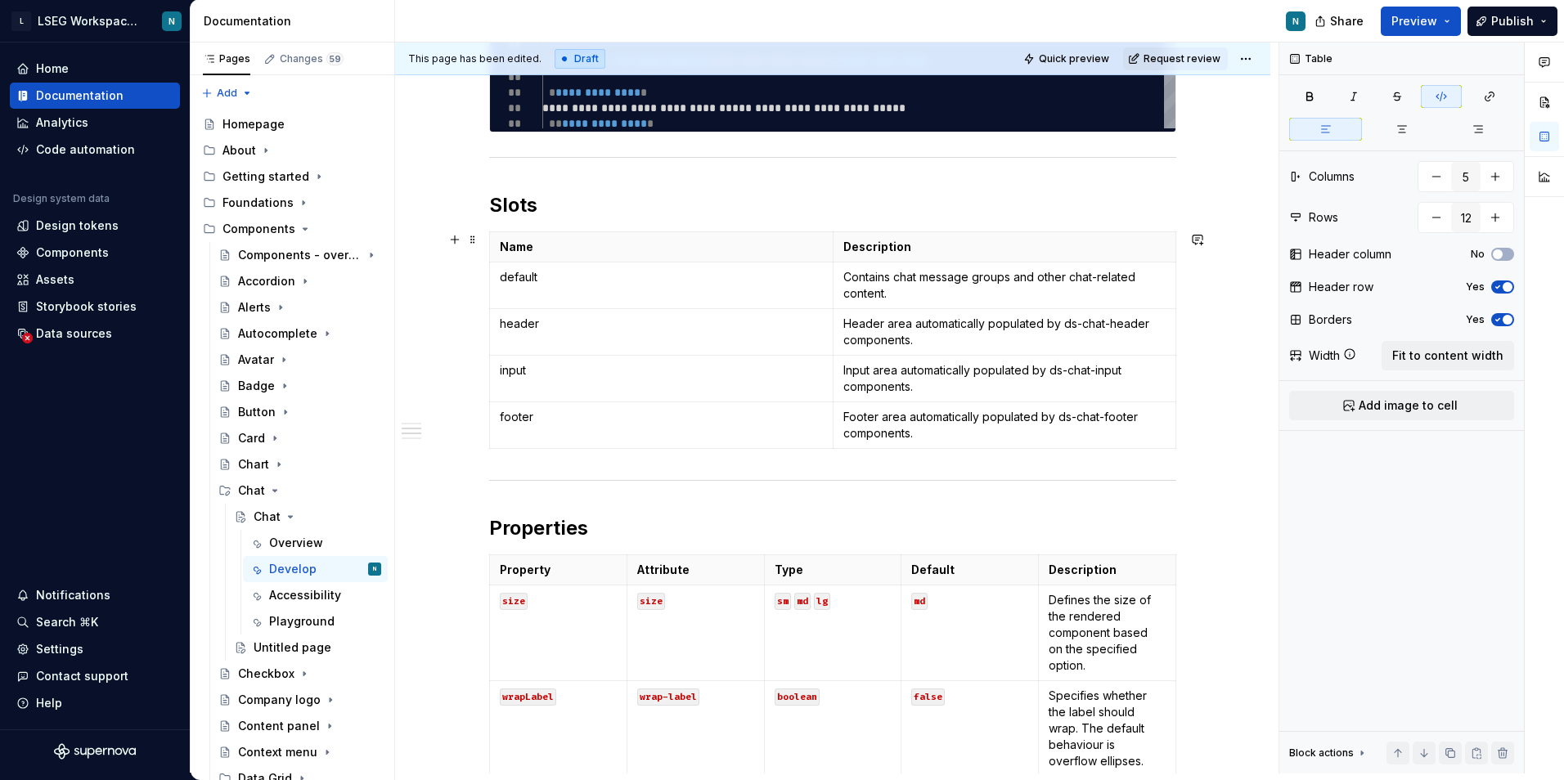
type input "2"
type input "5"
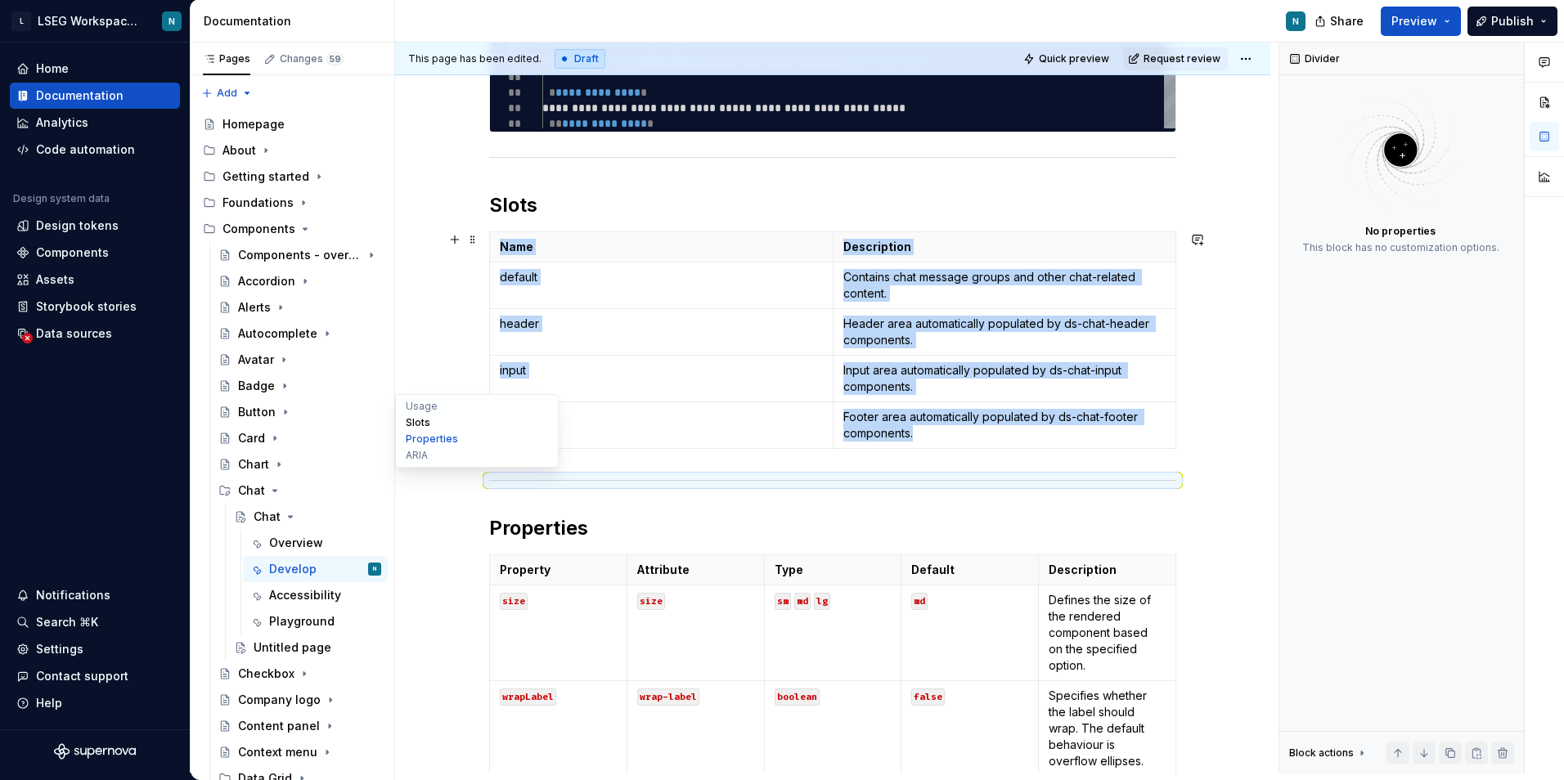
click at [421, 429] on button "Slots" at bounding box center [476, 423] width 155 height 16
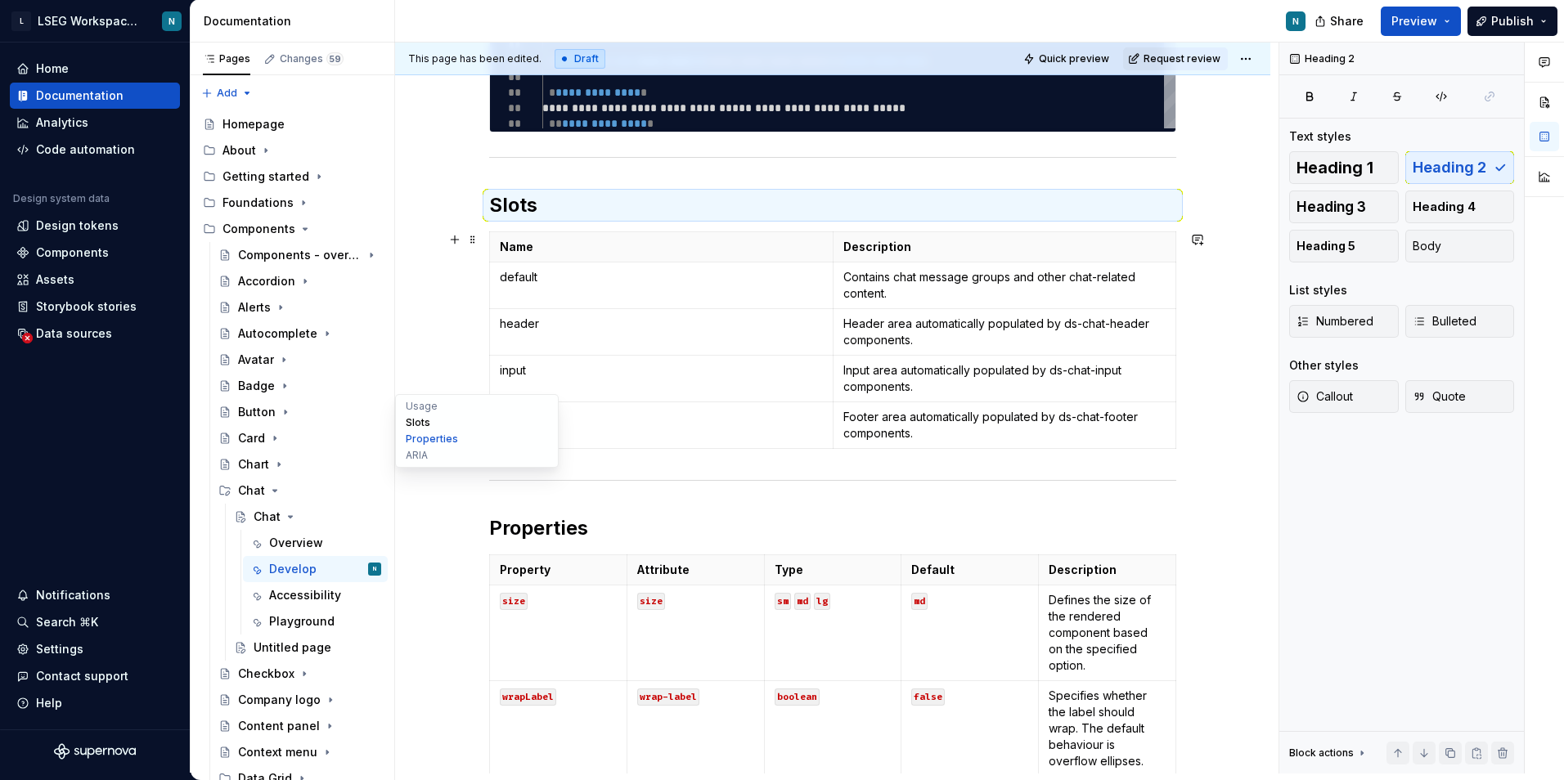
scroll to position [886, 0]
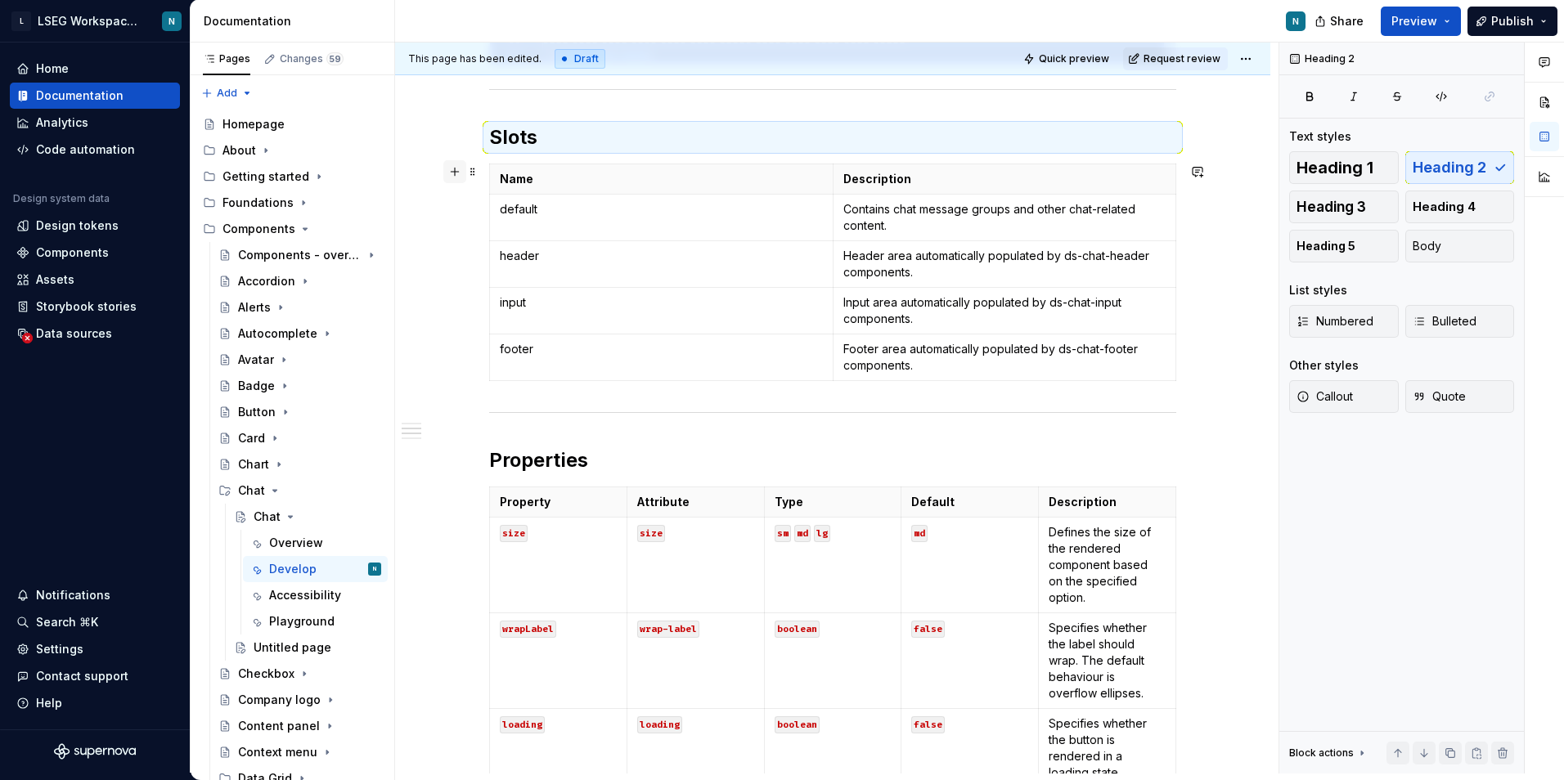
click at [458, 178] on button "button" at bounding box center [454, 171] width 23 height 23
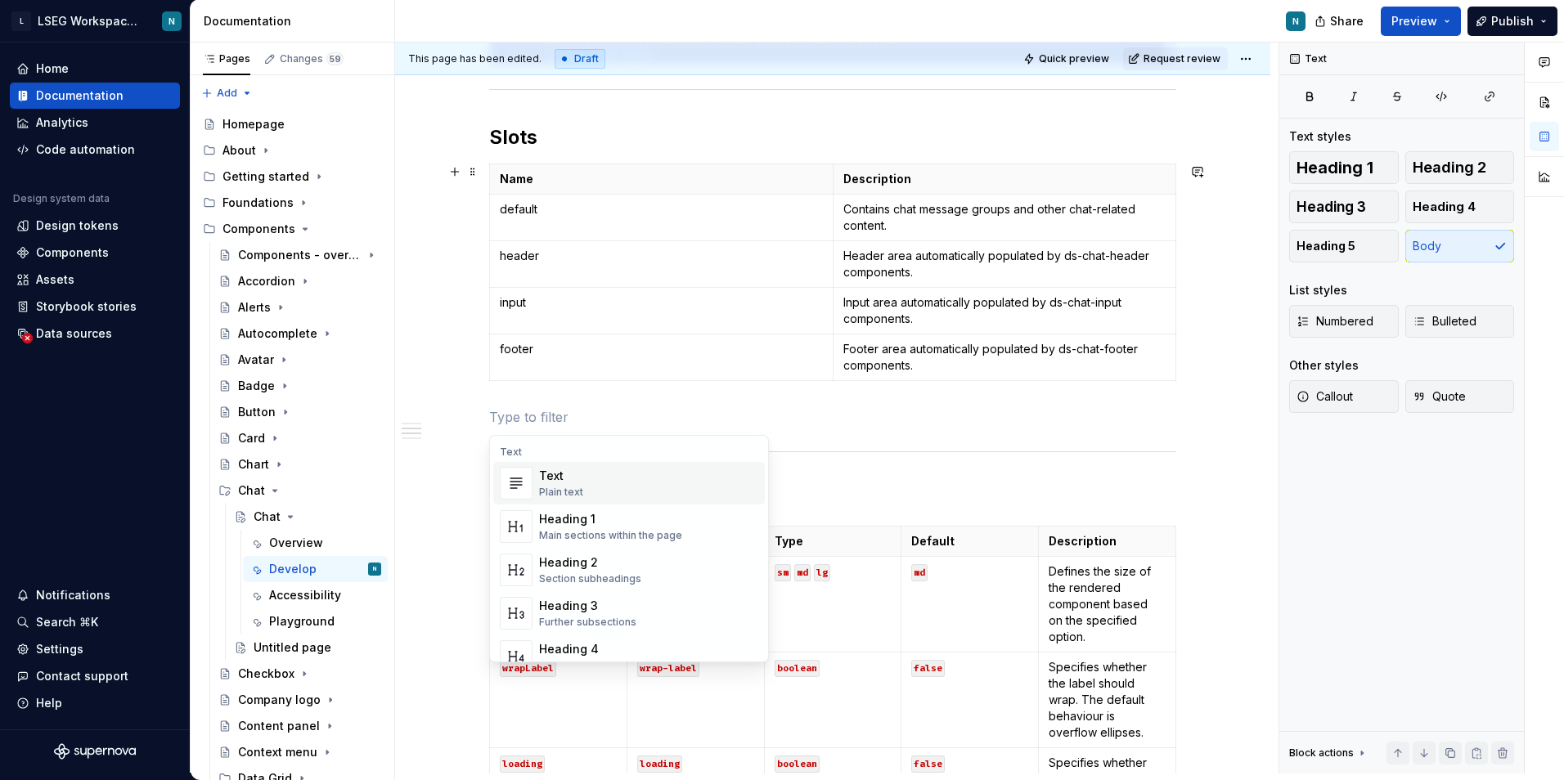
click at [548, 411] on p at bounding box center [832, 417] width 687 height 20
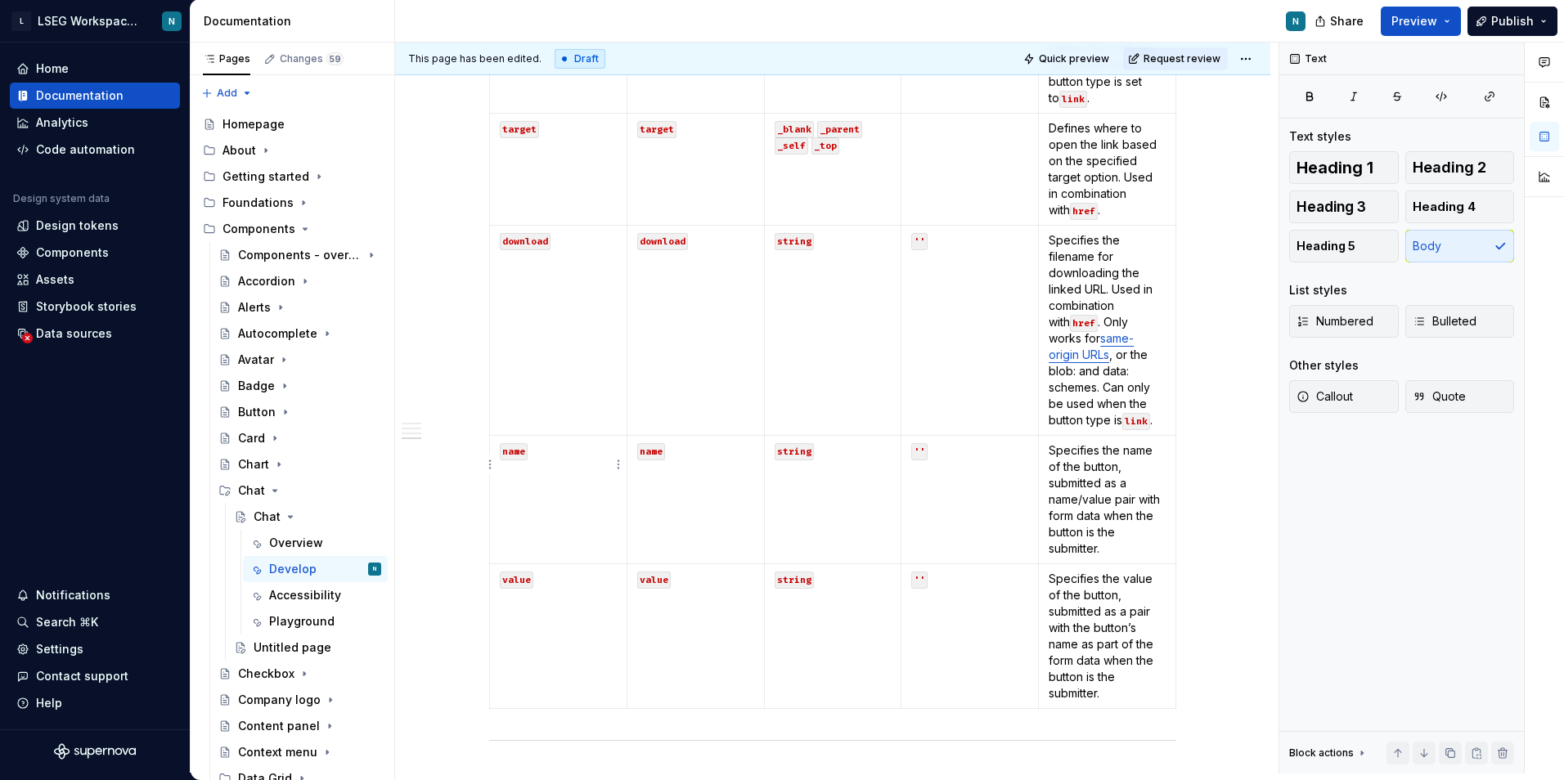
scroll to position [2112, 0]
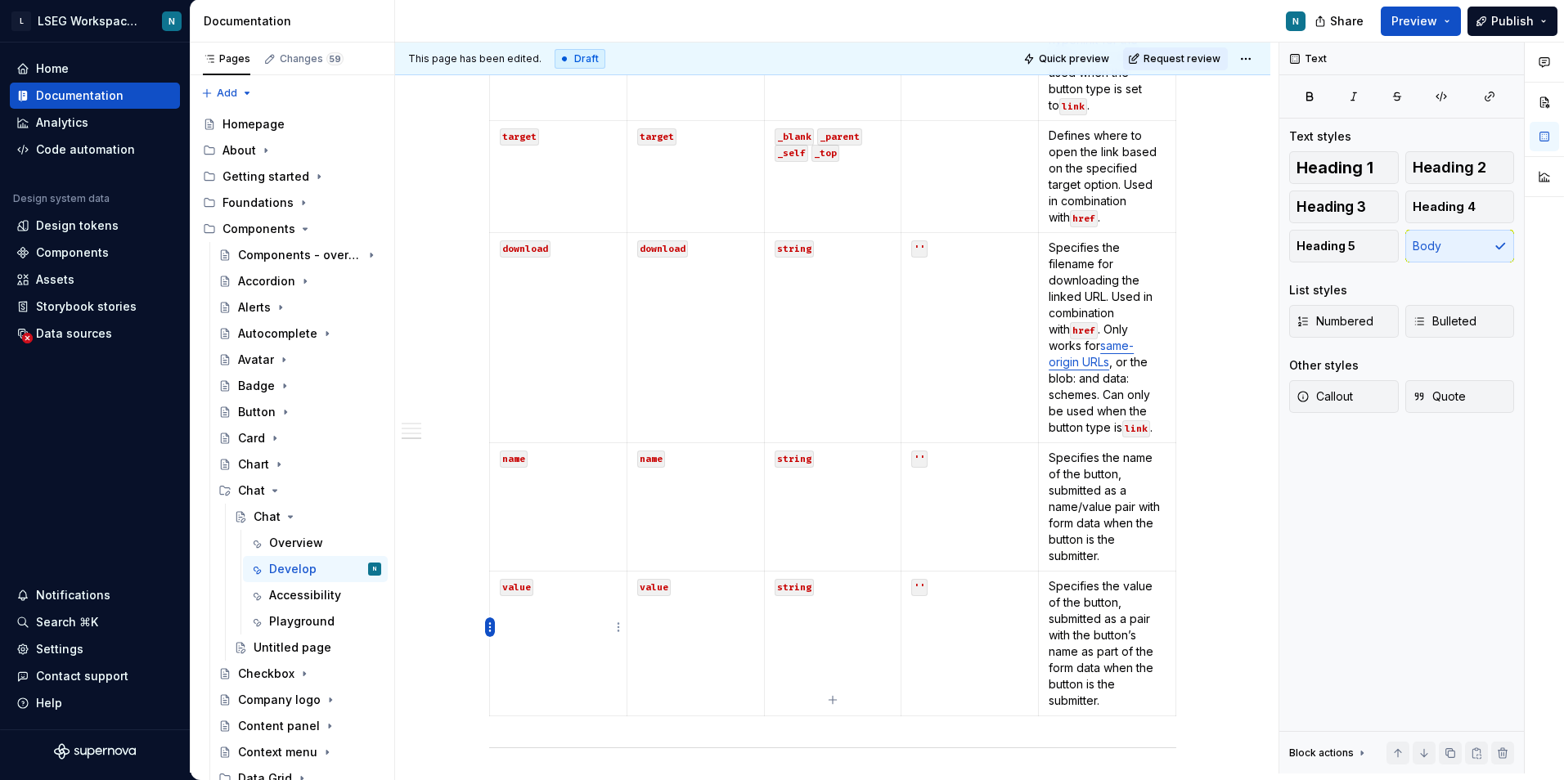
click at [491, 630] on html "L LSEG Workspace Design System N Home Documentation Analytics Code automation D…" at bounding box center [782, 390] width 1564 height 780
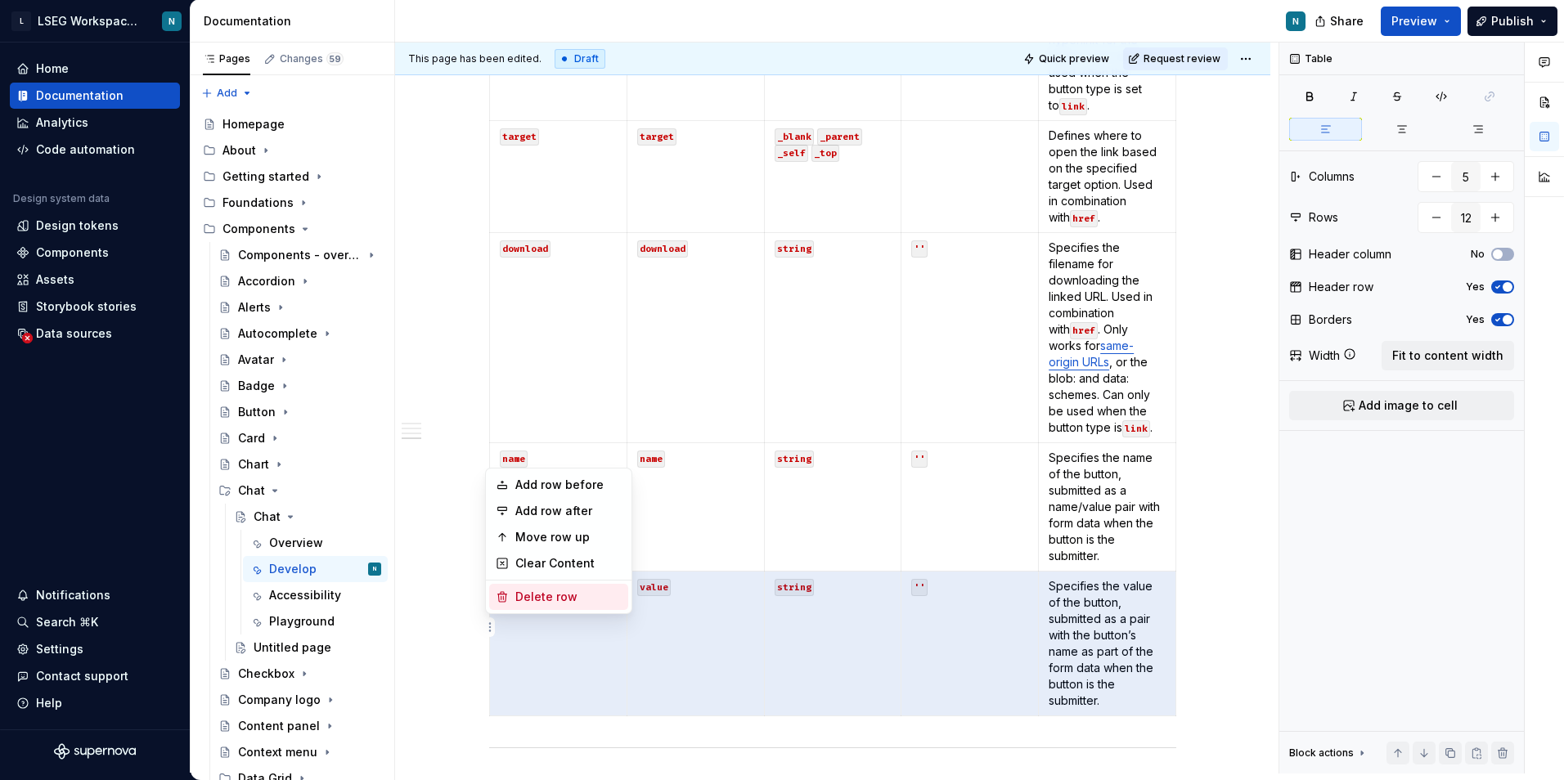
click at [524, 599] on div "Delete row" at bounding box center [568, 597] width 106 height 16
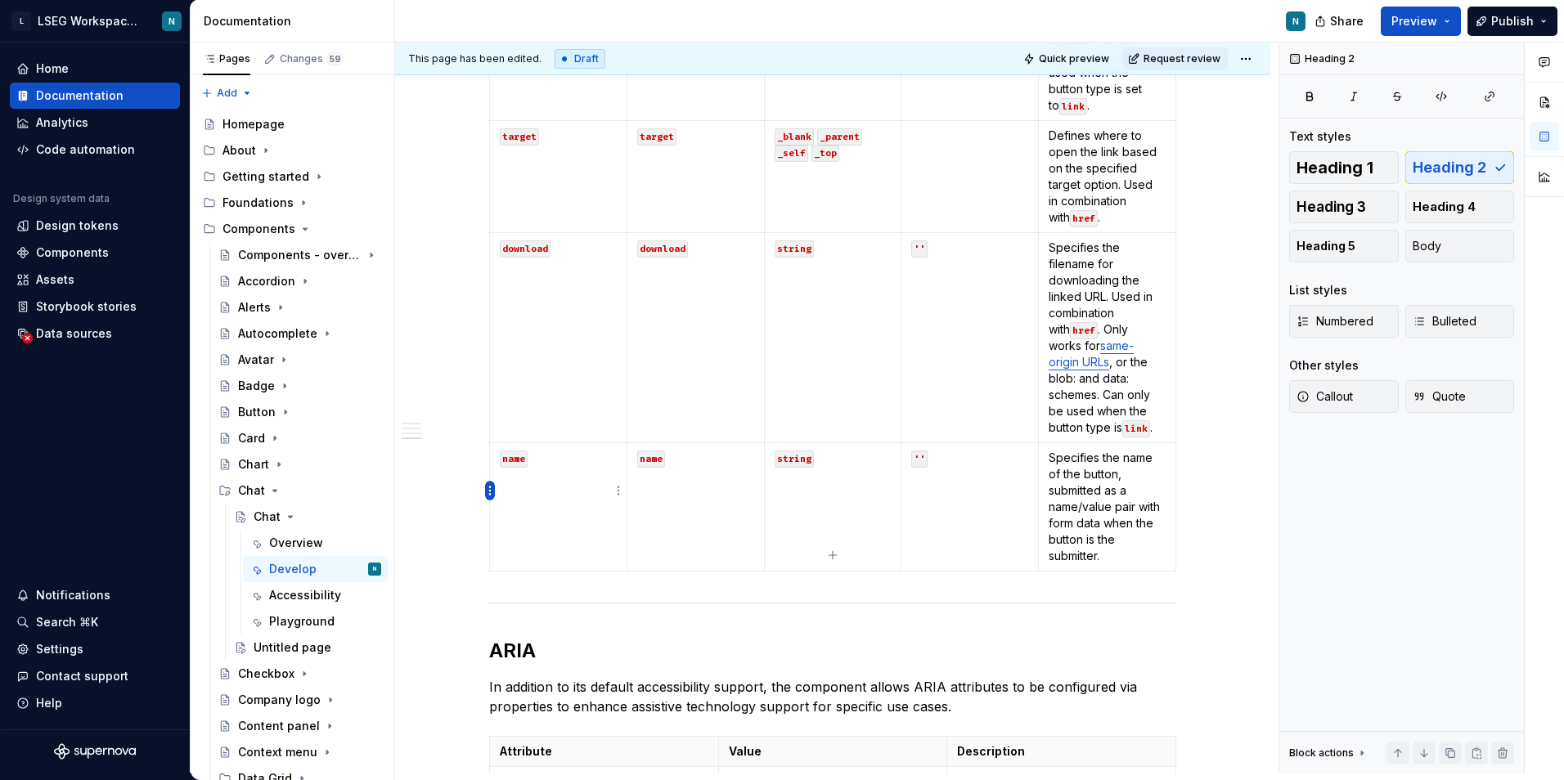
click at [488, 484] on html "L LSEG Workspace Design System N Home Documentation Analytics Code automation D…" at bounding box center [782, 390] width 1564 height 780
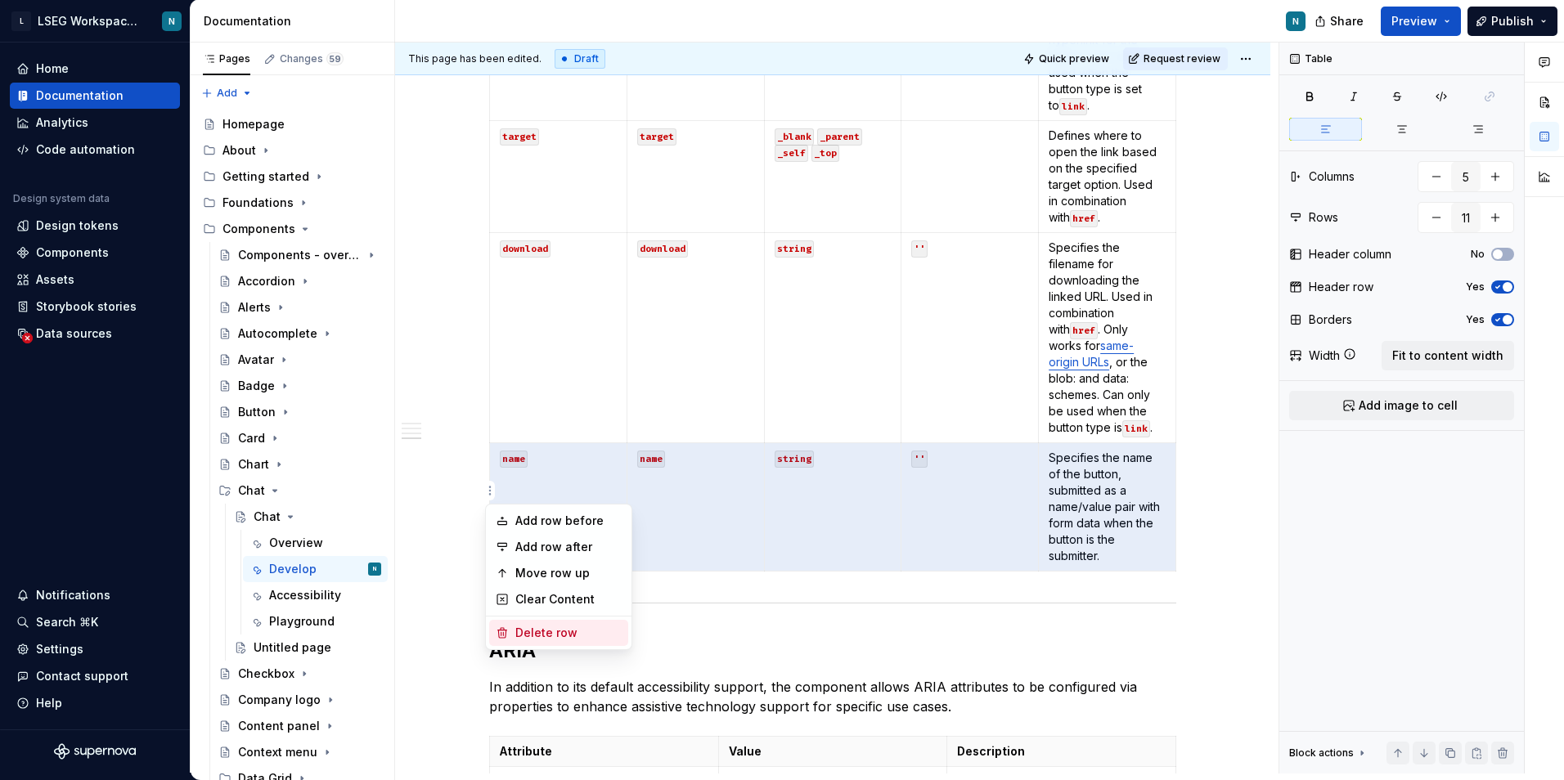
click at [555, 640] on div "Delete row" at bounding box center [568, 633] width 106 height 16
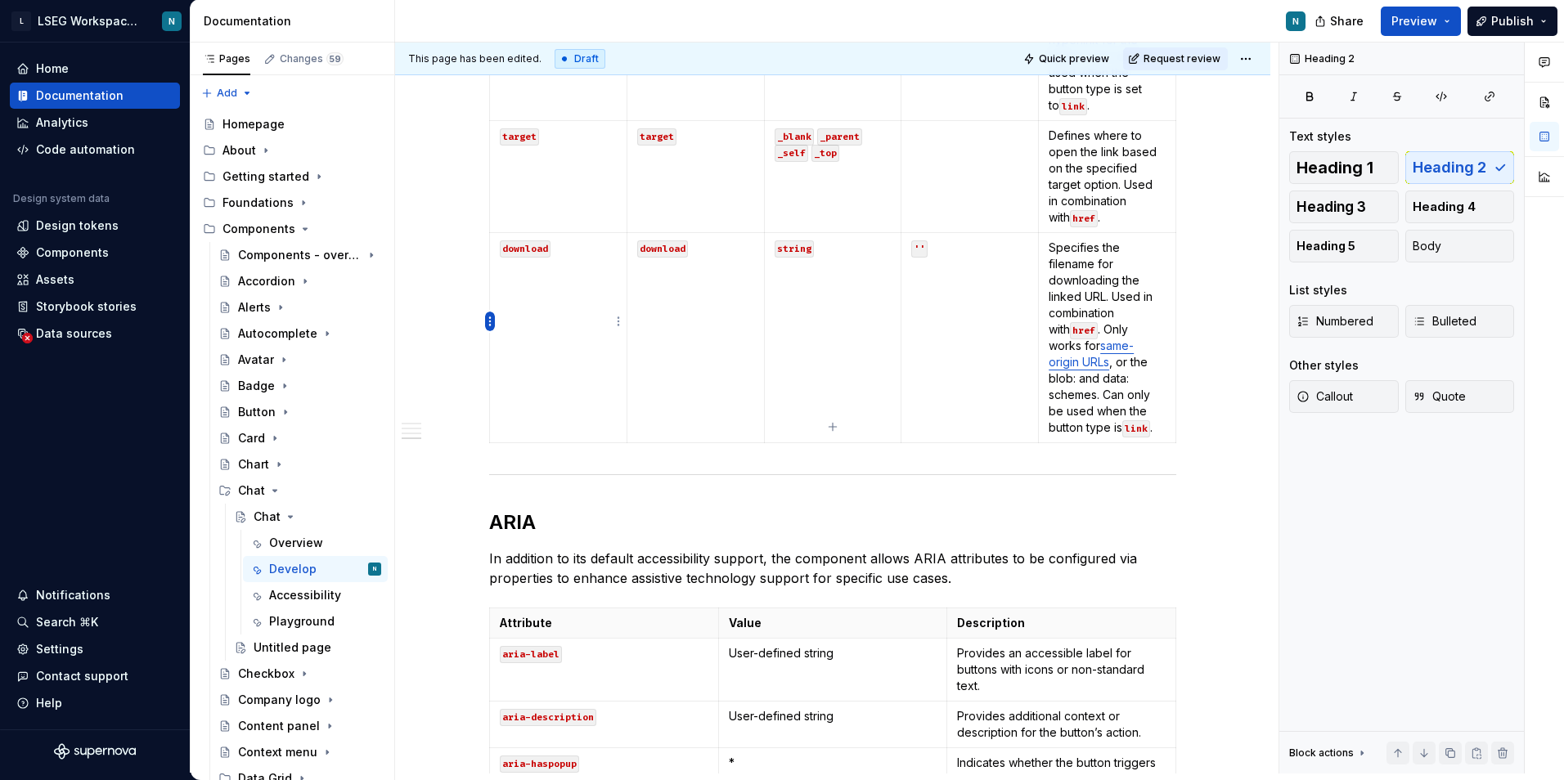
click at [490, 324] on html "L LSEG Workspace Design System N Home Documentation Analytics Code automation D…" at bounding box center [782, 390] width 1564 height 780
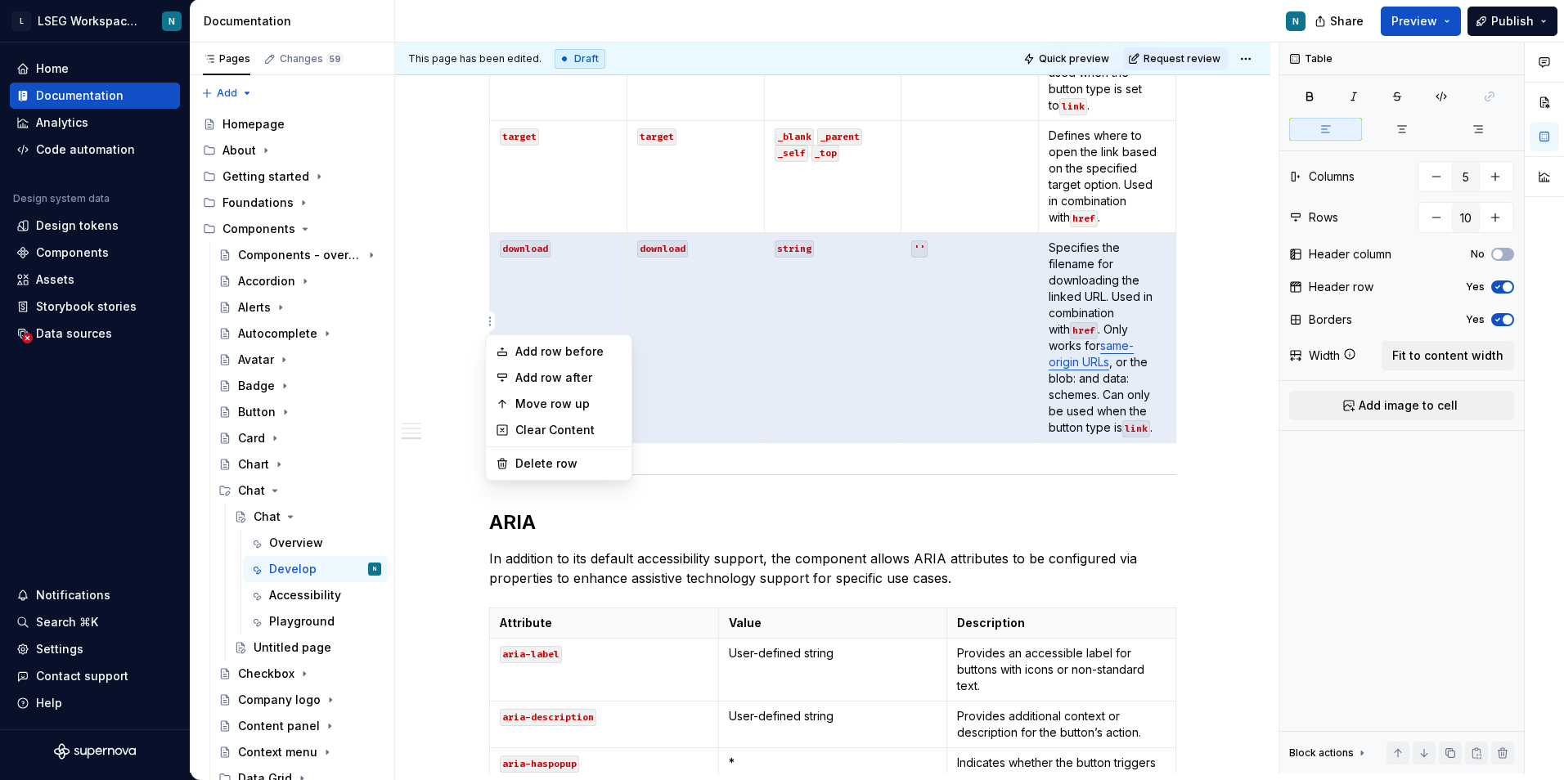
click at [557, 450] on div "Add row before Add row after Move row up Clear Content Delete row" at bounding box center [558, 407] width 147 height 146
click at [557, 453] on div "Delete row" at bounding box center [558, 464] width 139 height 26
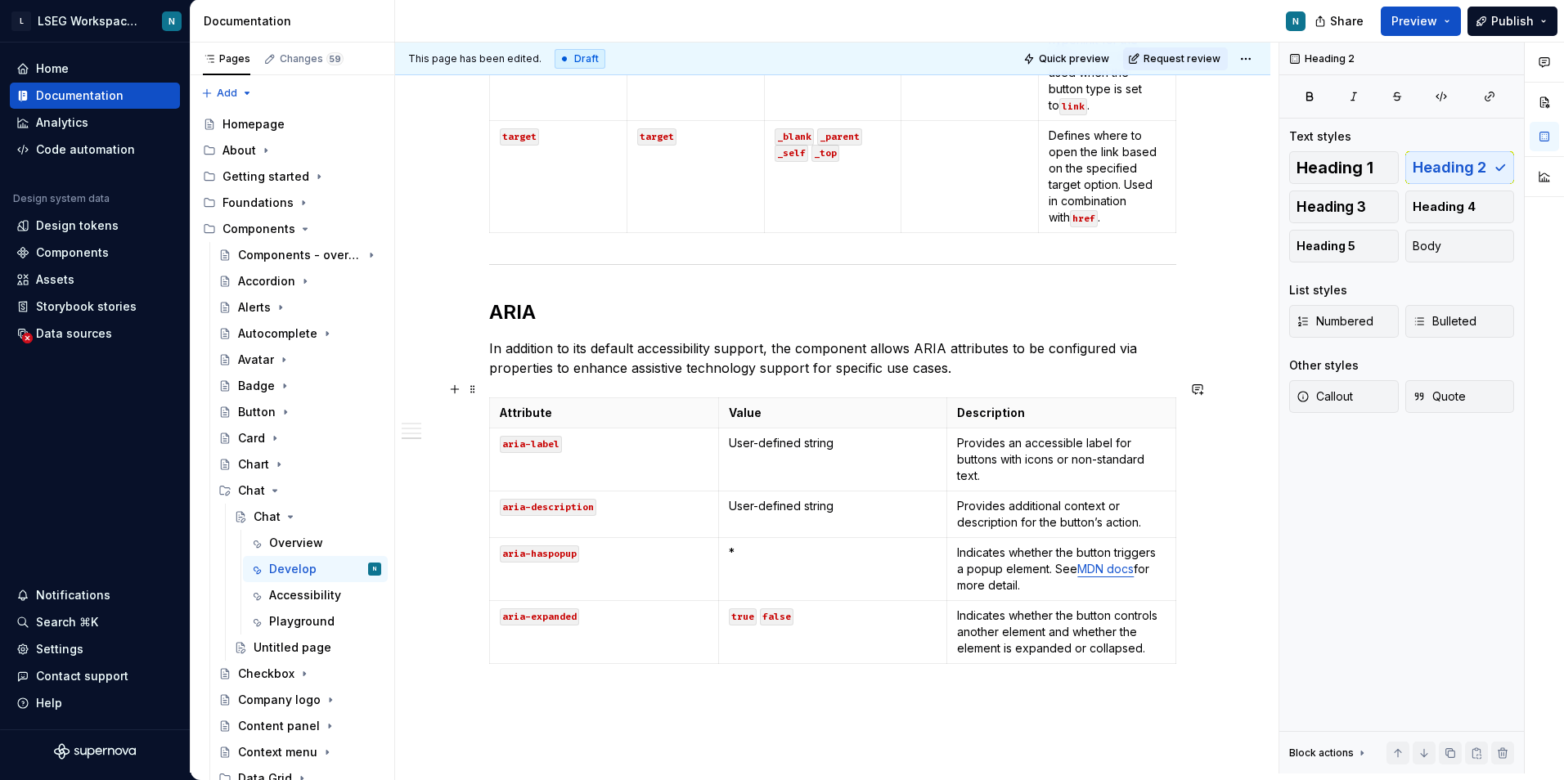
scroll to position [1867, 0]
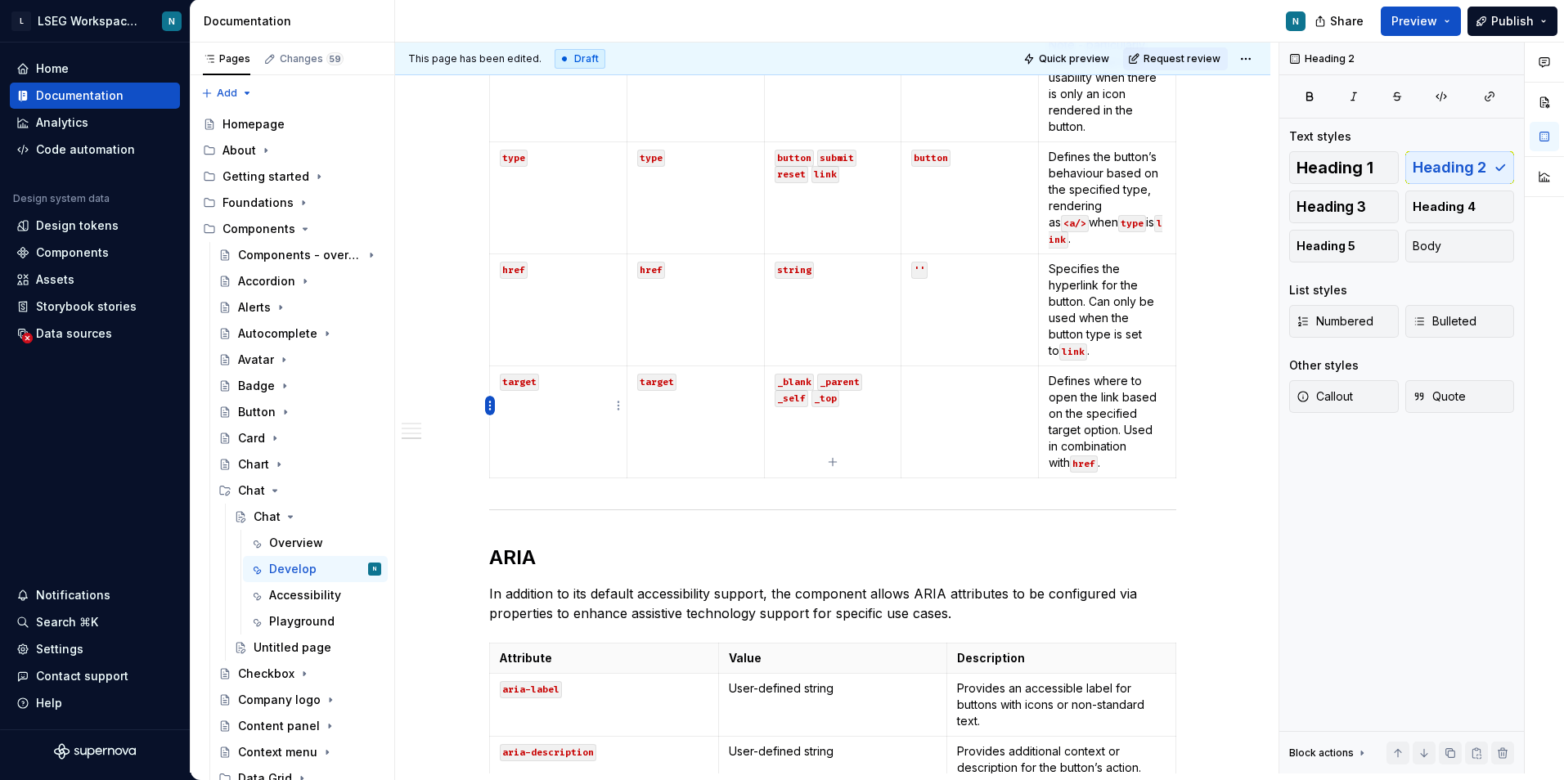
click at [488, 404] on html "L LSEG Workspace Design System N Home Documentation Analytics Code automation D…" at bounding box center [782, 390] width 1564 height 780
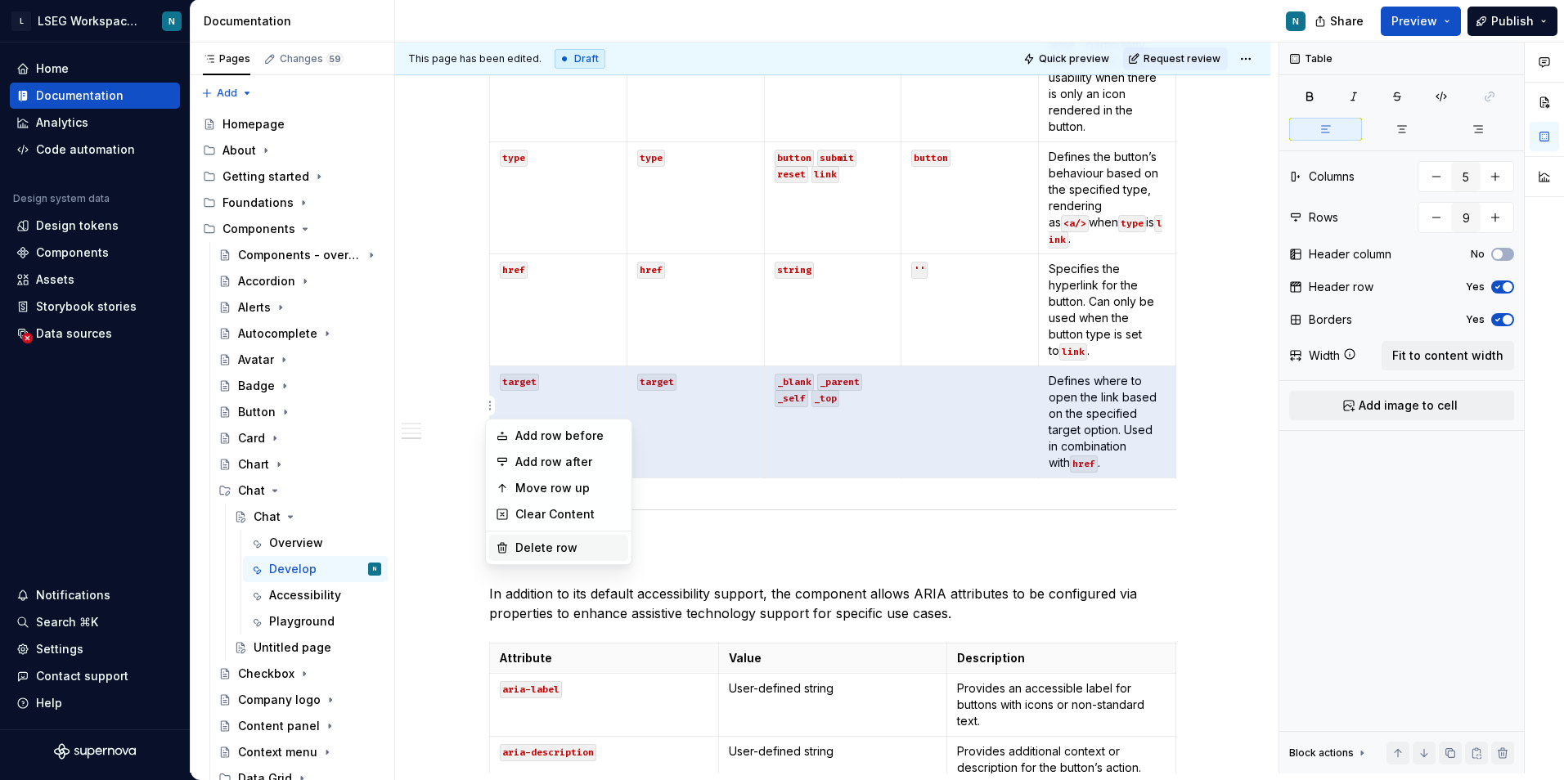
click at [553, 546] on div "Delete row" at bounding box center [568, 548] width 106 height 16
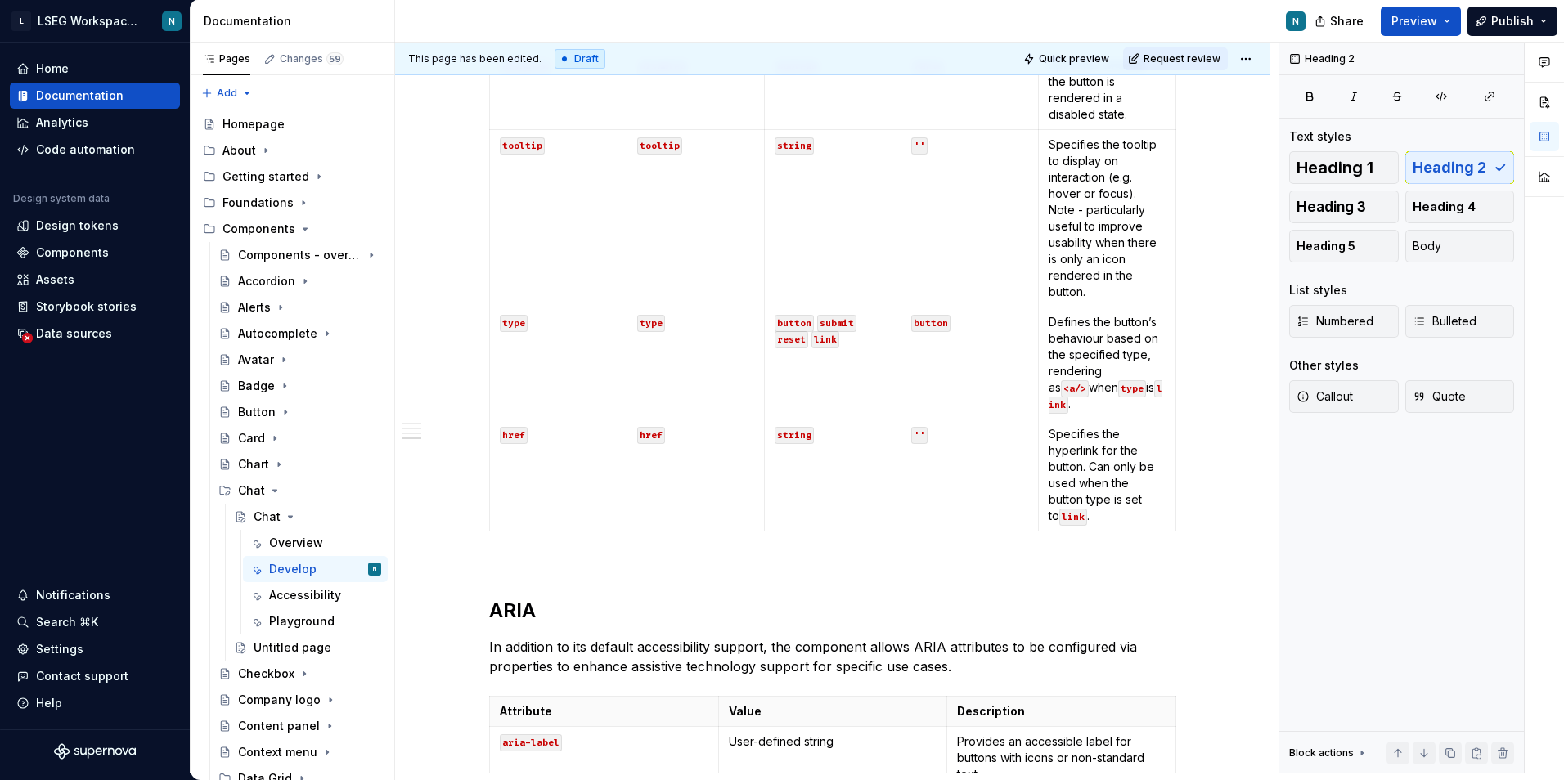
scroll to position [1622, 0]
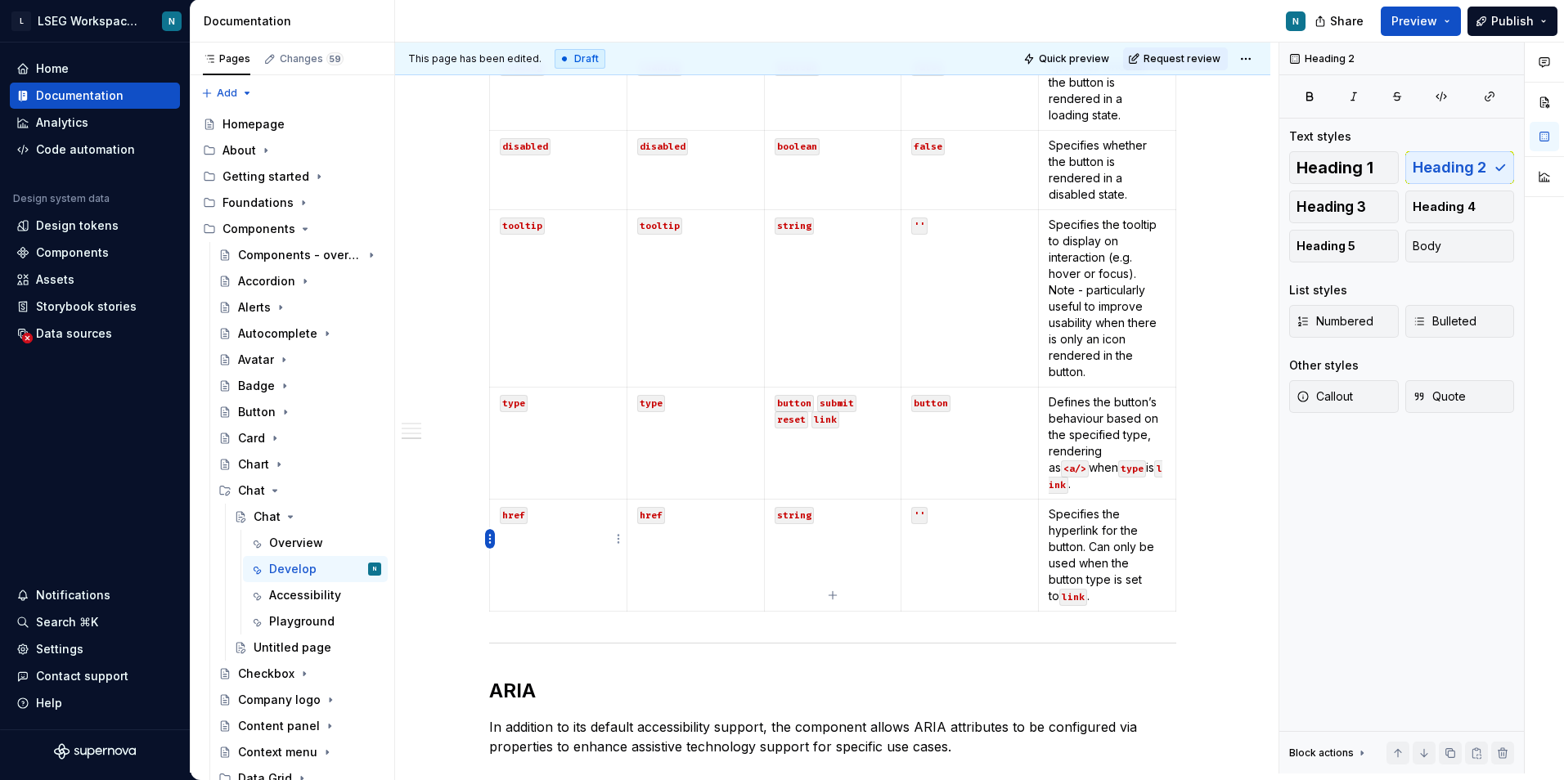
click at [489, 540] on html "L LSEG Workspace Design System N Home Documentation Analytics Code automation D…" at bounding box center [782, 390] width 1564 height 780
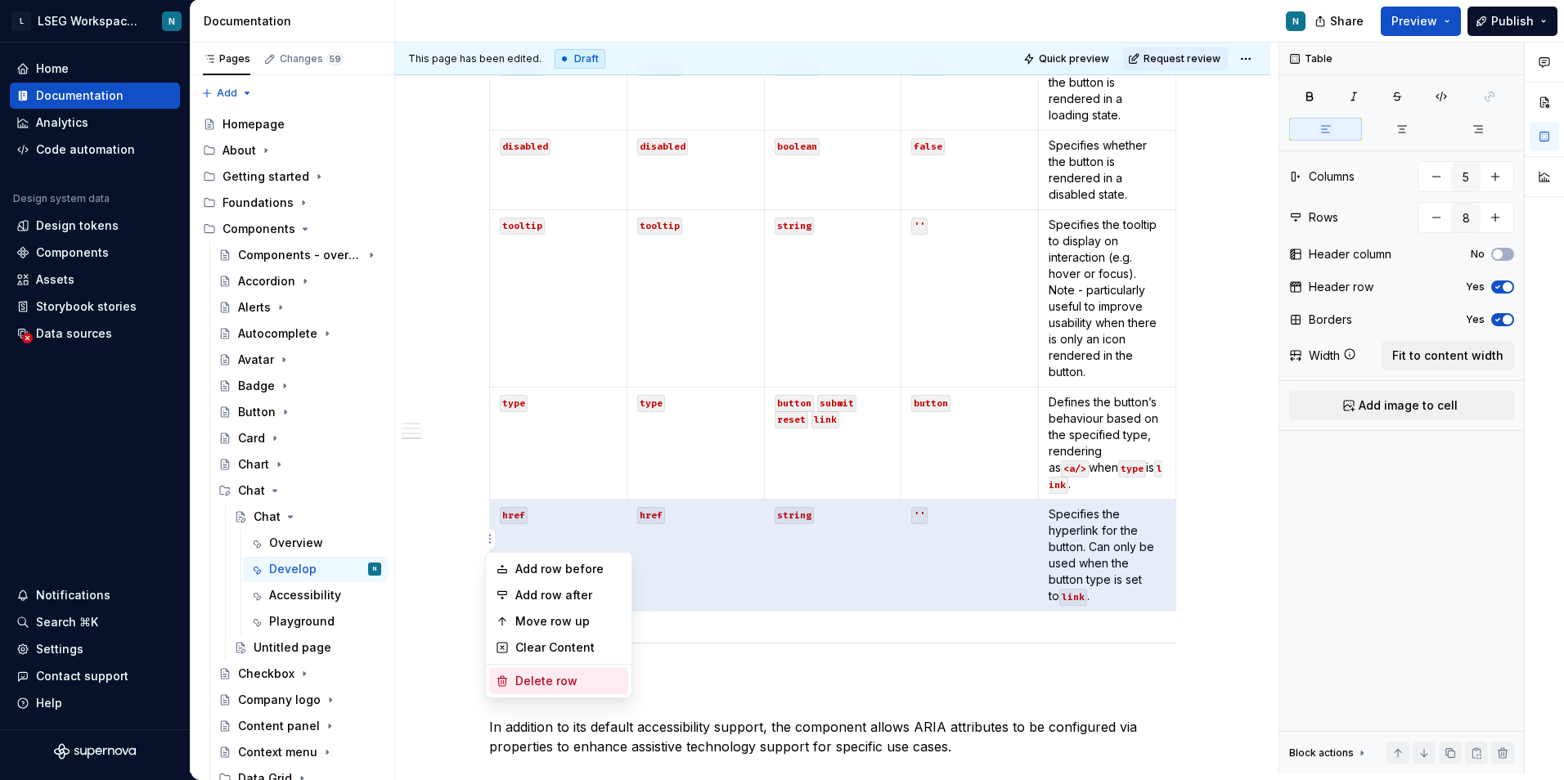
click at [566, 680] on div "Delete row" at bounding box center [568, 681] width 106 height 16
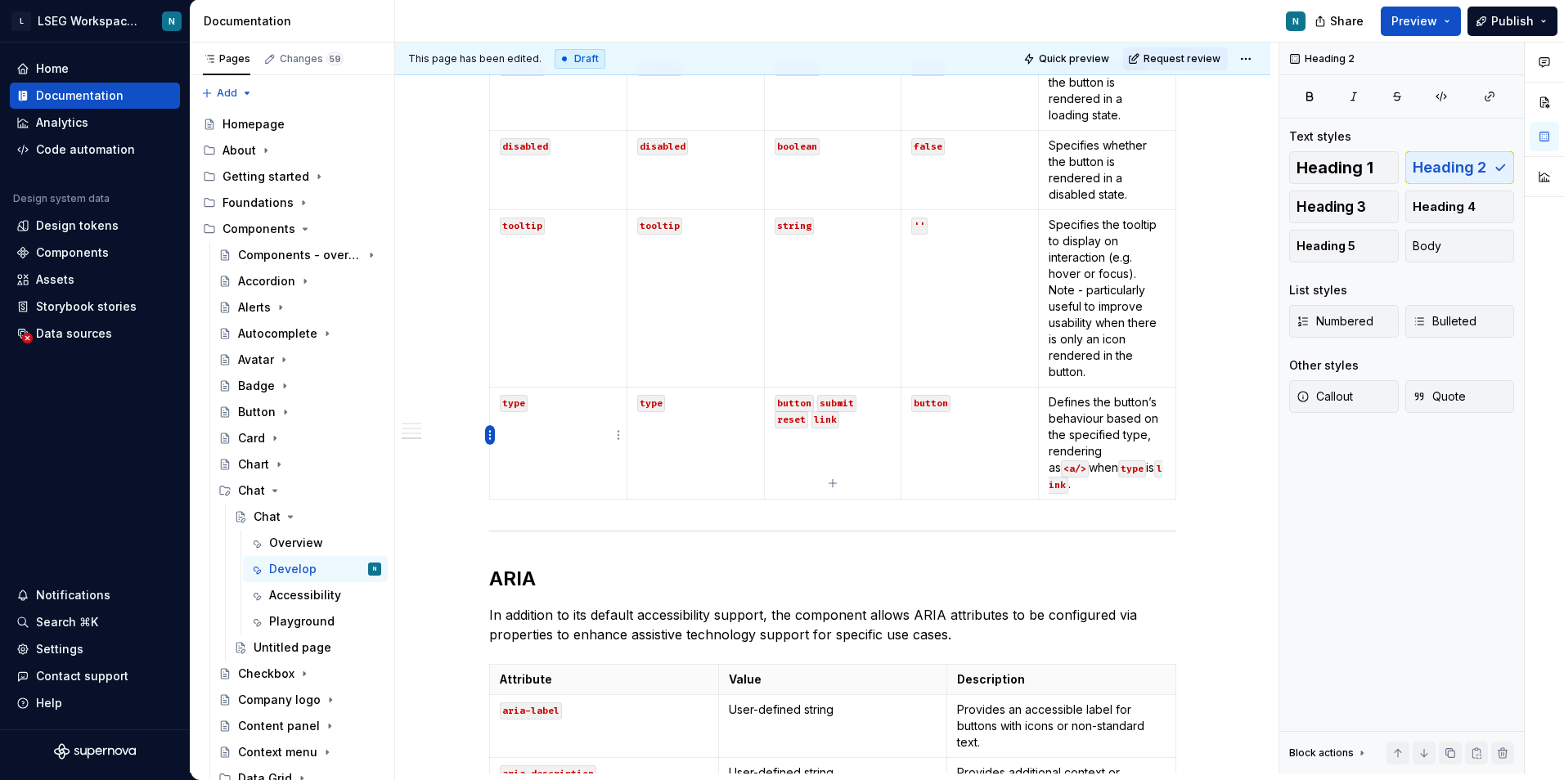
click at [489, 440] on html "L LSEG Workspace Design System N Home Documentation Analytics Code automation D…" at bounding box center [782, 390] width 1564 height 780
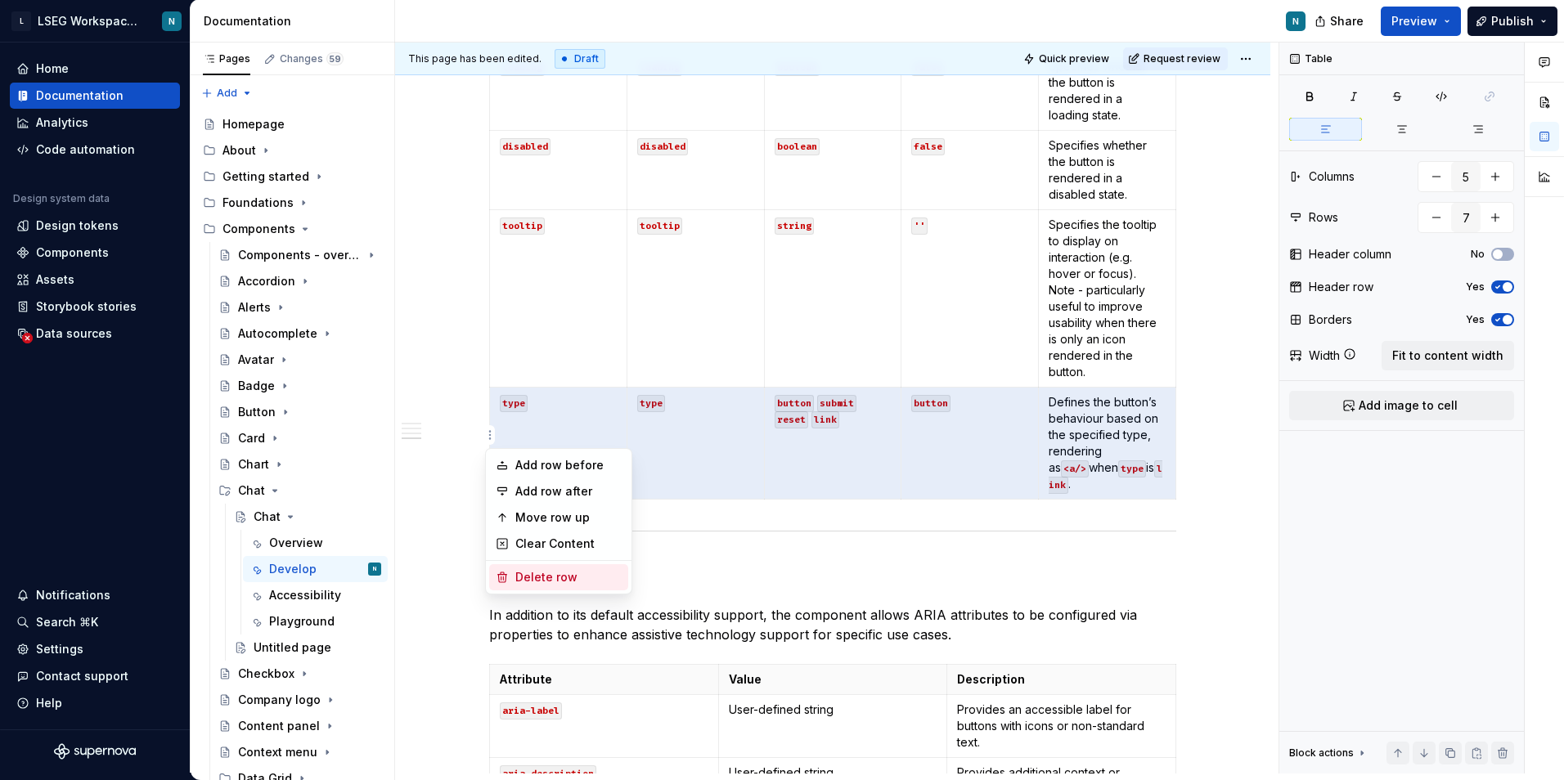
click at [556, 573] on div "Delete row" at bounding box center [568, 577] width 106 height 16
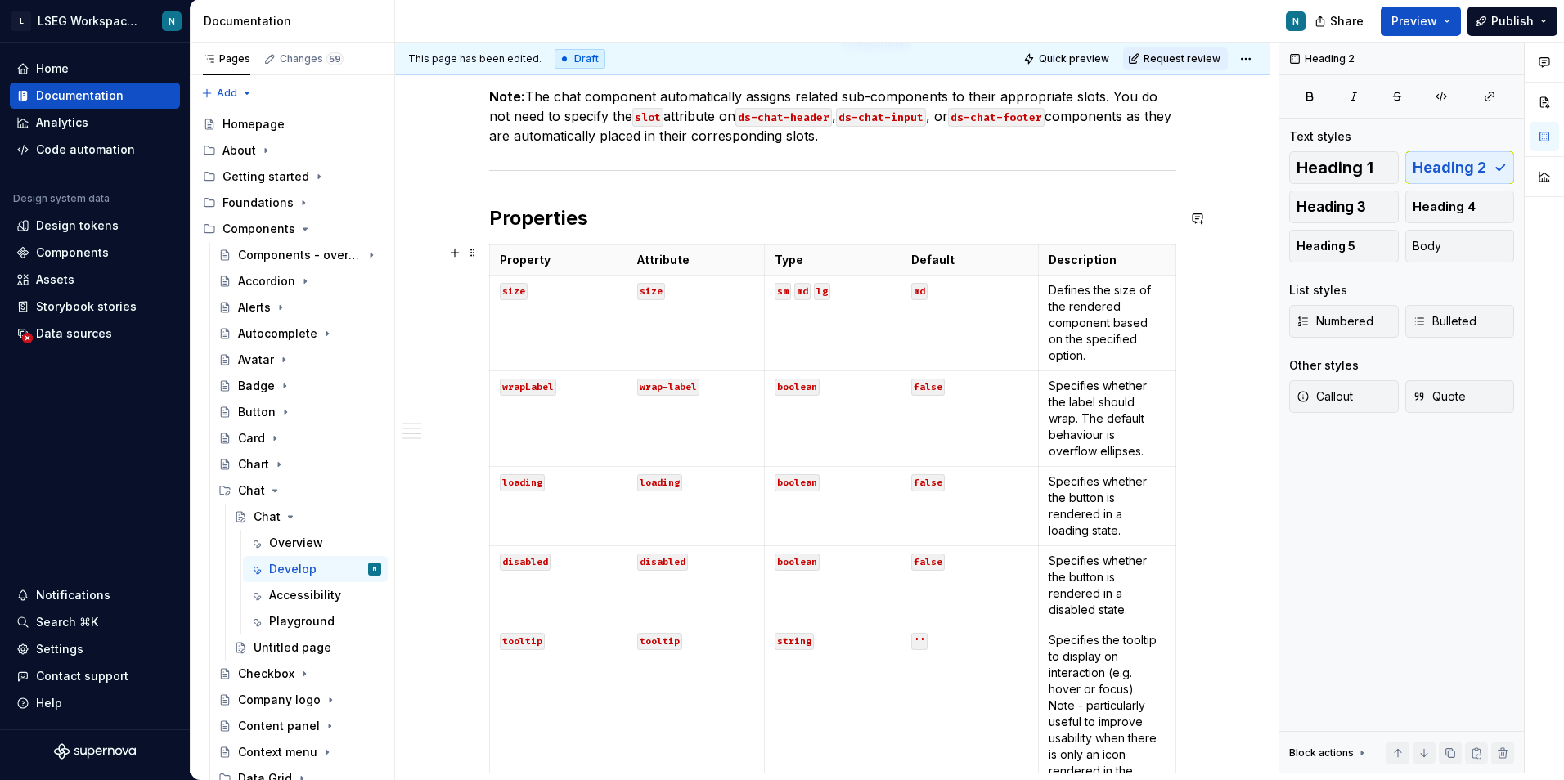
scroll to position [1213, 0]
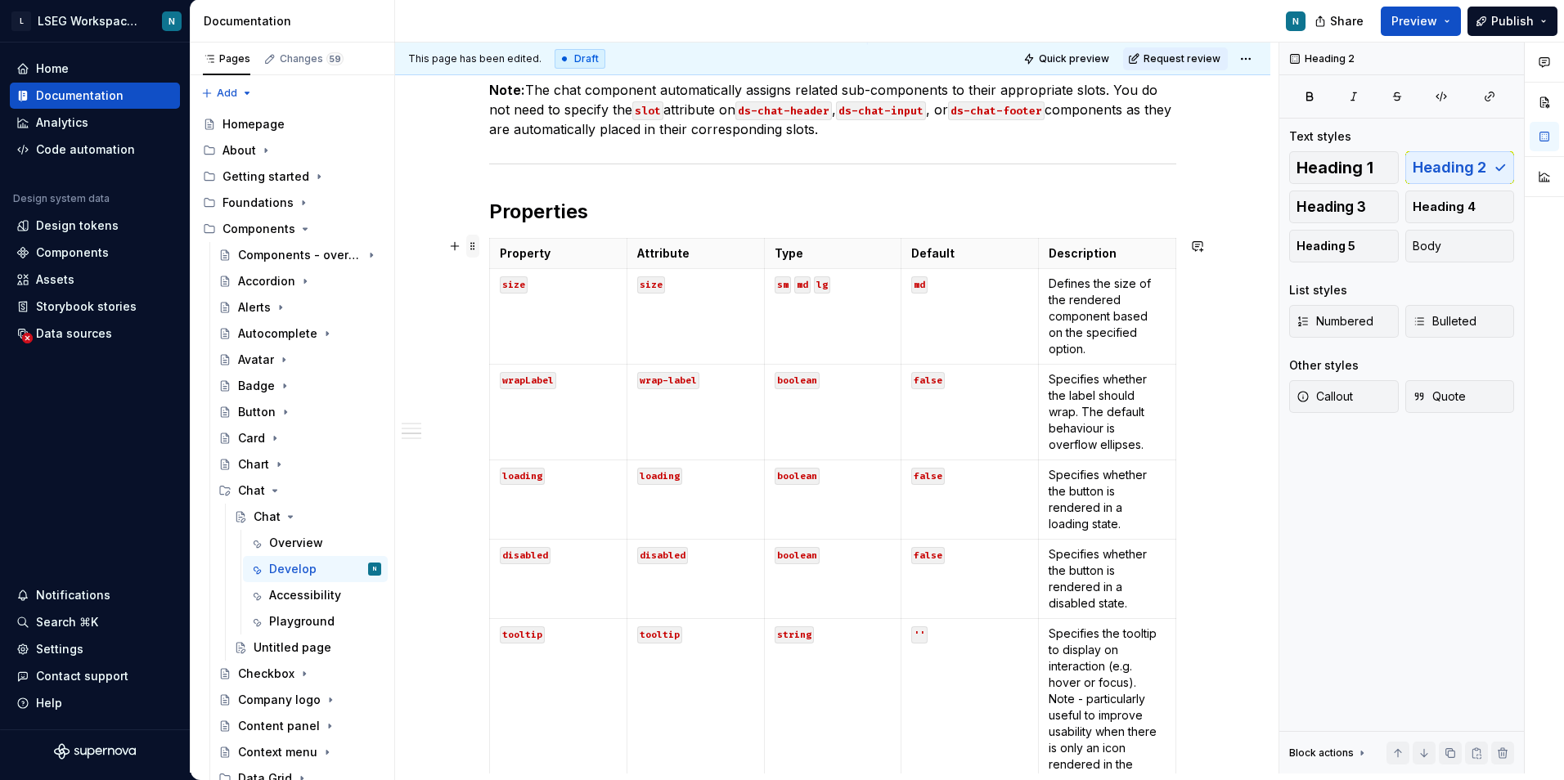
click at [477, 249] on span at bounding box center [472, 246] width 13 height 23
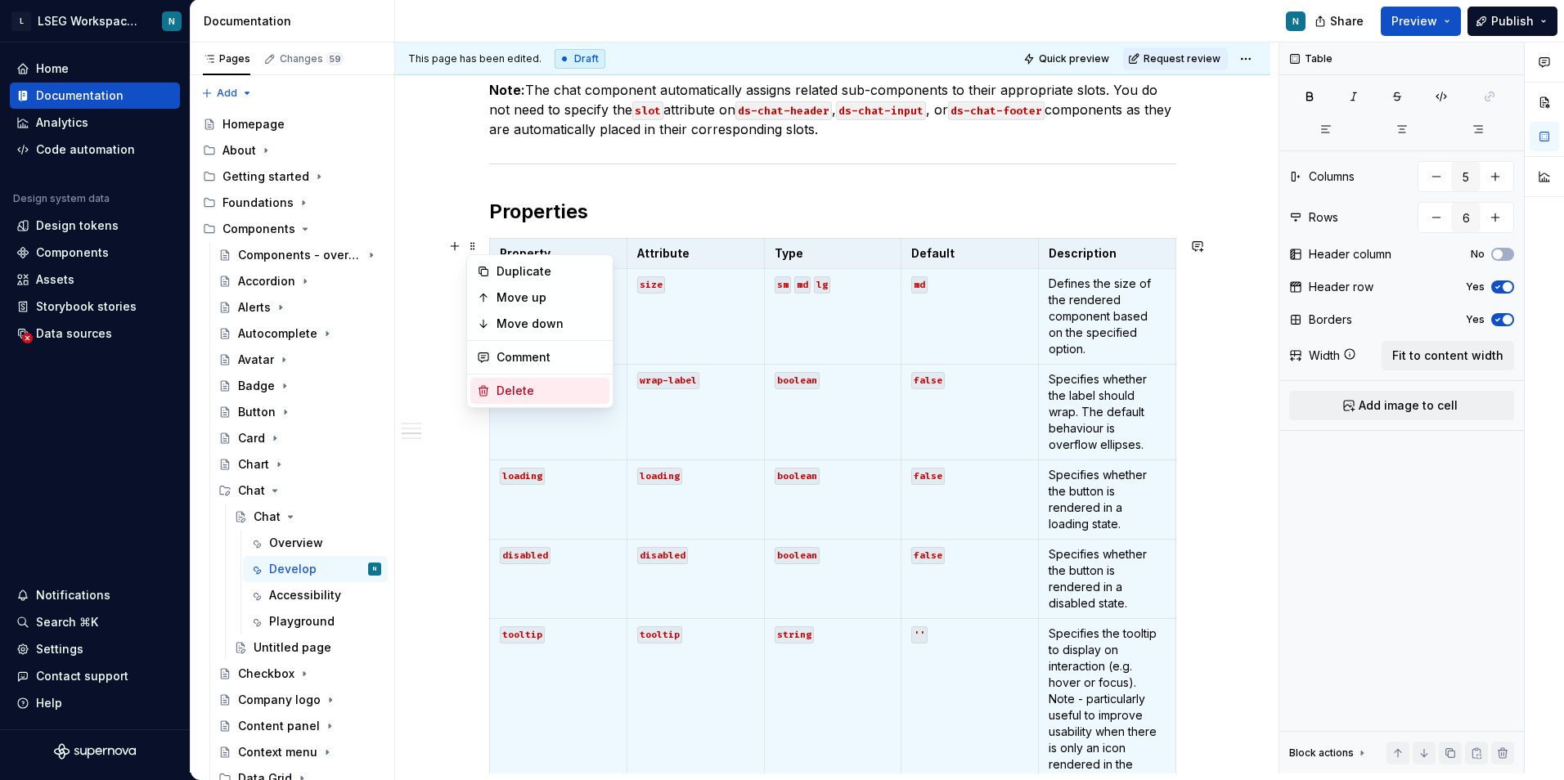
click at [523, 388] on div "Delete" at bounding box center [549, 391] width 106 height 16
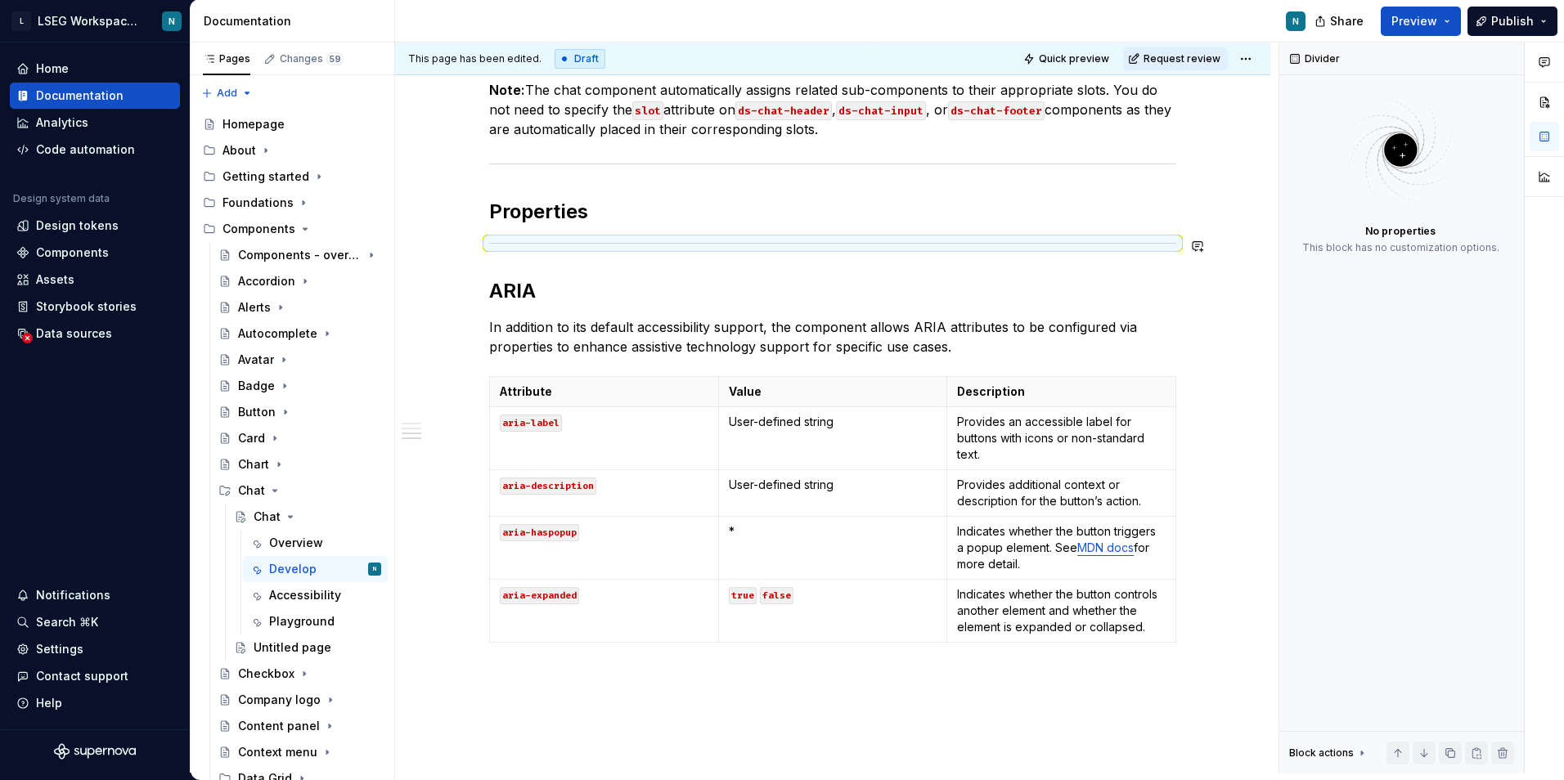
click at [615, 218] on h2 "Properties" at bounding box center [832, 212] width 687 height 26
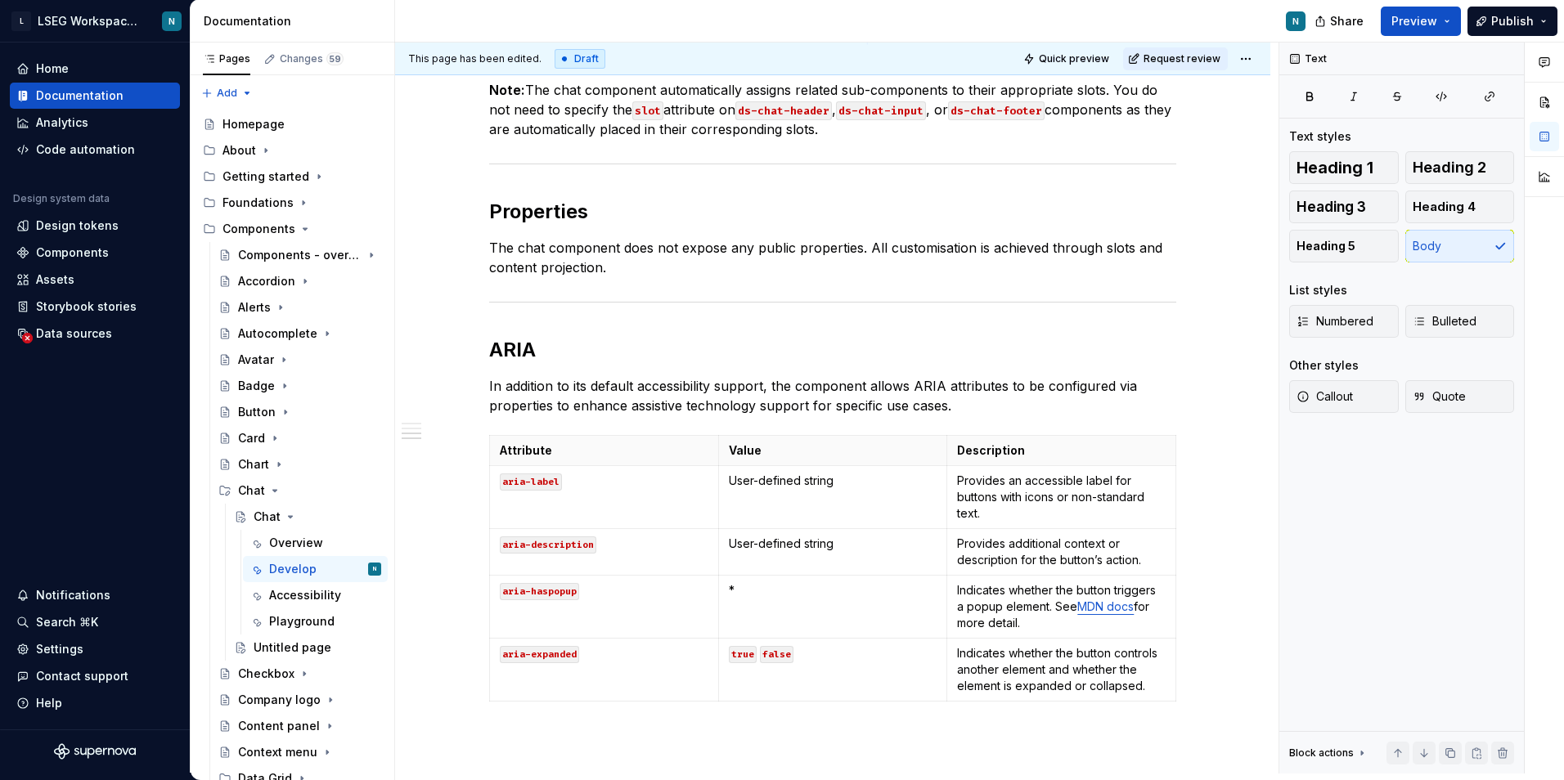
type textarea "*"
click at [485, 671] on html "L LSEG Workspace Design System N Home Documentation Analytics Code automation D…" at bounding box center [782, 390] width 1564 height 780
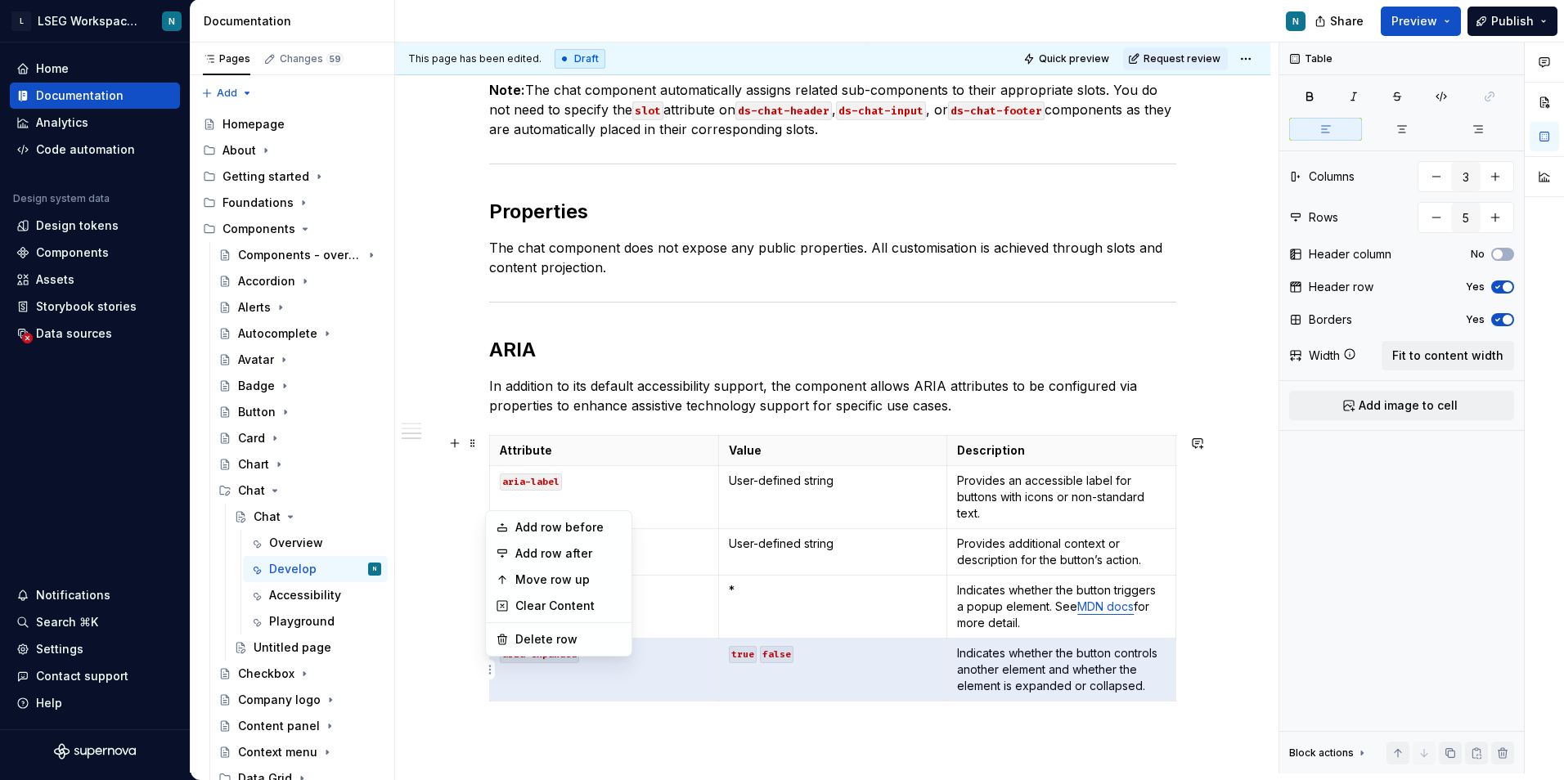
click at [553, 707] on html "L LSEG Workspace Design System N Home Documentation Analytics Code automation D…" at bounding box center [782, 390] width 1564 height 780
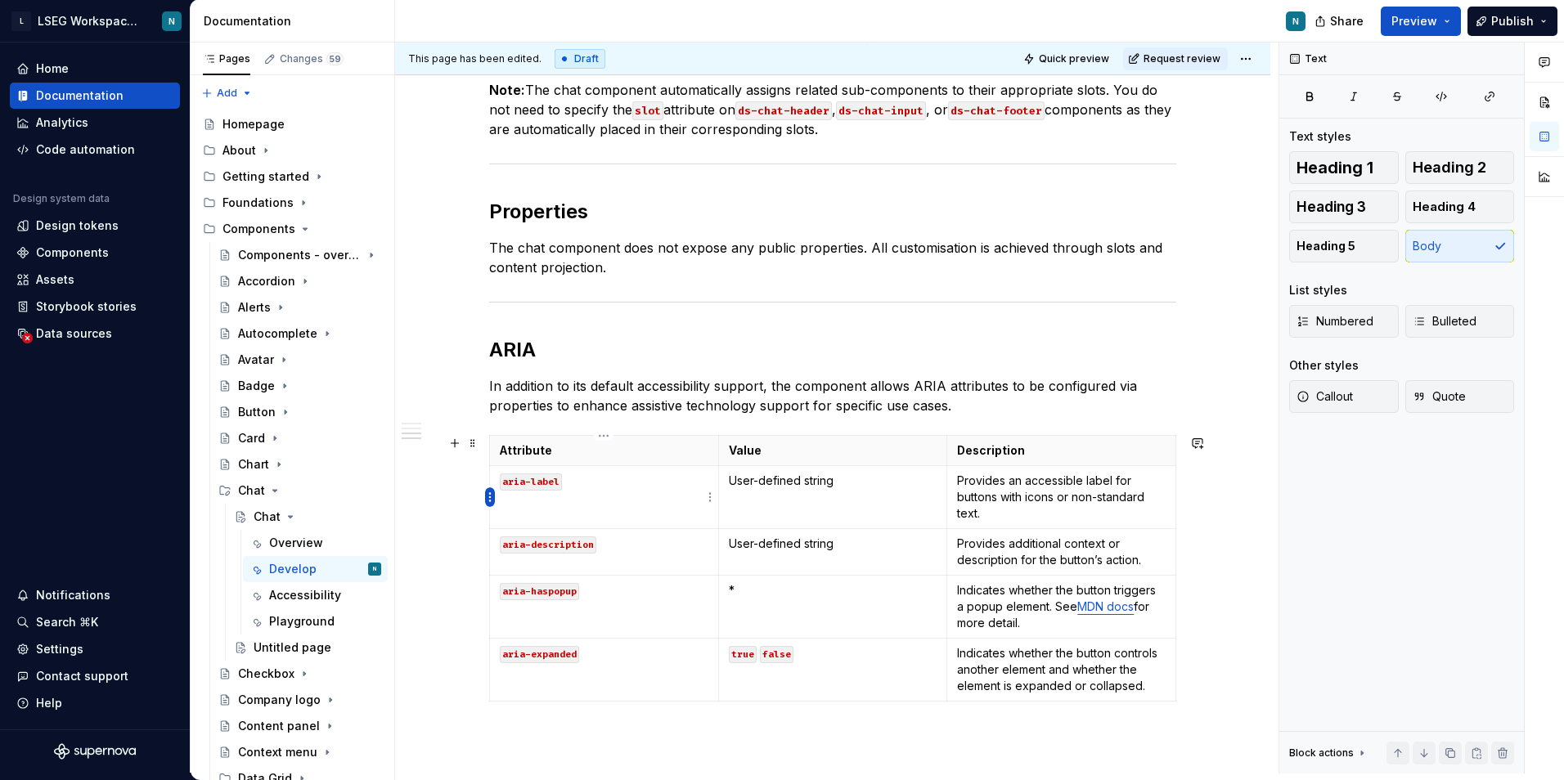
click at [492, 498] on html "L LSEG Workspace Design System N Home Documentation Analytics Code automation D…" at bounding box center [782, 390] width 1564 height 780
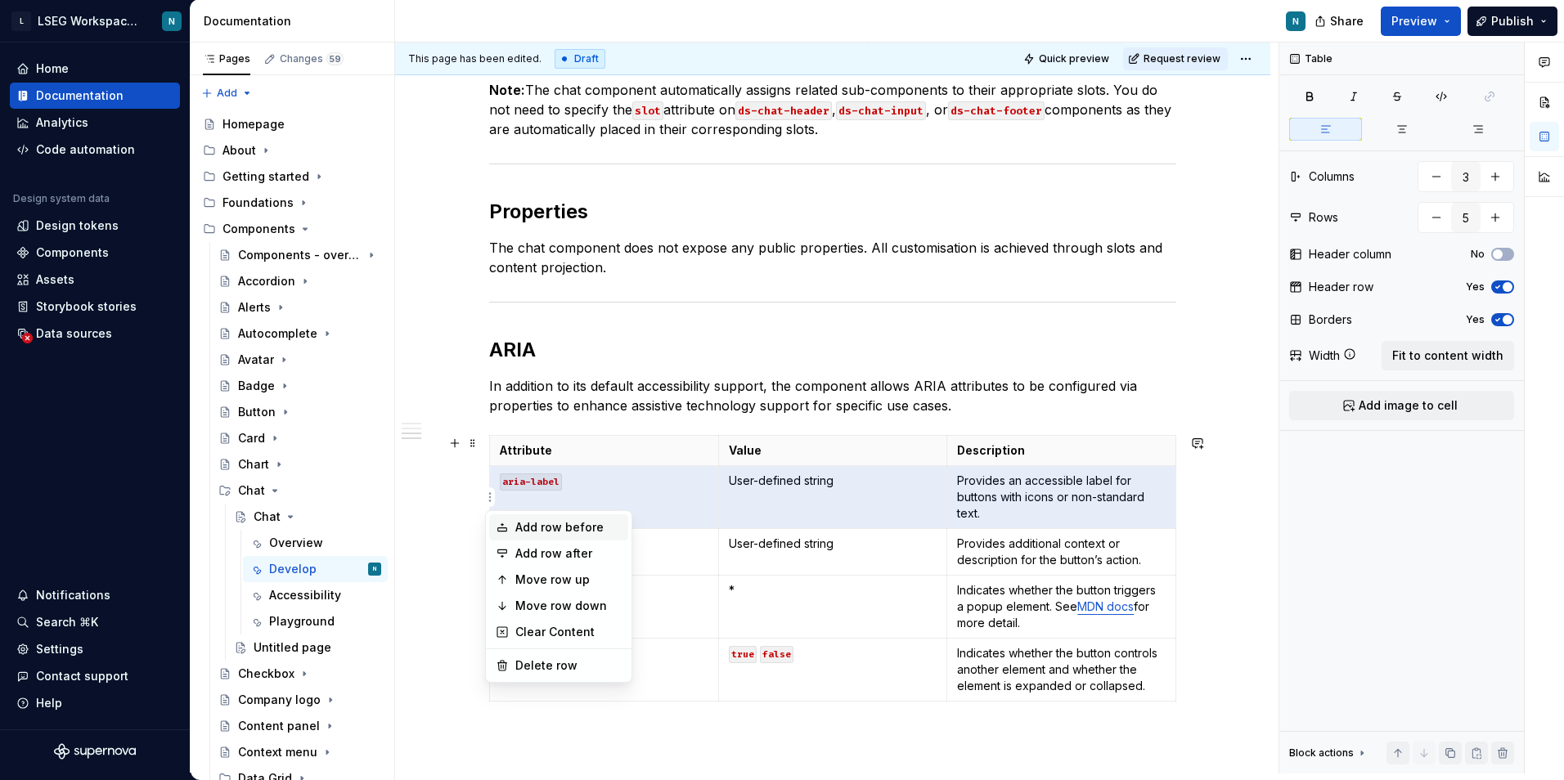
click at [527, 530] on div "Add row before" at bounding box center [568, 527] width 106 height 16
type input "6"
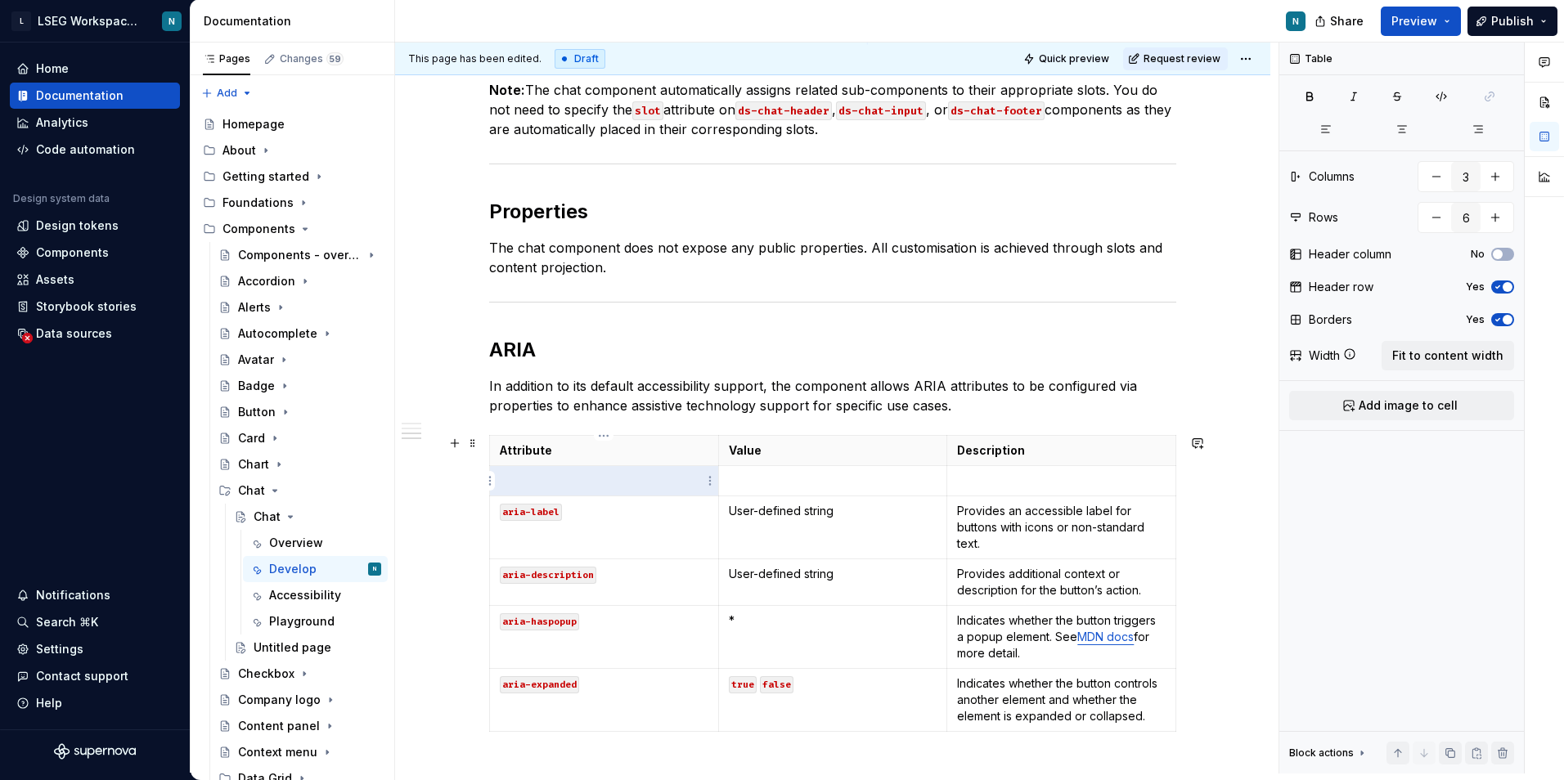
click at [538, 484] on p at bounding box center [604, 481] width 209 height 16
click at [657, 540] on td "aria-label" at bounding box center [604, 527] width 229 height 63
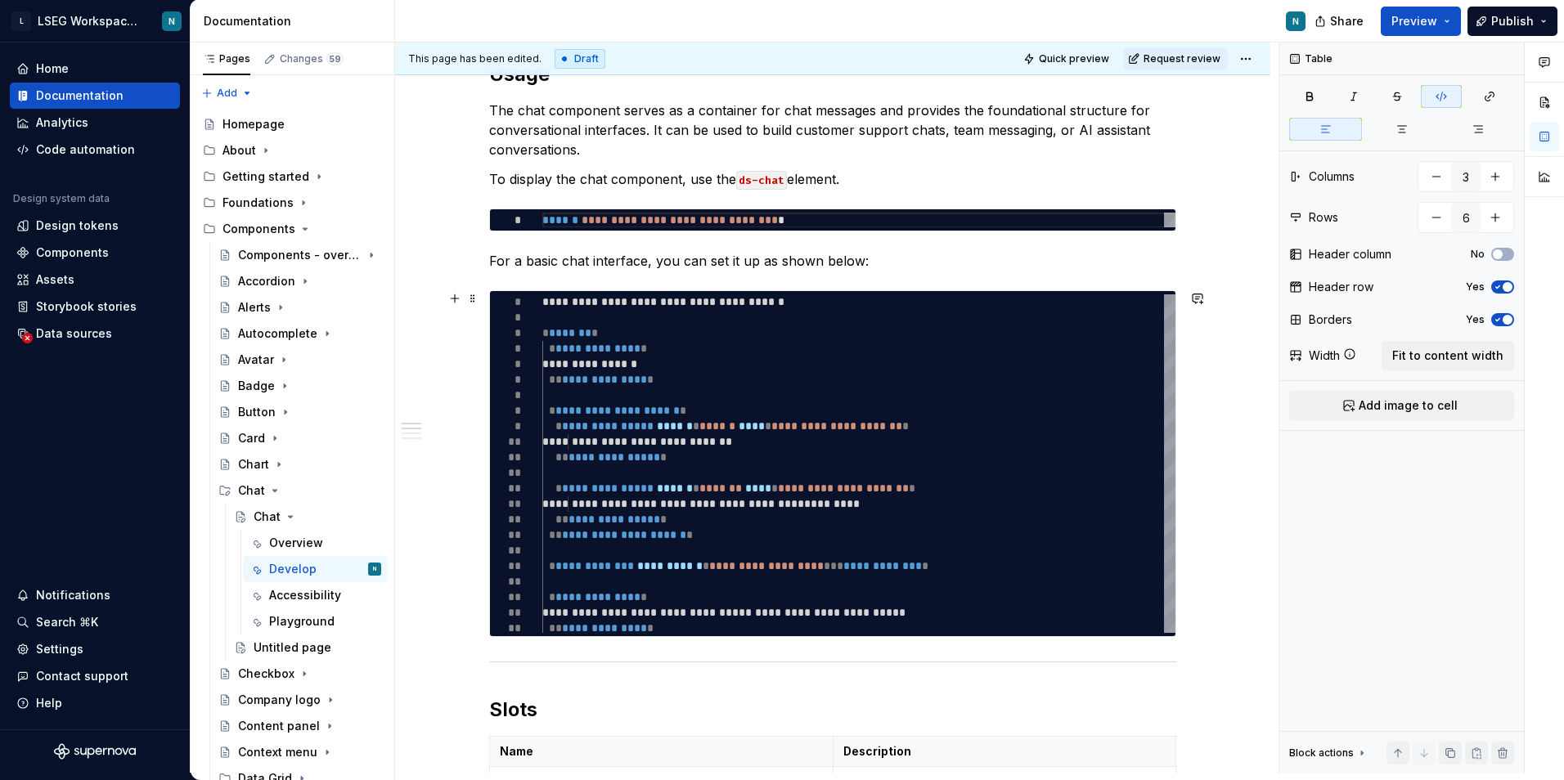
scroll to position [0, 0]
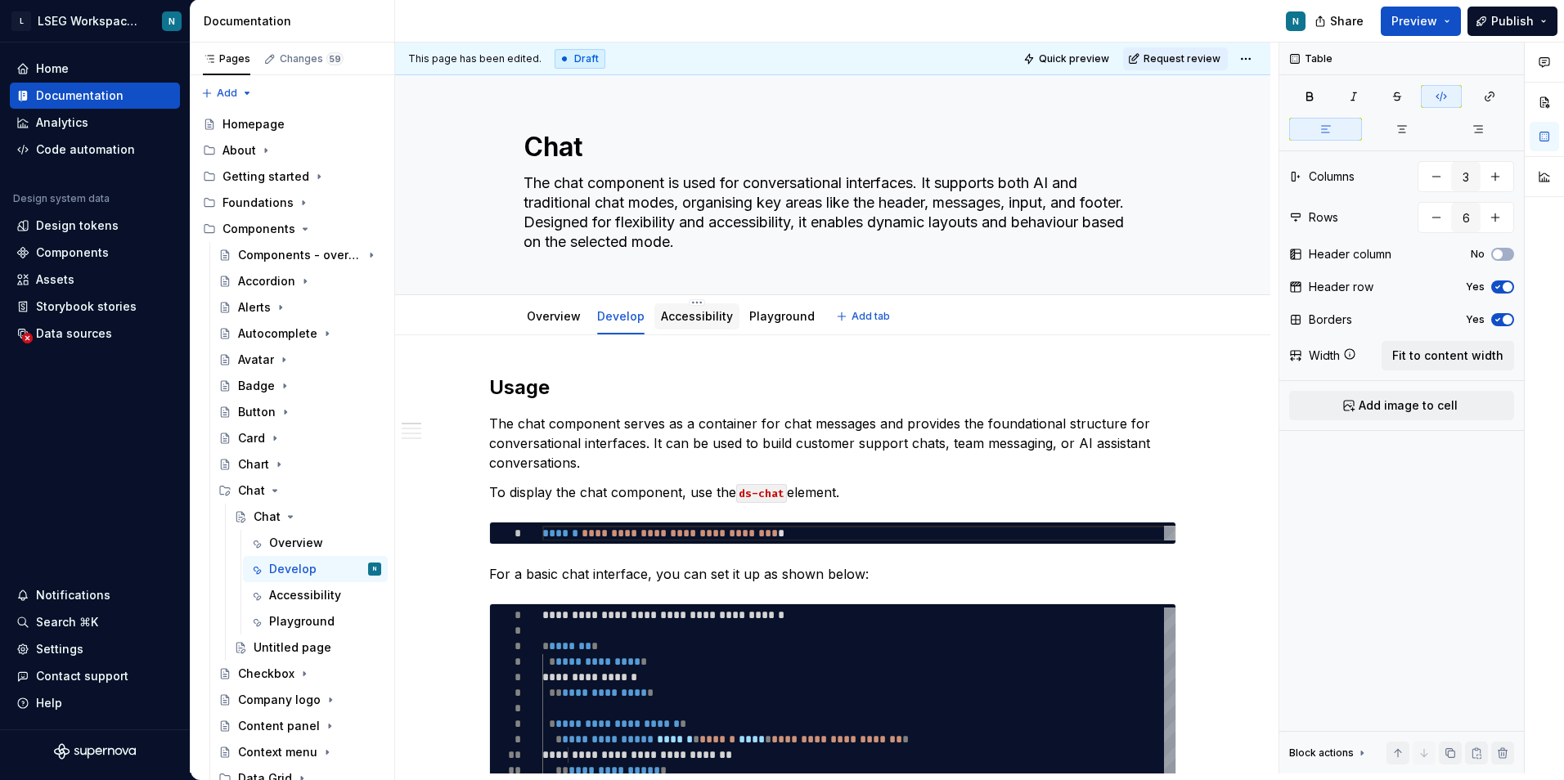
click at [683, 319] on link "Accessibility" at bounding box center [697, 316] width 72 height 14
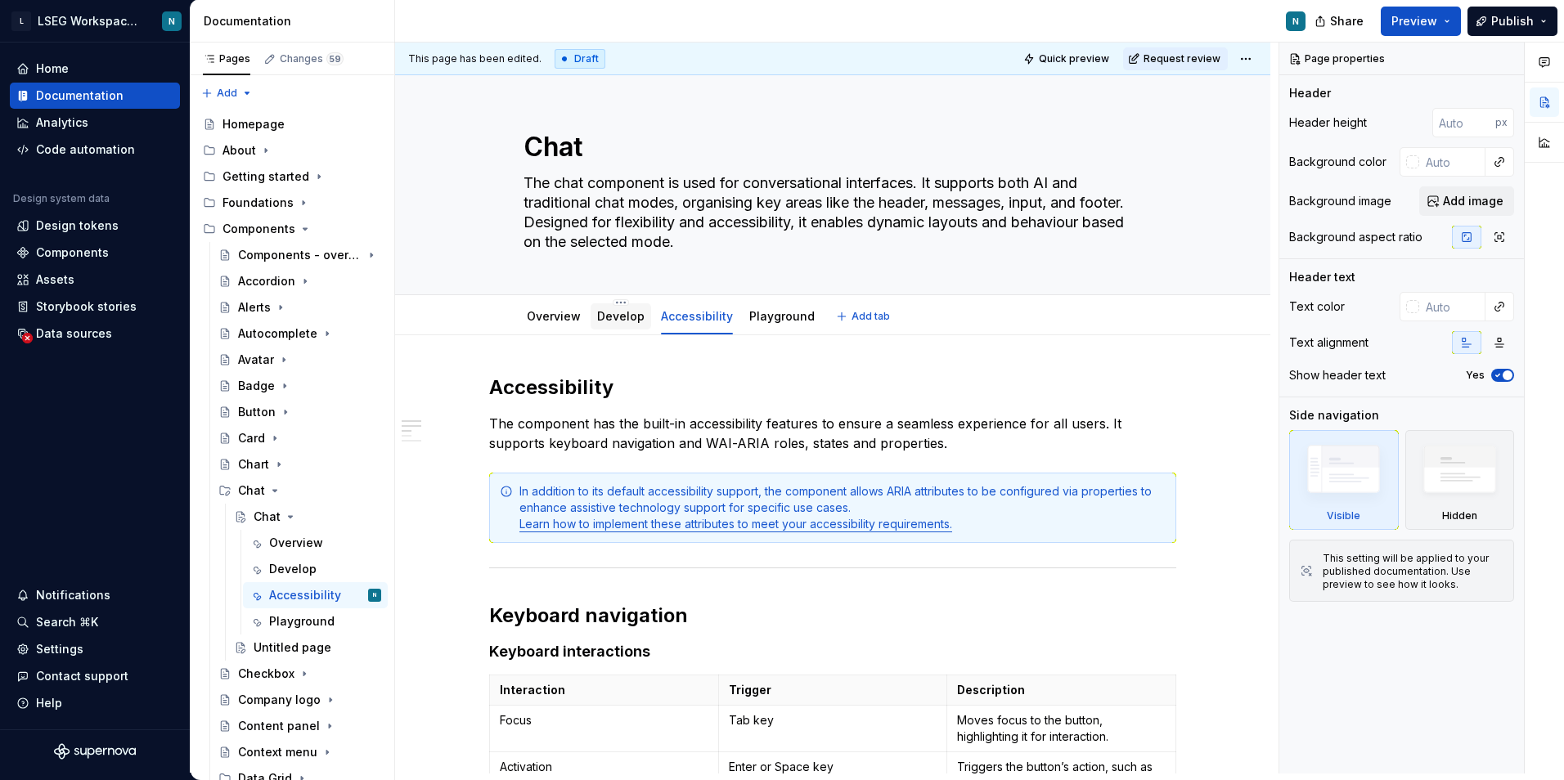
click at [610, 322] on link "Develop" at bounding box center [620, 316] width 47 height 14
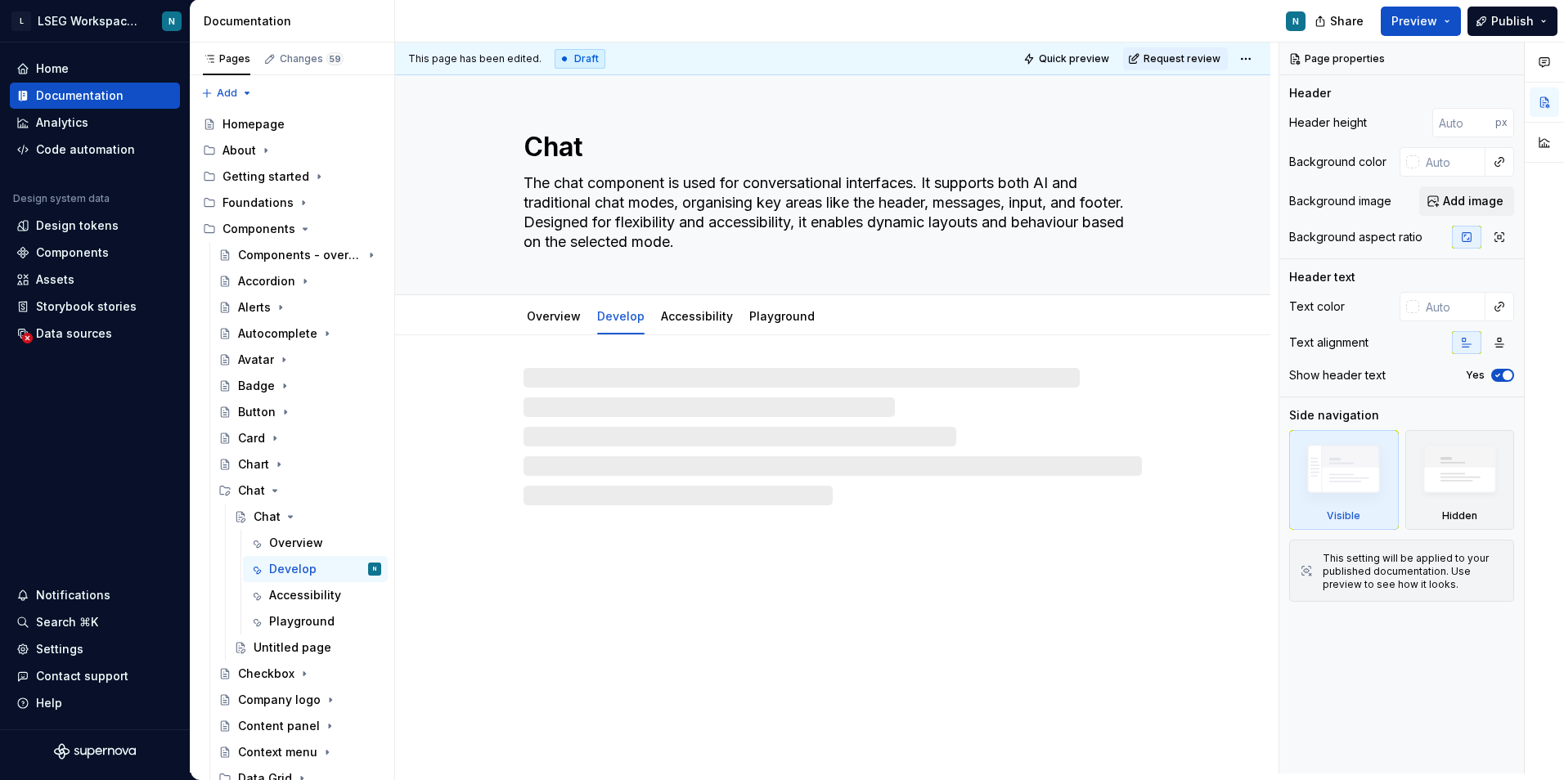
type textarea "*"
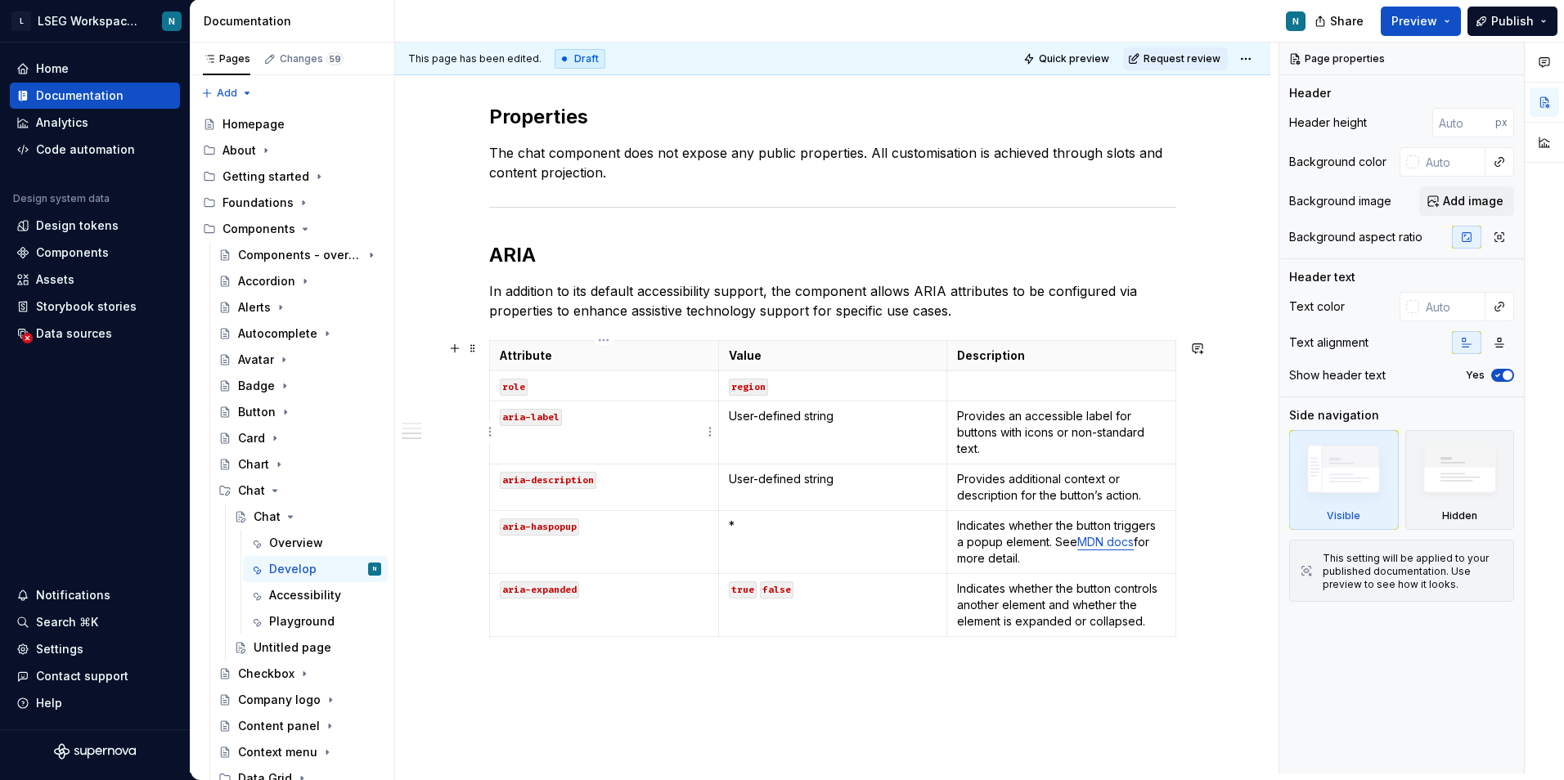
scroll to position [1308, 0]
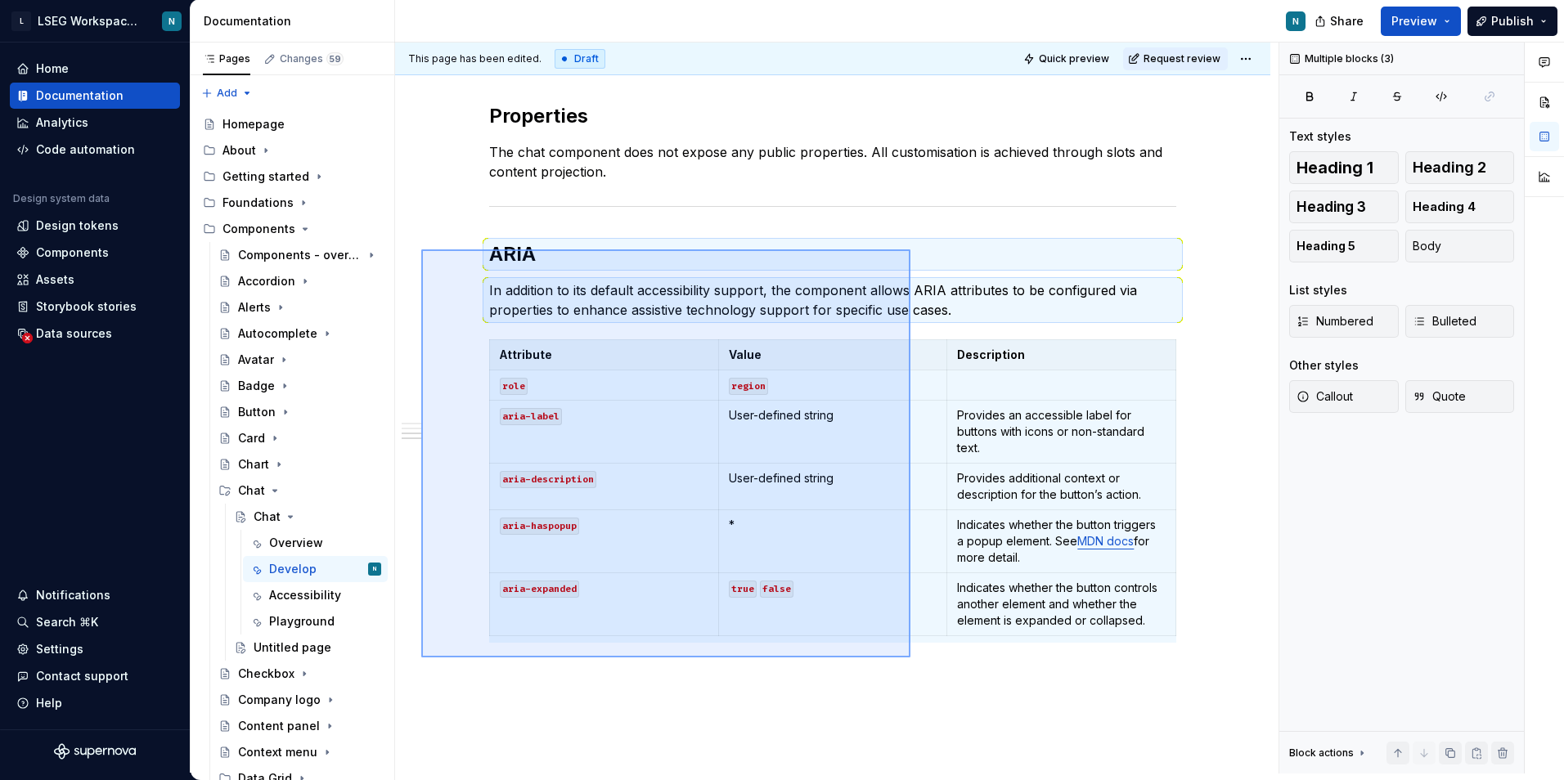
drag, startPoint x: 421, startPoint y: 249, endPoint x: 910, endPoint y: 658, distance: 636.9
click at [910, 658] on div "**********" at bounding box center [836, 408] width 883 height 731
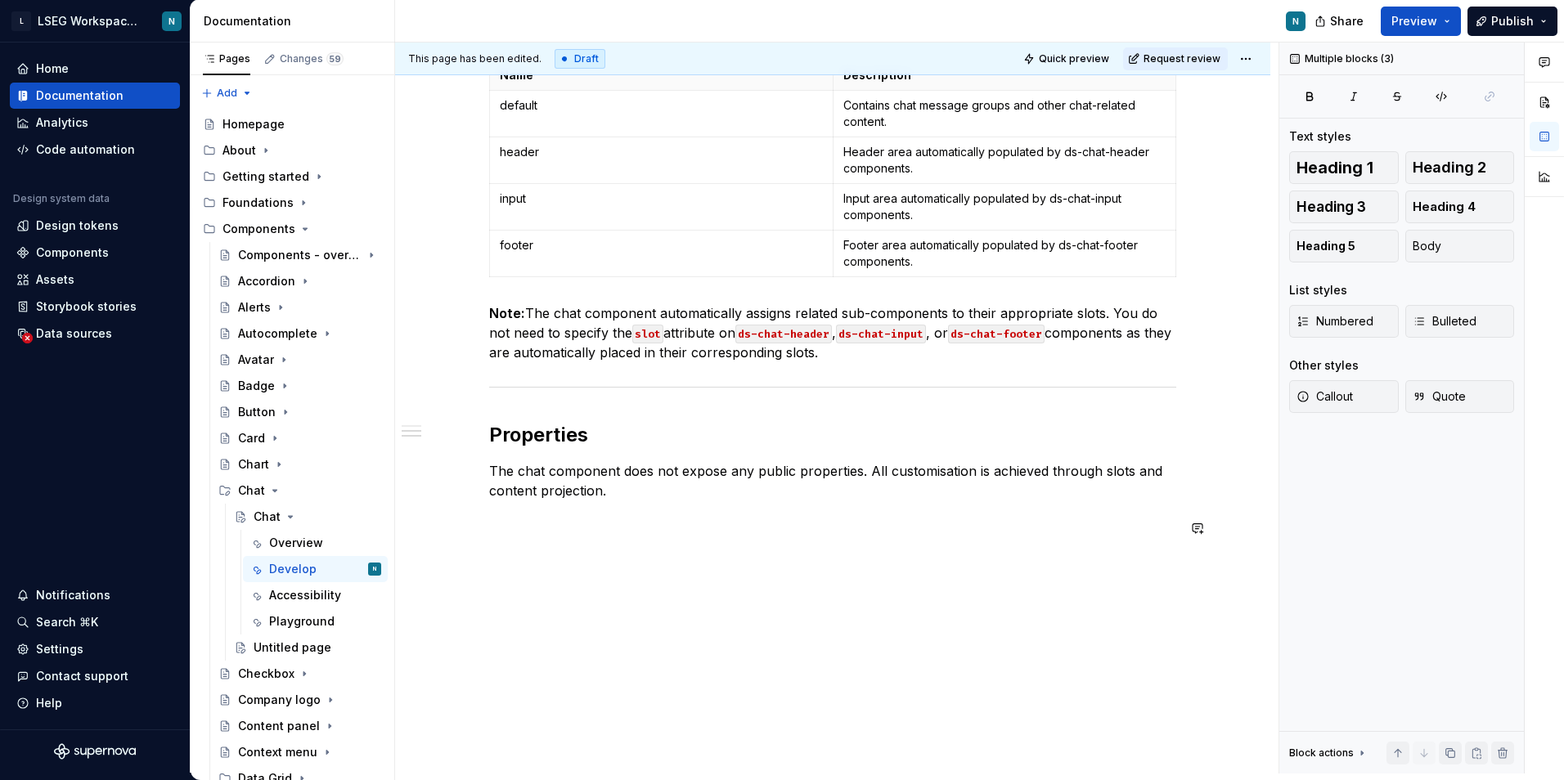
scroll to position [970, 0]
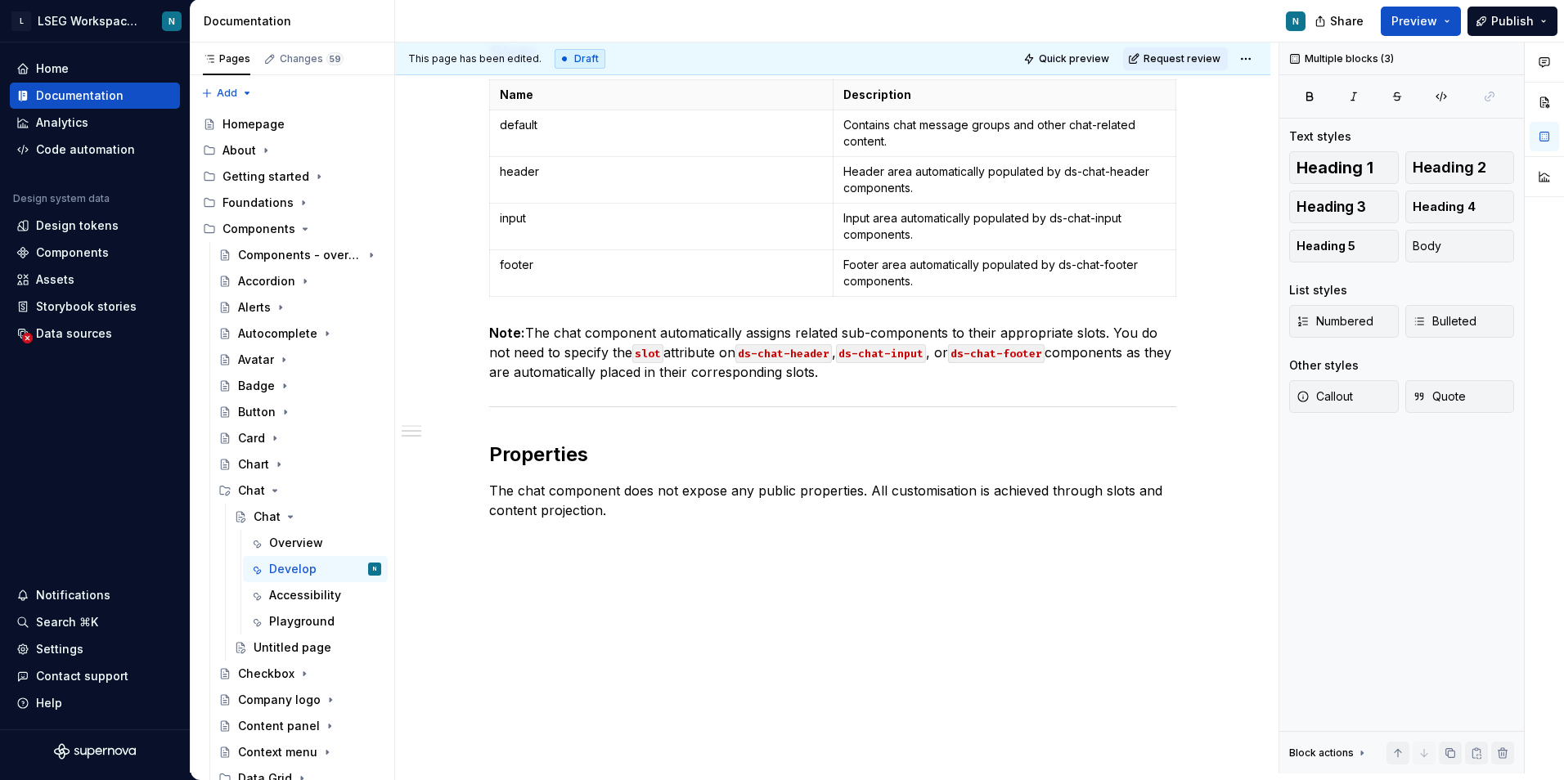
click at [680, 519] on p "The chat component does not expose any public properties. All customisation is …" at bounding box center [832, 500] width 687 height 39
click at [675, 568] on div "**********" at bounding box center [832, 69] width 875 height 1408
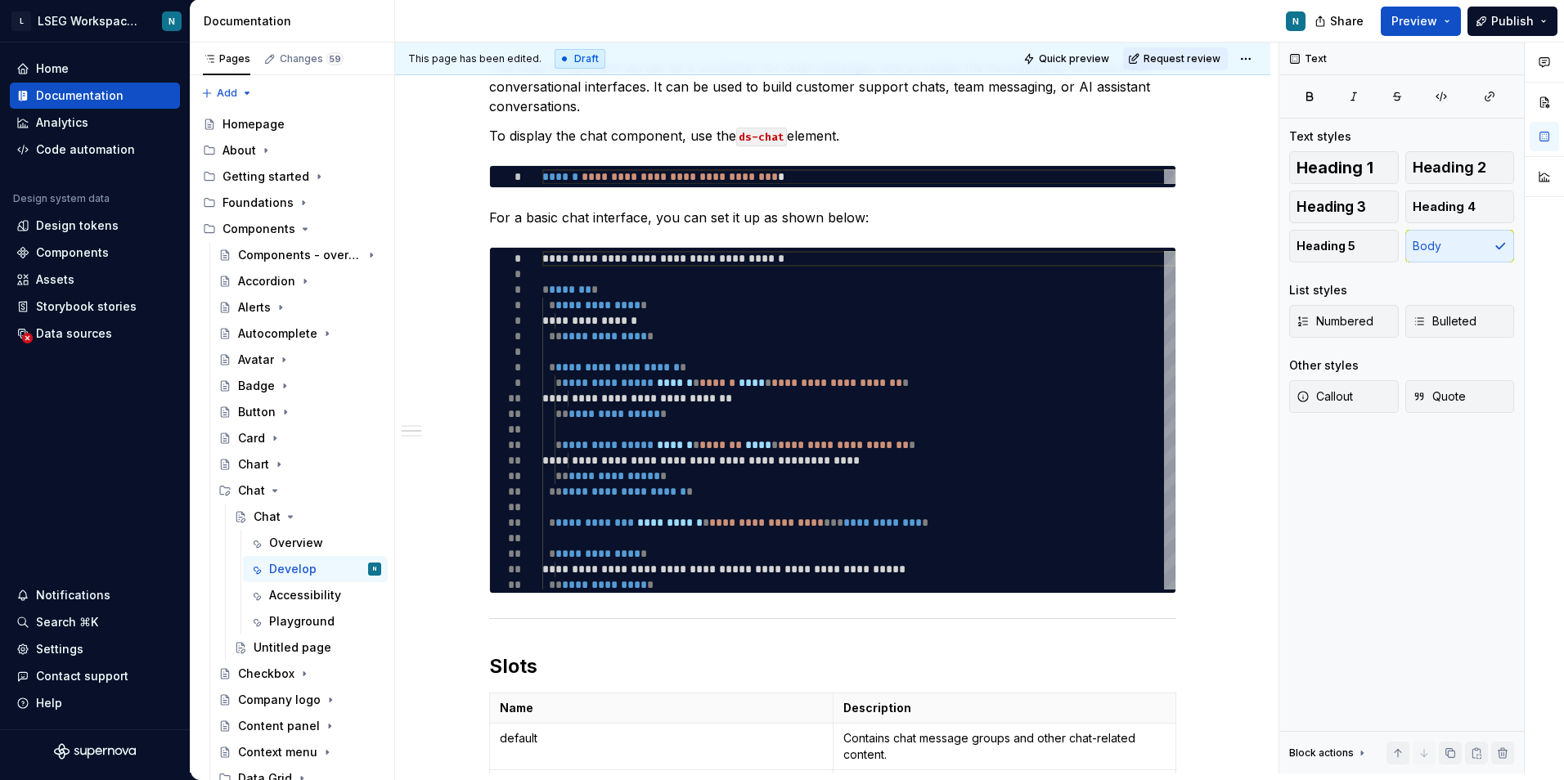
scroll to position [0, 0]
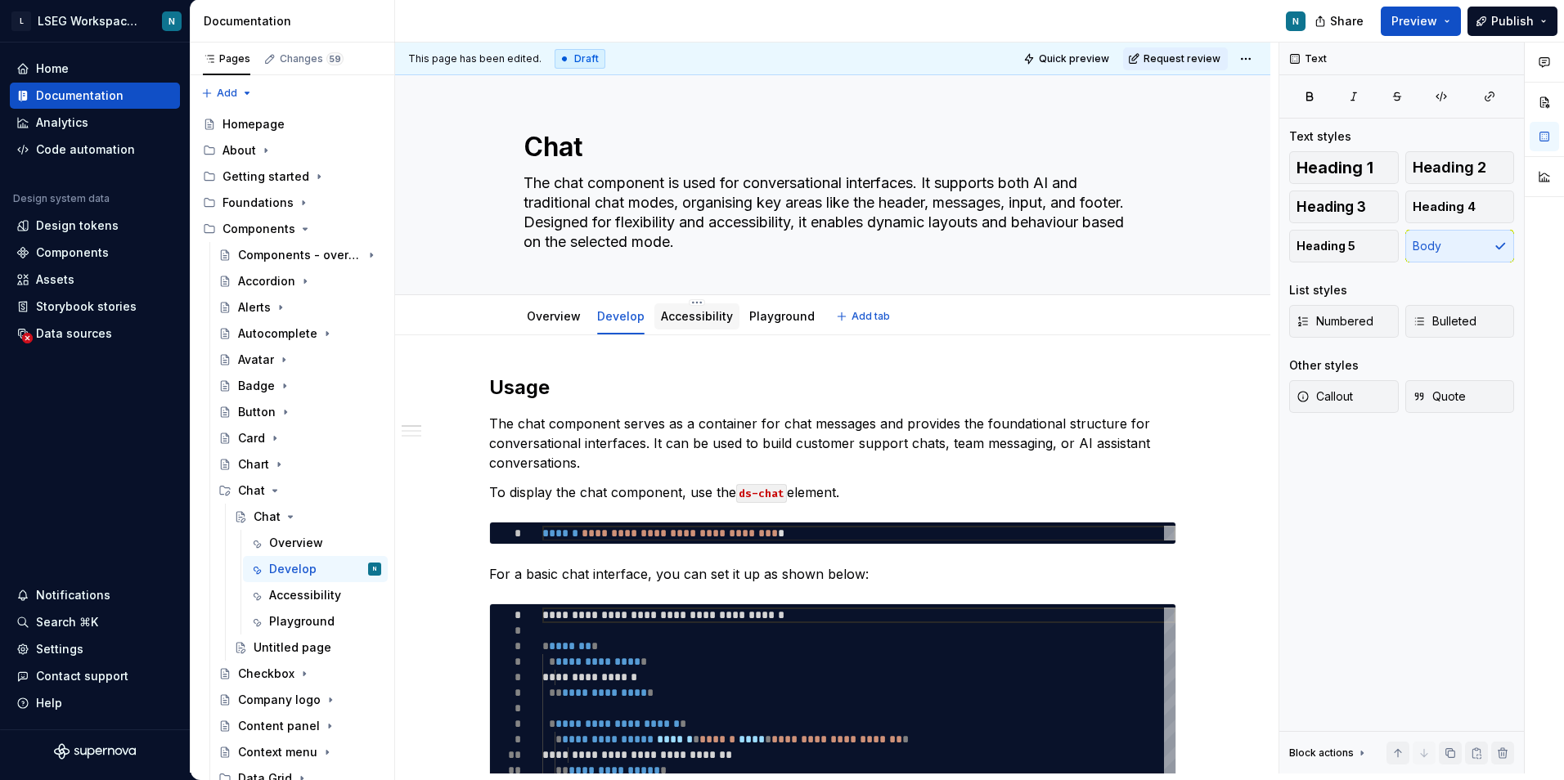
click at [685, 320] on link "Accessibility" at bounding box center [697, 316] width 72 height 14
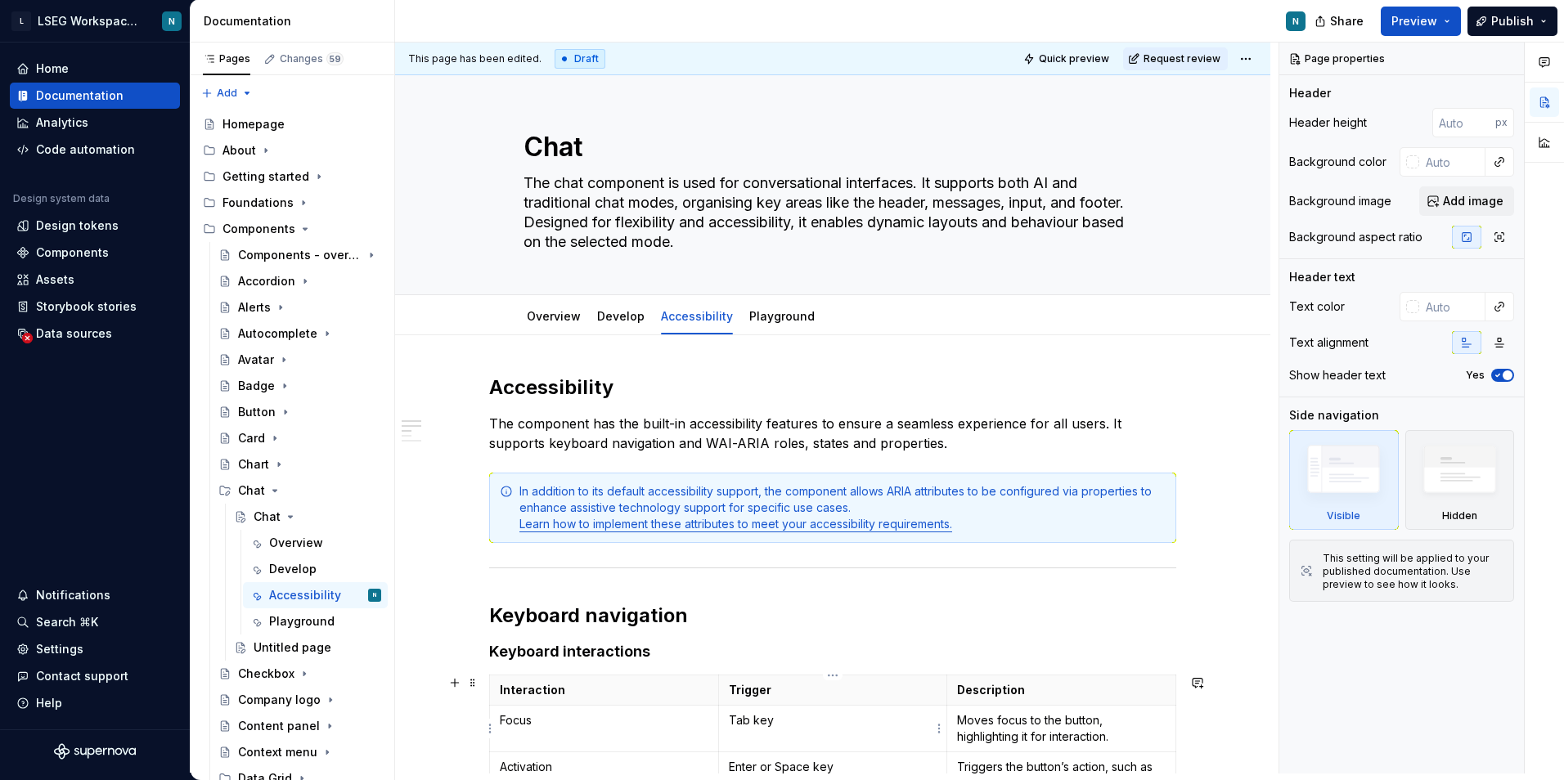
type textarea "*"
click at [896, 527] on link "Learn how to implement these attributes to meet your accessibility requirements." at bounding box center [735, 524] width 433 height 14
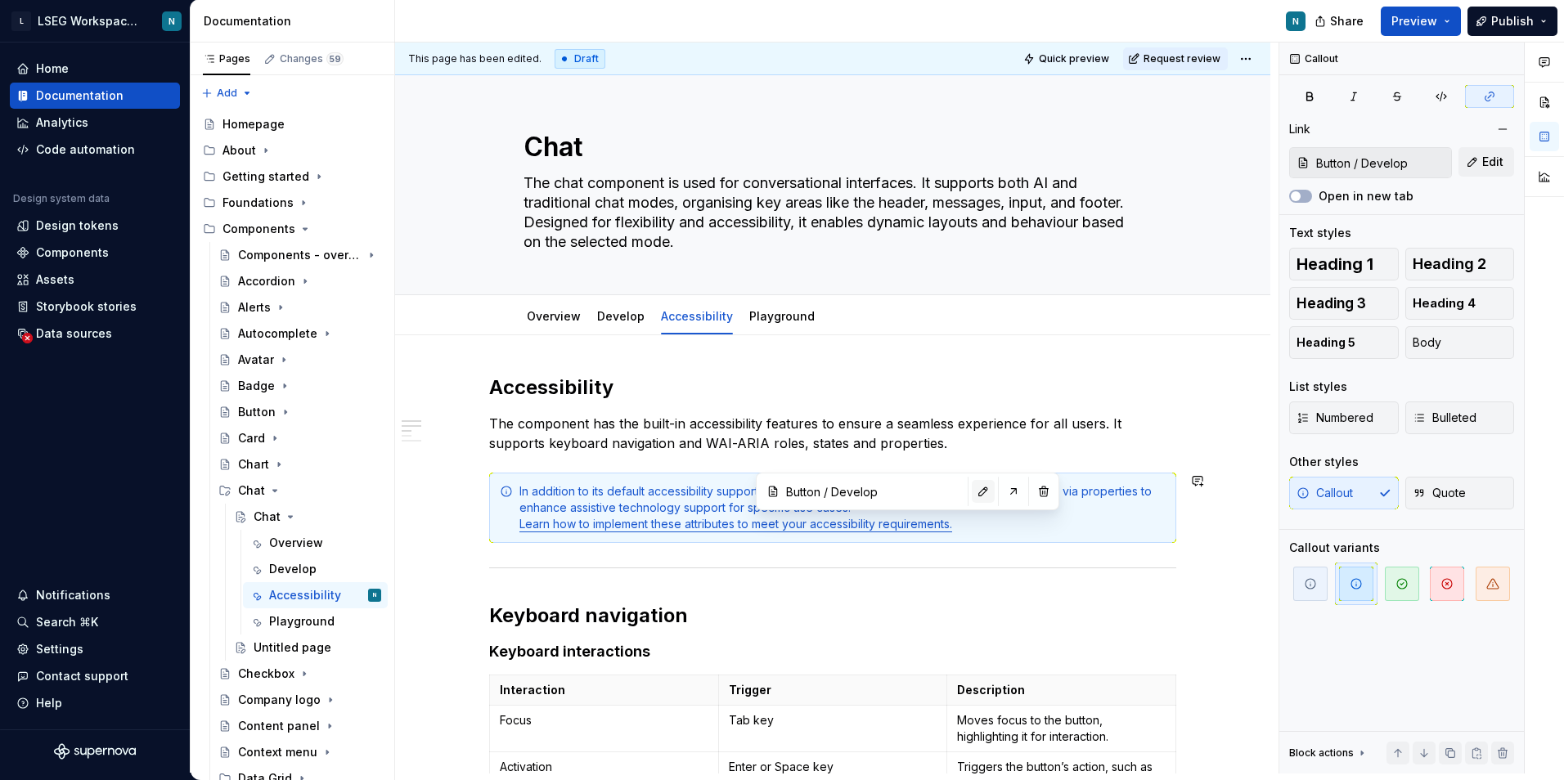
click at [972, 500] on button "button" at bounding box center [983, 491] width 23 height 23
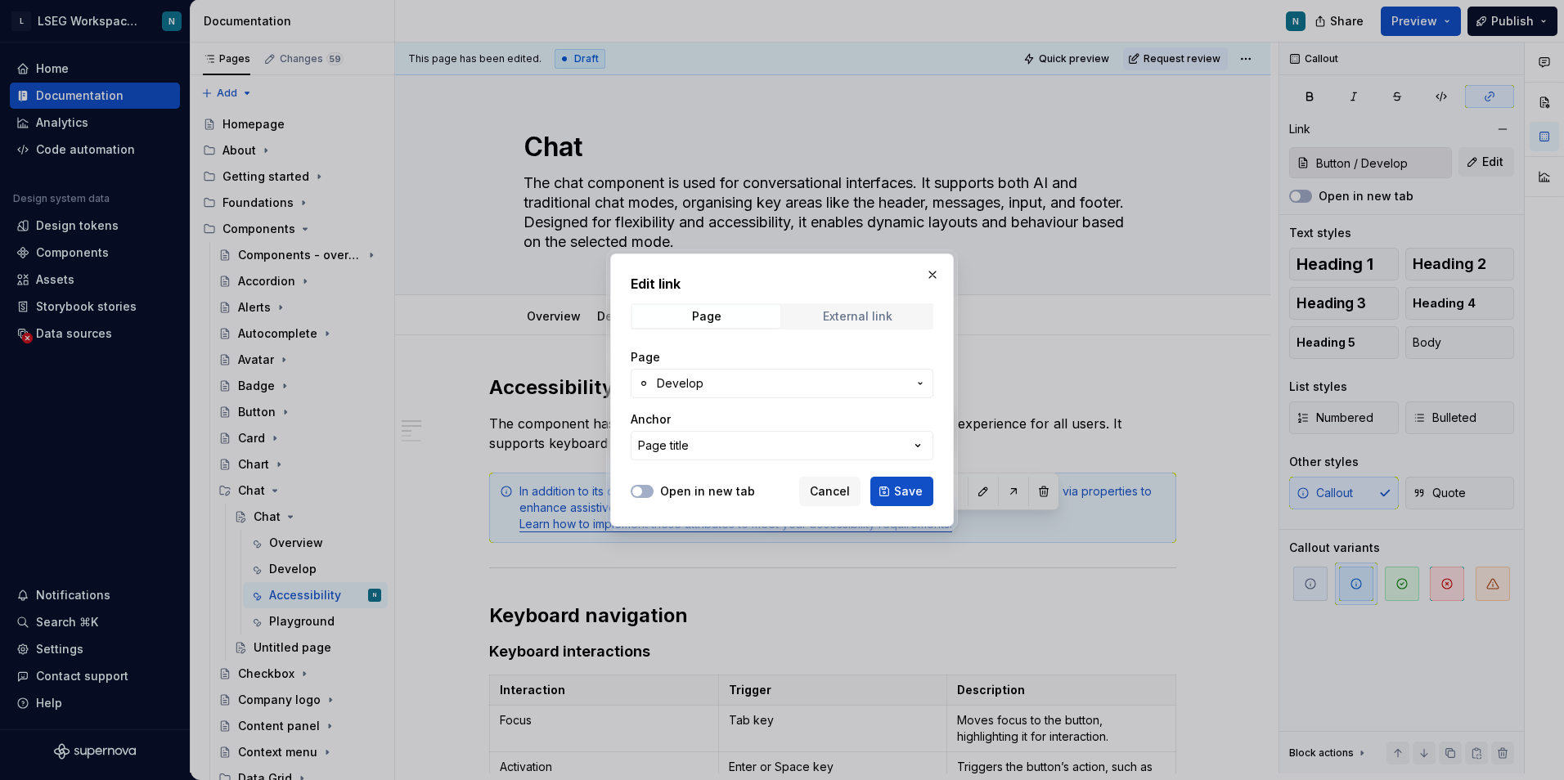
click at [851, 320] on div "External link" at bounding box center [858, 316] width 70 height 13
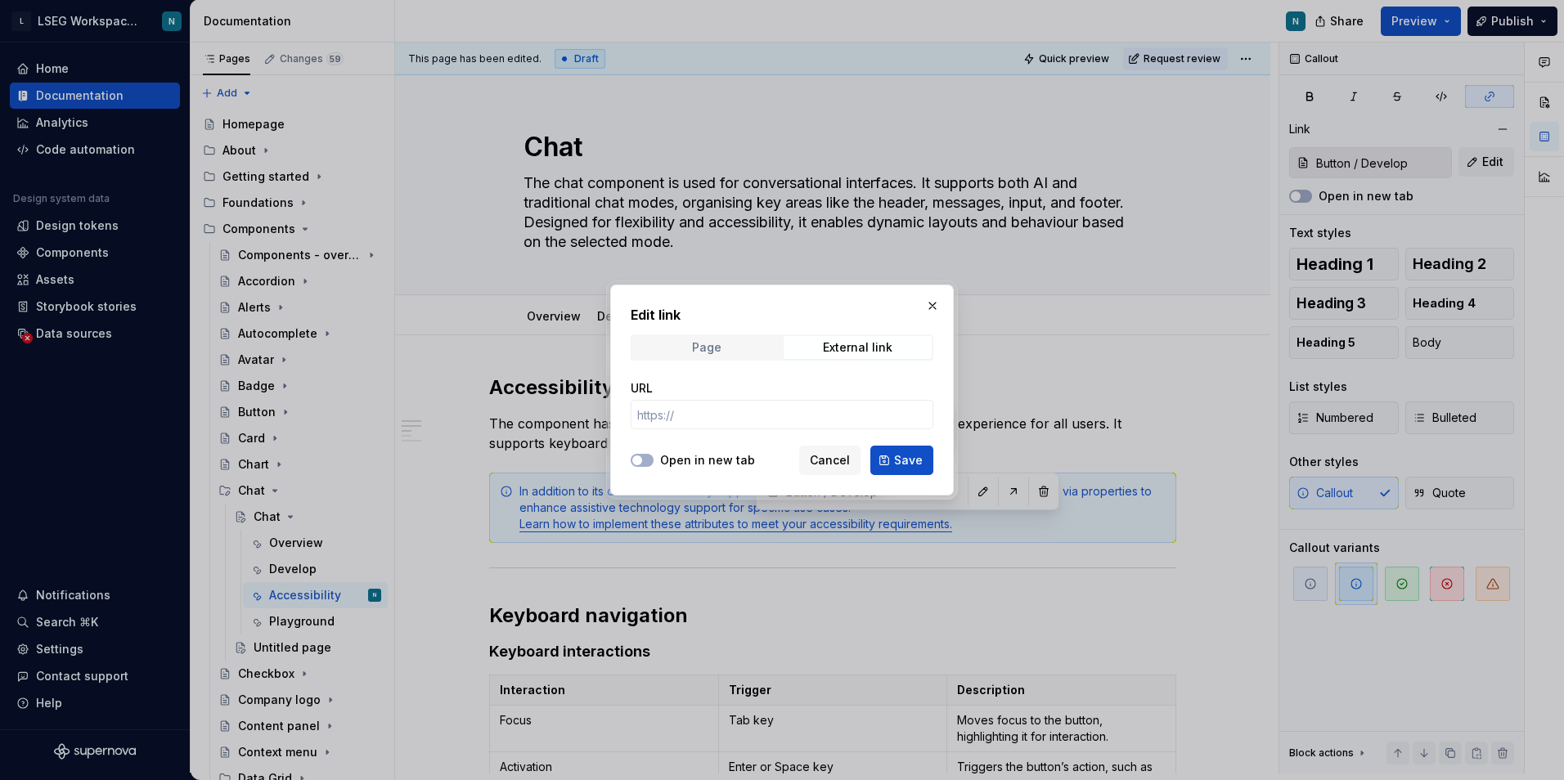
click at [737, 355] on span "Page" at bounding box center [706, 347] width 148 height 23
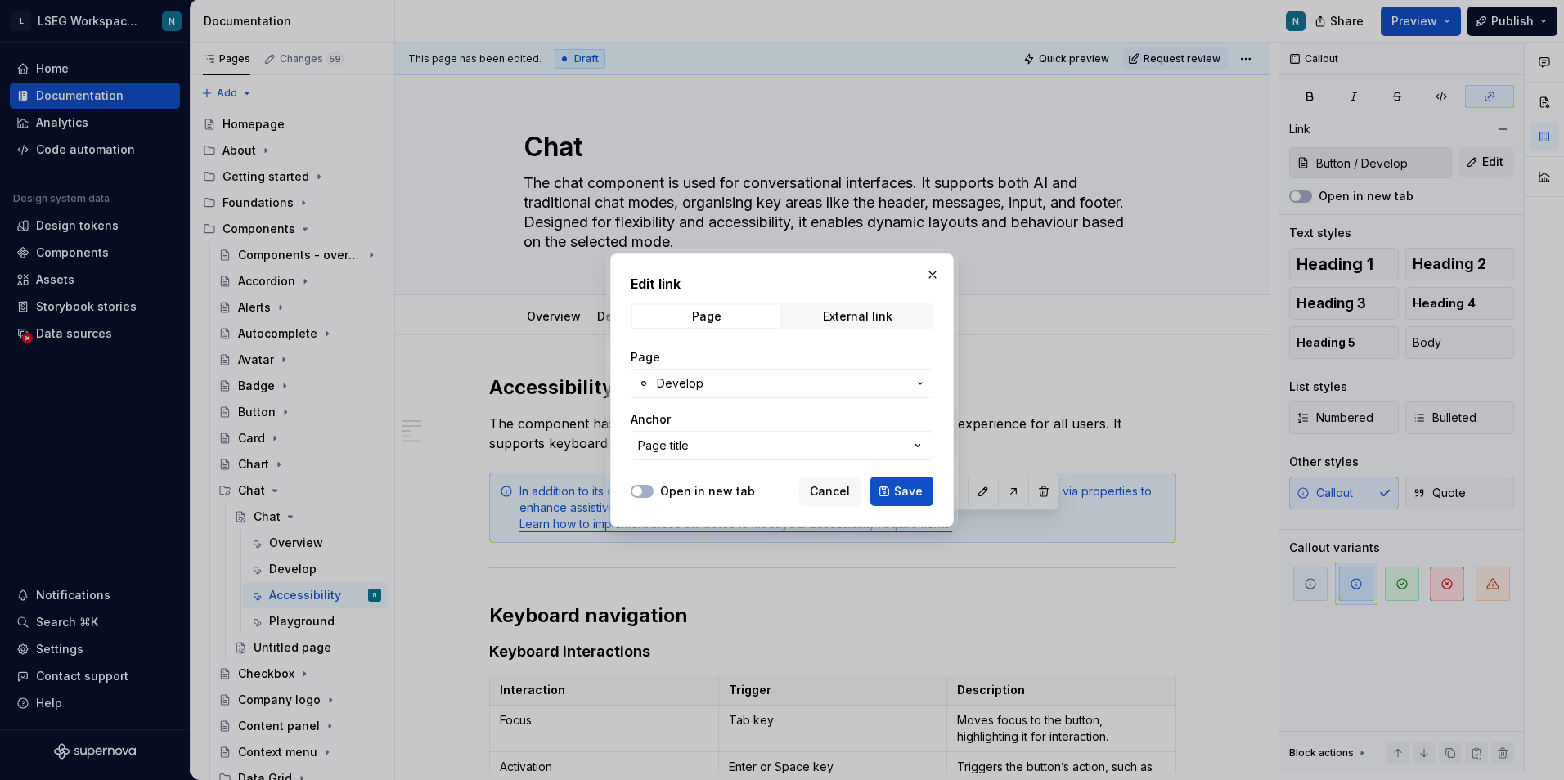
click at [730, 382] on span "Develop" at bounding box center [782, 383] width 250 height 16
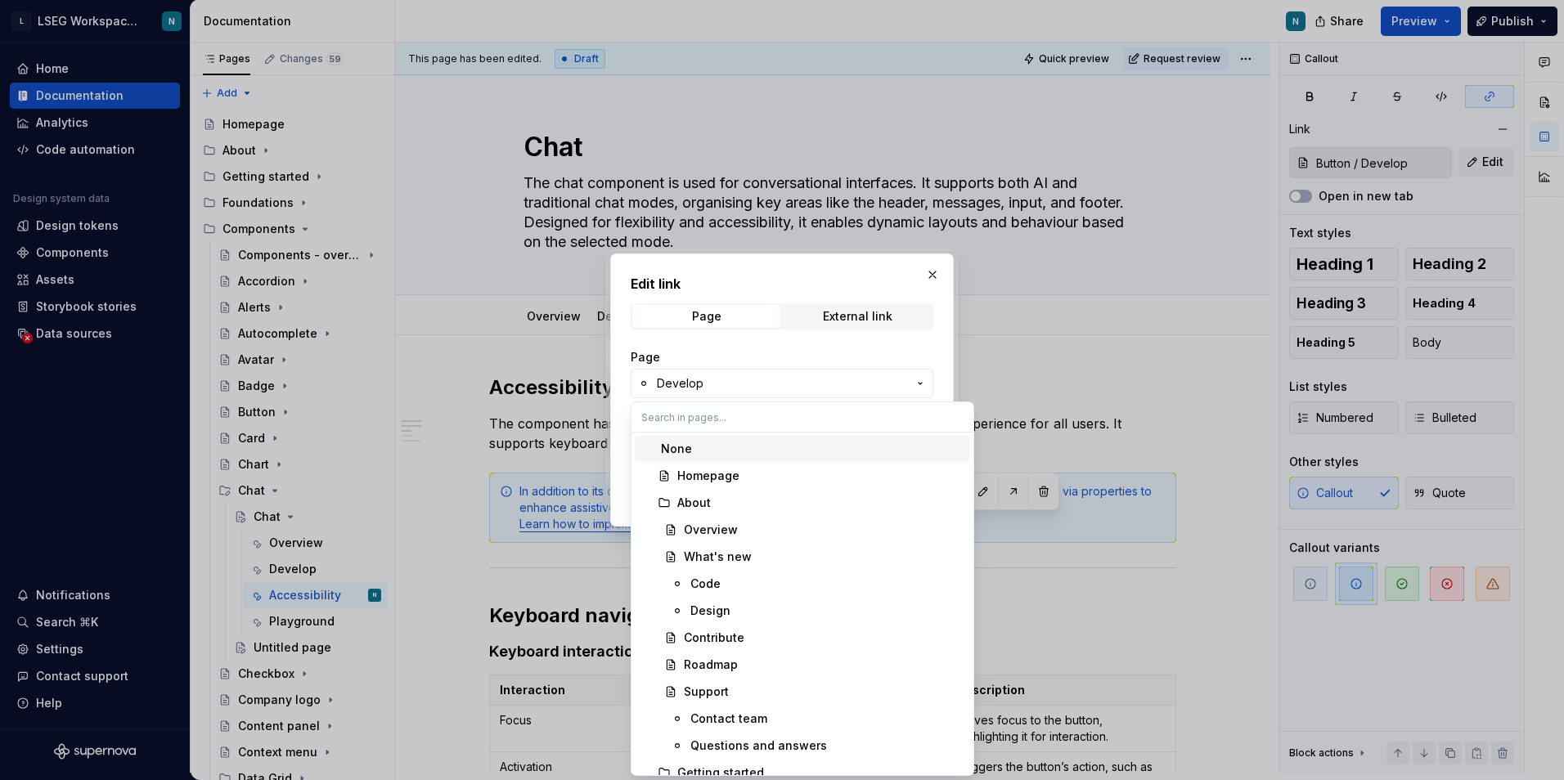
click at [752, 426] on input "text" at bounding box center [802, 416] width 342 height 29
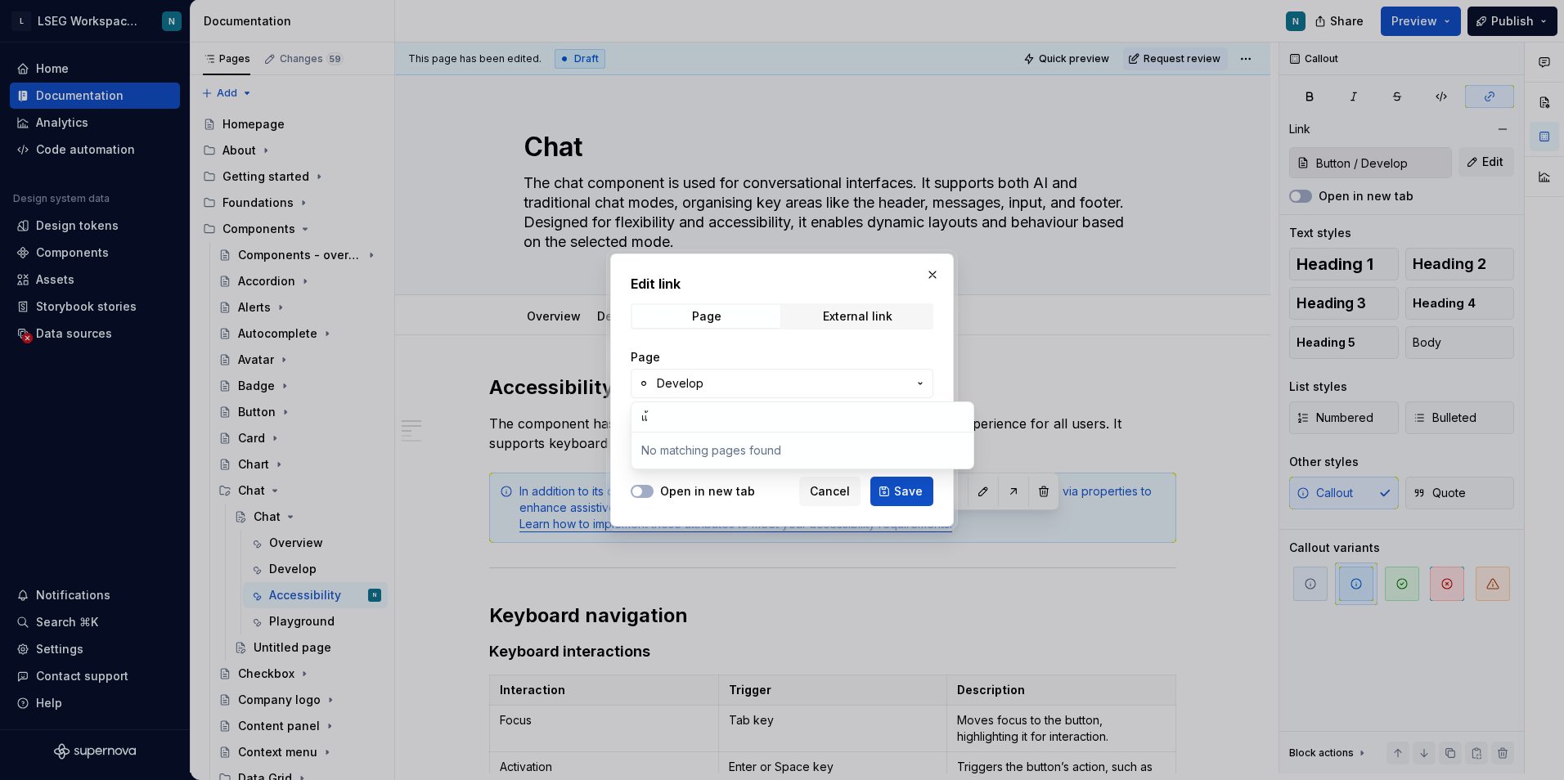
type input "แ"
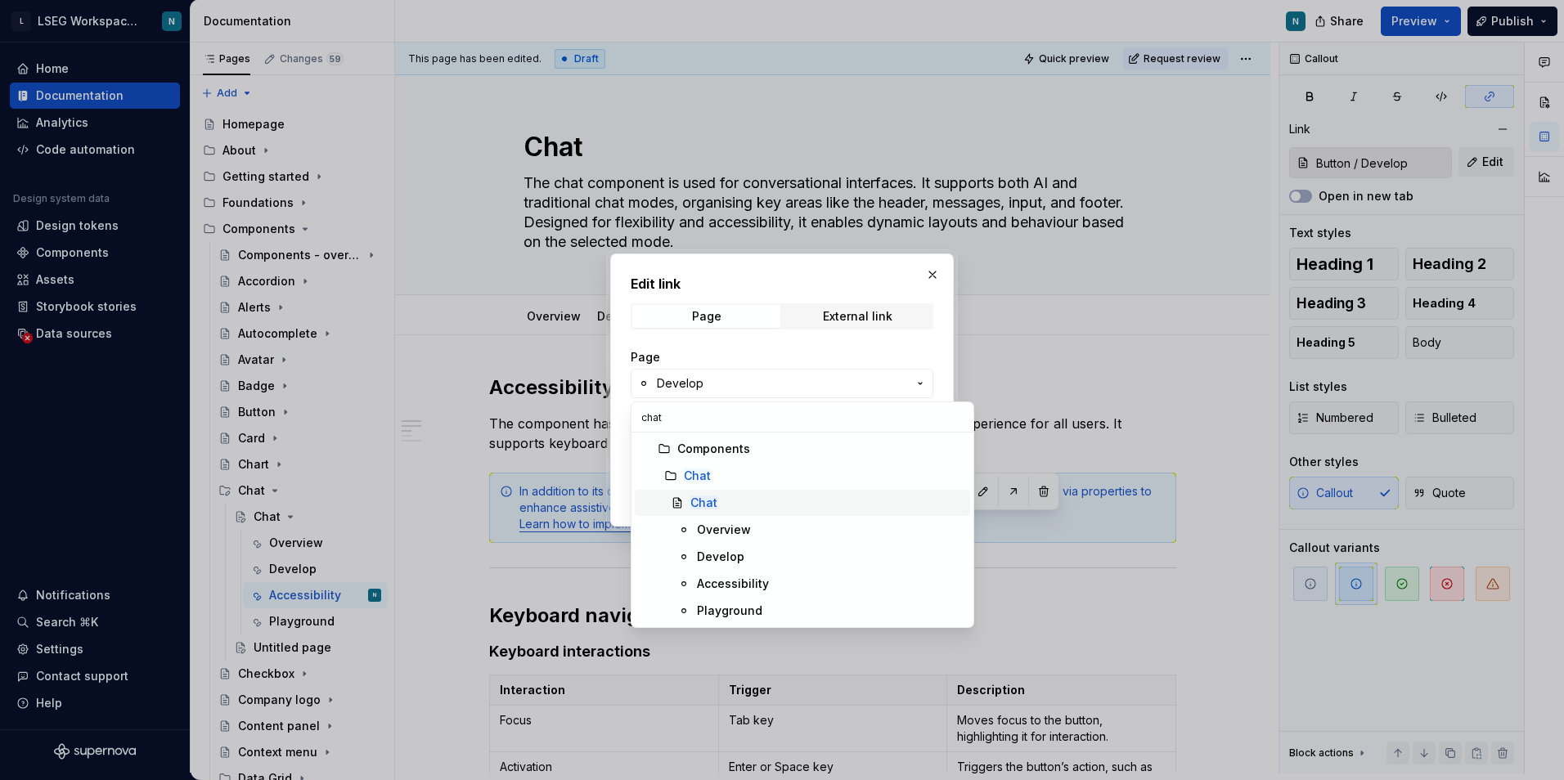
type input "chat"
click at [753, 551] on div "Develop" at bounding box center [830, 557] width 267 height 16
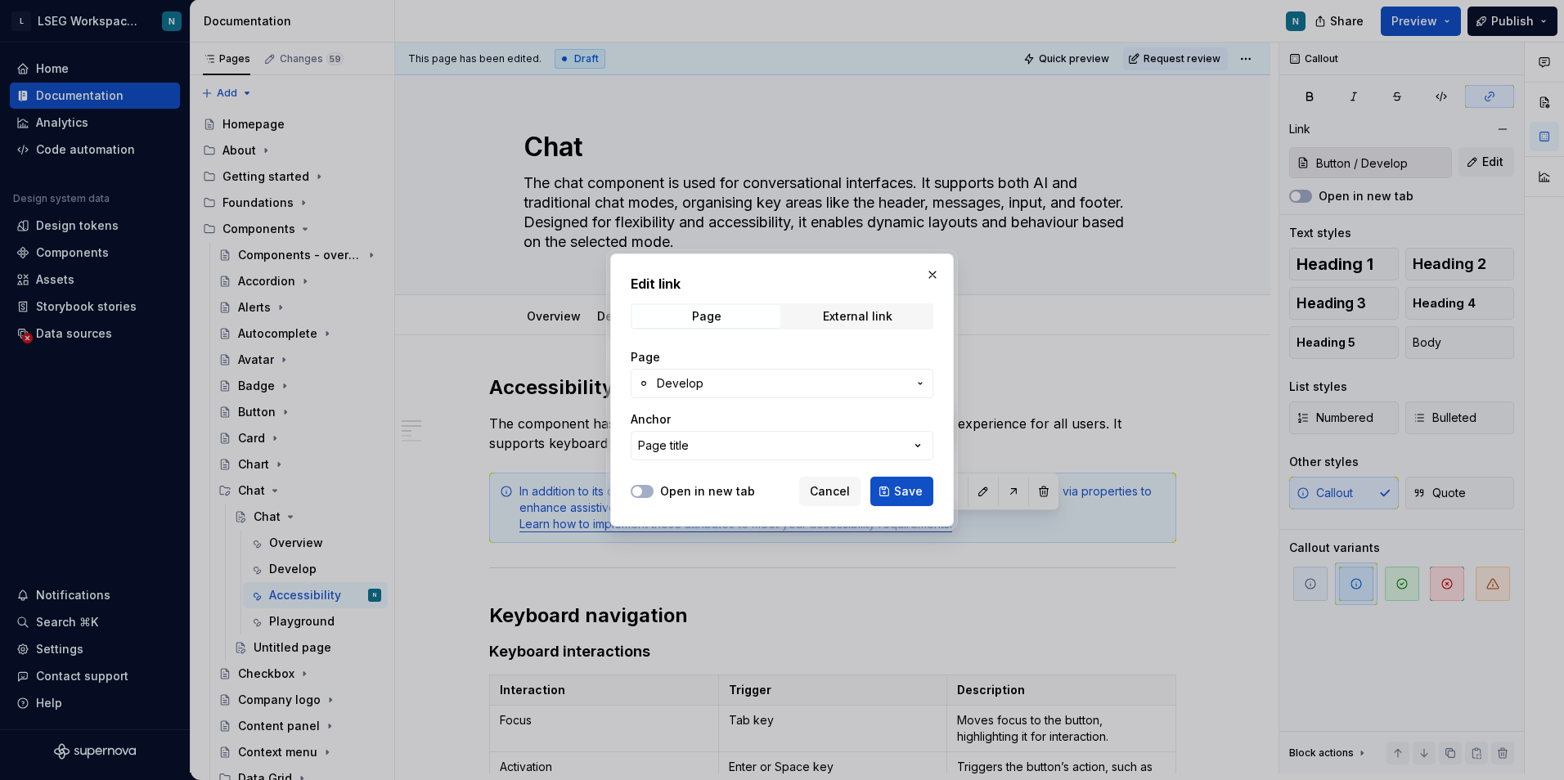
click at [909, 484] on span "Save" at bounding box center [908, 491] width 29 height 16
type input "Chat / Develop"
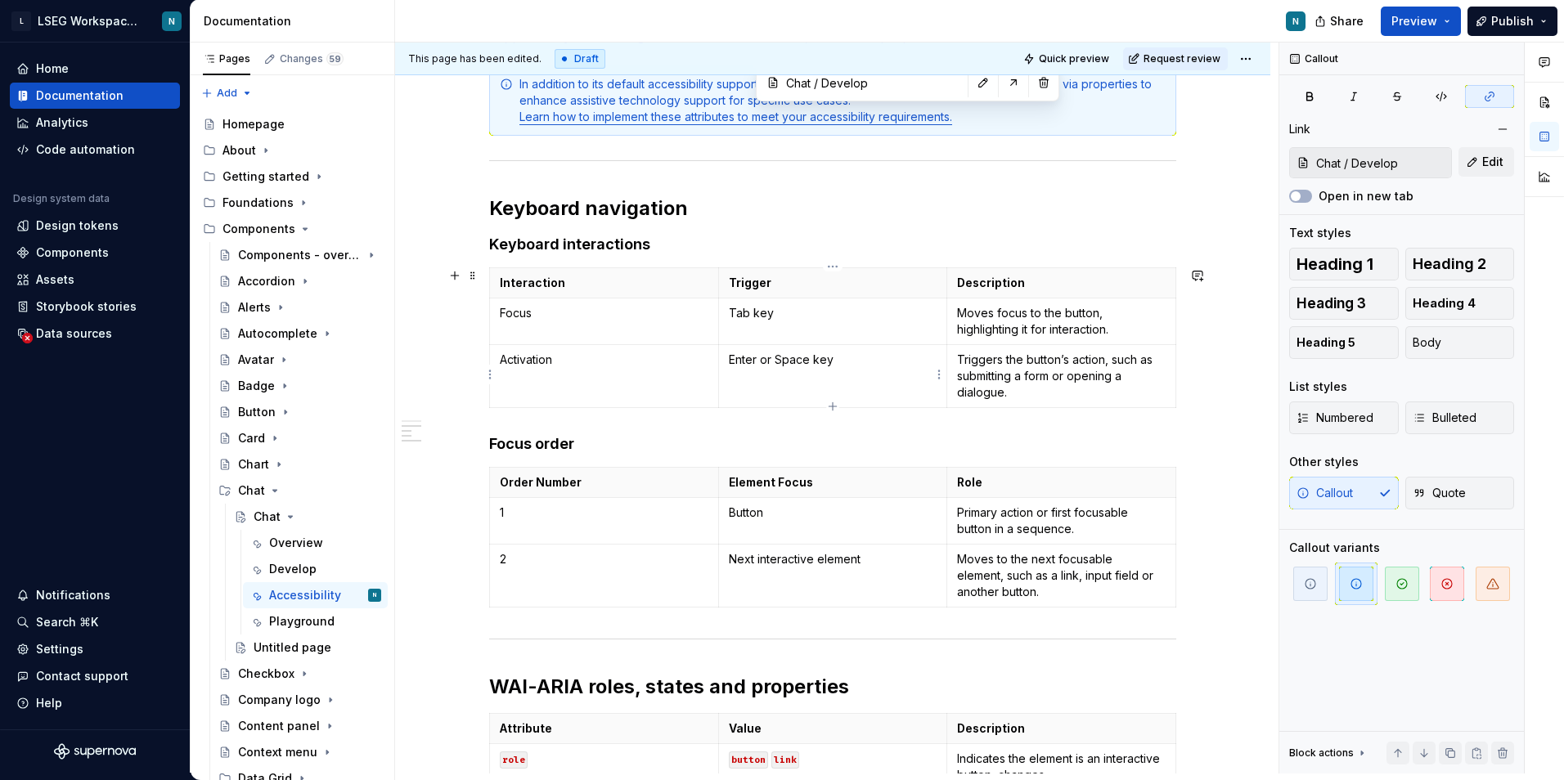
scroll to position [409, 0]
type textarea "*"
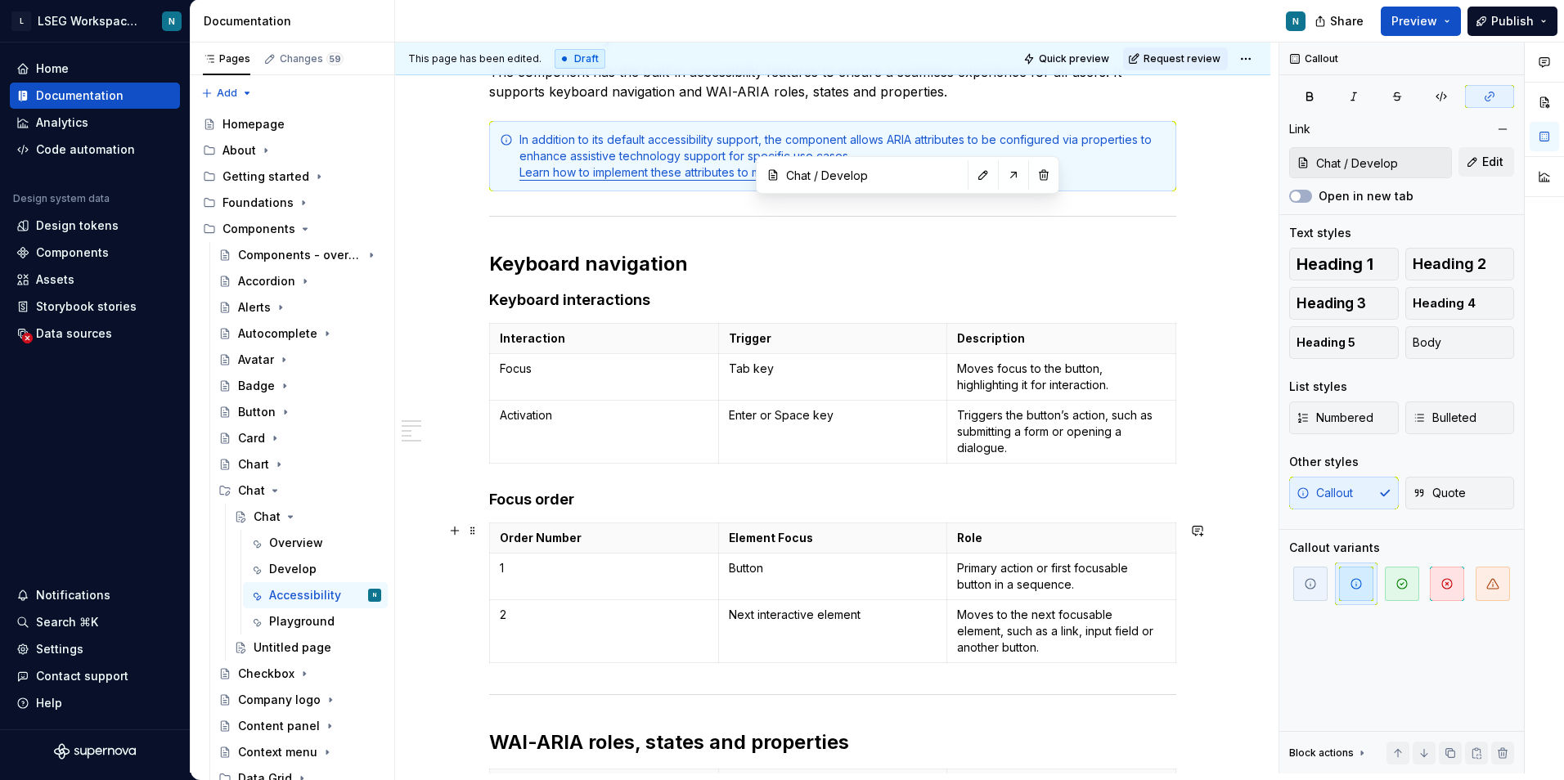
scroll to position [303, 0]
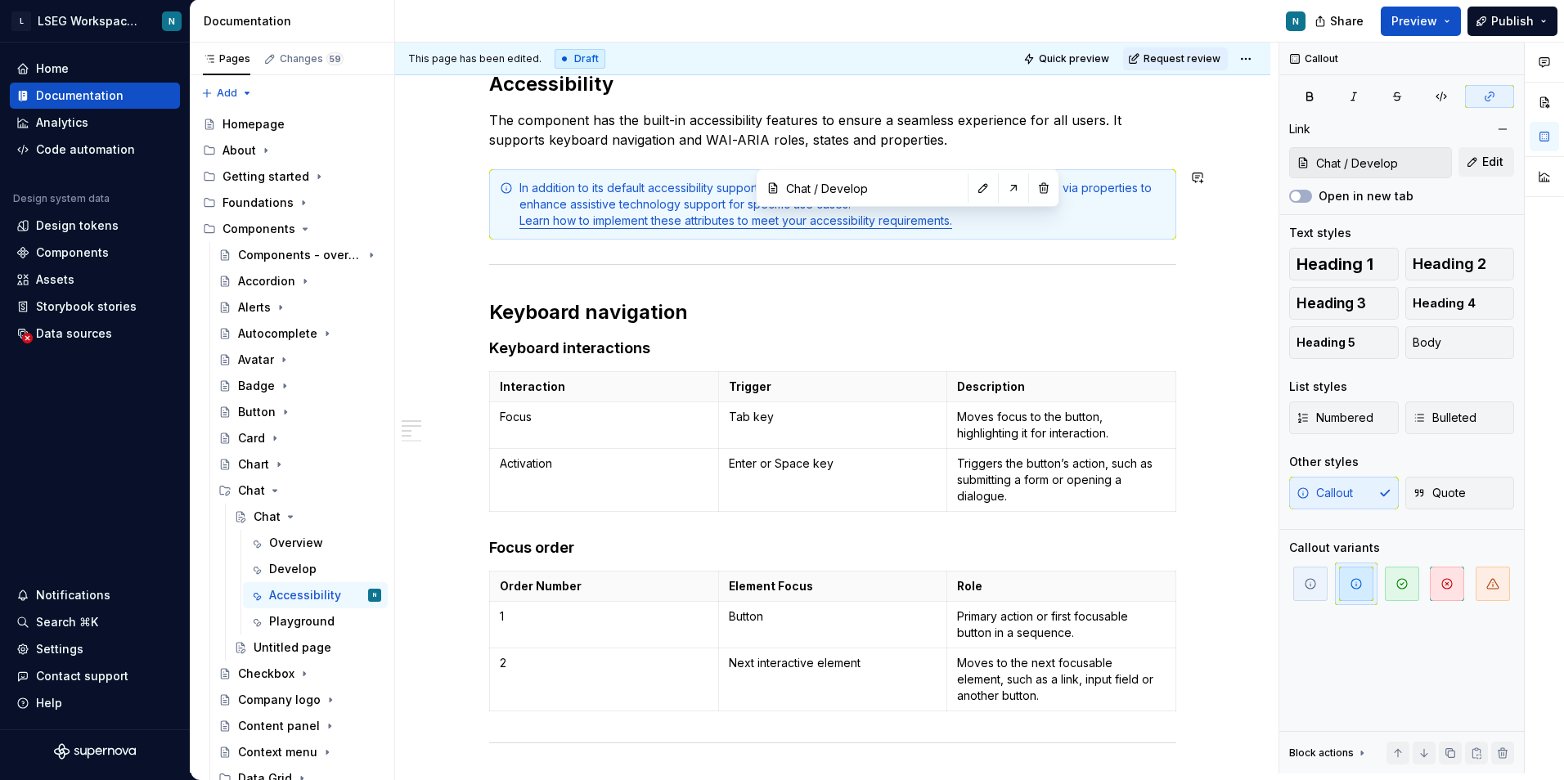
click at [577, 153] on div "Accessibility The component has the built-in accessibility features to ensure a…" at bounding box center [832, 541] width 687 height 940
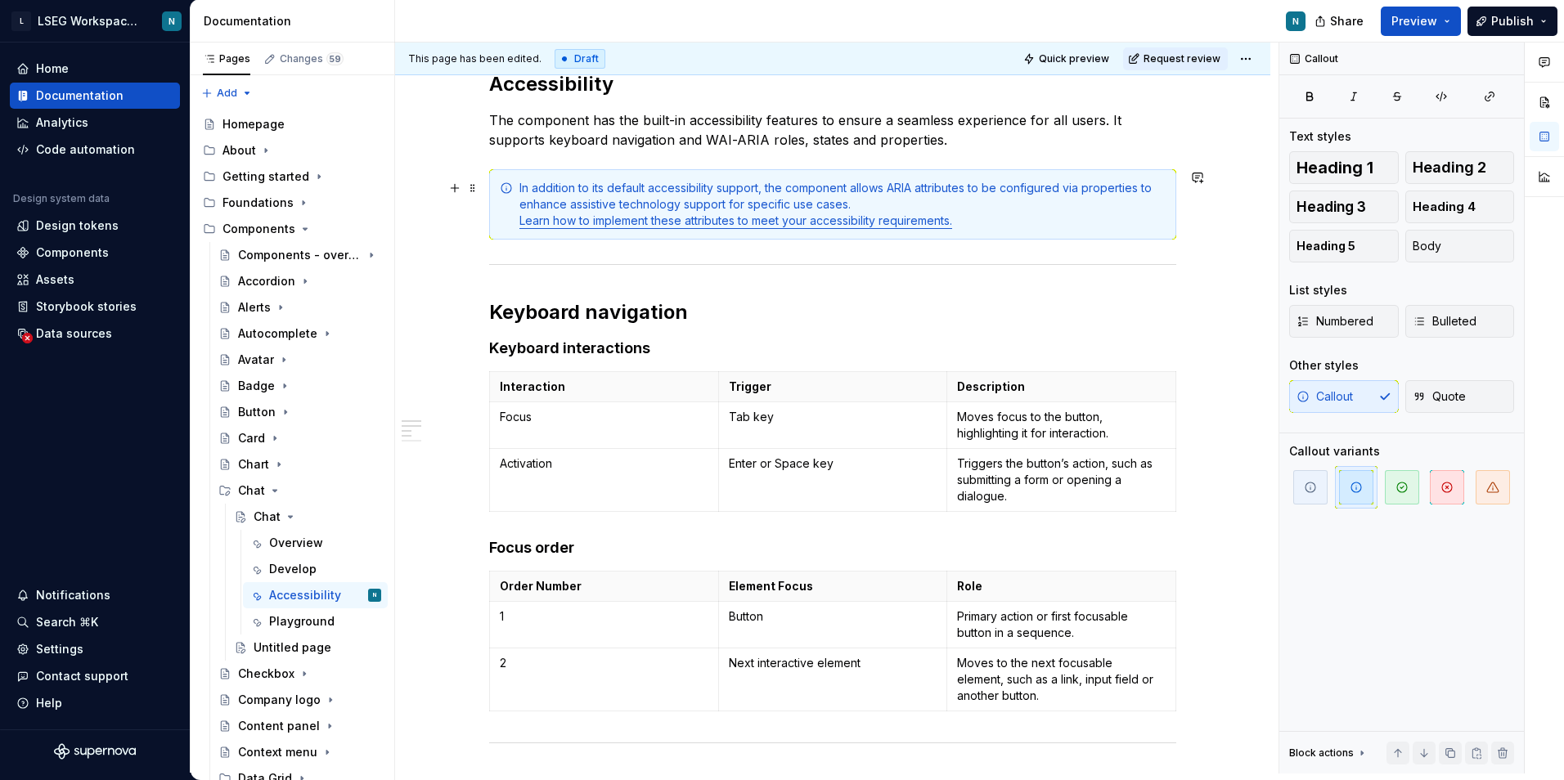
click at [990, 213] on div "In addition to its default accessibility support, the component allows ARIA att…" at bounding box center [842, 204] width 646 height 49
click at [636, 309] on h2 "Keyboard navigation" at bounding box center [832, 312] width 687 height 26
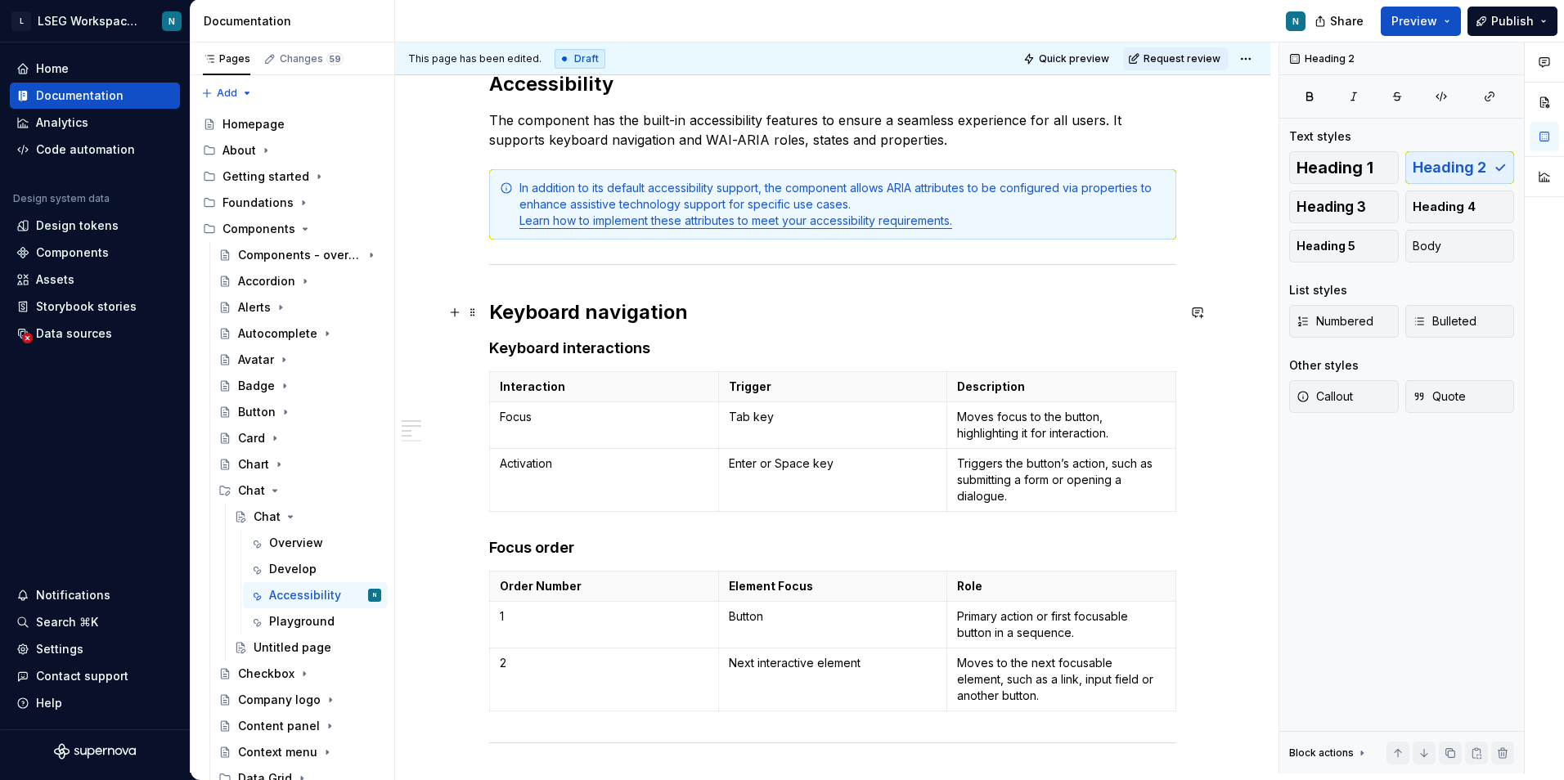
click at [770, 321] on h2 "Keyboard navigation" at bounding box center [832, 312] width 687 height 26
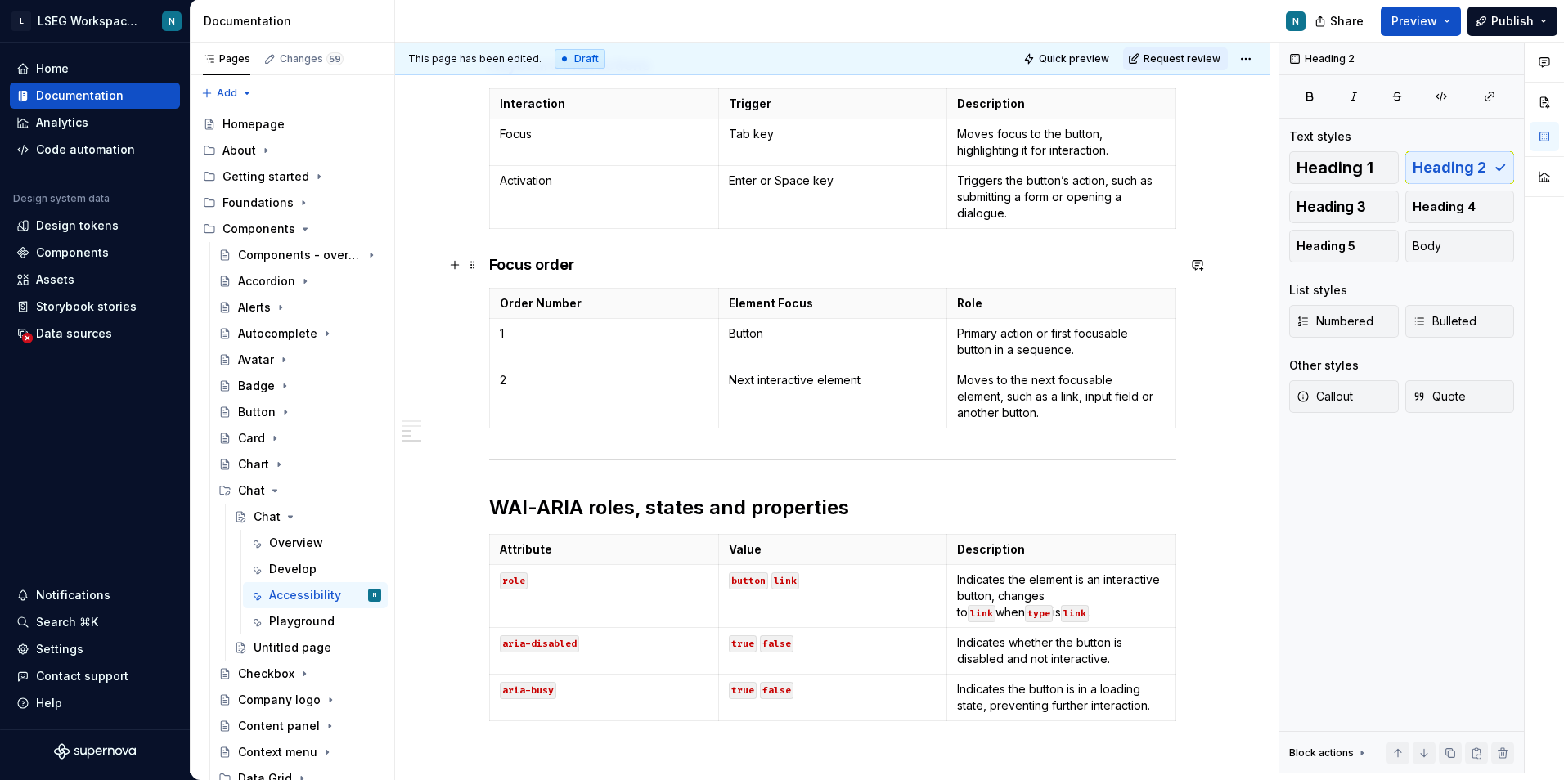
scroll to position [631, 0]
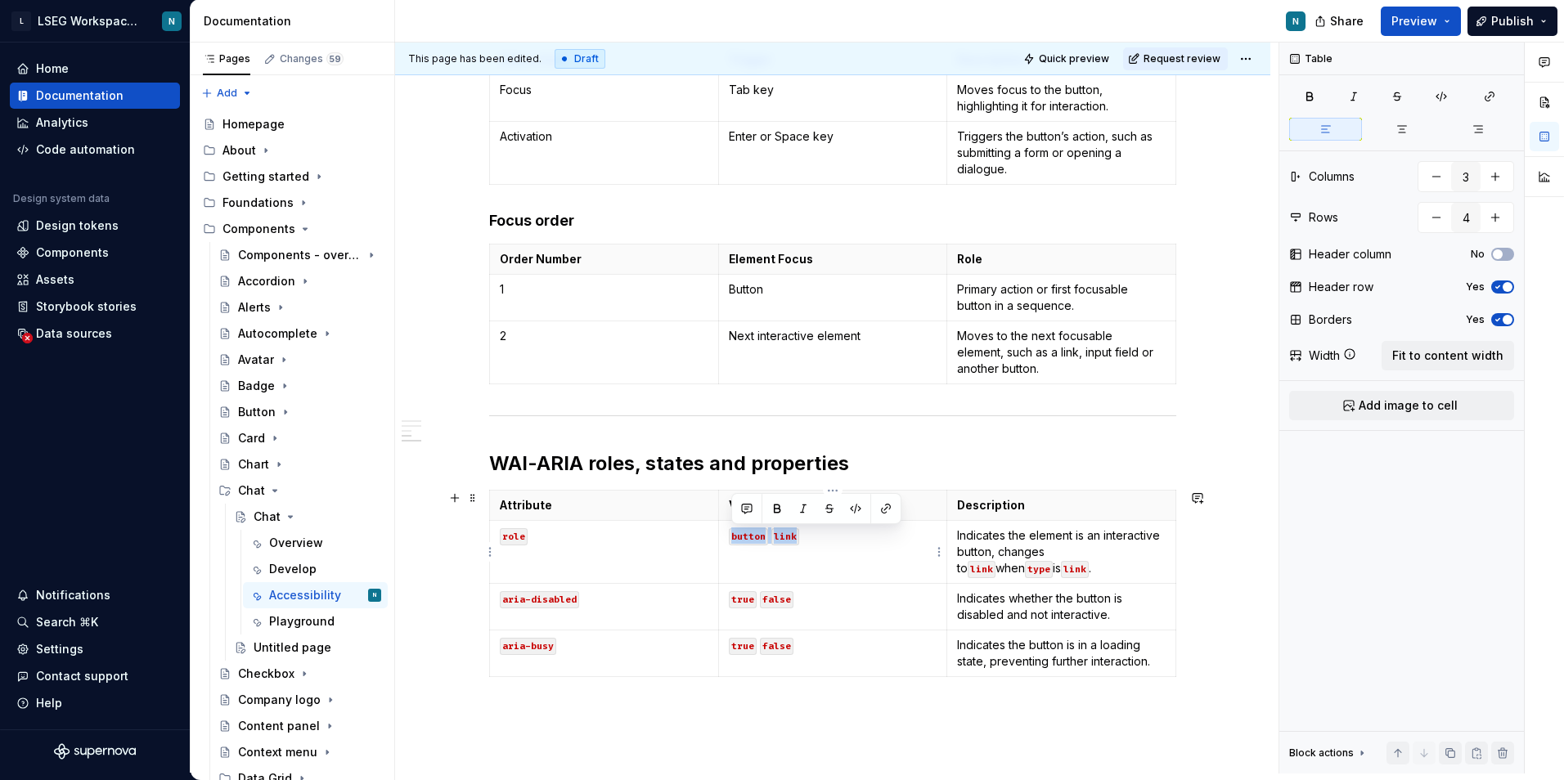
drag, startPoint x: 805, startPoint y: 541, endPoint x: 732, endPoint y: 534, distance: 73.1
click at [732, 534] on p "button link" at bounding box center [833, 535] width 209 height 16
click at [731, 552] on td "button link" at bounding box center [832, 552] width 229 height 63
click at [829, 537] on p "button link" at bounding box center [833, 535] width 209 height 16
click at [804, 536] on p "button link" at bounding box center [833, 535] width 209 height 16
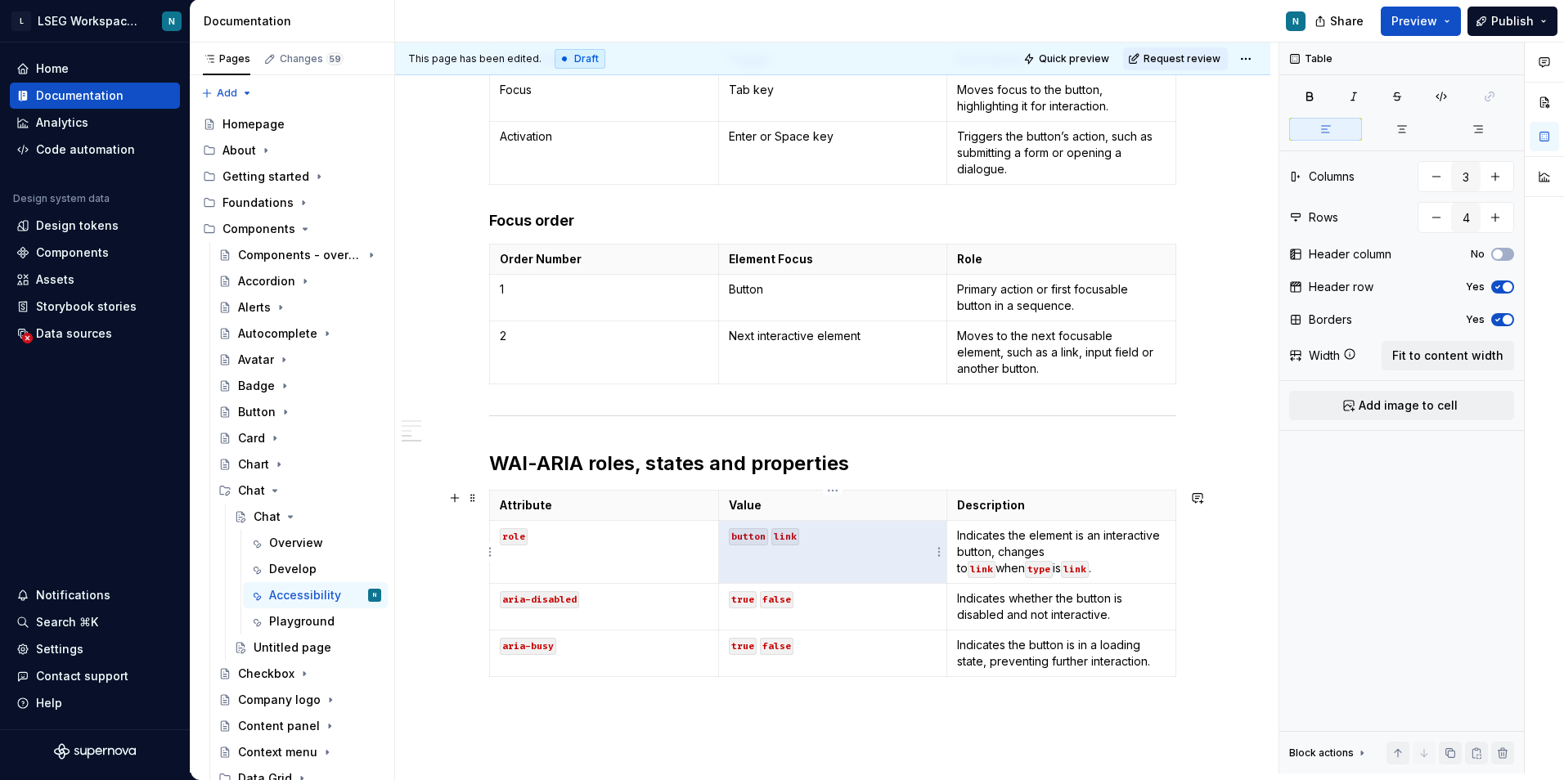
drag, startPoint x: 808, startPoint y: 536, endPoint x: 730, endPoint y: 541, distance: 77.8
click at [730, 541] on p "button link" at bounding box center [833, 535] width 209 height 16
click at [733, 540] on code "button" at bounding box center [748, 536] width 39 height 17
click at [811, 540] on p "button link" at bounding box center [833, 535] width 209 height 16
click at [782, 538] on p at bounding box center [833, 535] width 209 height 16
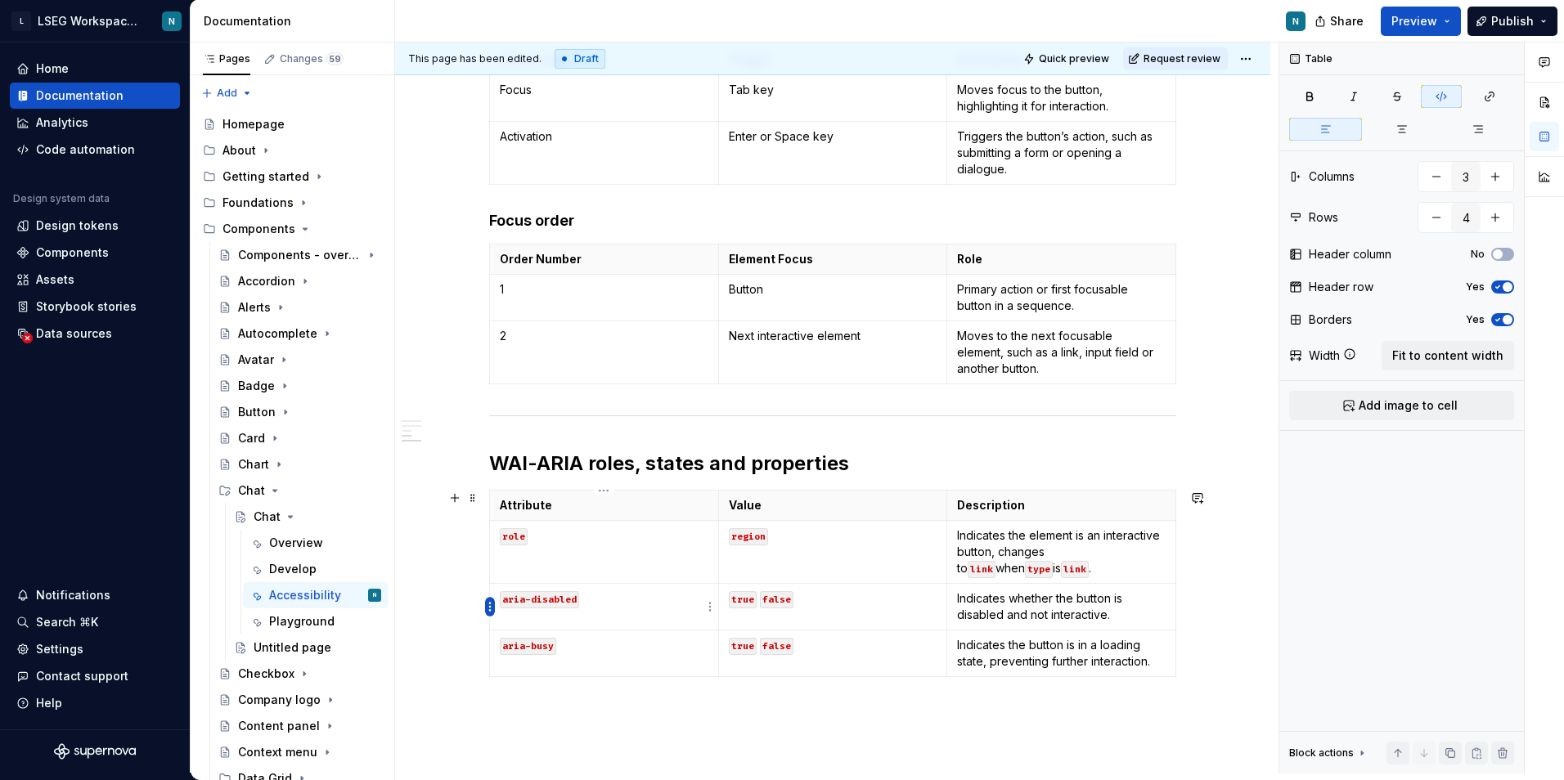
click at [491, 603] on html "L LSEG Workspace Design System N Home Documentation Analytics Code automation D…" at bounding box center [782, 390] width 1564 height 780
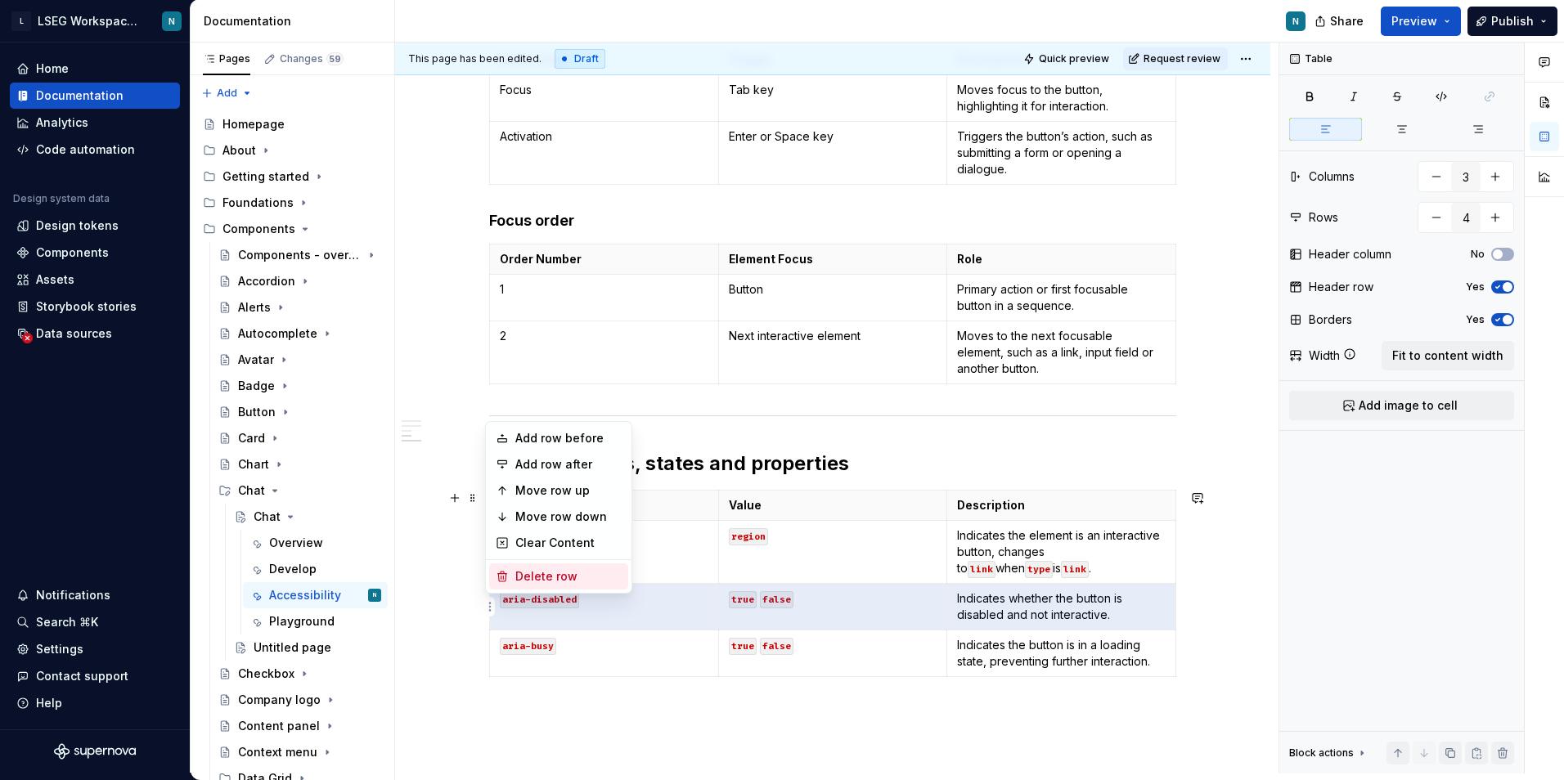
click at [534, 576] on div "Delete row" at bounding box center [568, 576] width 106 height 16
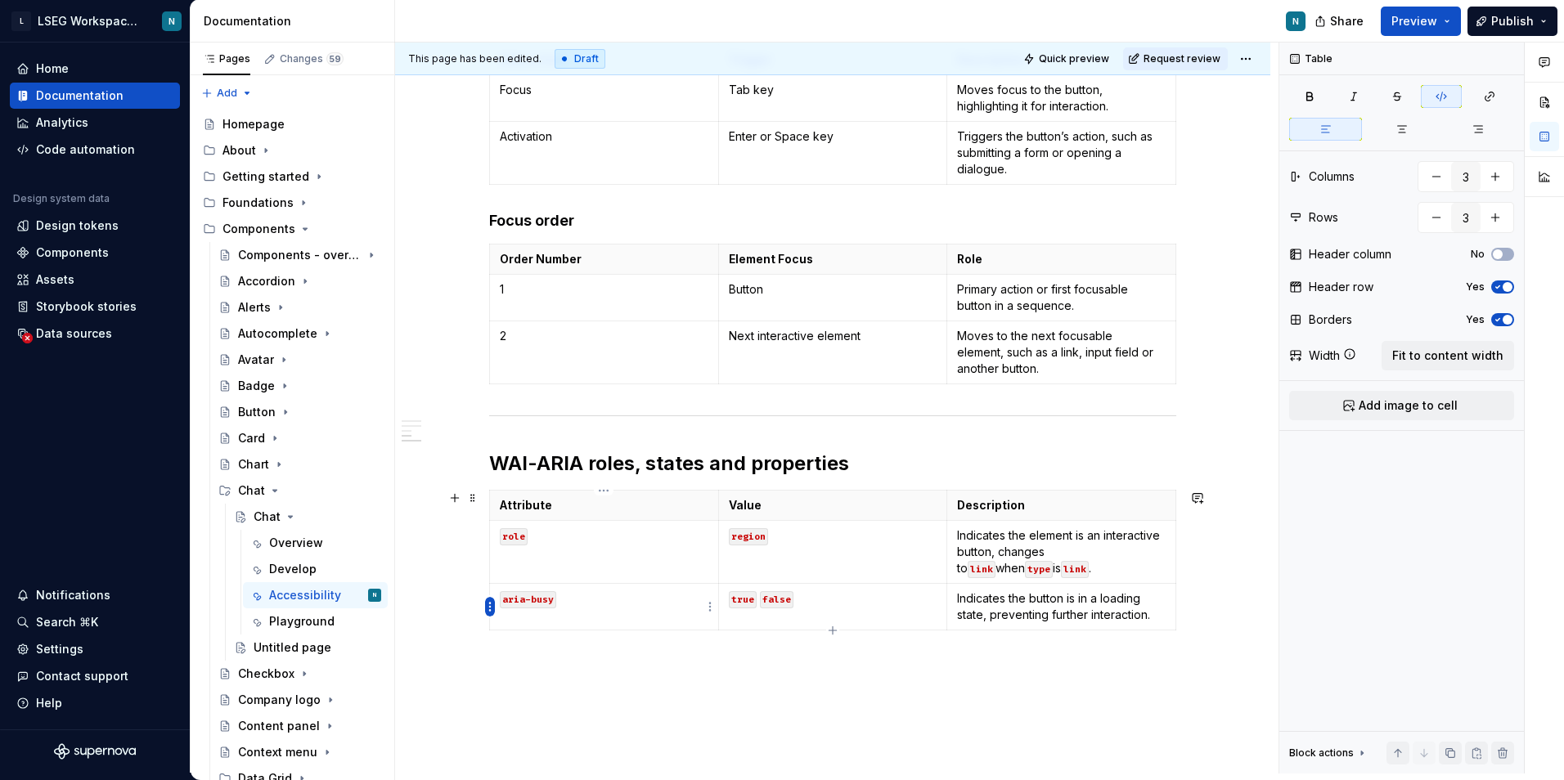
click at [491, 612] on html "L LSEG Workspace Design System N Home Documentation Analytics Code automation D…" at bounding box center [782, 390] width 1564 height 780
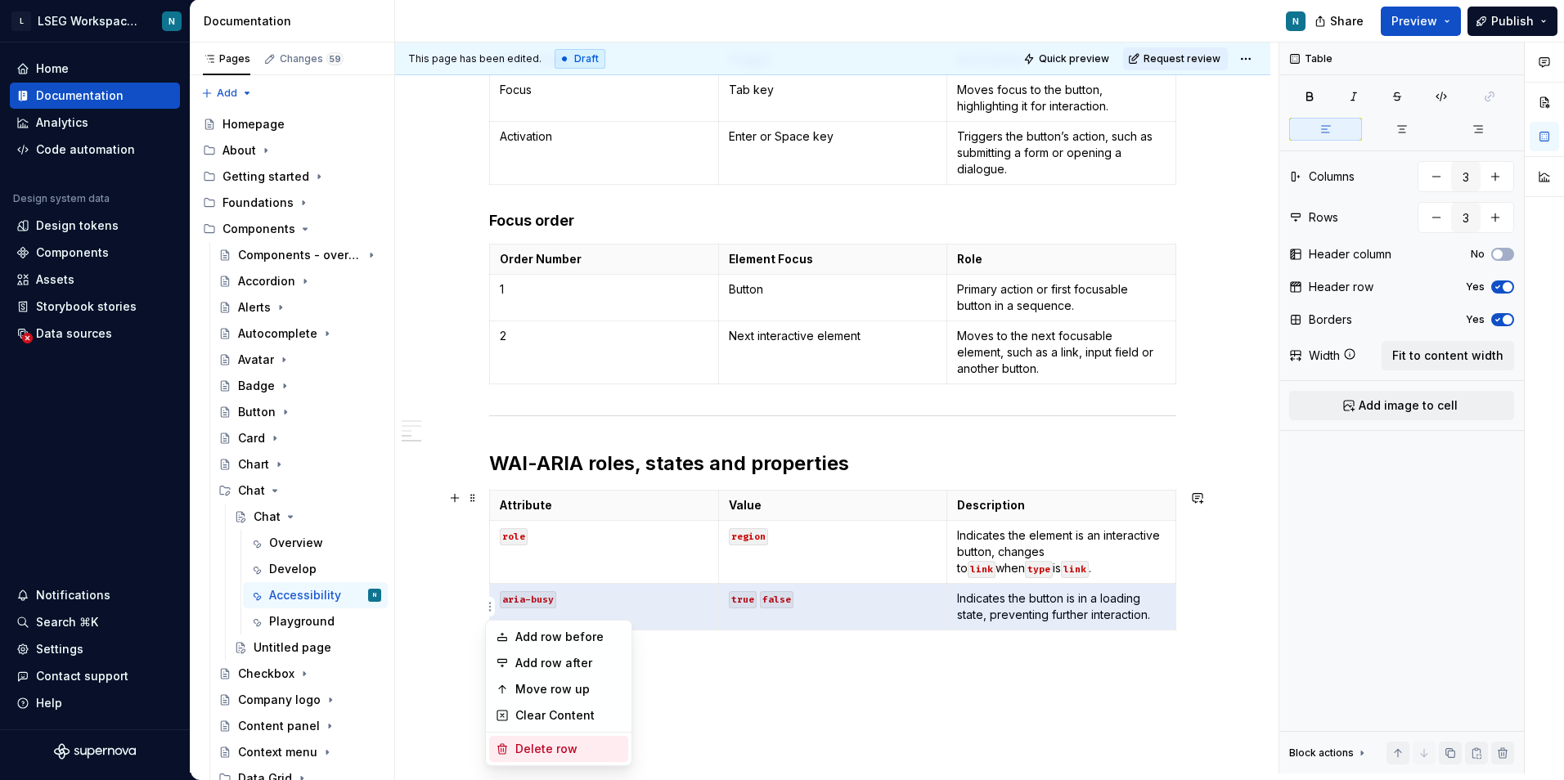
click at [575, 744] on div "Delete row" at bounding box center [568, 749] width 106 height 16
type input "2"
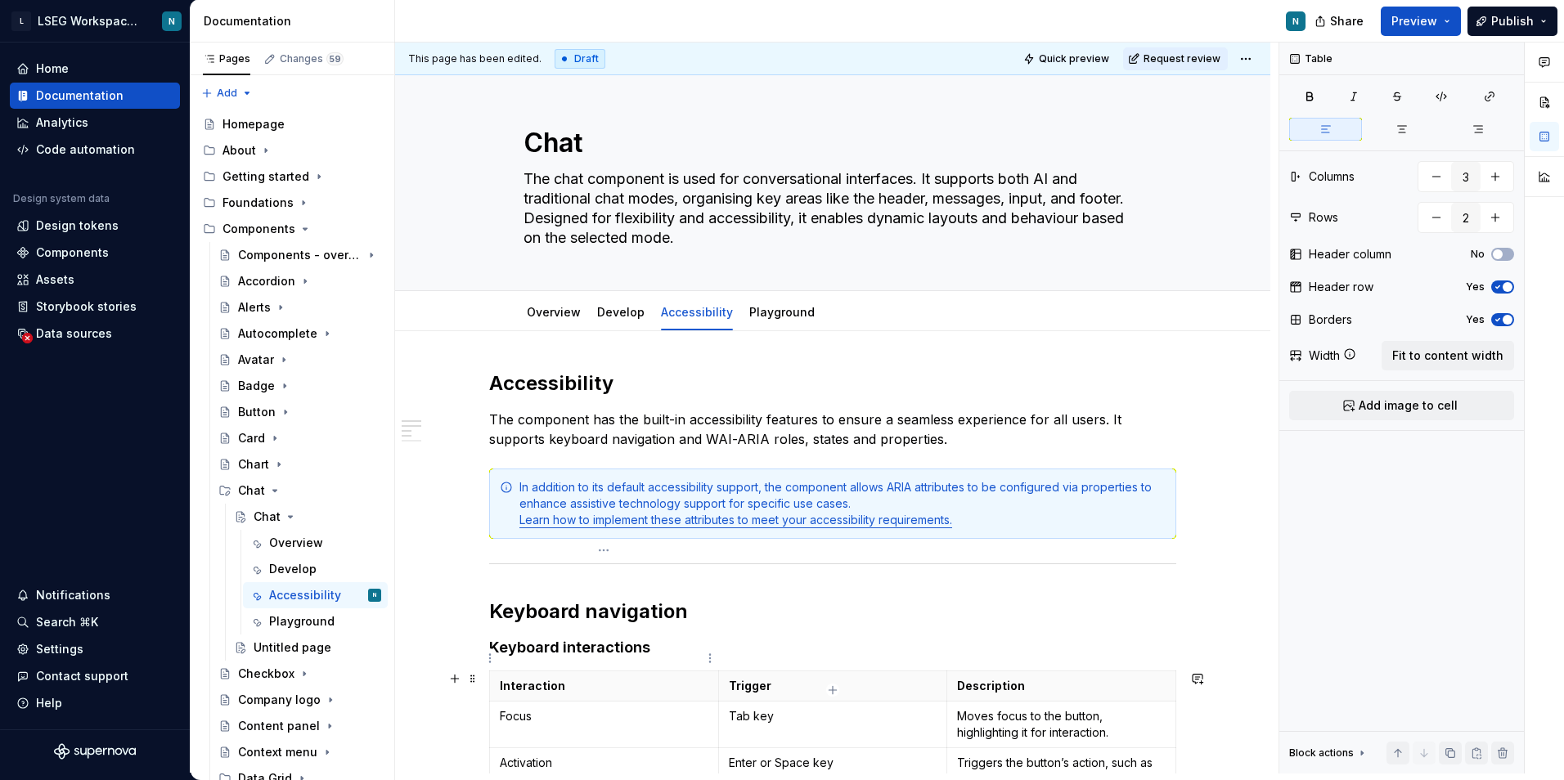
scroll to position [0, 0]
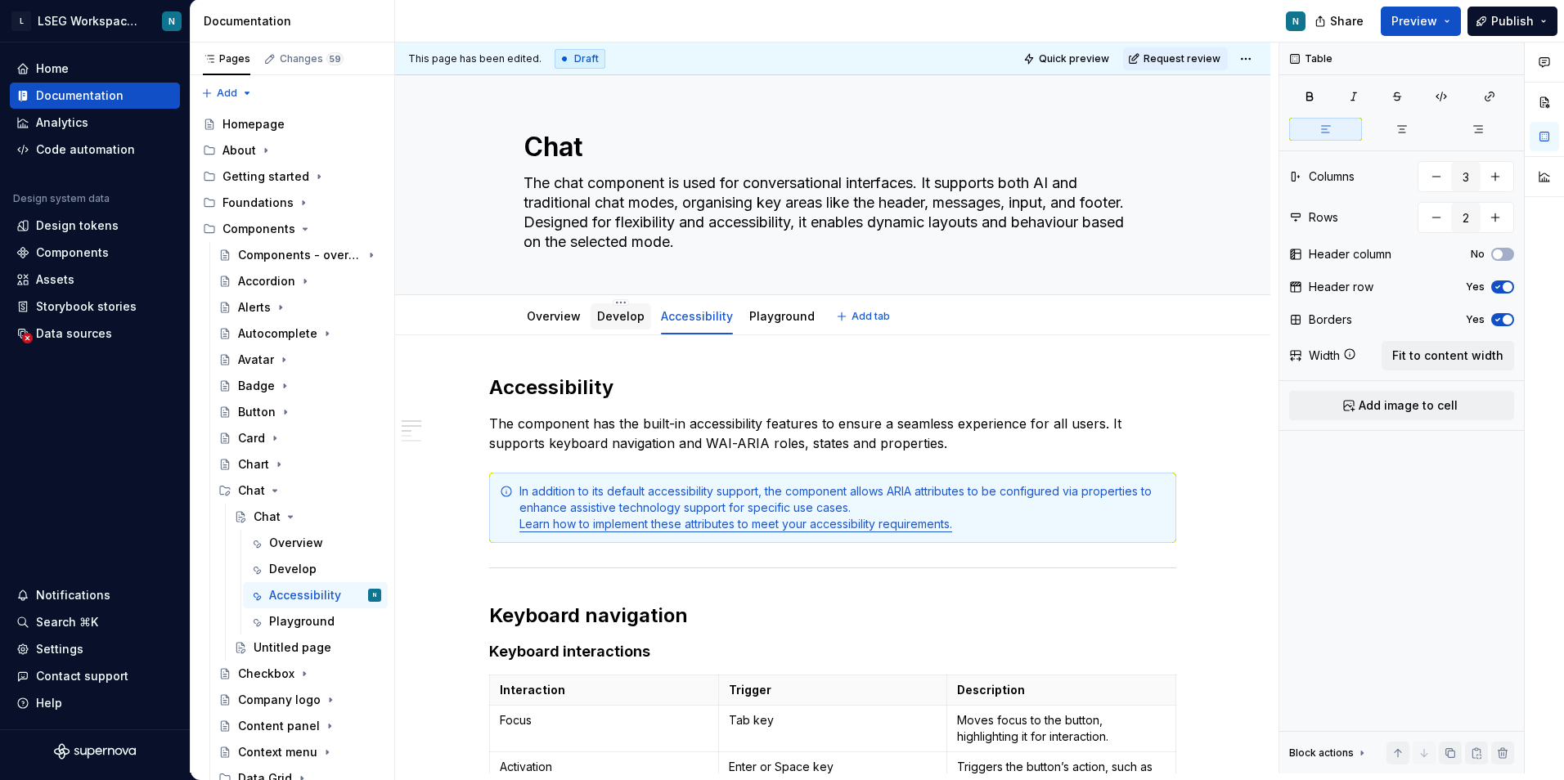
click at [615, 321] on link "Develop" at bounding box center [620, 316] width 47 height 14
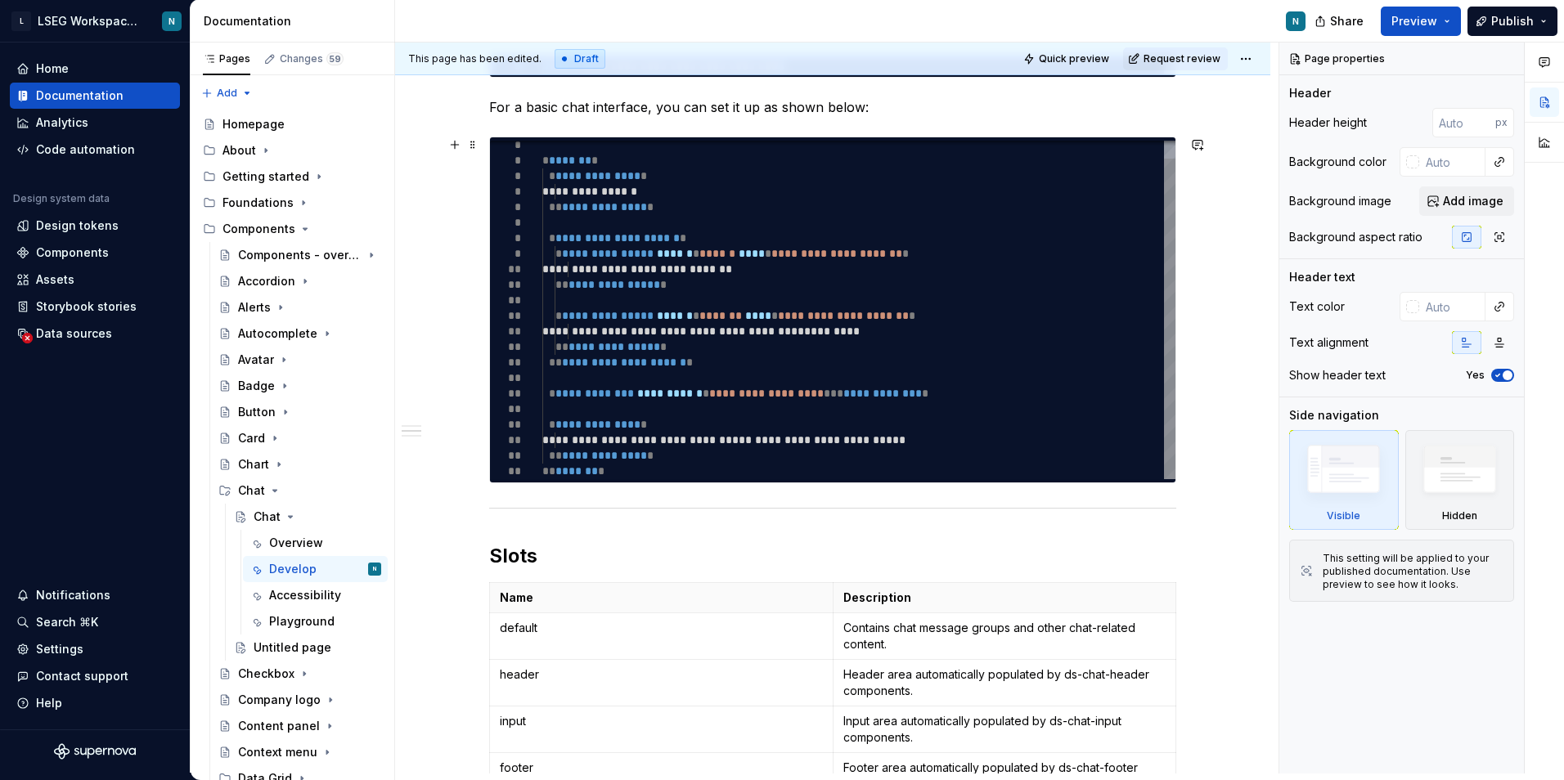
scroll to position [397, 0]
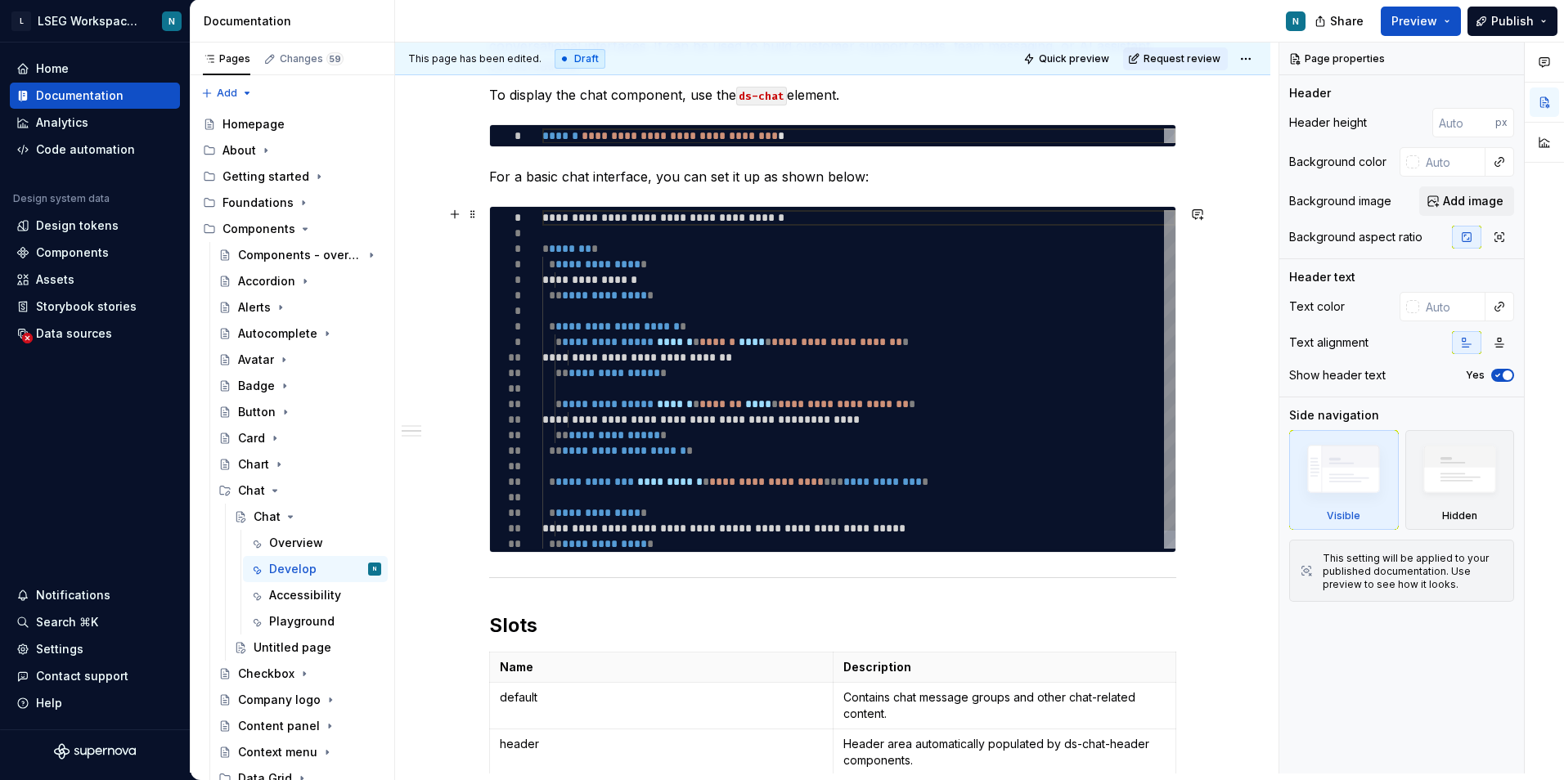
type textarea "*"
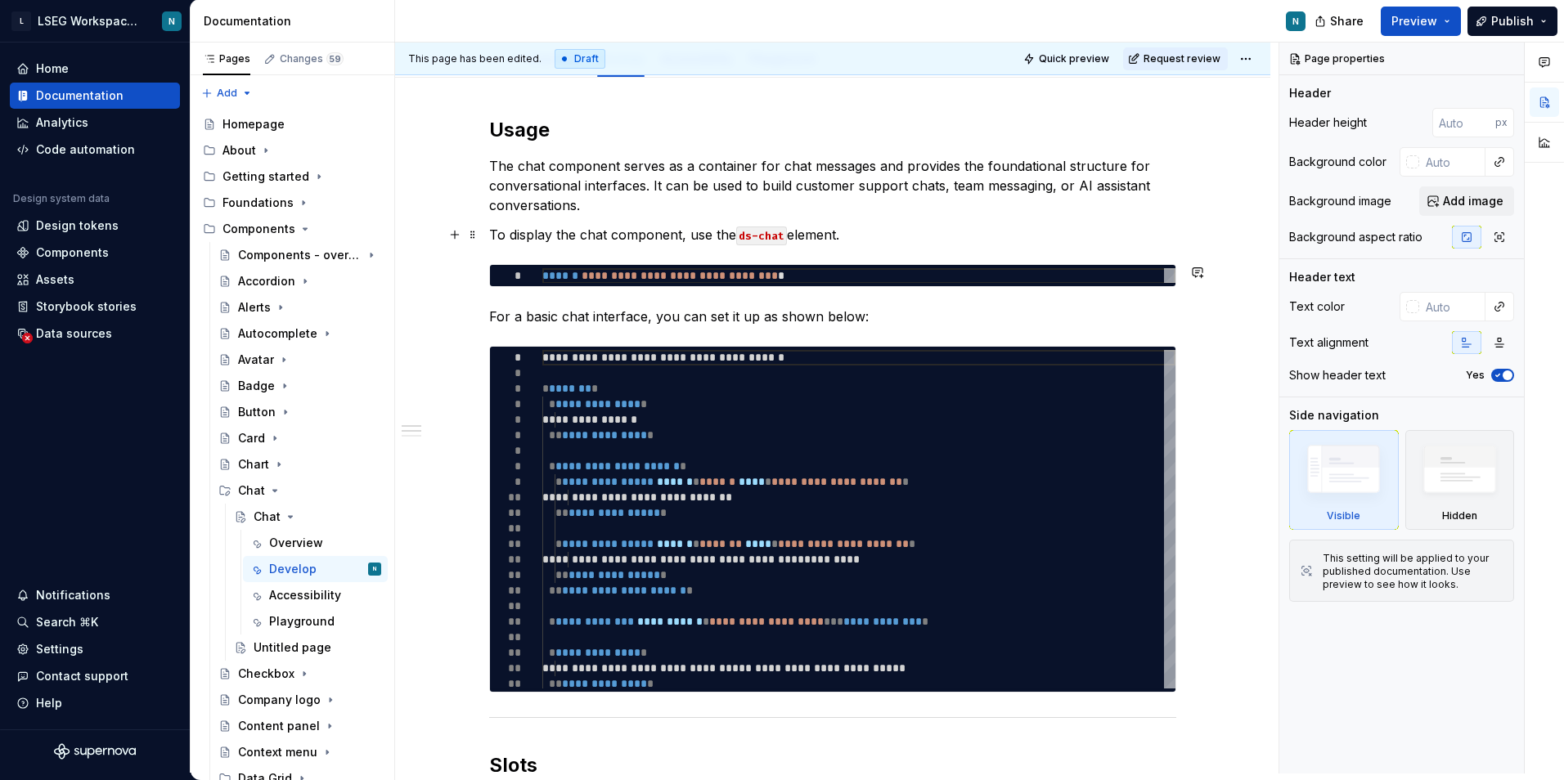
scroll to position [234, 0]
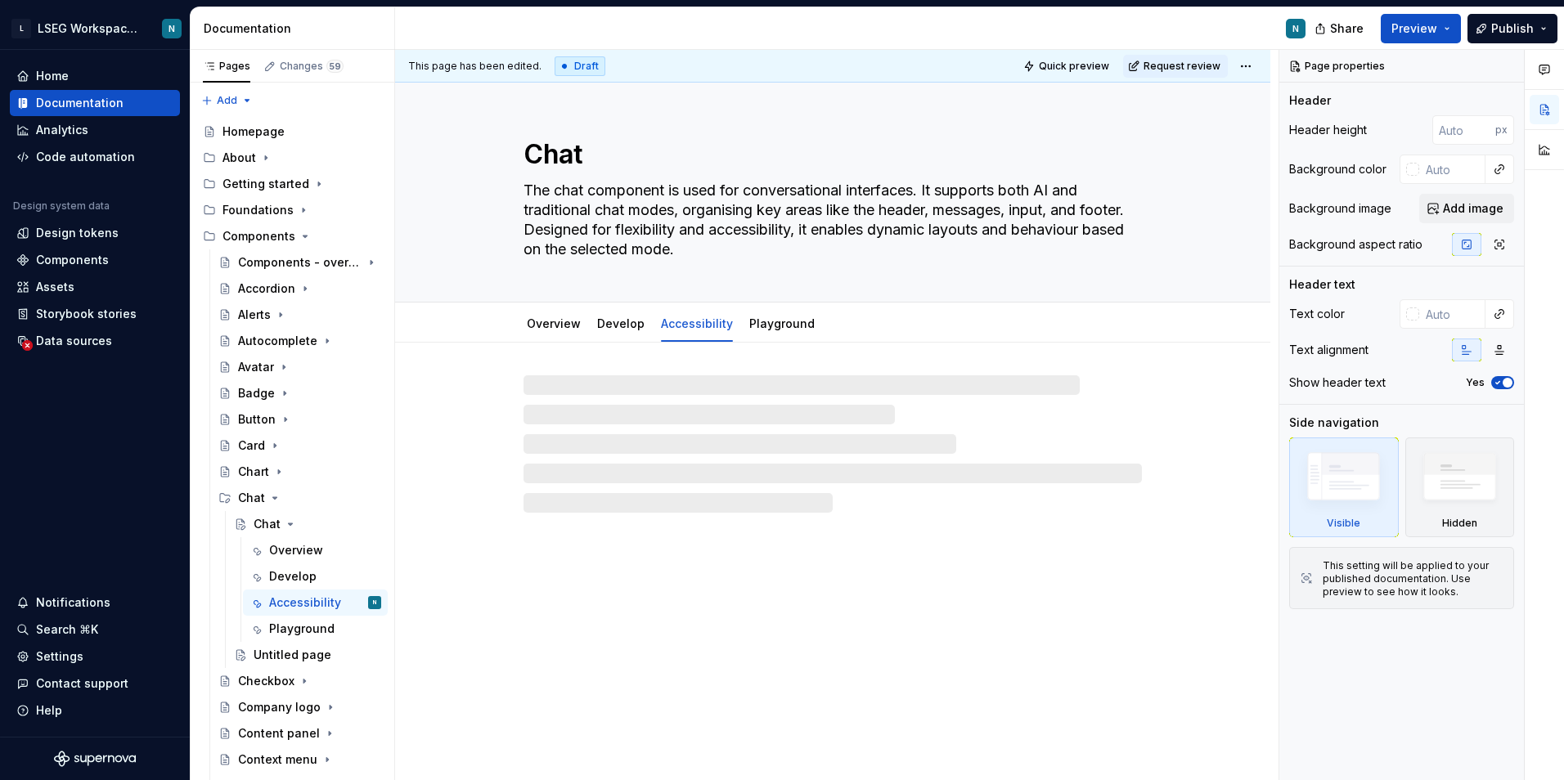
scroll to position [7, 0]
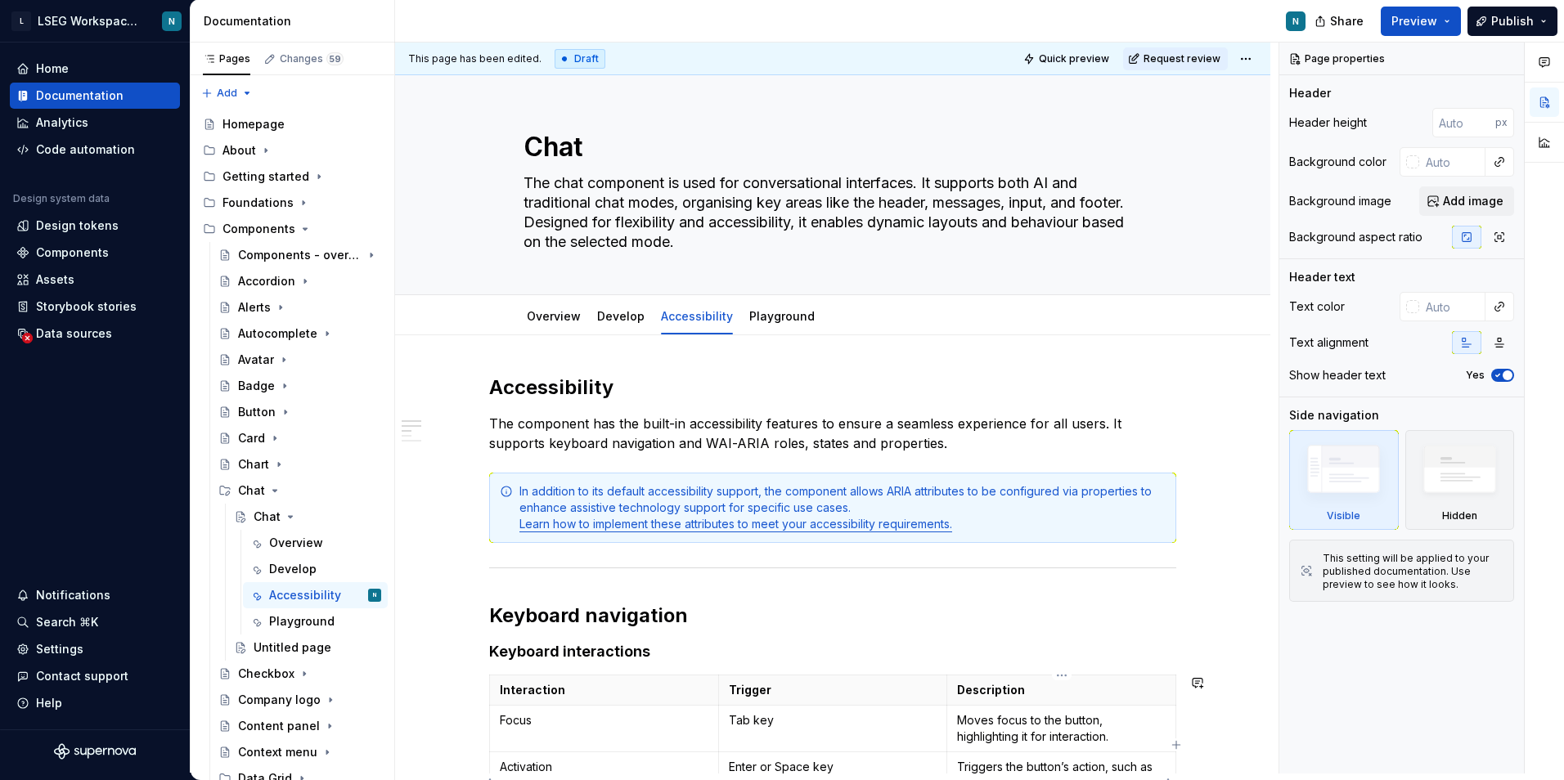
type textarea "*"
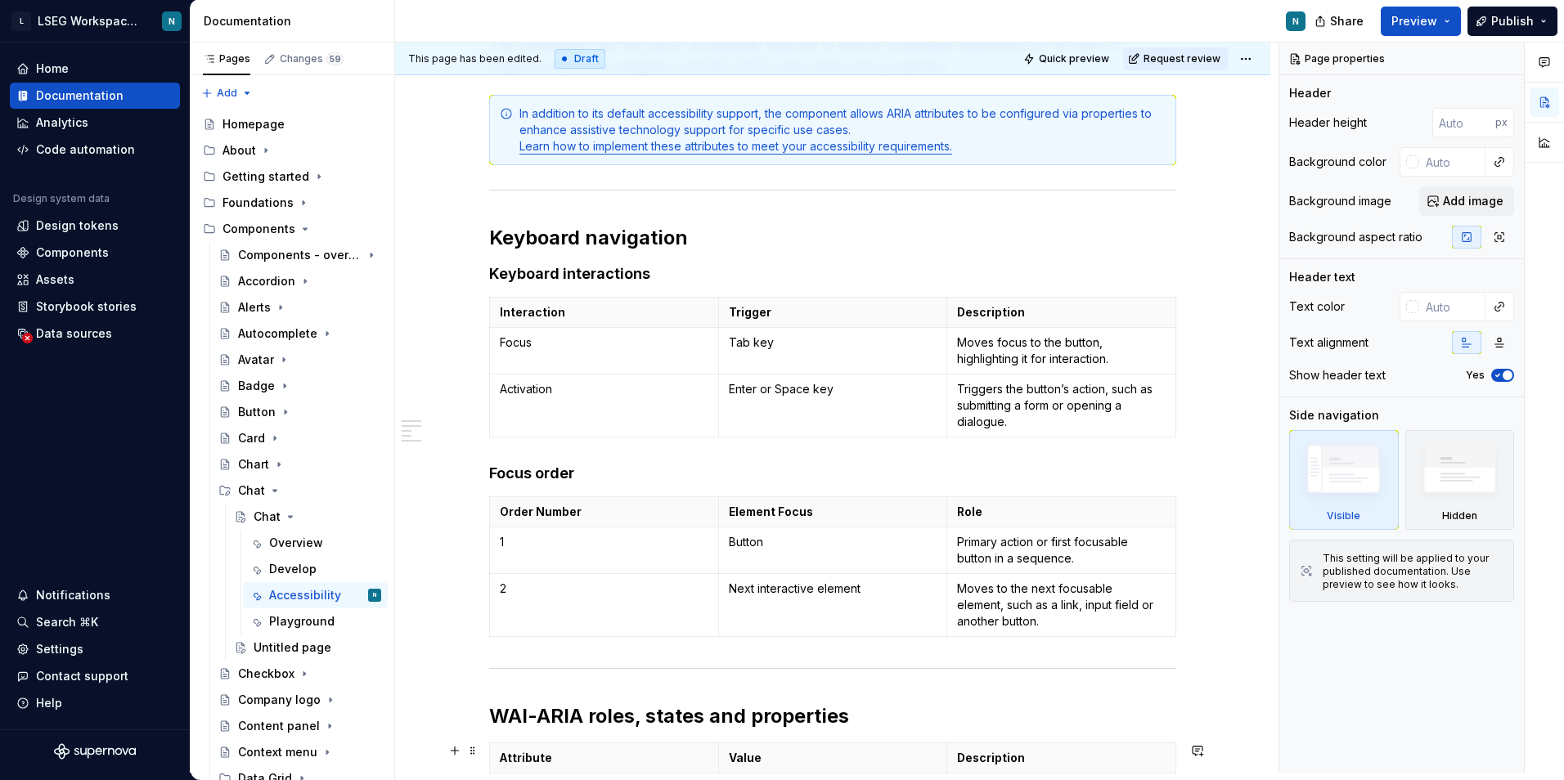
scroll to position [327, 0]
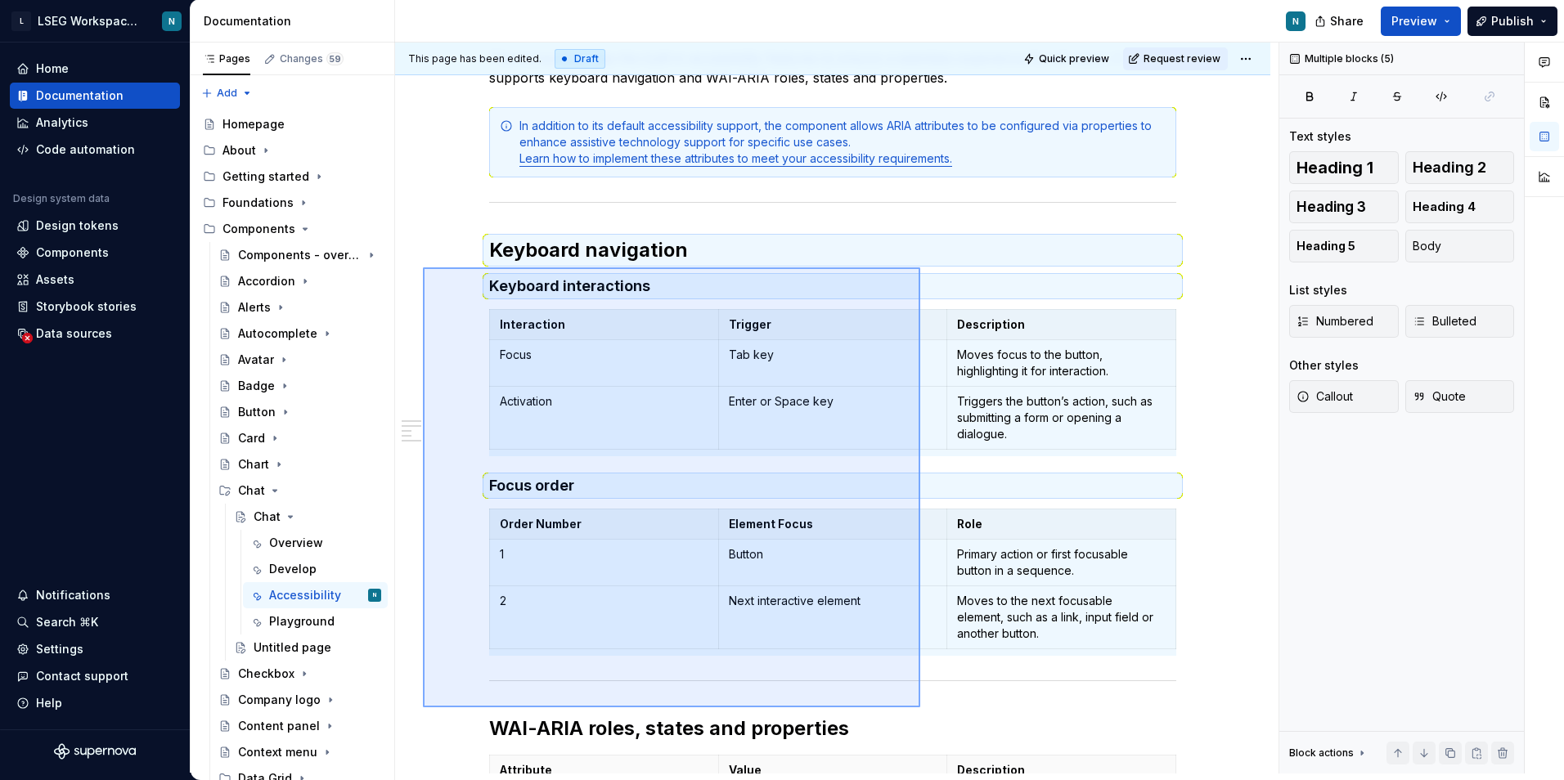
drag, startPoint x: 423, startPoint y: 276, endPoint x: 920, endPoint y: 708, distance: 658.5
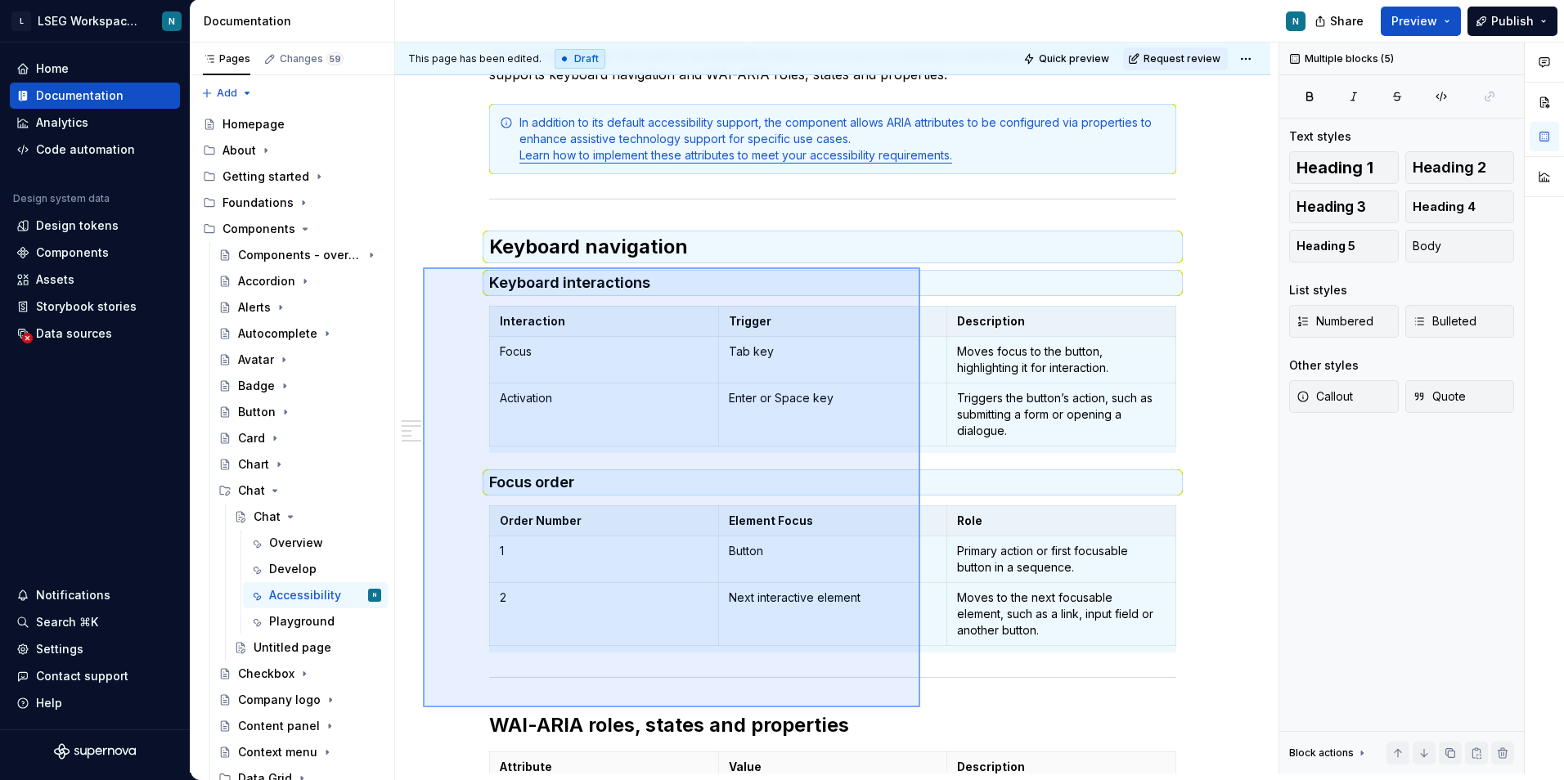
click at [920, 708] on div "This page has been edited. Draft Quick preview Request review Chat The chat com…" at bounding box center [836, 408] width 883 height 731
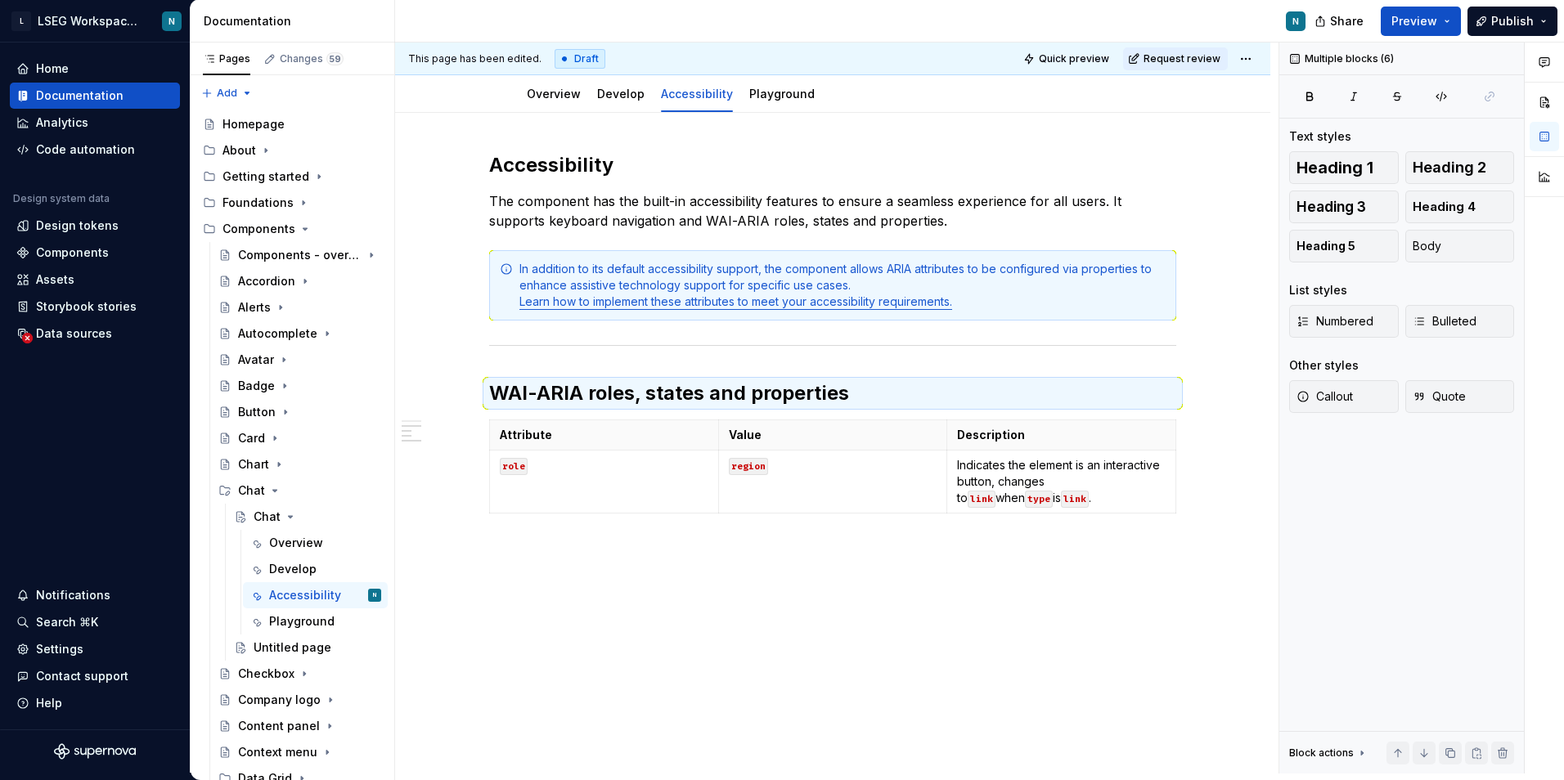
scroll to position [222, 0]
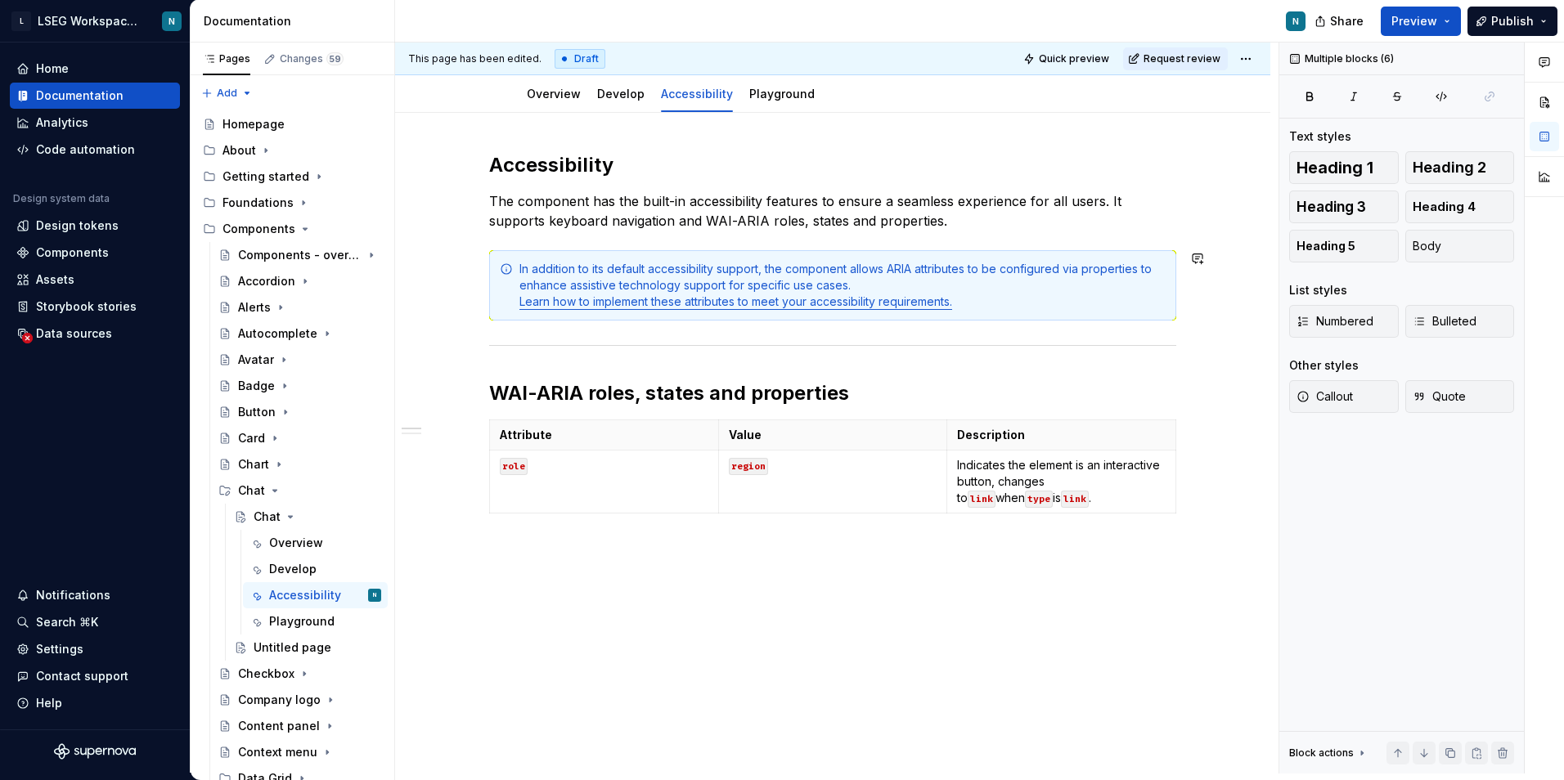
click at [984, 231] on div "Accessibility The component has the built-in accessibility features to ensure a…" at bounding box center [832, 336] width 687 height 368
click at [894, 400] on h2 "WAI-ARIA roles, states and properties" at bounding box center [832, 393] width 687 height 26
click at [939, 218] on p "The component has the built-in accessibility features to ensure a seamless expe…" at bounding box center [832, 210] width 687 height 39
click at [961, 222] on p "The component has the built-in accessibility features to ensure a seamless expe…" at bounding box center [832, 210] width 687 height 39
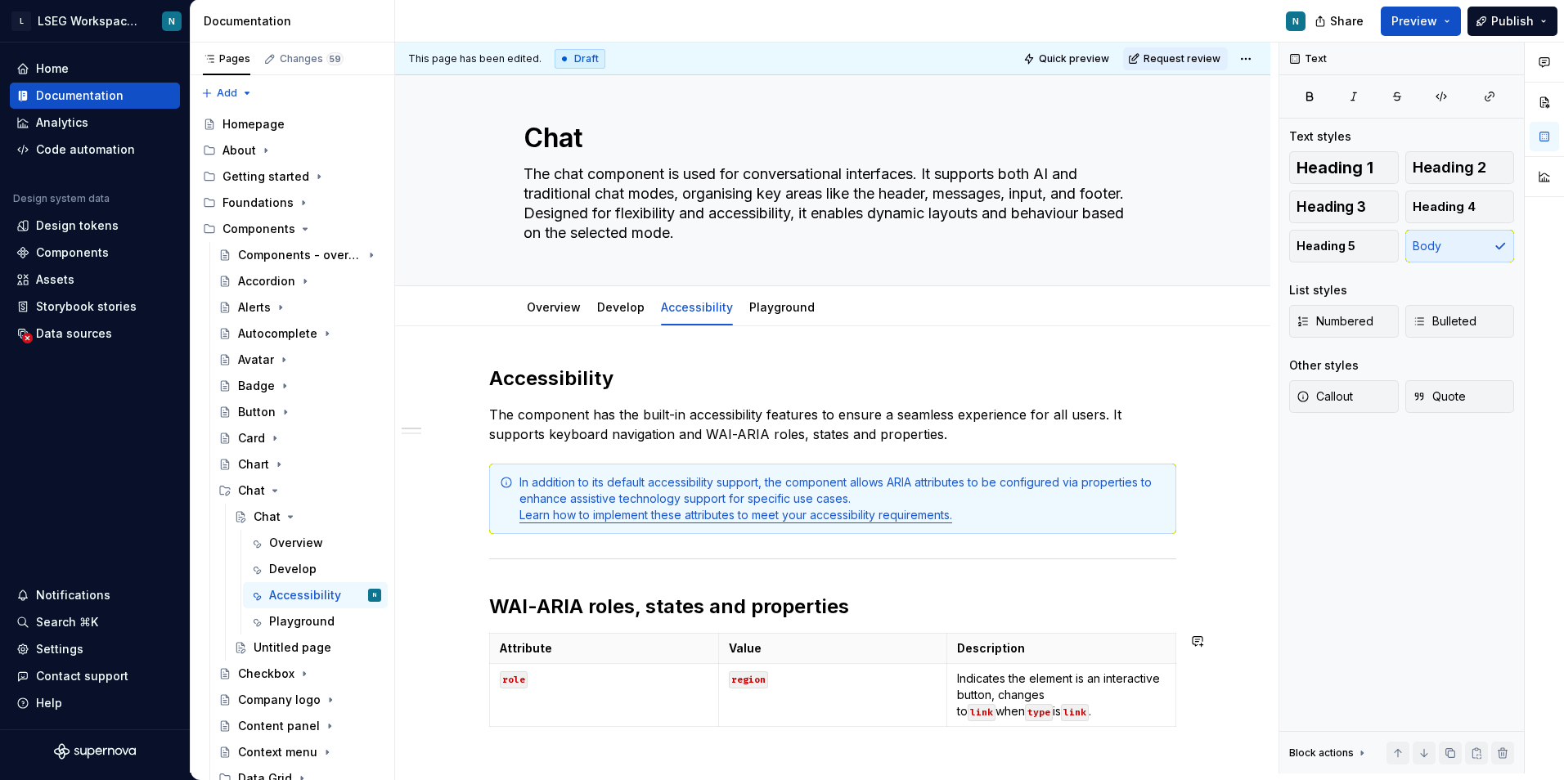
scroll to position [0, 0]
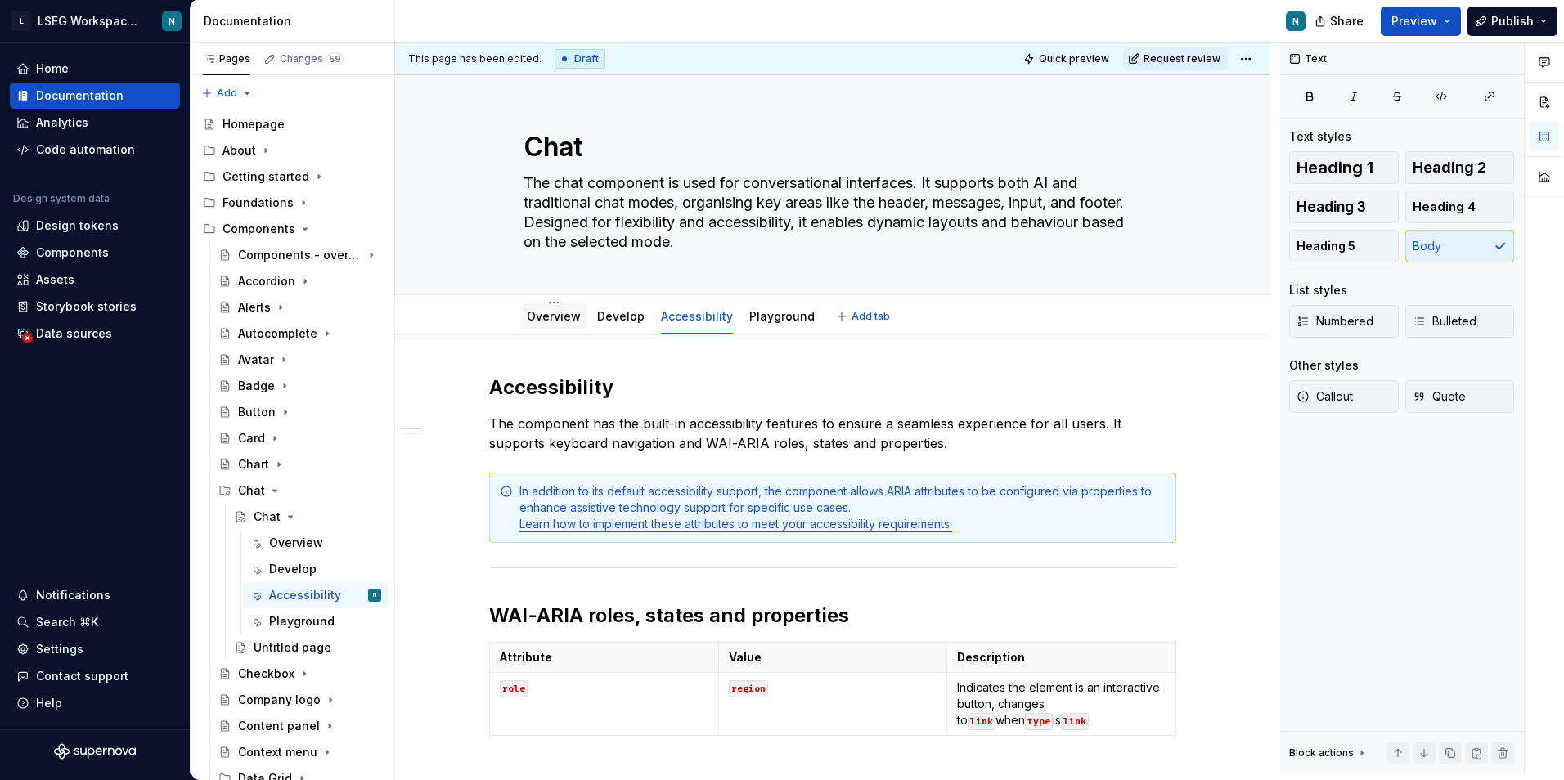
click at [556, 329] on div "Overview" at bounding box center [553, 316] width 67 height 26
click at [568, 320] on link "Overview" at bounding box center [554, 316] width 54 height 14
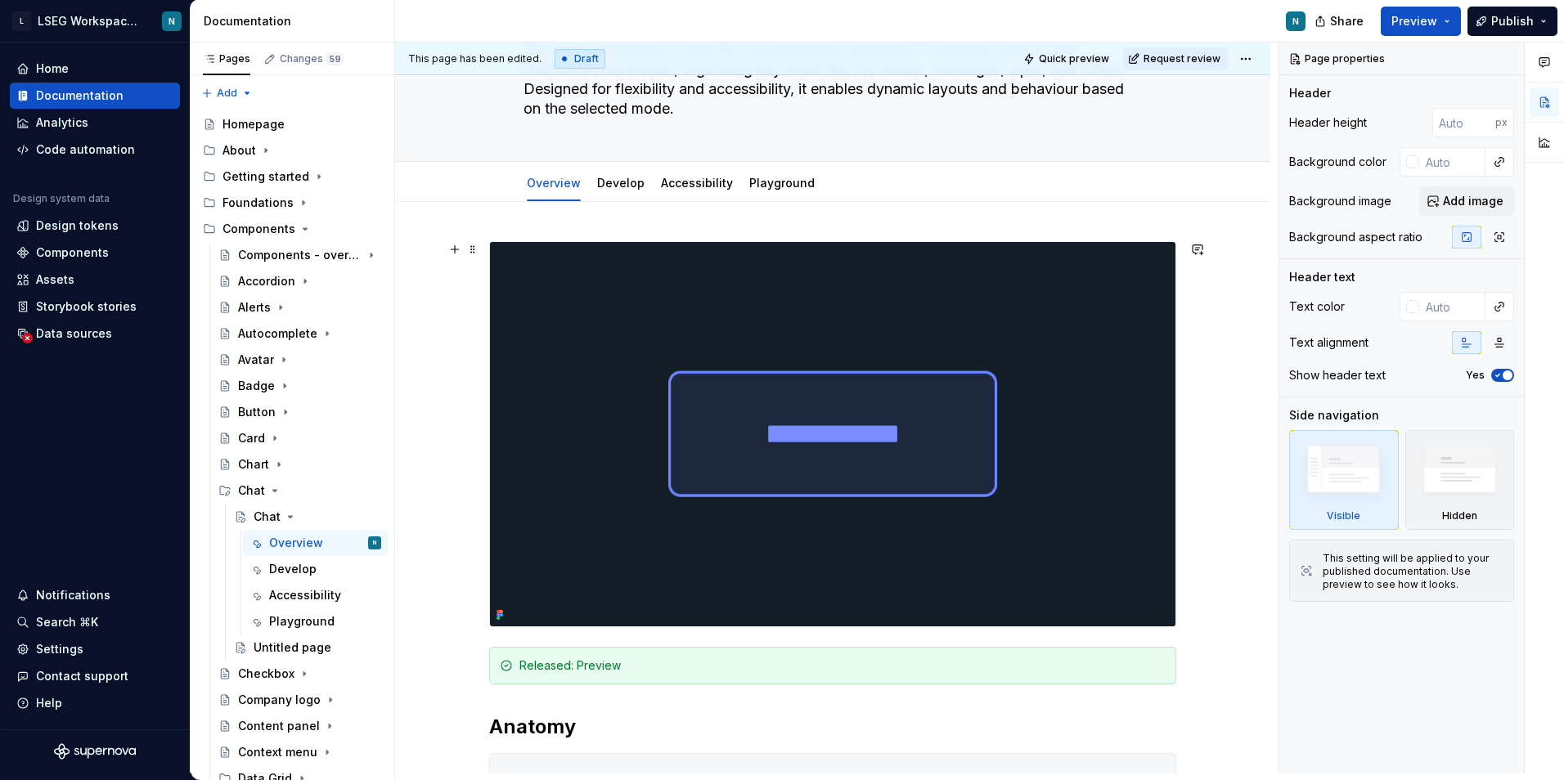
scroll to position [164, 0]
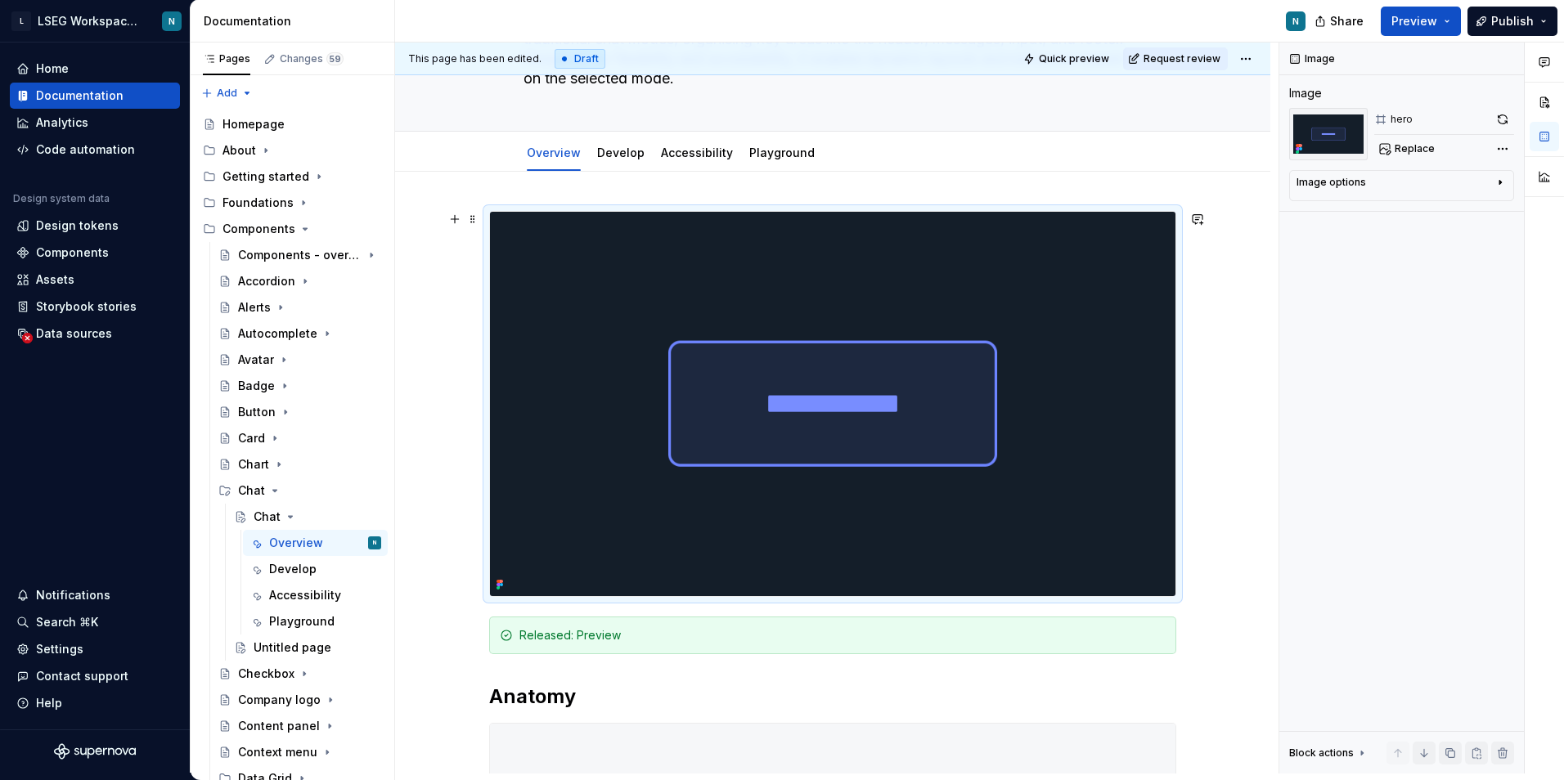
click at [754, 411] on img at bounding box center [832, 404] width 685 height 384
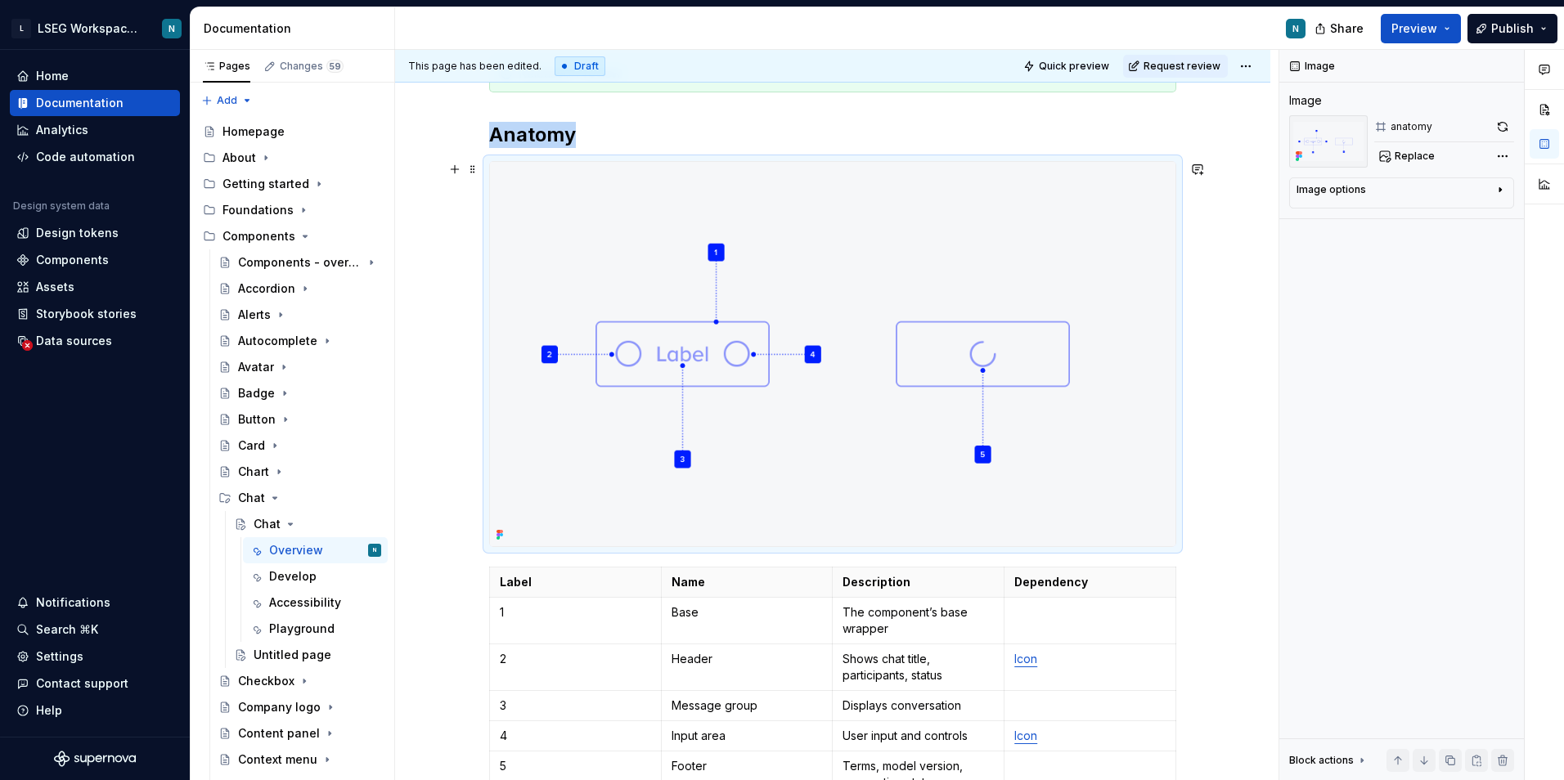
click at [686, 355] on img at bounding box center [832, 354] width 685 height 384
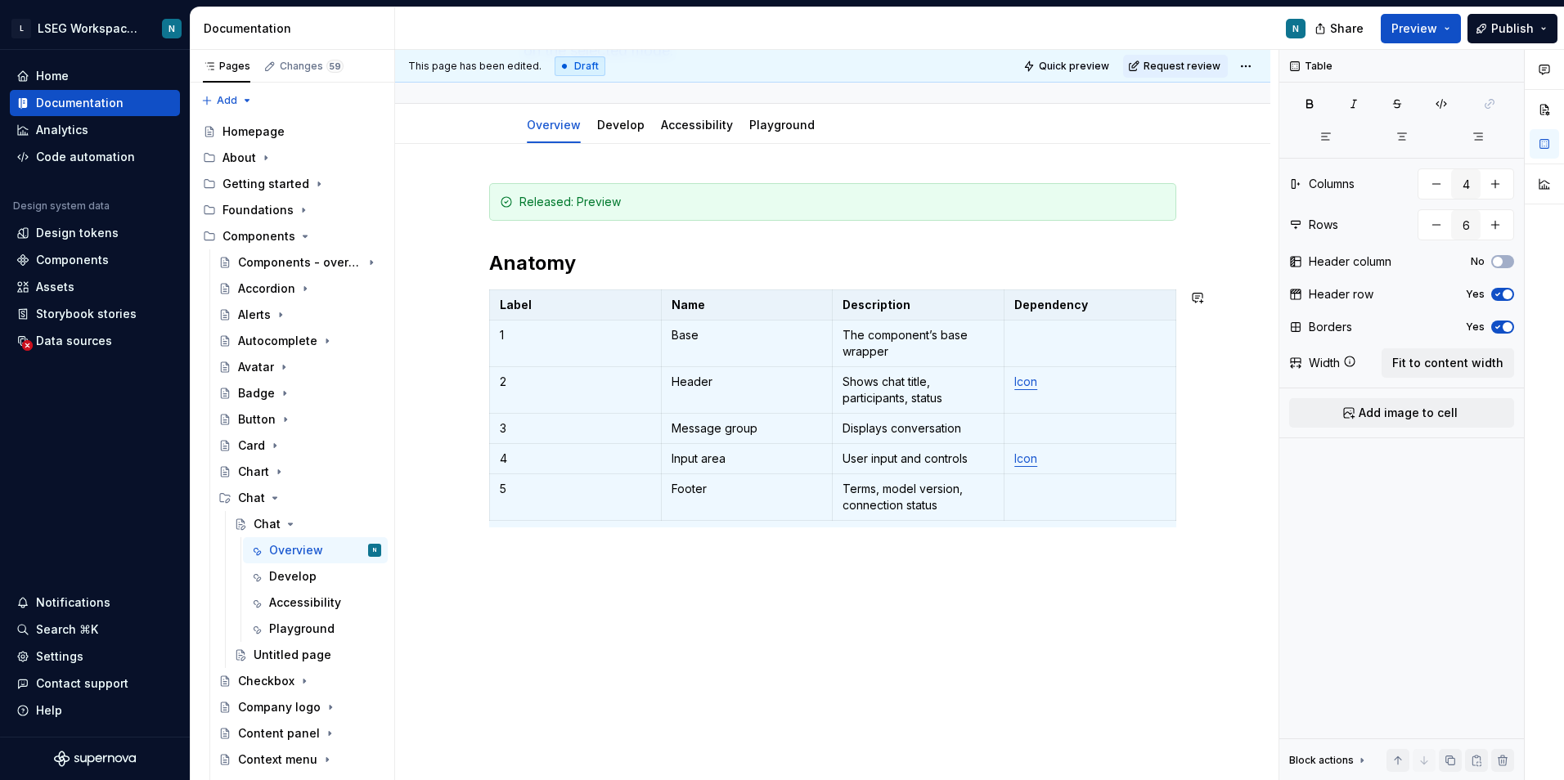
click at [864, 601] on div "Released: Preview Anatomy Label Name Description Dependency 1 Base The componen…" at bounding box center [832, 462] width 875 height 637
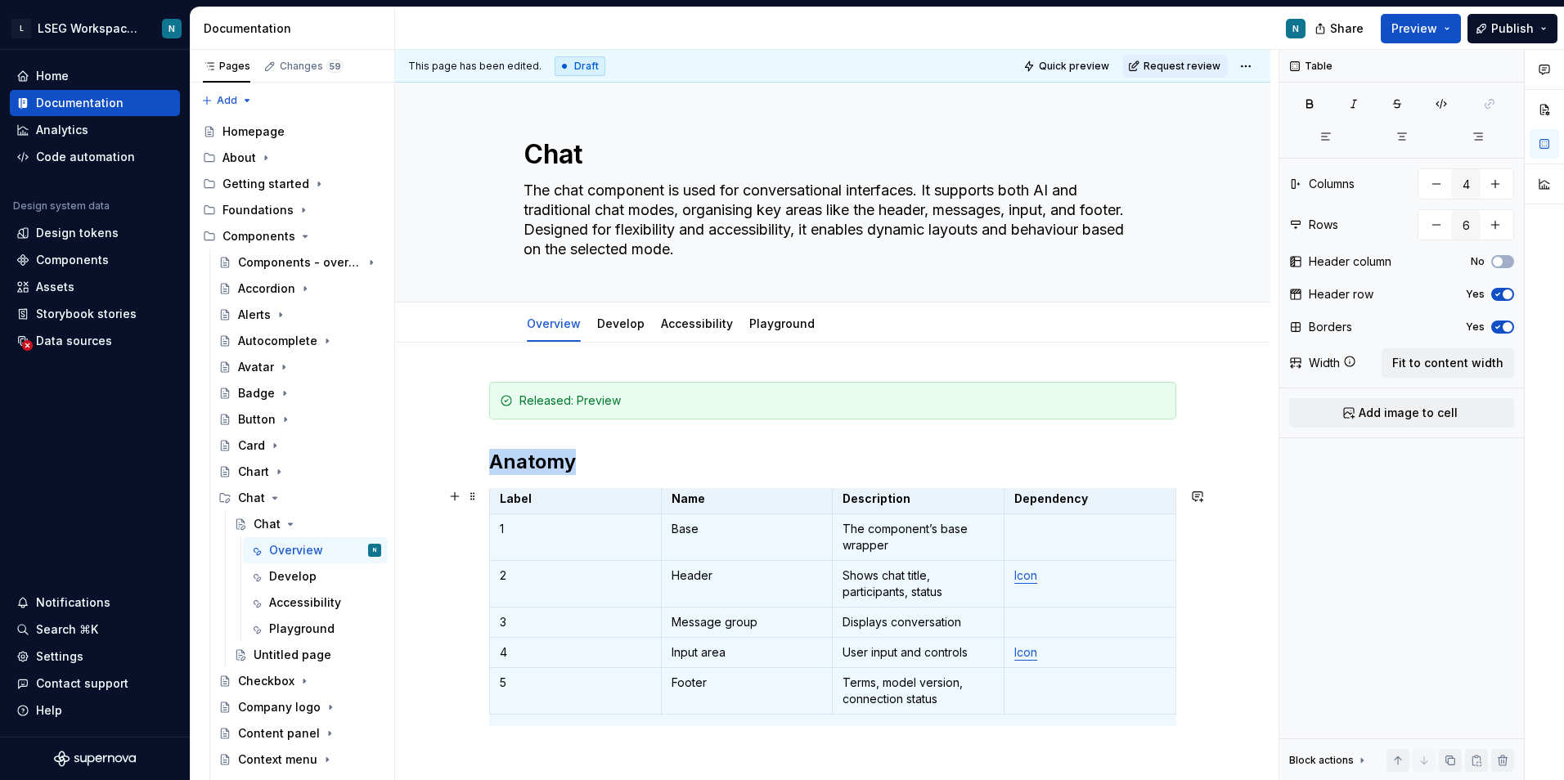
scroll to position [7, 0]
click at [797, 746] on div "Released: Preview Anatomy Label Name Description Dependency 1 Base The componen…" at bounding box center [832, 564] width 687 height 364
click at [1187, 633] on div "Released: Preview Anatomy Label Name Description Dependency 1 Base The componen…" at bounding box center [832, 661] width 875 height 637
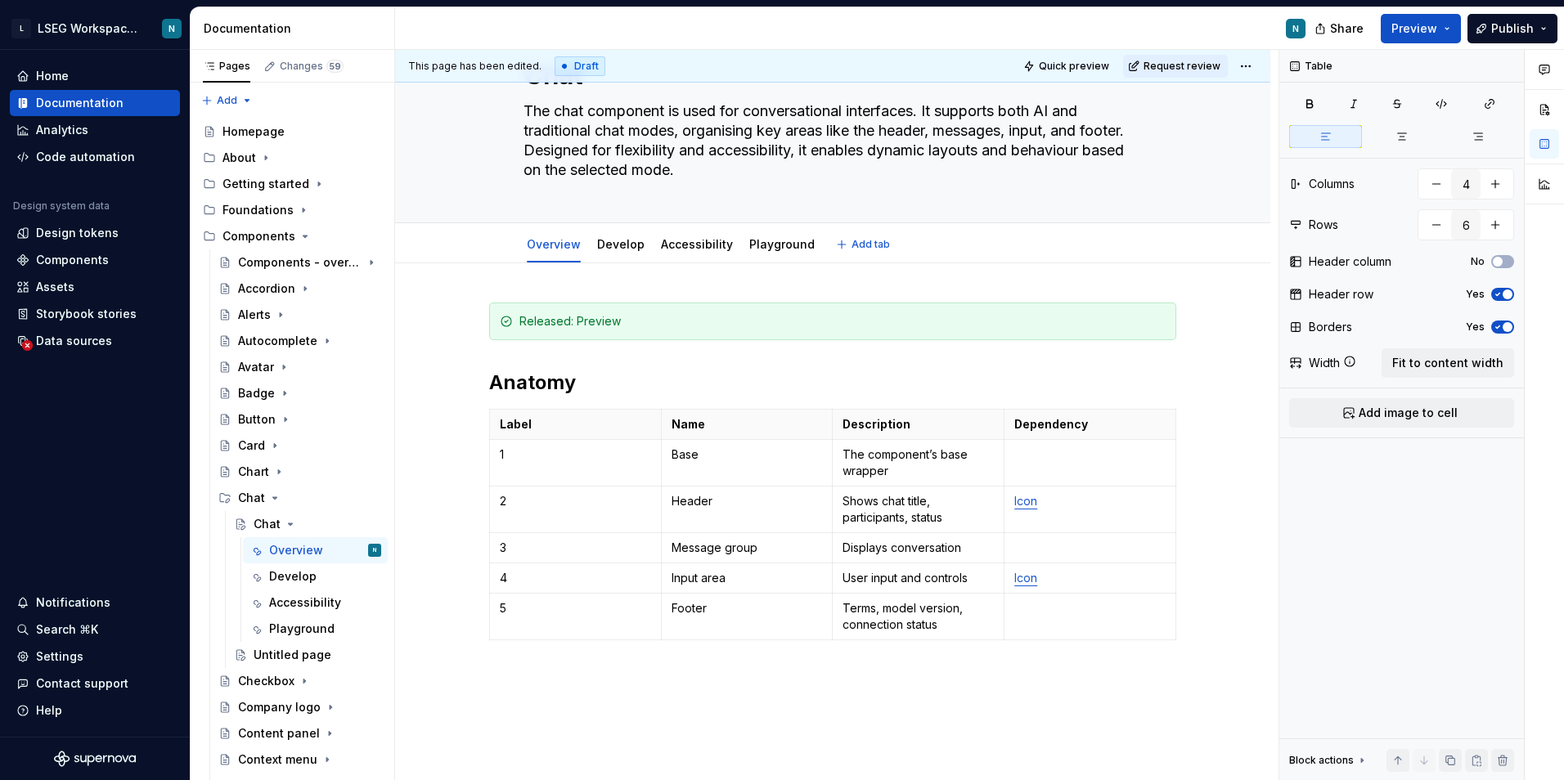
scroll to position [82, 0]
type textarea "*"
